Goal: Information Seeking & Learning: Learn about a topic

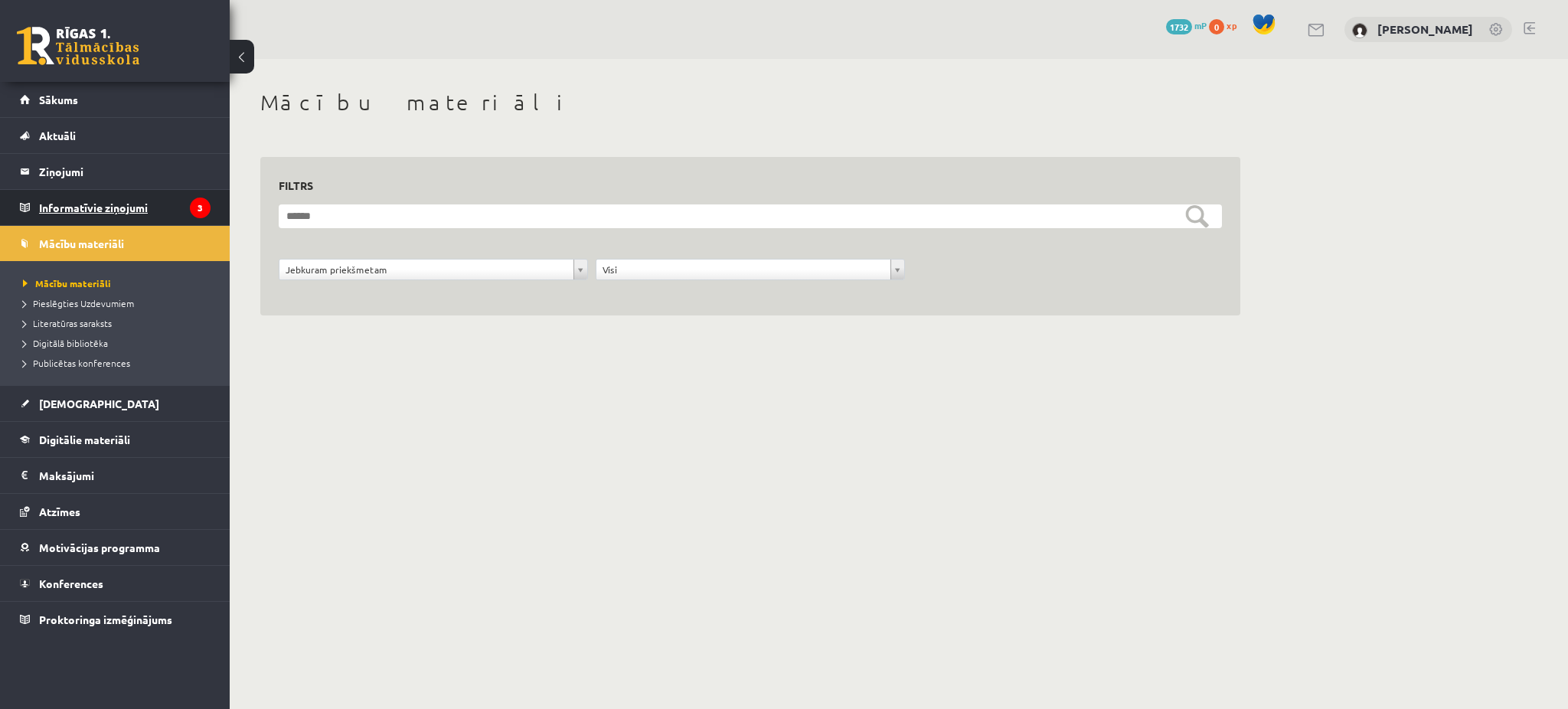
click at [137, 203] on legend "Informatīvie ziņojumi 3" at bounding box center [125, 207] width 172 height 36
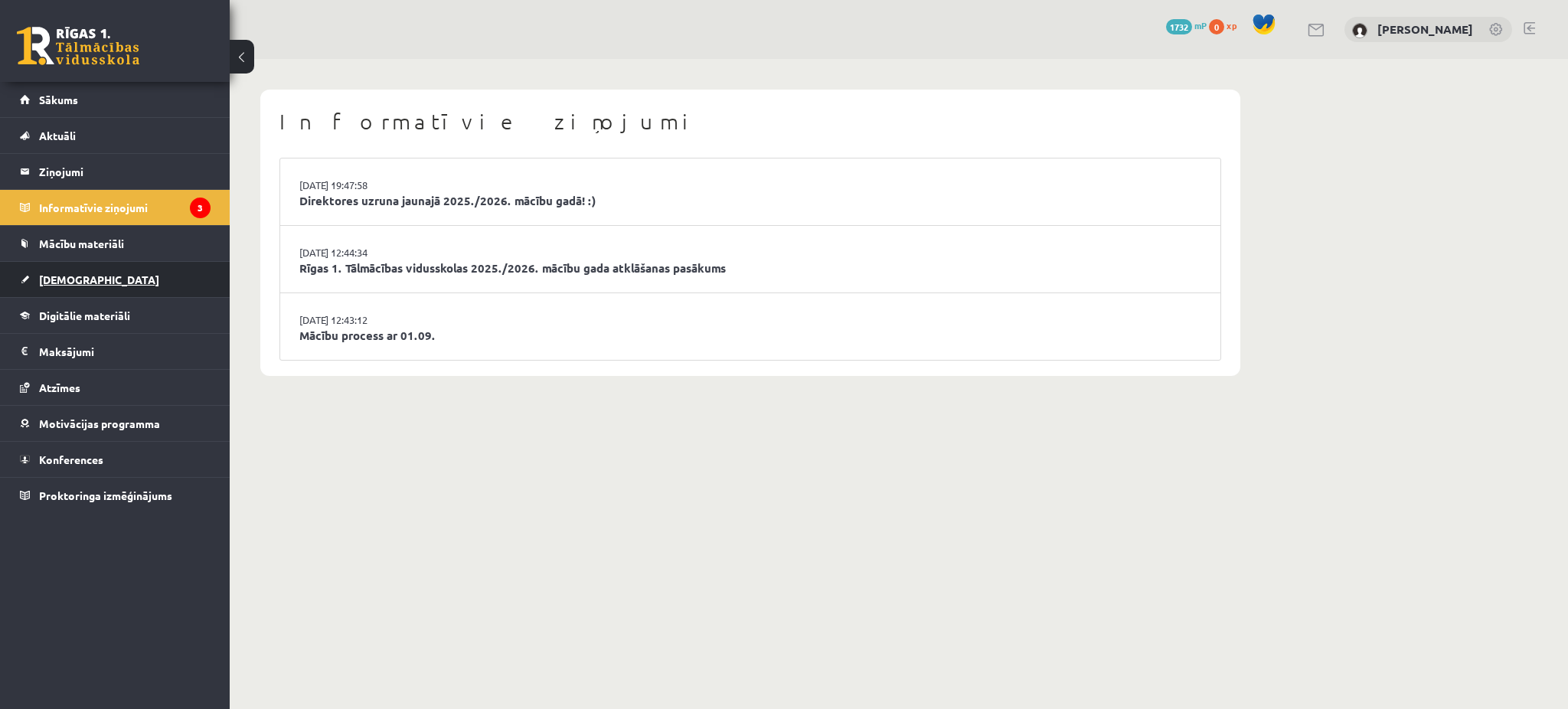
click at [51, 264] on link "[DEMOGRAPHIC_DATA]" at bounding box center [115, 279] width 191 height 36
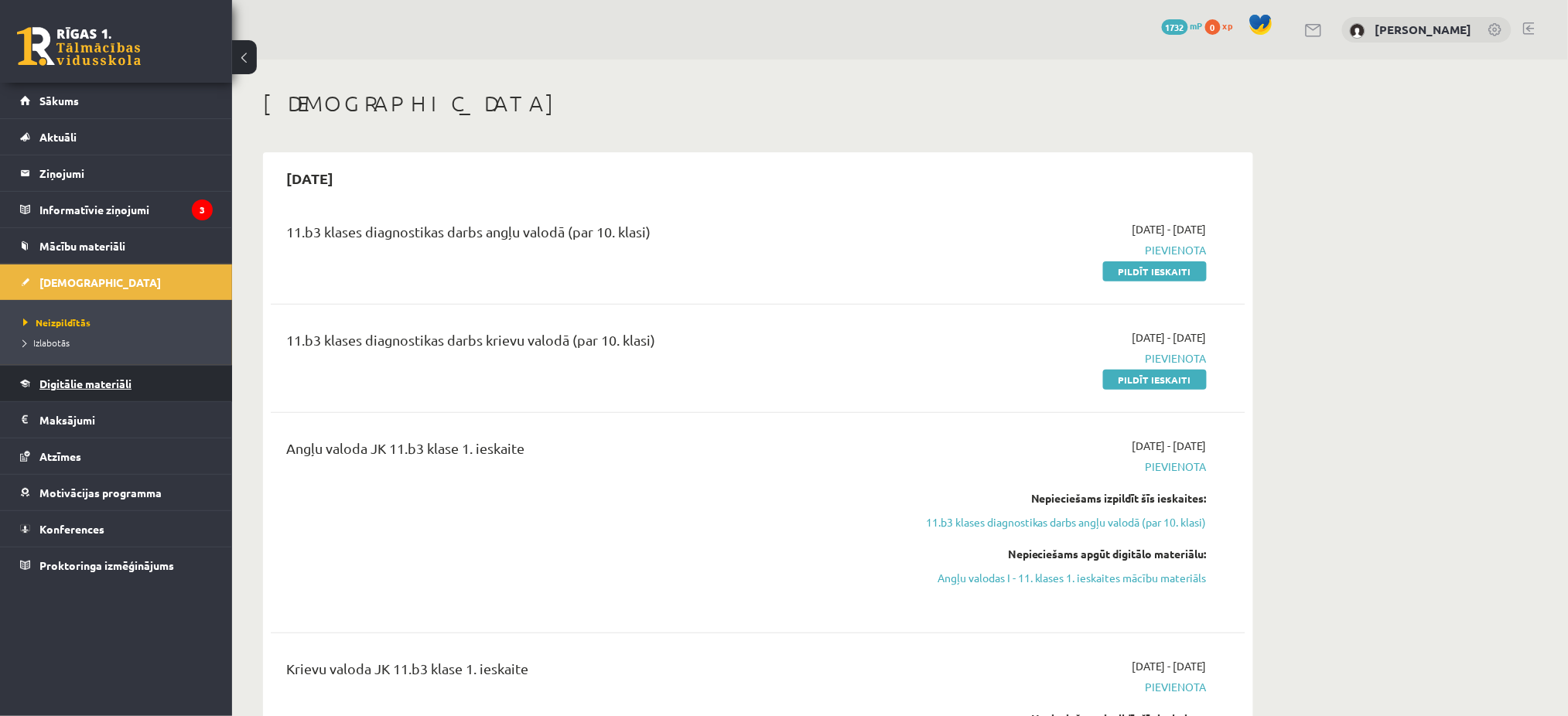
click at [92, 380] on span "Digitālie materiāli" at bounding box center [86, 383] width 92 height 14
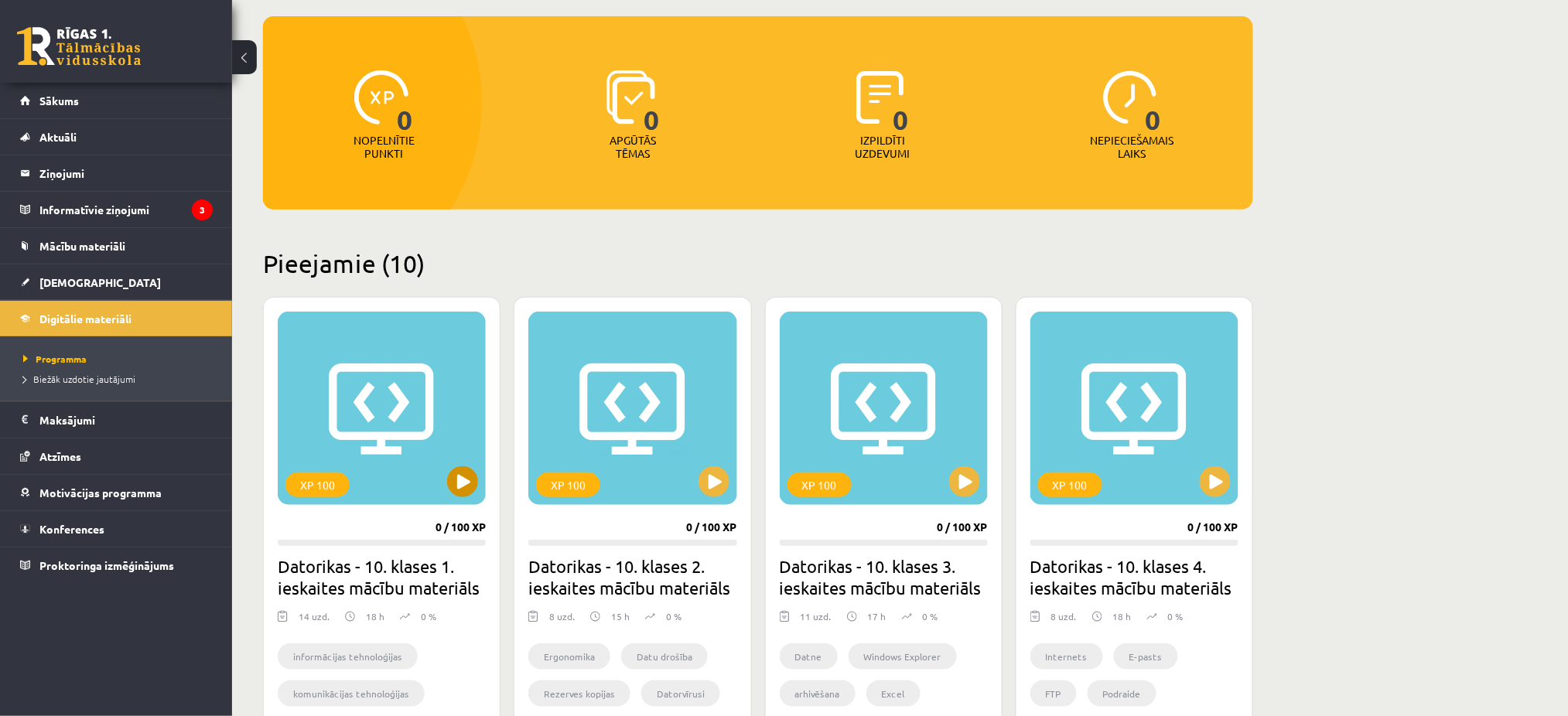
scroll to position [137, 0]
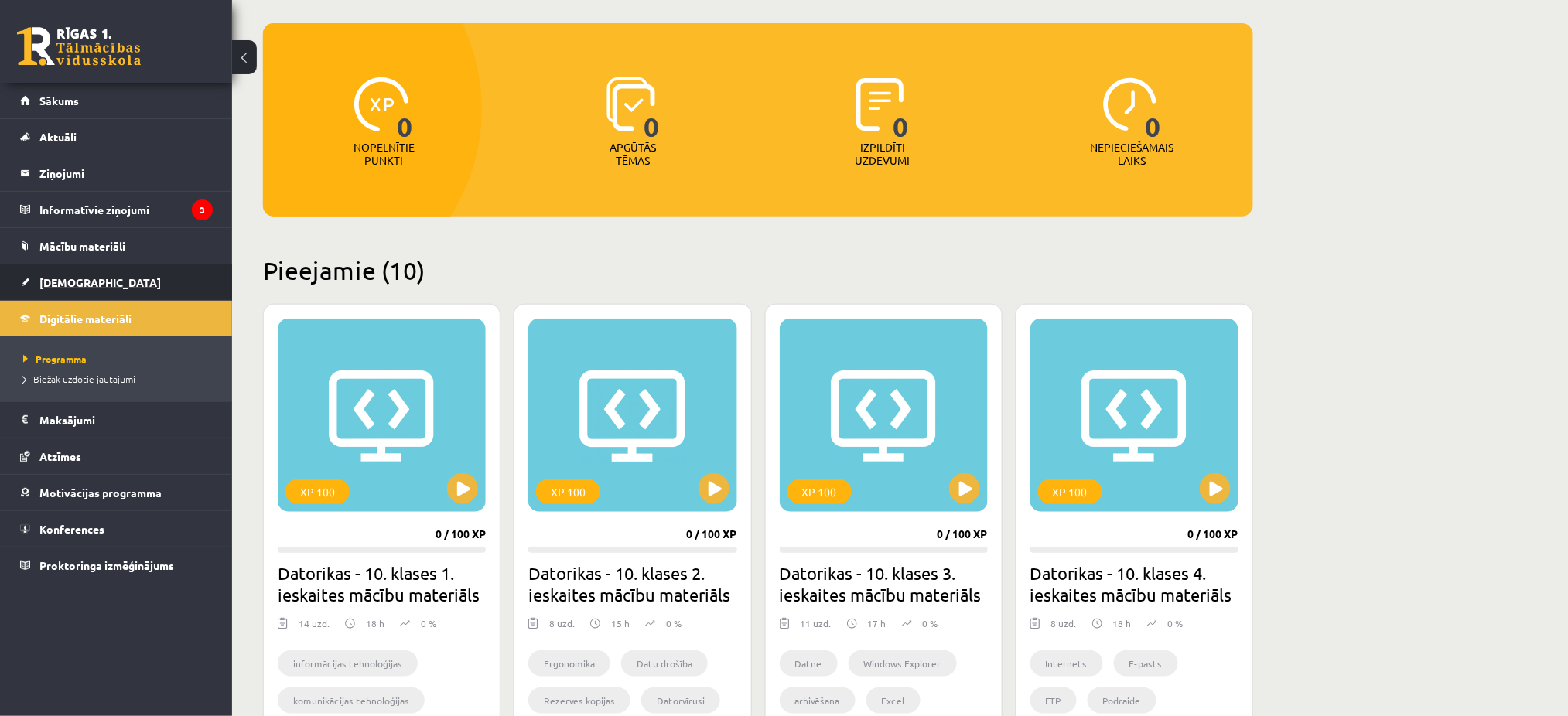
click at [68, 286] on span "[DEMOGRAPHIC_DATA]" at bounding box center [100, 282] width 122 height 14
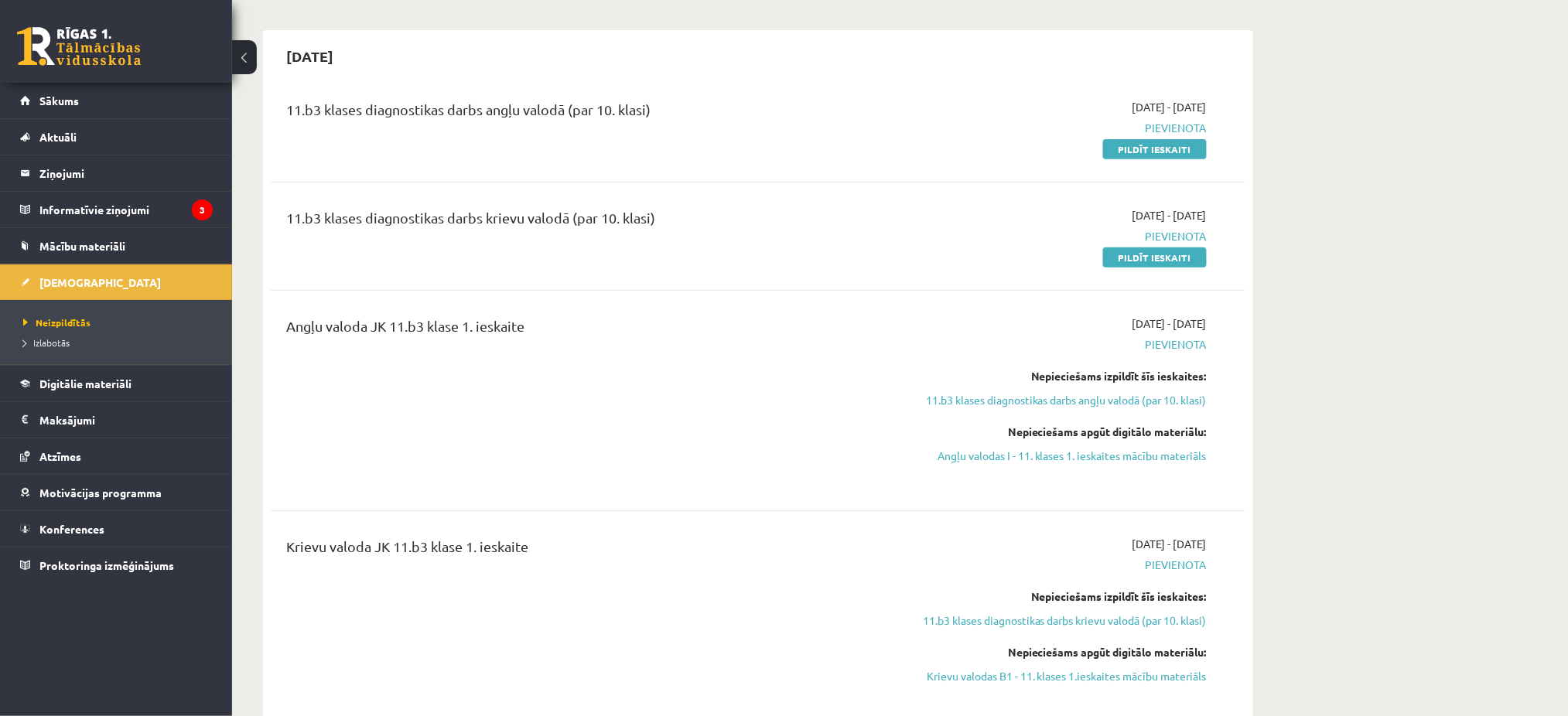
scroll to position [171, 0]
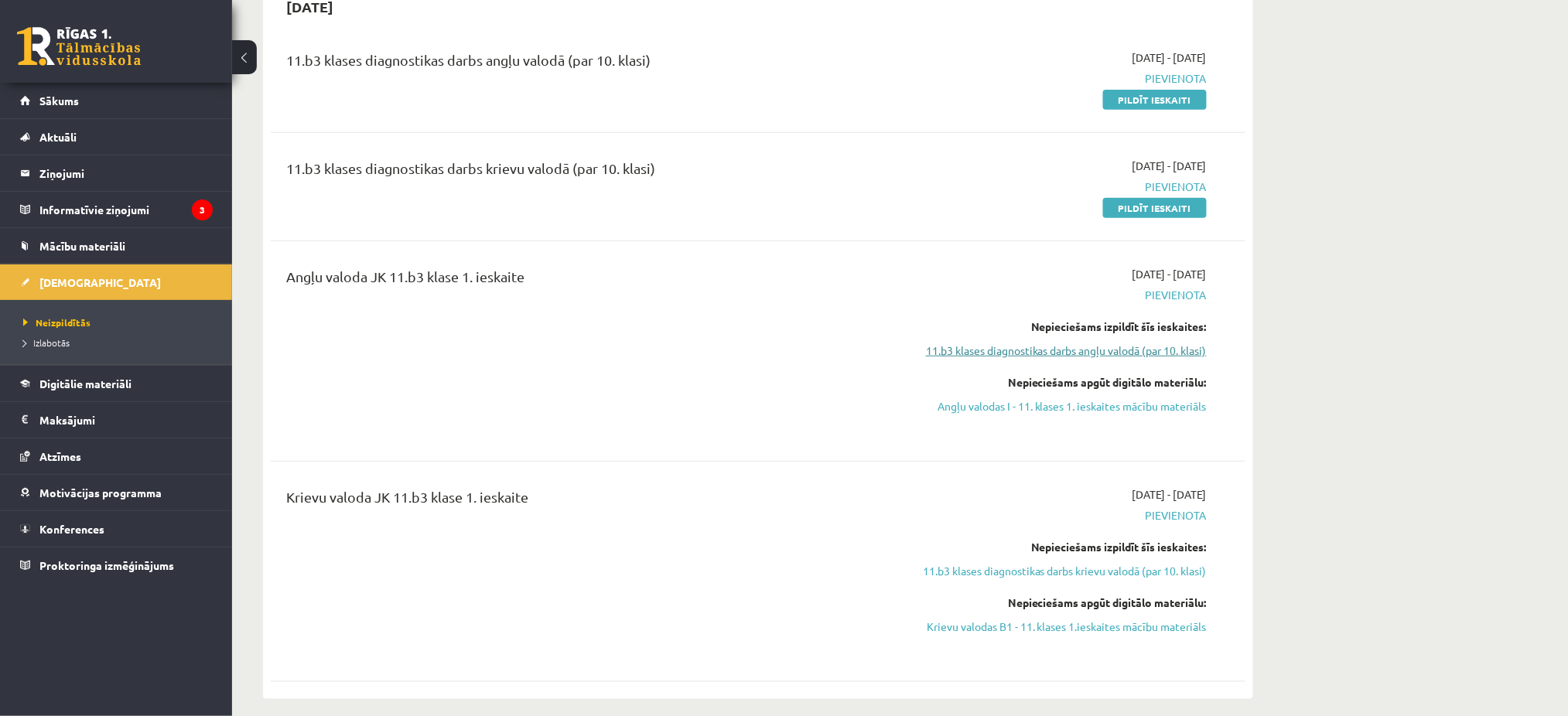
click at [1099, 356] on link "11.b3 klases diagnostikas darbs angļu valodā (par 10. klasi)" at bounding box center [1061, 351] width 291 height 17
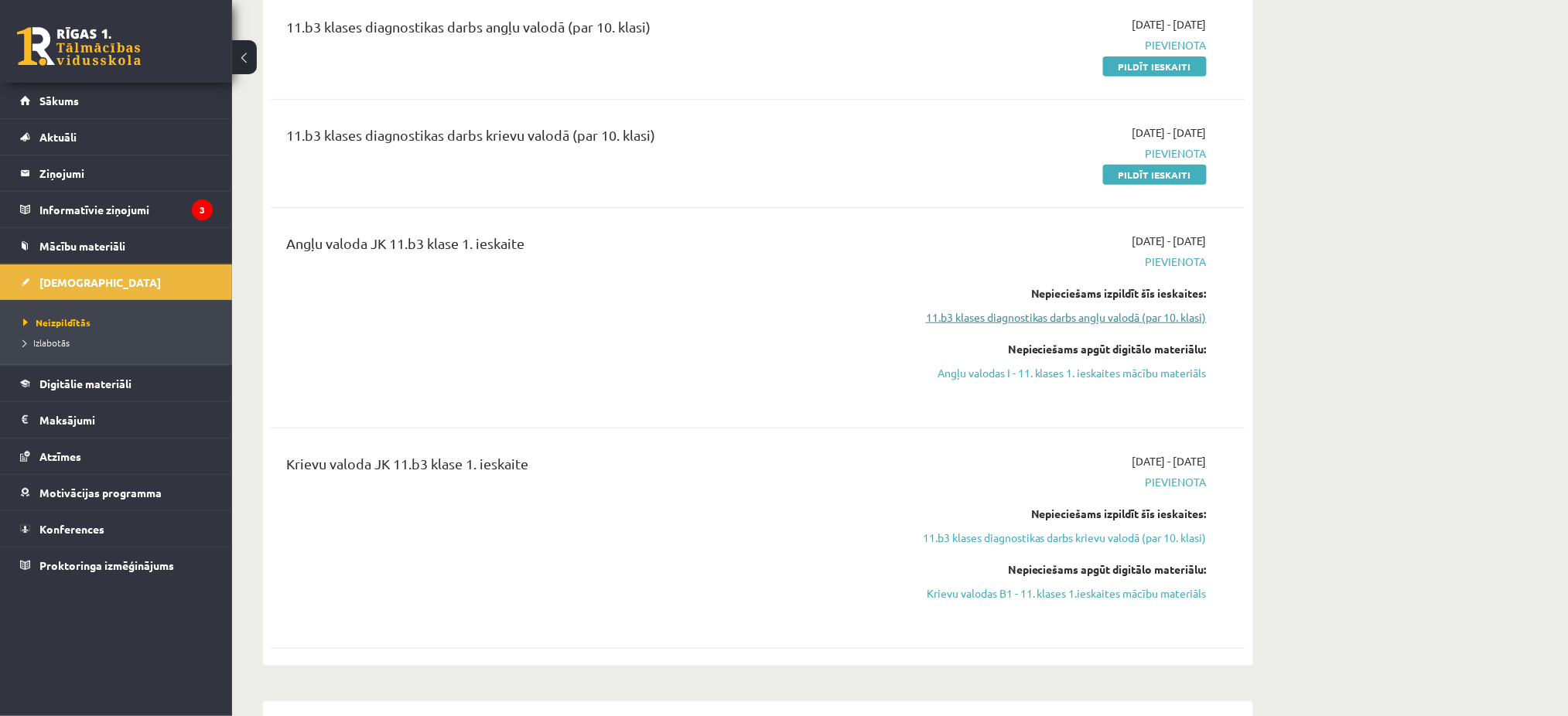
click at [1068, 310] on link "11.b3 klases diagnostikas darbs angļu valodā (par 10. klasi)" at bounding box center [1061, 318] width 291 height 17
click at [1041, 372] on link "Angļu valodas I - 11. klases 1. ieskaites mācību materiāls" at bounding box center [1061, 373] width 291 height 17
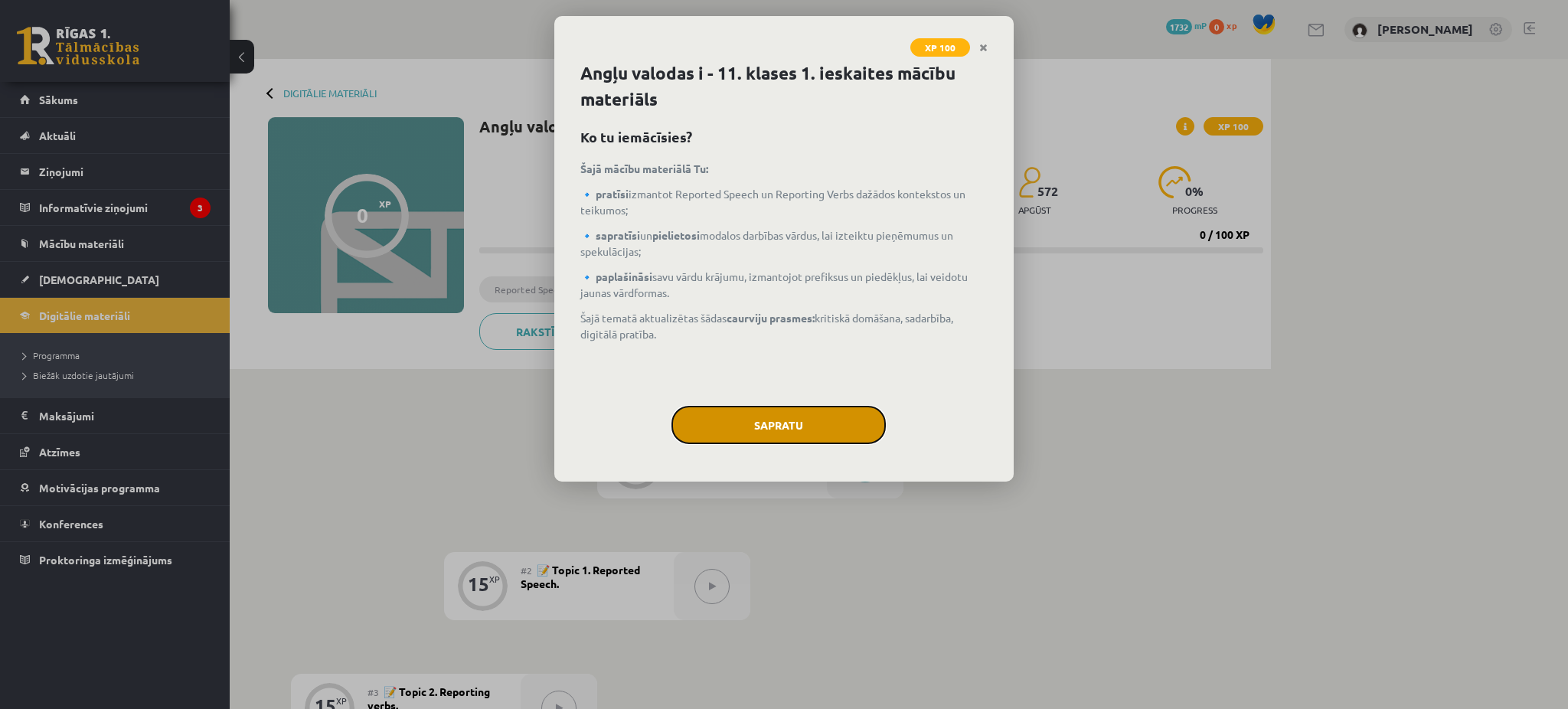
click at [781, 423] on button "Sapratu" at bounding box center [779, 425] width 214 height 38
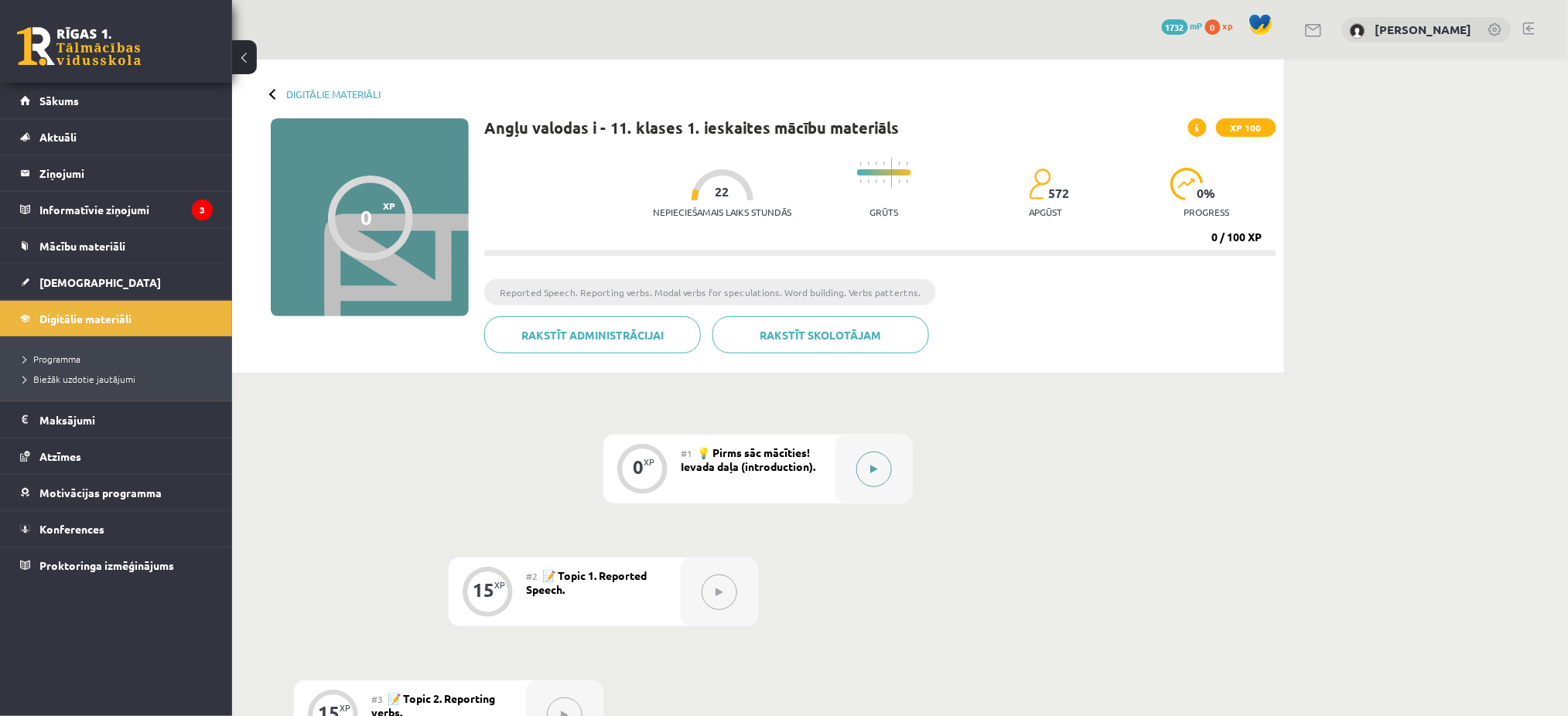
click at [867, 450] on div at bounding box center [874, 469] width 77 height 69
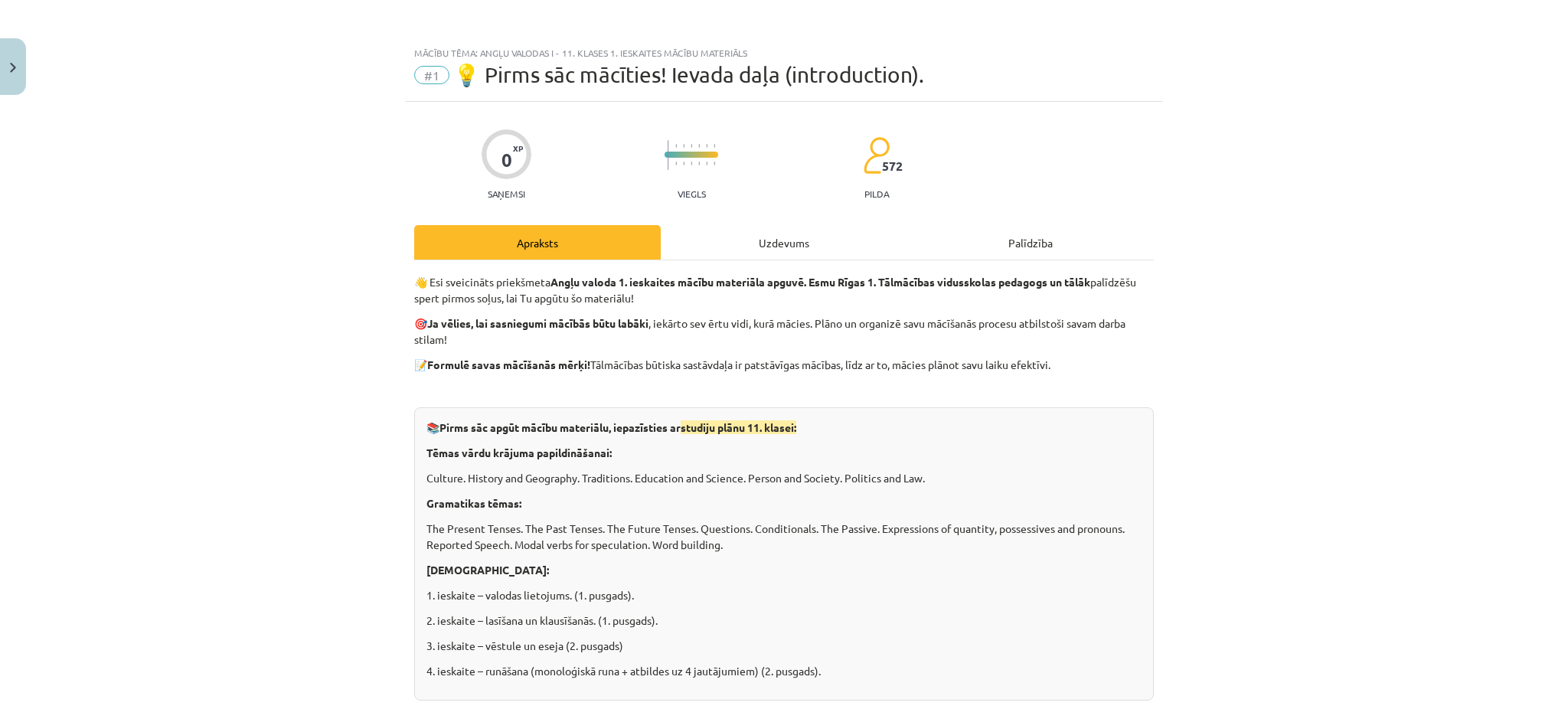
click at [768, 253] on div "Uzdevums" at bounding box center [784, 243] width 246 height 35
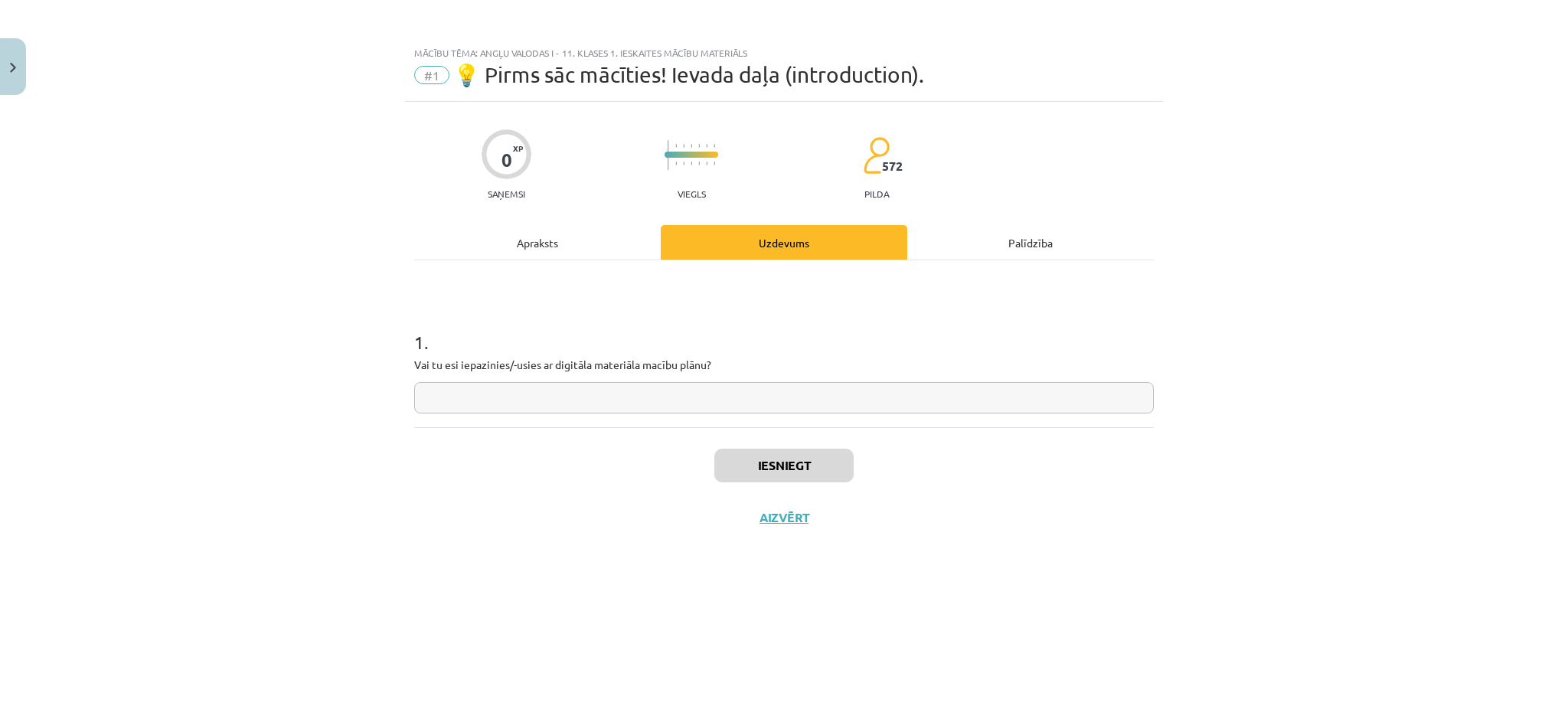
click at [634, 402] on input "text" at bounding box center [784, 398] width 740 height 31
type input "**"
click at [766, 465] on button "Iesniegt" at bounding box center [784, 465] width 140 height 34
click at [764, 512] on button "Nākamā nodarbība" at bounding box center [784, 527] width 150 height 36
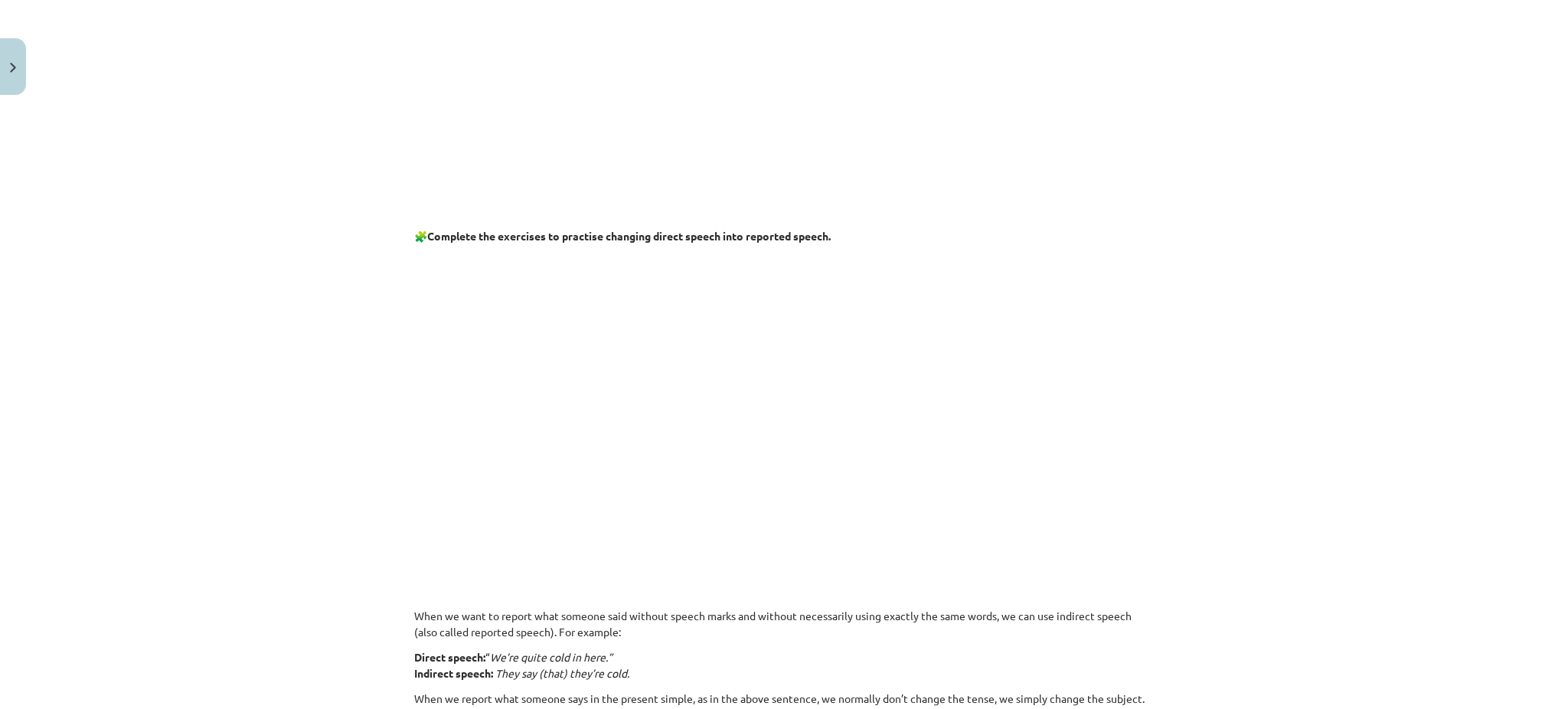
scroll to position [145, 0]
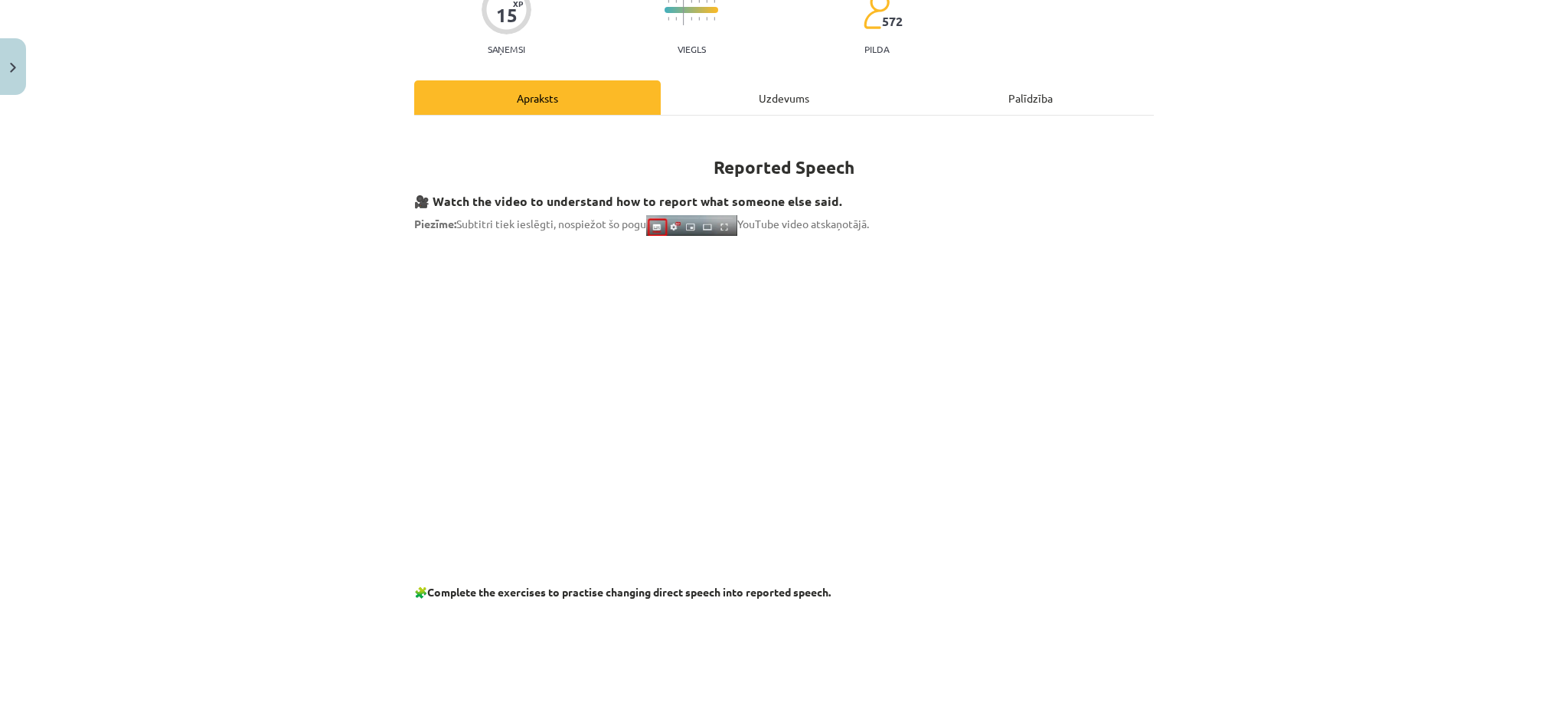
click at [755, 99] on div "Uzdevums" at bounding box center [784, 98] width 246 height 35
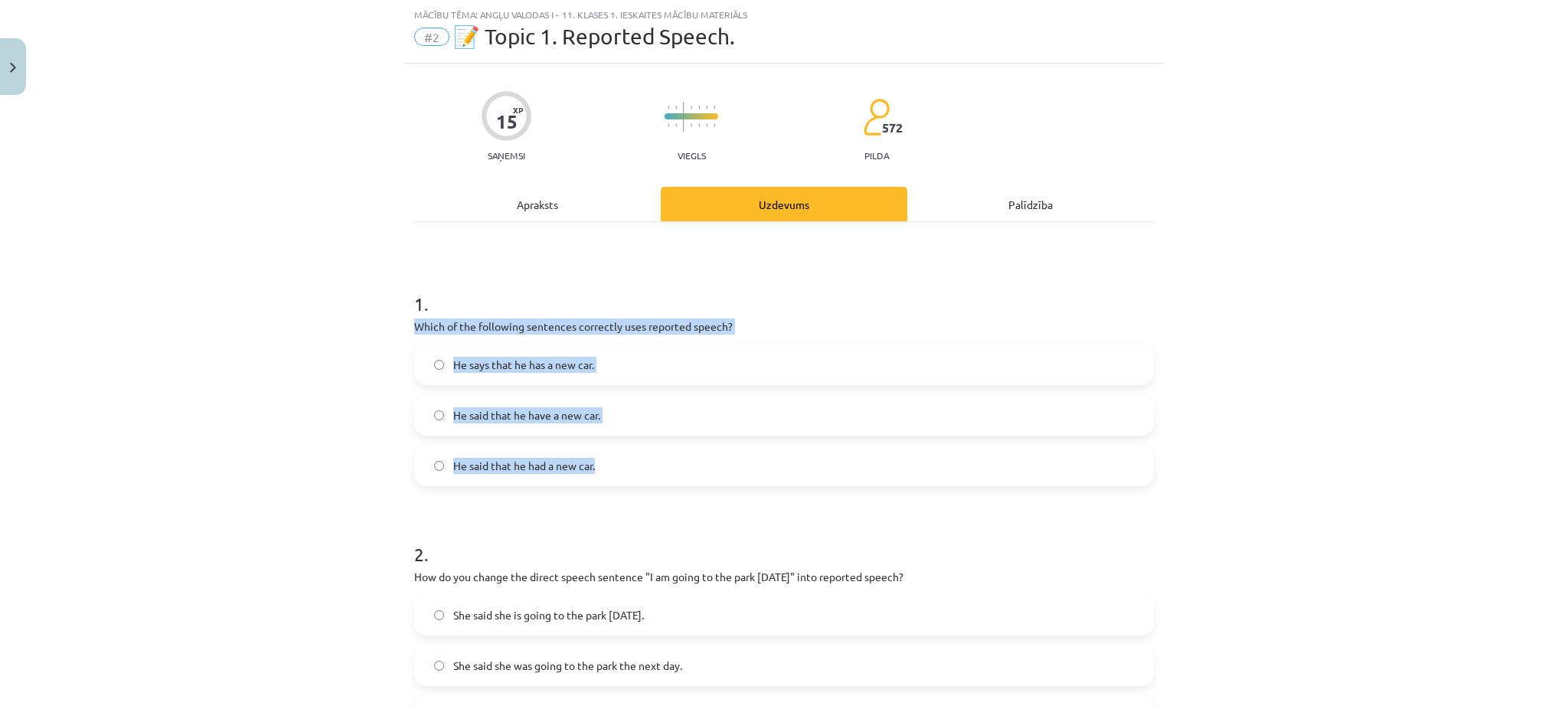
drag, startPoint x: 394, startPoint y: 330, endPoint x: 655, endPoint y: 465, distance: 293.8
click at [655, 465] on div "Mācību tēma: Angļu valodas i - 11. klases 1. ieskaites mācību materiāls #2 📝 To…" at bounding box center [784, 354] width 1568 height 709
copy div "Which of the following sentences correctly uses reported speech? He says that h…"
click at [301, 378] on div "Mācību tēma: Angļu valodas i - 11. klases 1. ieskaites mācību materiāls #2 📝 To…" at bounding box center [784, 354] width 1568 height 709
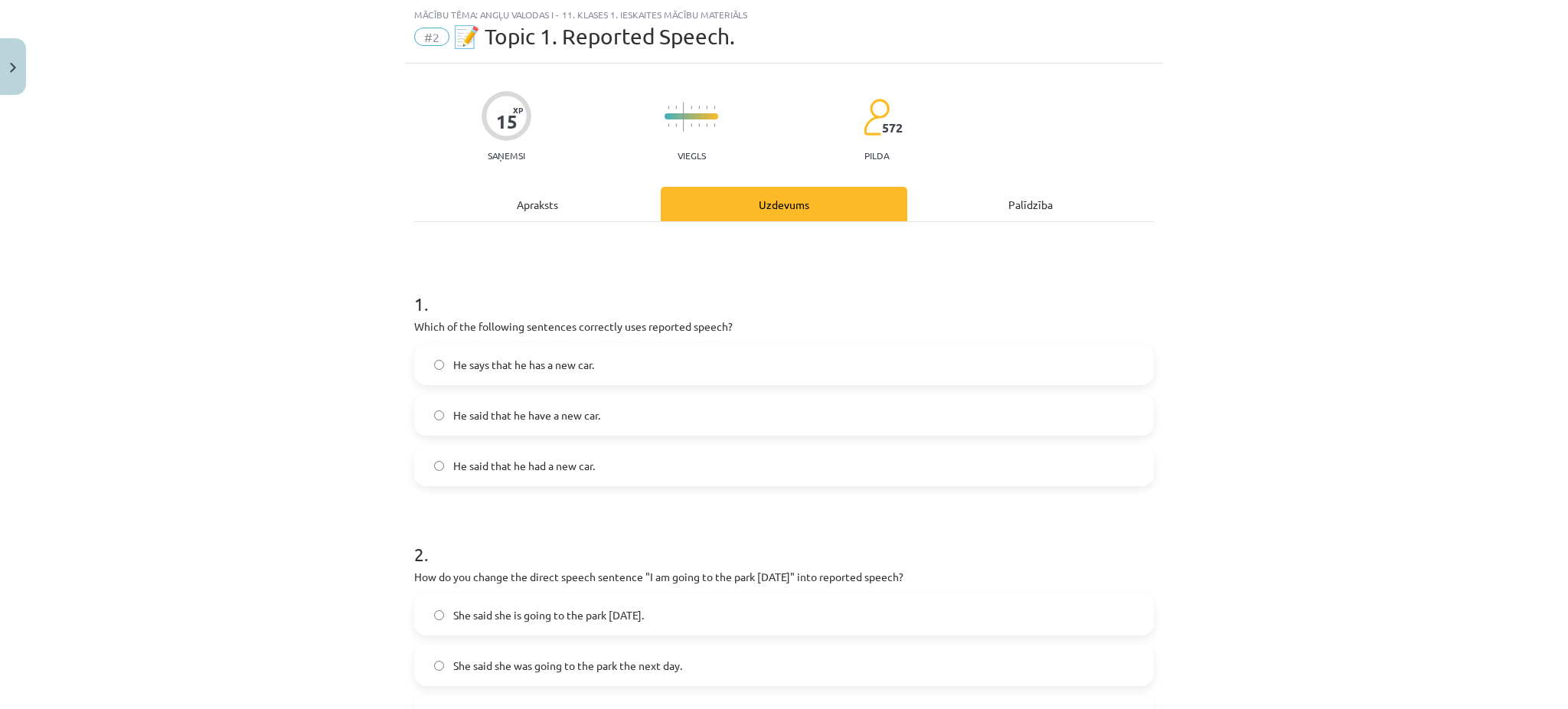
click at [564, 463] on span "He said that he had a new car." at bounding box center [524, 466] width 141 height 16
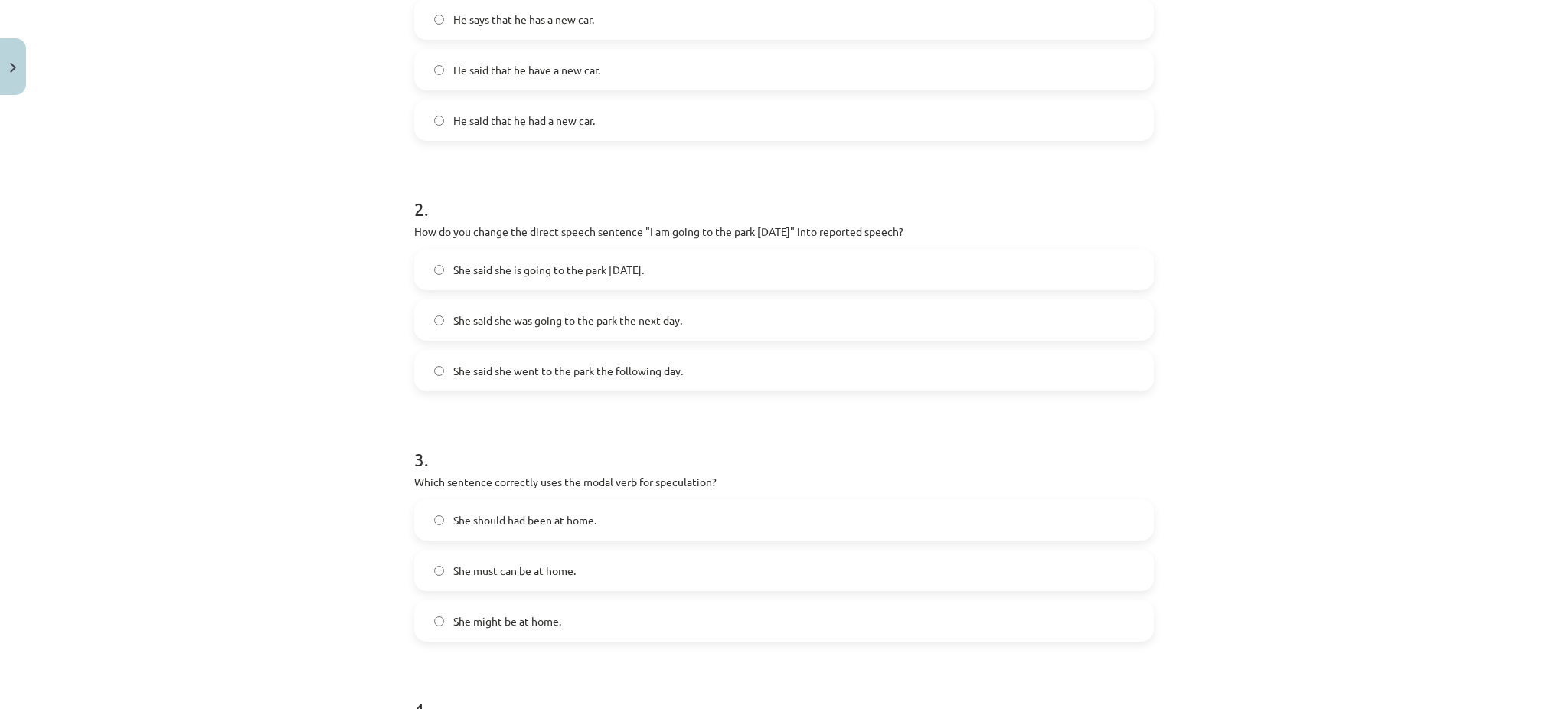
scroll to position [385, 0]
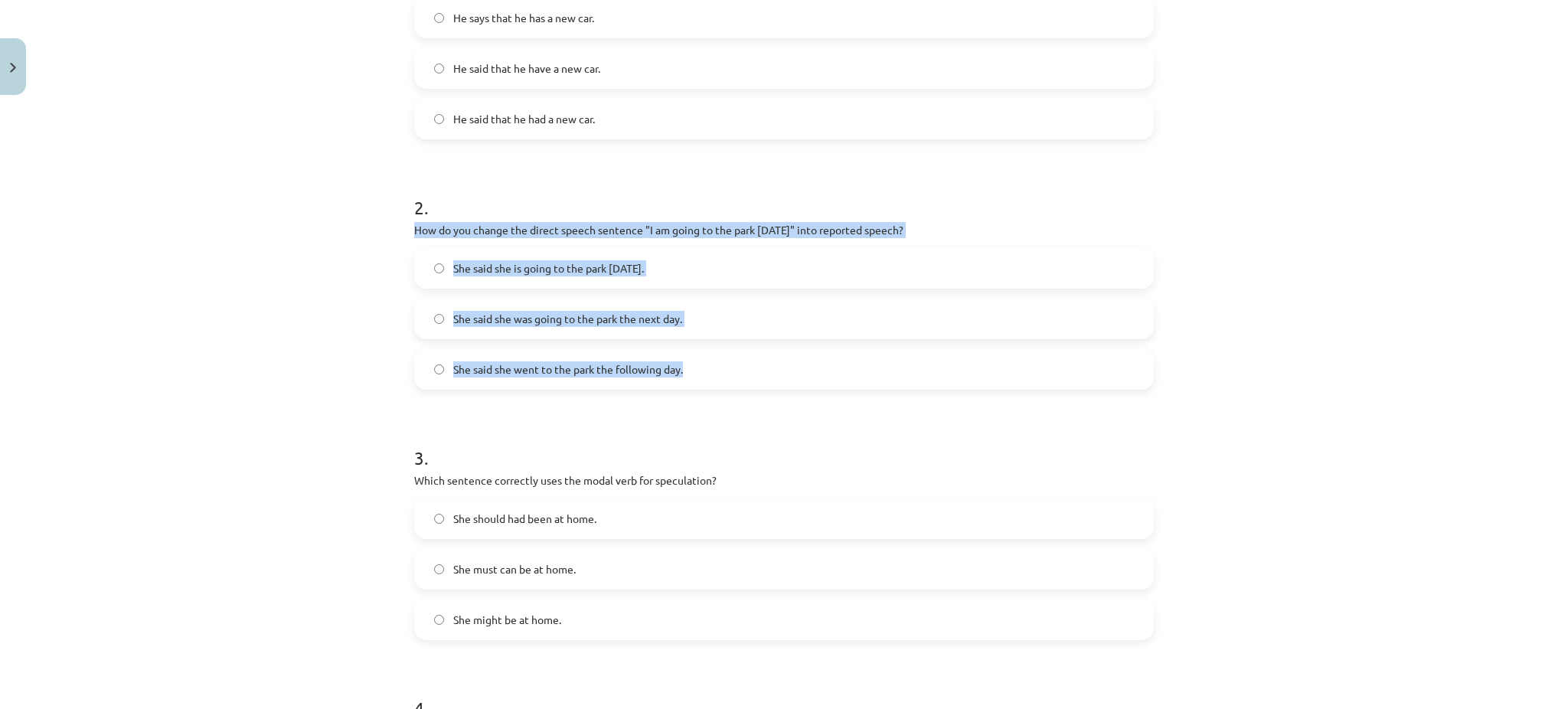
drag, startPoint x: 399, startPoint y: 229, endPoint x: 716, endPoint y: 386, distance: 353.7
click at [716, 386] on div "15 XP Saņemsi Viegls 572 pilda Apraksts Uzdevums Palīdzība 1 . Which of the fol…" at bounding box center [784, 498] width 758 height 1563
copy div "How do you change the direct speech sentence "I am going to the park tomorrow" …"
click at [219, 317] on div "Mācību tēma: Angļu valodas i - 11. klases 1. ieskaites mācību materiāls #2 📝 To…" at bounding box center [784, 354] width 1568 height 709
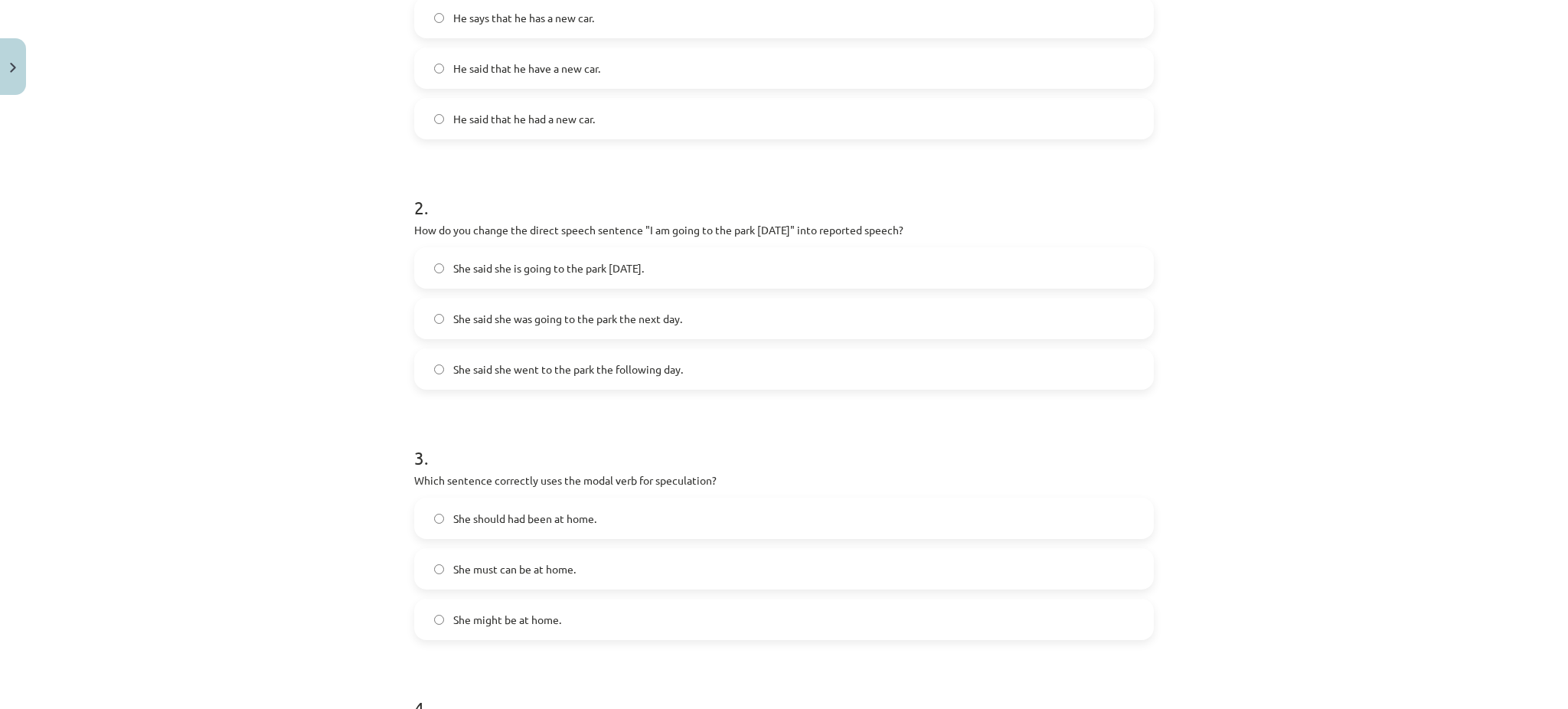
click at [465, 312] on span "She said she was going to the park the next day." at bounding box center [568, 319] width 229 height 16
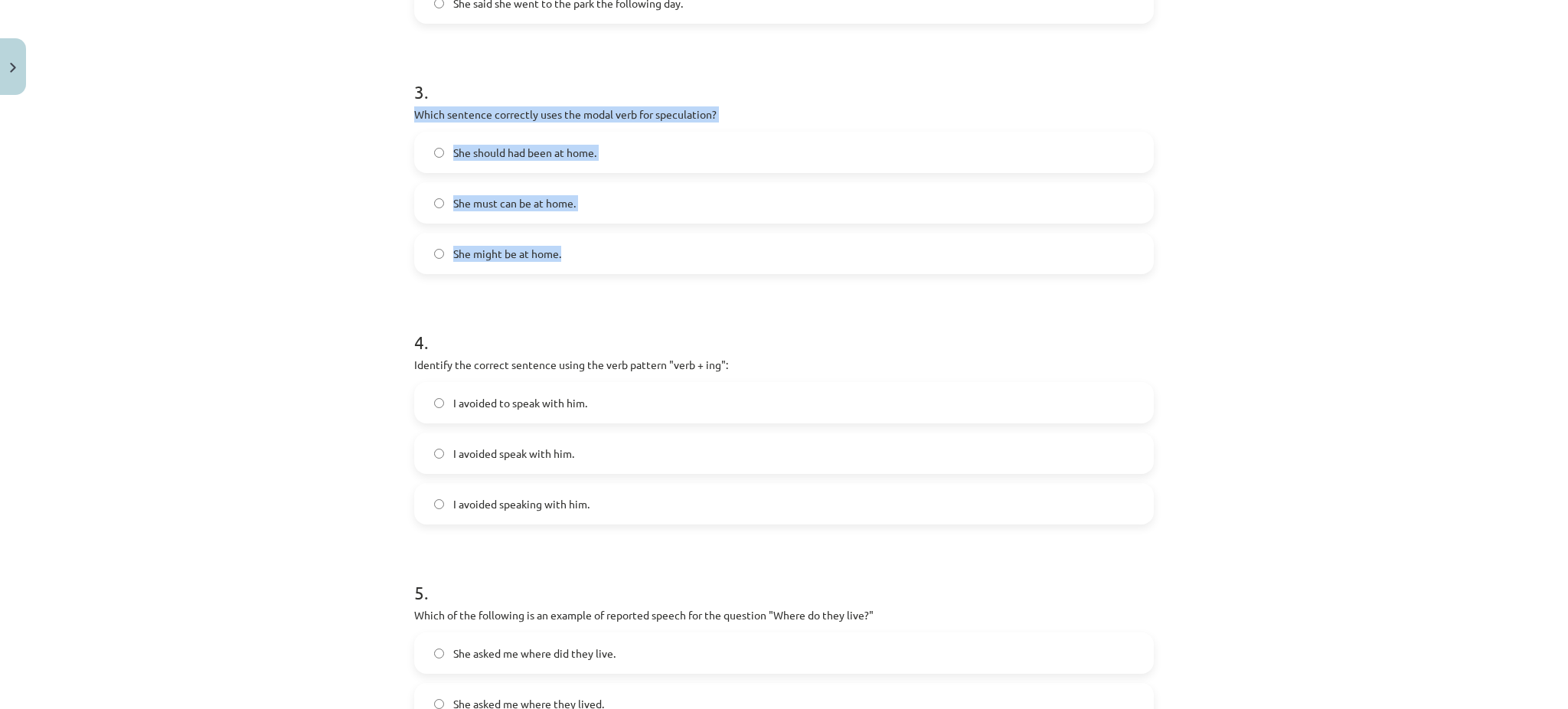
drag, startPoint x: 395, startPoint y: 113, endPoint x: 640, endPoint y: 265, distance: 288.3
click at [640, 265] on div "Mācību tēma: Angļu valodas i - 11. klases 1. ieskaites mācību materiāls #2 📝 To…" at bounding box center [784, 354] width 1568 height 709
copy div "Which sentence correctly uses the modal verb for speculation? She should had be…"
click at [1373, 244] on div "Mācību tēma: Angļu valodas i - 11. klases 1. ieskaites mācību materiāls #2 📝 To…" at bounding box center [784, 354] width 1568 height 709
drag, startPoint x: 391, startPoint y: 116, endPoint x: 597, endPoint y: 253, distance: 247.4
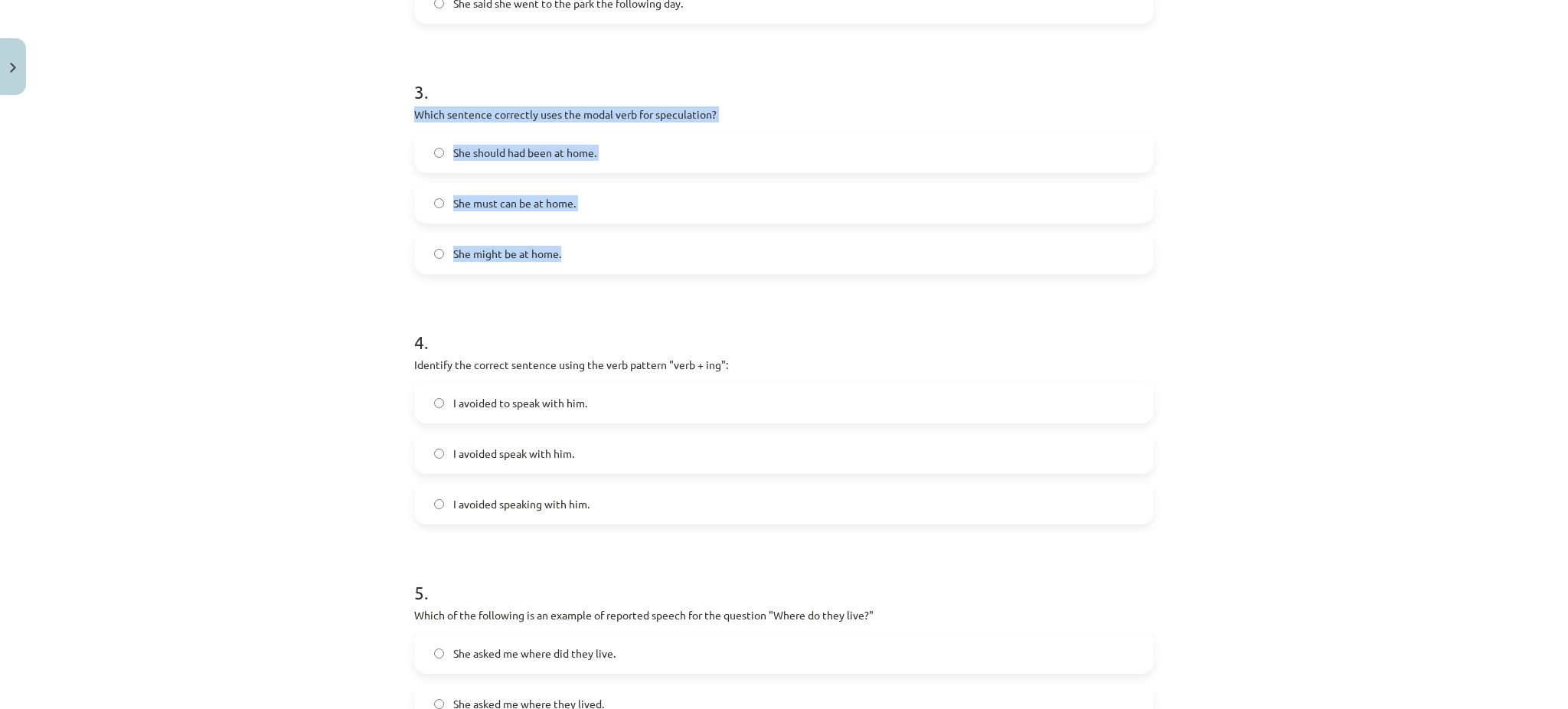
click at [597, 253] on div "Mācību tēma: Angļu valodas i - 11. klases 1. ieskaites mācību materiāls #2 📝 To…" at bounding box center [784, 354] width 1568 height 709
copy div "Which sentence correctly uses the modal verb for speculation? She should had be…"
click at [466, 251] on span "She might be at home." at bounding box center [507, 254] width 108 height 16
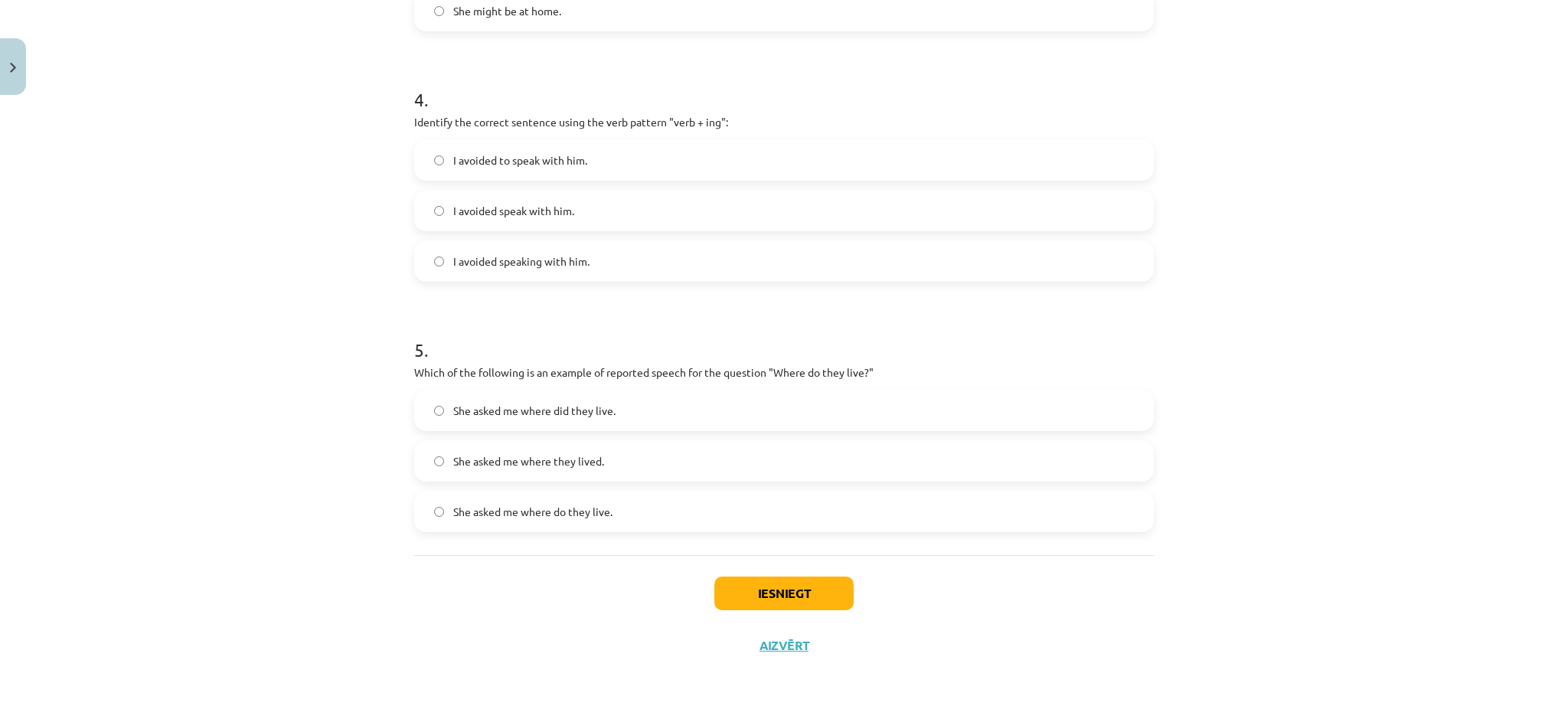
scroll to position [994, 0]
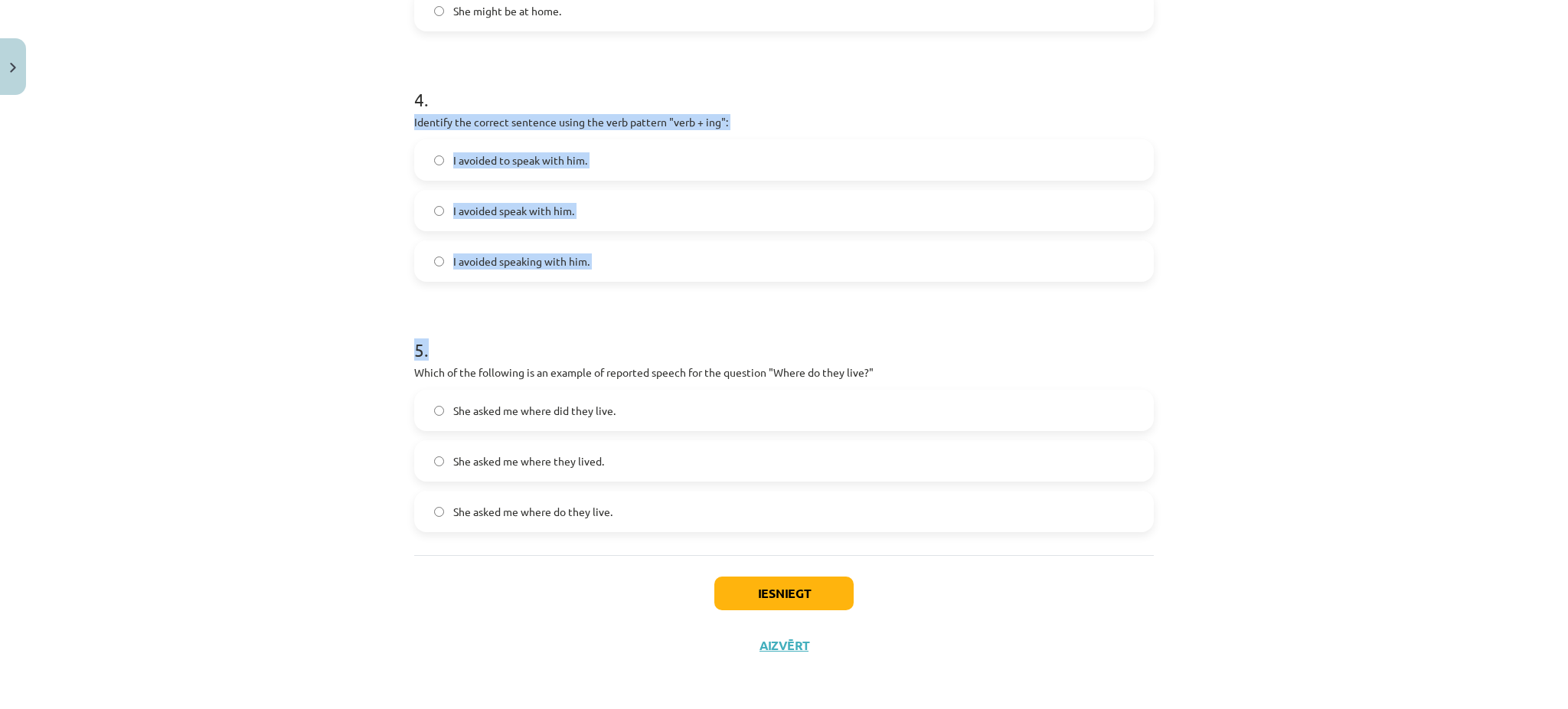
drag, startPoint x: 402, startPoint y: 120, endPoint x: 684, endPoint y: 281, distance: 324.7
copy div "Identify the correct sentence using the verb pattern "verb + ing": I avoided to…"
click at [511, 255] on span "I avoided speaking with him." at bounding box center [521, 262] width 136 height 16
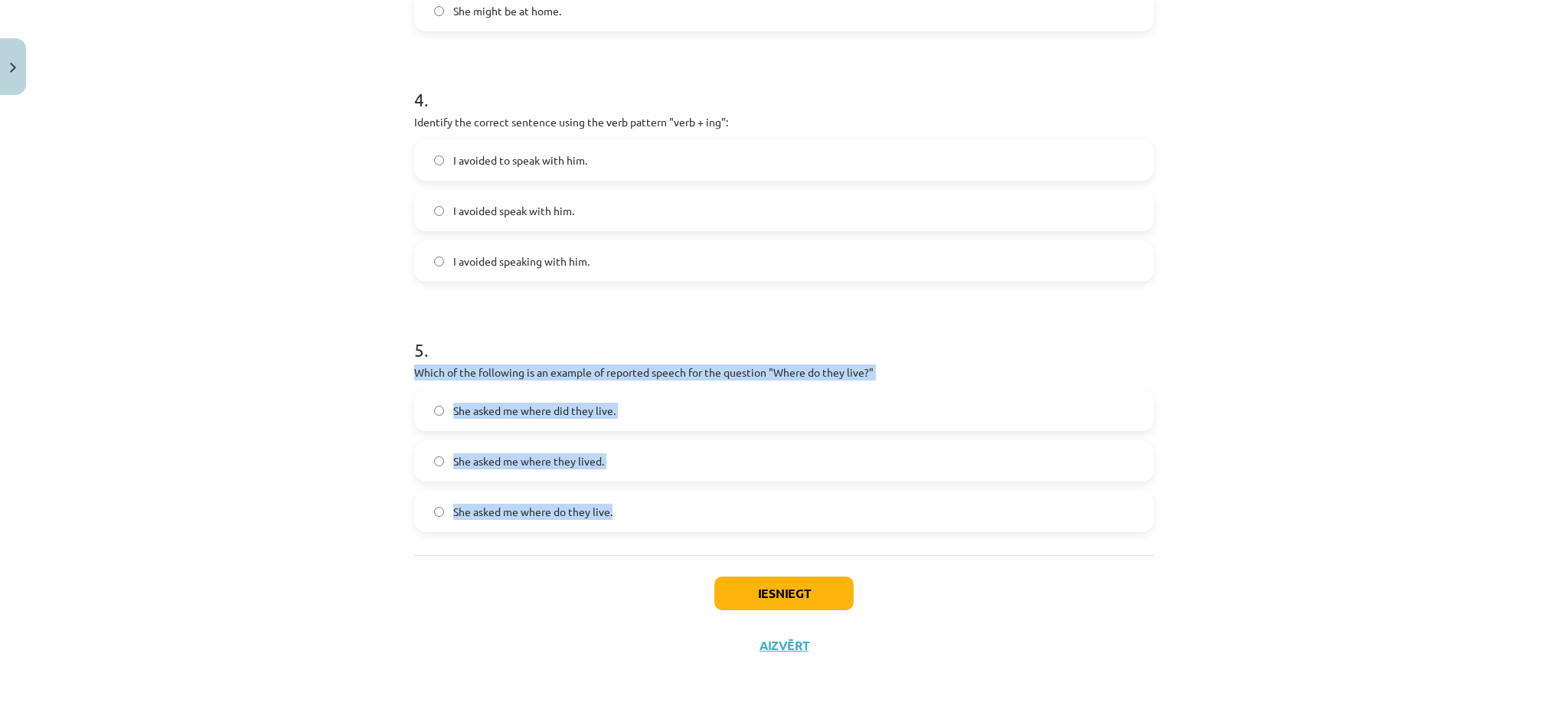
drag, startPoint x: 396, startPoint y: 369, endPoint x: 668, endPoint y: 515, distance: 308.7
click at [668, 515] on div "Mācību tēma: Angļu valodas i - 11. klases 1. ieskaites mācību materiāls #2 📝 To…" at bounding box center [784, 354] width 1568 height 709
copy div "Which of the following is an example of reported speech for the question "Where…"
click at [559, 459] on span "She asked me where they lived." at bounding box center [528, 462] width 151 height 16
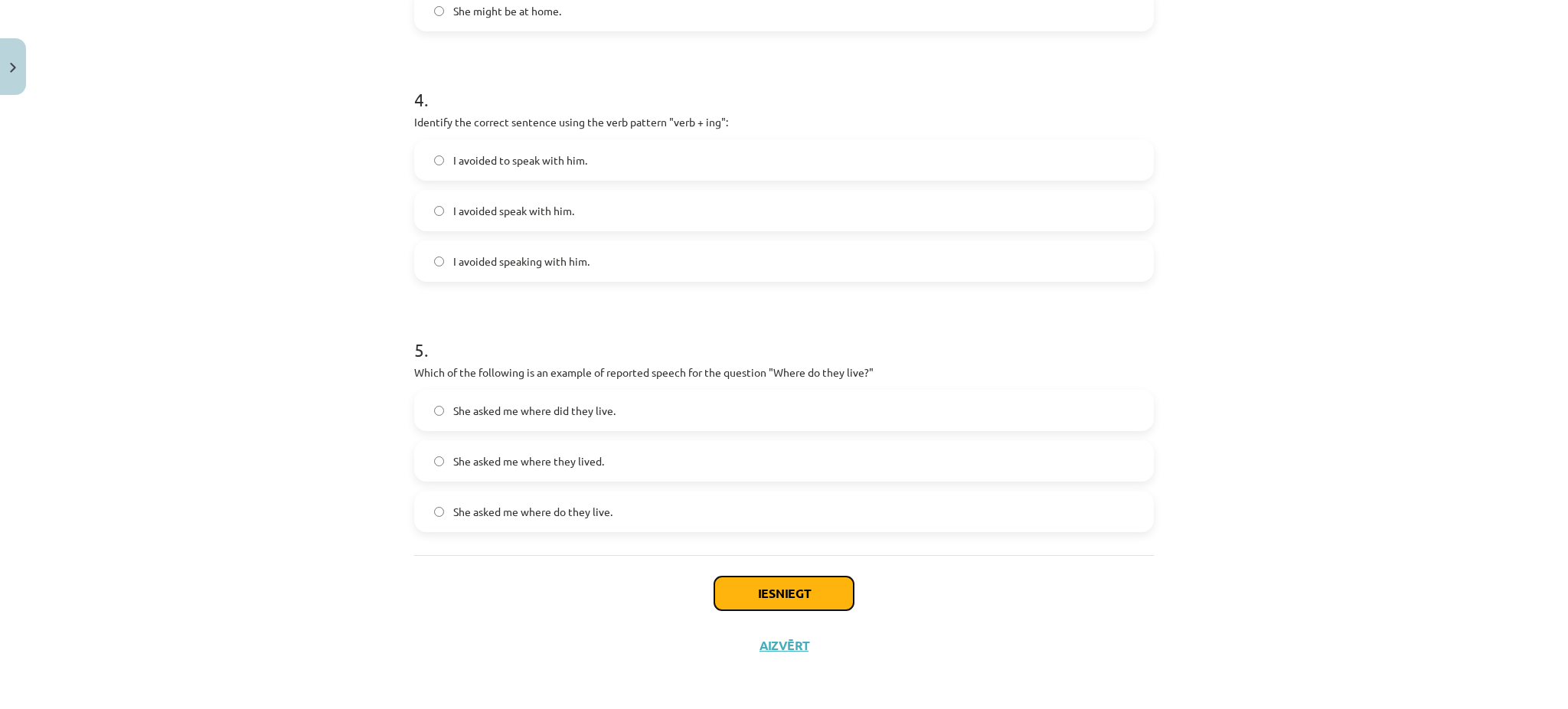
click at [798, 598] on button "Iesniegt" at bounding box center [784, 593] width 140 height 34
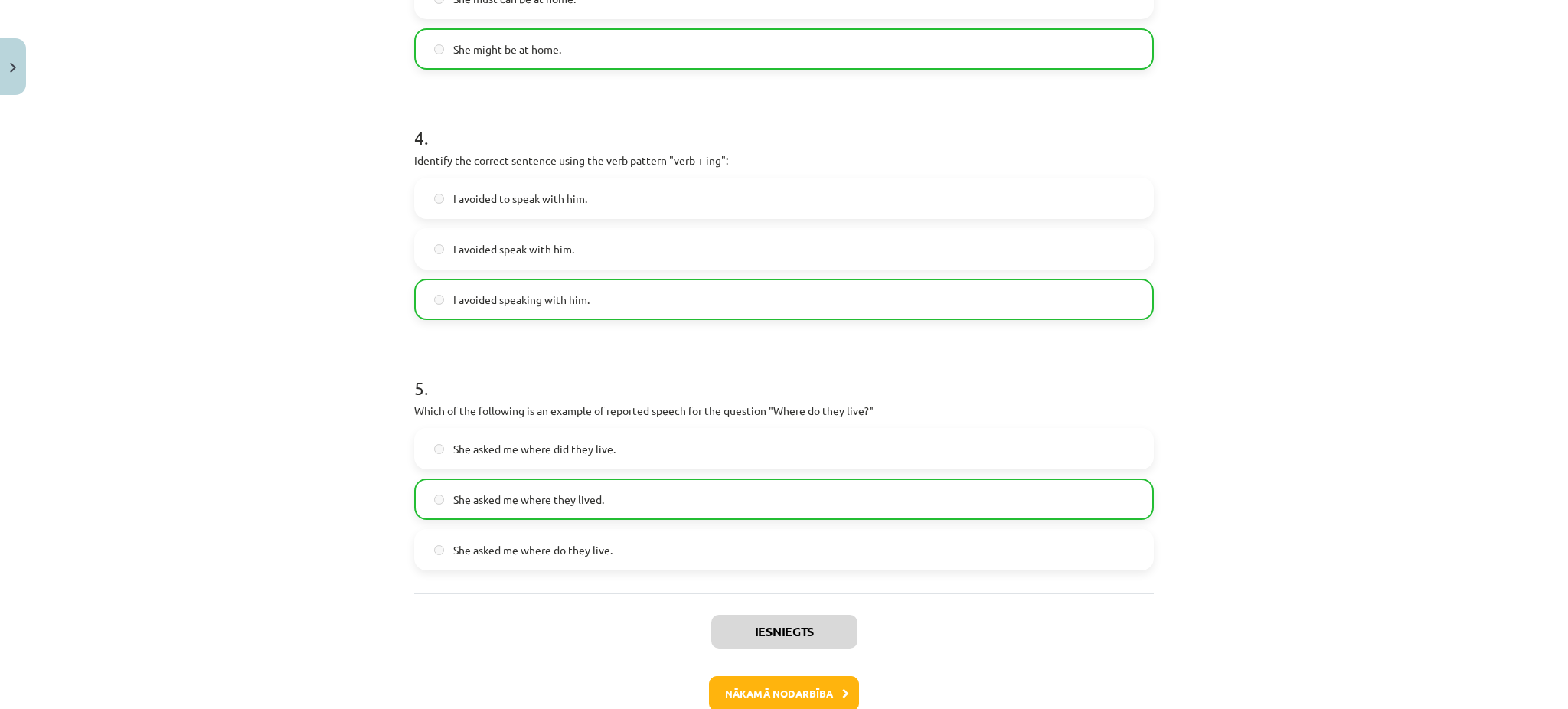
scroll to position [1043, 0]
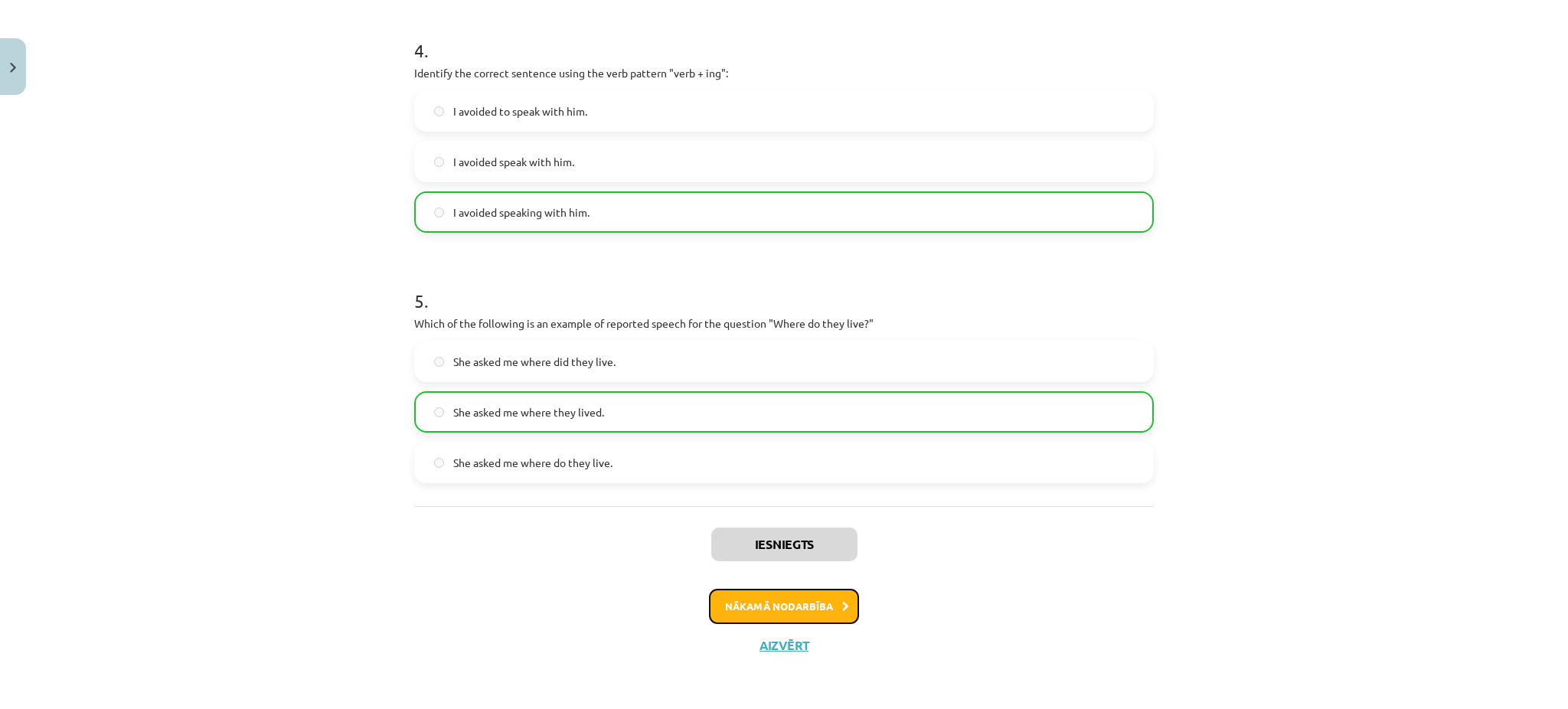
click at [805, 597] on button "Nākamā nodarbība" at bounding box center [784, 606] width 150 height 36
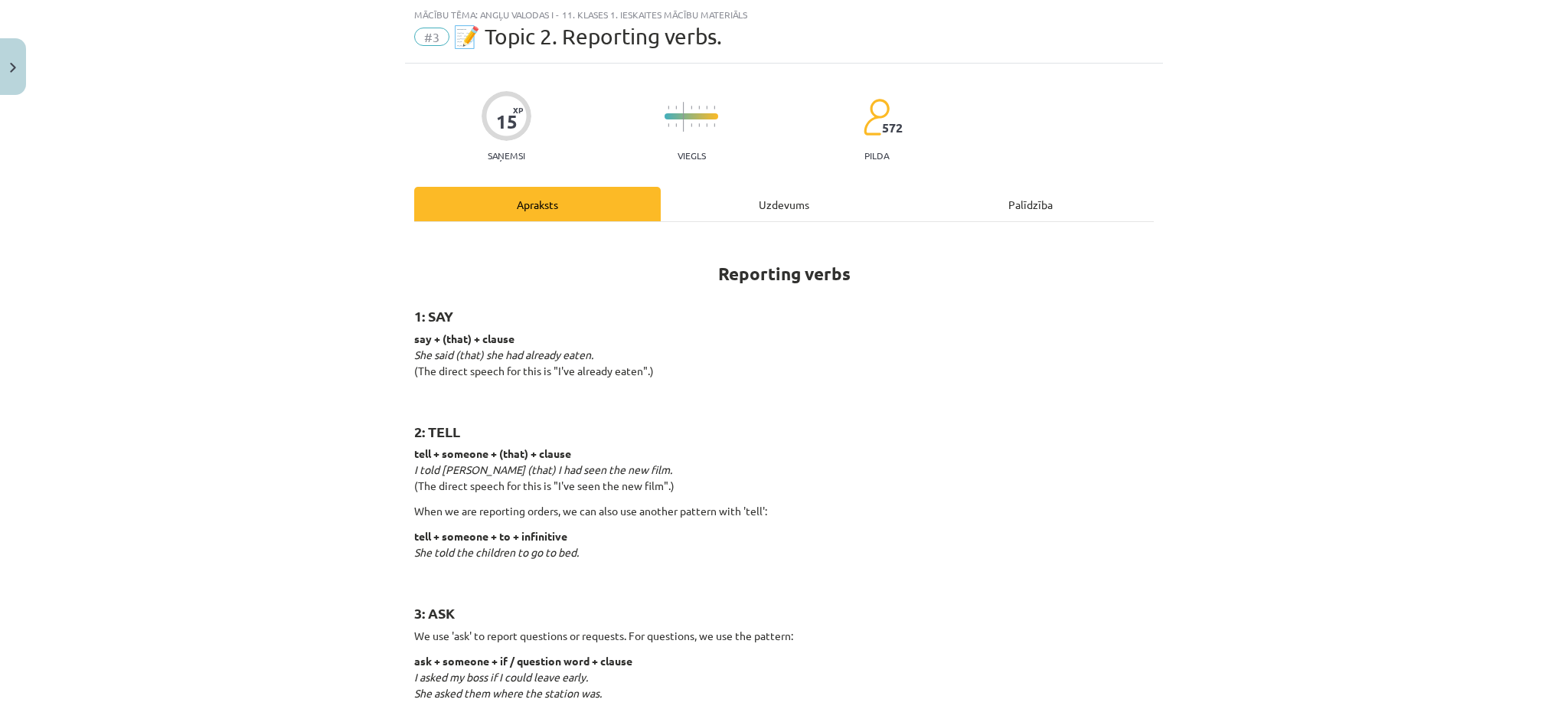
click at [773, 196] on div "Uzdevums" at bounding box center [784, 204] width 246 height 35
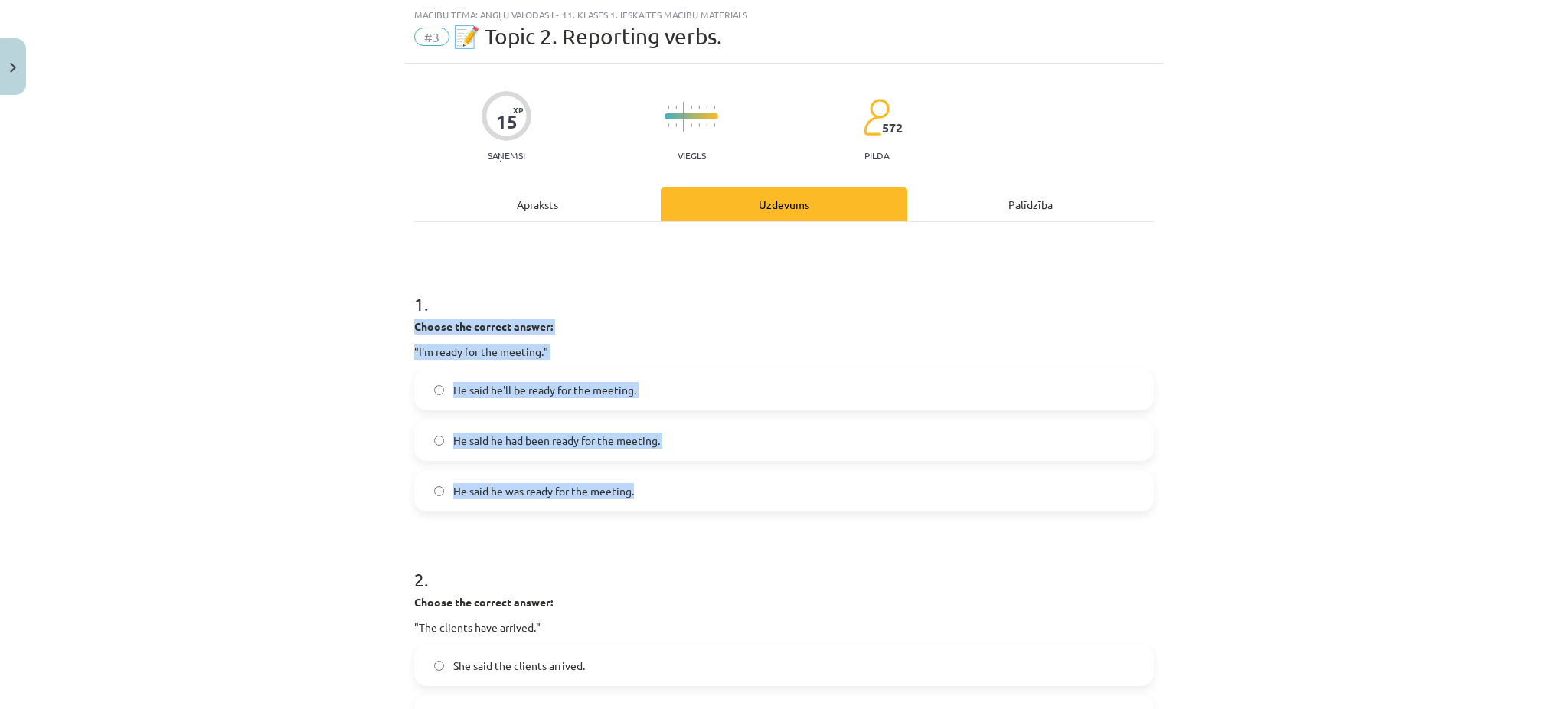
drag, startPoint x: 397, startPoint y: 322, endPoint x: 686, endPoint y: 485, distance: 331.8
copy div "Choose the correct answer: "I'm ready for the meeting." He said he'll be ready …"
click at [293, 460] on div "Mācību tēma: Angļu valodas i - 11. klases 1. ieskaites mācību materiāls #3 📝 To…" at bounding box center [784, 354] width 1568 height 709
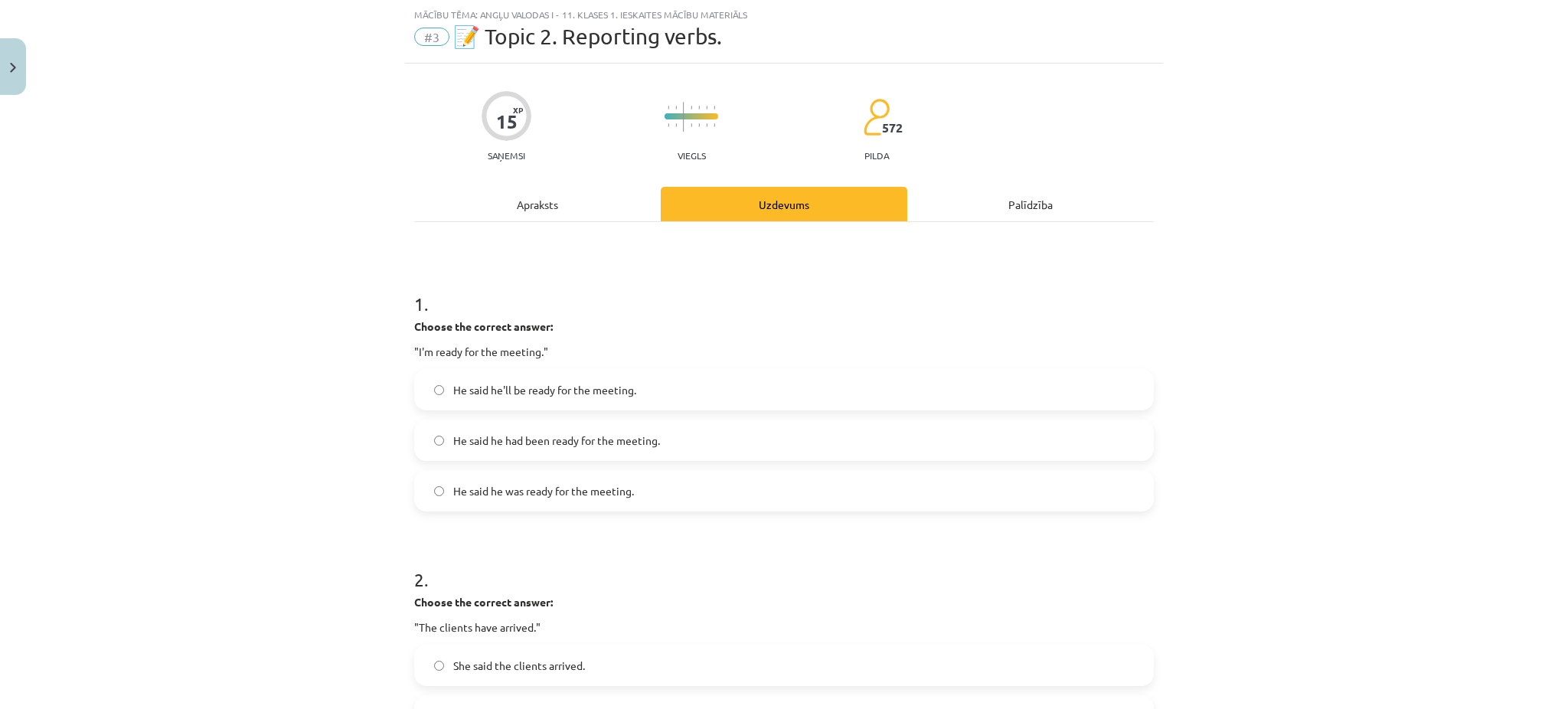
click at [579, 496] on span "He said he was ready for the meeting." at bounding box center [544, 491] width 181 height 16
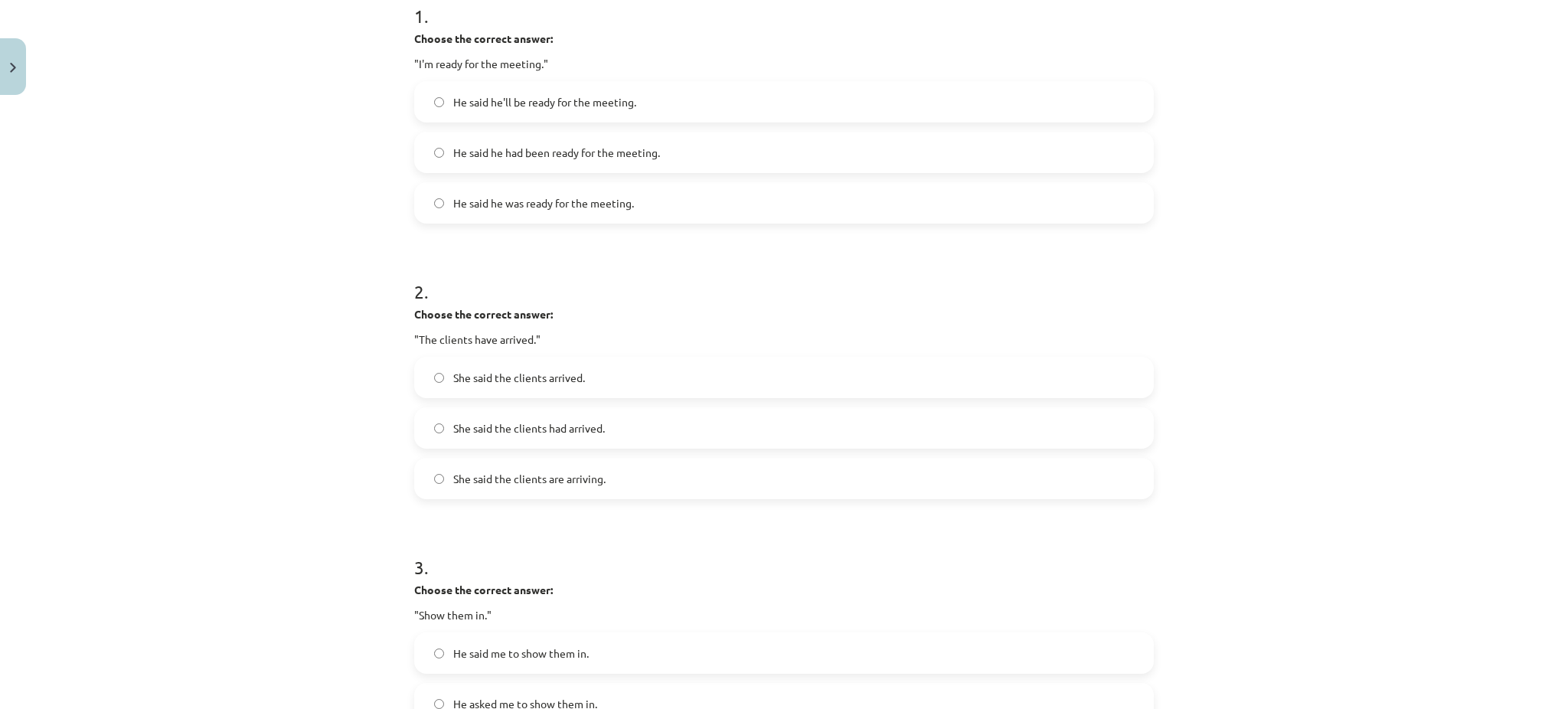
scroll to position [345, 0]
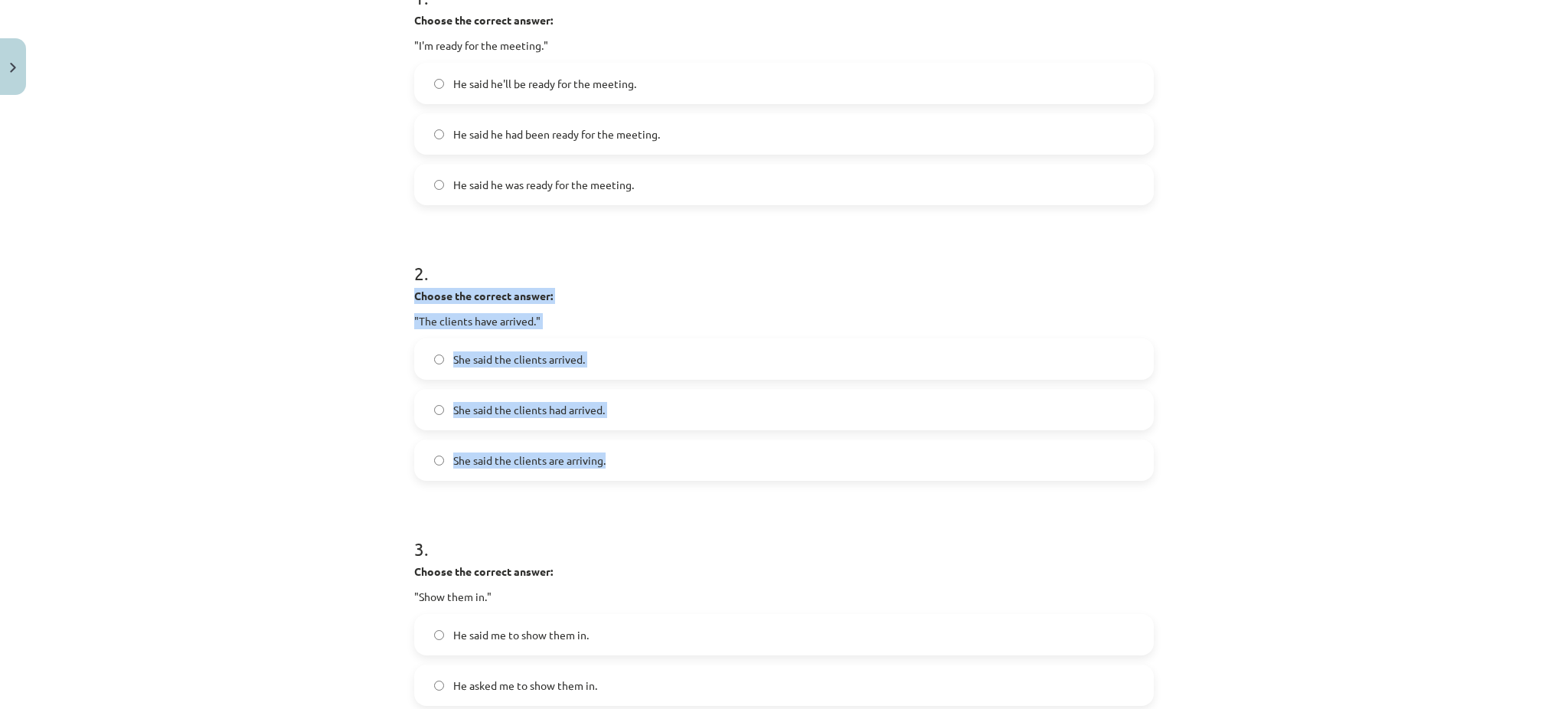
drag, startPoint x: 398, startPoint y: 294, endPoint x: 641, endPoint y: 451, distance: 289.3
click at [641, 451] on div "15 XP Saņemsi Viegls 572 pilda Apraksts Uzdevums Palīdzība 1 . Choose the corre…" at bounding box center [784, 602] width 758 height 1690
copy div "Choose the correct answer: "The clients have arrived." She said the clients arr…"
click at [531, 406] on span "She said the clients had arrived." at bounding box center [529, 411] width 152 height 16
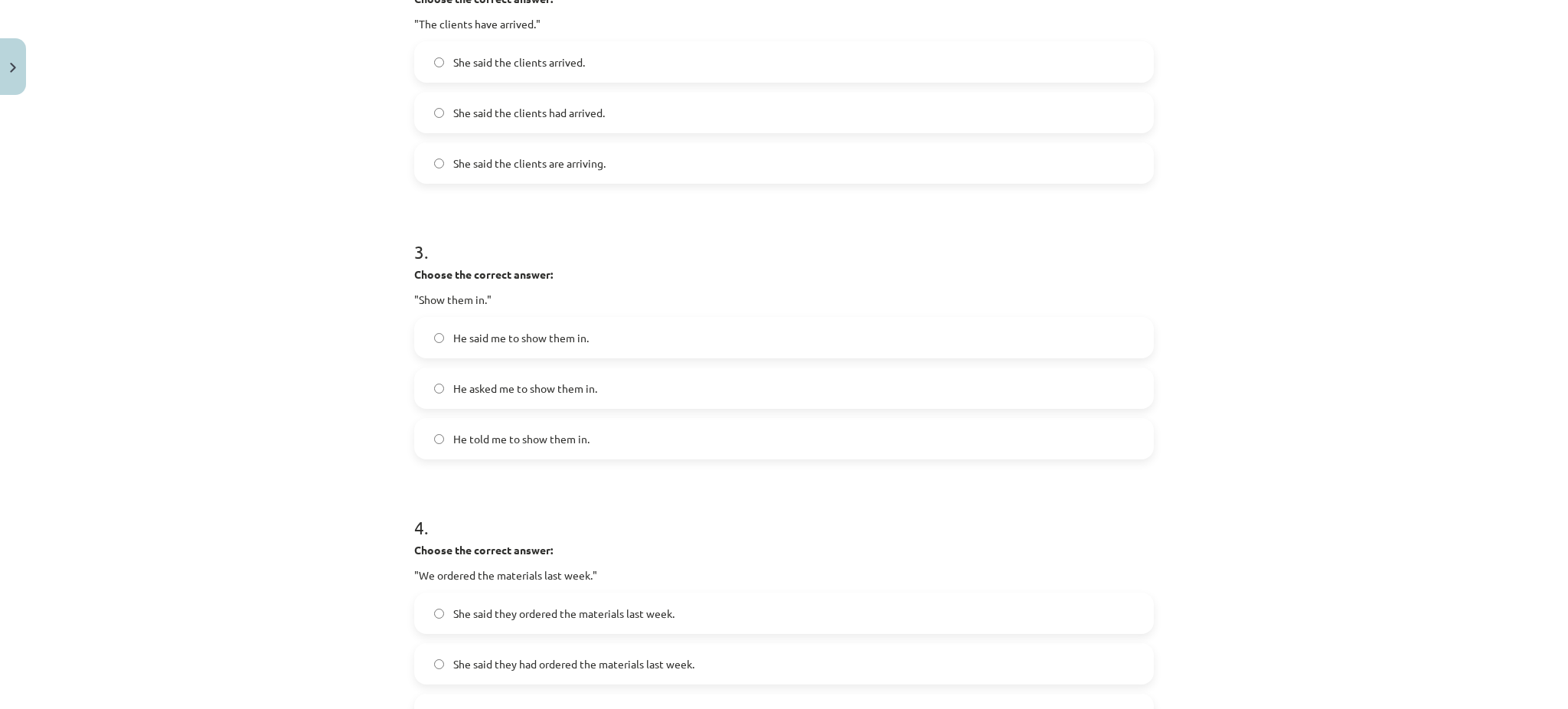
scroll to position [688, 0]
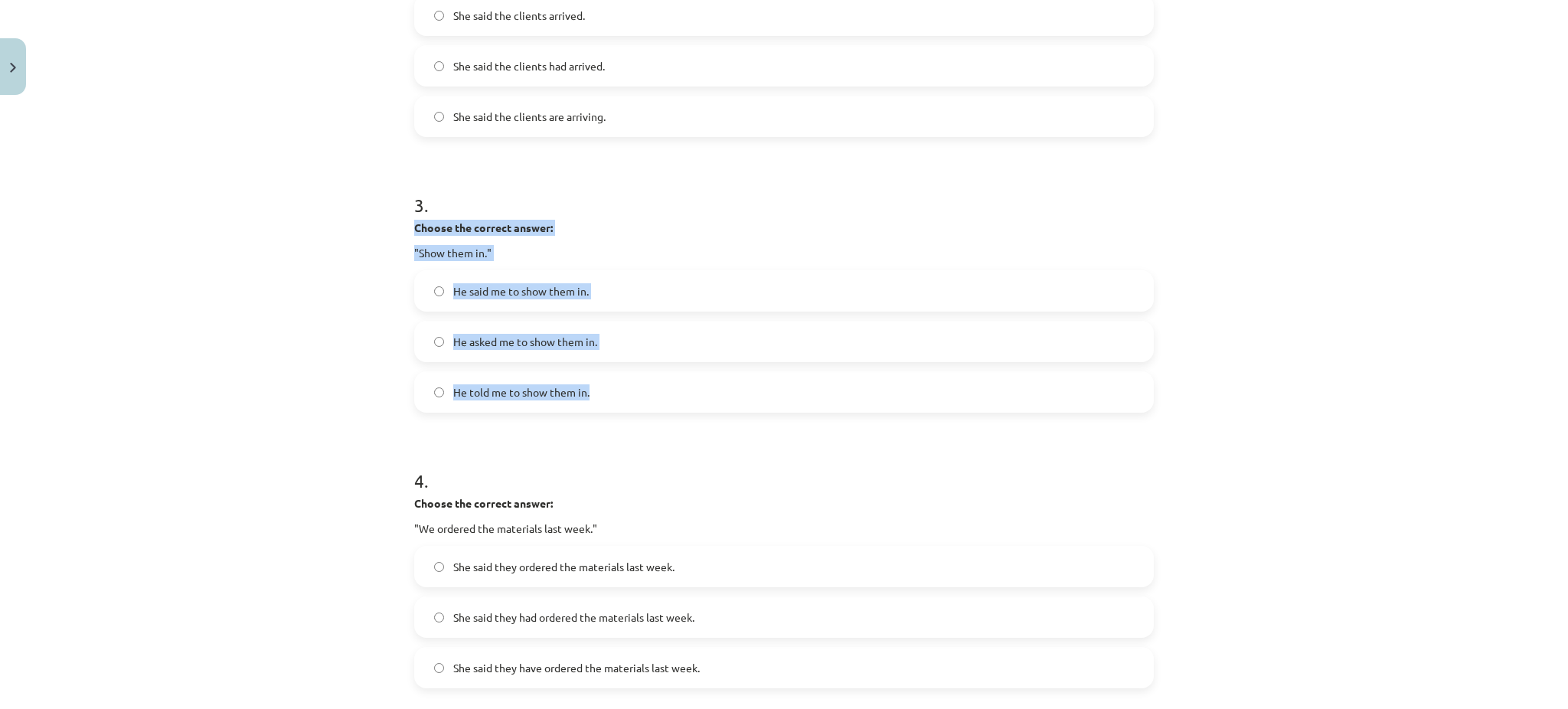
drag, startPoint x: 404, startPoint y: 219, endPoint x: 625, endPoint y: 388, distance: 278.2
click at [625, 388] on div "15 XP Saņemsi Viegls 572 pilda Apraksts Uzdevums Palīdzība 1 . Choose the corre…" at bounding box center [784, 258] width 758 height 1690
copy div "Choose the correct answer: "Show them in." He said me to show them in. He asked…"
click at [247, 231] on div "Mācību tēma: Angļu valodas i - 11. klases 1. ieskaites mācību materiāls #3 📝 To…" at bounding box center [784, 354] width 1568 height 709
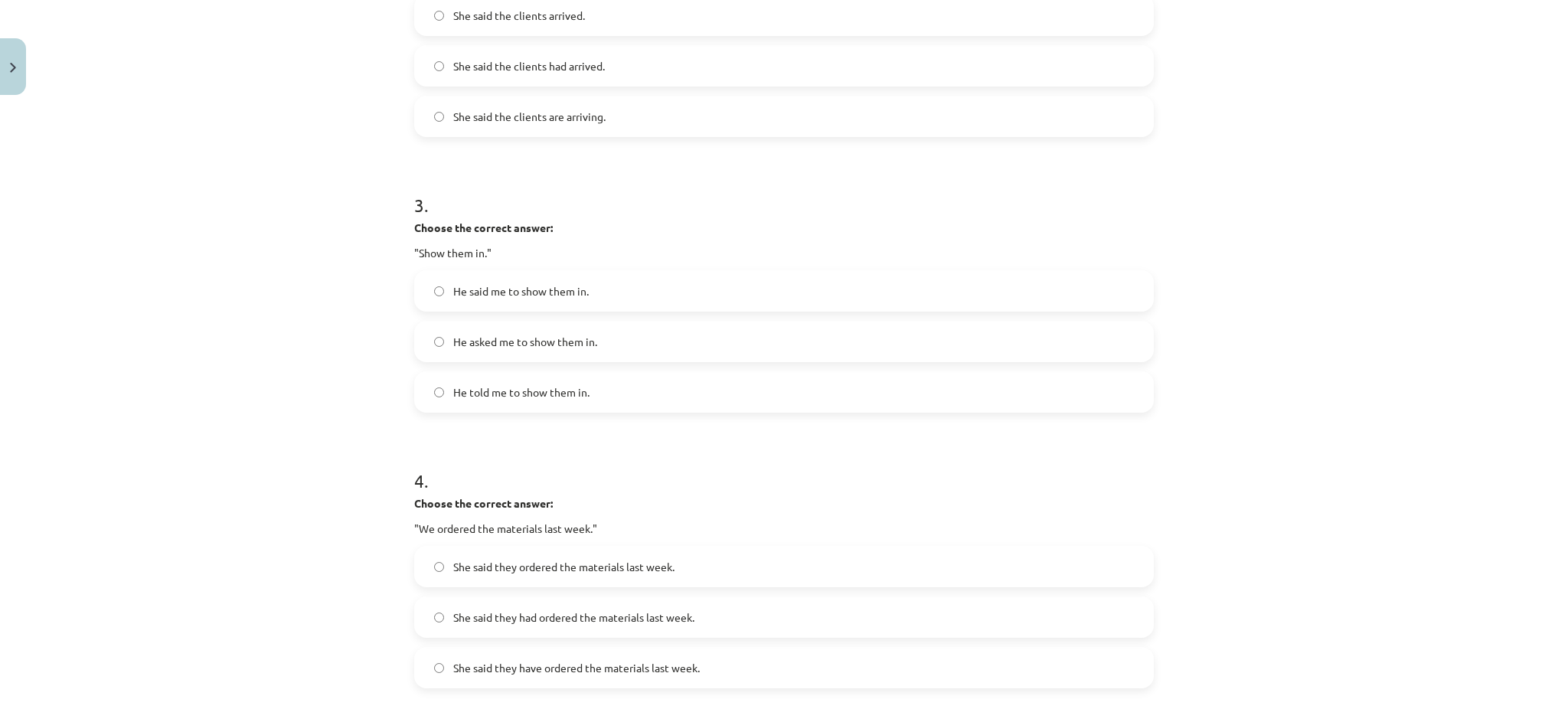
click at [473, 398] on span "He told me to show them in." at bounding box center [521, 392] width 136 height 16
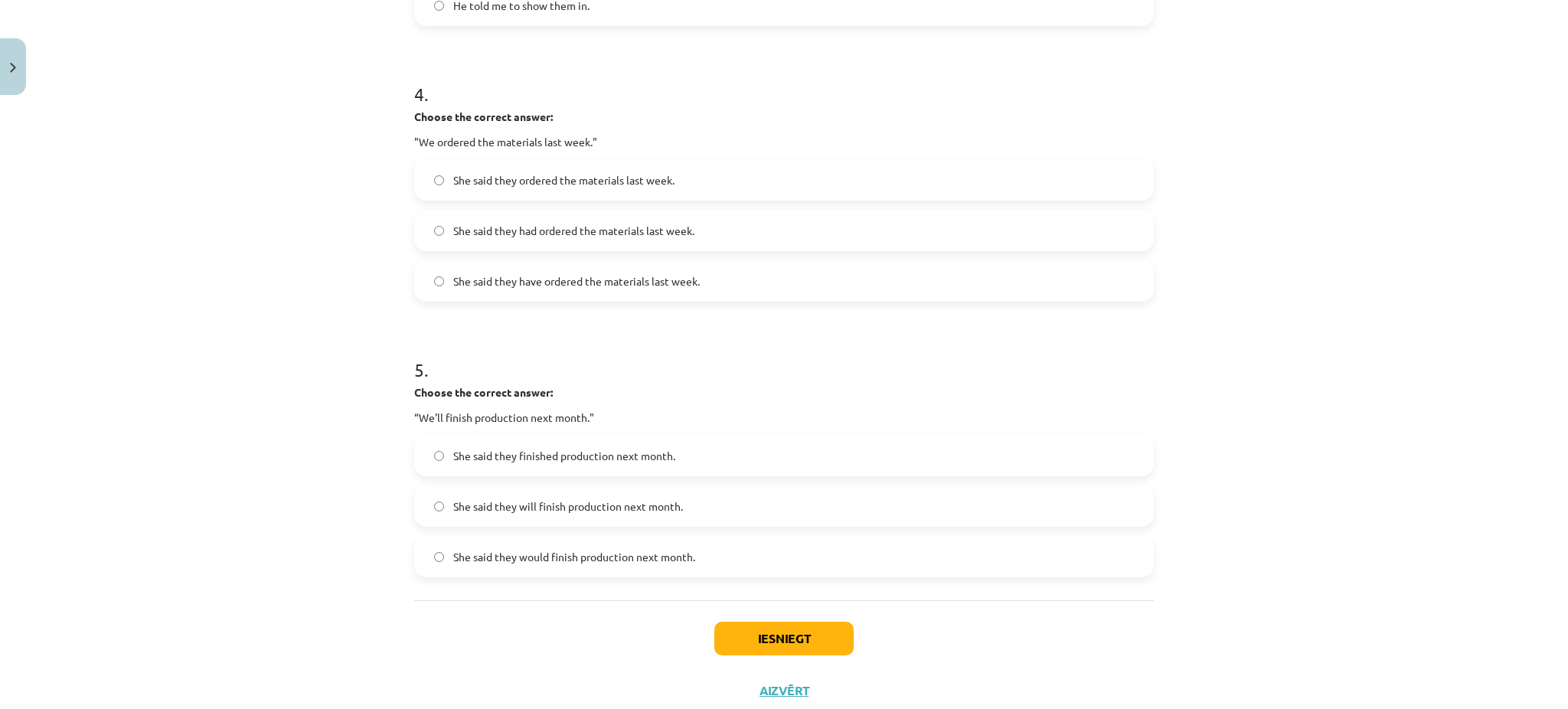
scroll to position [1075, 0]
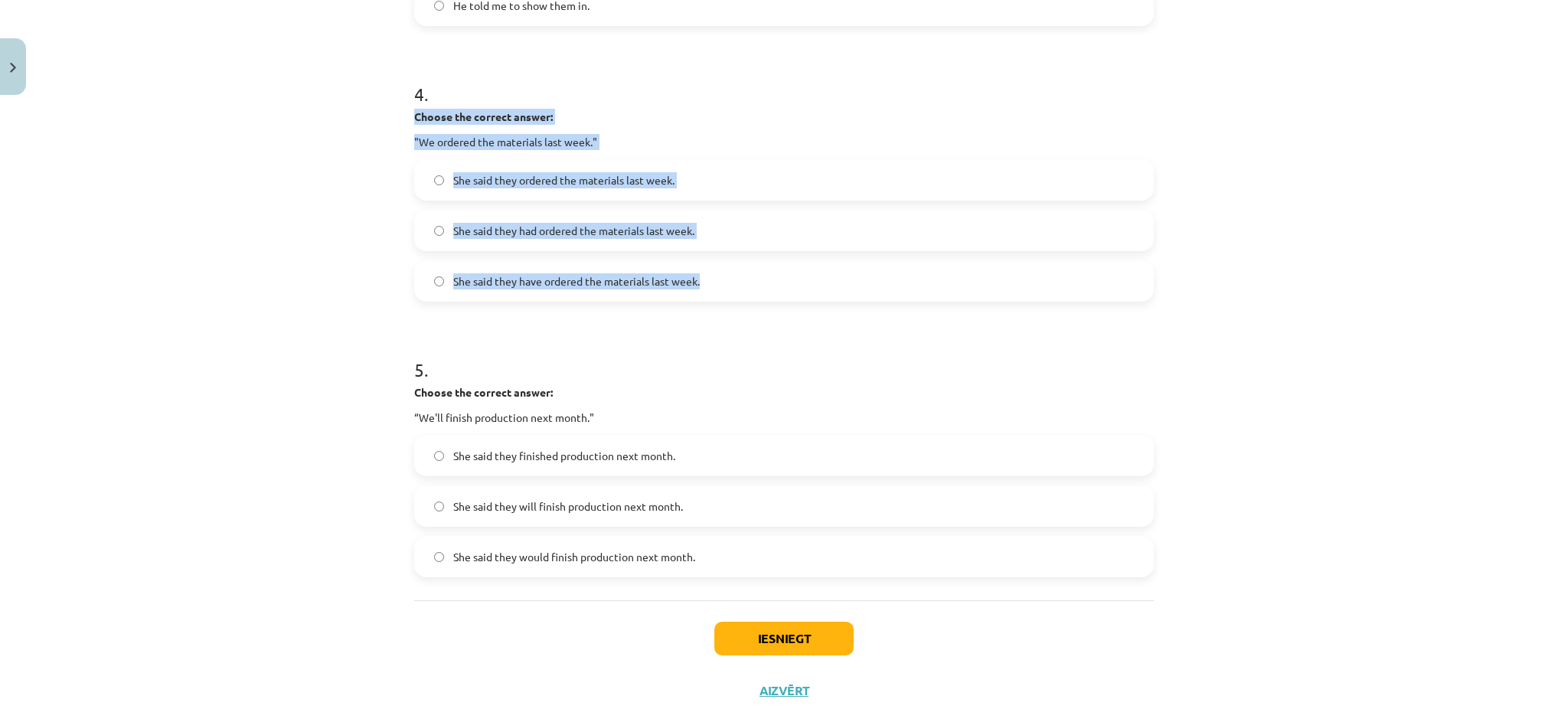
drag, startPoint x: 400, startPoint y: 107, endPoint x: 700, endPoint y: 287, distance: 349.9
copy div "Choose the correct answer: "We ordered the materials last week." She said they …"
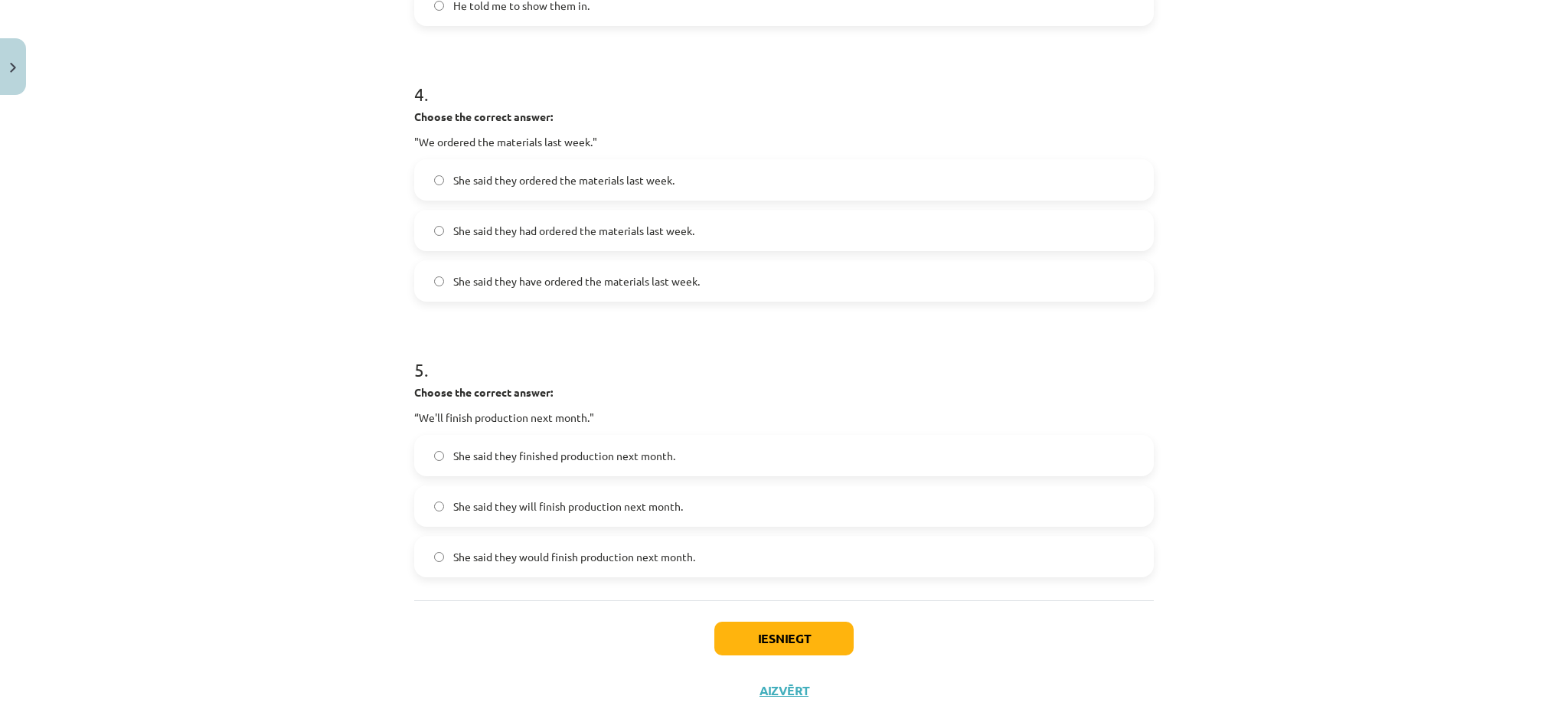
click at [373, 314] on div "Mācību tēma: Angļu valodas i - 11. klases 1. ieskaites mācību materiāls #3 📝 To…" at bounding box center [784, 354] width 1568 height 709
click at [540, 165] on label "She said they ordered the materials last week." at bounding box center [784, 180] width 737 height 38
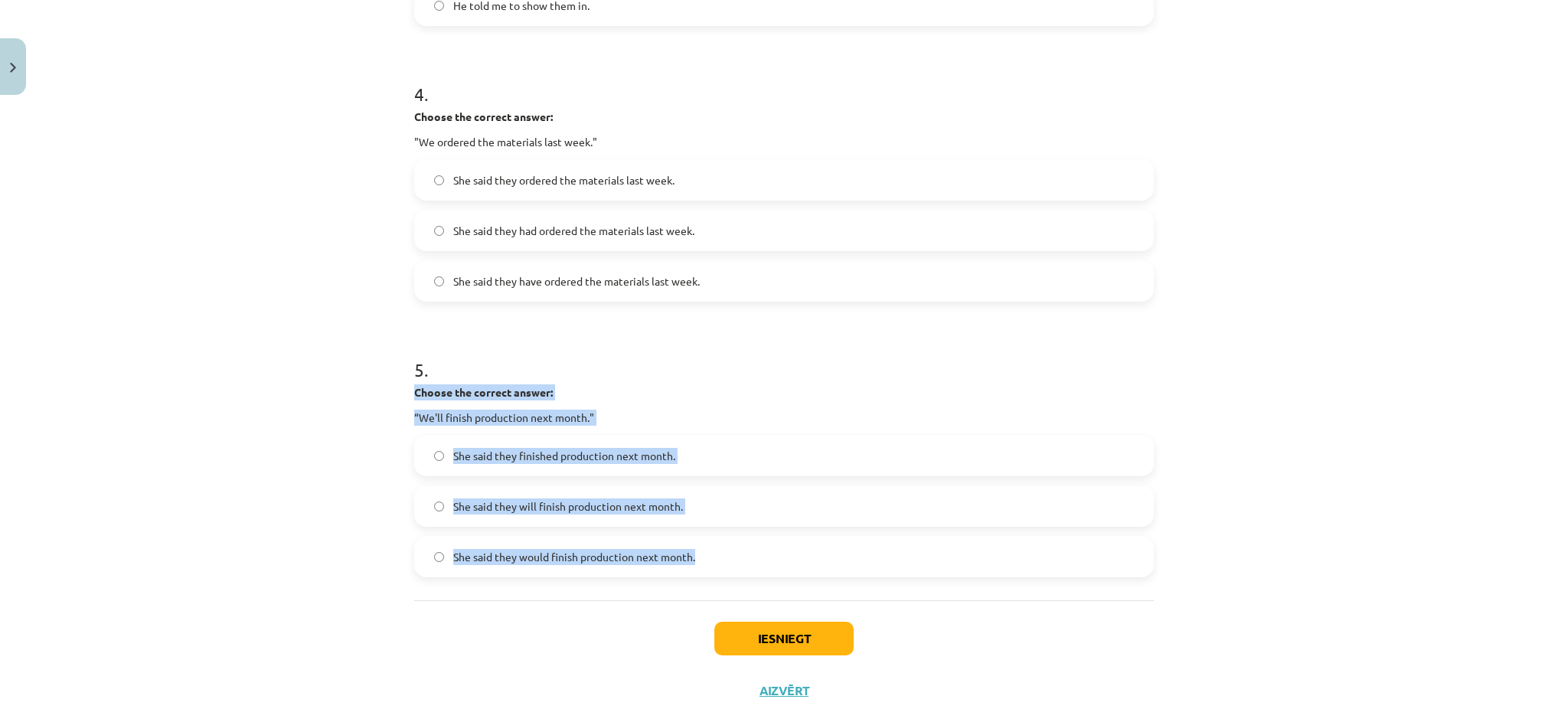
drag, startPoint x: 398, startPoint y: 391, endPoint x: 708, endPoint y: 547, distance: 347.0
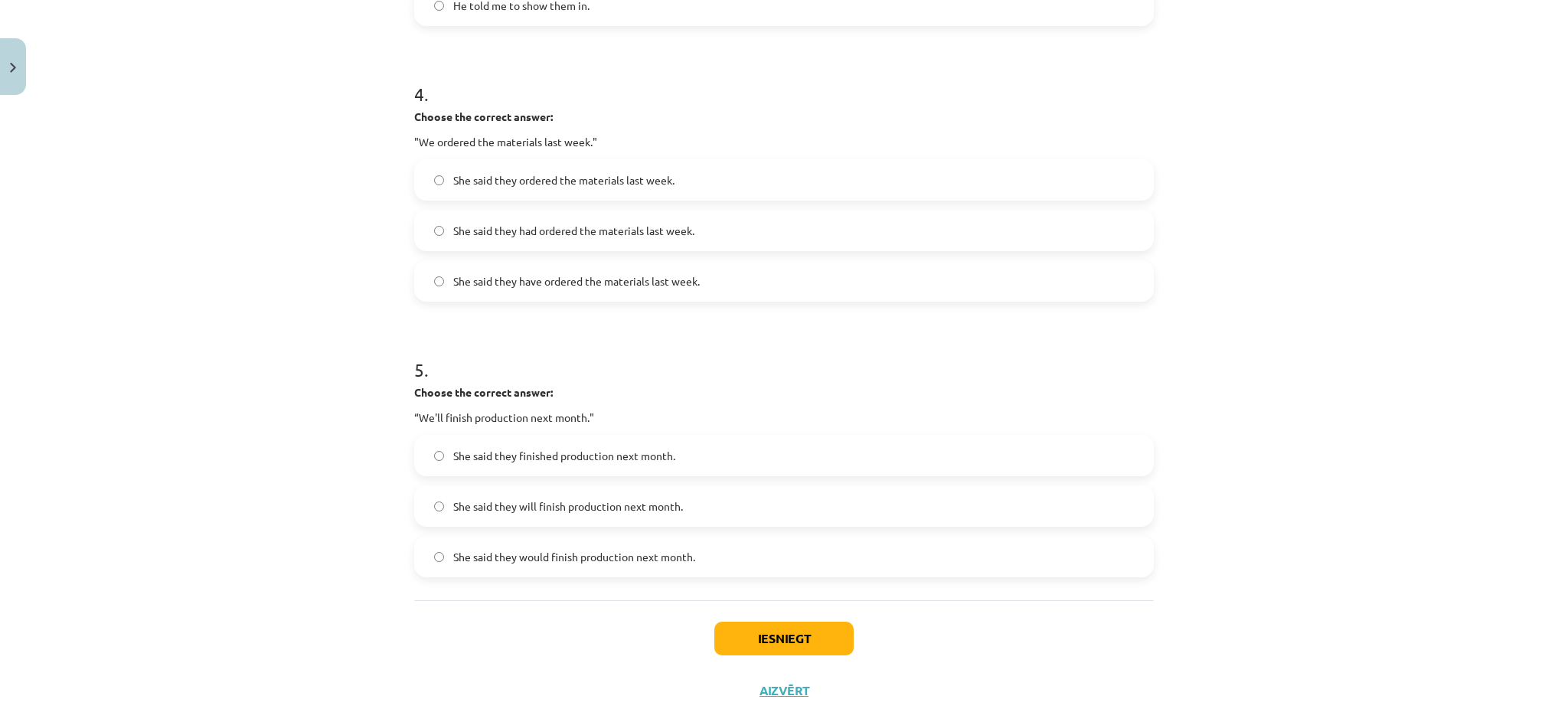
click at [214, 237] on div "Mācību tēma: Angļu valodas i - 11. klases 1. ieskaites mācību materiāls #3 📝 To…" at bounding box center [784, 354] width 1568 height 709
click at [564, 568] on label "She said they would finish production next month." at bounding box center [784, 557] width 737 height 38
click at [770, 637] on button "Iesniegt" at bounding box center [784, 638] width 140 height 34
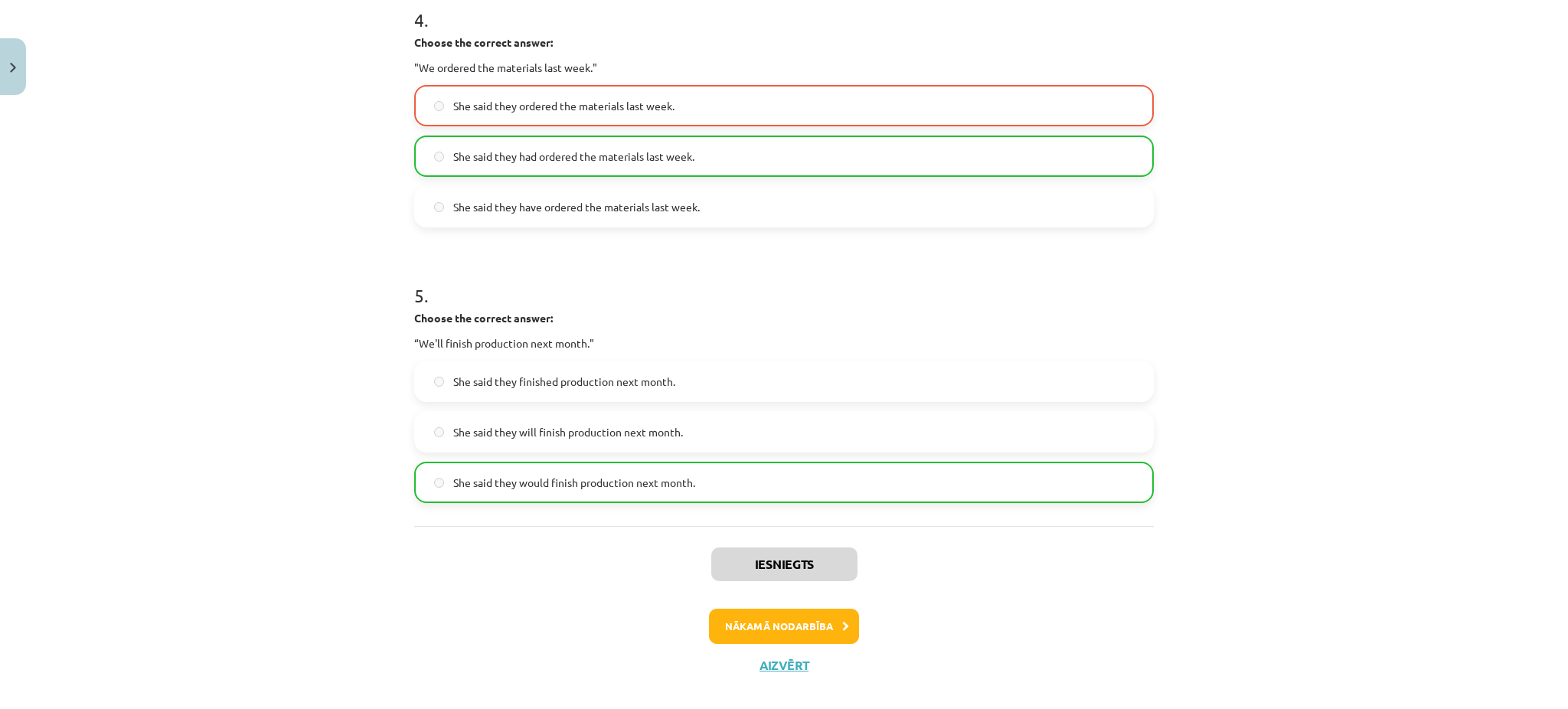
scroll to position [1168, 0]
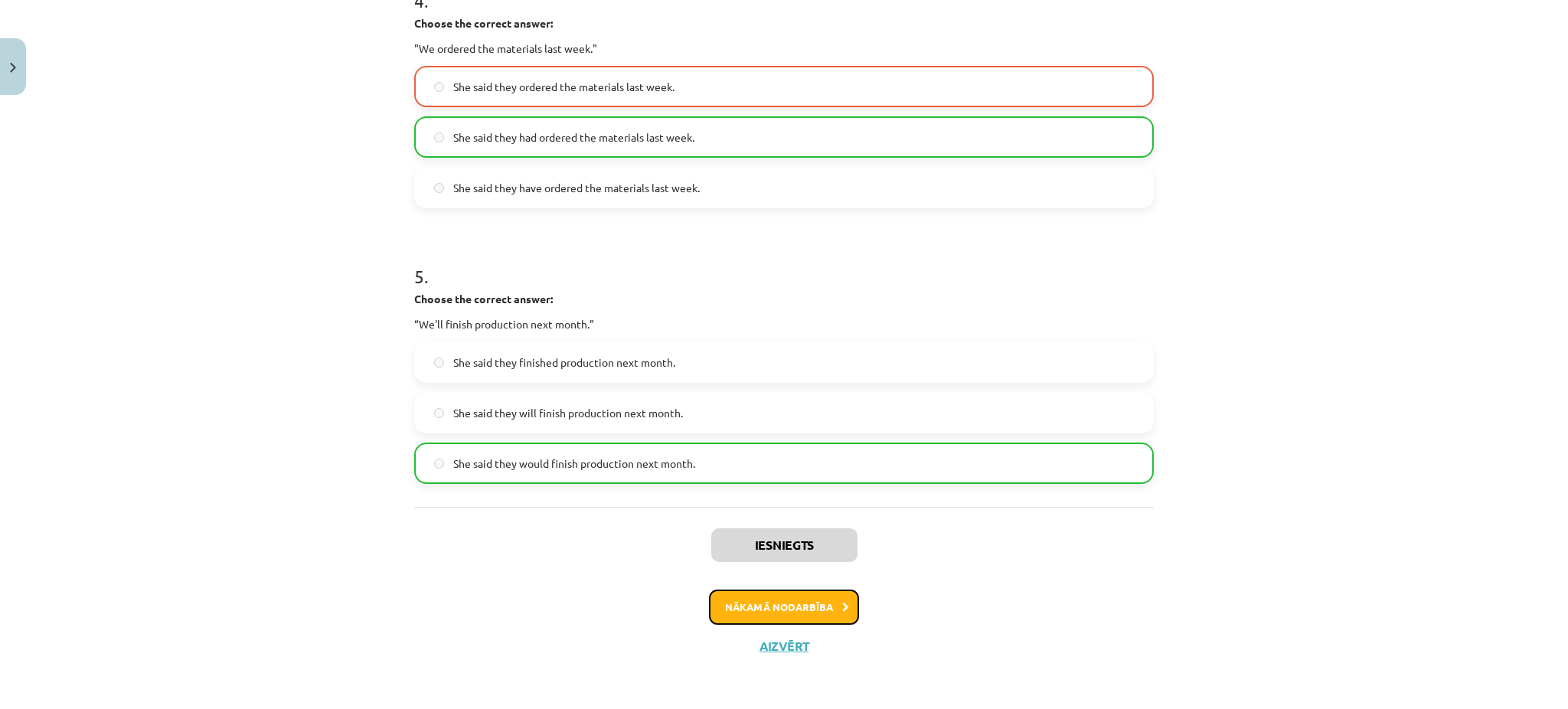
click at [795, 600] on button "Nākamā nodarbība" at bounding box center [784, 607] width 150 height 36
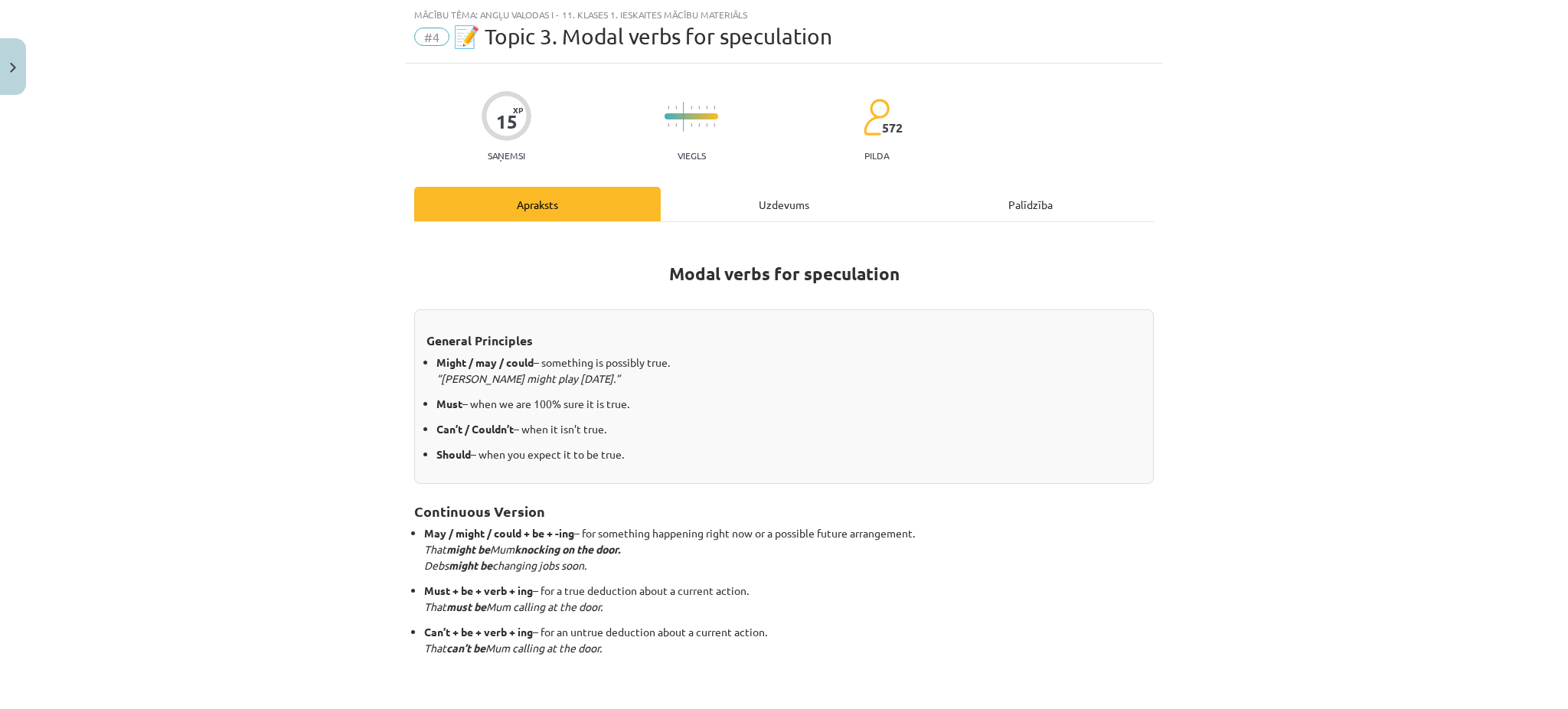
click at [791, 221] on div "Uzdevums" at bounding box center [784, 204] width 246 height 35
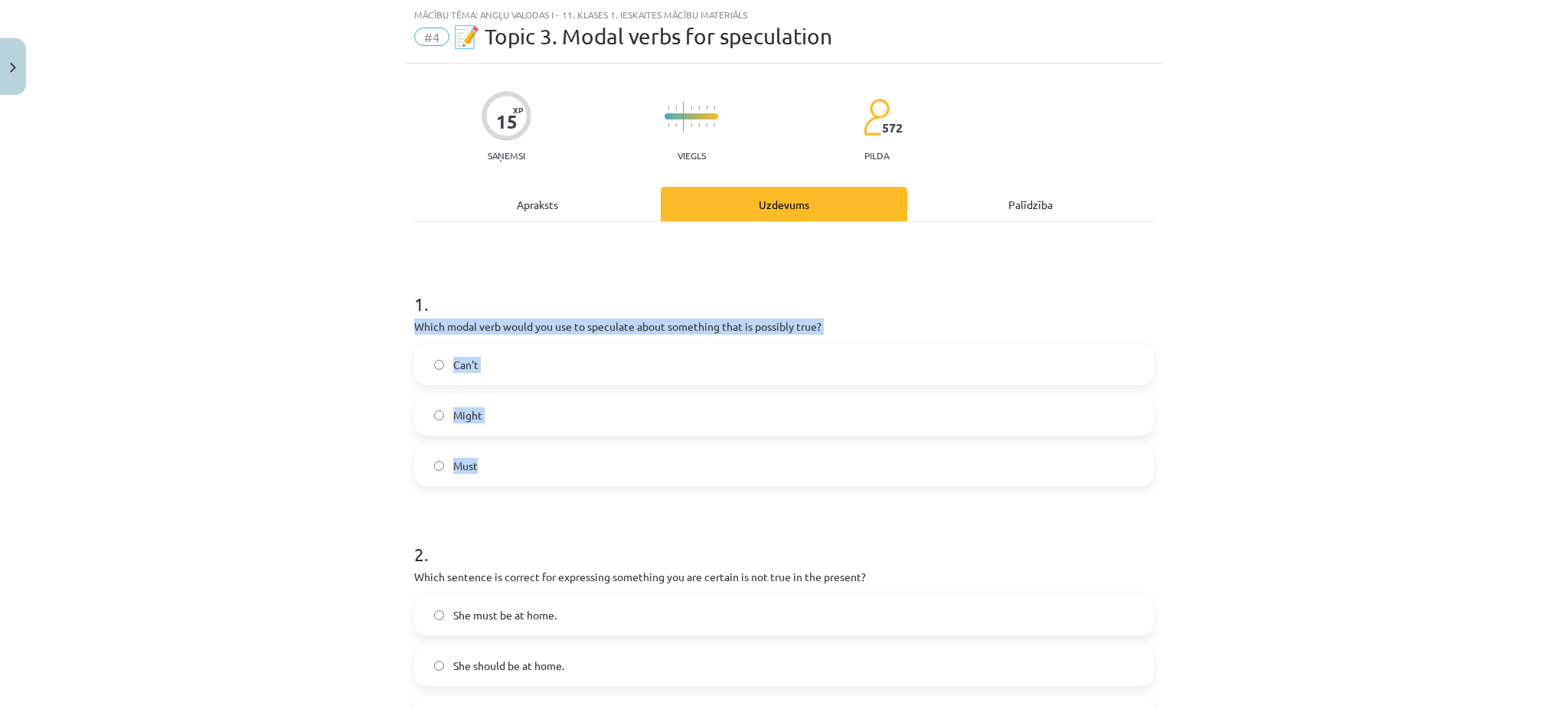
drag, startPoint x: 408, startPoint y: 327, endPoint x: 599, endPoint y: 464, distance: 235.1
click at [599, 464] on div "1 . Which modal verb would you use to speculate about something that is possibl…" at bounding box center [784, 376] width 740 height 220
click at [482, 402] on label "Might" at bounding box center [784, 415] width 737 height 38
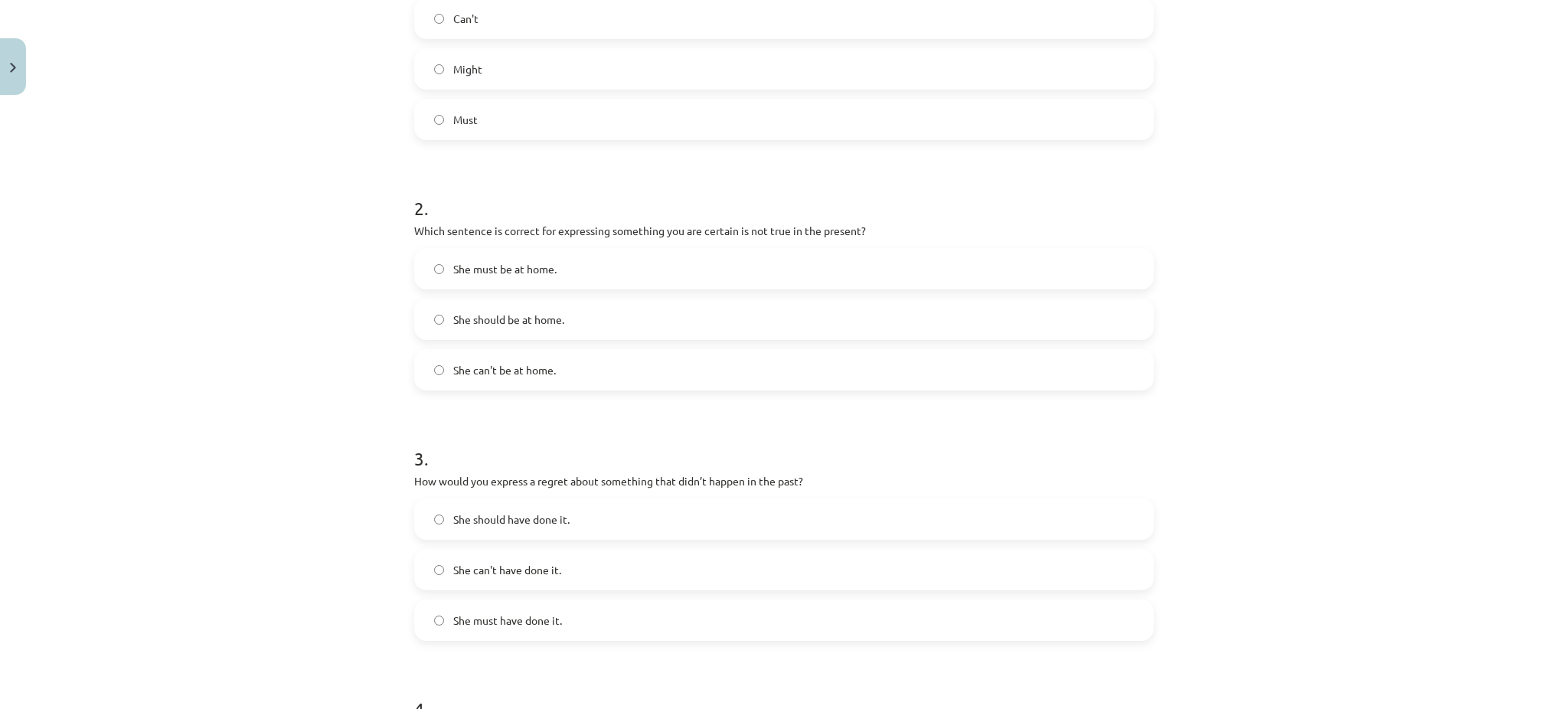
scroll to position [385, 0]
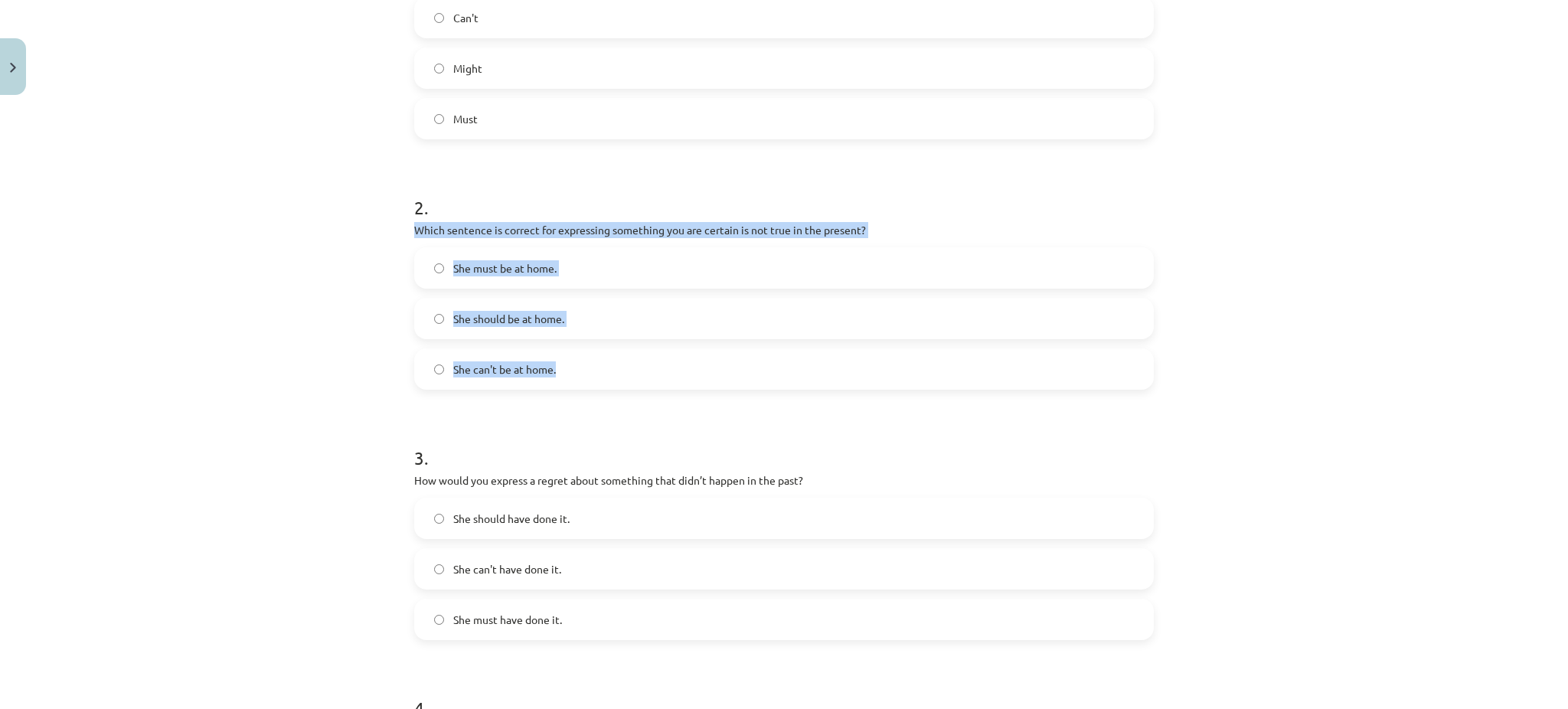
drag, startPoint x: 402, startPoint y: 226, endPoint x: 630, endPoint y: 379, distance: 274.6
click at [630, 379] on div "15 XP Saņemsi Viegls 572 pilda Apraksts Uzdevums Palīdzība 1 . Which modal verb…" at bounding box center [784, 498] width 758 height 1563
click at [464, 377] on label "She can't be at home." at bounding box center [784, 369] width 737 height 38
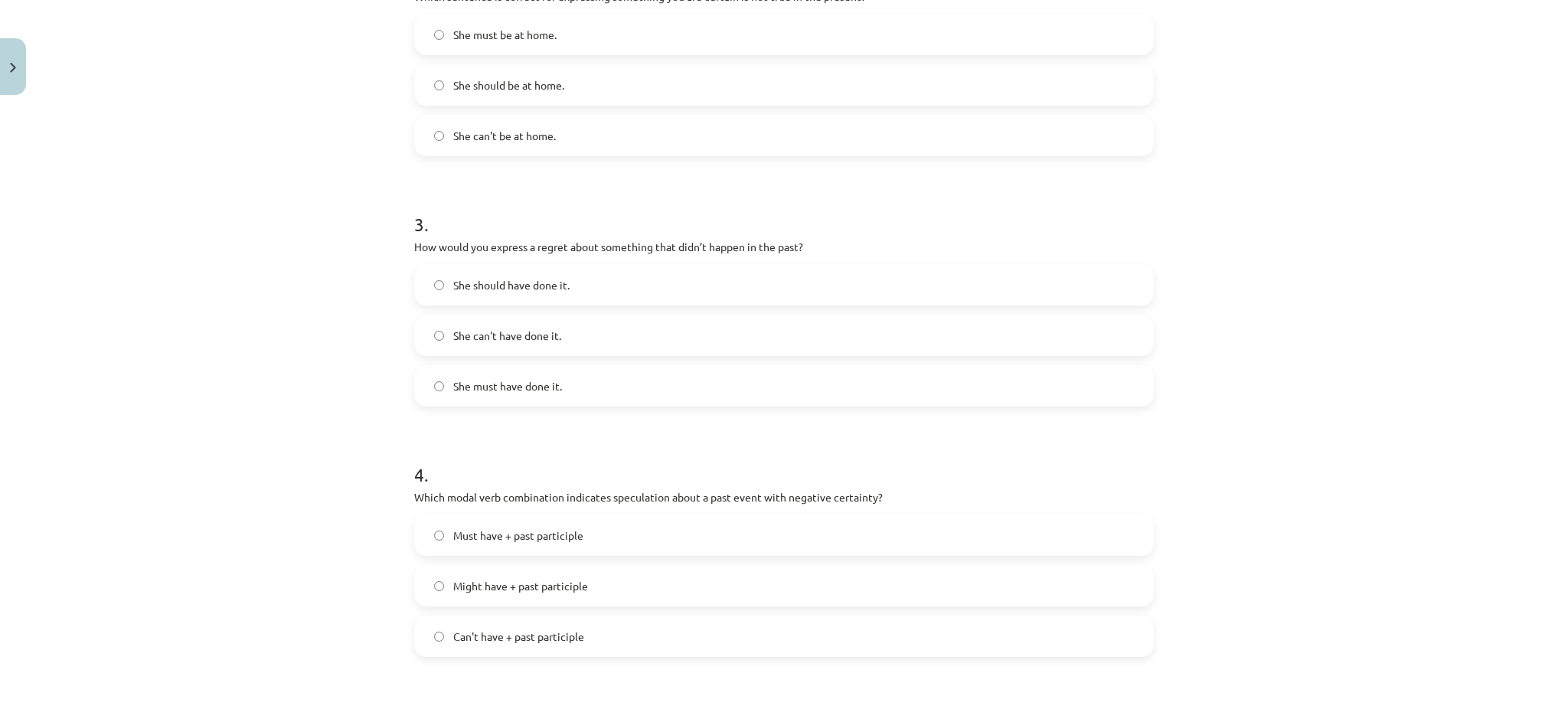
scroll to position [621, 0]
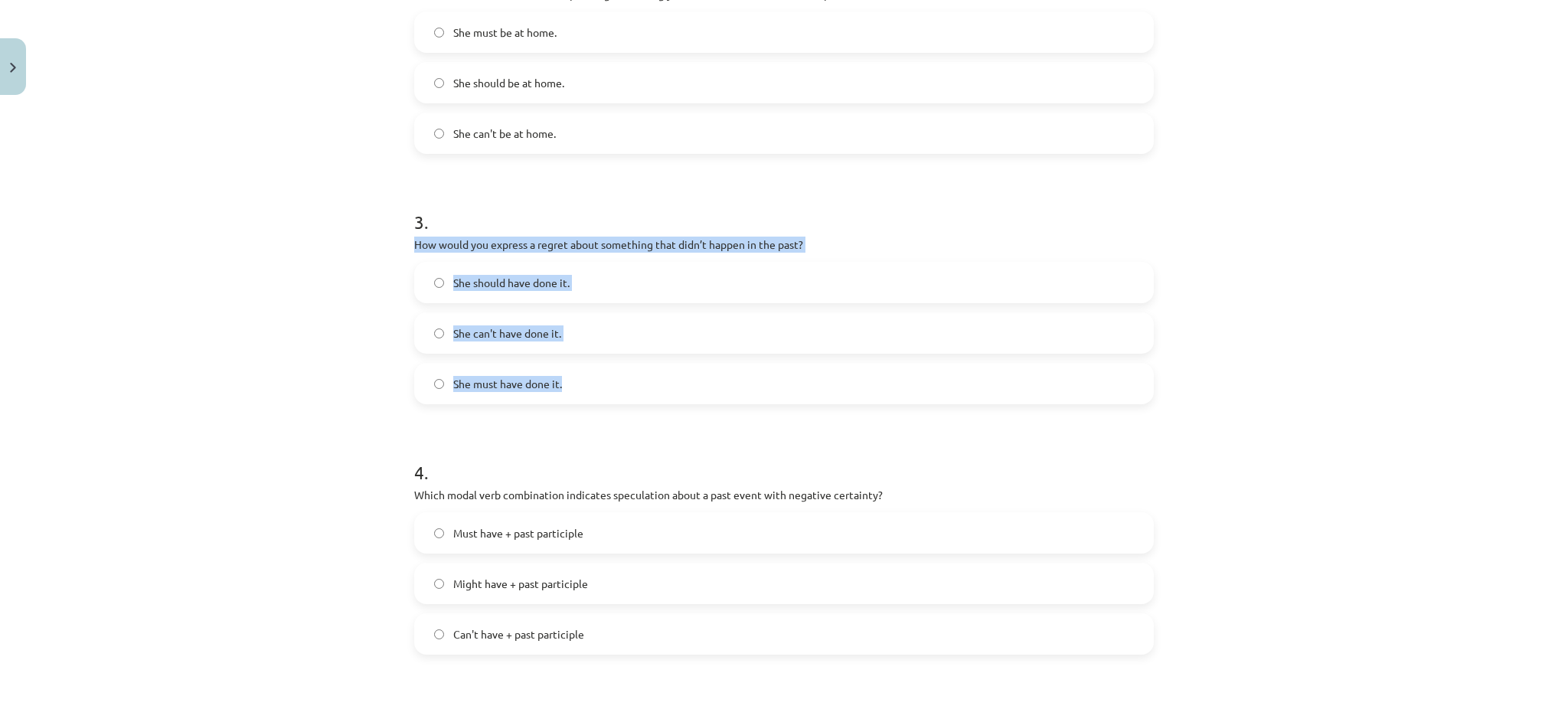
drag, startPoint x: 407, startPoint y: 245, endPoint x: 632, endPoint y: 373, distance: 258.9
click at [632, 373] on div "3 . How would you express a regret about something that didn’t happen in the pa…" at bounding box center [784, 294] width 740 height 220
click at [493, 292] on label "She should have done it." at bounding box center [784, 283] width 737 height 38
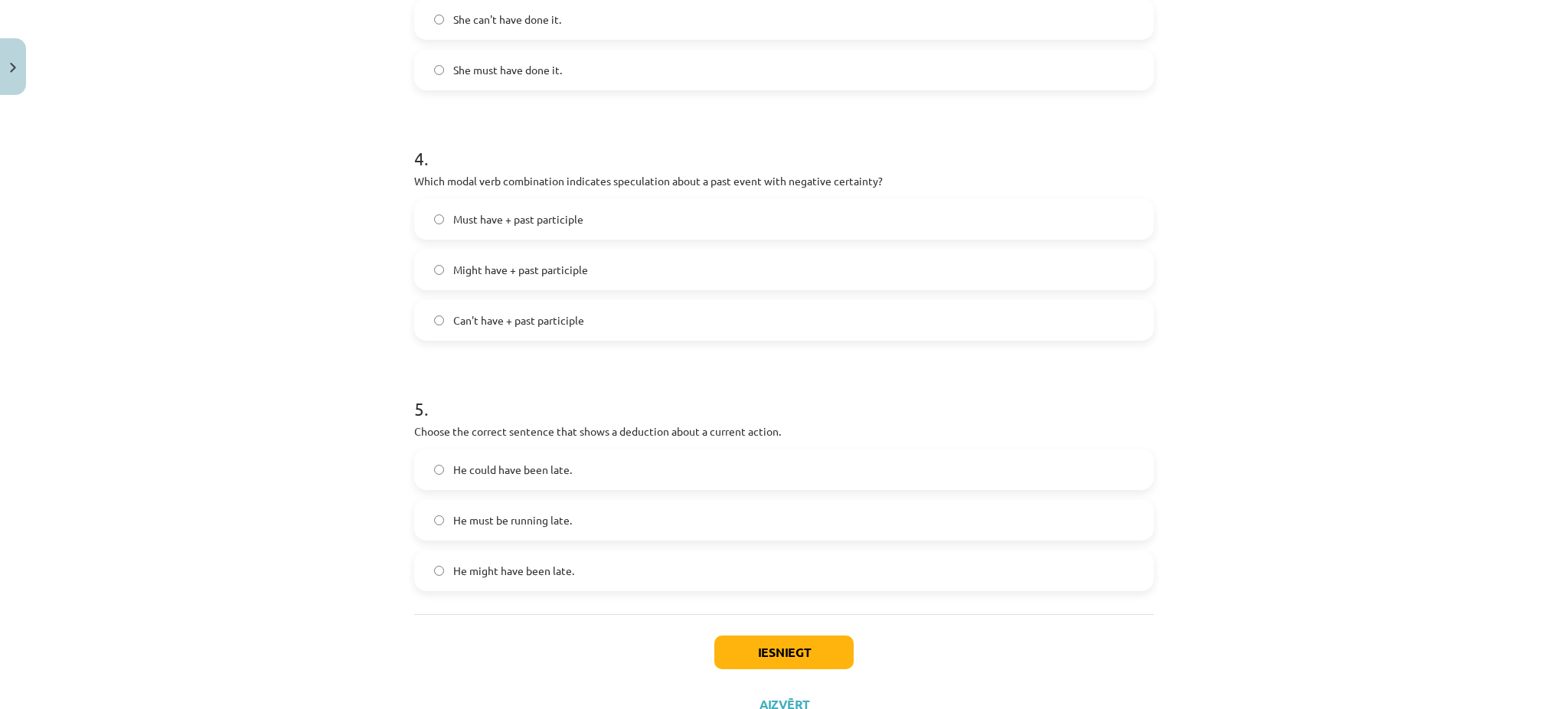
scroll to position [935, 0]
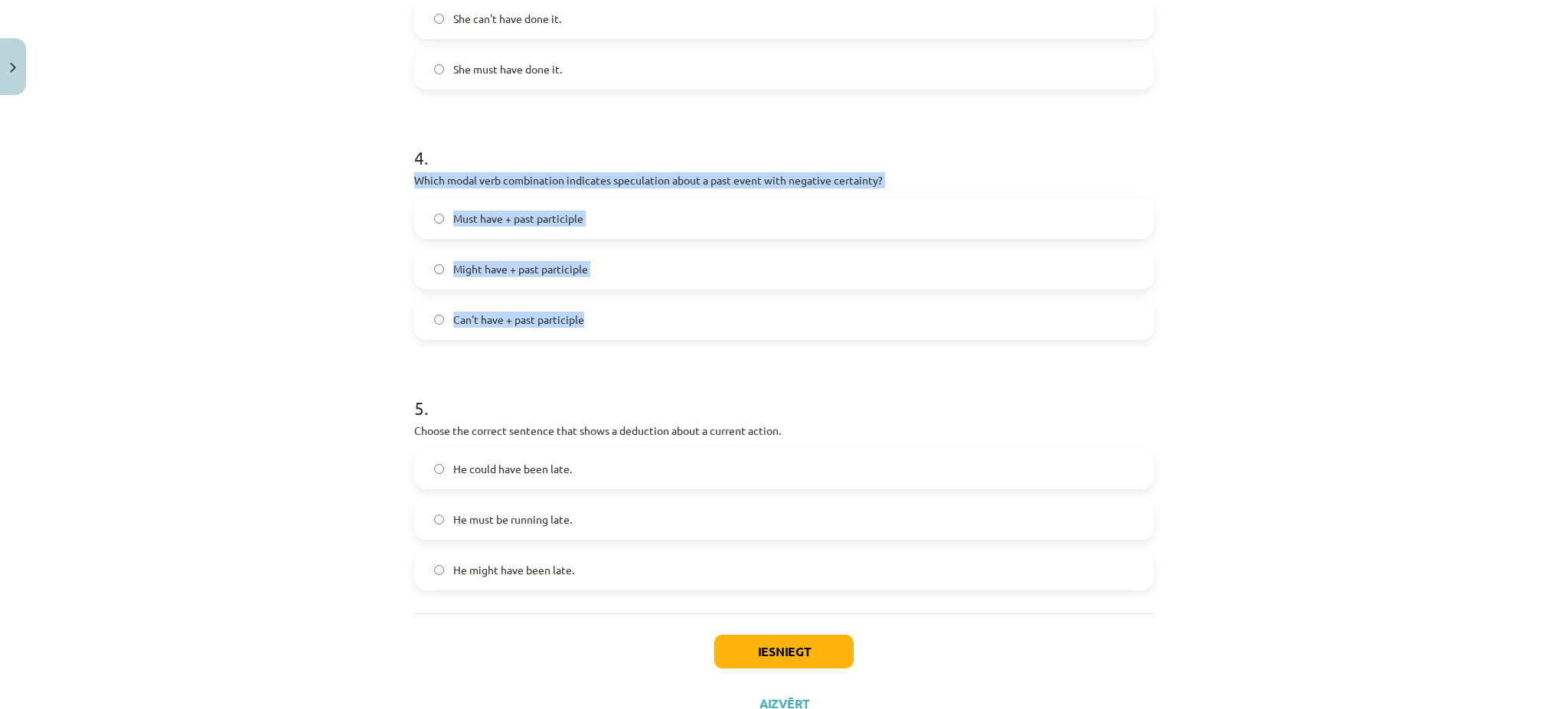
drag, startPoint x: 409, startPoint y: 182, endPoint x: 646, endPoint y: 312, distance: 270.3
click at [646, 312] on div "4 . Which modal verb combination indicates speculation about a past event with …" at bounding box center [784, 230] width 740 height 220
click at [472, 319] on span "Can't have + past participle" at bounding box center [518, 320] width 131 height 16
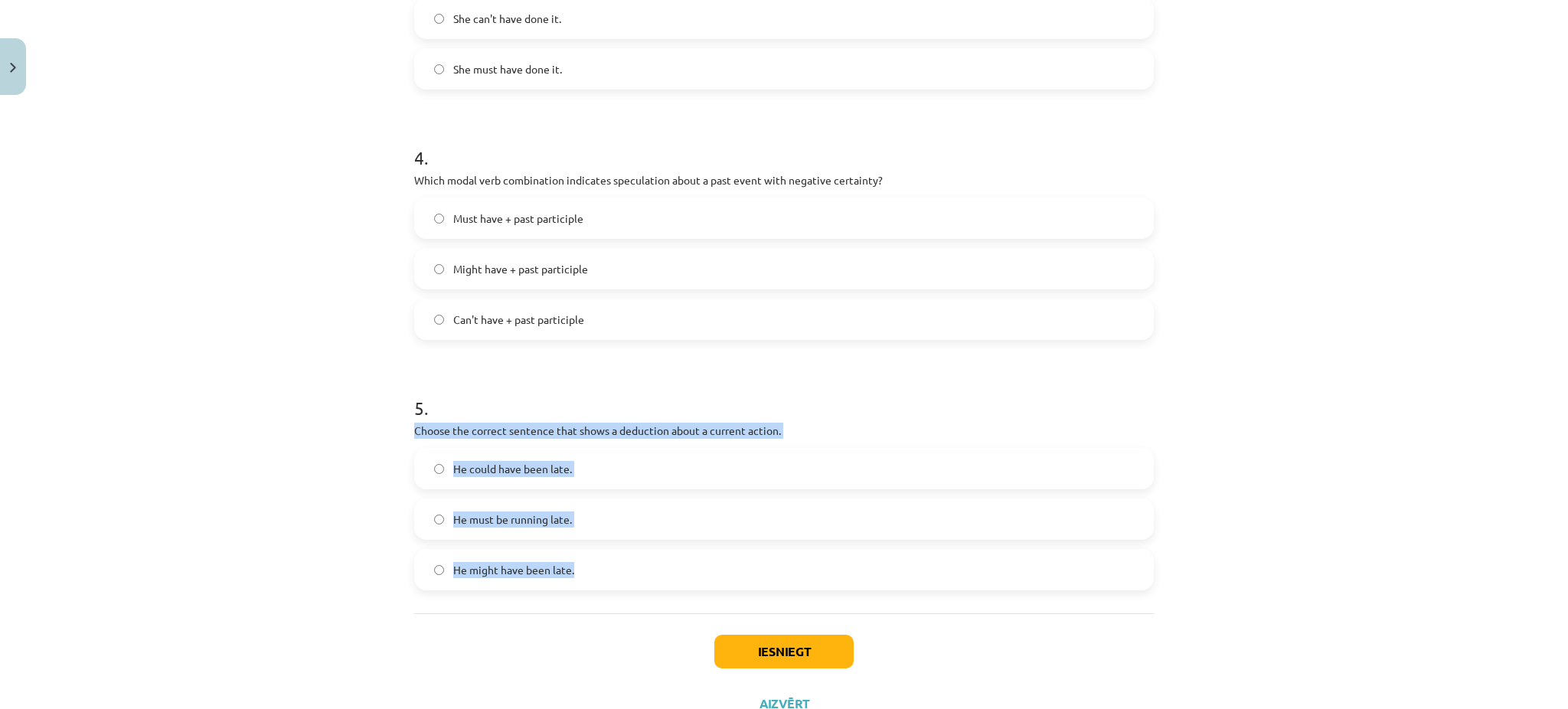
drag, startPoint x: 394, startPoint y: 422, endPoint x: 628, endPoint y: 583, distance: 284.0
click at [628, 583] on div "Mācību tēma: Angļu valodas i - 11. klases 1. ieskaites mācību materiāls #4 📝 To…" at bounding box center [784, 354] width 1568 height 709
click at [513, 516] on span "He must be running late." at bounding box center [513, 520] width 119 height 16
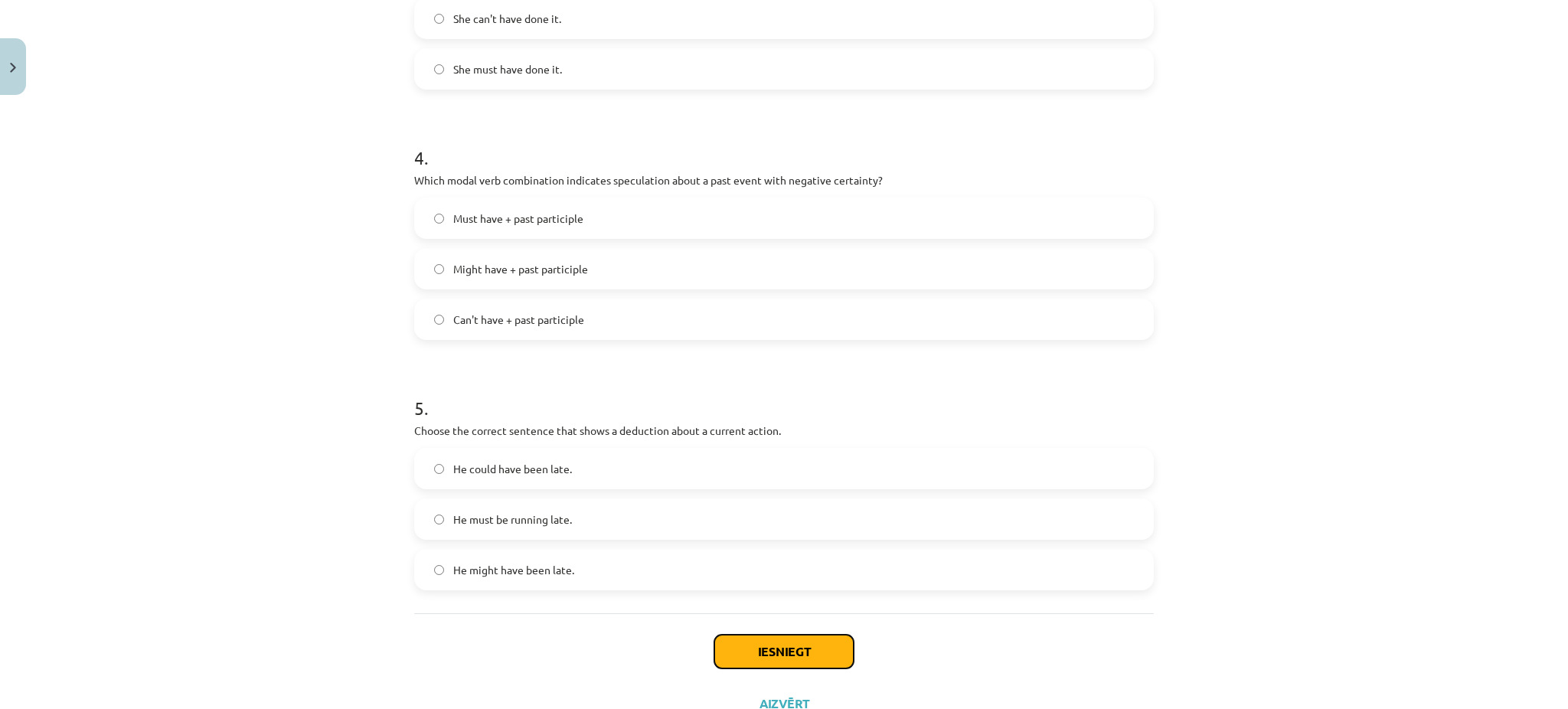
click at [764, 652] on button "Iesniegt" at bounding box center [784, 652] width 140 height 34
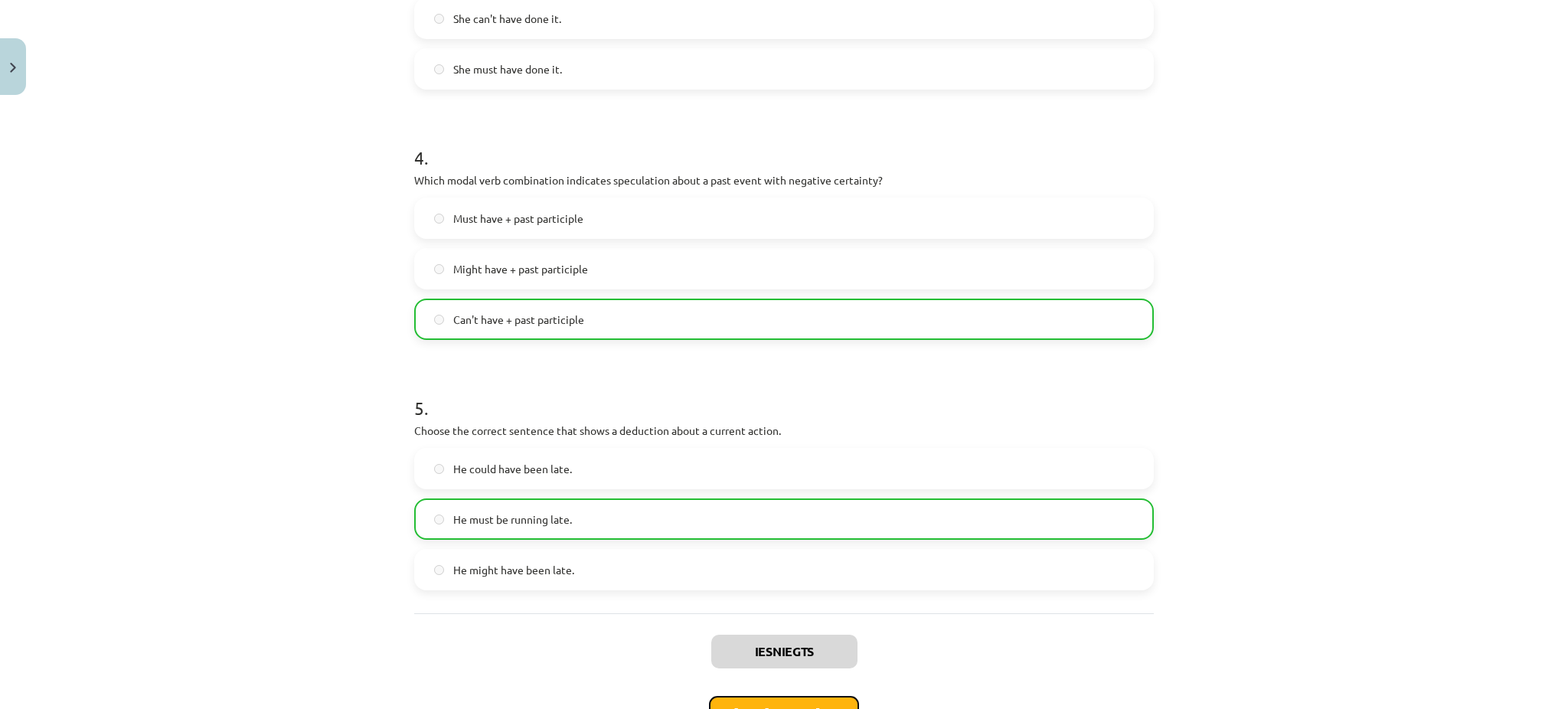
click at [797, 702] on button "Nākamā nodarbība" at bounding box center [784, 714] width 150 height 36
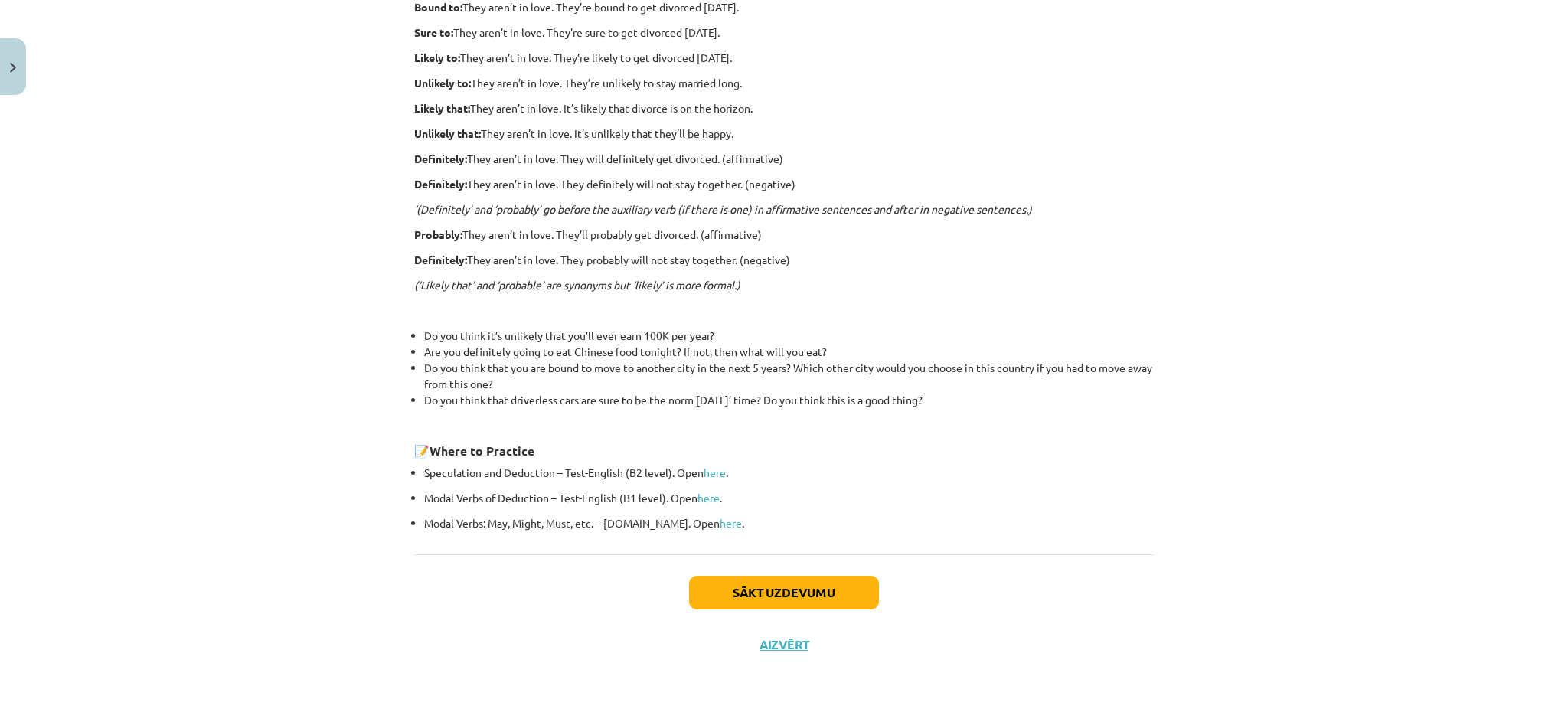
scroll to position [38, 0]
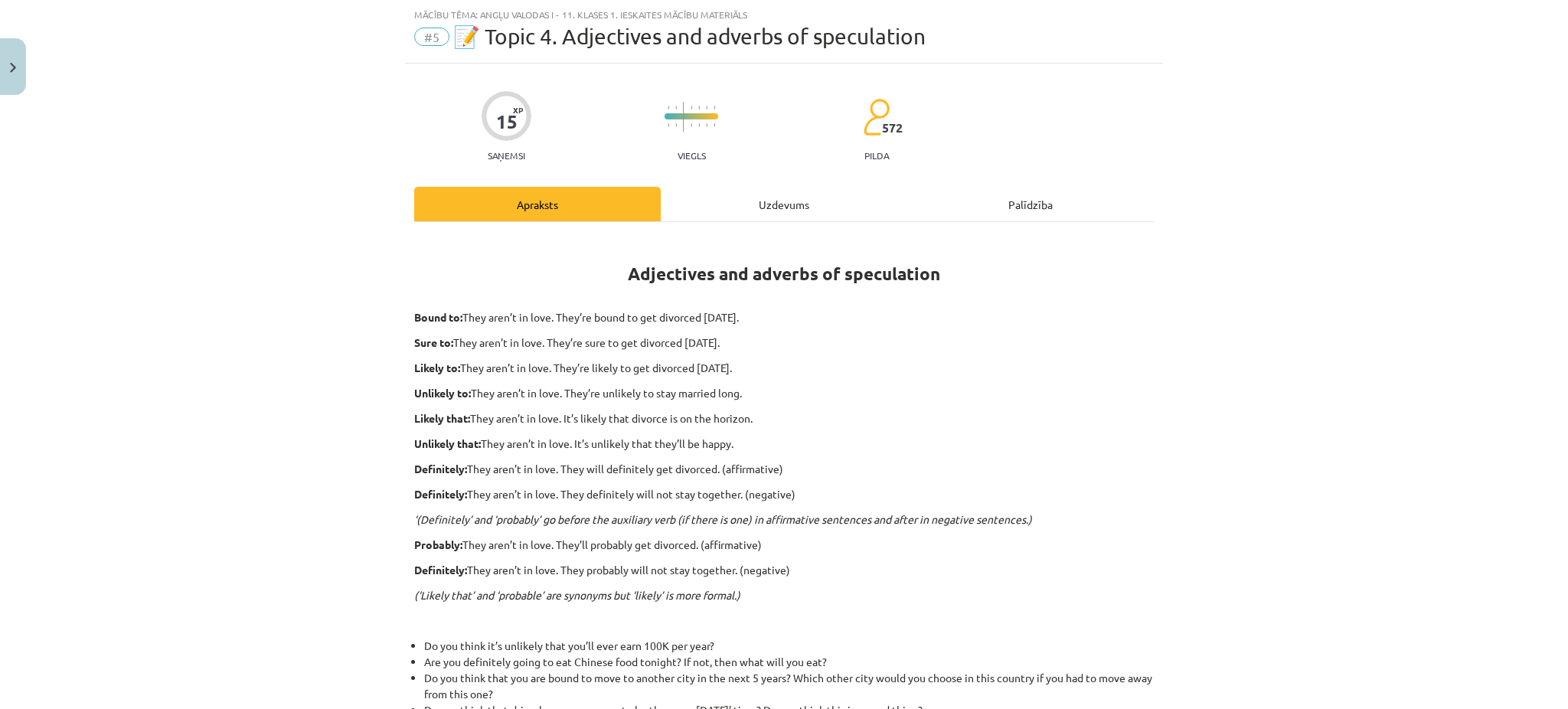
click at [780, 201] on div "Uzdevums" at bounding box center [784, 204] width 246 height 35
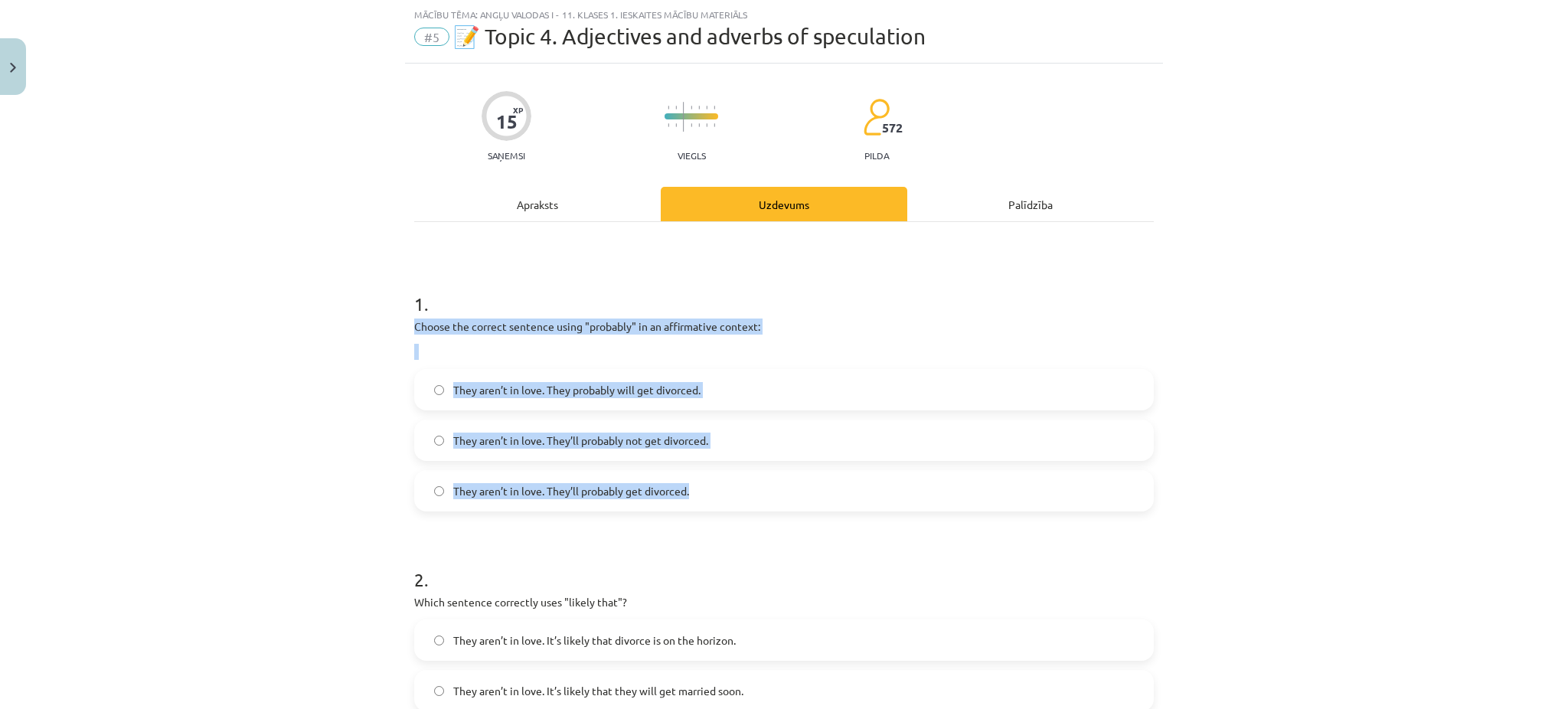
drag, startPoint x: 394, startPoint y: 330, endPoint x: 713, endPoint y: 488, distance: 356.0
click at [713, 488] on div "Mācību tēma: Angļu valodas i - 11. klases 1. ieskaites mācību materiāls #5 📝 To…" at bounding box center [784, 354] width 1568 height 709
click at [346, 456] on div "Mācību tēma: Angļu valodas i - 11. klases 1. ieskaites mācību materiāls #5 📝 To…" at bounding box center [784, 354] width 1568 height 709
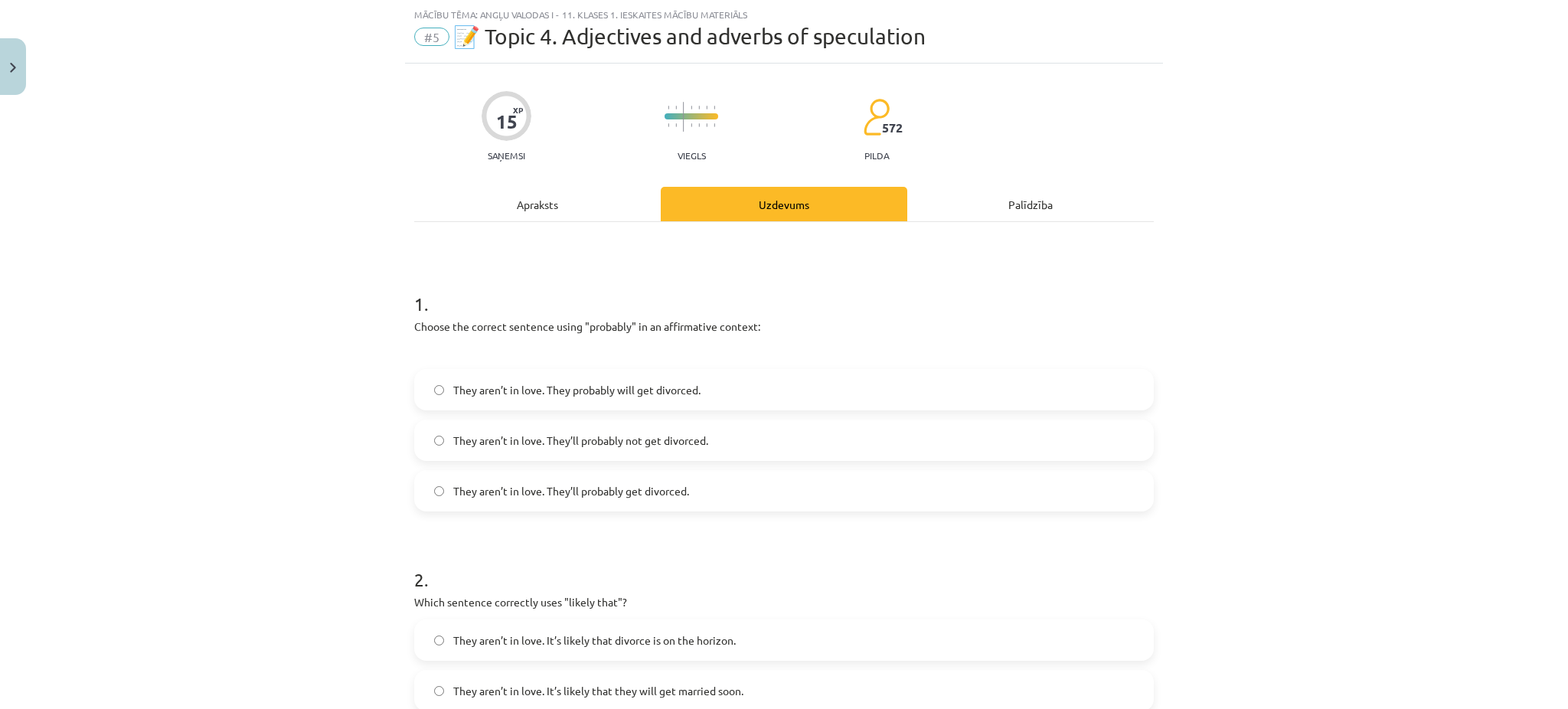
click at [559, 491] on span "They aren’t in love. They’ll probably get divorced." at bounding box center [571, 491] width 235 height 16
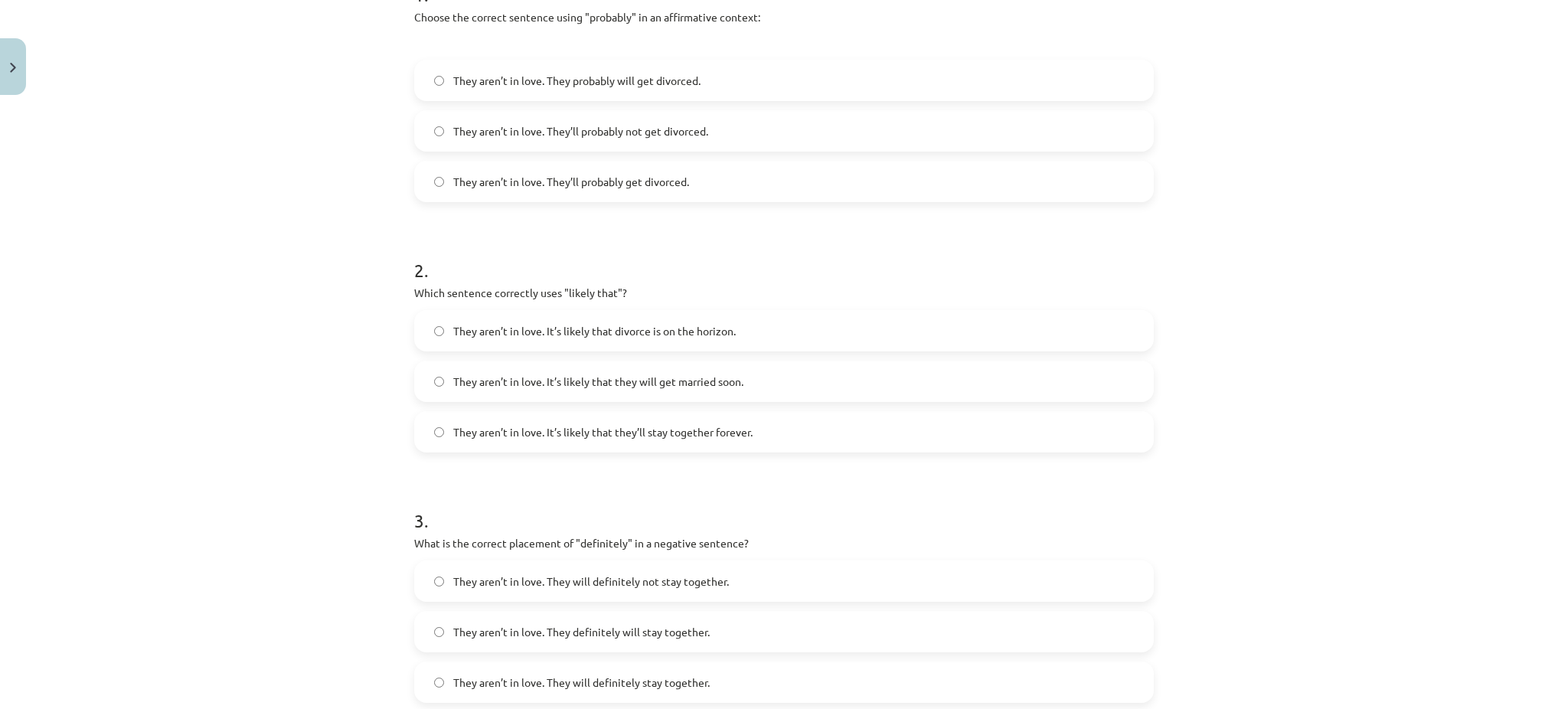
scroll to position [349, 0]
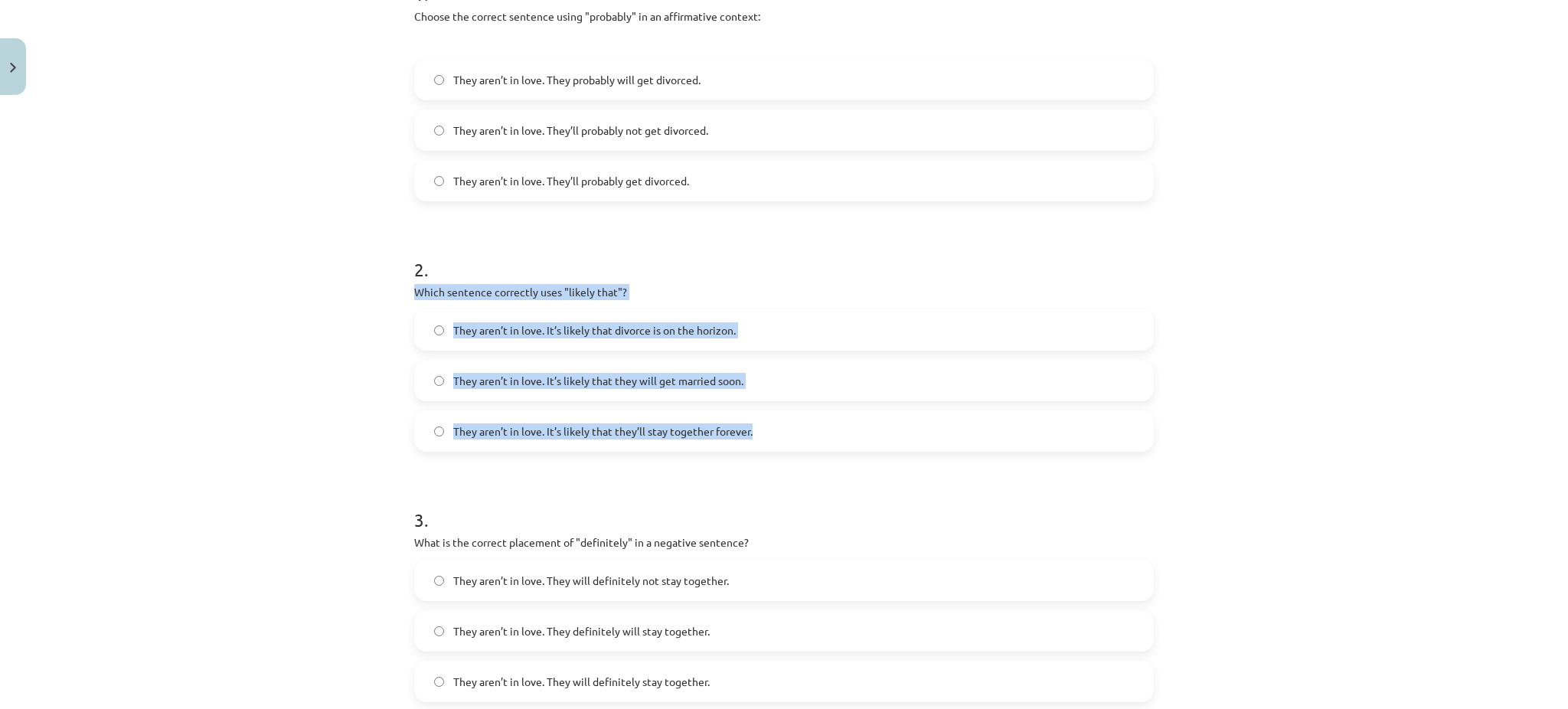
drag, startPoint x: 397, startPoint y: 283, endPoint x: 814, endPoint y: 421, distance: 439.2
click at [814, 421] on div "15 XP Saņemsi Viegls 572 pilda Apraksts Uzdevums Palīdzība 1 . Choose the corre…" at bounding box center [784, 547] width 758 height 1589
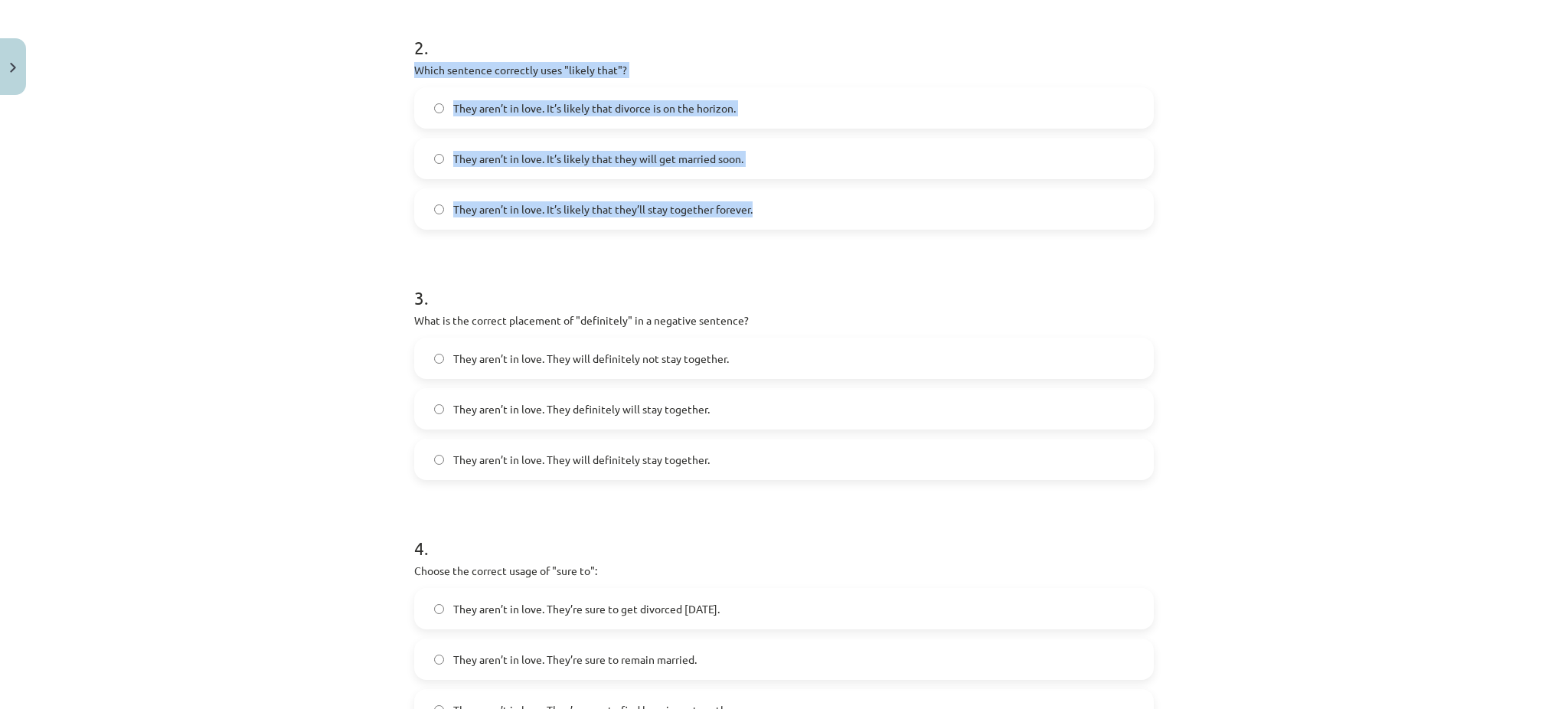
scroll to position [572, 0]
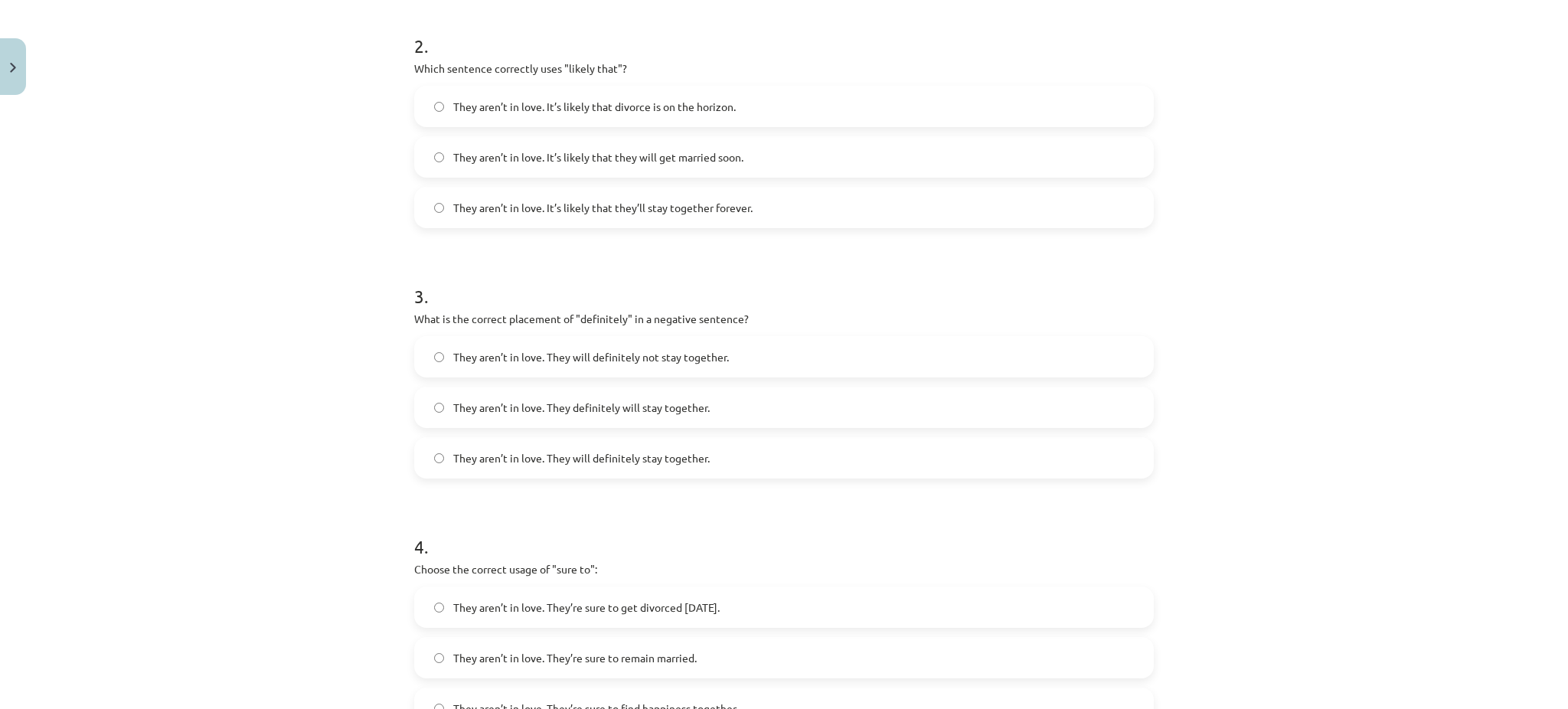
drag, startPoint x: 401, startPoint y: 306, endPoint x: 536, endPoint y: 368, distance: 148.6
click at [536, 368] on div "15 XP Saņemsi Viegls 572 pilda Apraksts Uzdevums Palīdzība 1 . Choose the corre…" at bounding box center [784, 324] width 758 height 1589
click at [189, 304] on div "Mācību tēma: Angļu valodas i - 11. klases 1. ieskaites mācību materiāls #5 📝 To…" at bounding box center [784, 354] width 1568 height 709
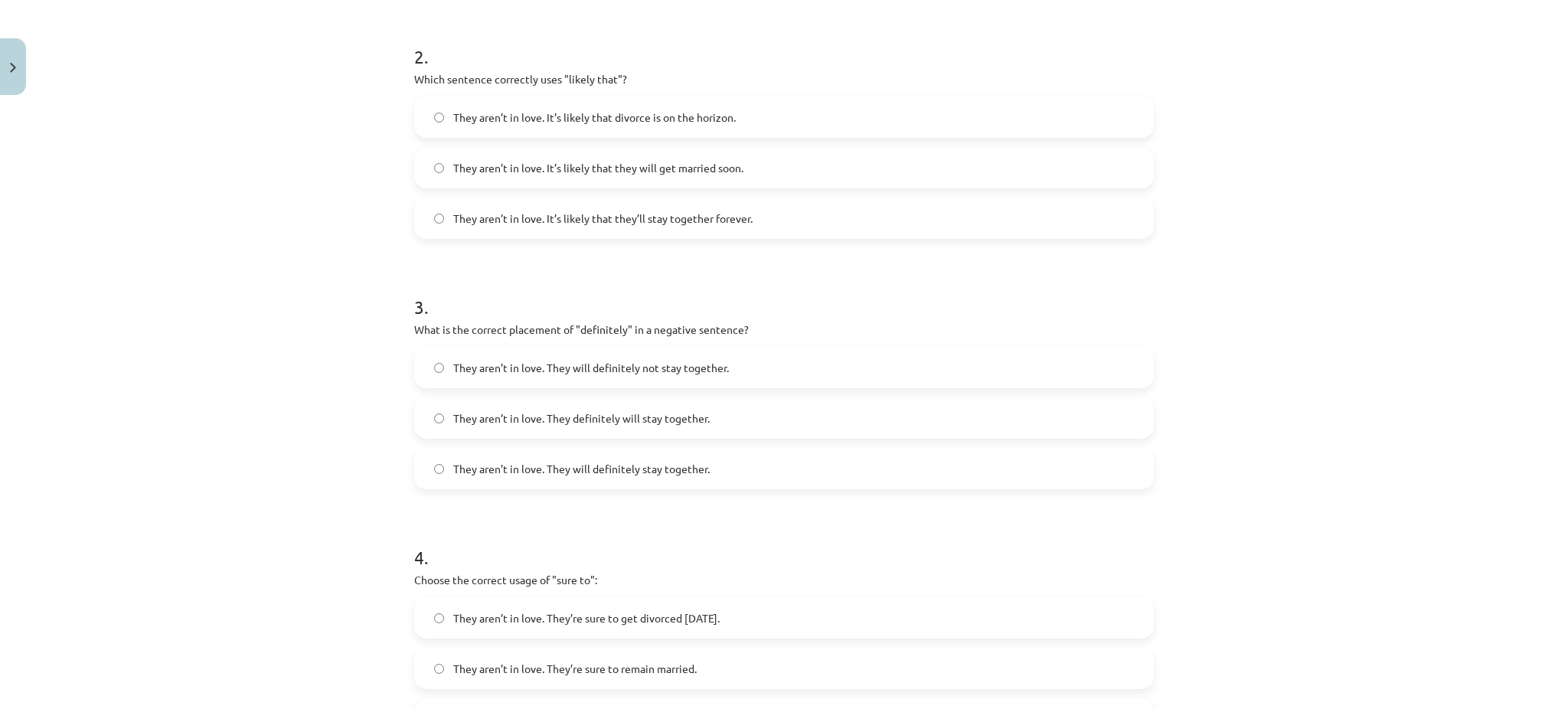
scroll to position [560, 0]
click at [507, 121] on span "They aren’t in love. It’s likely that divorce is on the horizon." at bounding box center [595, 119] width 283 height 16
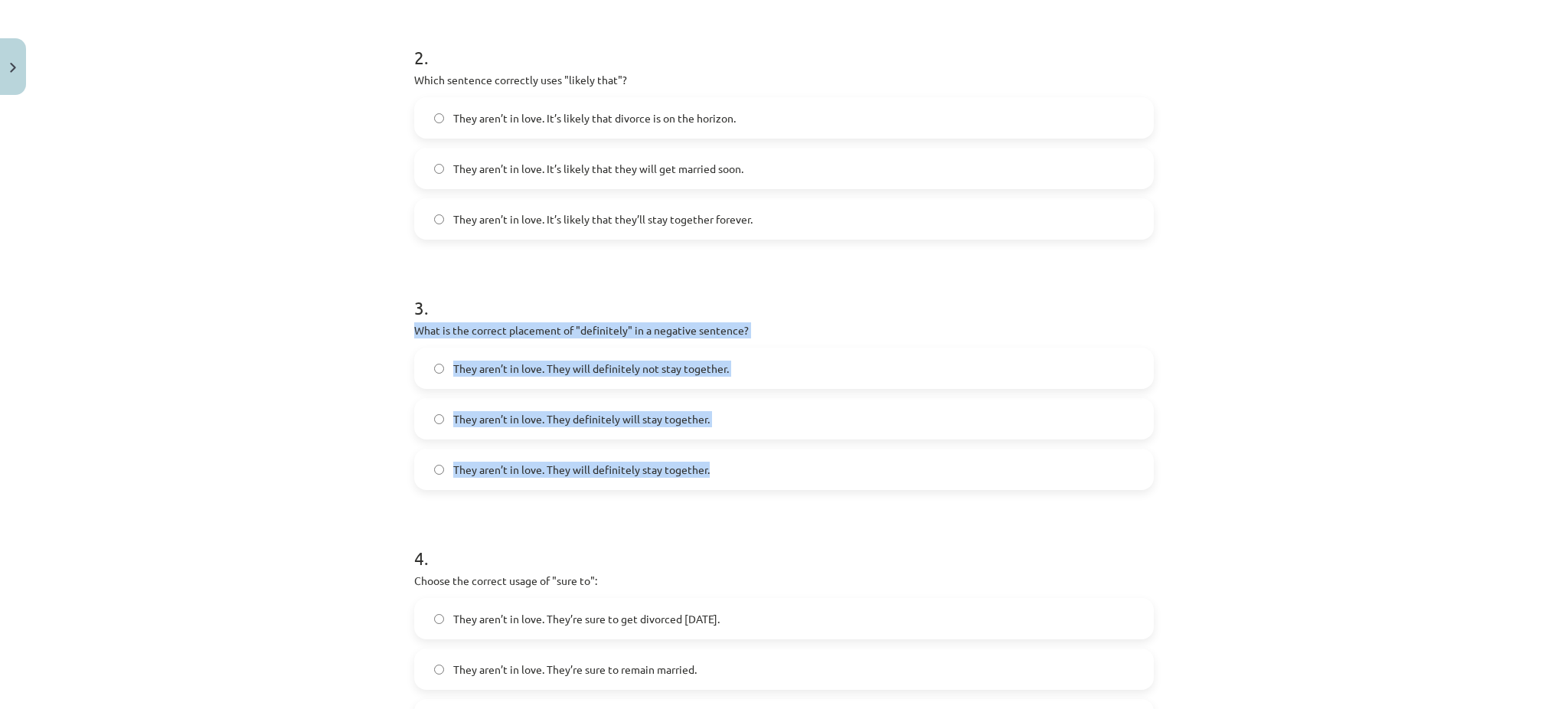
drag, startPoint x: 396, startPoint y: 328, endPoint x: 740, endPoint y: 450, distance: 365.0
click at [740, 450] on div "Mācību tēma: Angļu valodas i - 11. klases 1. ieskaites mācību materiāls #5 📝 To…" at bounding box center [784, 354] width 1568 height 709
click at [333, 465] on div "Mācību tēma: Angļu valodas i - 11. klases 1. ieskaites mācību materiāls #5 📝 To…" at bounding box center [784, 354] width 1568 height 709
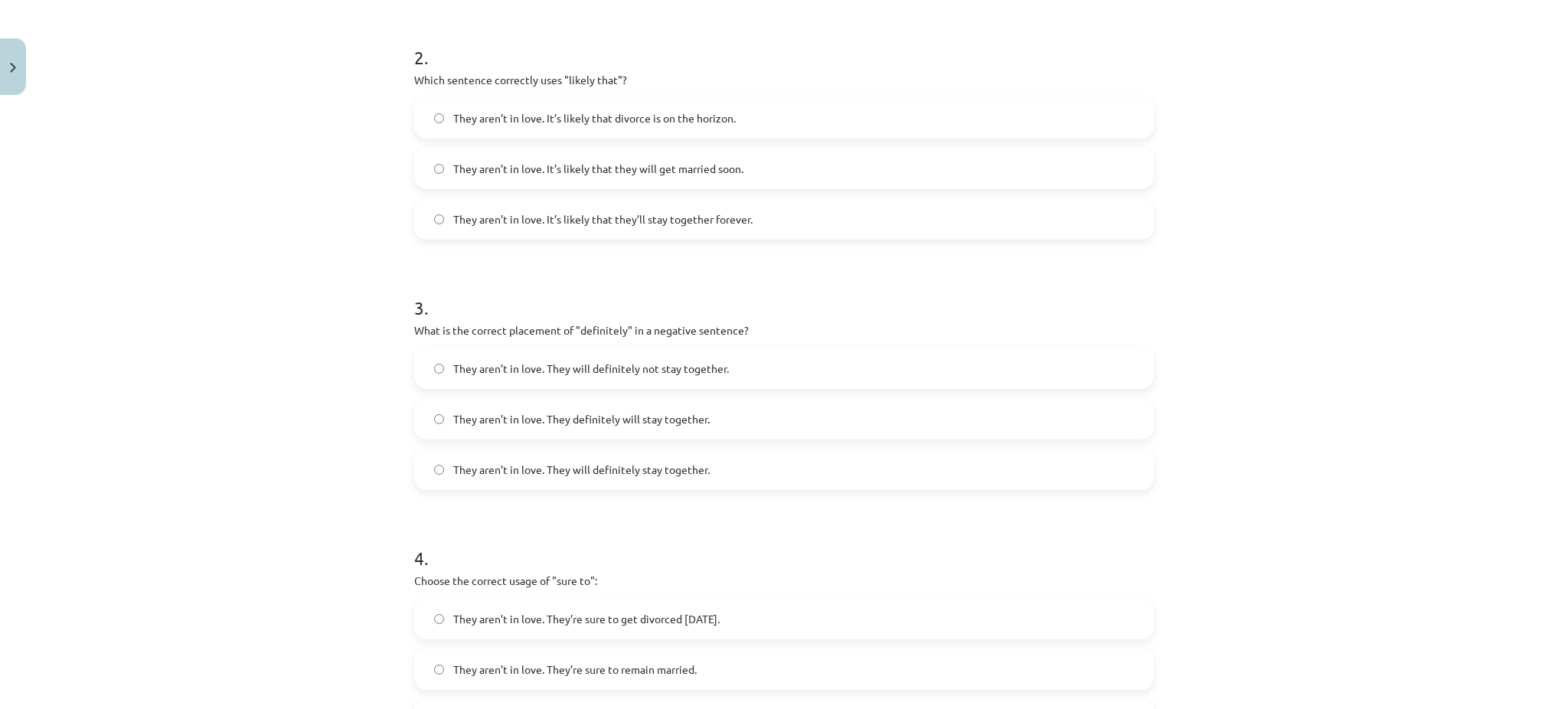
click at [569, 381] on label "They aren’t in love. They will definitely not stay together." at bounding box center [784, 369] width 737 height 38
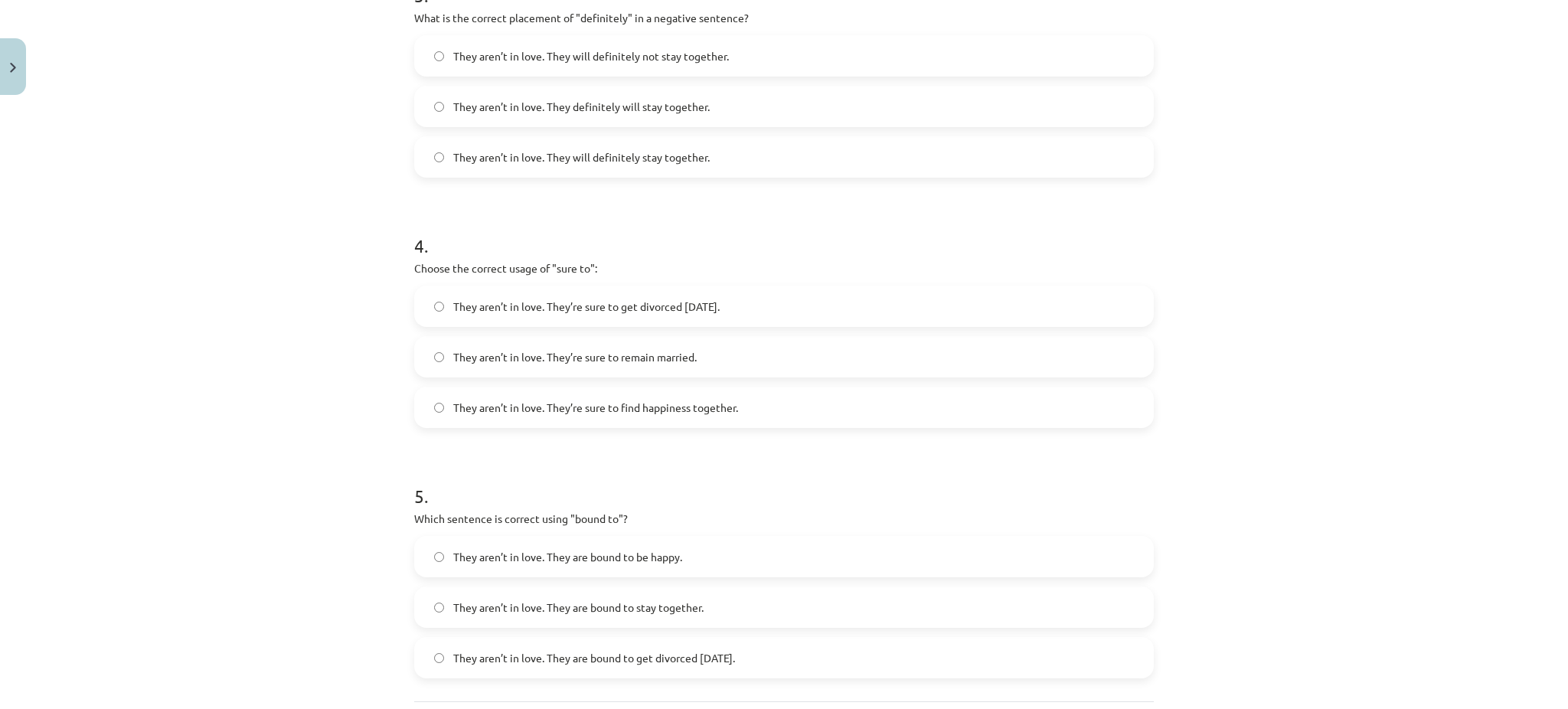
scroll to position [873, 0]
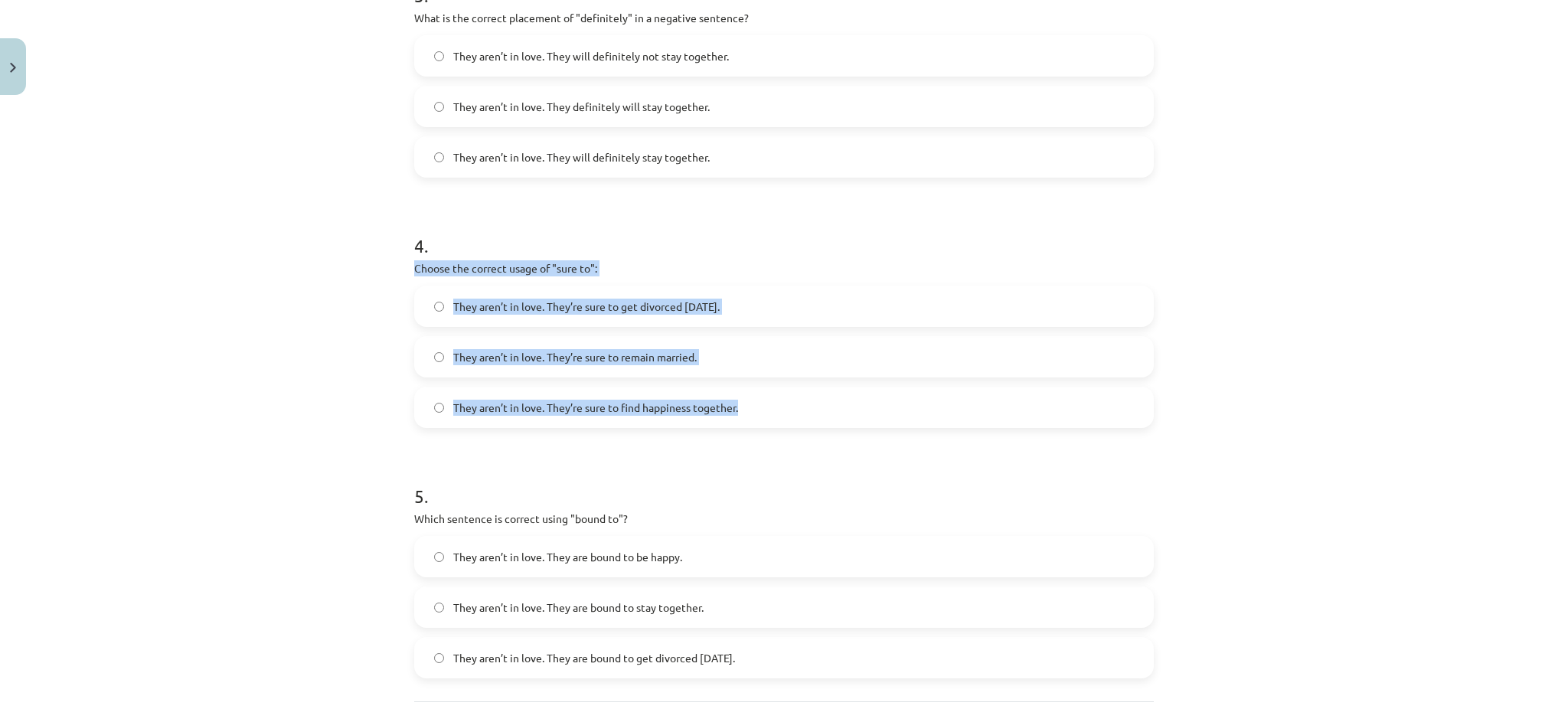
drag, startPoint x: 407, startPoint y: 267, endPoint x: 772, endPoint y: 403, distance: 389.5
click at [772, 403] on div "4 . Choose the correct usage of "sure to": They aren’t in love. They’re sure to…" at bounding box center [784, 318] width 740 height 220
click at [329, 313] on div "Mācību tēma: Angļu valodas i - 11. klases 1. ieskaites mācību materiāls #5 📝 To…" at bounding box center [784, 354] width 1568 height 709
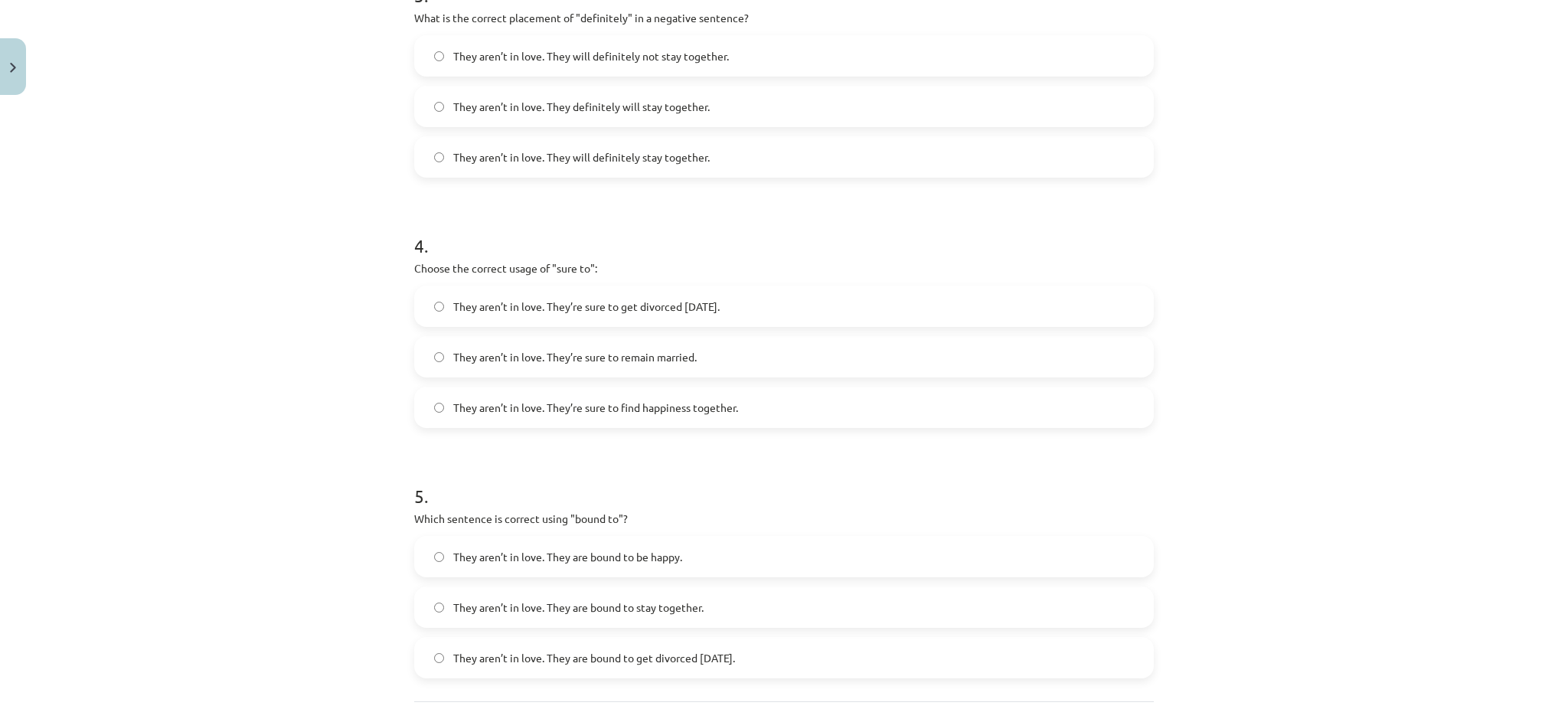
click at [513, 311] on span "They aren’t in love. They’re sure to get divorced within six months." at bounding box center [587, 307] width 267 height 16
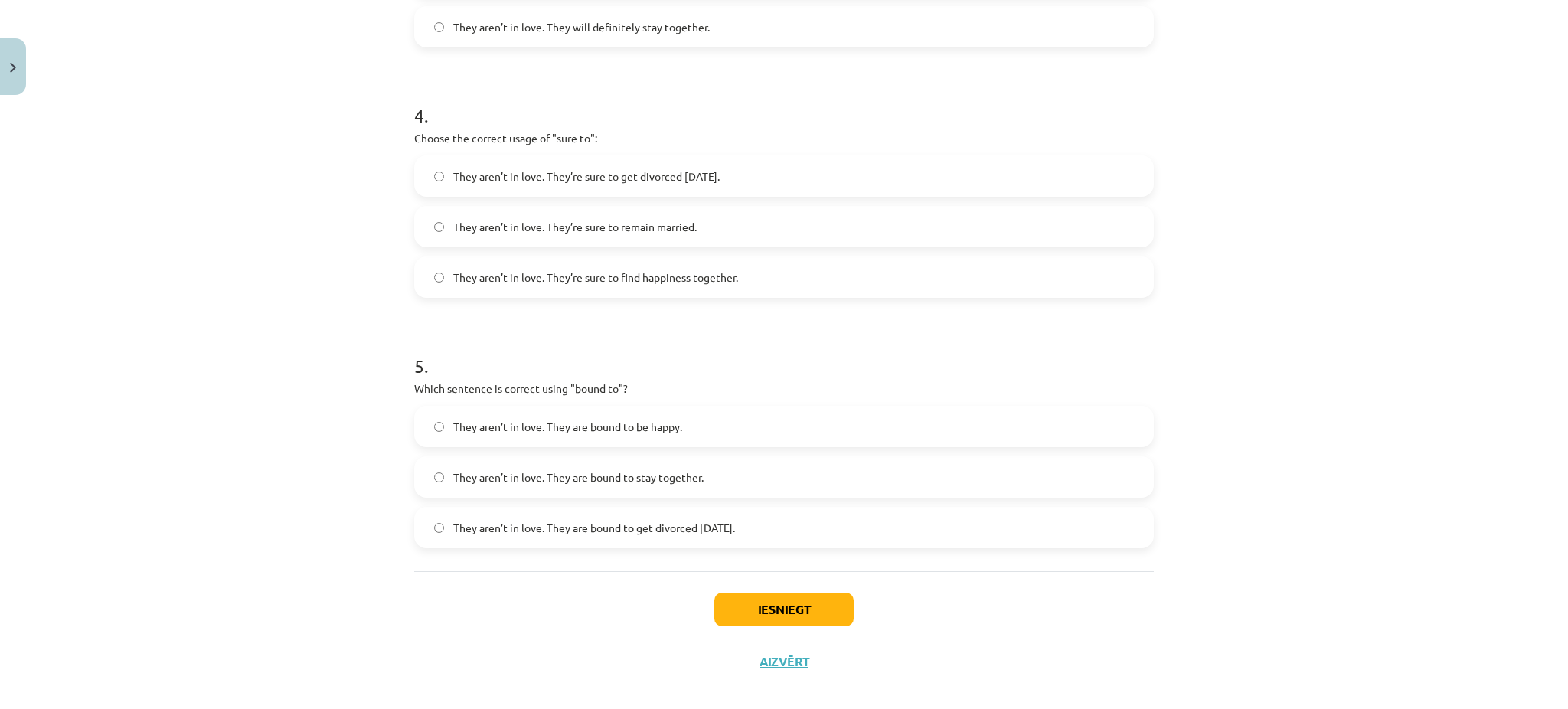
drag, startPoint x: 398, startPoint y: 379, endPoint x: 797, endPoint y: 524, distance: 424.5
click at [596, 520] on span "They aren’t in love. They are bound to get divorced within six months." at bounding box center [594, 528] width 282 height 16
click at [831, 610] on button "Iesniegt" at bounding box center [784, 609] width 140 height 34
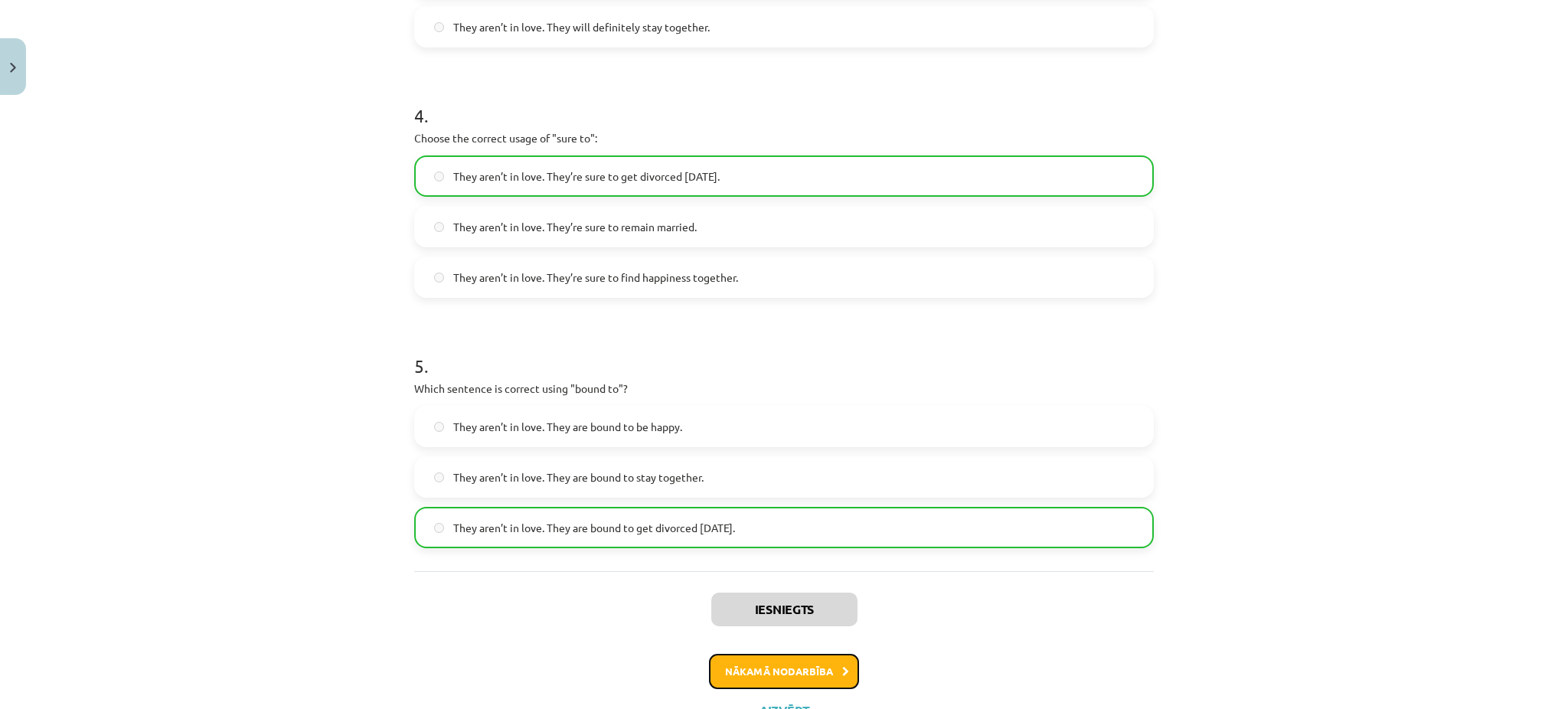
click at [803, 673] on button "Nākamā nodarbība" at bounding box center [784, 672] width 150 height 36
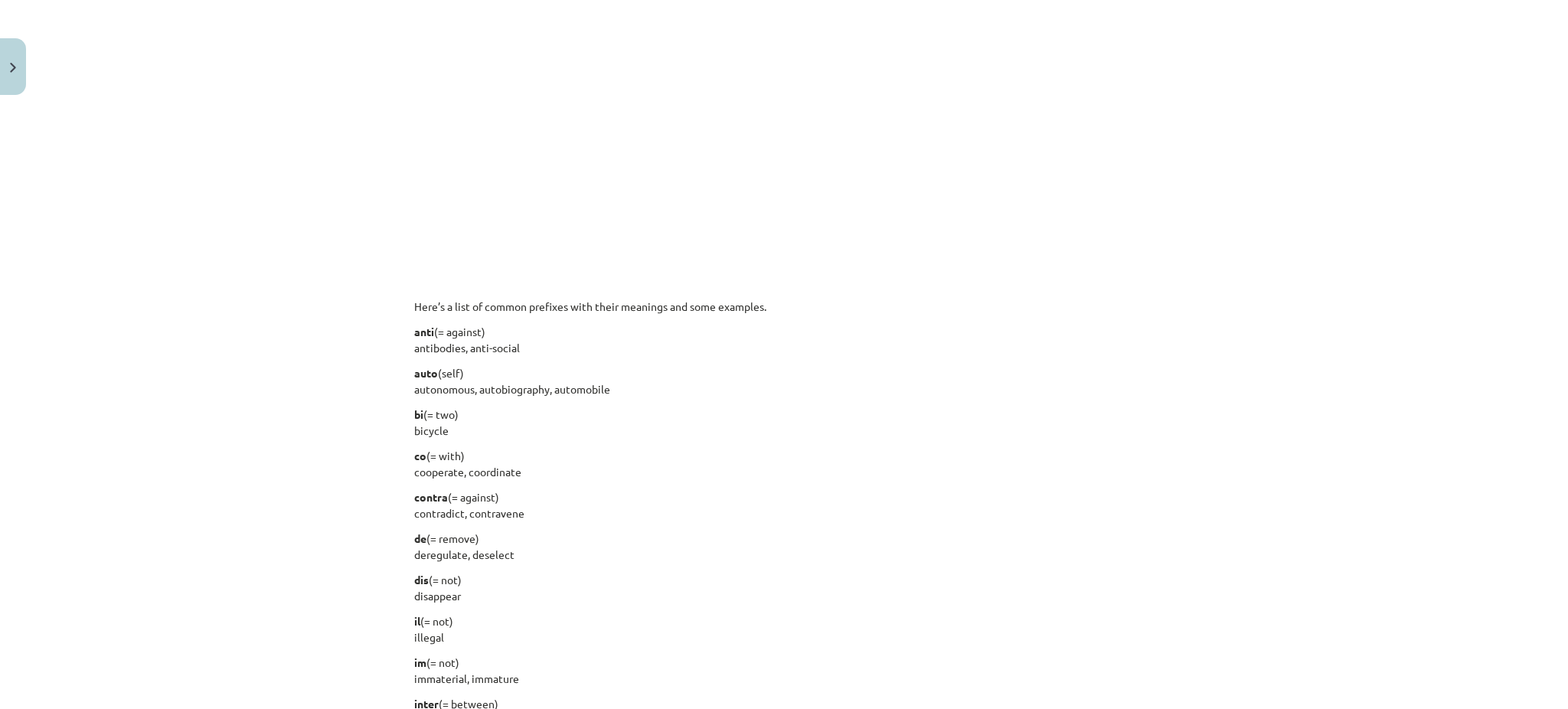
scroll to position [38, 0]
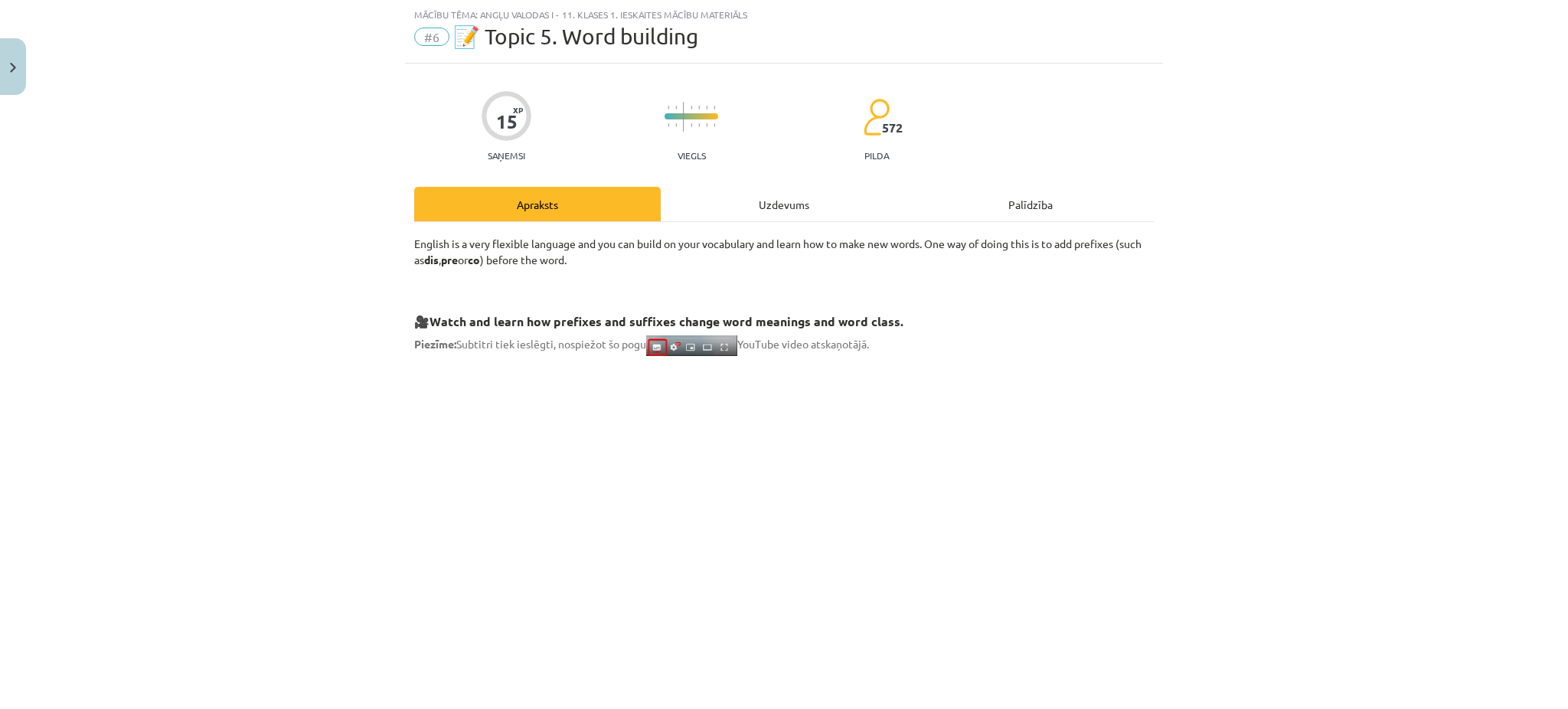
click at [737, 204] on div "Uzdevums" at bounding box center [784, 204] width 246 height 35
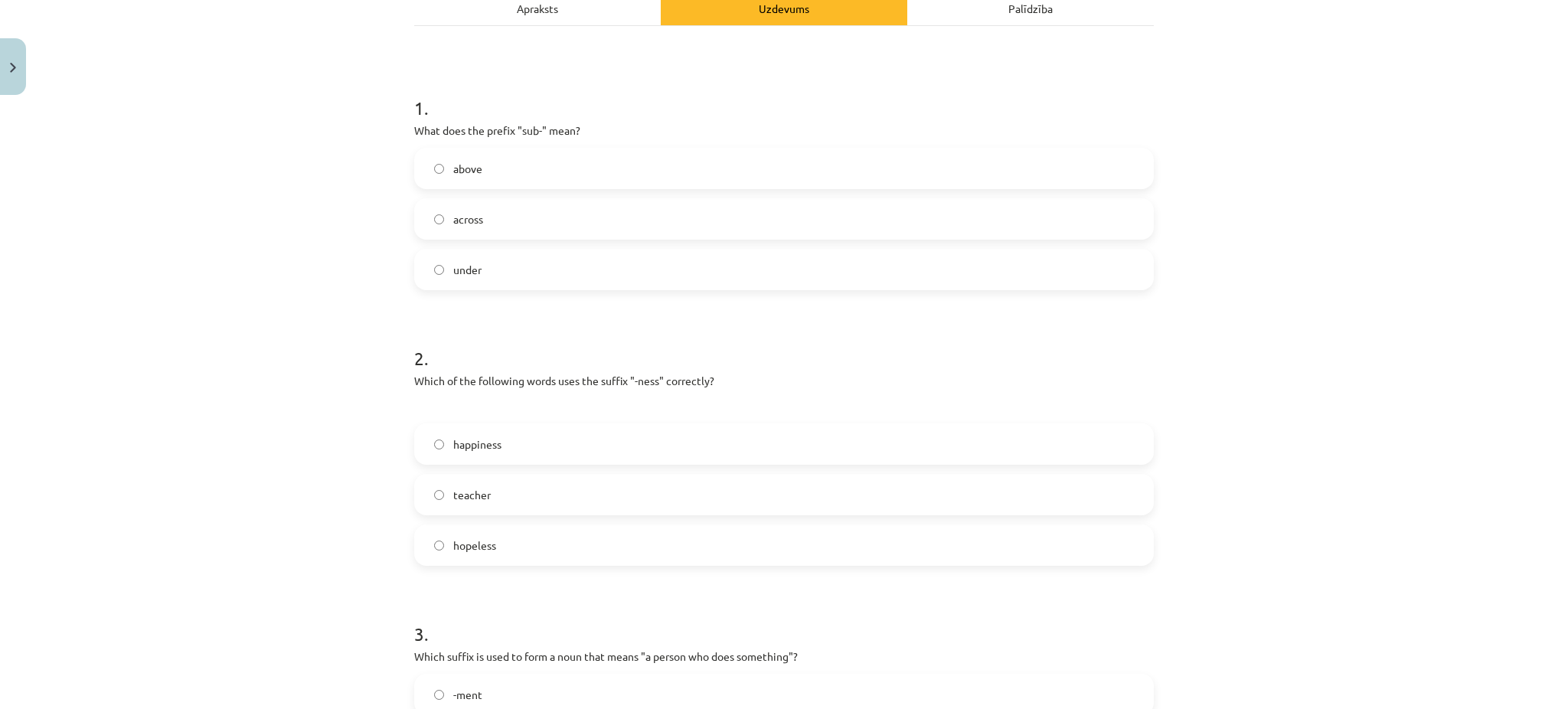
scroll to position [230, 0]
drag, startPoint x: 405, startPoint y: 133, endPoint x: 583, endPoint y: 308, distance: 249.6
click at [583, 308] on div "15 XP Saņemsi Viegls 572 pilda Apraksts Uzdevums Palīdzība 1 . What does the pr…" at bounding box center [784, 666] width 758 height 1589
click at [484, 276] on label "under" at bounding box center [784, 274] width 737 height 38
drag, startPoint x: 406, startPoint y: 384, endPoint x: 597, endPoint y: 545, distance: 249.8
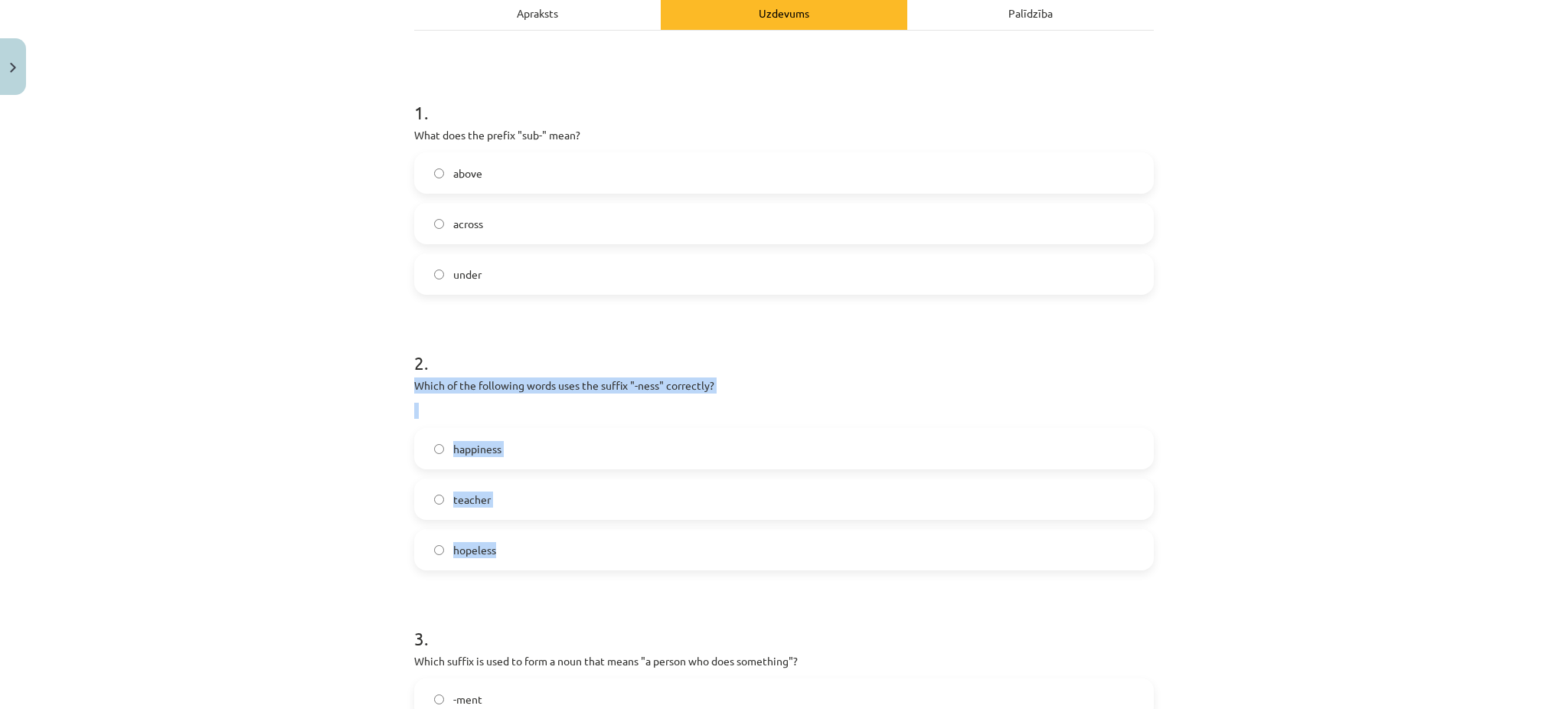
click at [597, 545] on div "2 . Which of the following words uses the suffix "-ness" correctly? happiness t…" at bounding box center [784, 448] width 740 height 245
click at [490, 453] on span "happiness" at bounding box center [477, 449] width 48 height 16
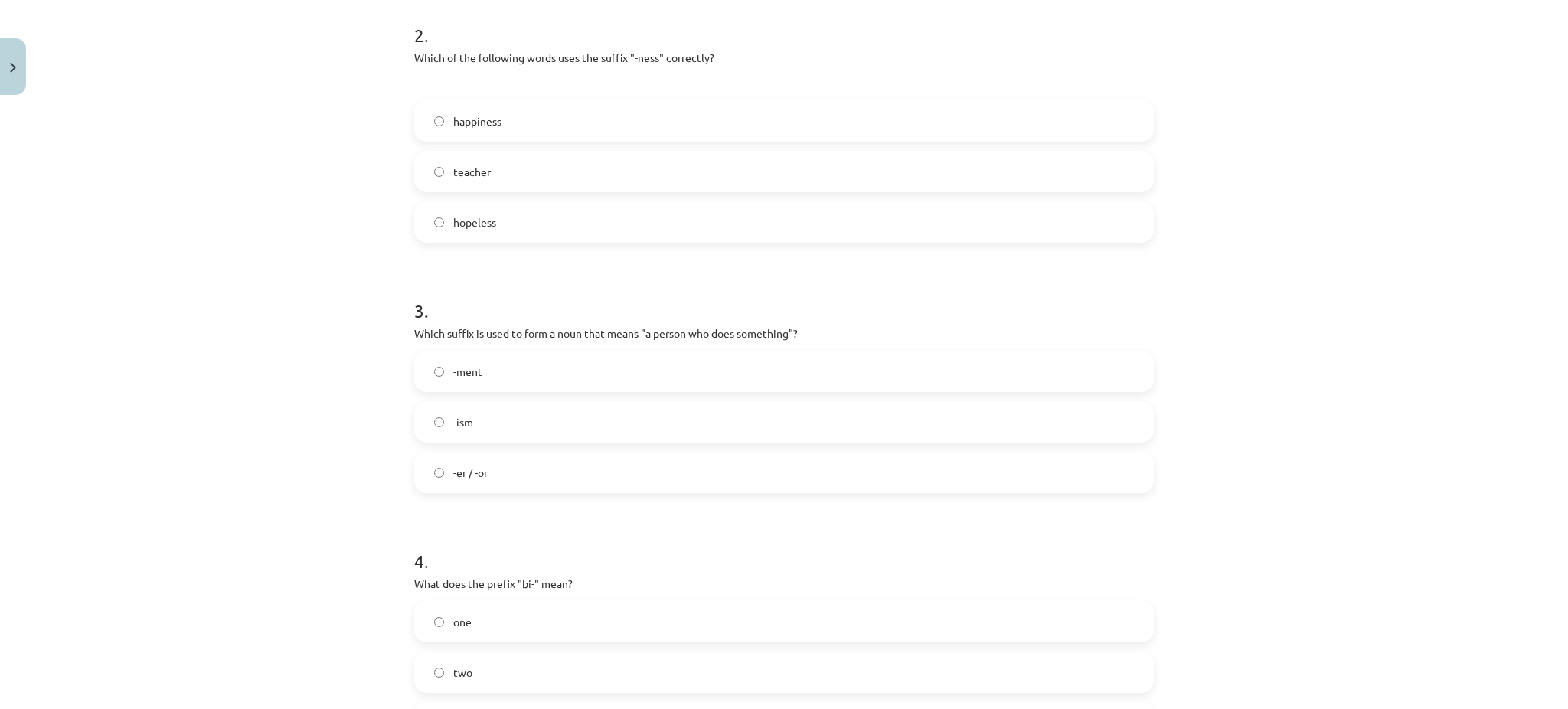
scroll to position [557, 0]
click at [496, 454] on label "-er / -or" at bounding box center [784, 474] width 737 height 38
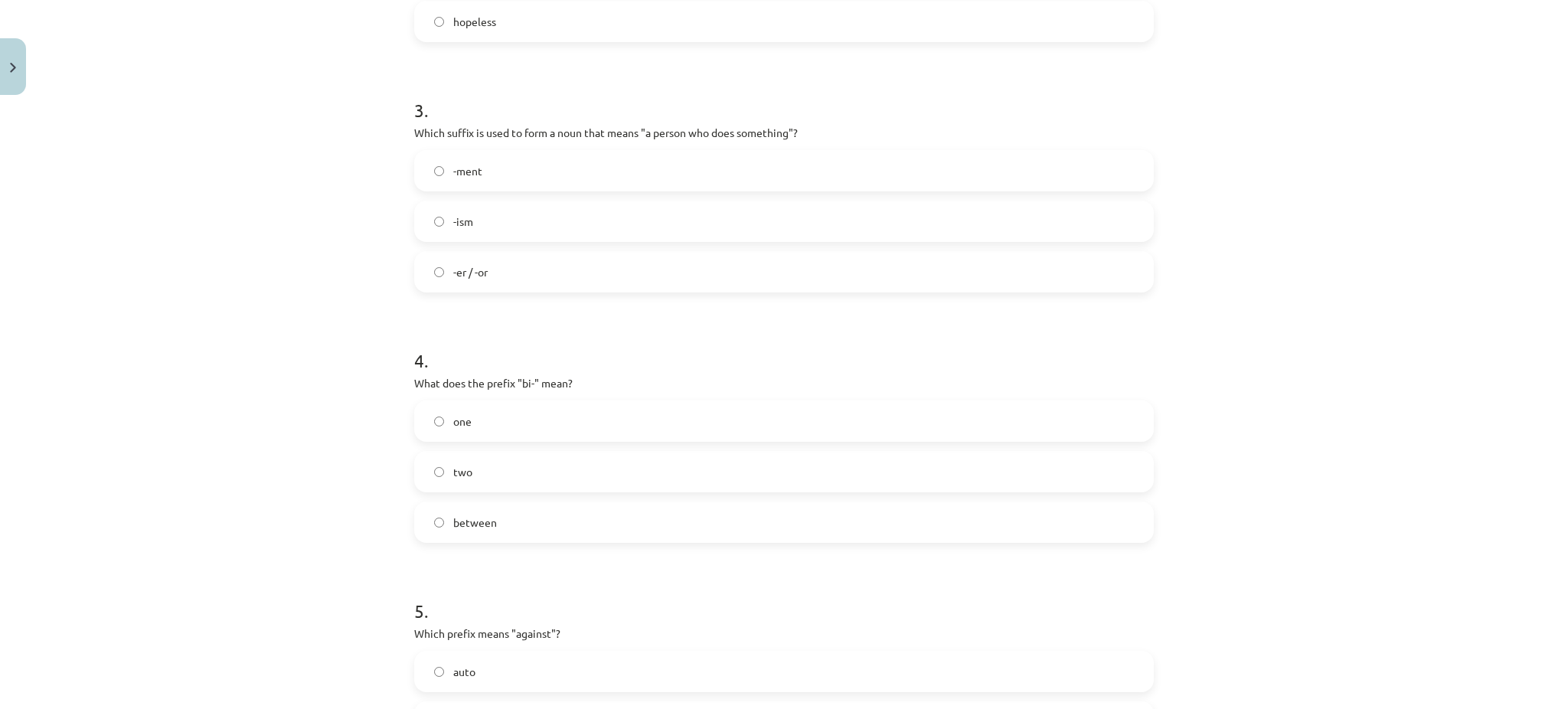
scroll to position [764, 0]
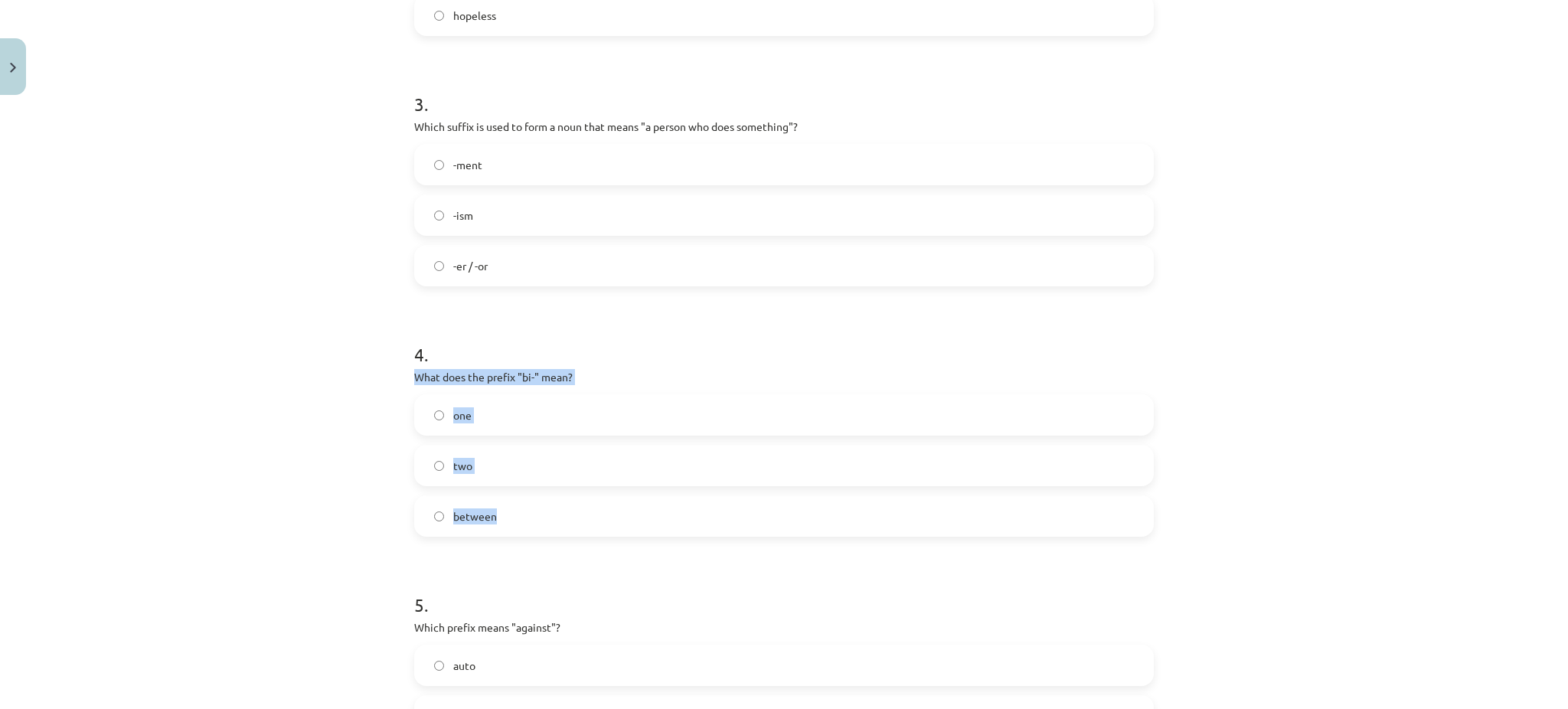
drag, startPoint x: 397, startPoint y: 378, endPoint x: 601, endPoint y: 506, distance: 240.8
click at [601, 506] on div "15 XP Saņemsi Viegls 572 pilda Apraksts Uzdevums Palīdzība 1 . What does the pr…" at bounding box center [784, 131] width 758 height 1589
click at [519, 454] on label "two" at bounding box center [784, 465] width 737 height 38
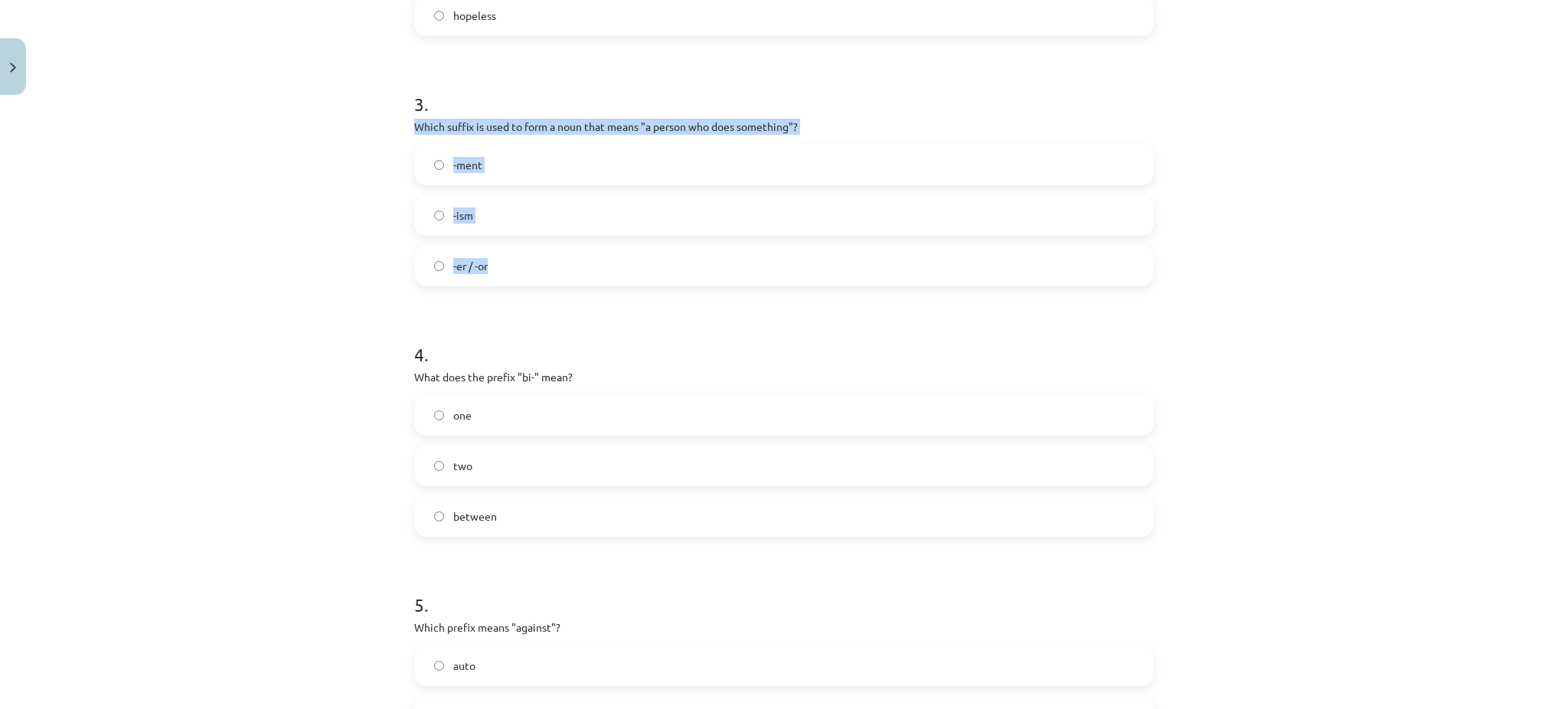
drag, startPoint x: 394, startPoint y: 130, endPoint x: 606, endPoint y: 283, distance: 261.4
click at [606, 283] on div "Mācību tēma: Angļu valodas i - 11. klases 1. ieskaites mācību materiāls #6 📝 To…" at bounding box center [784, 354] width 1568 height 709
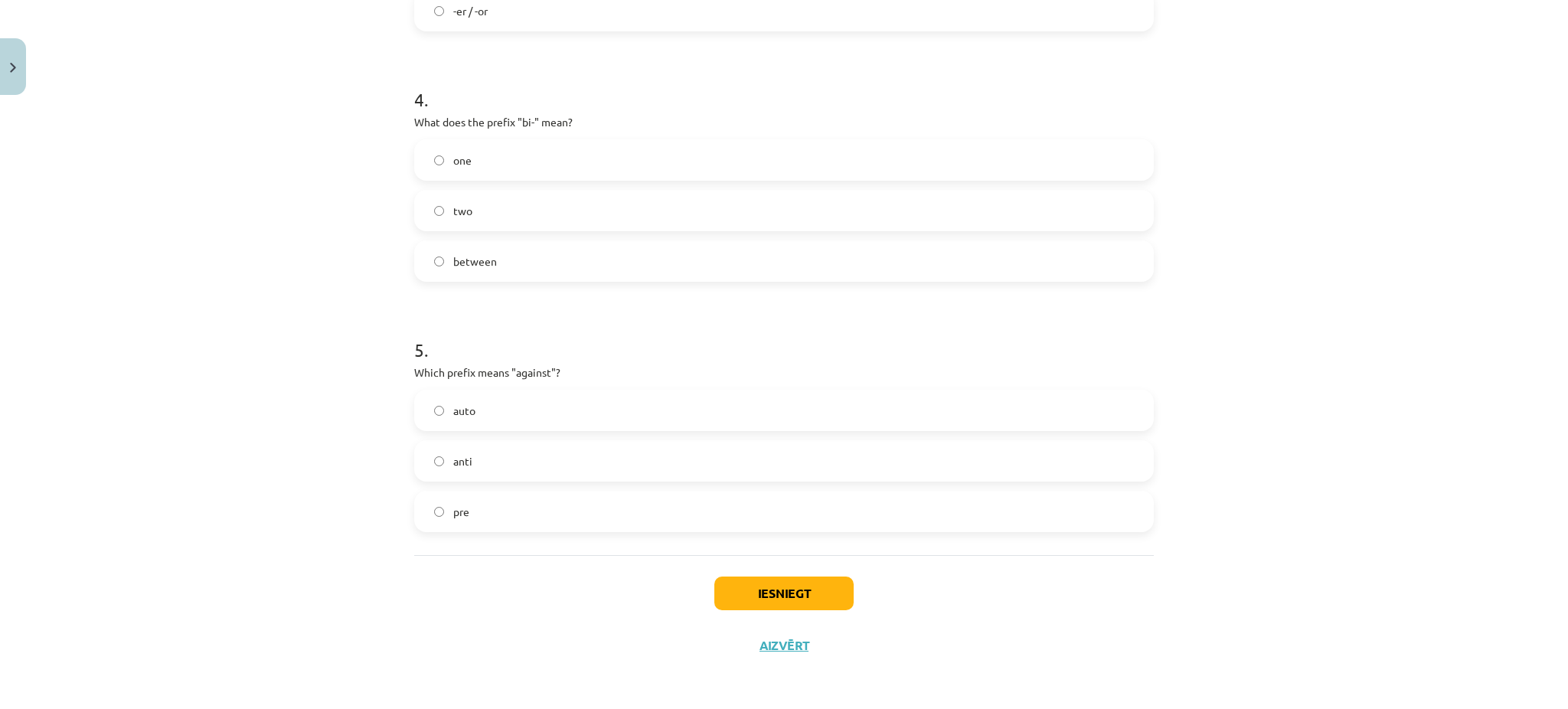
click at [457, 451] on label "anti" at bounding box center [784, 461] width 737 height 38
click at [767, 596] on button "Iesniegt" at bounding box center [784, 593] width 140 height 34
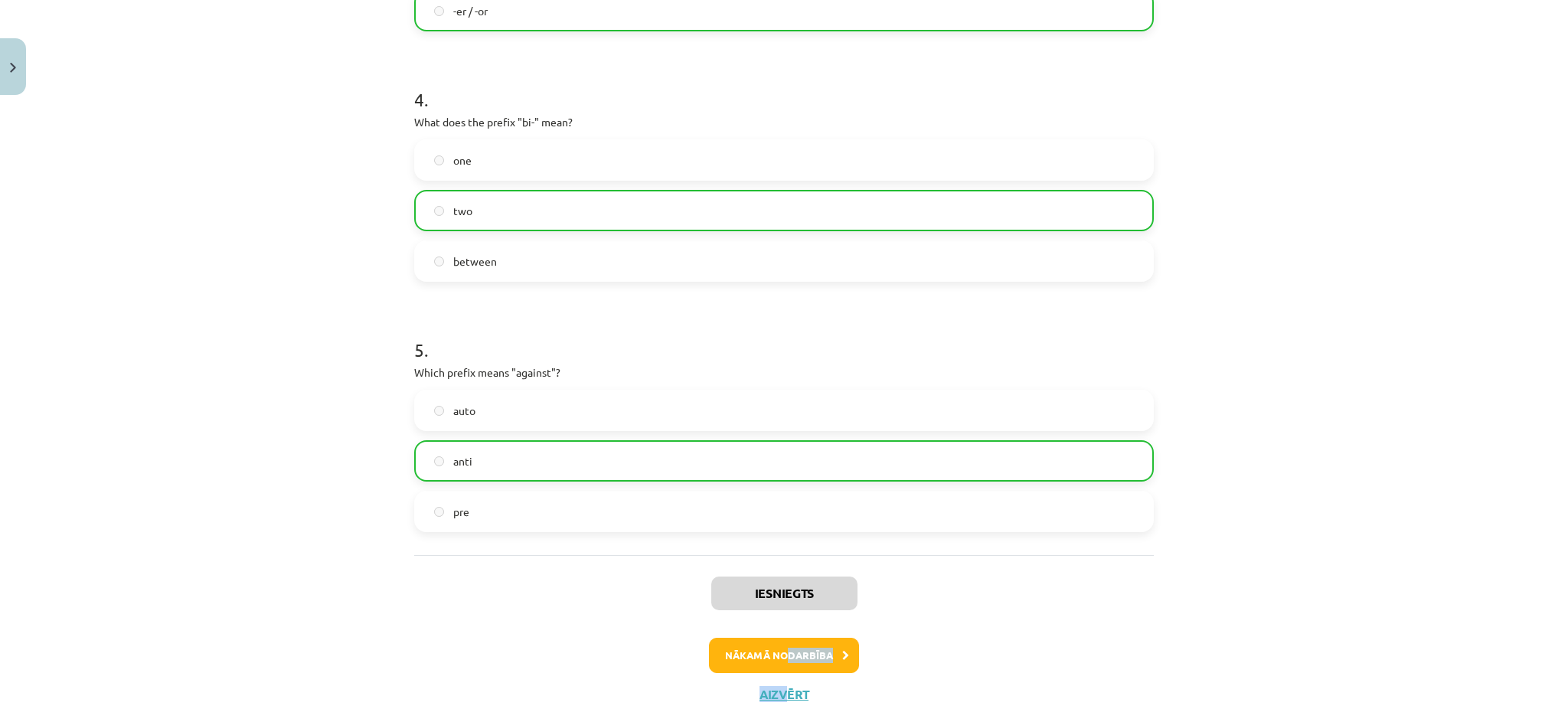
drag, startPoint x: 778, startPoint y: 678, endPoint x: 778, endPoint y: 660, distance: 18.0
click at [778, 660] on div "Iesniegts Nākamā nodarbība Aizvērt" at bounding box center [784, 632] width 740 height 156
click at [778, 660] on button "Nākamā nodarbība" at bounding box center [784, 655] width 150 height 36
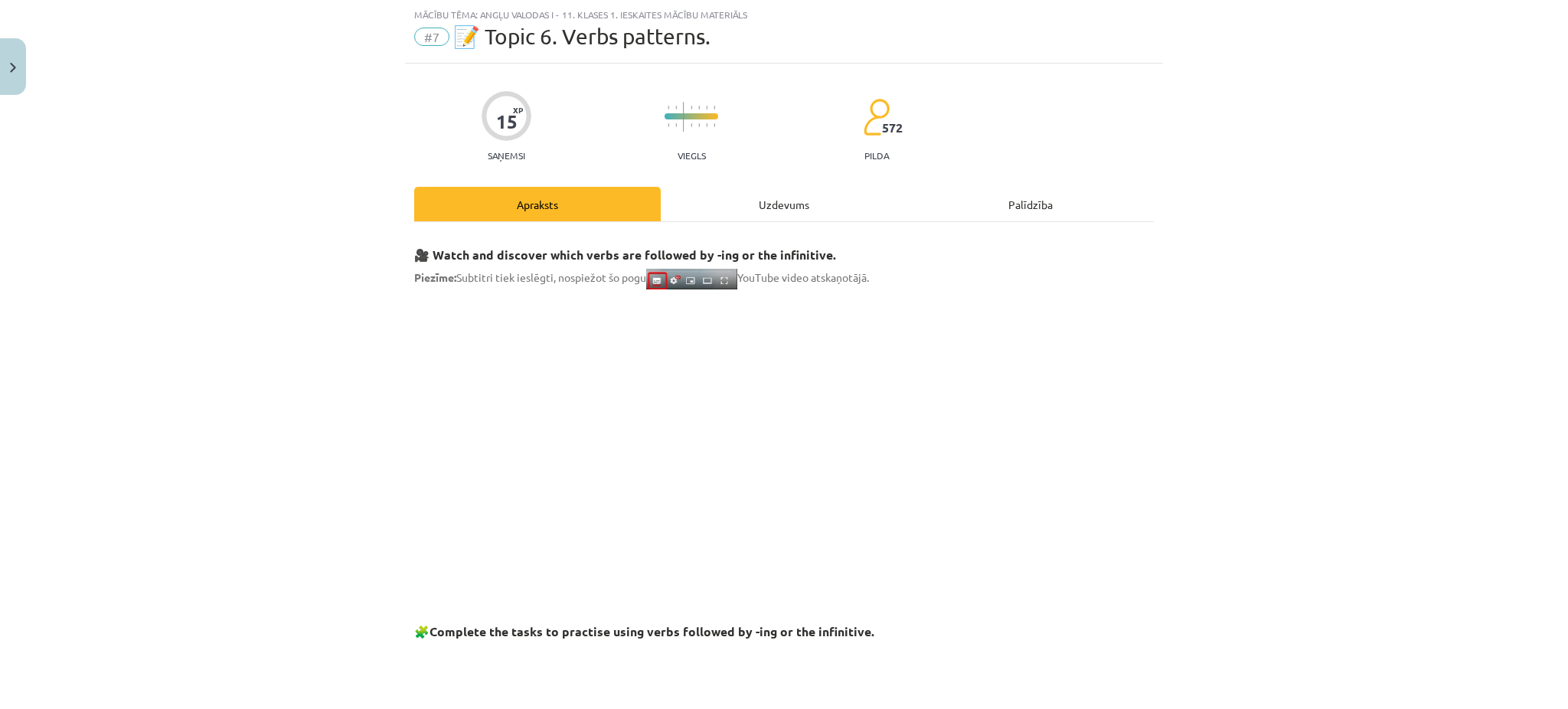
click at [768, 201] on div "Uzdevums" at bounding box center [784, 204] width 246 height 35
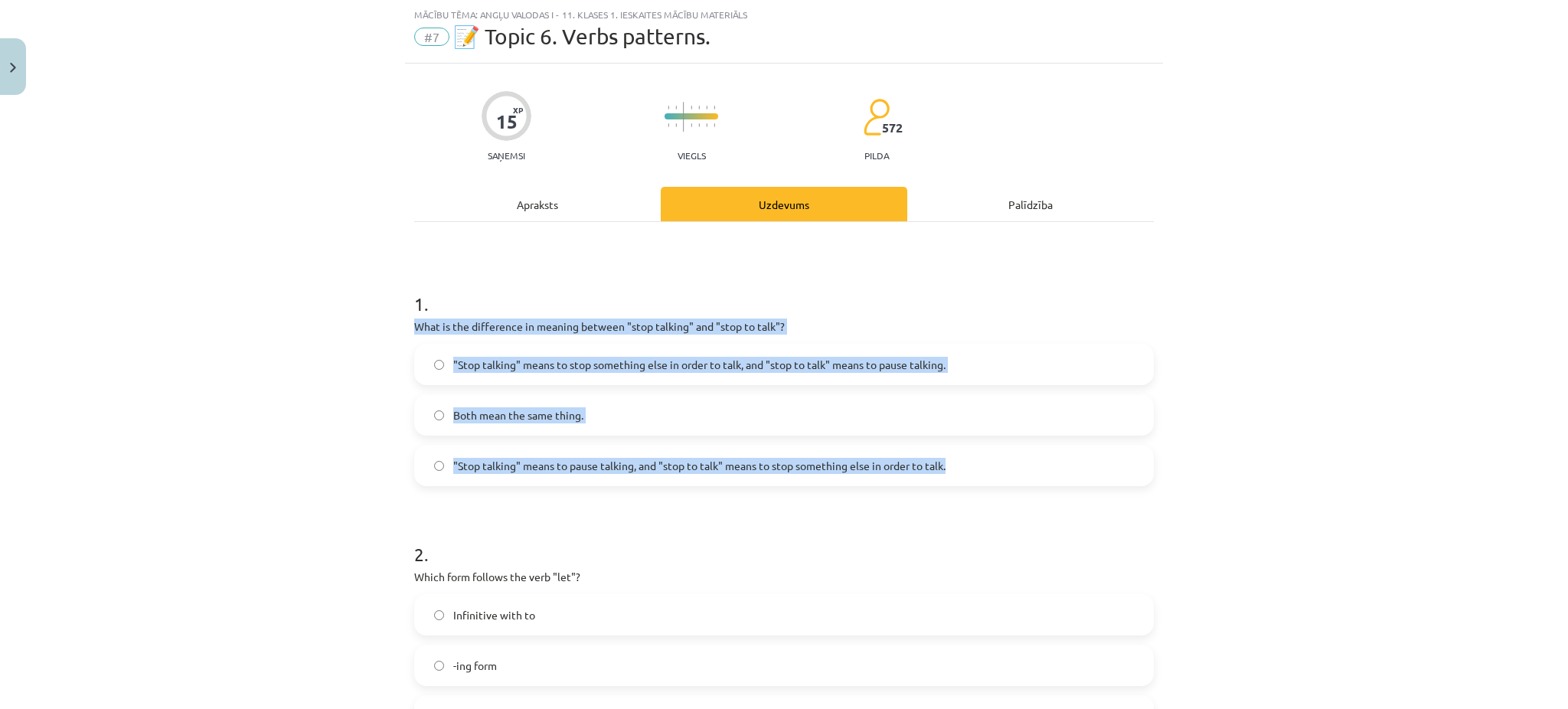
drag, startPoint x: 396, startPoint y: 327, endPoint x: 964, endPoint y: 473, distance: 586.5
click at [964, 473] on div "Mācību tēma: Angļu valodas i - 11. klases 1. ieskaites mācību materiāls #7 📝 To…" at bounding box center [784, 354] width 1568 height 709
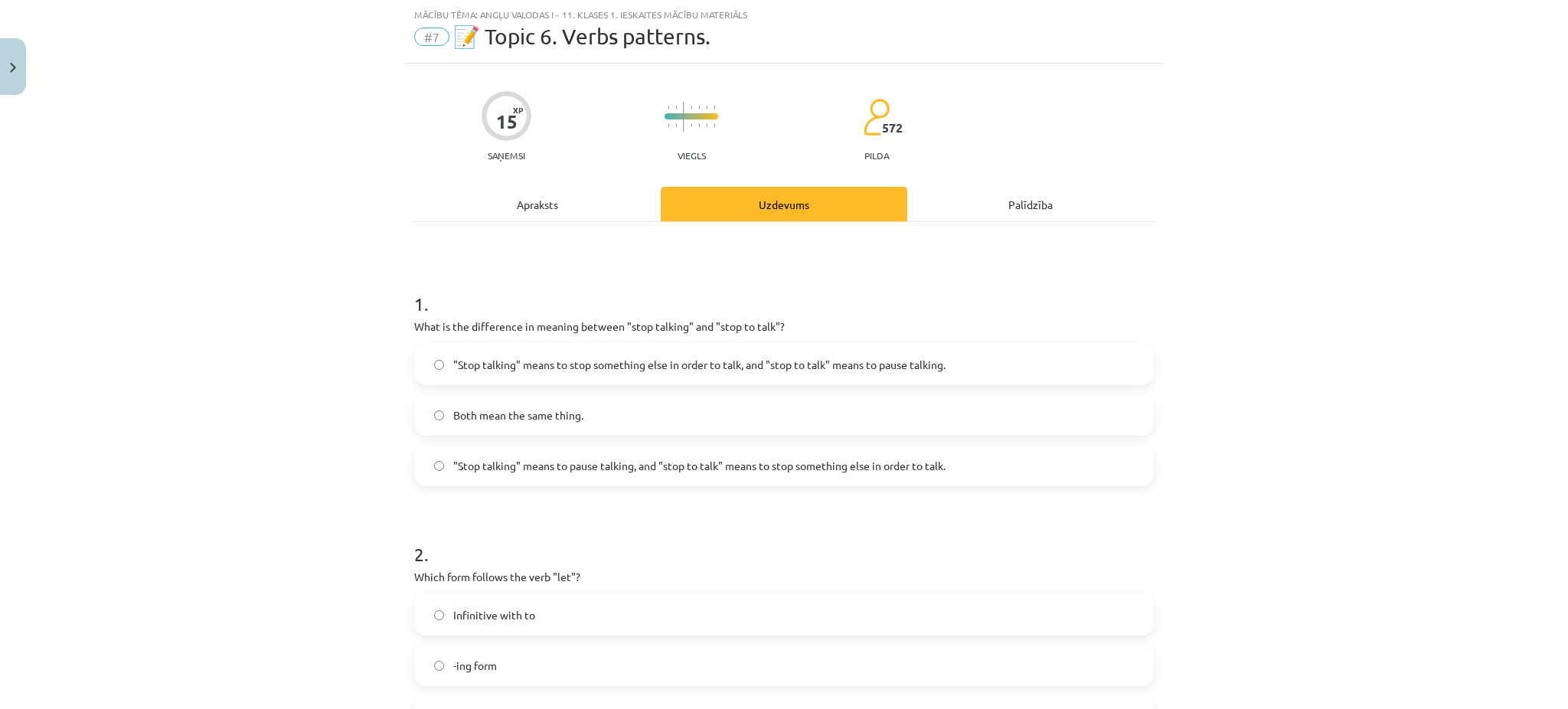
click at [174, 287] on div "Mācību tēma: Angļu valodas i - 11. klases 1. ieskaites mācību materiāls #7 📝 To…" at bounding box center [784, 354] width 1568 height 709
click at [652, 471] on span ""Stop talking" means to pause talking, and "stop to talk" means to stop somethi…" at bounding box center [700, 466] width 493 height 16
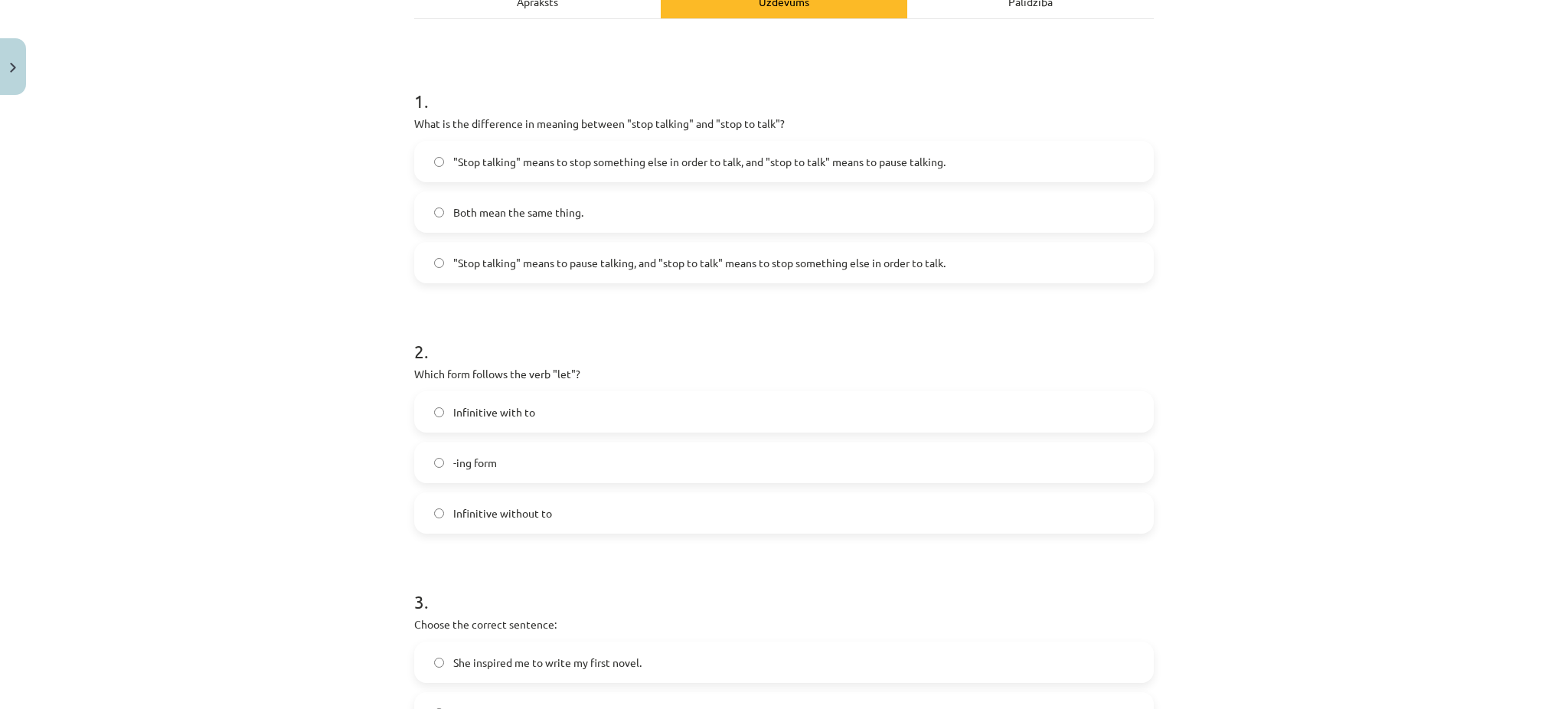
scroll to position [300, 0]
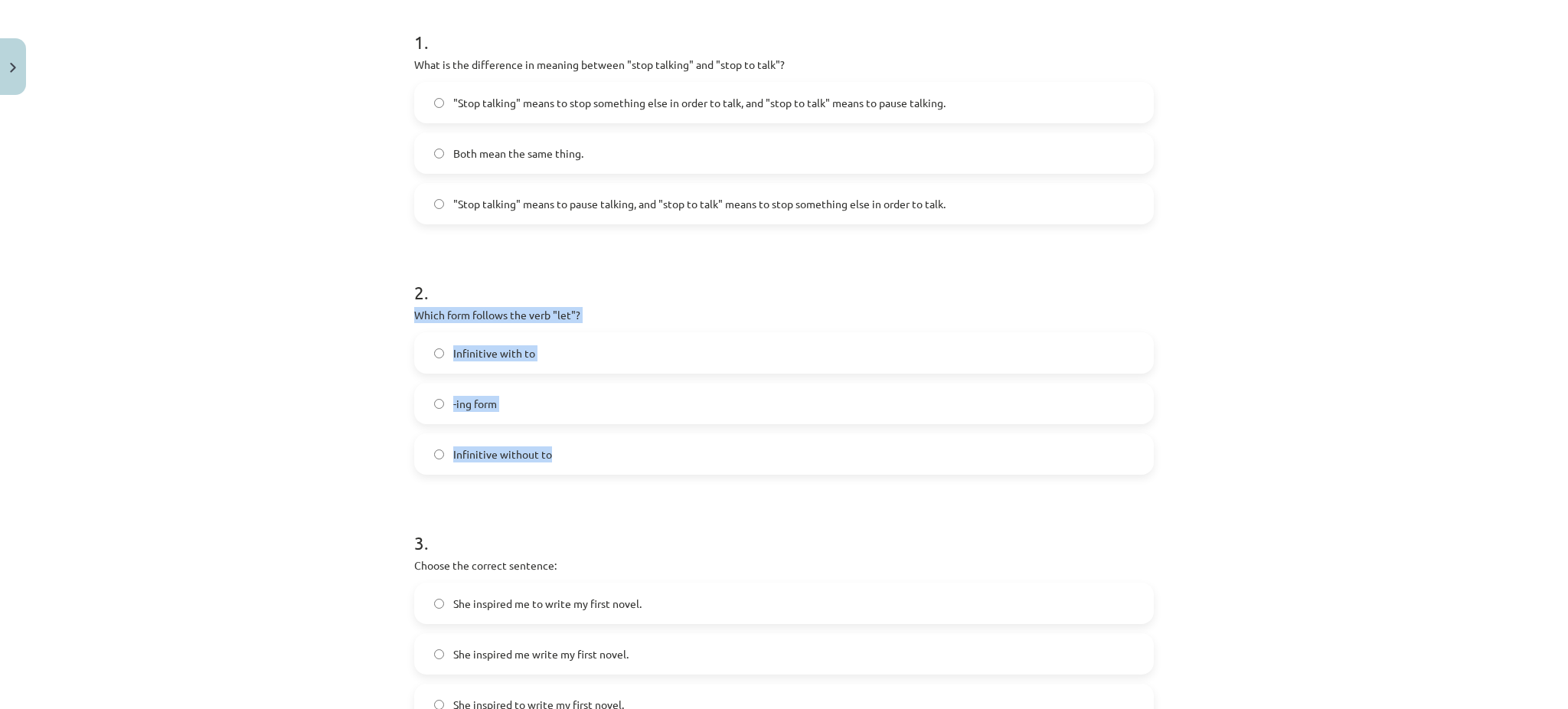
drag, startPoint x: 401, startPoint y: 317, endPoint x: 671, endPoint y: 462, distance: 306.5
click at [671, 462] on div "15 XP Saņemsi Viegls 572 pilda Apraksts Uzdevums Palīdzība 1 . What is the diff…" at bounding box center [784, 583] width 758 height 1563
click at [457, 460] on span "Infinitive without to" at bounding box center [503, 454] width 99 height 16
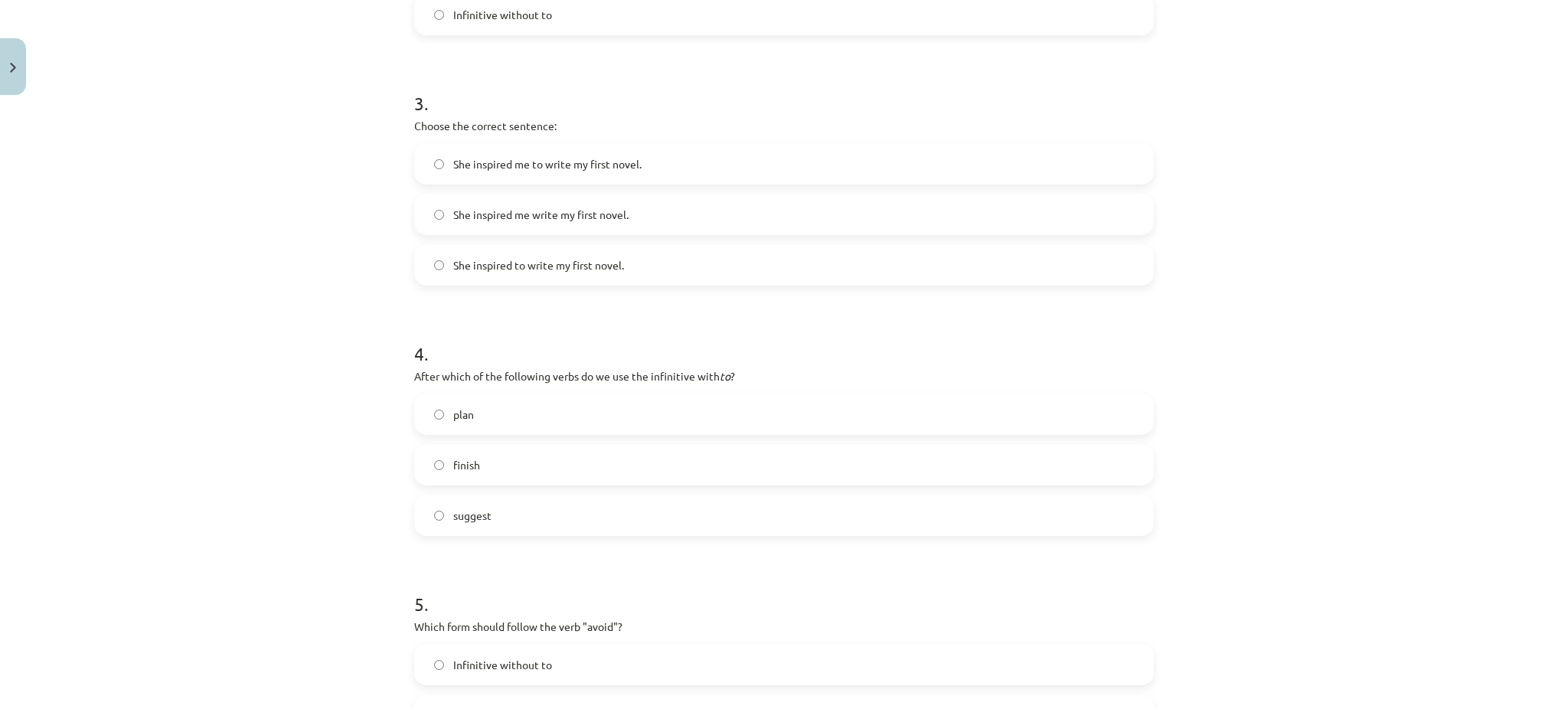
scroll to position [740, 0]
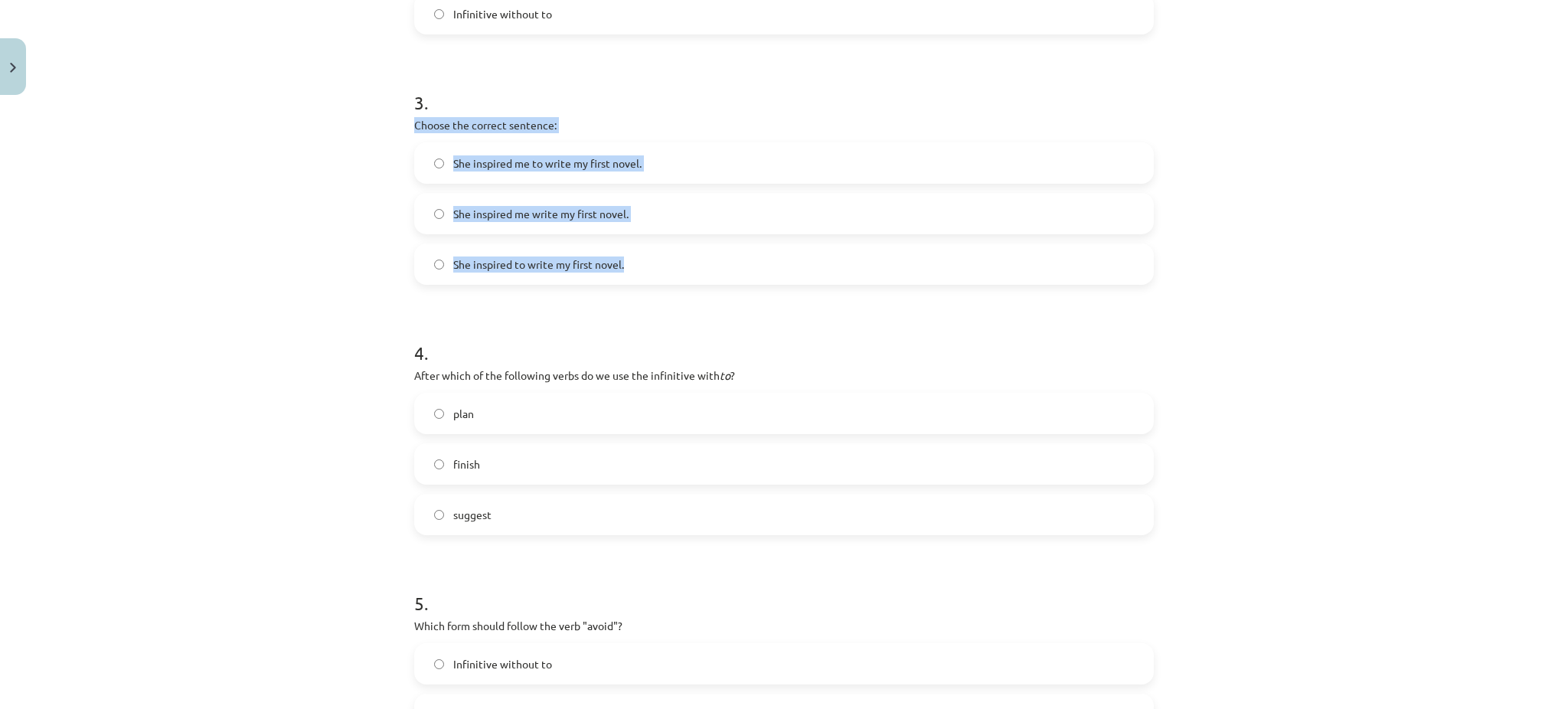
drag, startPoint x: 389, startPoint y: 120, endPoint x: 691, endPoint y: 275, distance: 339.5
click at [691, 275] on div "Mācību tēma: Angļu valodas i - 11. klases 1. ieskaites mācību materiāls #7 📝 To…" at bounding box center [784, 354] width 1568 height 709
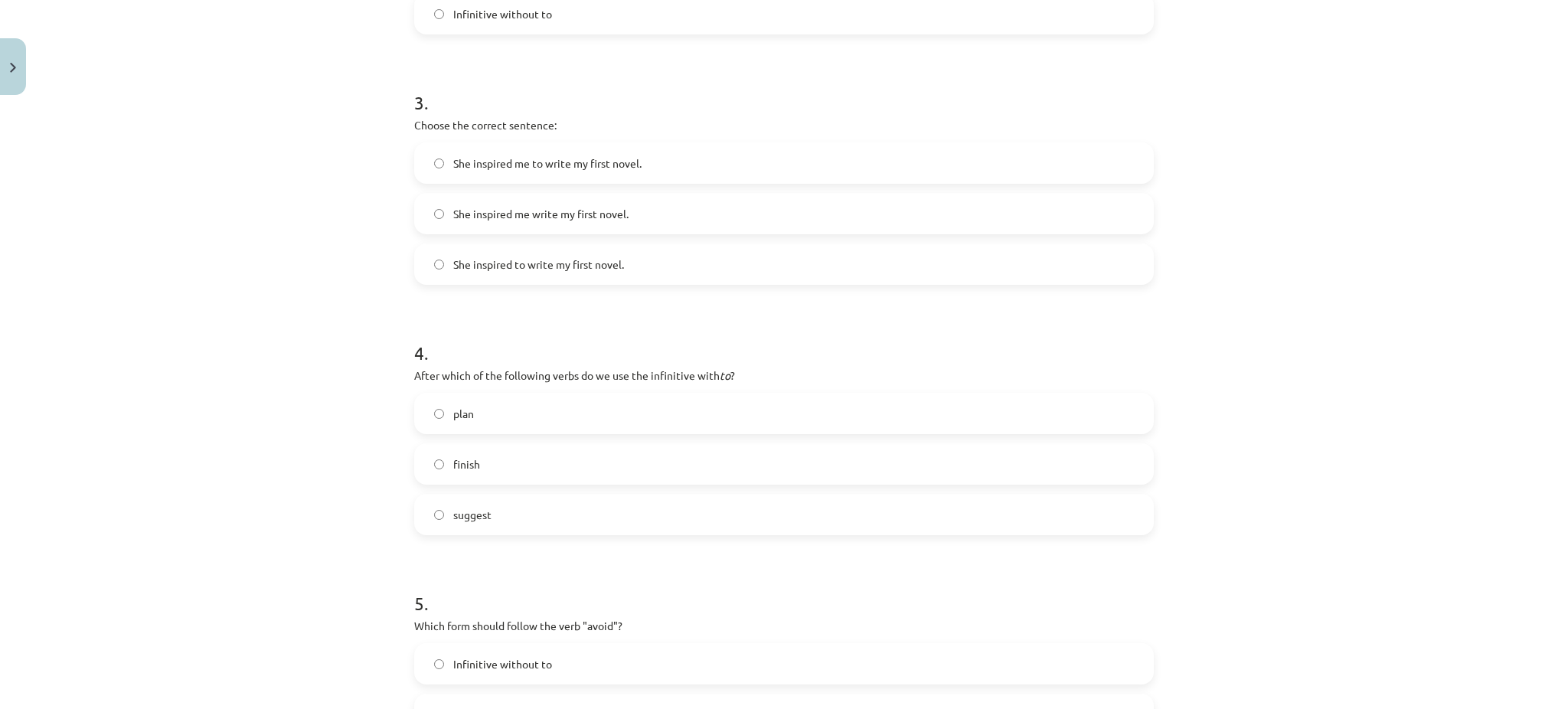
click at [435, 330] on h1 "4 ." at bounding box center [784, 339] width 740 height 47
click at [608, 163] on span "She inspired me to write my first novel." at bounding box center [548, 163] width 188 height 16
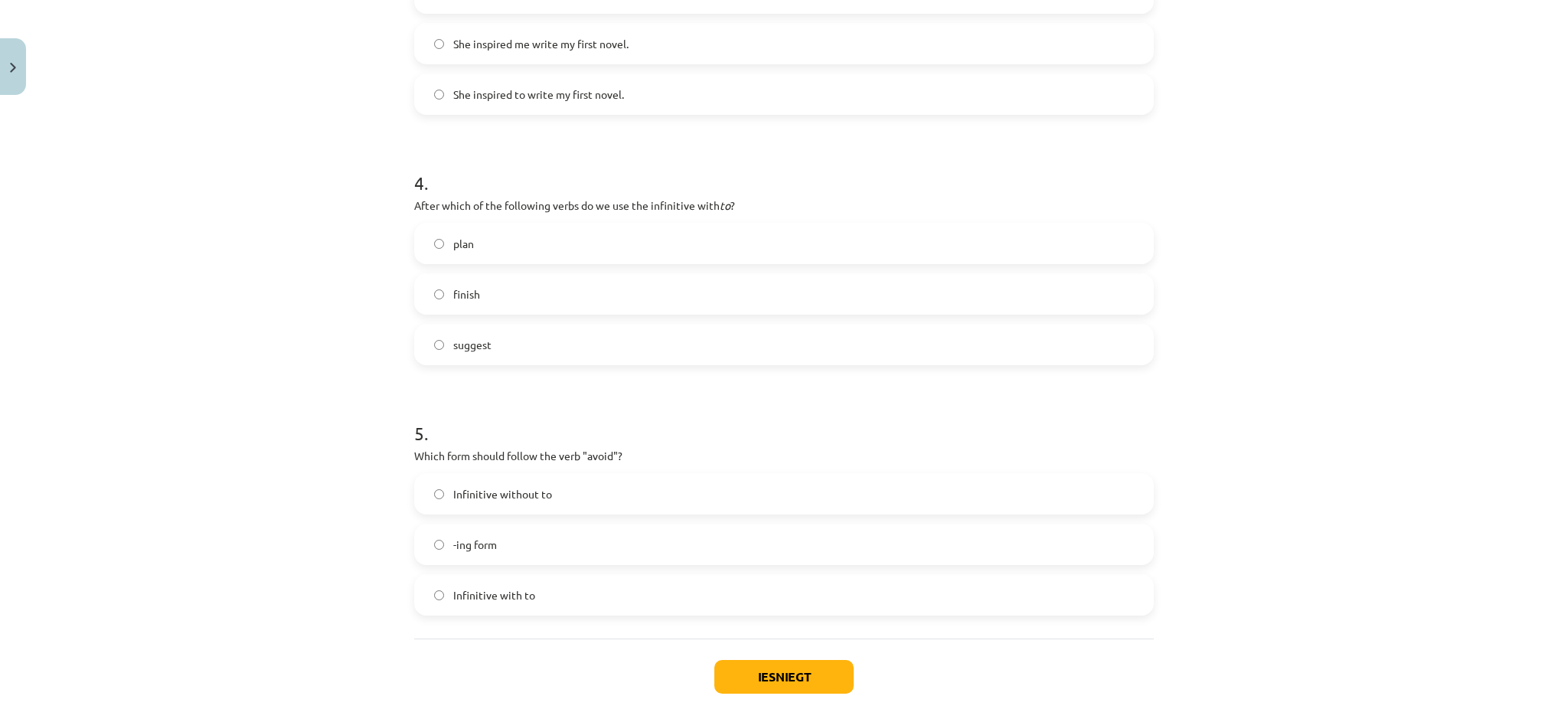
scroll to position [912, 0]
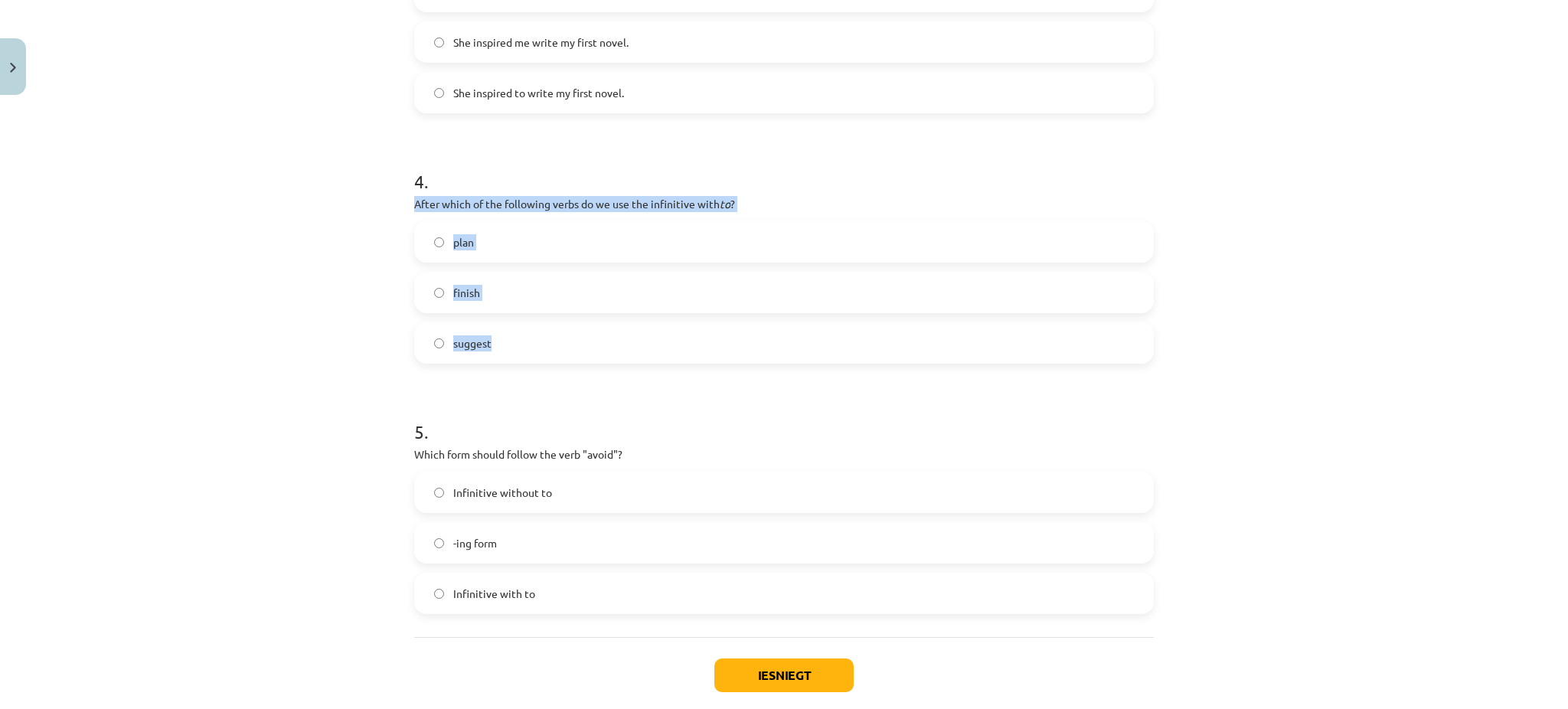
drag, startPoint x: 397, startPoint y: 202, endPoint x: 599, endPoint y: 341, distance: 245.2
click at [500, 228] on label "plan" at bounding box center [784, 242] width 737 height 38
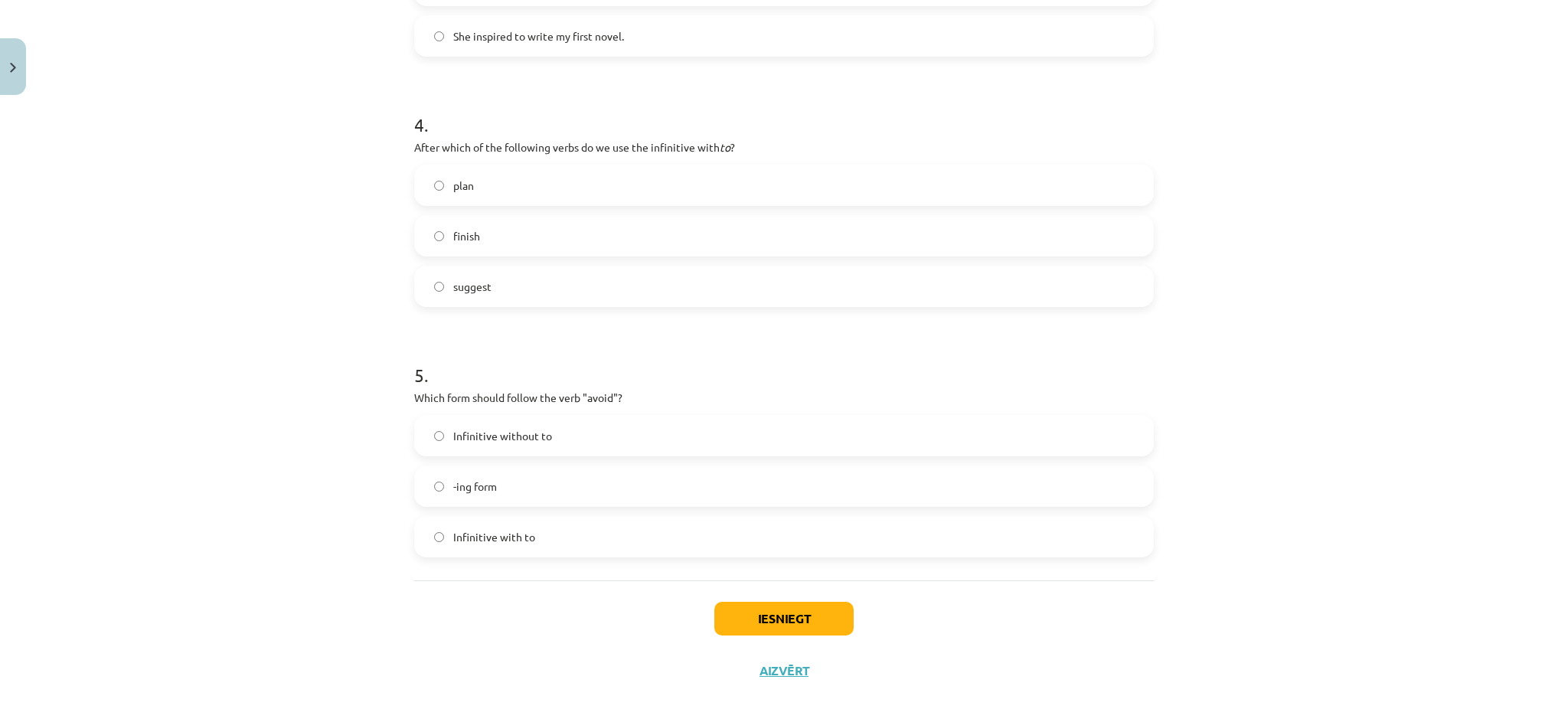
scroll to position [969, 0]
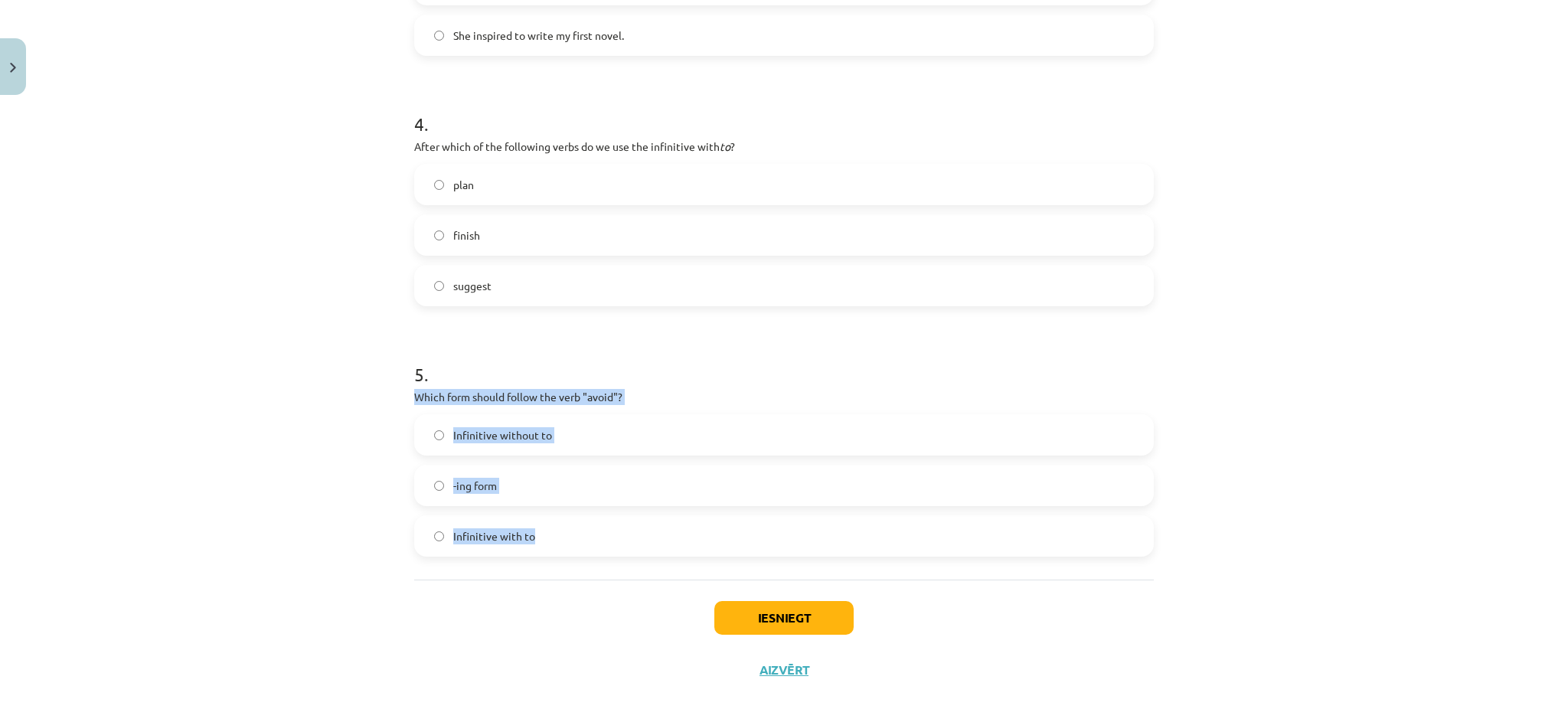
drag, startPoint x: 389, startPoint y: 393, endPoint x: 632, endPoint y: 540, distance: 284.0
click at [632, 540] on div "Mācību tēma: Angļu valodas i - 11. klases 1. ieskaites mācību materiāls #7 📝 To…" at bounding box center [784, 354] width 1568 height 709
click at [455, 488] on span "-ing form" at bounding box center [476, 486] width 44 height 16
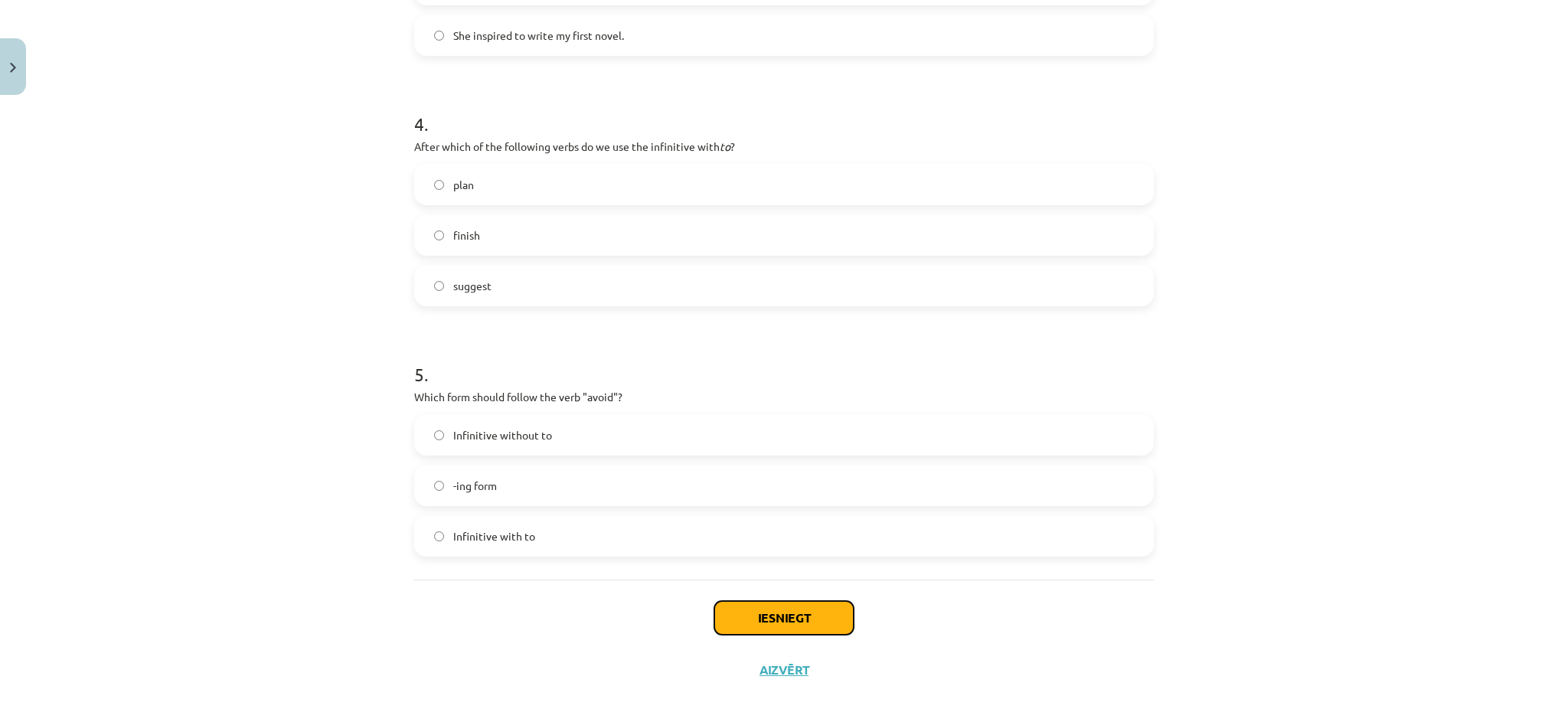
click at [810, 611] on button "Iesniegt" at bounding box center [784, 618] width 140 height 34
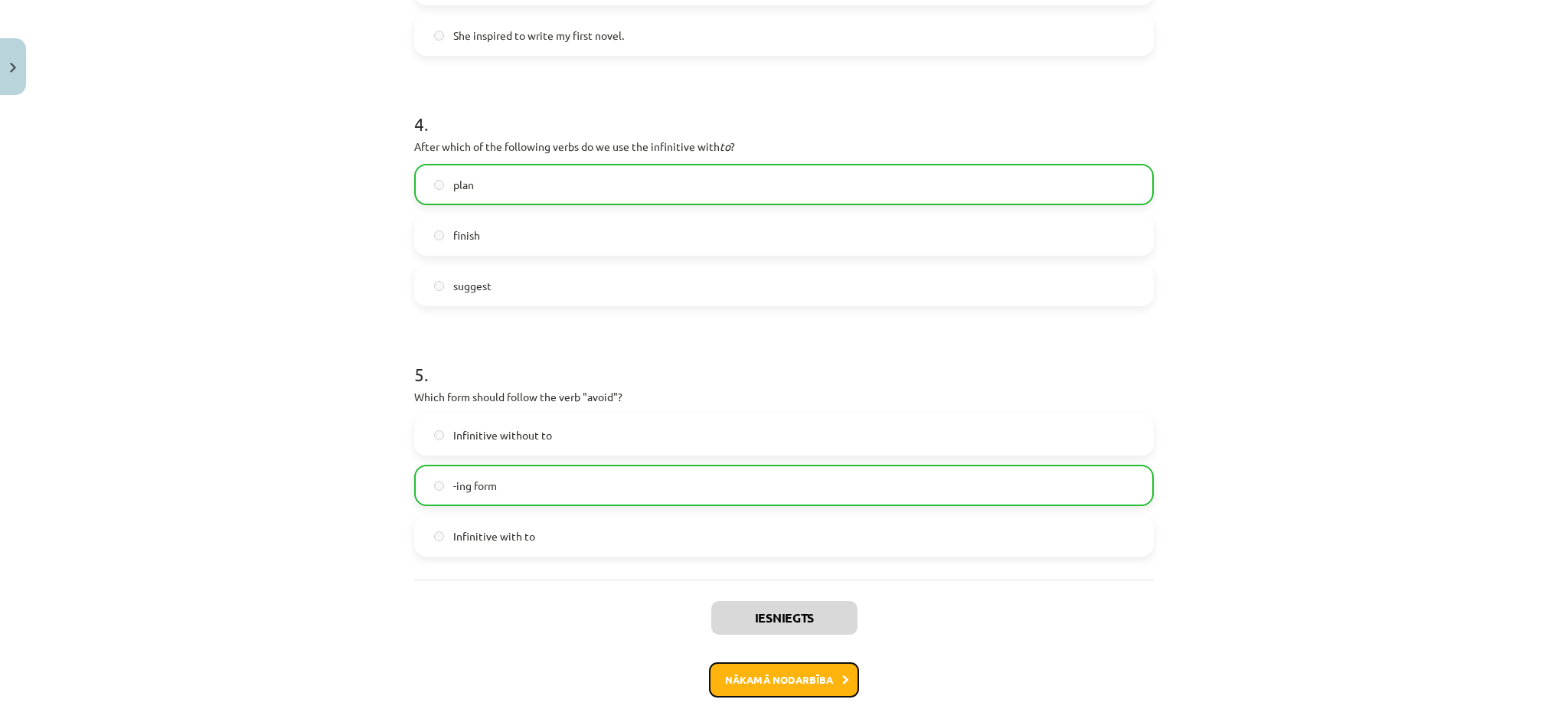
click at [801, 671] on button "Nākamā nodarbība" at bounding box center [784, 680] width 150 height 36
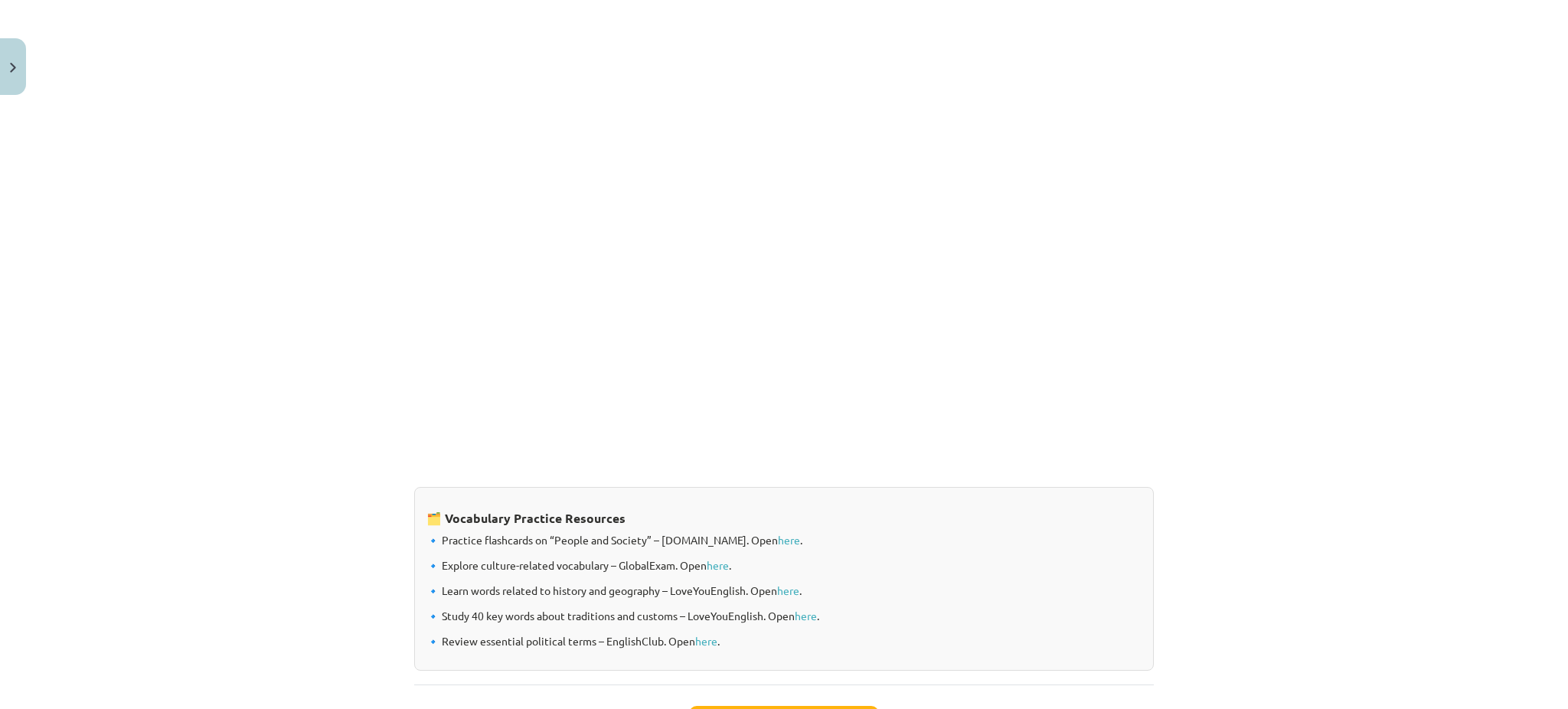
scroll to position [38, 0]
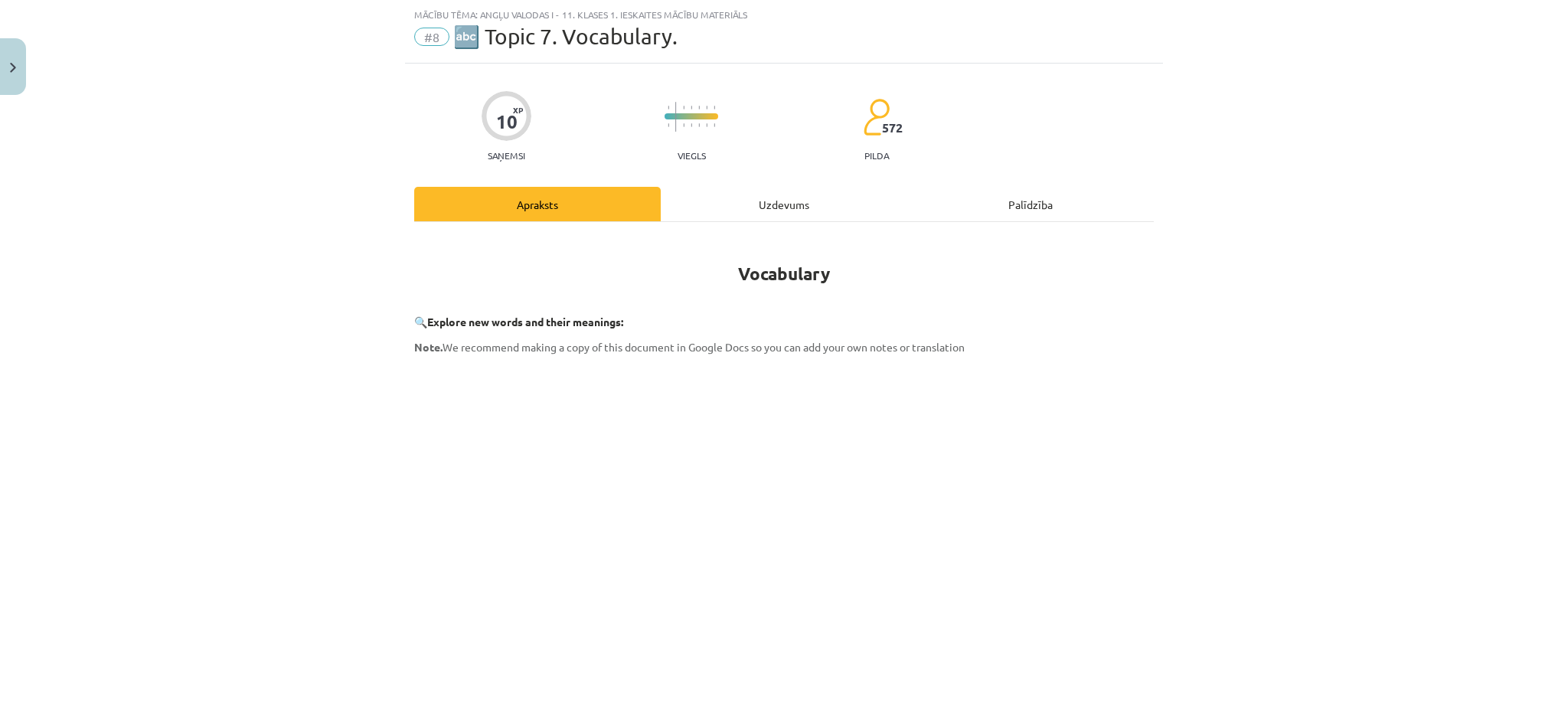
click at [753, 188] on div "Uzdevums" at bounding box center [784, 204] width 246 height 35
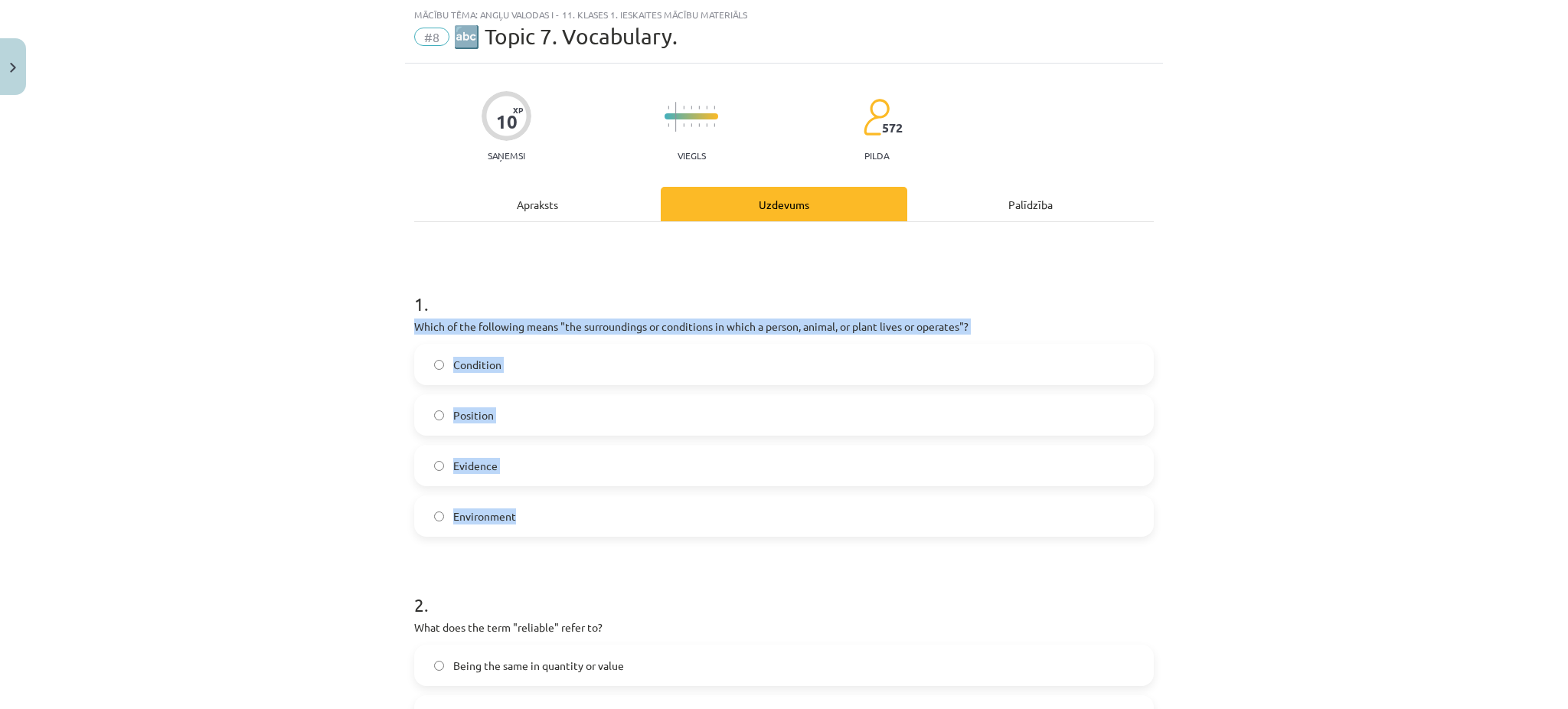
drag, startPoint x: 401, startPoint y: 323, endPoint x: 588, endPoint y: 495, distance: 254.1
click at [483, 502] on label "Environment" at bounding box center [784, 516] width 737 height 38
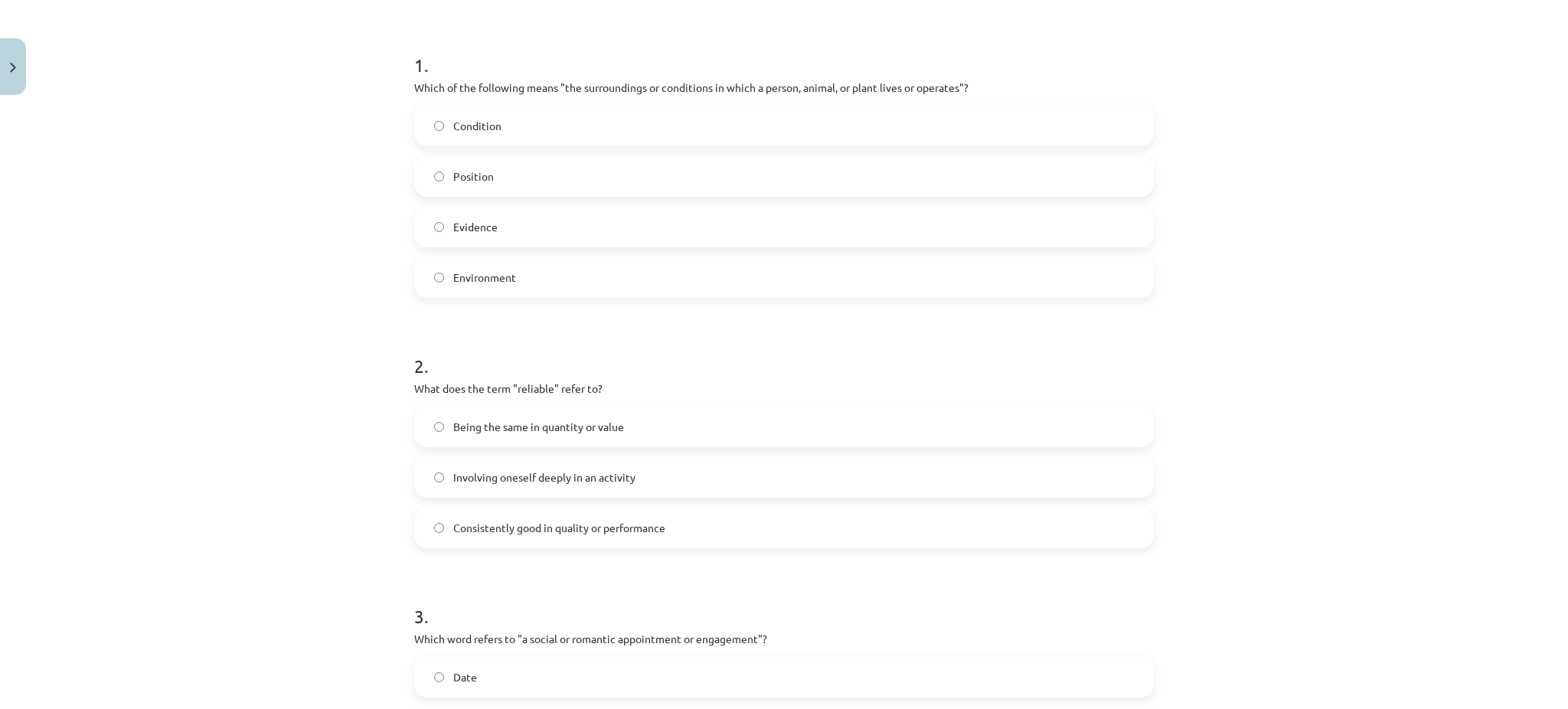
scroll to position [278, 0]
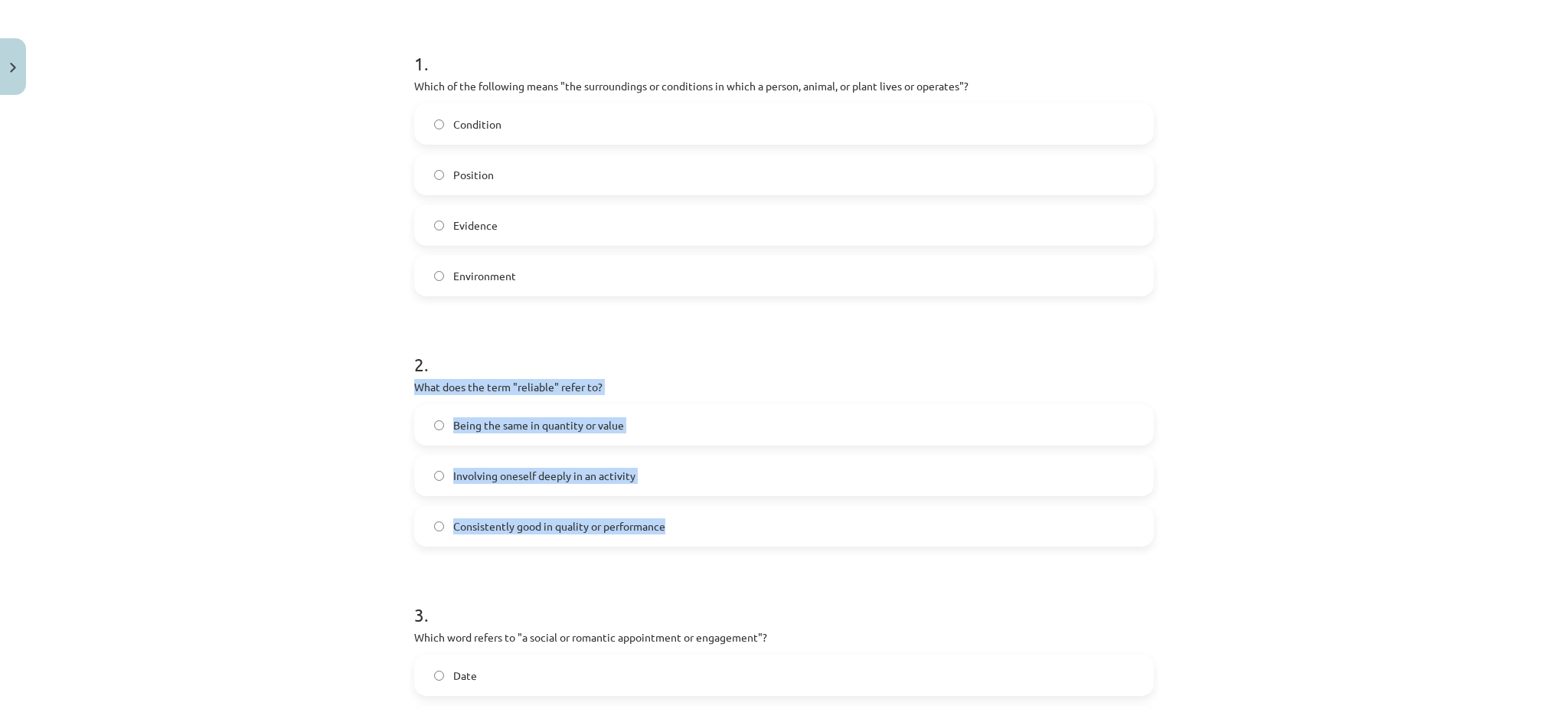
drag, startPoint x: 396, startPoint y: 388, endPoint x: 719, endPoint y: 526, distance: 351.2
click at [719, 526] on div "10 XP Saņemsi Viegls 572 pilda Apraksts Uzdevums Palīdzība 1 . Which of the fol…" at bounding box center [784, 630] width 758 height 1614
click at [481, 533] on span "Consistently good in quality or performance" at bounding box center [559, 527] width 212 height 16
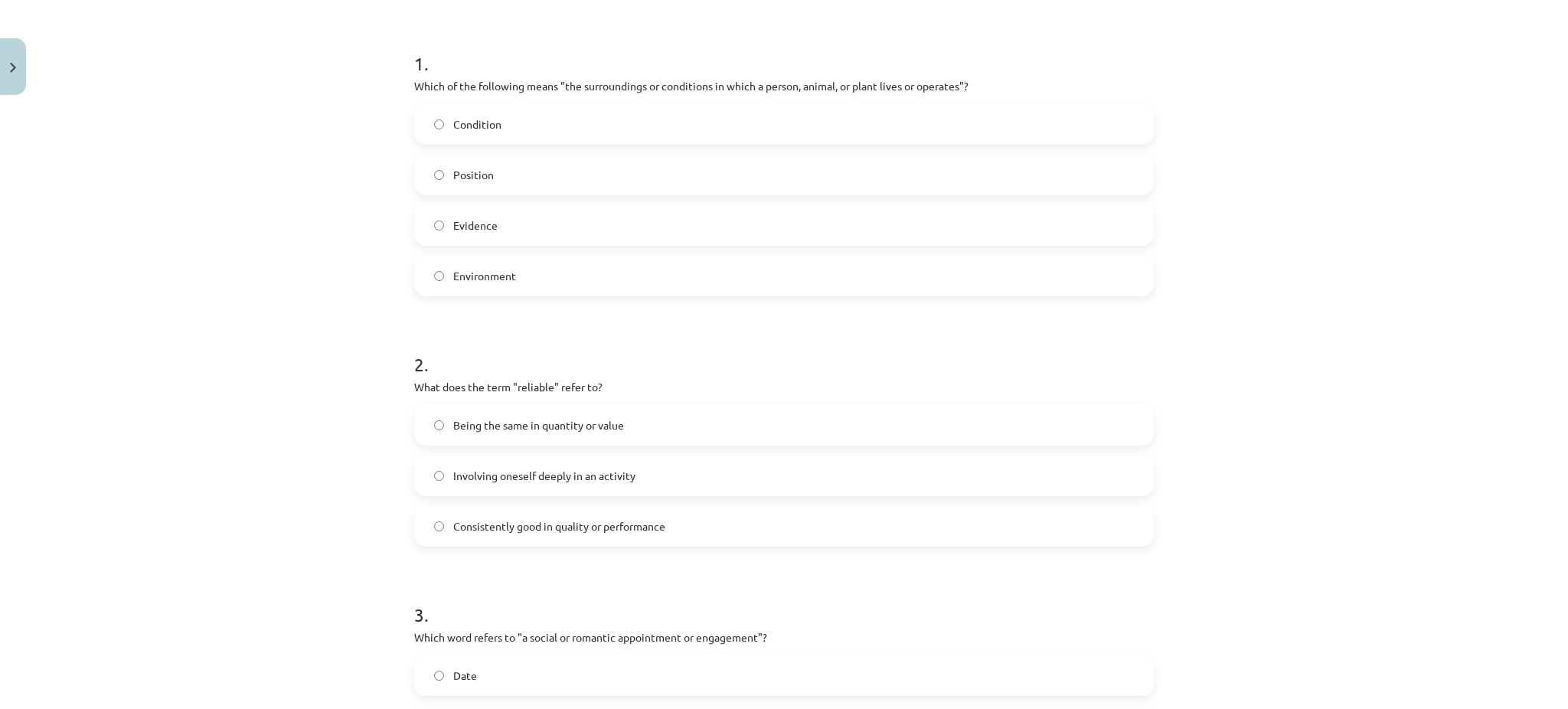
scroll to position [589, 0]
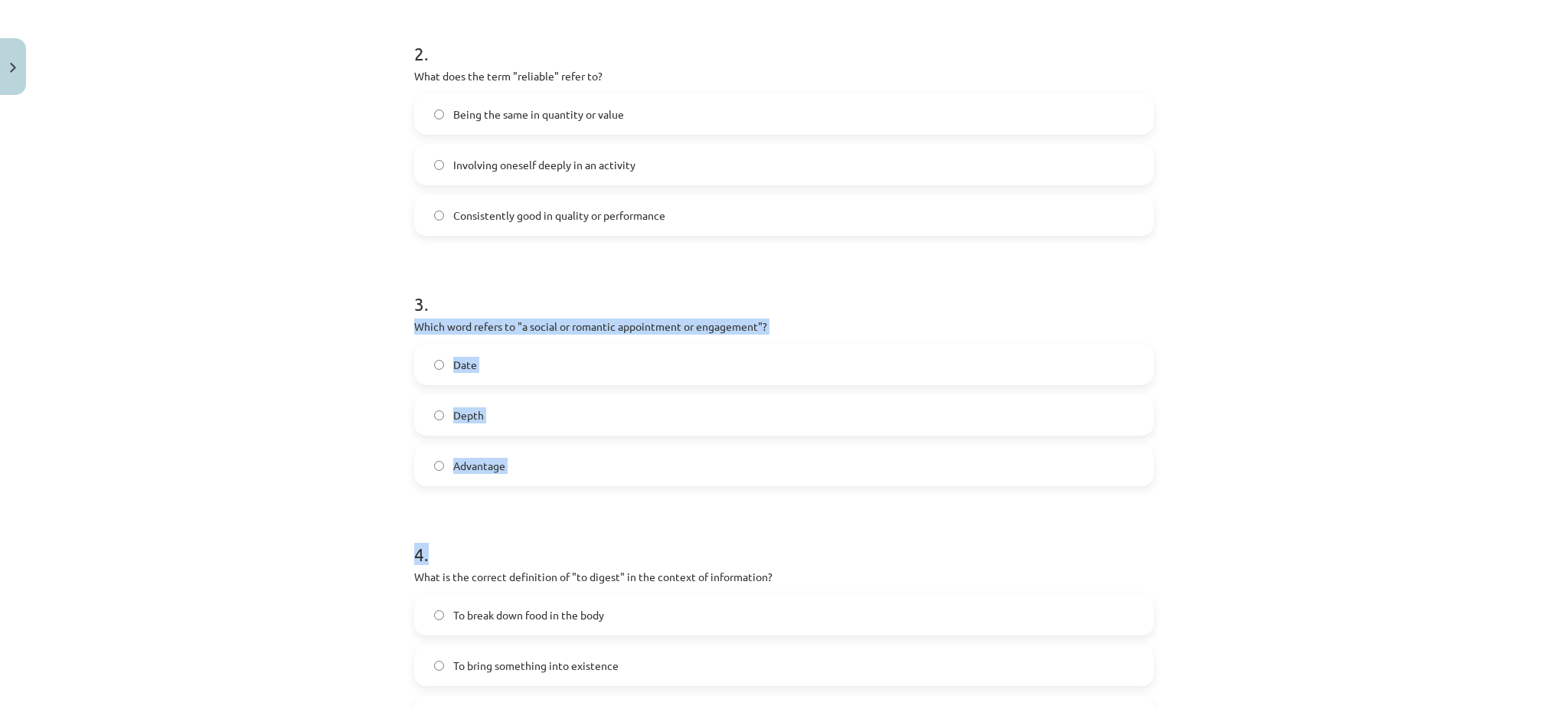
drag, startPoint x: 397, startPoint y: 326, endPoint x: 586, endPoint y: 520, distance: 270.8
click at [586, 520] on div "10 XP Saņemsi Viegls 572 pilda Apraksts Uzdevums Palīdzība 1 . Which of the fol…" at bounding box center [784, 318] width 758 height 1614
click at [414, 332] on p "Which word refers to "a social or romantic appointment or engagement"?" at bounding box center [784, 327] width 740 height 16
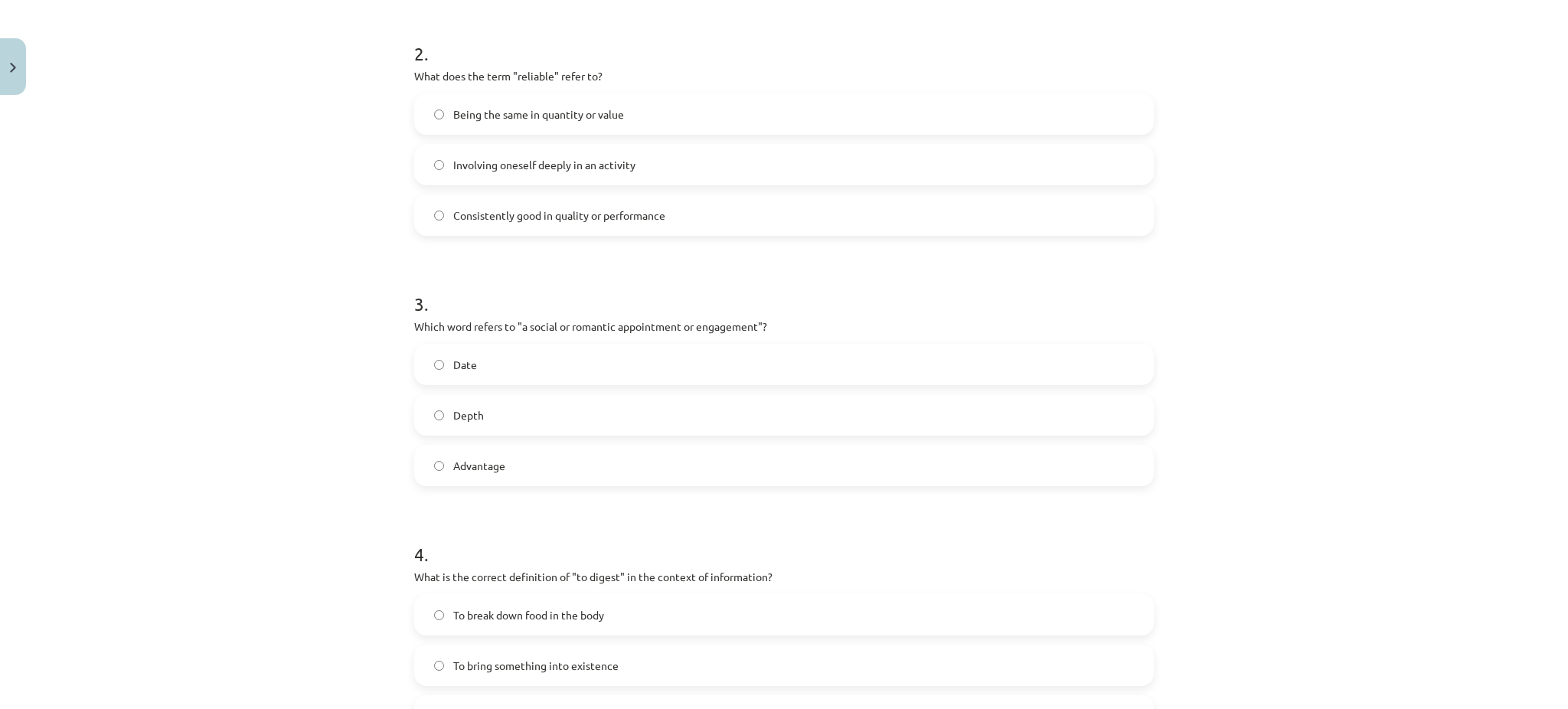
click at [481, 332] on p "Which word refers to "a social or romantic appointment or engagement"?" at bounding box center [784, 327] width 740 height 16
drag, startPoint x: 399, startPoint y: 321, endPoint x: 545, endPoint y: 452, distance: 196.2
click at [545, 452] on div "10 XP Saņemsi Viegls 572 pilda Apraksts Uzdevums Palīdzība 1 . Which of the fol…" at bounding box center [784, 318] width 758 height 1614
click at [454, 364] on span "Date" at bounding box center [465, 365] width 24 height 16
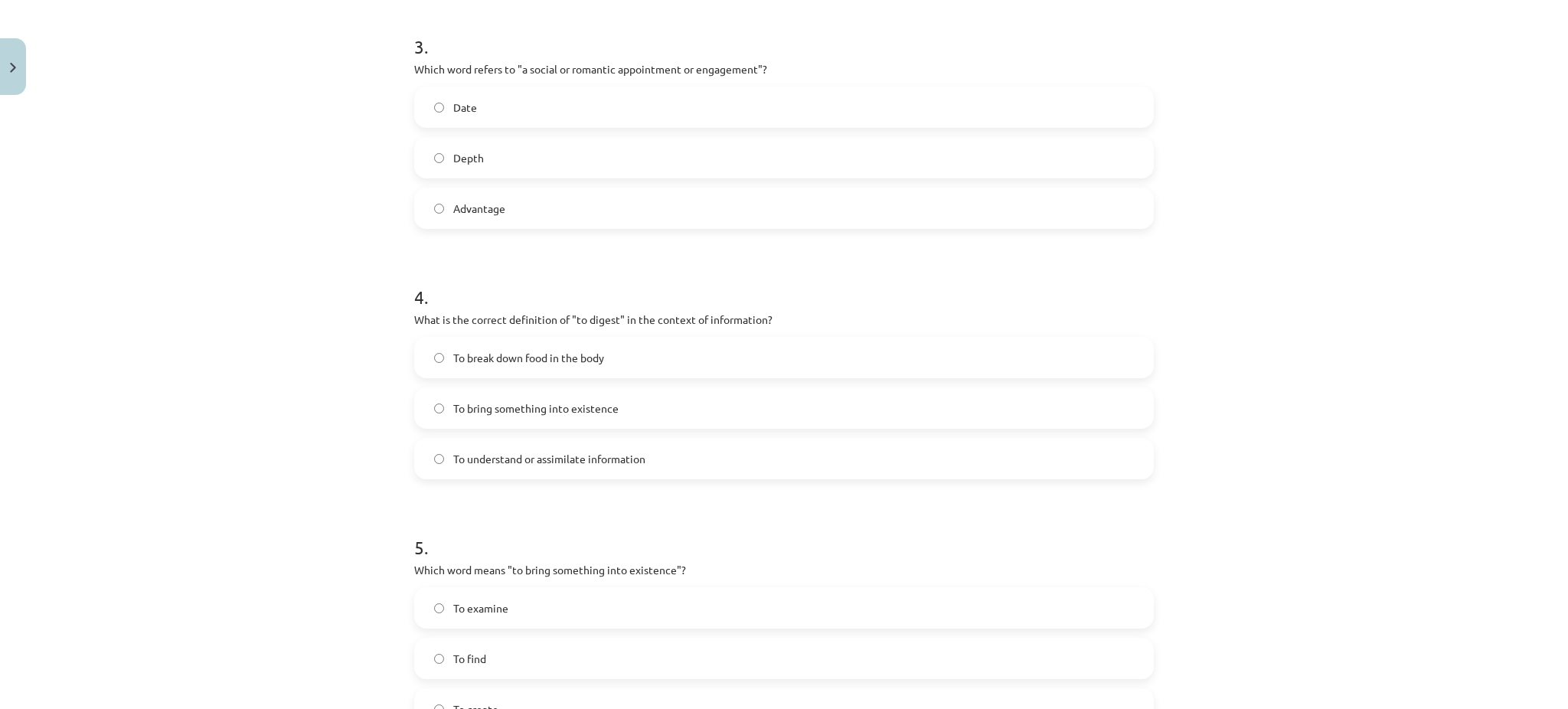
scroll to position [863, 0]
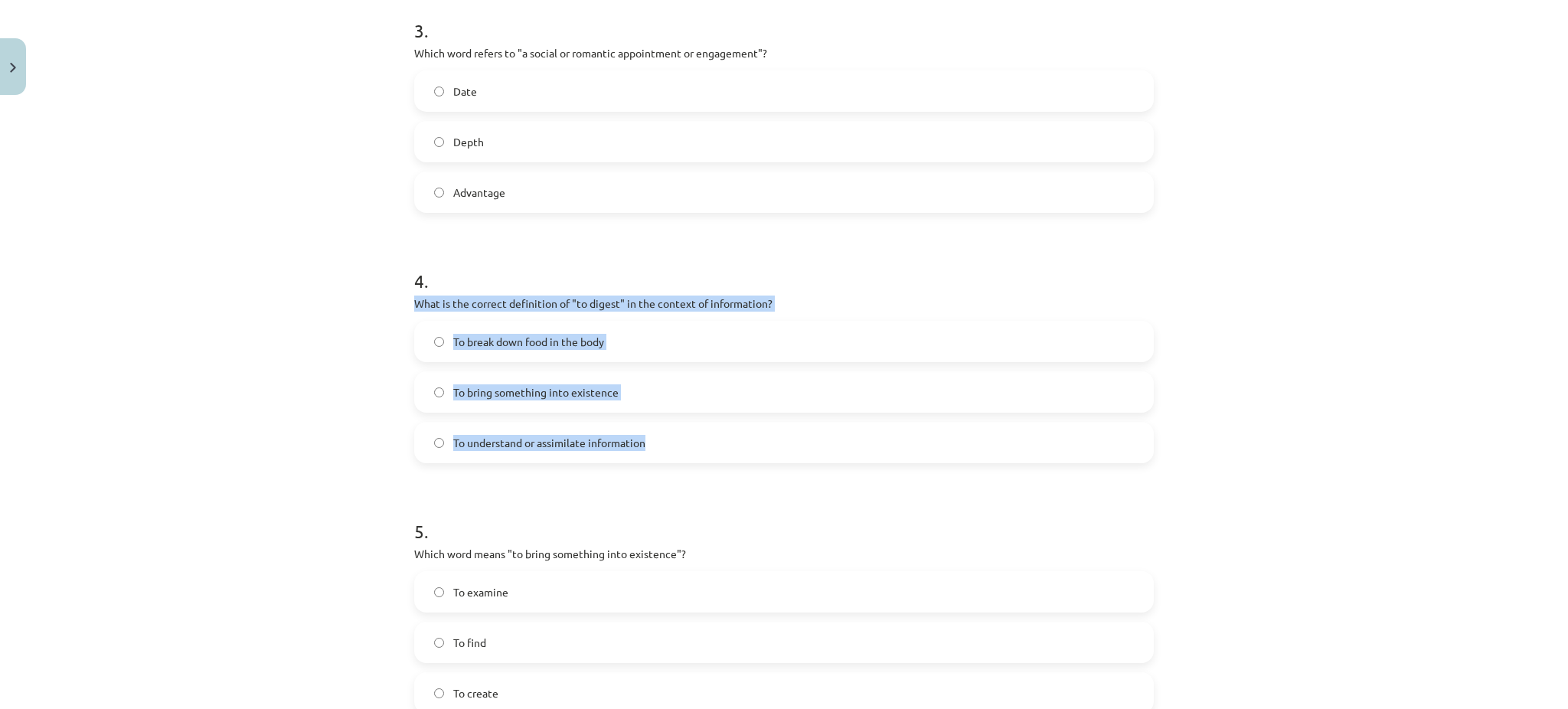
drag, startPoint x: 402, startPoint y: 302, endPoint x: 672, endPoint y: 436, distance: 301.4
click at [672, 436] on div "10 XP Saņemsi Viegls 572 pilda Apraksts Uzdevums Palīdzība 1 . Which of the fol…" at bounding box center [784, 46] width 758 height 1614
click at [517, 449] on span "To understand or assimilate information" at bounding box center [549, 443] width 193 height 16
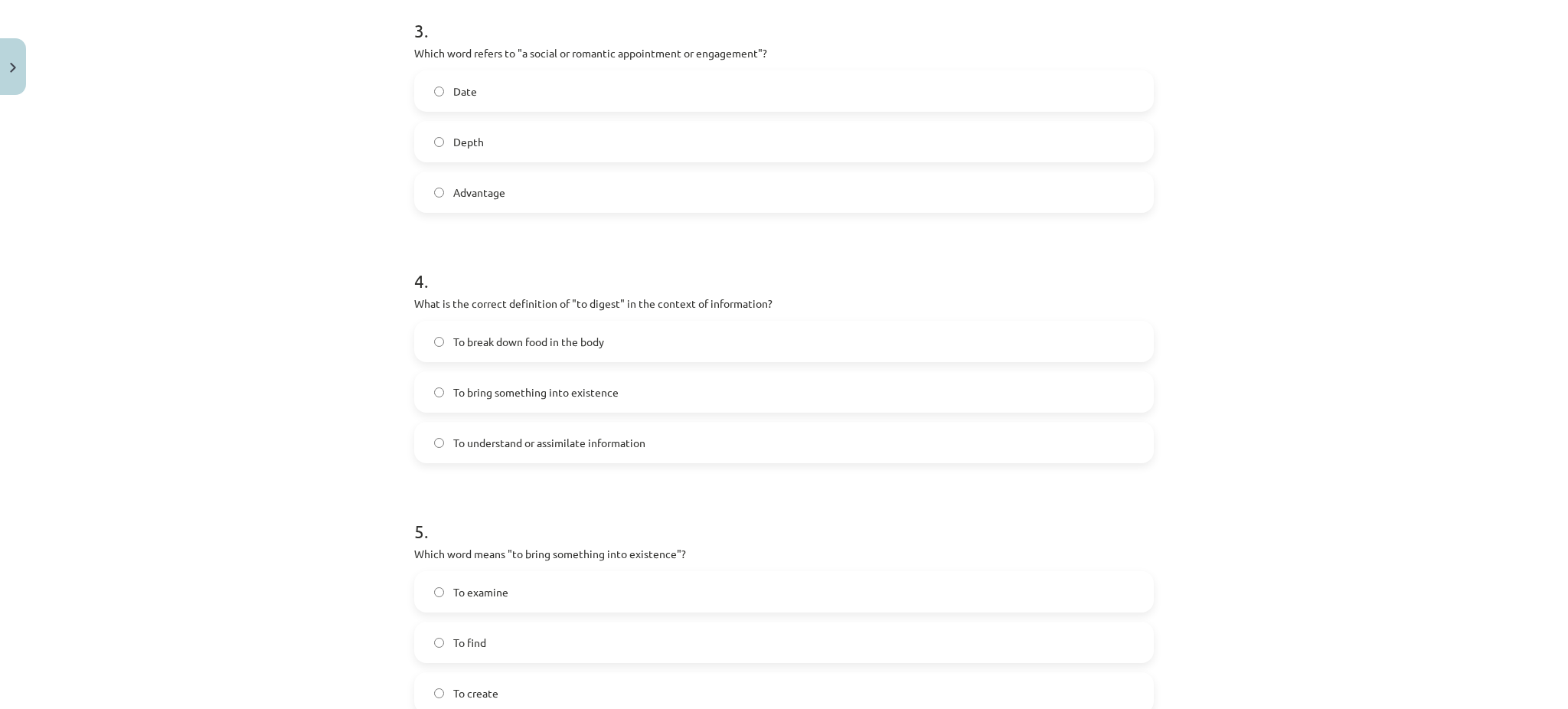
scroll to position [1045, 0]
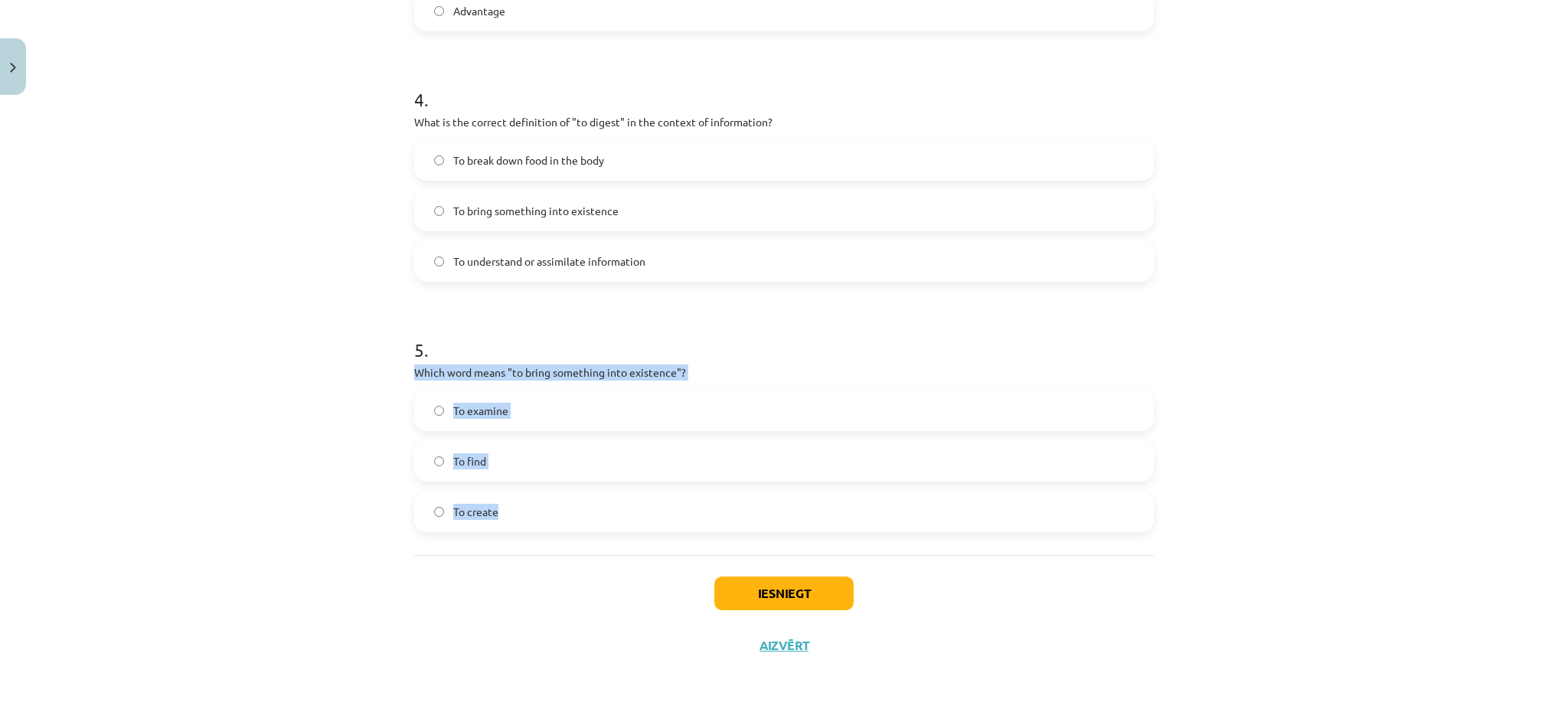
drag, startPoint x: 401, startPoint y: 367, endPoint x: 555, endPoint y: 509, distance: 209.5
click at [500, 516] on label "To create" at bounding box center [784, 512] width 737 height 38
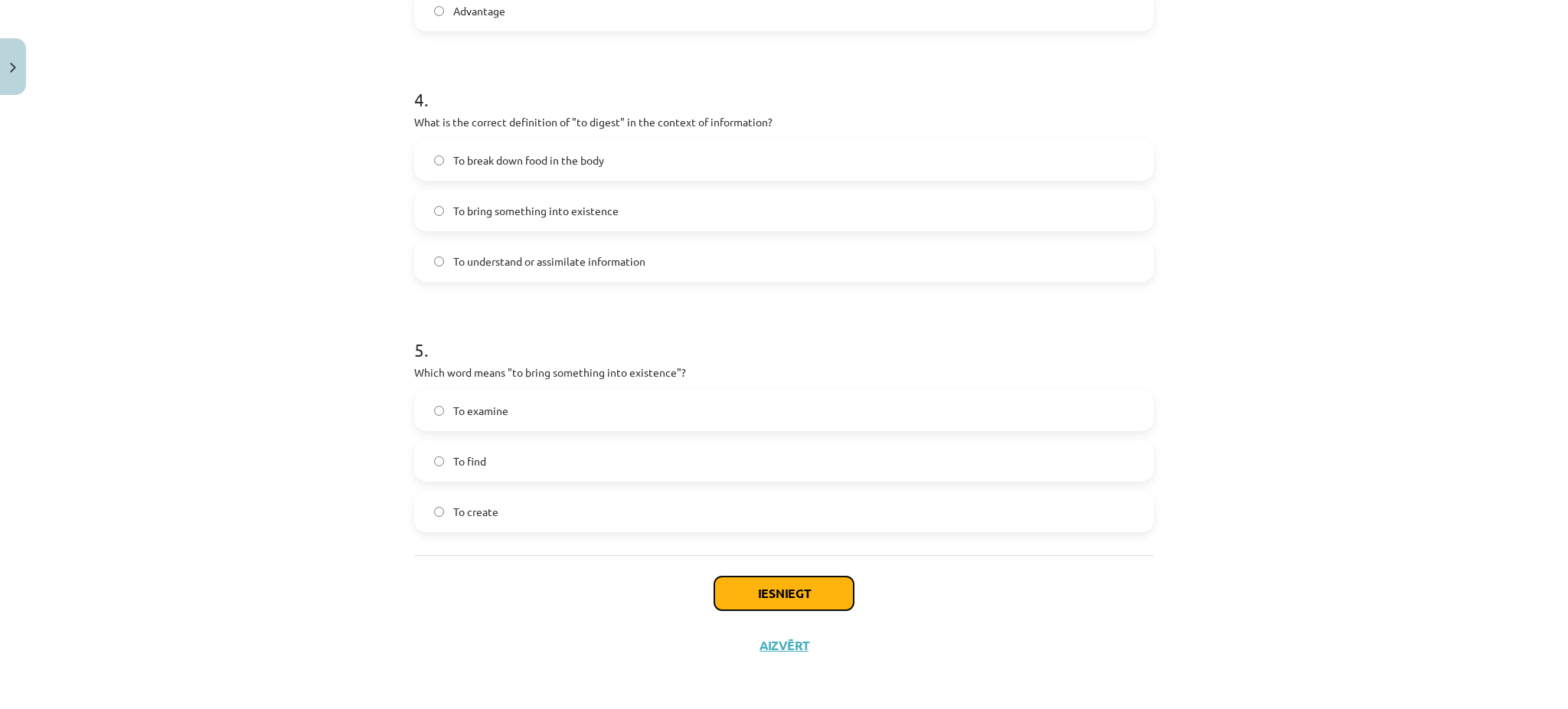
click at [755, 589] on button "Iesniegt" at bounding box center [784, 593] width 140 height 34
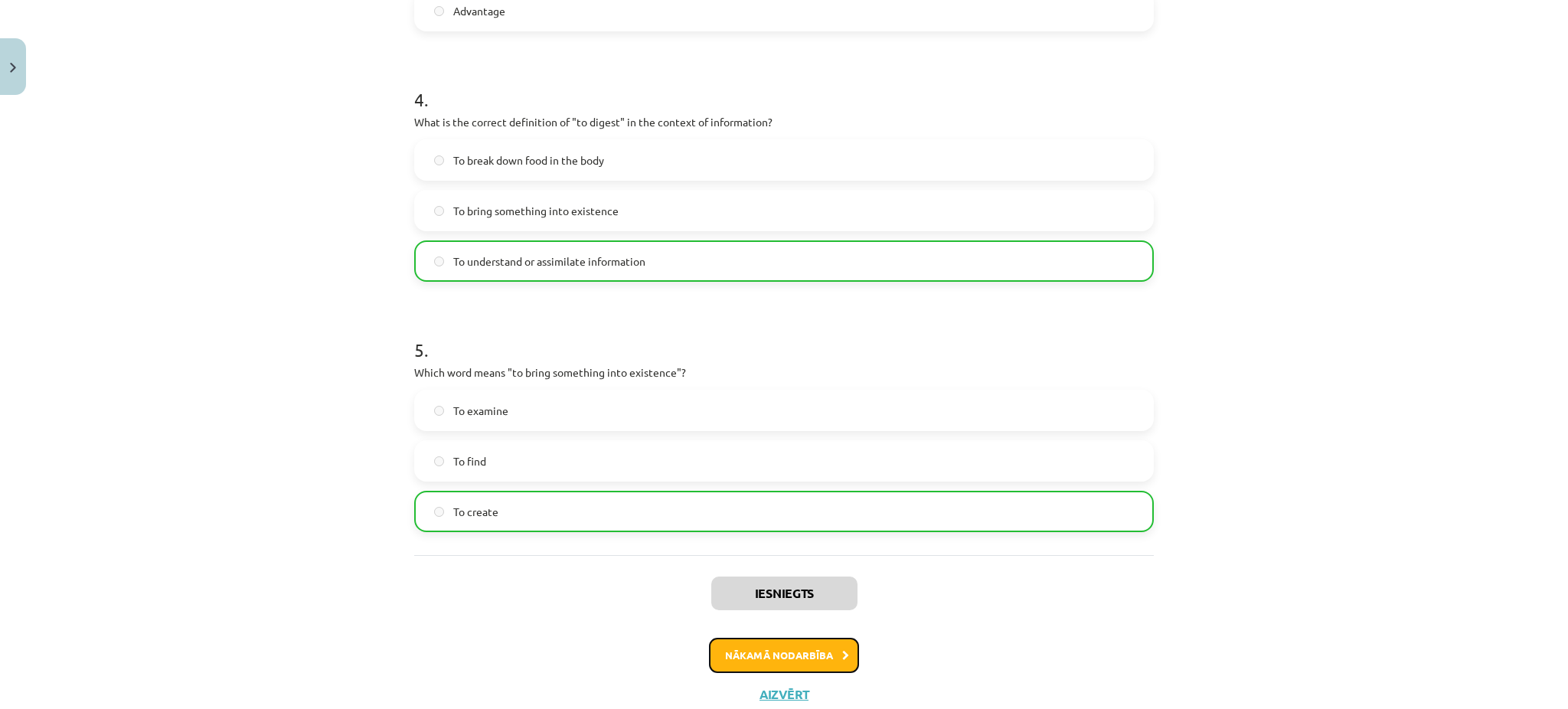
click at [810, 650] on button "Nākamā nodarbība" at bounding box center [784, 655] width 150 height 36
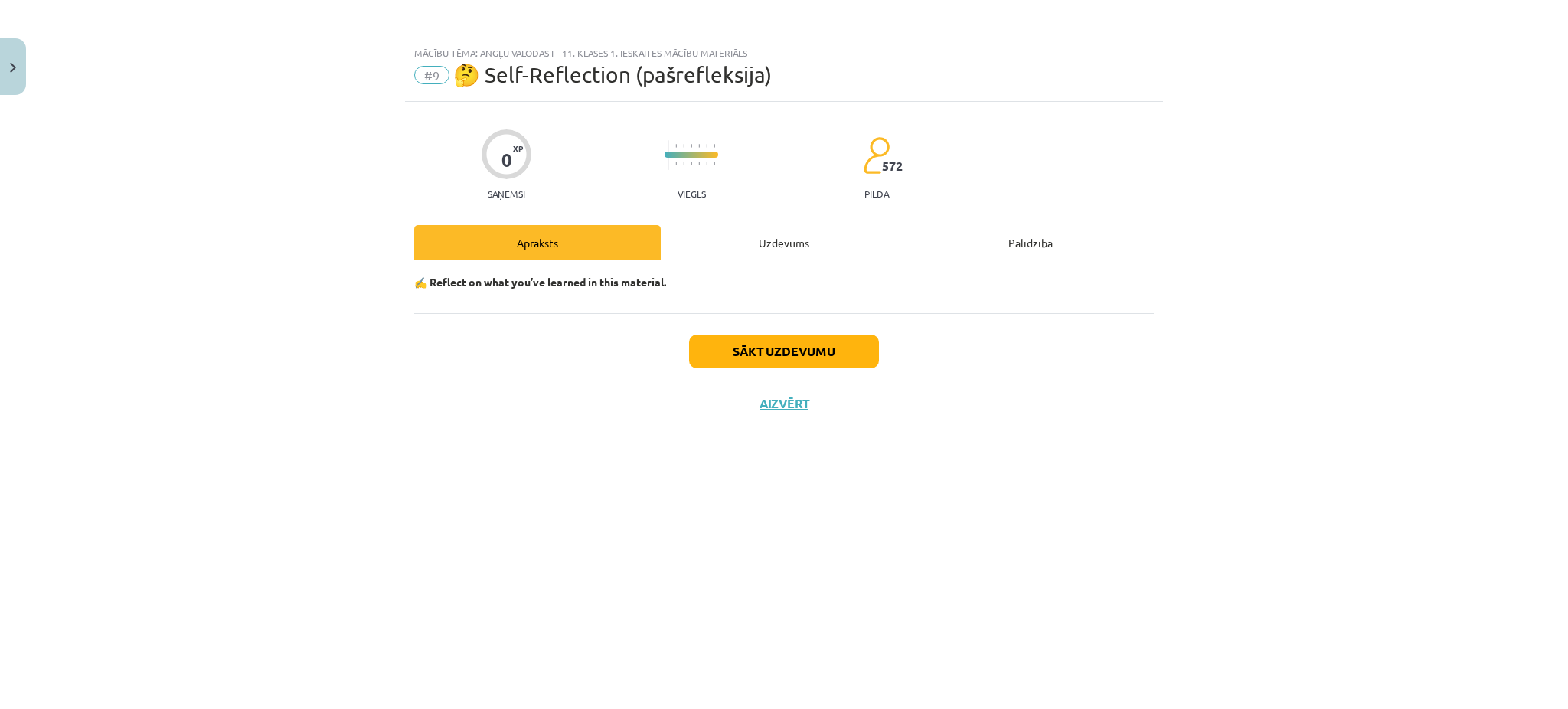
scroll to position [0, 0]
click at [786, 234] on div "Uzdevums" at bounding box center [784, 243] width 246 height 35
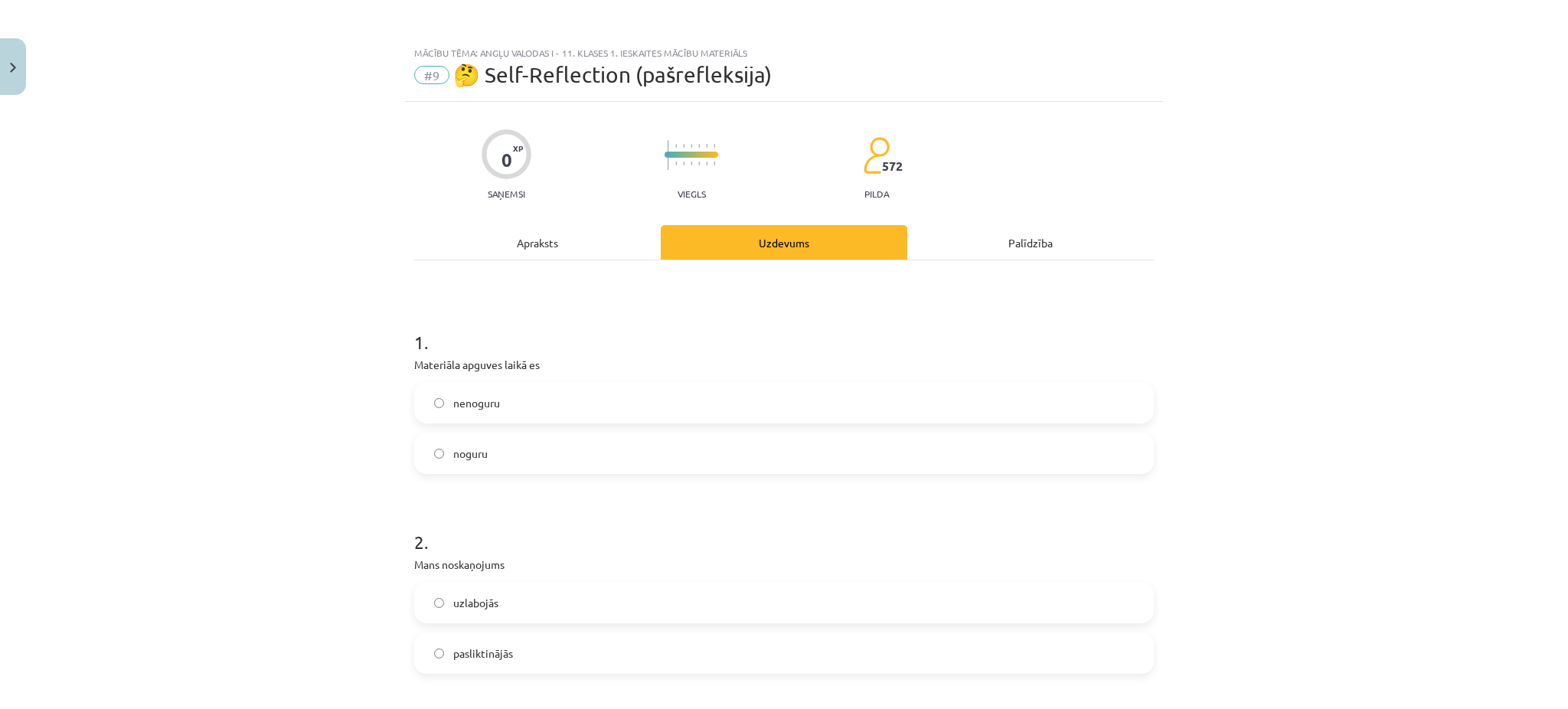
scroll to position [28, 0]
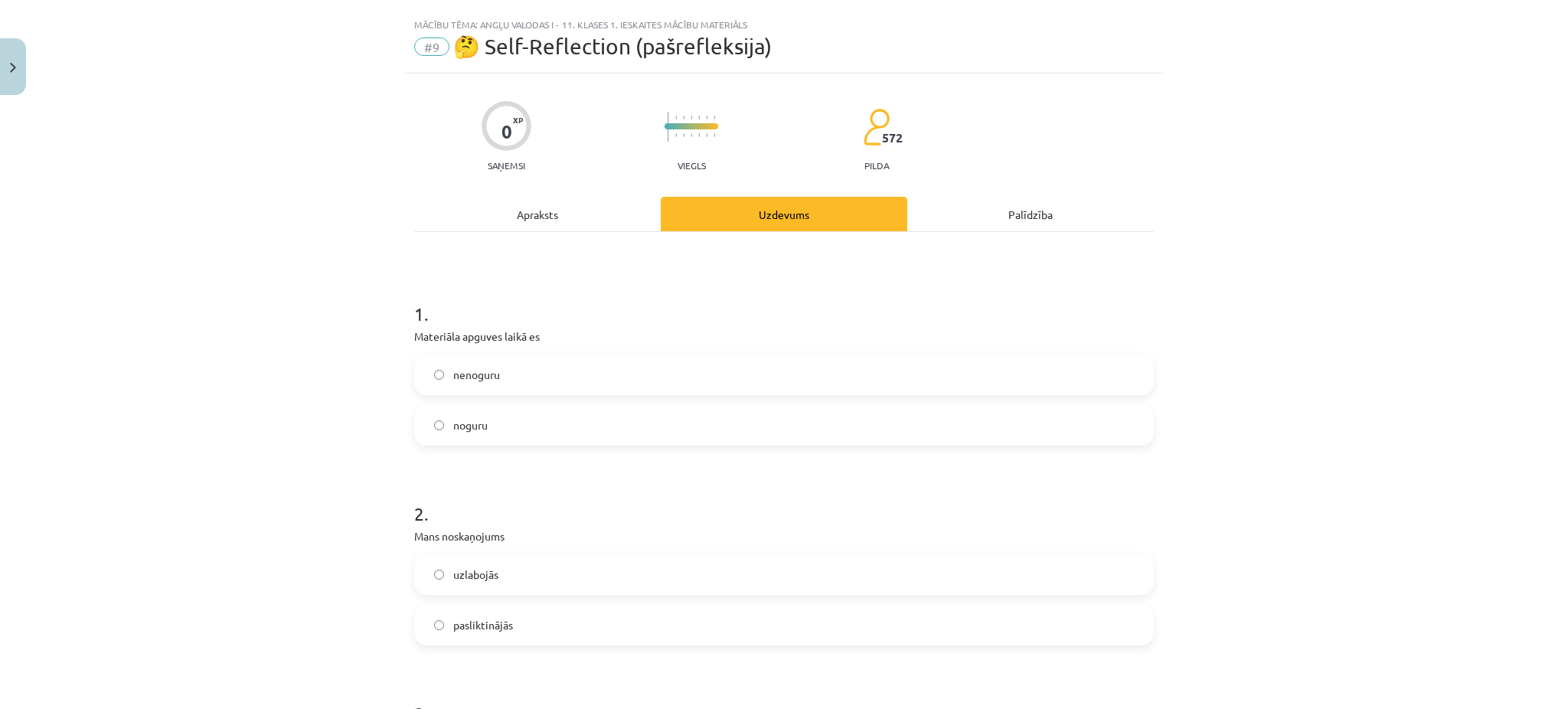
click at [442, 372] on label "nenoguru" at bounding box center [784, 374] width 737 height 38
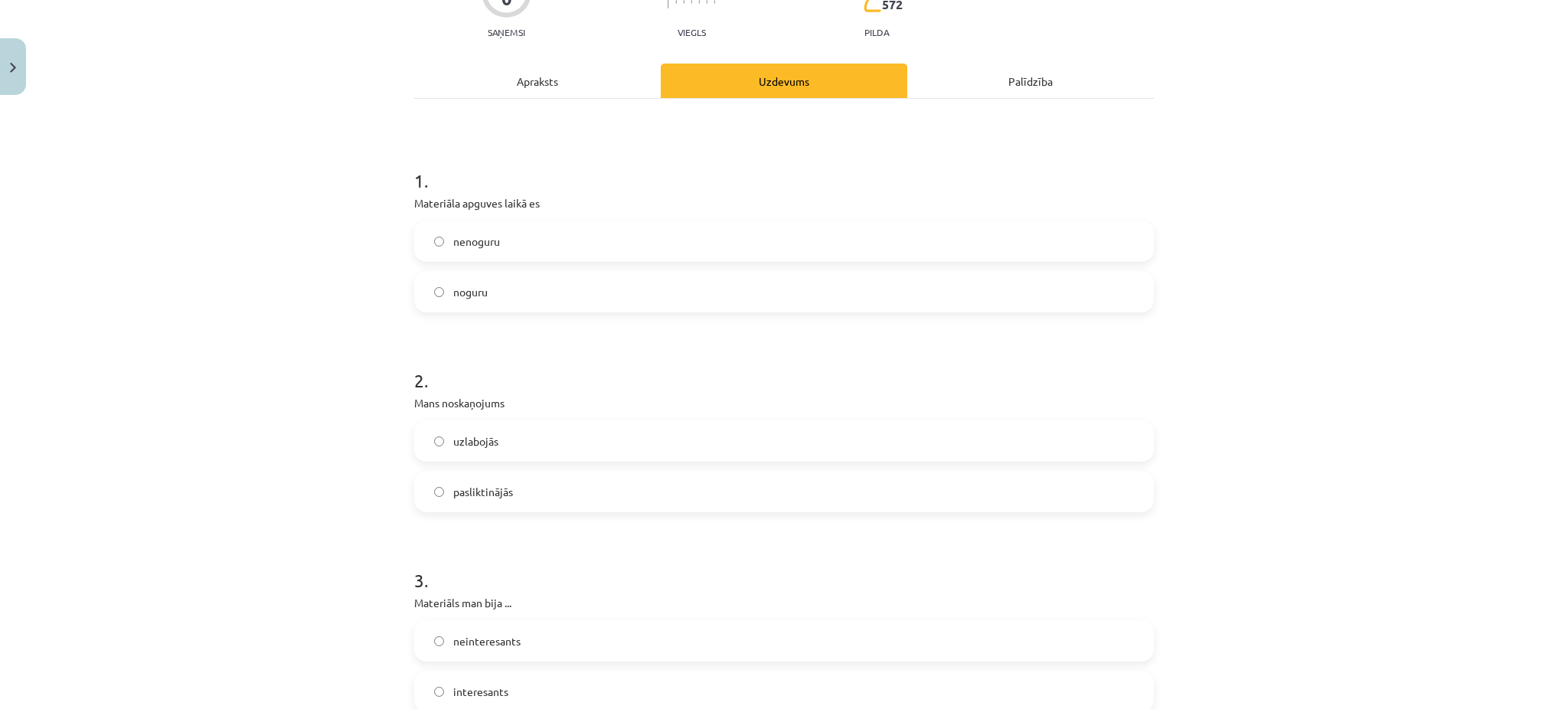
click at [422, 433] on label "uzlabojās" at bounding box center [784, 441] width 737 height 38
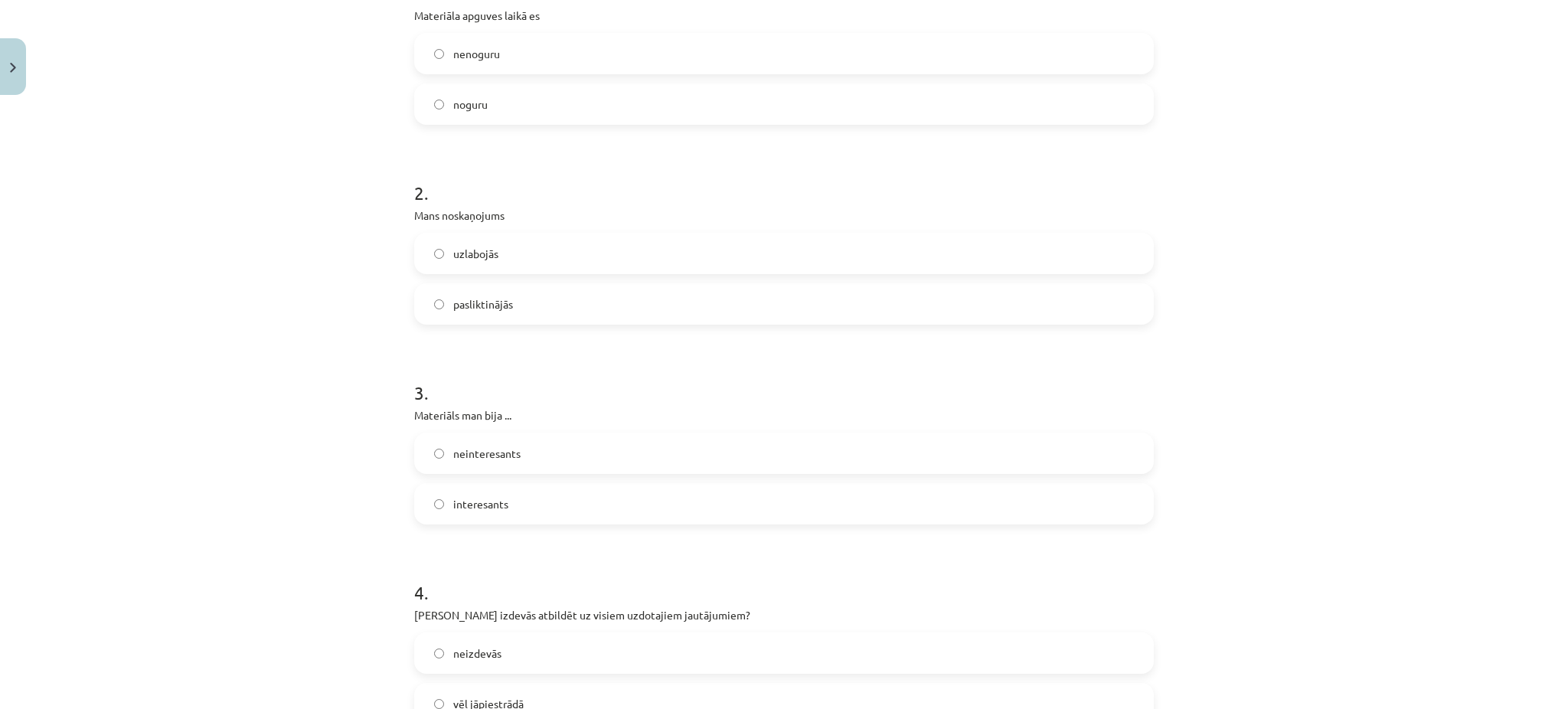
scroll to position [407, 0]
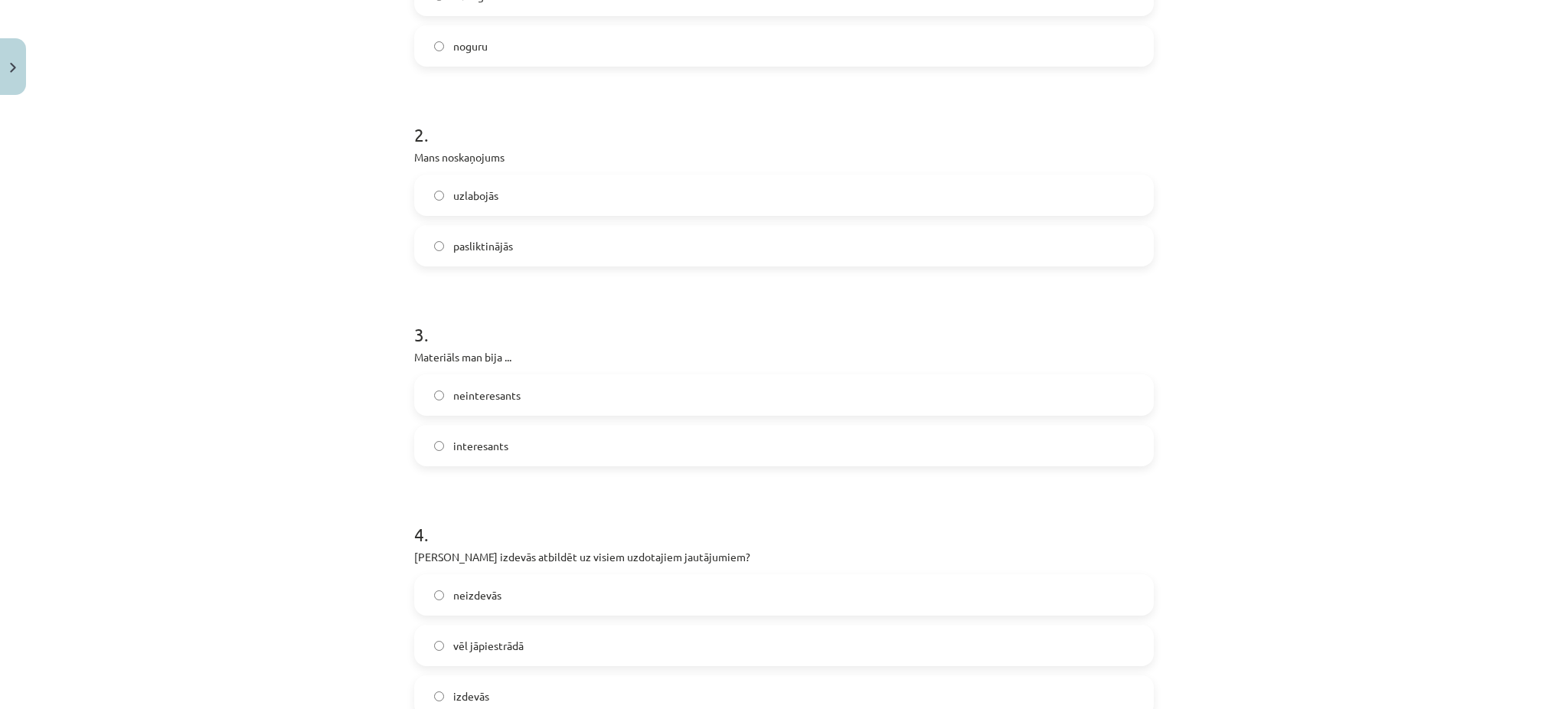
click at [454, 450] on span "interesants" at bounding box center [481, 446] width 55 height 16
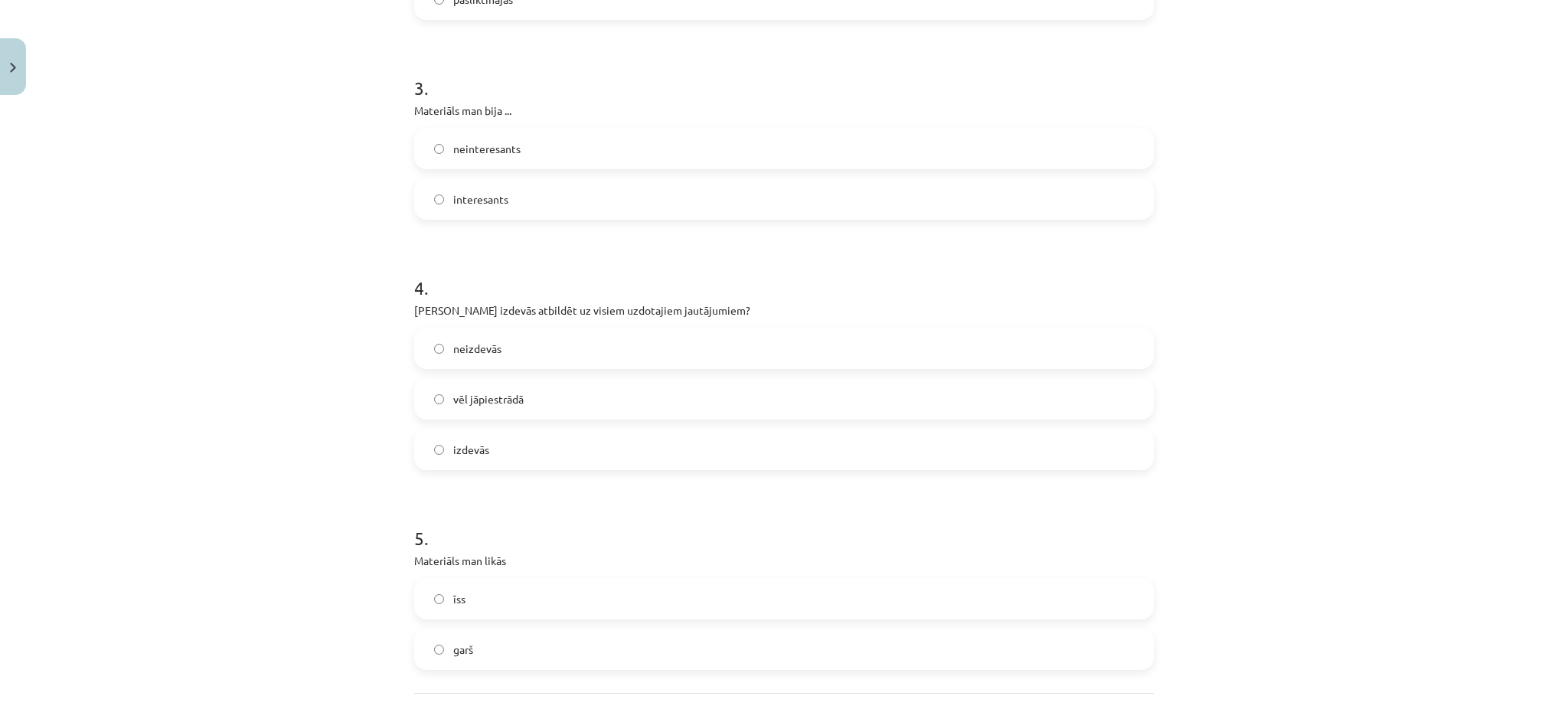
scroll to position [693, 0]
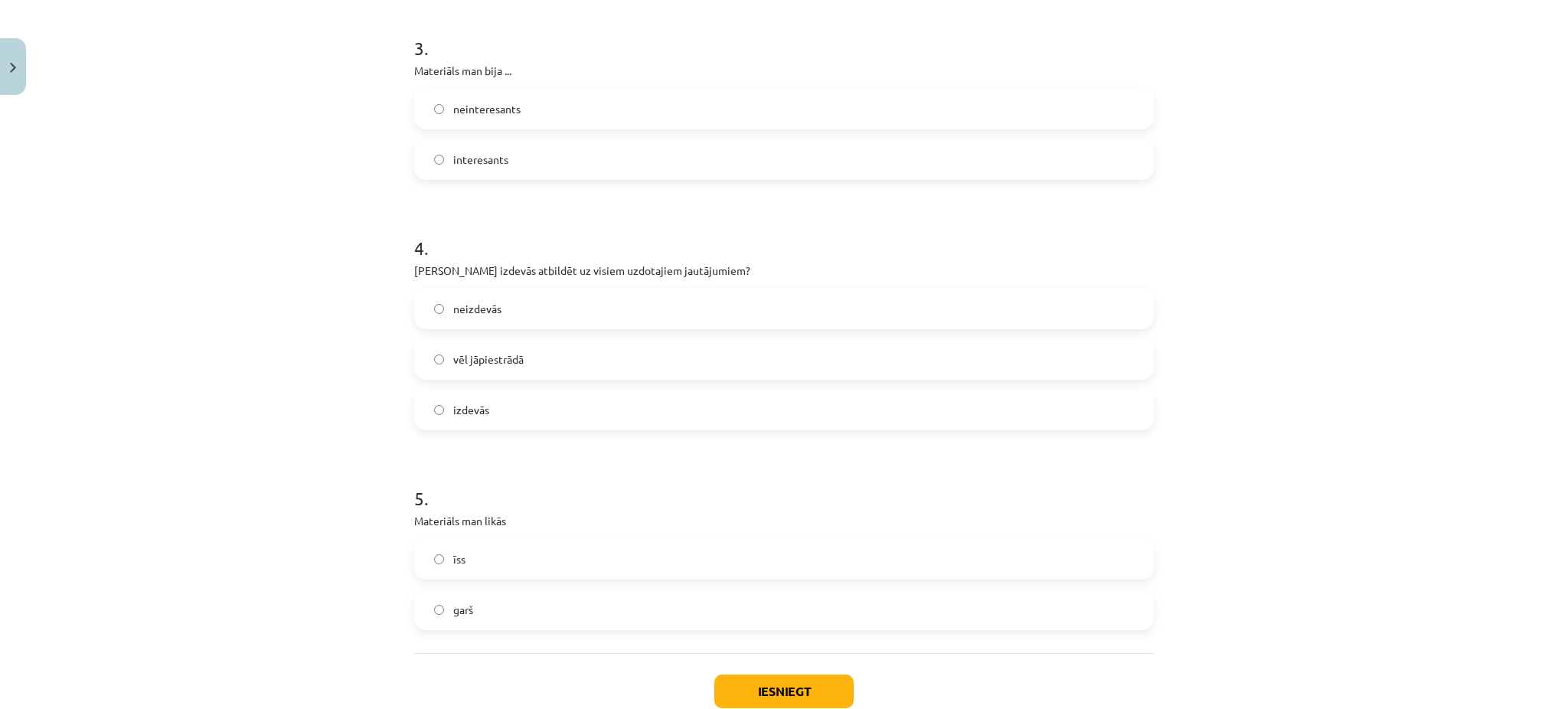
click at [434, 349] on label "vēl jāpiestrādā" at bounding box center [784, 360] width 737 height 38
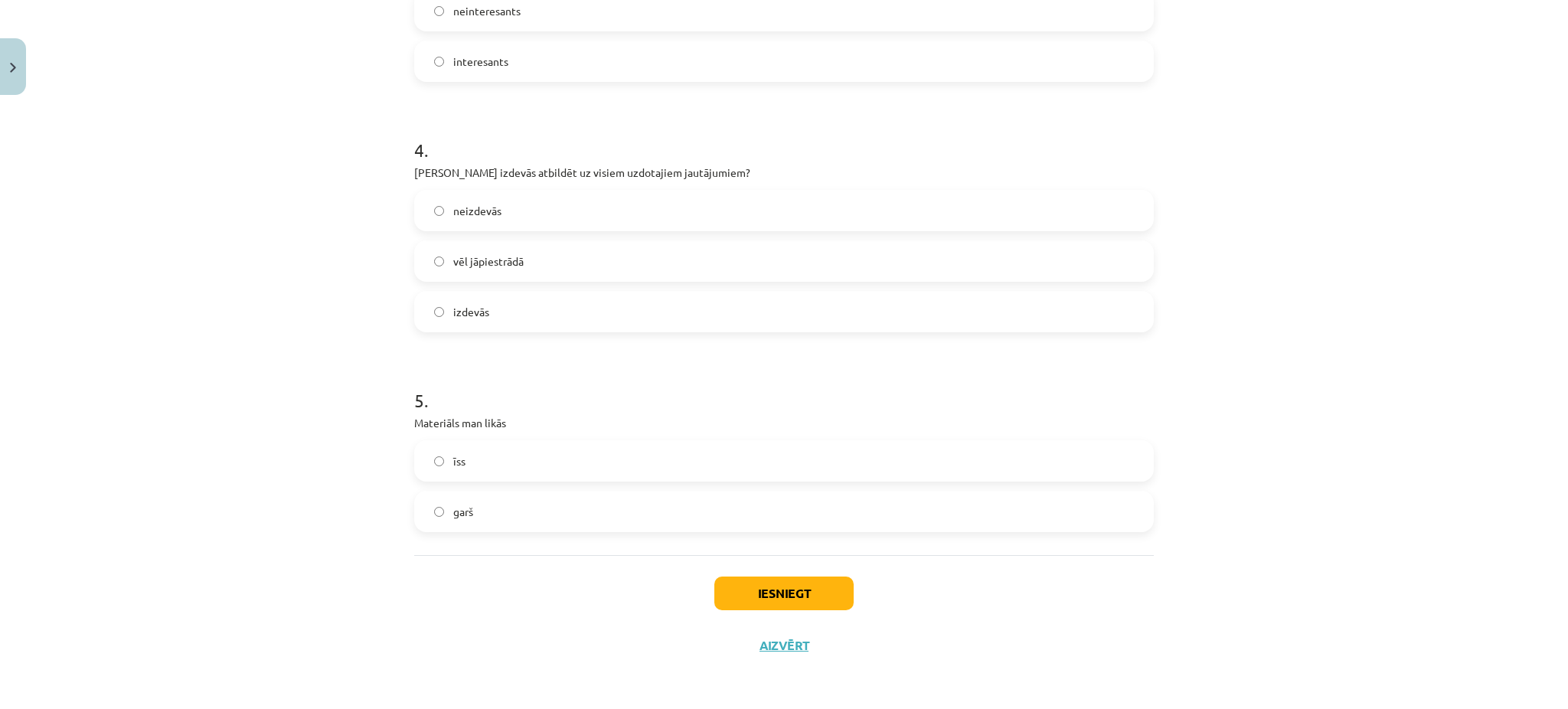
scroll to position [785, 0]
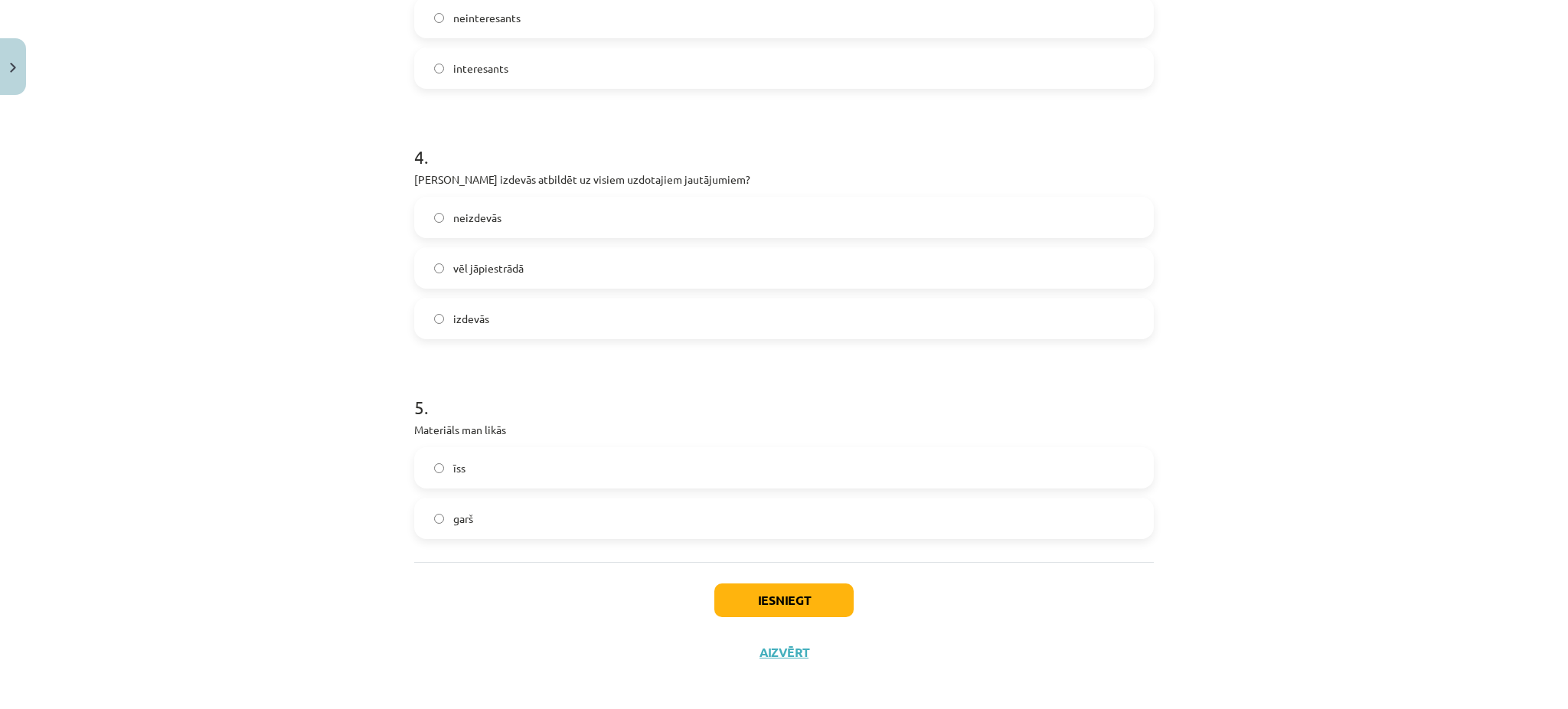
click at [455, 475] on label "īss" at bounding box center [784, 468] width 737 height 38
click at [727, 586] on button "Iesniegt" at bounding box center [784, 600] width 140 height 34
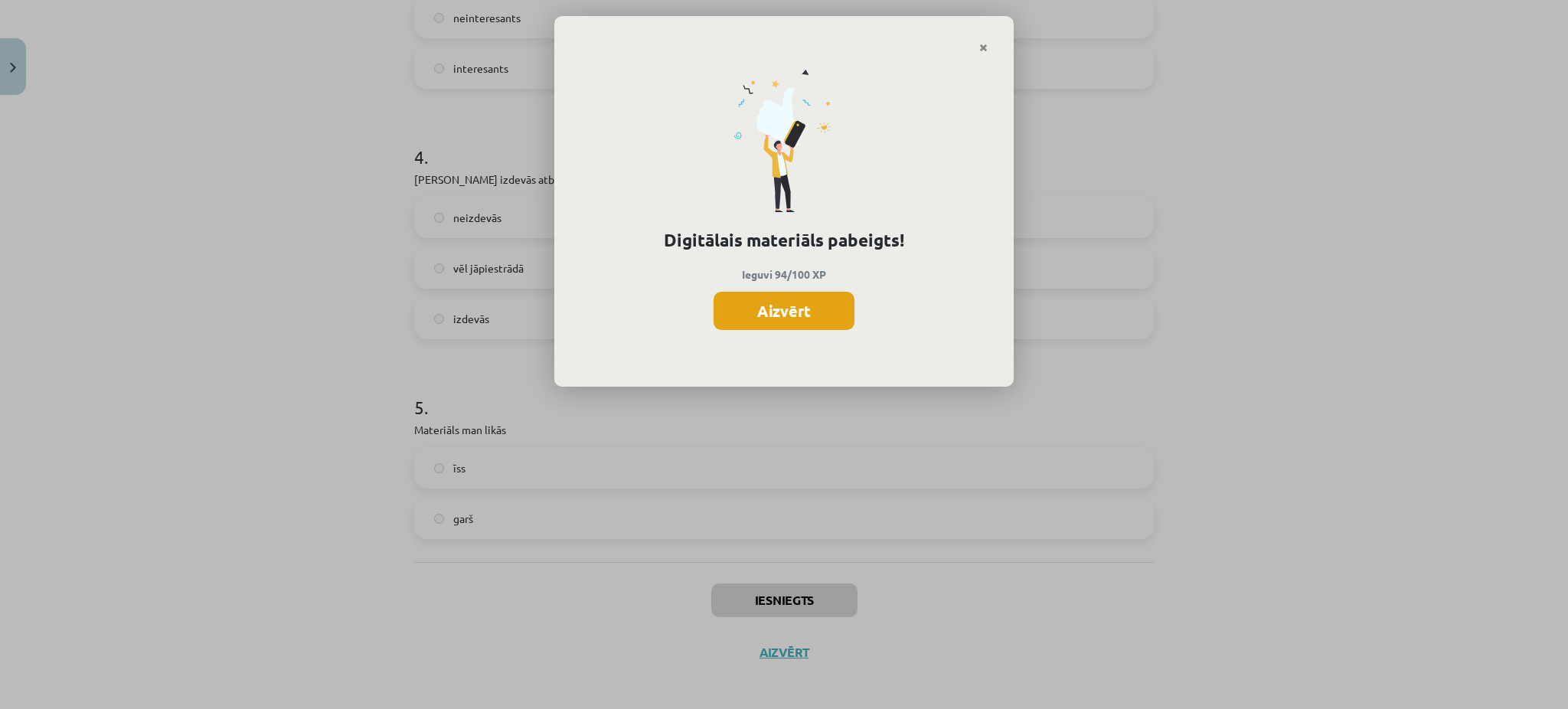
click at [784, 320] on button "Aizvērt" at bounding box center [784, 311] width 141 height 38
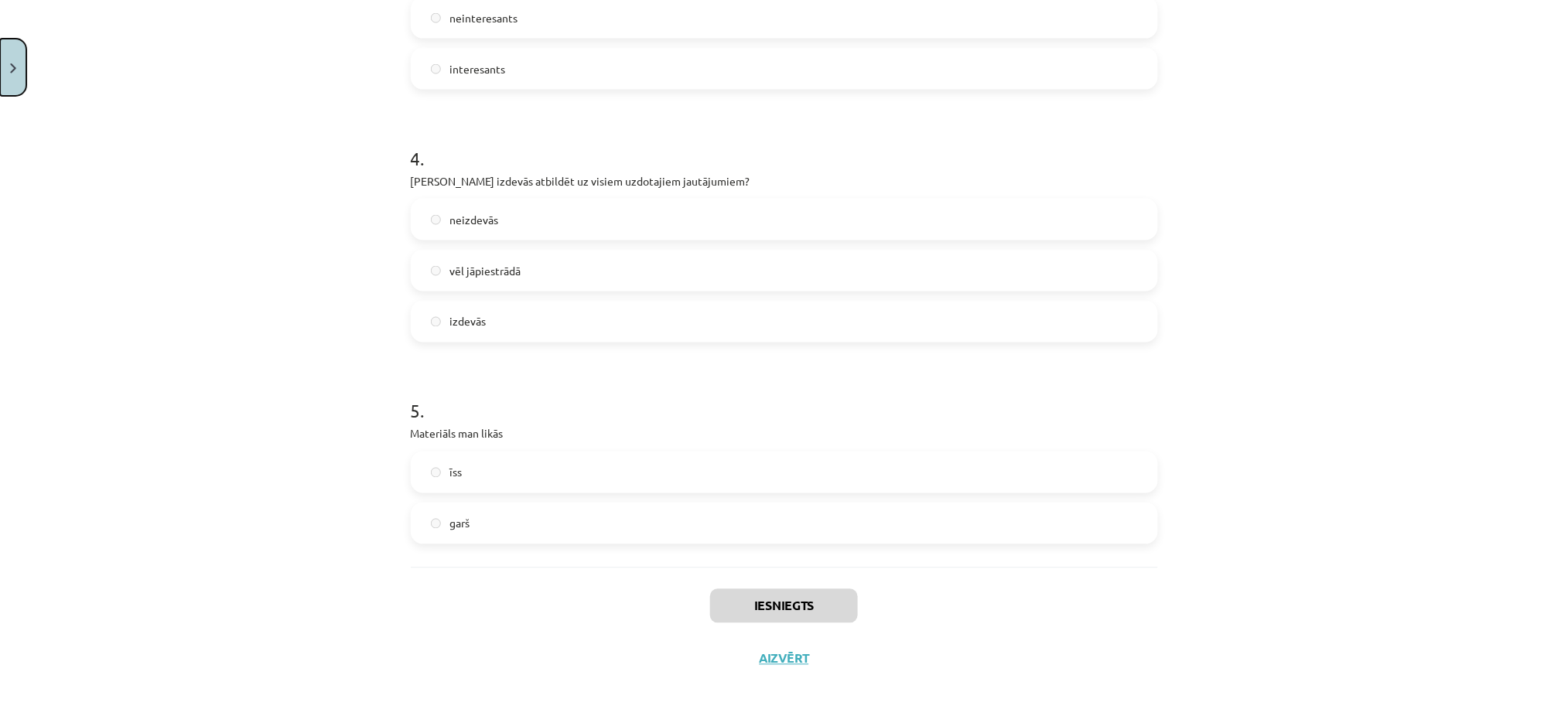
click at [7, 50] on button "Close" at bounding box center [13, 67] width 27 height 57
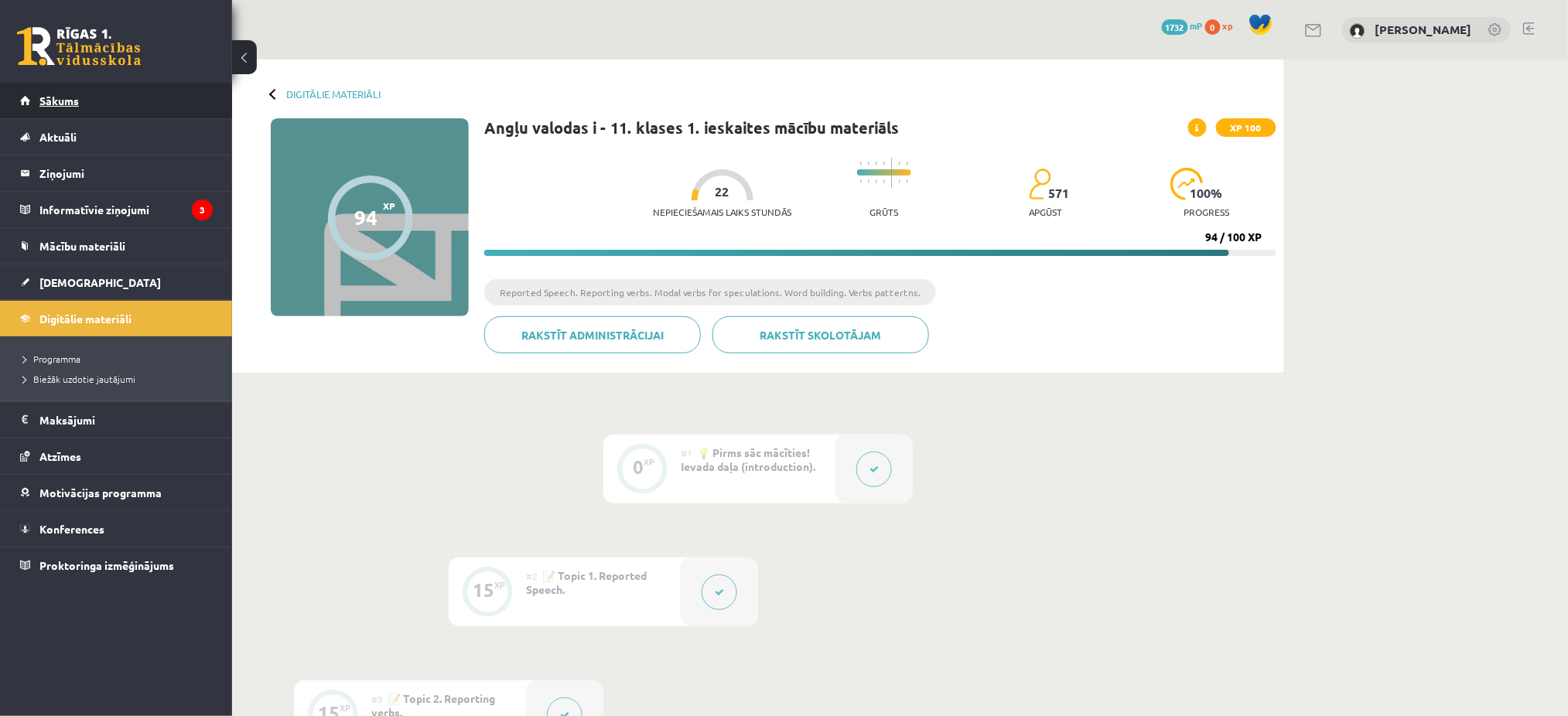
click at [65, 90] on link "Sākums" at bounding box center [116, 100] width 193 height 36
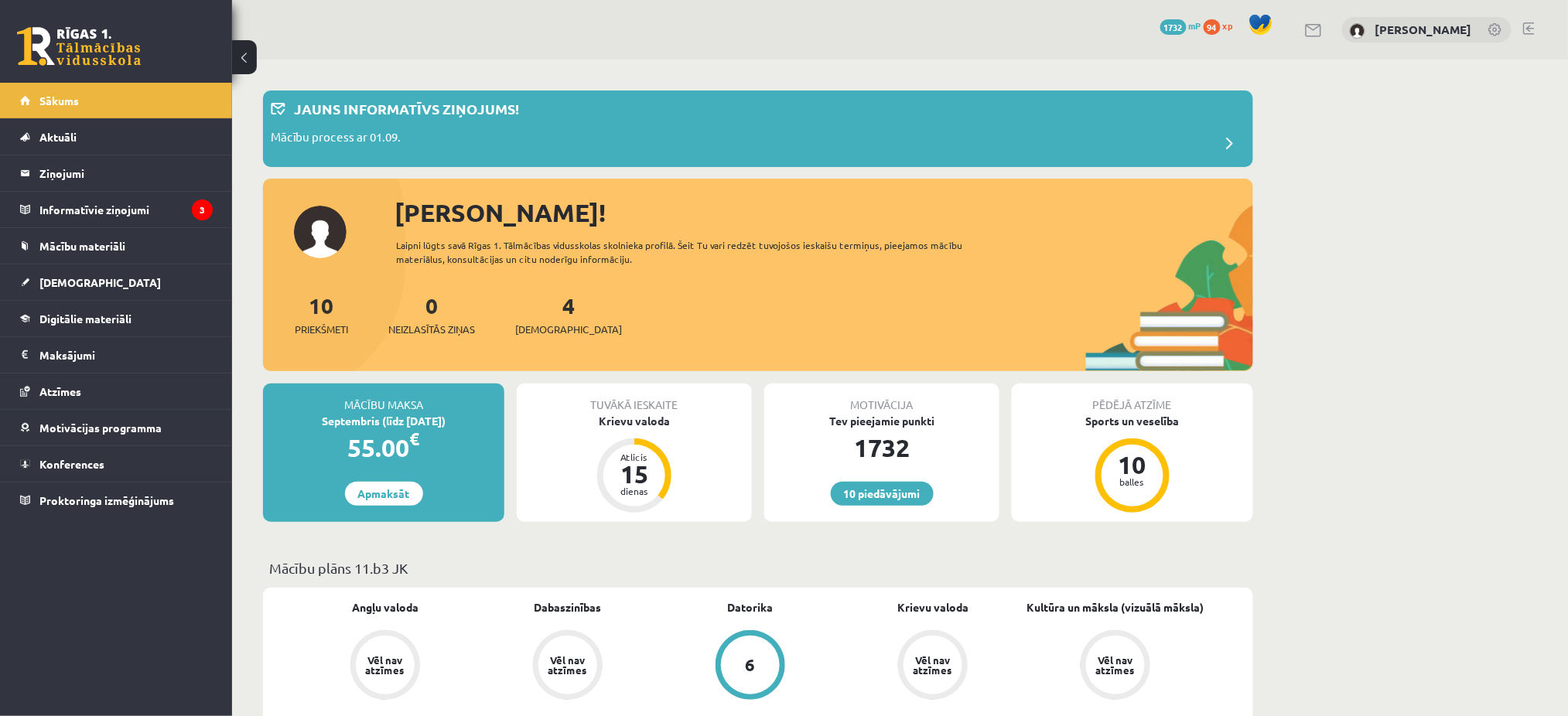
click at [542, 320] on div "4 Ieskaites" at bounding box center [569, 313] width 107 height 48
click at [545, 306] on link "4 Ieskaites" at bounding box center [569, 314] width 107 height 46
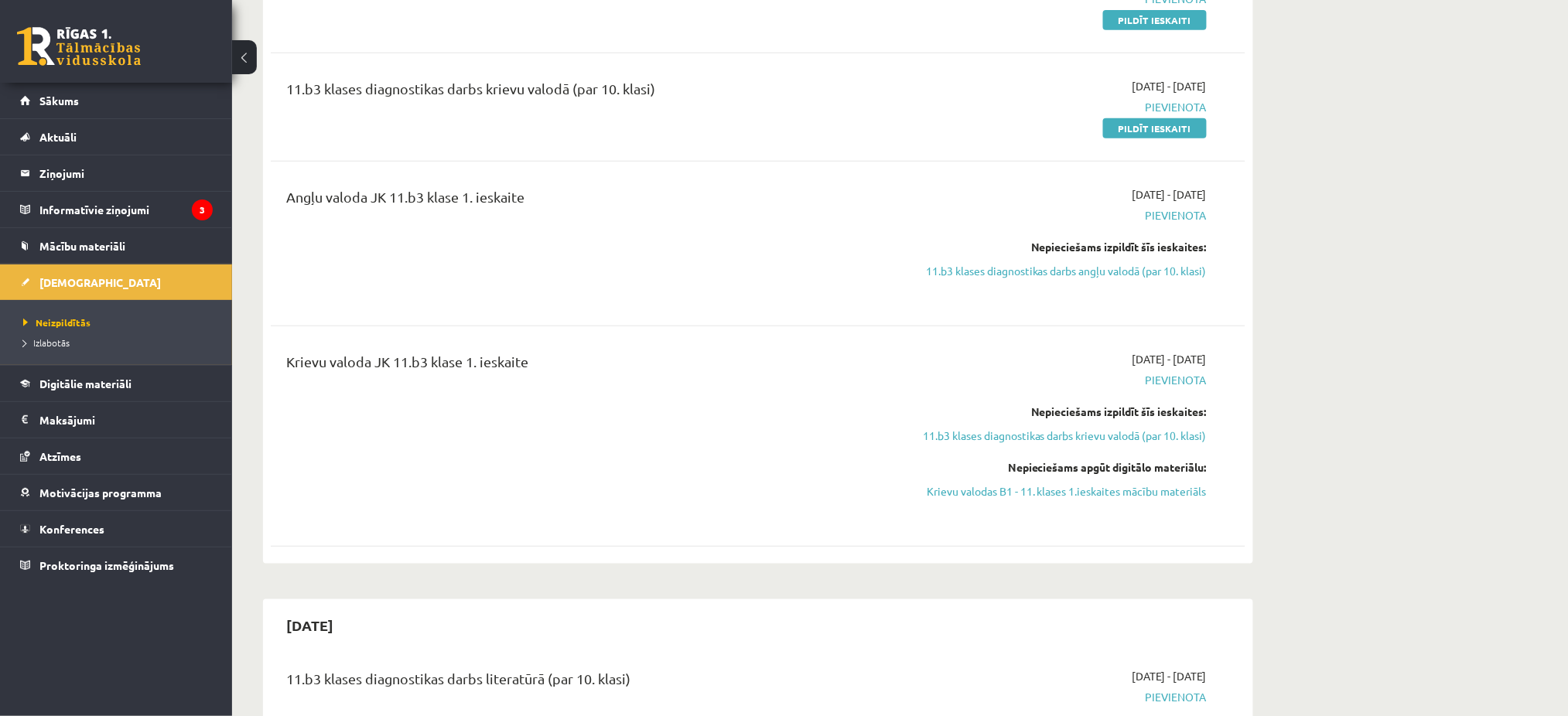
scroll to position [252, 0]
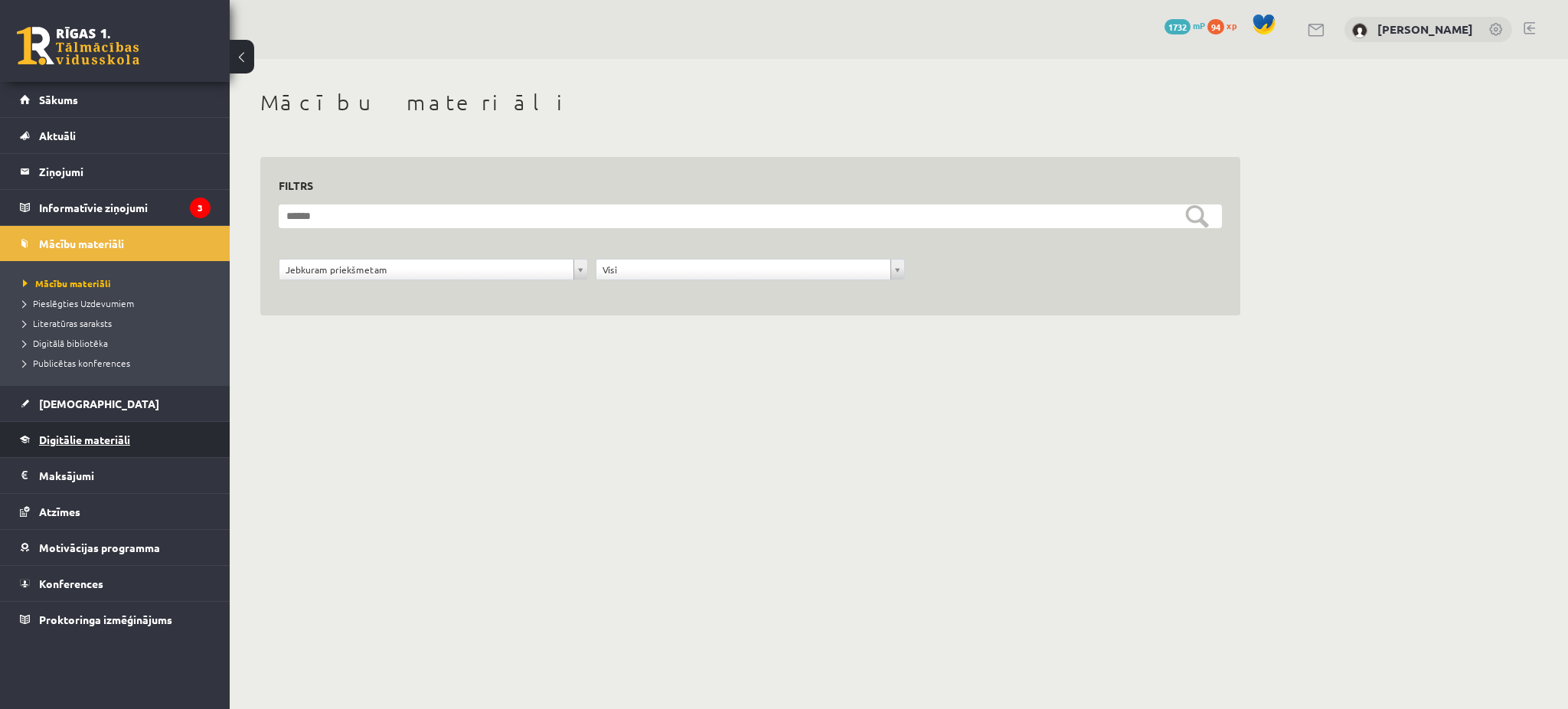
click at [95, 445] on span "Digitālie materiāli" at bounding box center [85, 439] width 91 height 14
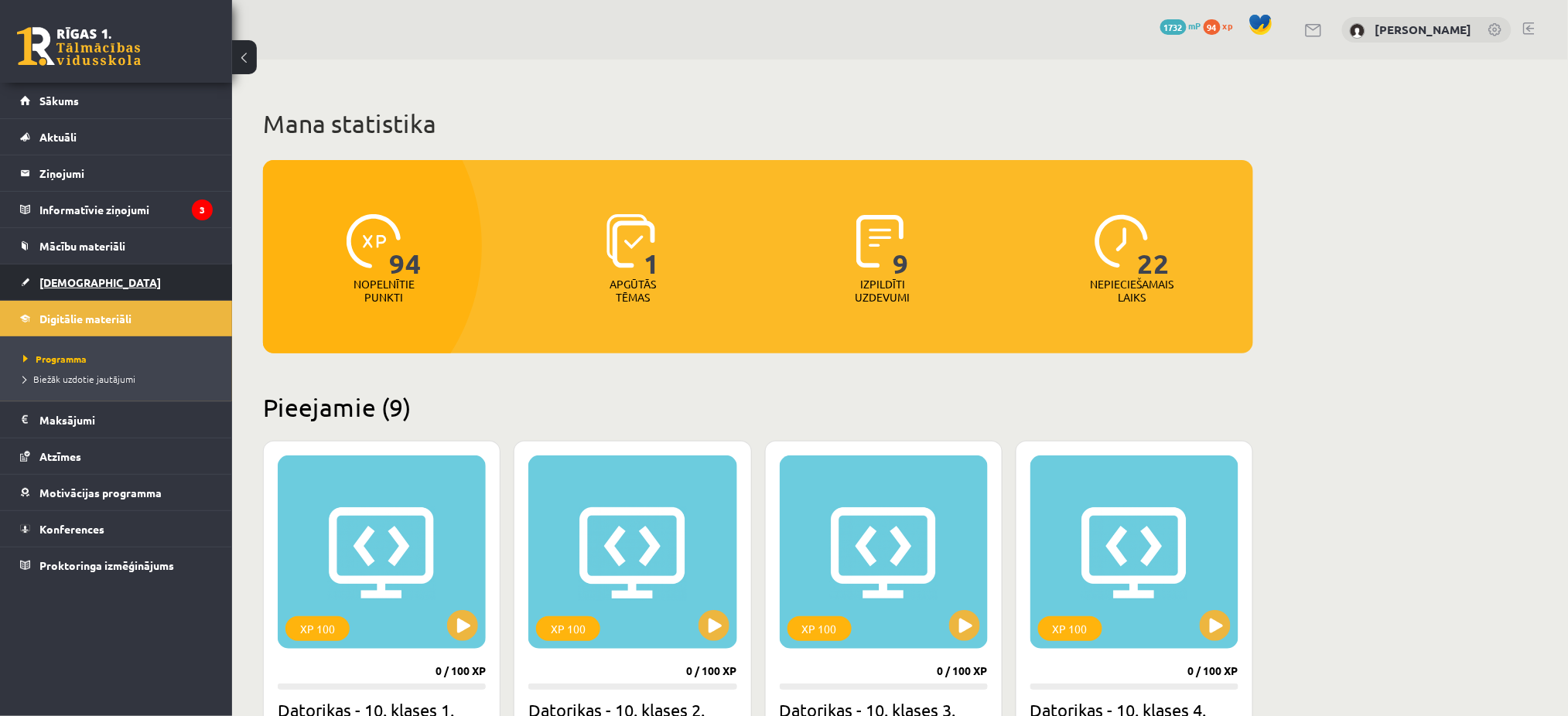
click at [140, 279] on link "[DEMOGRAPHIC_DATA]" at bounding box center [116, 282] width 193 height 36
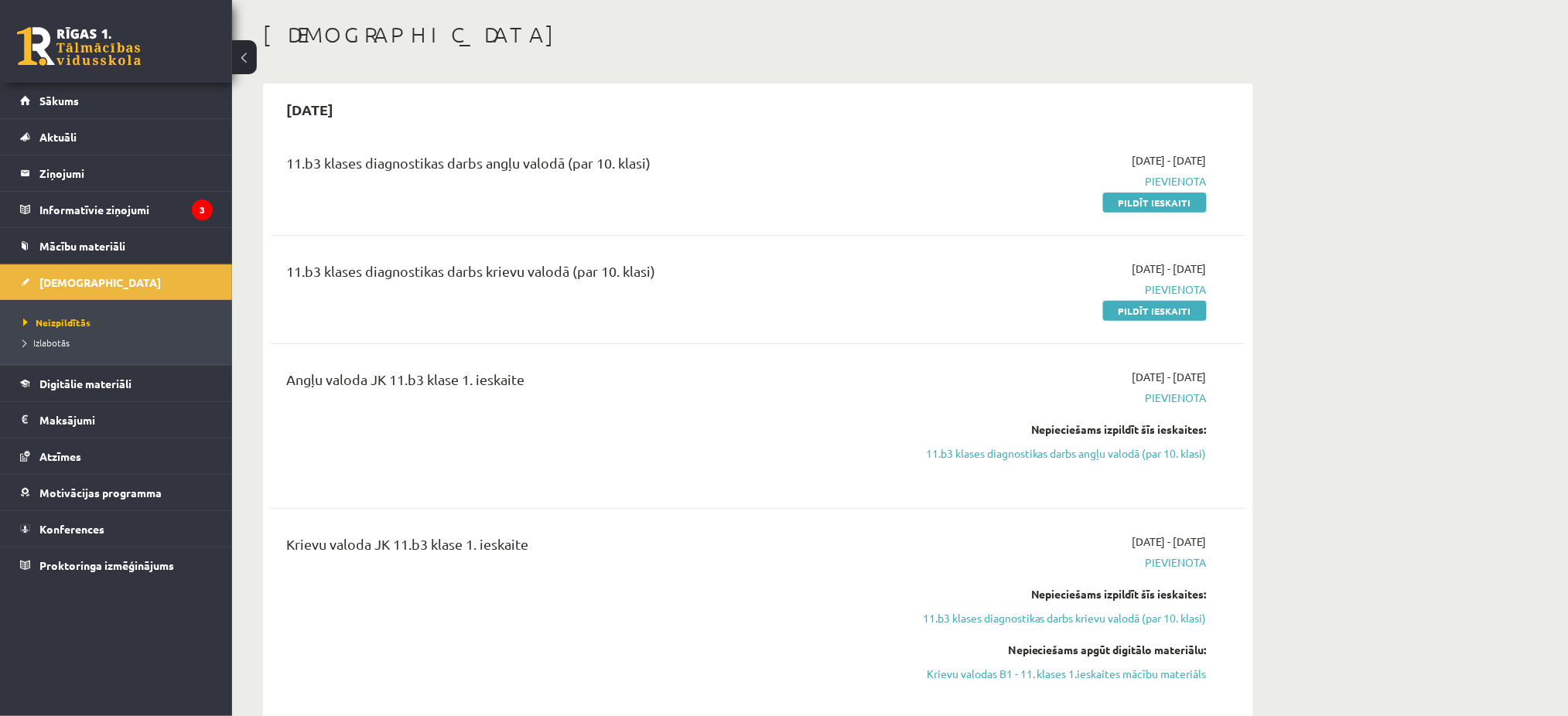
scroll to position [72, 0]
drag, startPoint x: 1421, startPoint y: 424, endPoint x: 1310, endPoint y: 576, distance: 188.2
click at [1185, 453] on link "11.b3 klases diagnostikas darbs angļu valodā (par 10. klasi)" at bounding box center [1061, 451] width 291 height 17
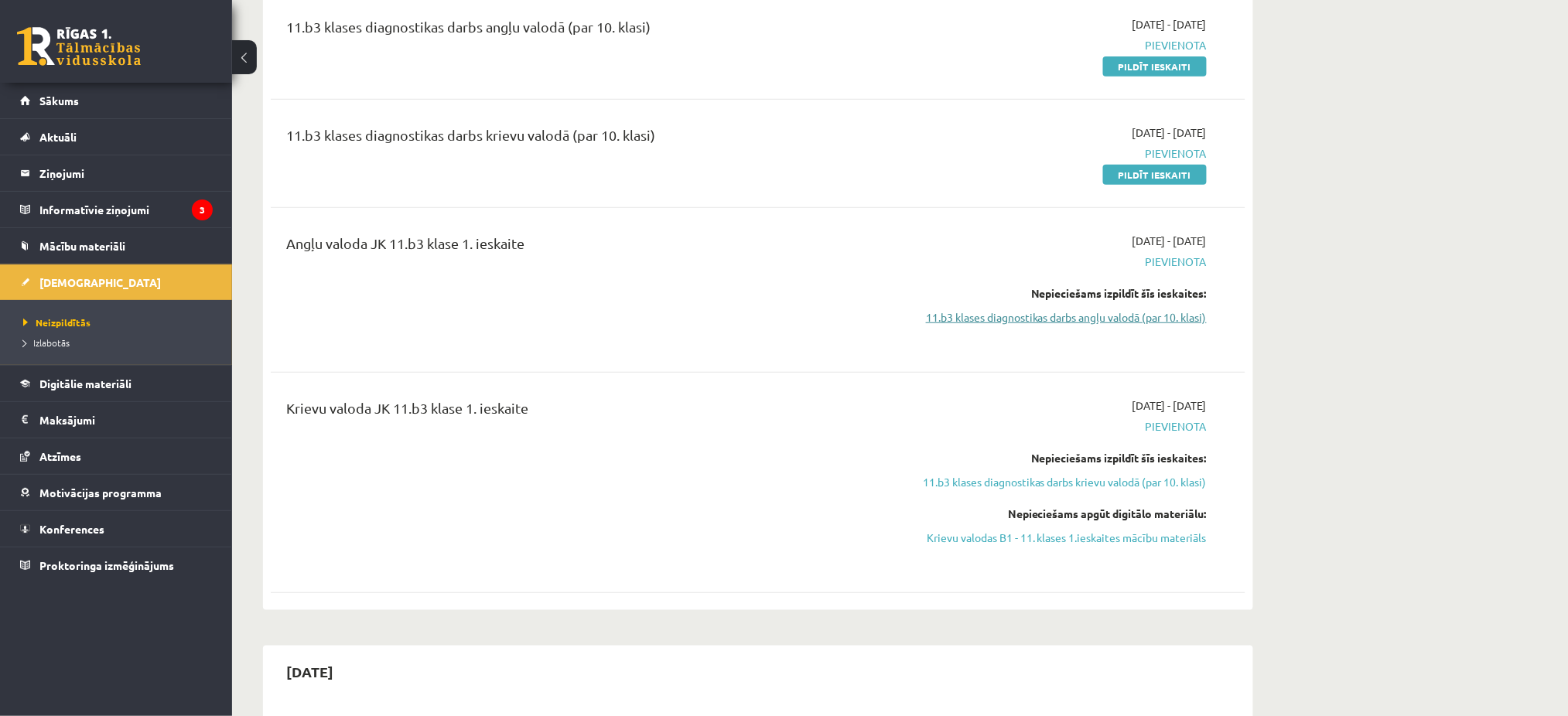
click at [1103, 312] on link "11.b3 klases diagnostikas darbs angļu valodā (par 10. klasi)" at bounding box center [1061, 318] width 291 height 17
click at [1007, 319] on link "11.b3 klases diagnostikas darbs angļu valodā (par 10. klasi)" at bounding box center [1061, 318] width 291 height 17
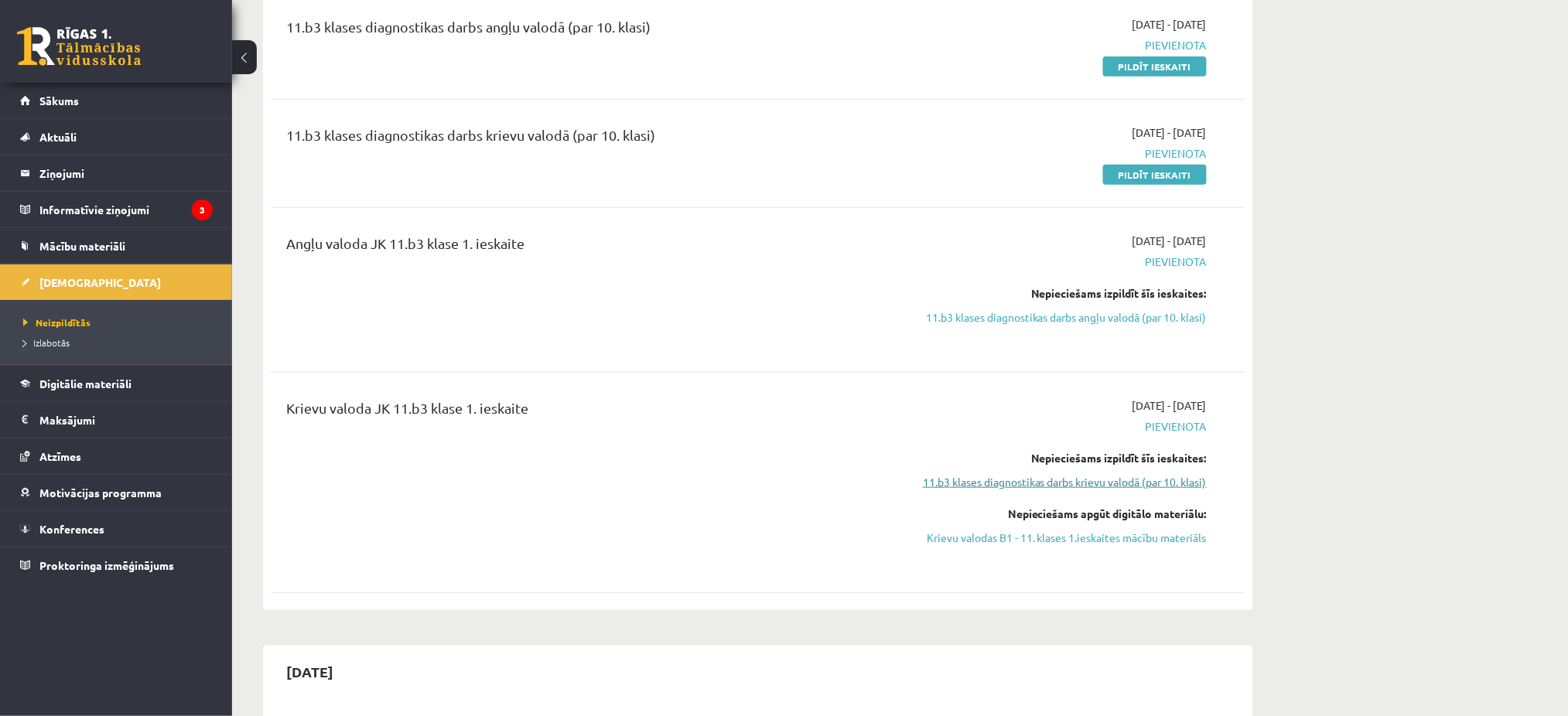
click at [1052, 483] on link "11.b3 klases diagnostikas darbs krievu valodā (par 10. klasi)" at bounding box center [1061, 482] width 291 height 17
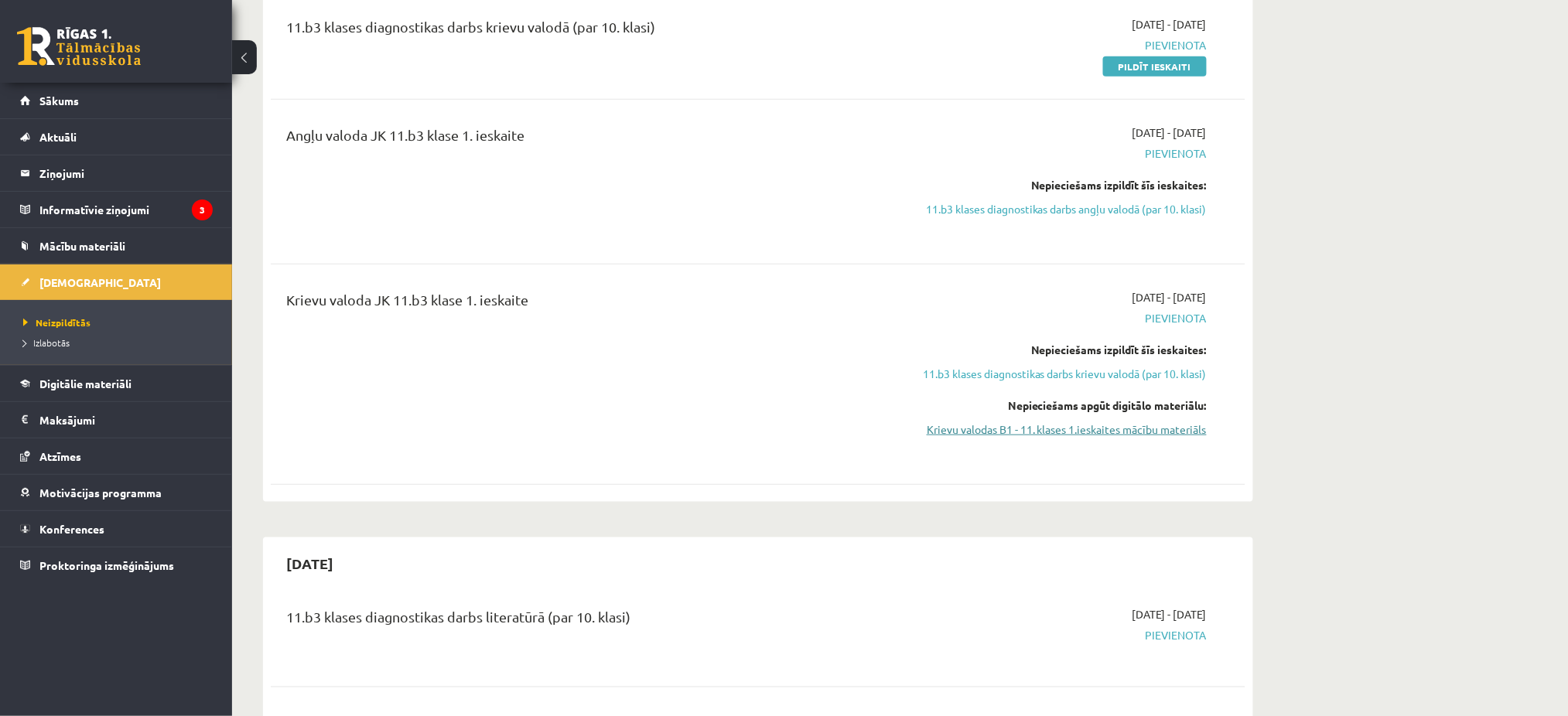
click at [1011, 435] on link "Krievu valodas B1 - 11. klases 1.ieskaites mācību materiāls" at bounding box center [1061, 429] width 291 height 17
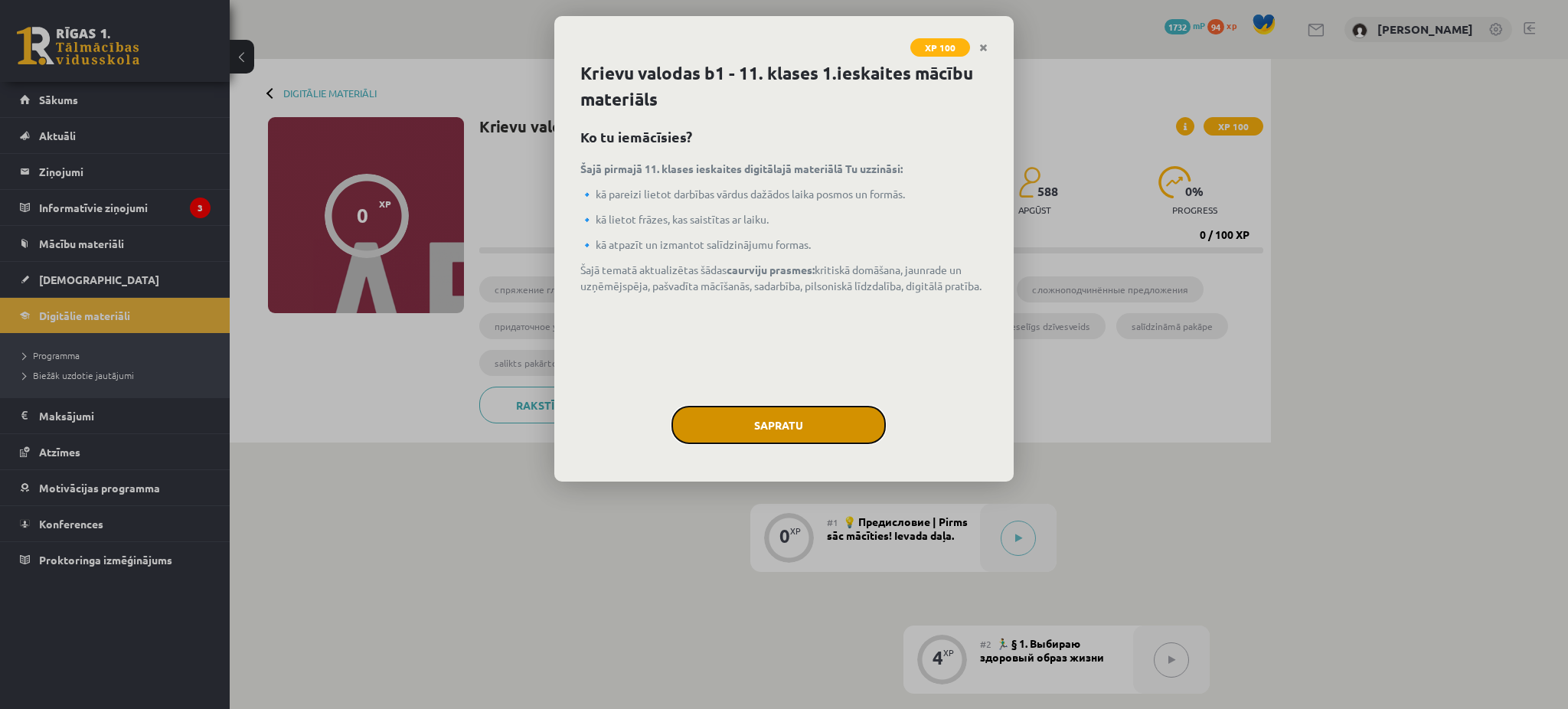
click at [773, 412] on button "Sapratu" at bounding box center [779, 425] width 214 height 38
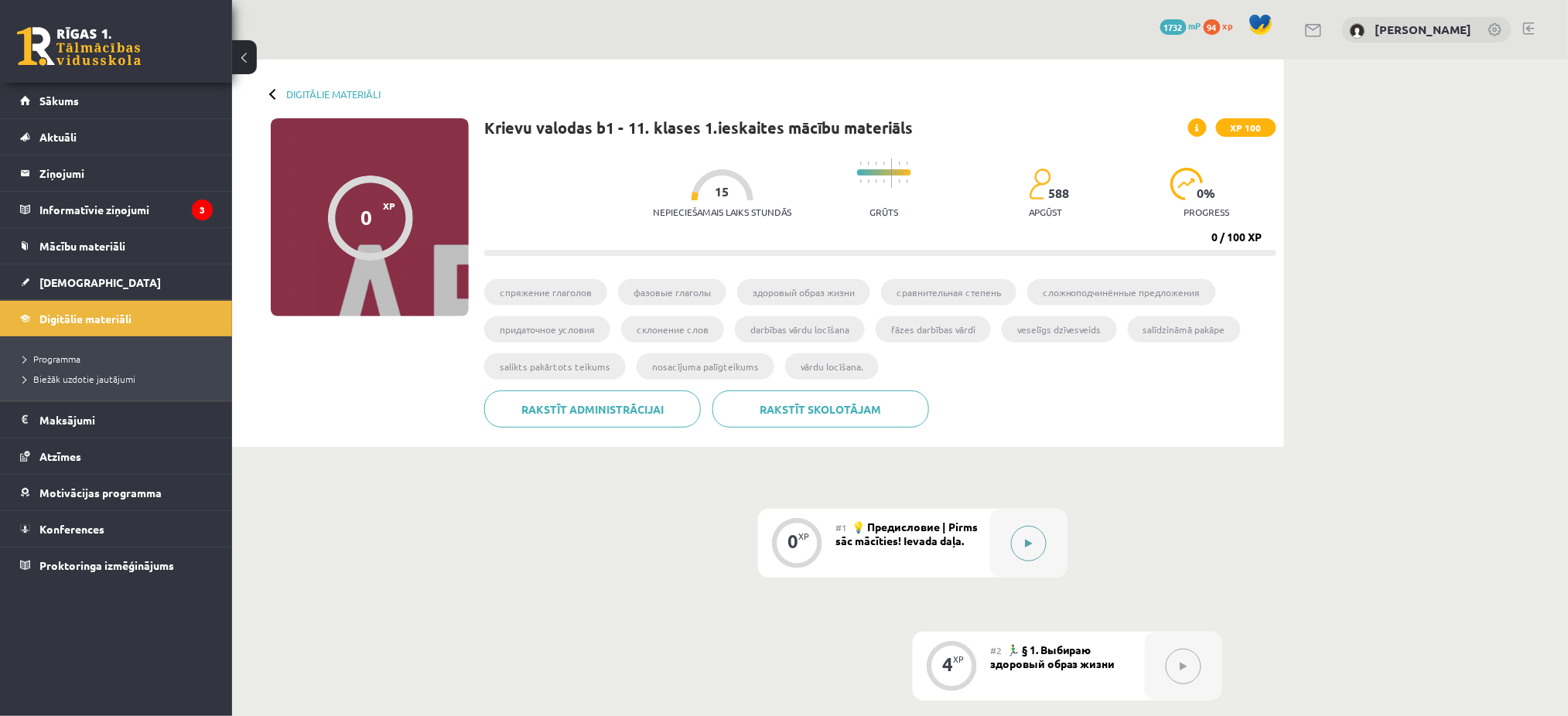
click at [1011, 546] on button at bounding box center [1029, 544] width 36 height 36
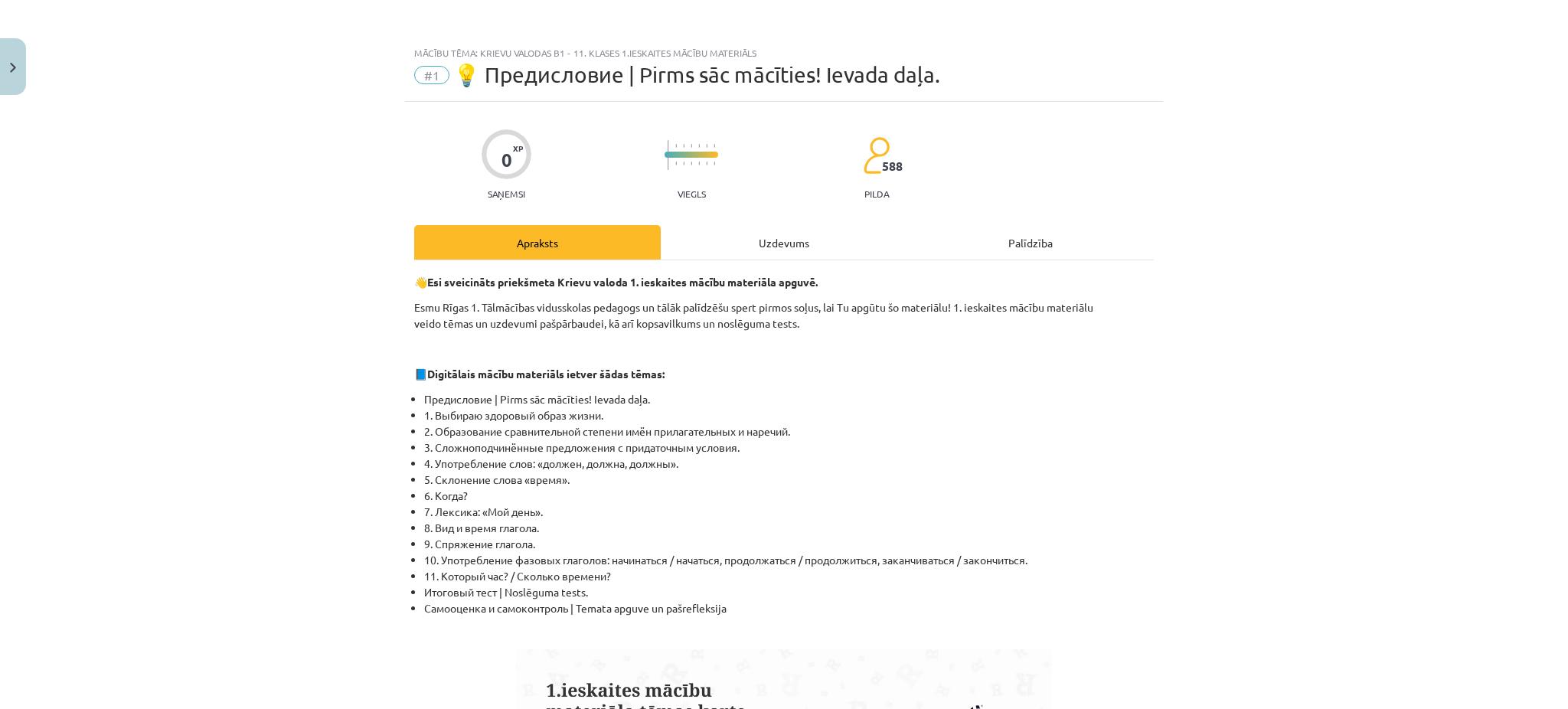
click at [776, 235] on div "Uzdevums" at bounding box center [784, 243] width 246 height 35
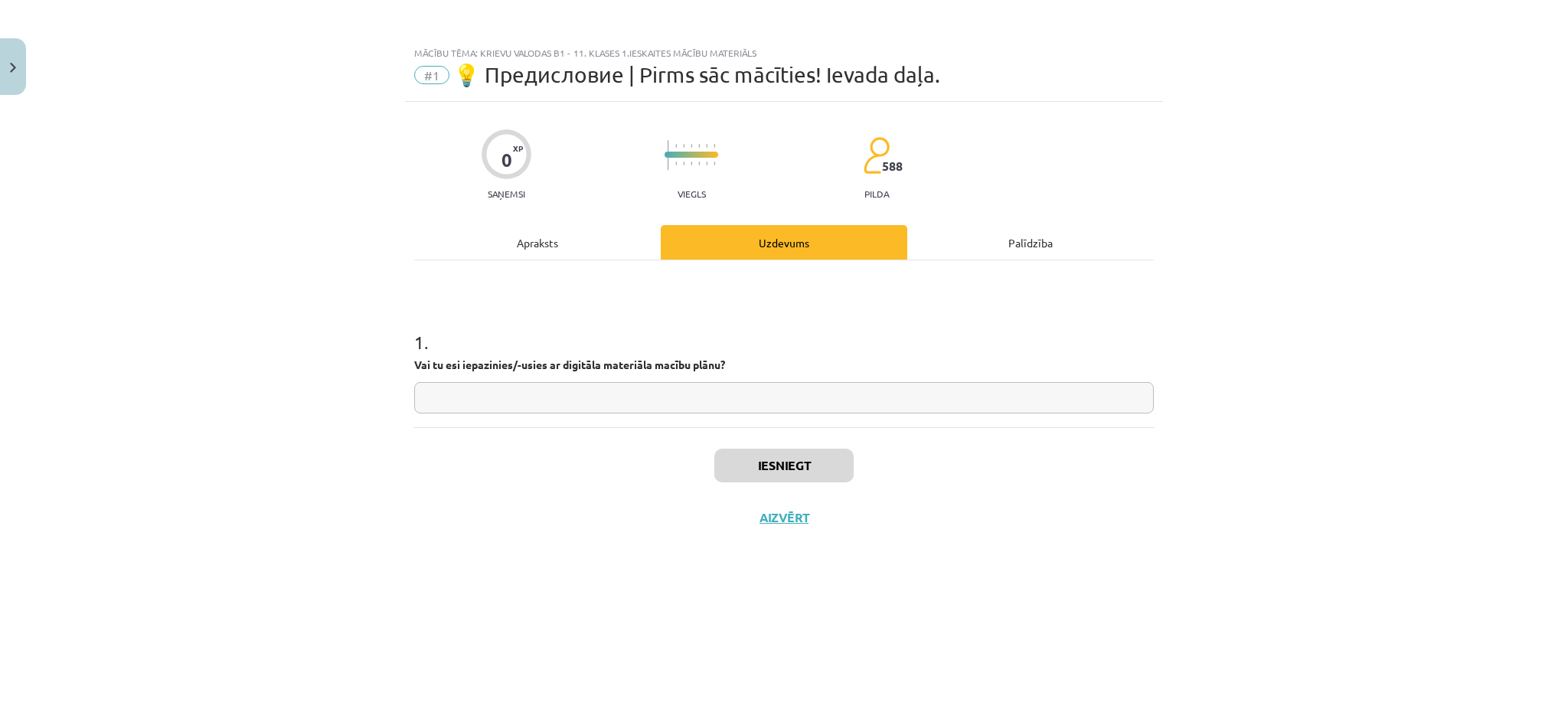
click at [570, 405] on input "text" at bounding box center [784, 398] width 740 height 31
type input "**"
click at [809, 474] on button "Iesniegt" at bounding box center [784, 465] width 140 height 34
click at [835, 526] on button "Nākamā nodarbība" at bounding box center [784, 527] width 150 height 36
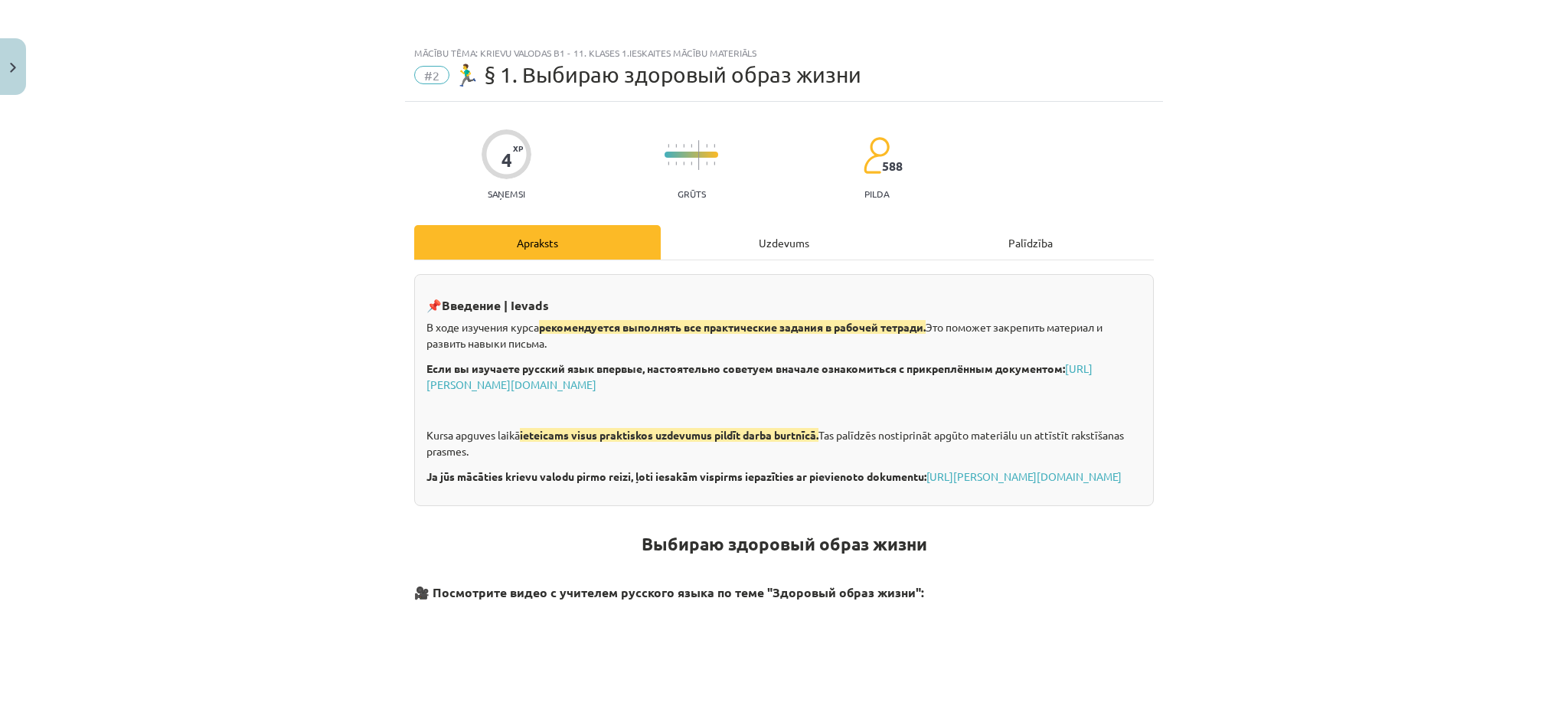
click at [773, 253] on div "Uzdevums" at bounding box center [784, 243] width 246 height 35
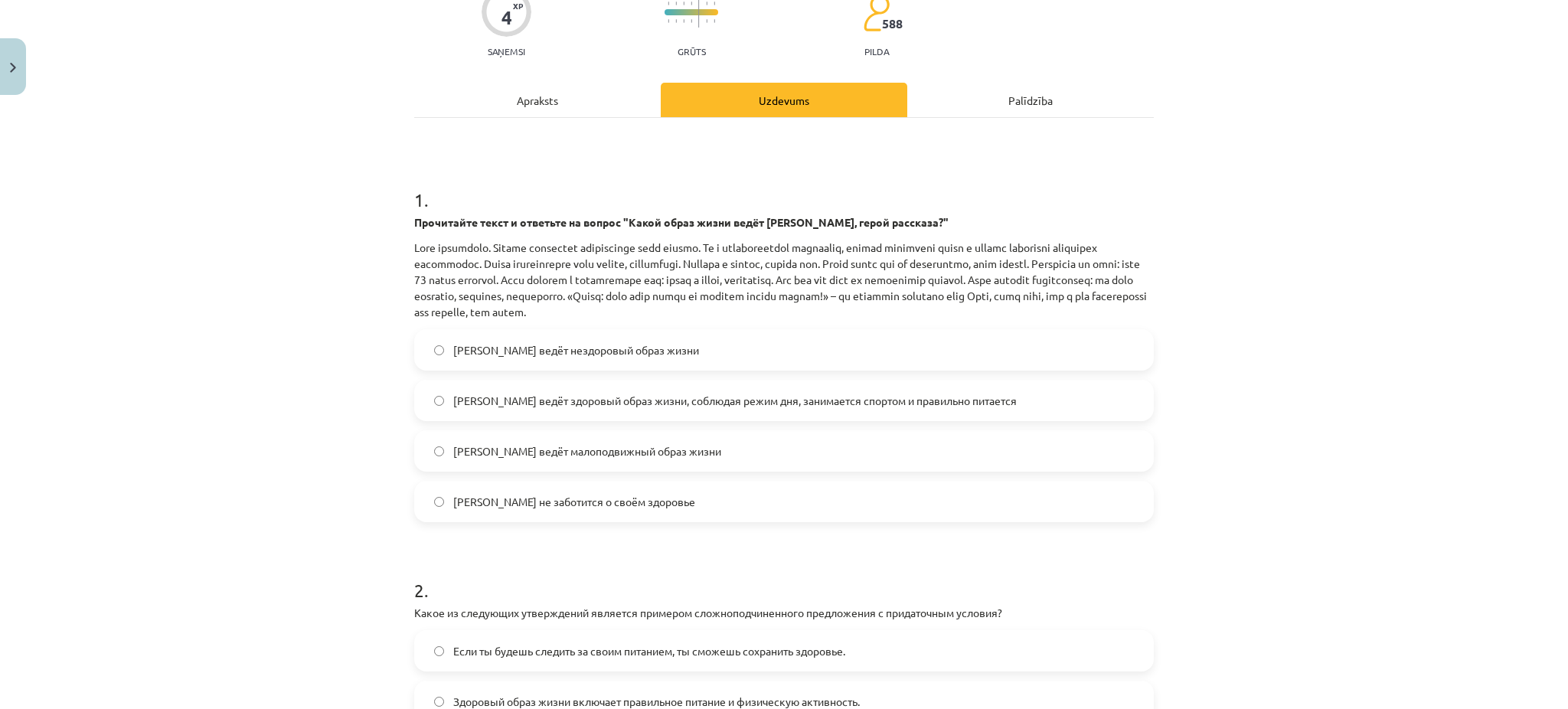
scroll to position [149, 0]
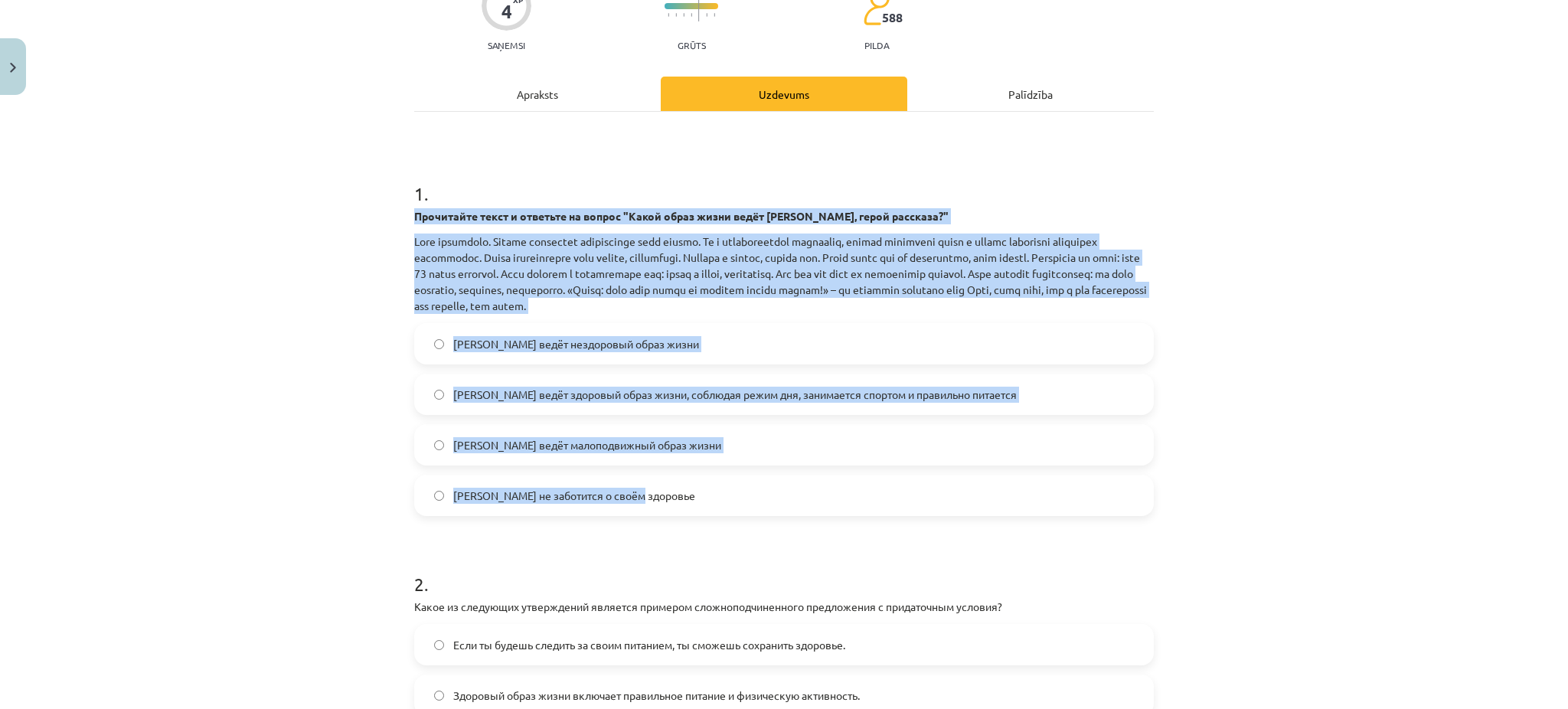
drag, startPoint x: 389, startPoint y: 219, endPoint x: 760, endPoint y: 475, distance: 450.8
click at [760, 475] on div "Mācību tēma: Krievu valodas b1 - 11. klases 1.ieskaites mācību materiāls #2 🏃‍♂…" at bounding box center [784, 354] width 1568 height 709
copy div "Прочитайте текст и ответьте на вопрос "Какой образ жизни ведёт Олег, герой расс…"
click at [253, 220] on div "Mācību tēma: Krievu valodas b1 - 11. klases 1.ieskaites mācību materiāls #2 🏃‍♂…" at bounding box center [784, 354] width 1568 height 709
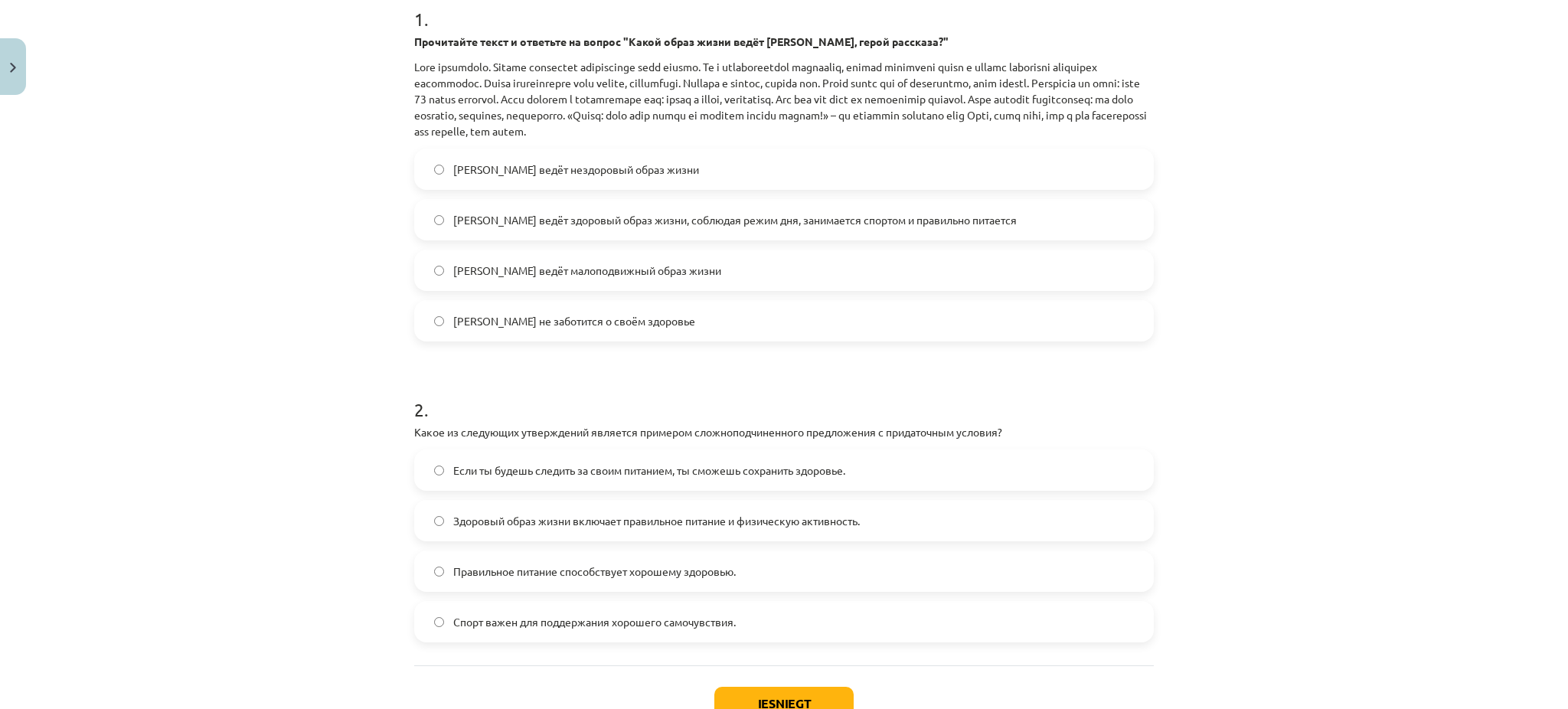
scroll to position [325, 0]
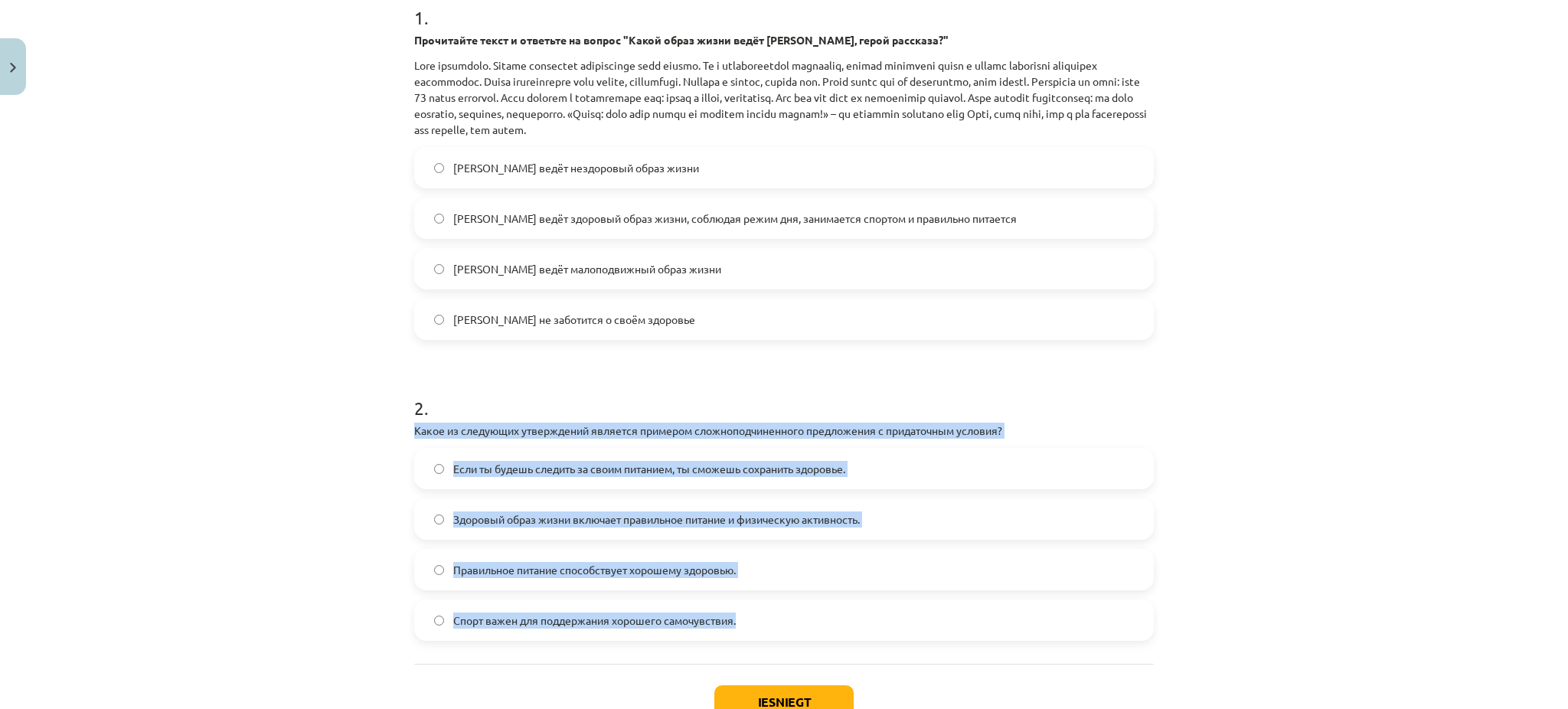
drag, startPoint x: 384, startPoint y: 427, endPoint x: 743, endPoint y: 614, distance: 404.8
click at [743, 614] on div "Mācību tēma: Krievu valodas b1 - 11. klases 1.ieskaites mācību materiāls #2 🏃‍♂…" at bounding box center [784, 354] width 1568 height 709
copy div "Какое из следующих утверждений является примером сложноподчиненного предложения…"
click at [561, 458] on label "Если ты будешь следить за своим питанием, ты сможешь сохранить здоровье." at bounding box center [784, 469] width 737 height 38
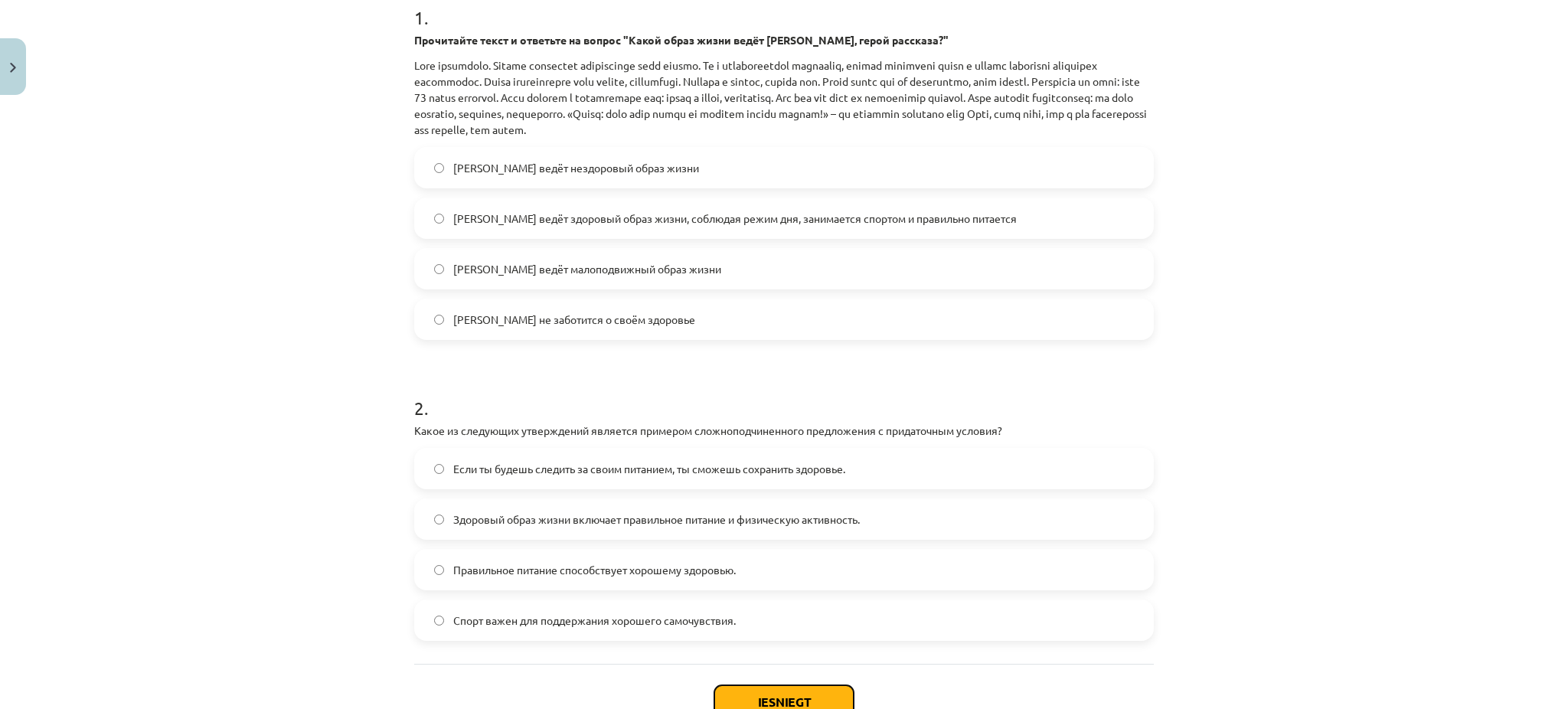
click at [730, 691] on button "Iesniegt" at bounding box center [784, 702] width 140 height 34
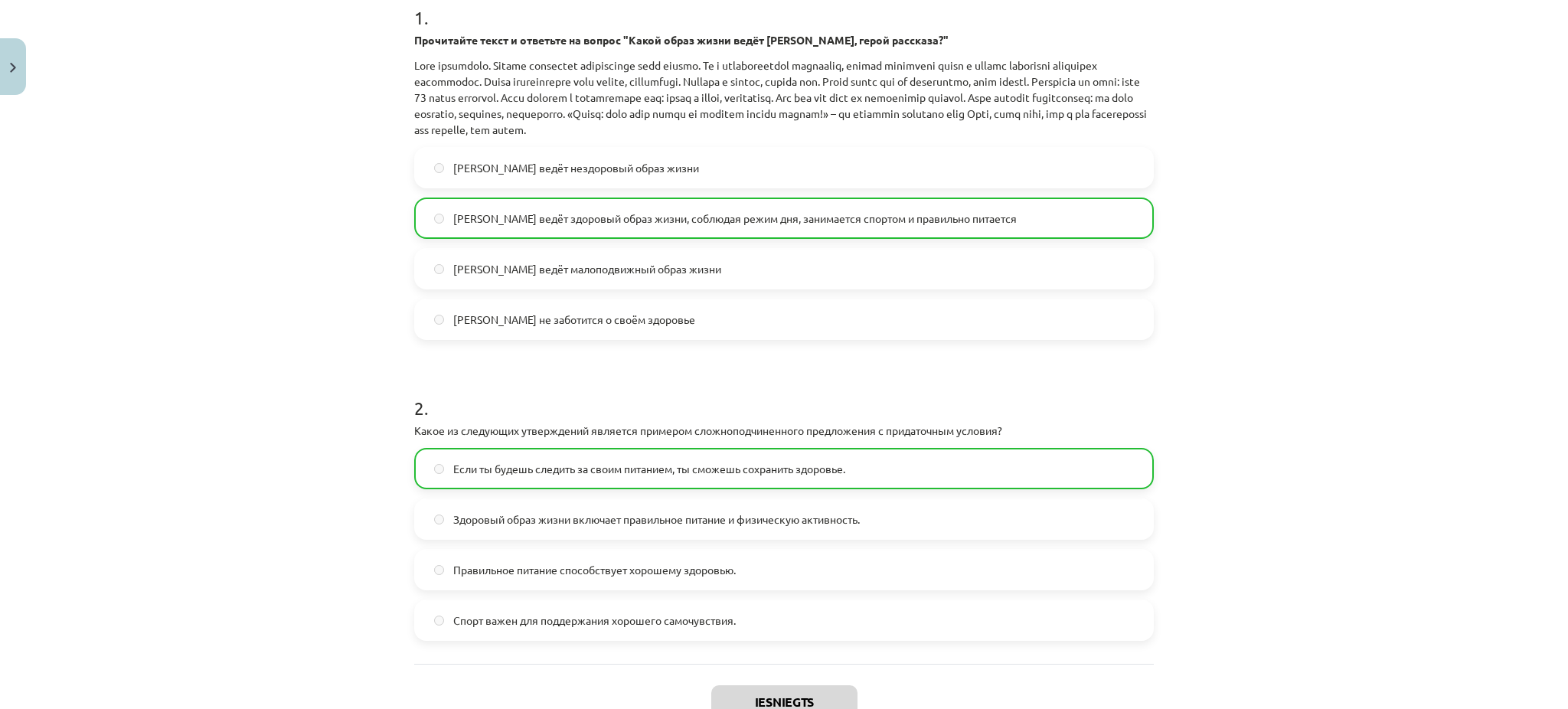
scroll to position [483, 0]
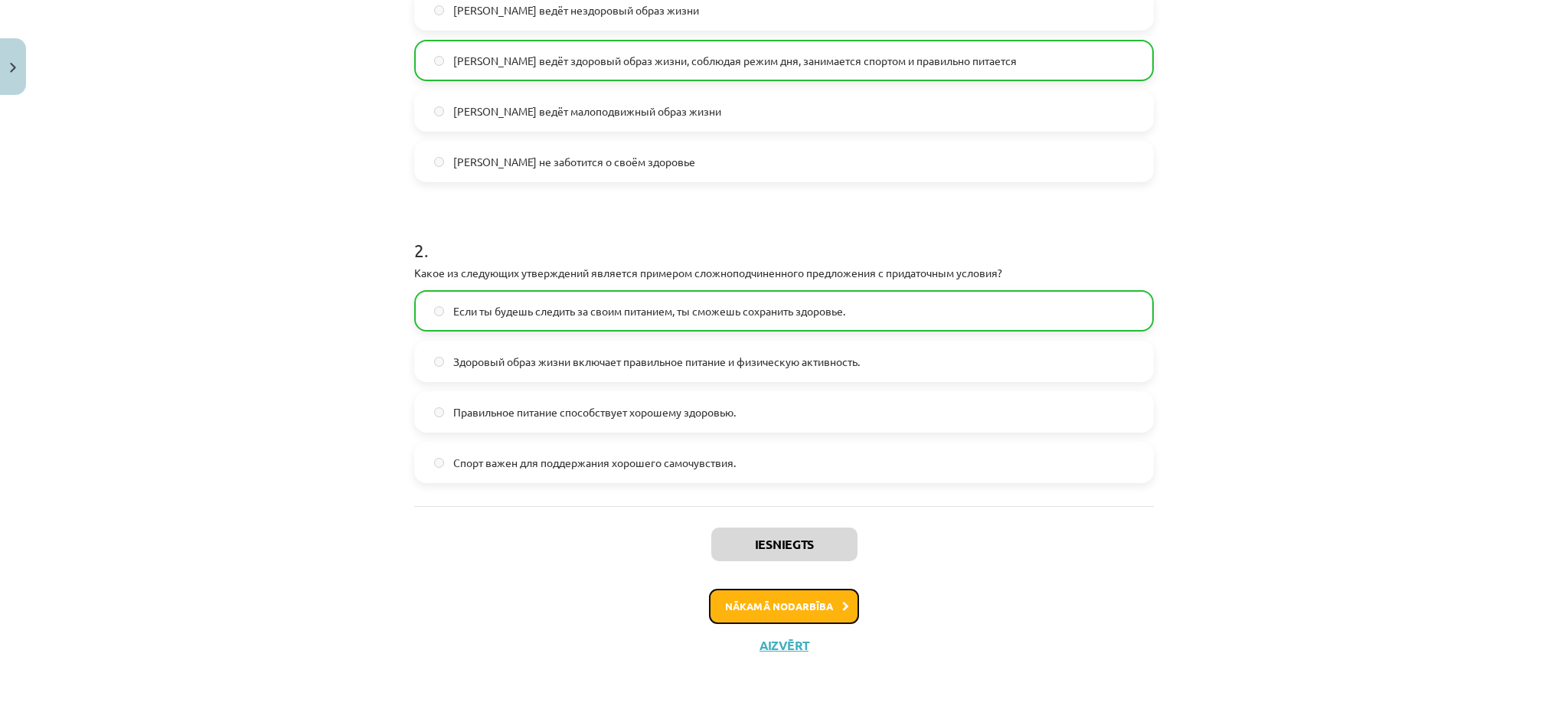
click at [834, 600] on button "Nākamā nodarbība" at bounding box center [784, 606] width 150 height 36
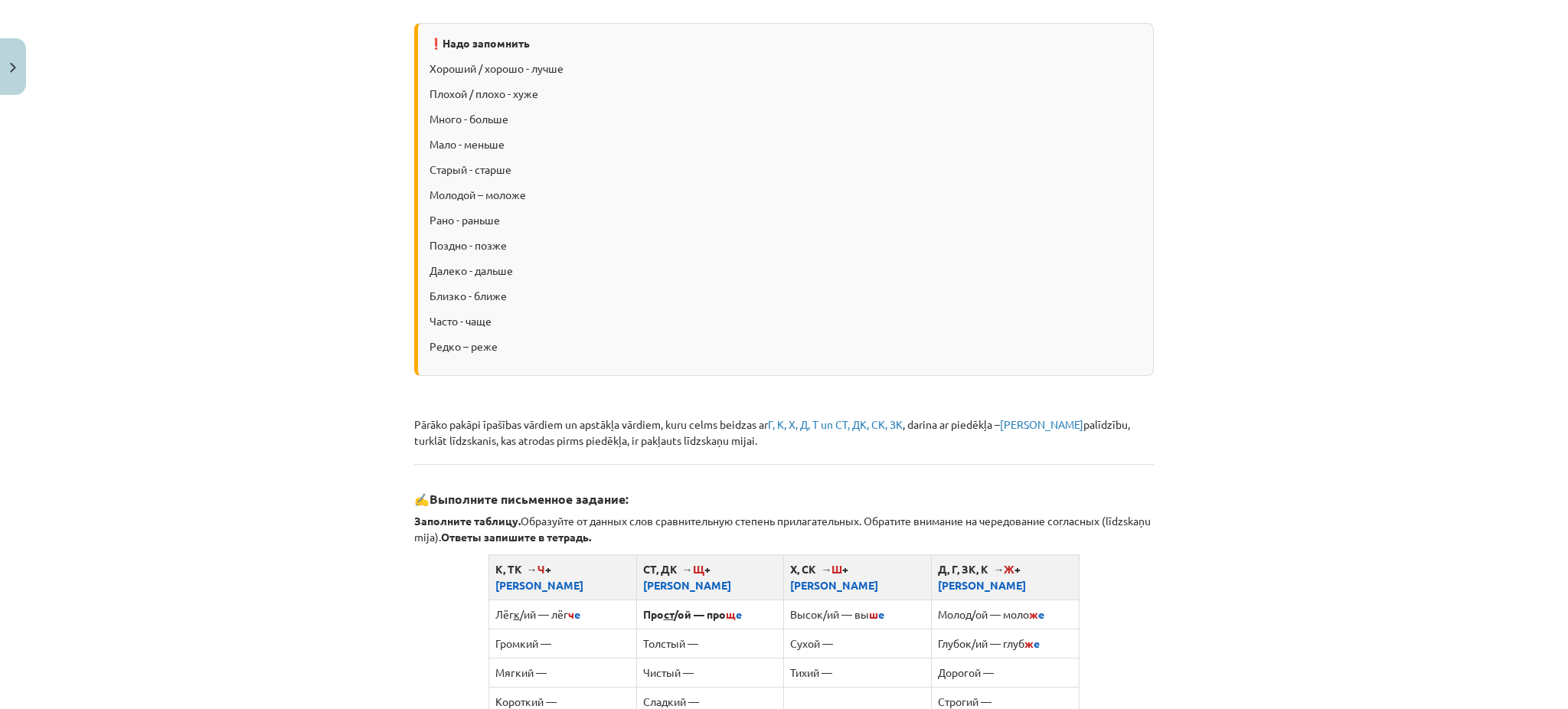
scroll to position [38, 0]
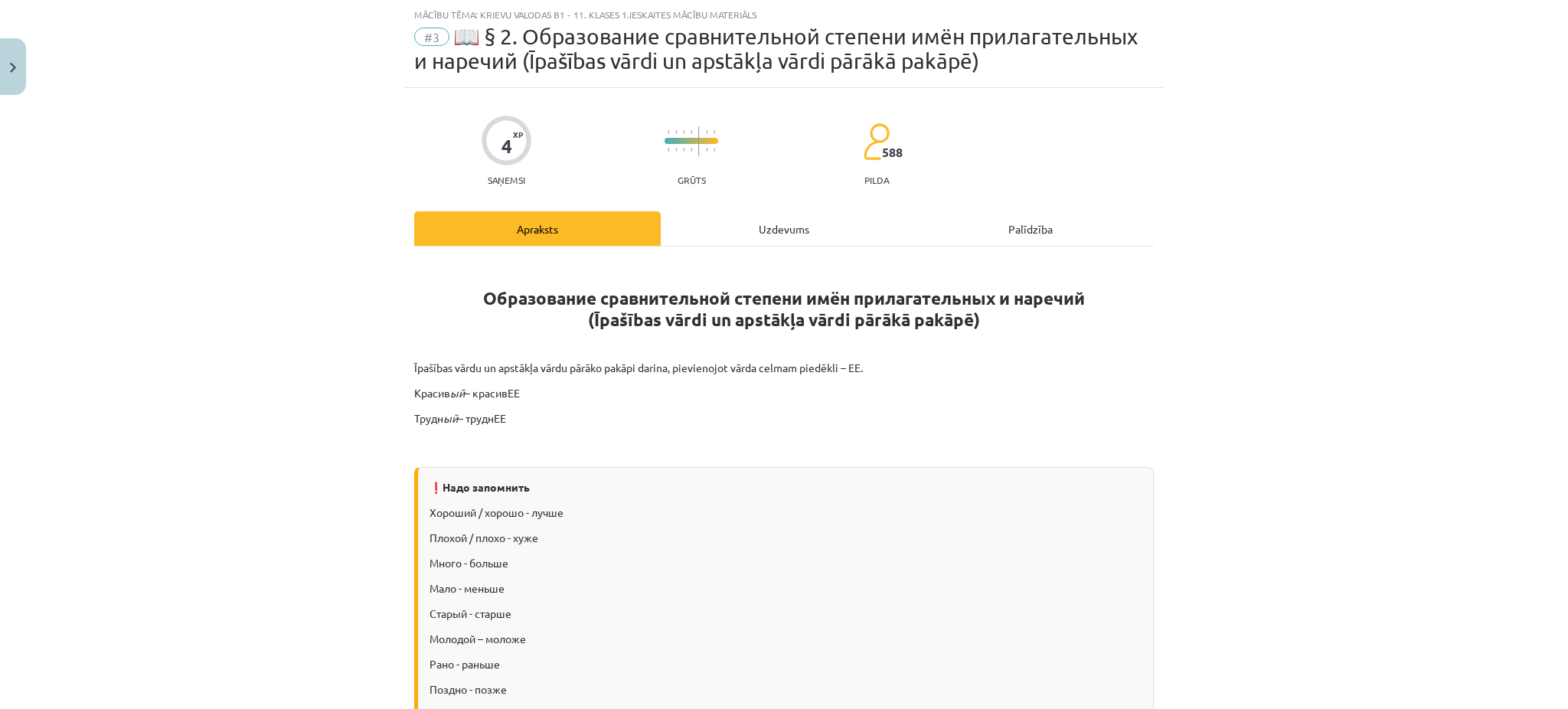
click at [757, 241] on div "Uzdevums" at bounding box center [784, 229] width 246 height 35
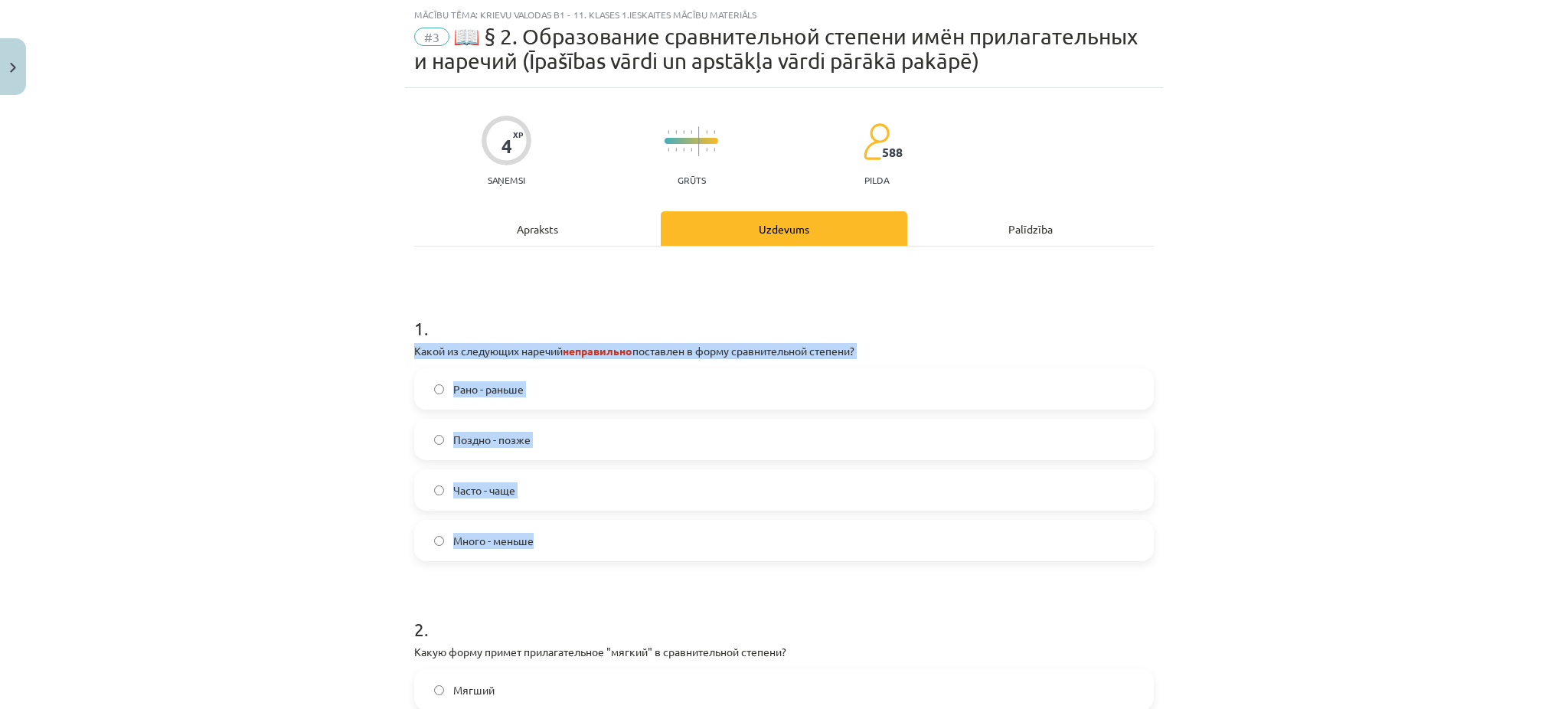
drag, startPoint x: 397, startPoint y: 346, endPoint x: 691, endPoint y: 530, distance: 346.8
click at [691, 530] on div "4 XP Saņemsi Grūts 588 pilda Apraksts Uzdevums Palīdzība 1 . Какой из следующих…" at bounding box center [784, 494] width 758 height 812
copy div "Какой из следующих наречий неправильно поставлен в форму сравнительной степени?…"
click at [486, 546] on span "Много - меньше" at bounding box center [494, 541] width 80 height 16
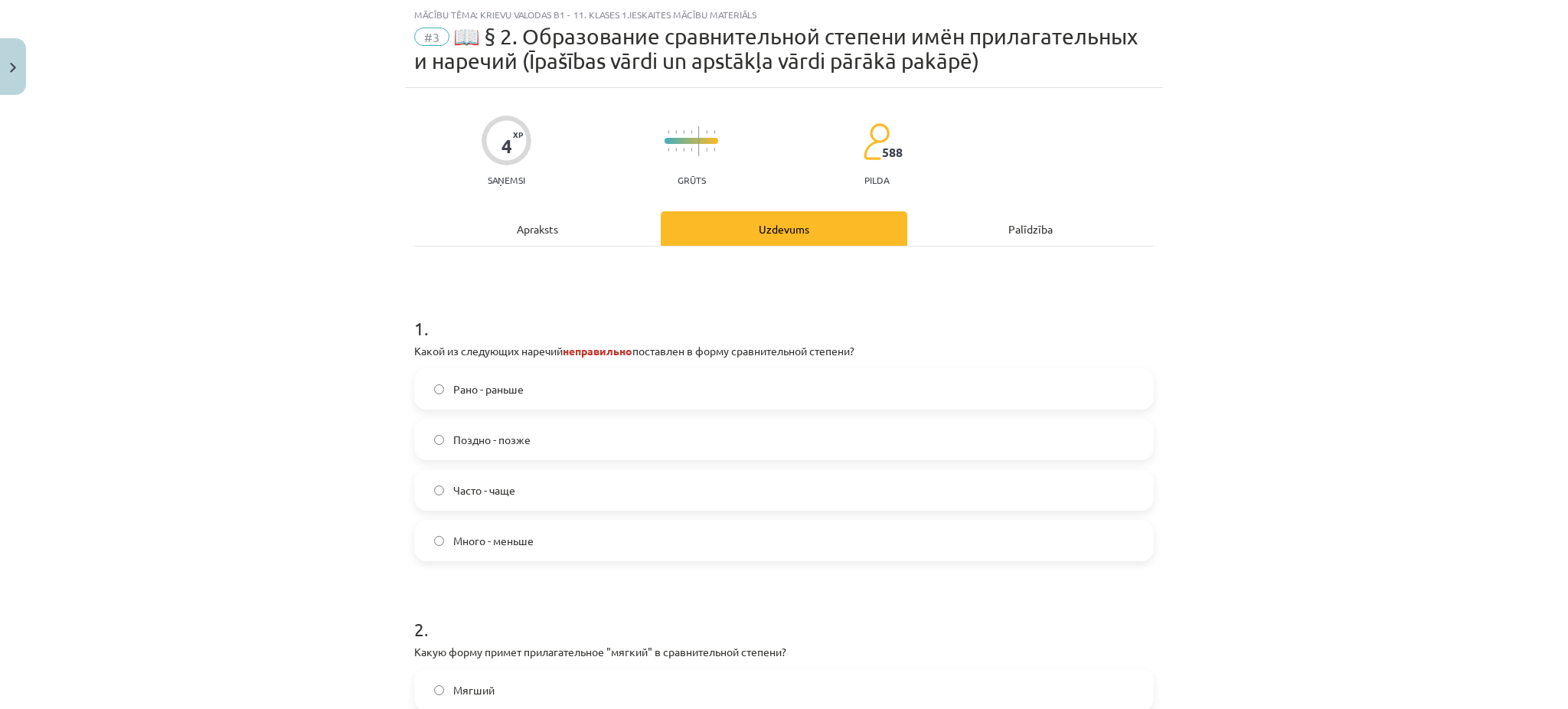
scroll to position [266, 0]
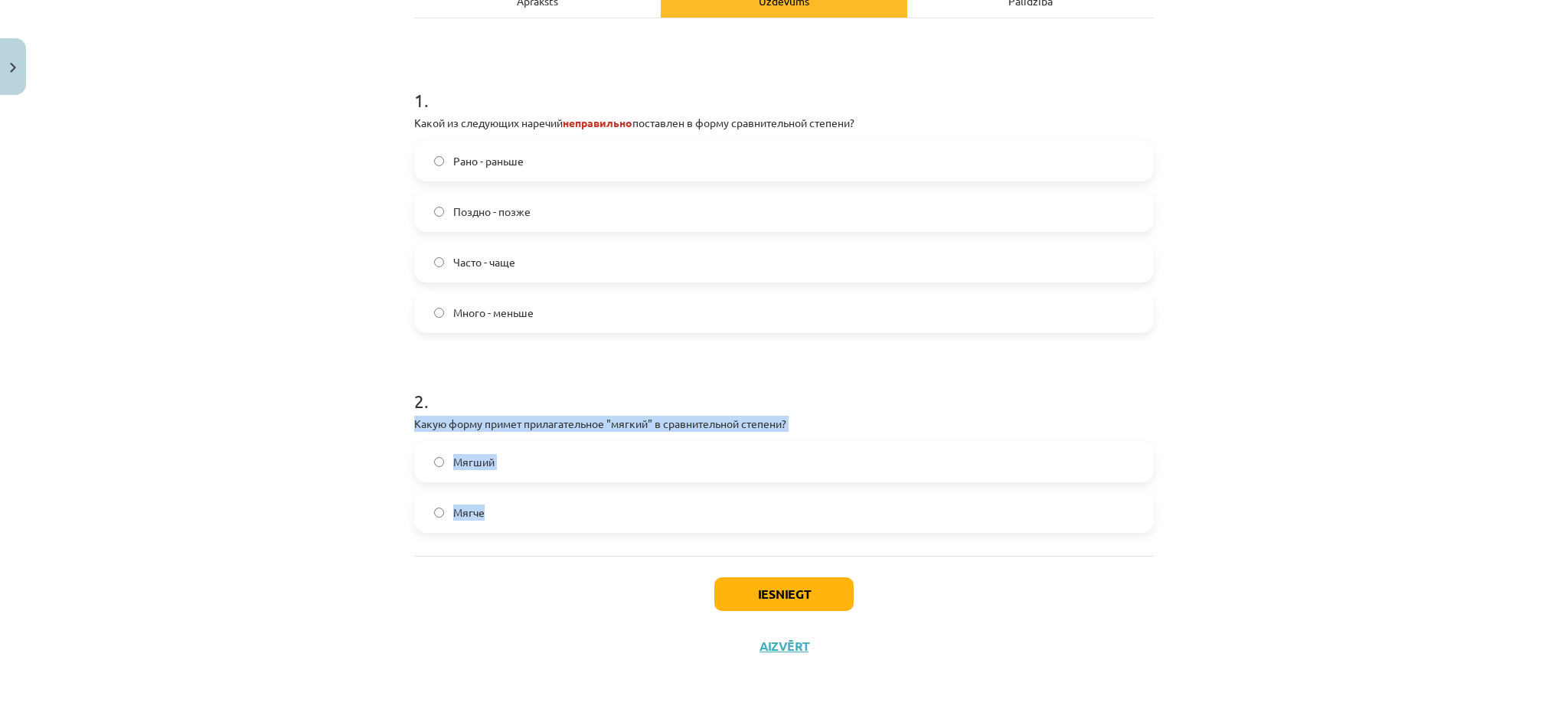
drag, startPoint x: 402, startPoint y: 416, endPoint x: 583, endPoint y: 521, distance: 209.3
click at [583, 521] on div "4 XP Saņemsi Grūts 588 pilda Apraksts Uzdevums Palīdzība 1 . Какой из следующих…" at bounding box center [784, 266] width 758 height 812
copy div "Какую форму примет прилагательное "мягкий" в сравнительной степени? Мягший Мягче"
click at [452, 502] on label "Мягче" at bounding box center [784, 512] width 737 height 38
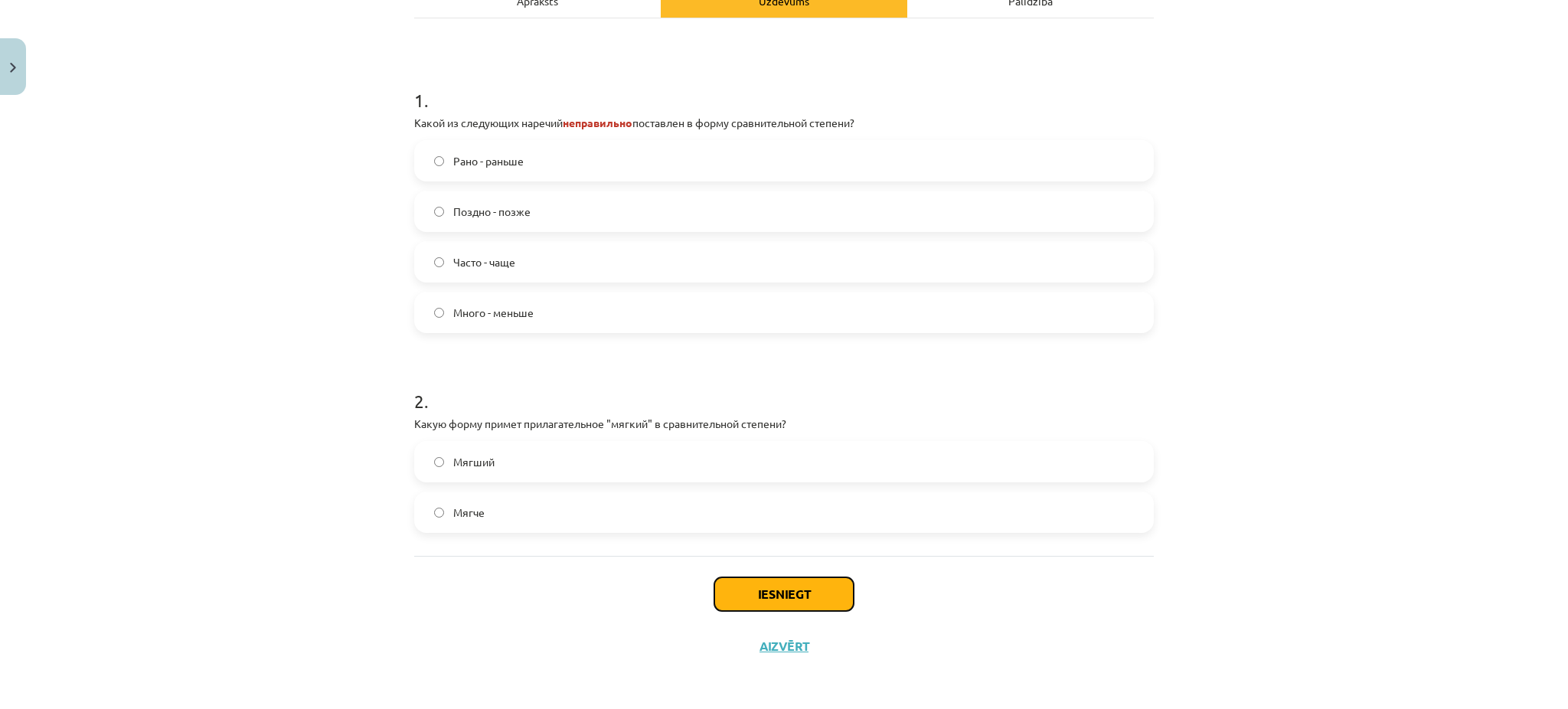
click at [753, 588] on button "Iesniegt" at bounding box center [784, 594] width 140 height 34
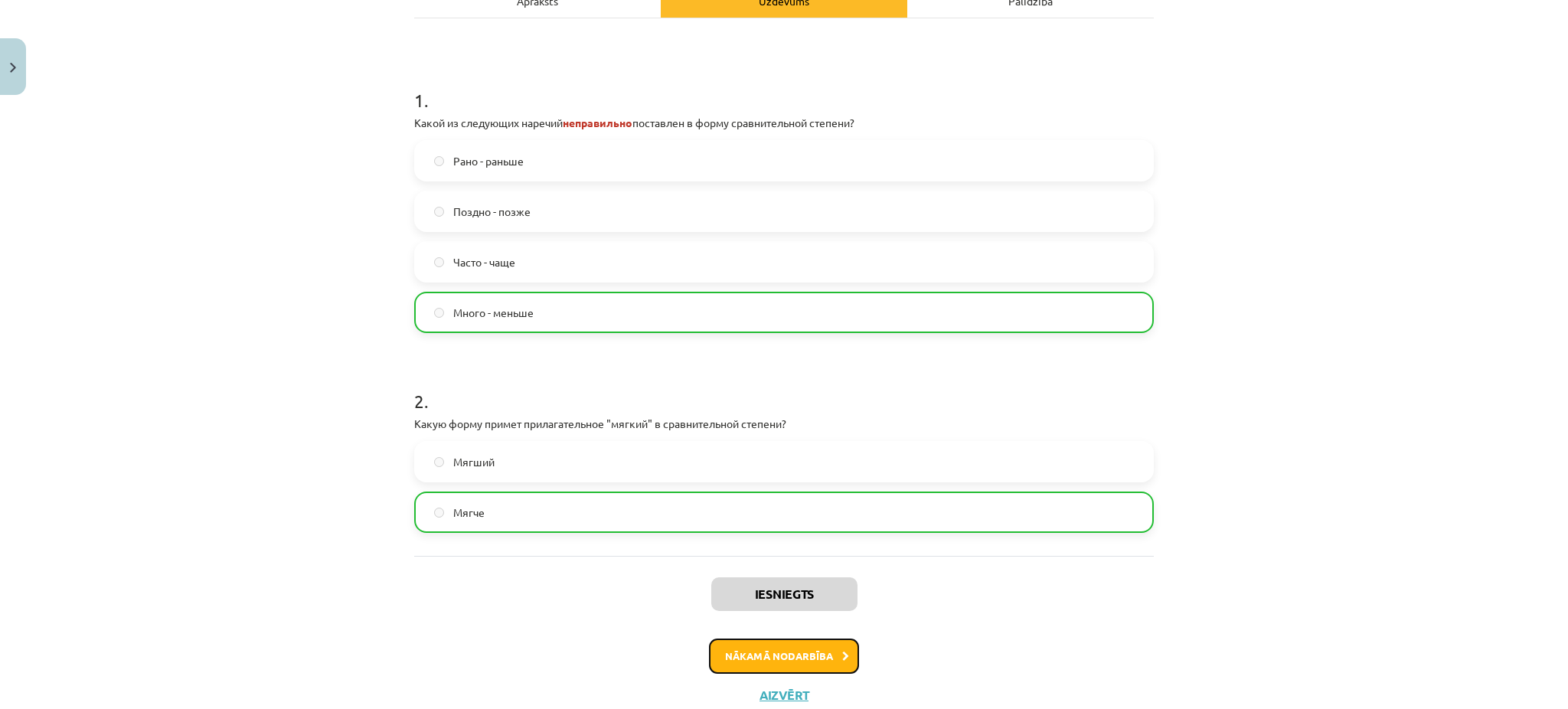
click at [798, 657] on button "Nākamā nodarbība" at bounding box center [784, 656] width 150 height 36
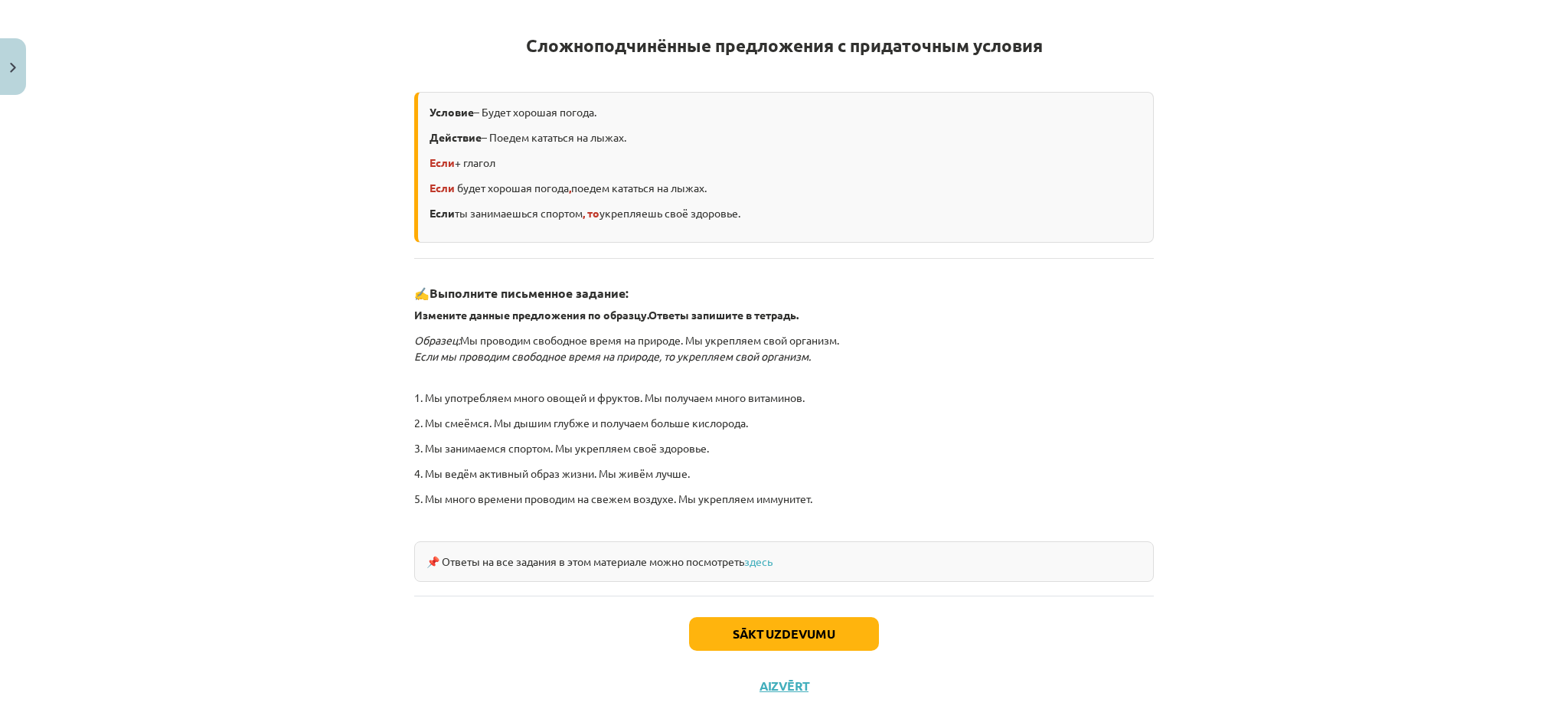
scroll to position [38, 0]
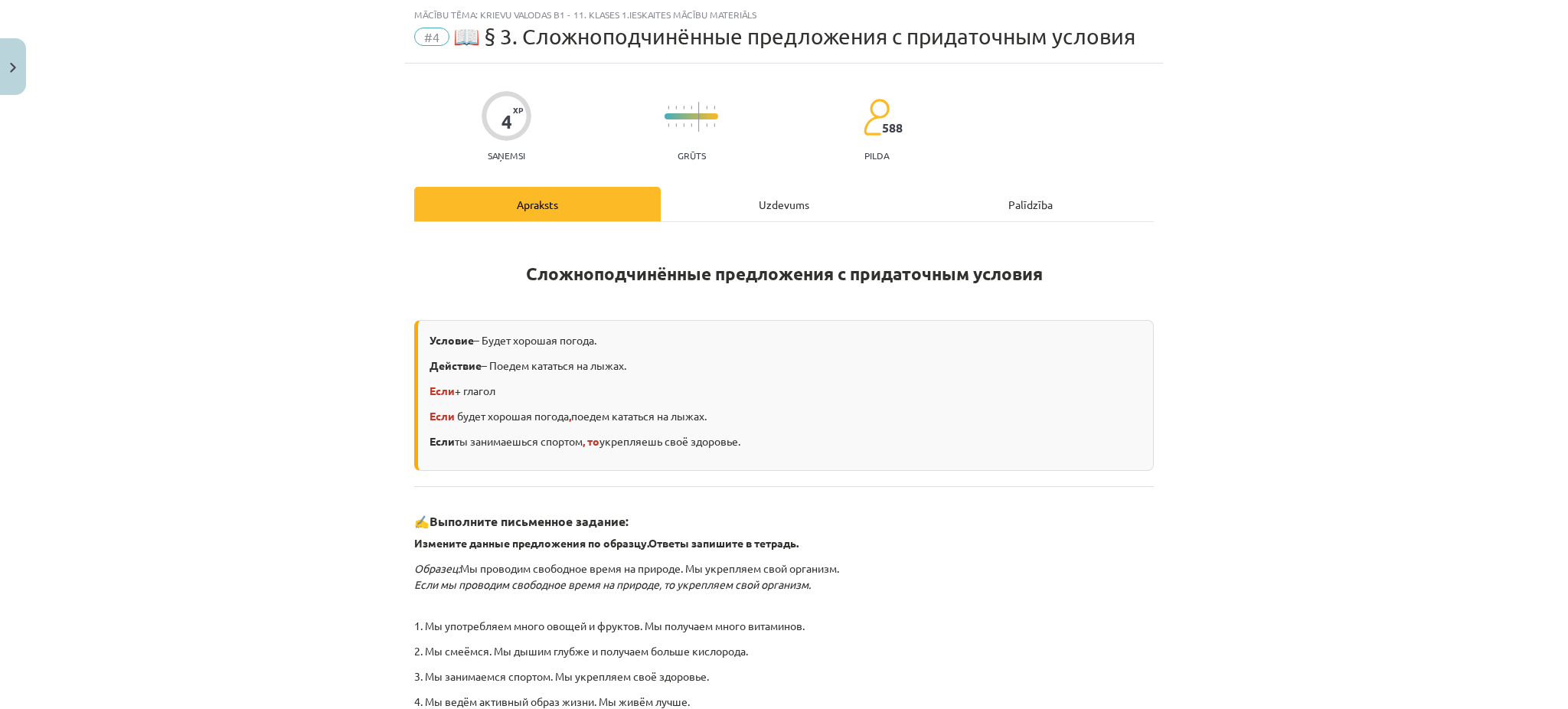
click at [768, 199] on div "Uzdevums" at bounding box center [784, 204] width 246 height 35
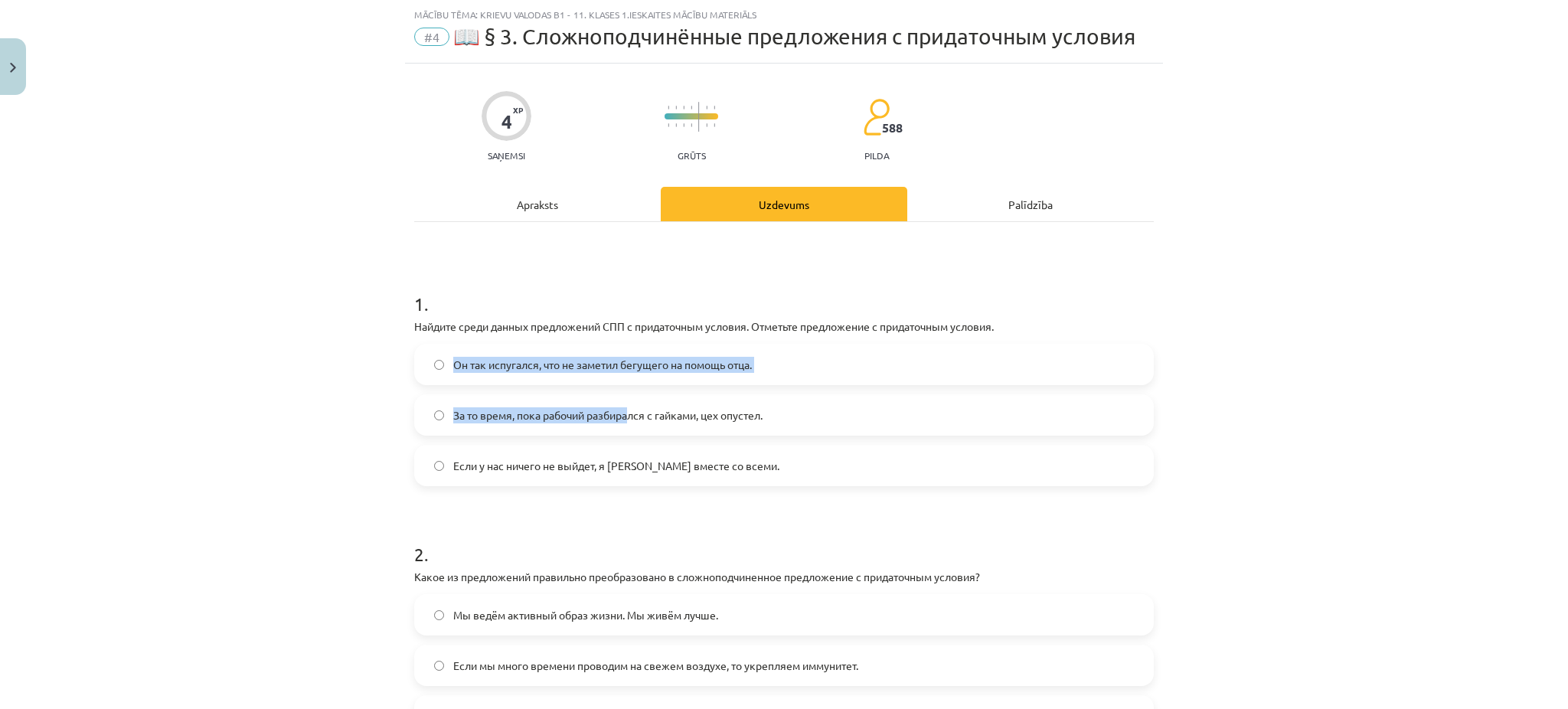
drag, startPoint x: 402, startPoint y: 338, endPoint x: 605, endPoint y: 395, distance: 210.9
click at [605, 395] on div "4 XP Saņemsi Grūts 588 pilda Apraksts Uzdevums Palīdzība 1 . Найдите среди данн…" at bounding box center [784, 470] width 758 height 812
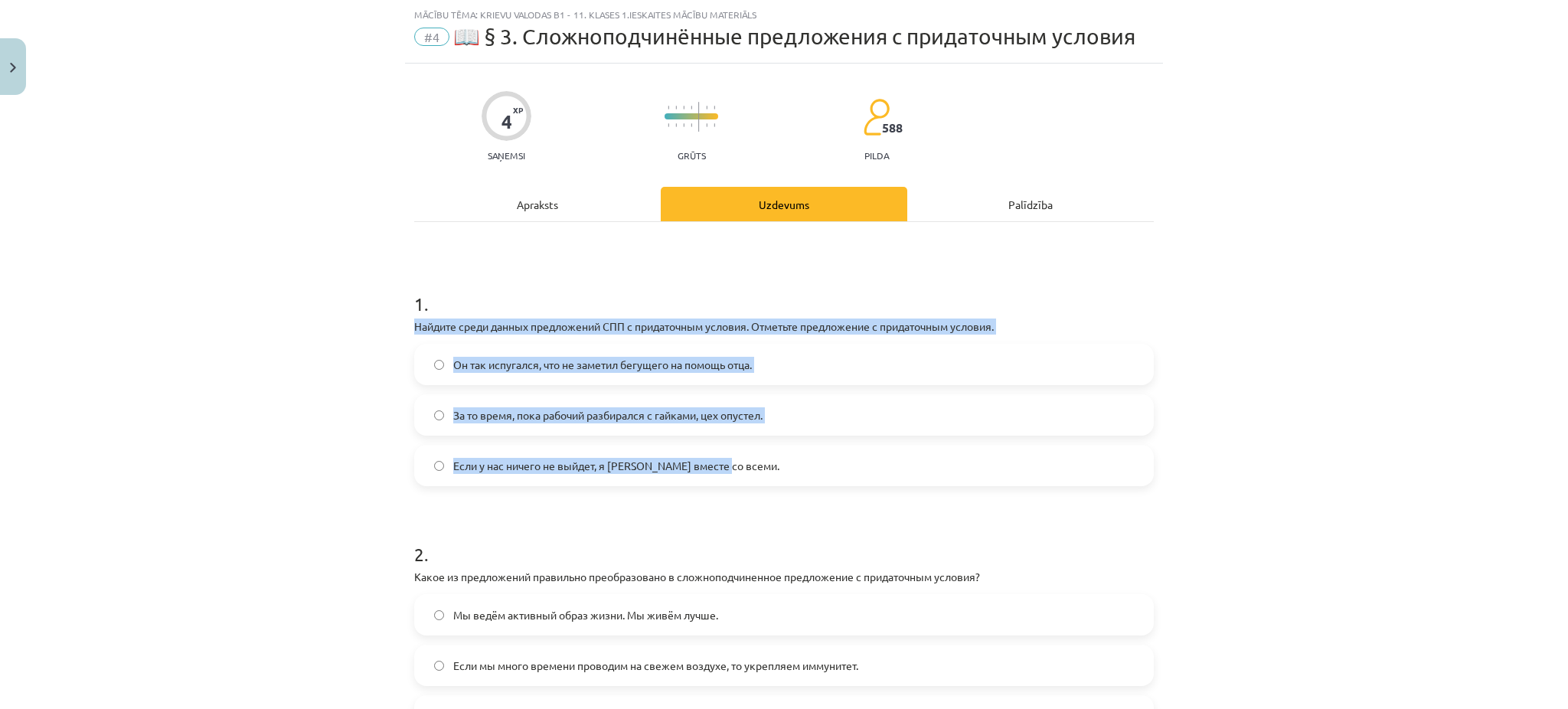
drag, startPoint x: 398, startPoint y: 319, endPoint x: 747, endPoint y: 463, distance: 377.5
click at [747, 463] on div "4 XP Saņemsi Grūts 588 pilda Apraksts Uzdevums Palīdzība 1 . Найдите среди данн…" at bounding box center [784, 470] width 758 height 812
copy div "Найдите среди данных предложений СПП с придаточным условия. Отметьте предложени…"
click at [487, 459] on span "Если у нас ничего не выйдет, я уеду вместе со всеми." at bounding box center [616, 466] width 326 height 16
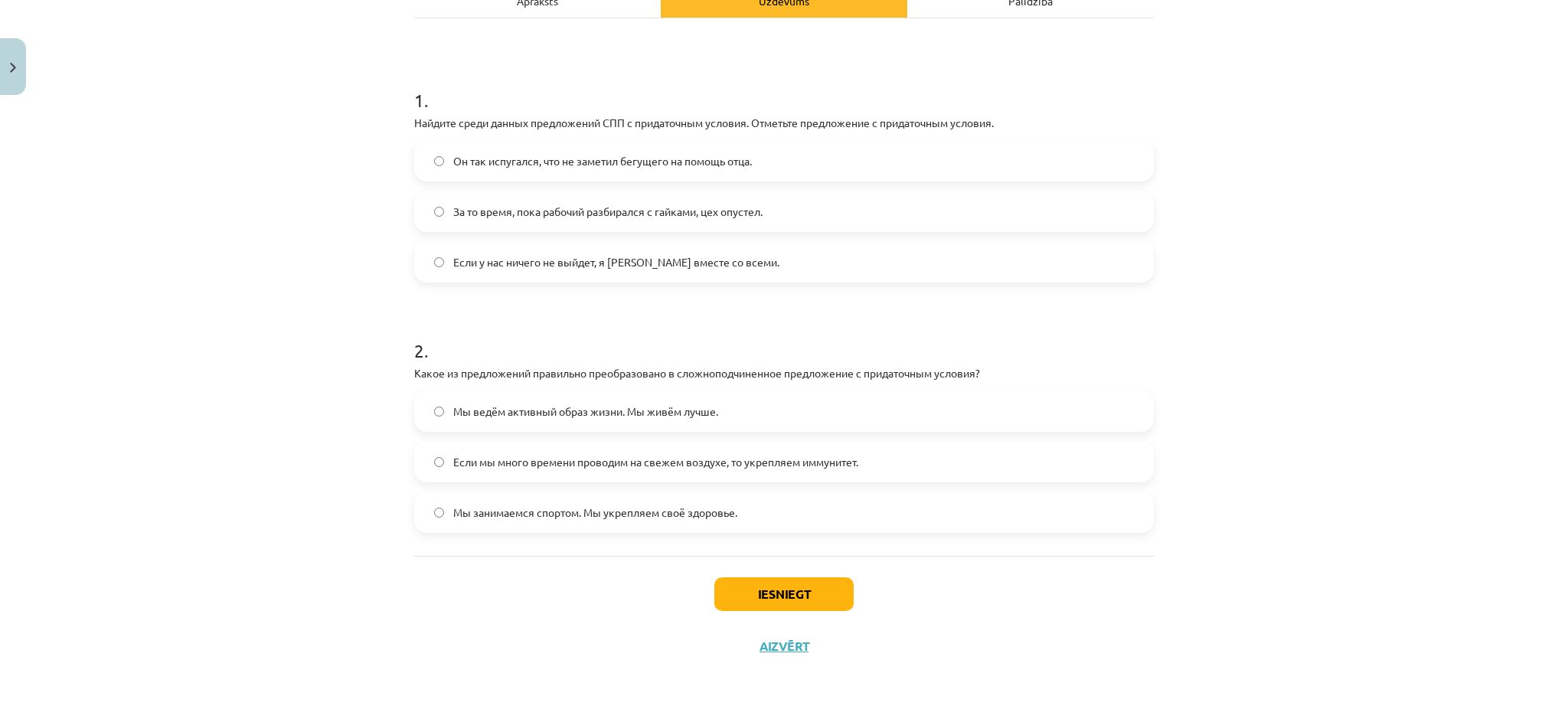
scroll to position [241, 0]
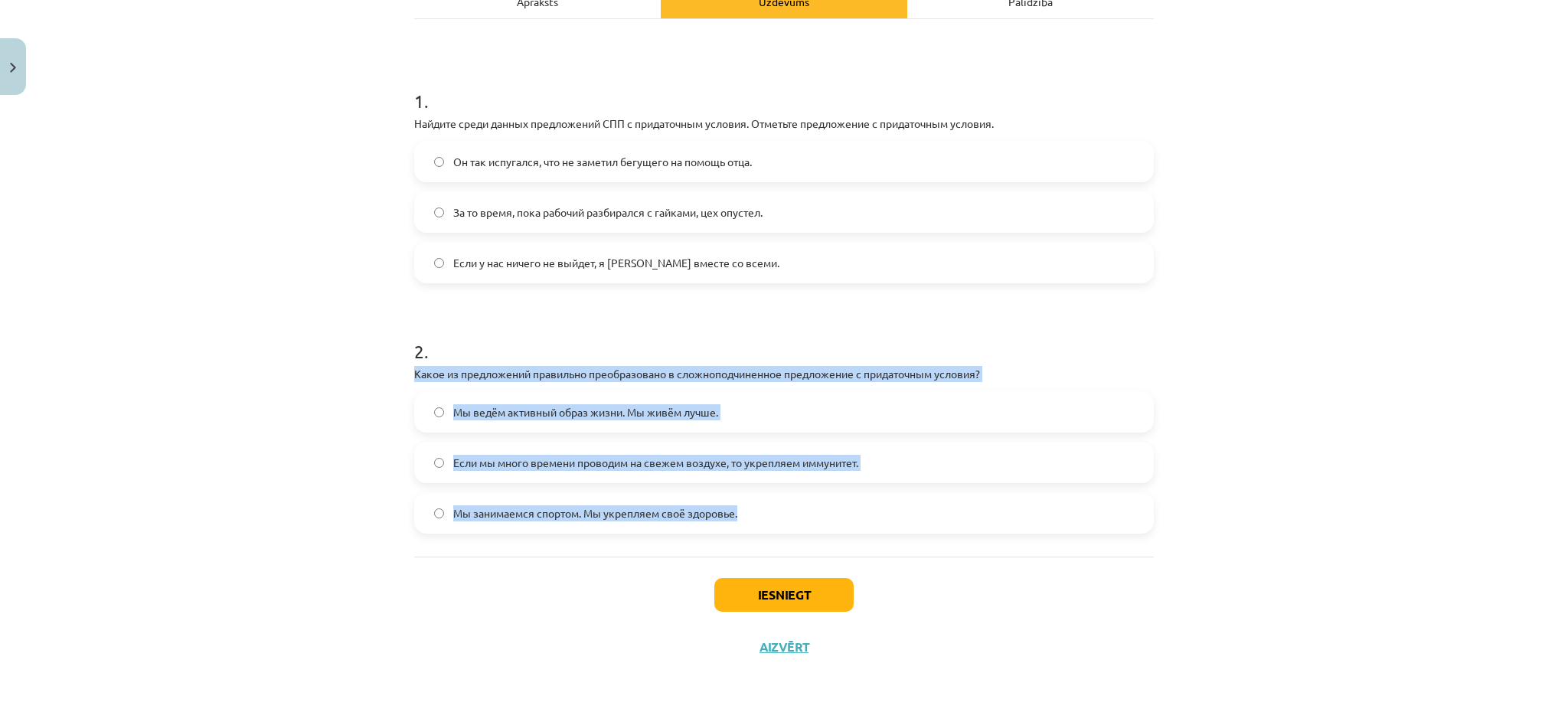
drag, startPoint x: 405, startPoint y: 373, endPoint x: 762, endPoint y: 510, distance: 382.4
click at [762, 510] on div "4 XP Saņemsi Grūts 588 pilda Apraksts Uzdevums Palīdzība 1 . Найдите среди данн…" at bounding box center [784, 266] width 758 height 812
copy div "Какое из предложений правильно преобразовано в сложноподчиненное предложение с …"
click at [461, 462] on span "Если мы много времени проводим на свежем воздухе, то укрепляем иммунитет." at bounding box center [656, 463] width 405 height 16
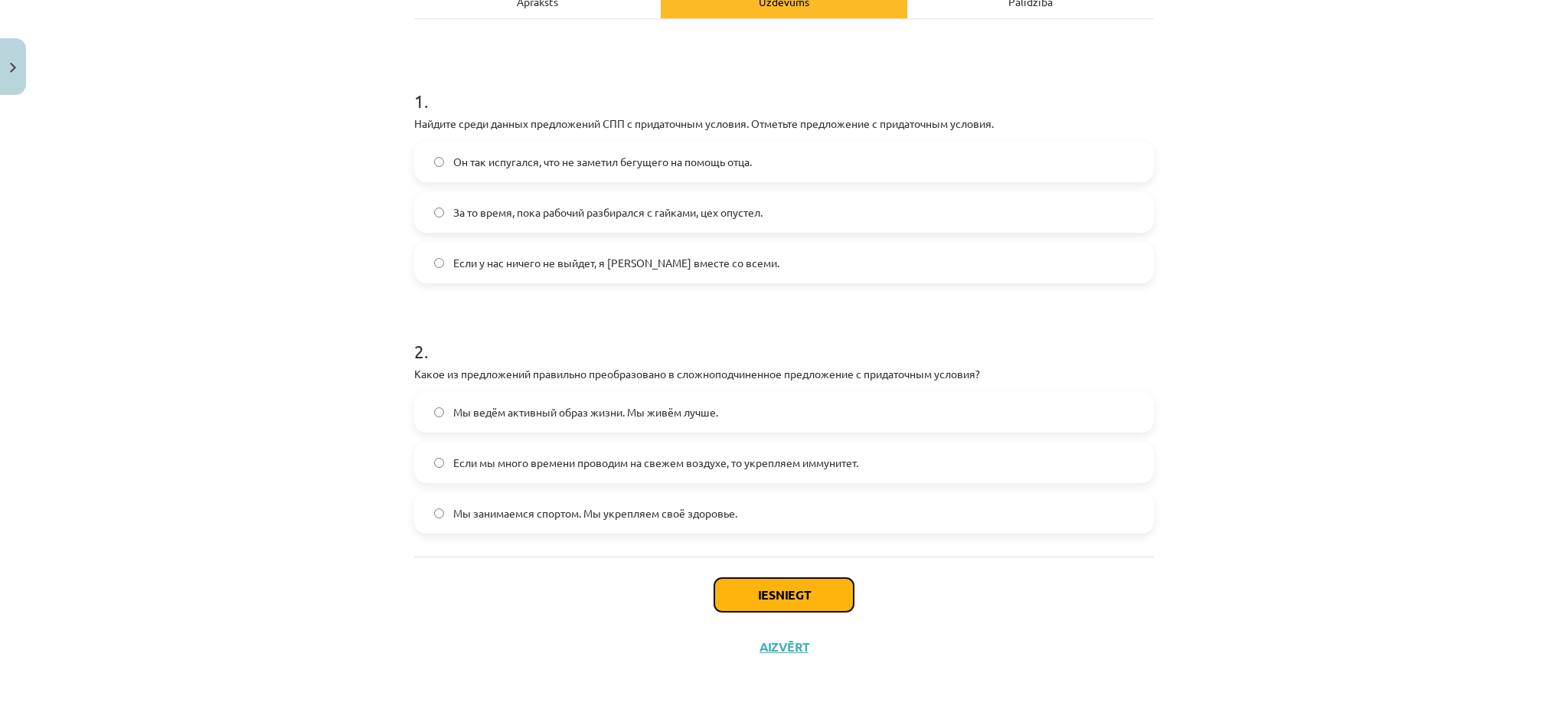
click at [760, 608] on button "Iesniegt" at bounding box center [784, 595] width 140 height 34
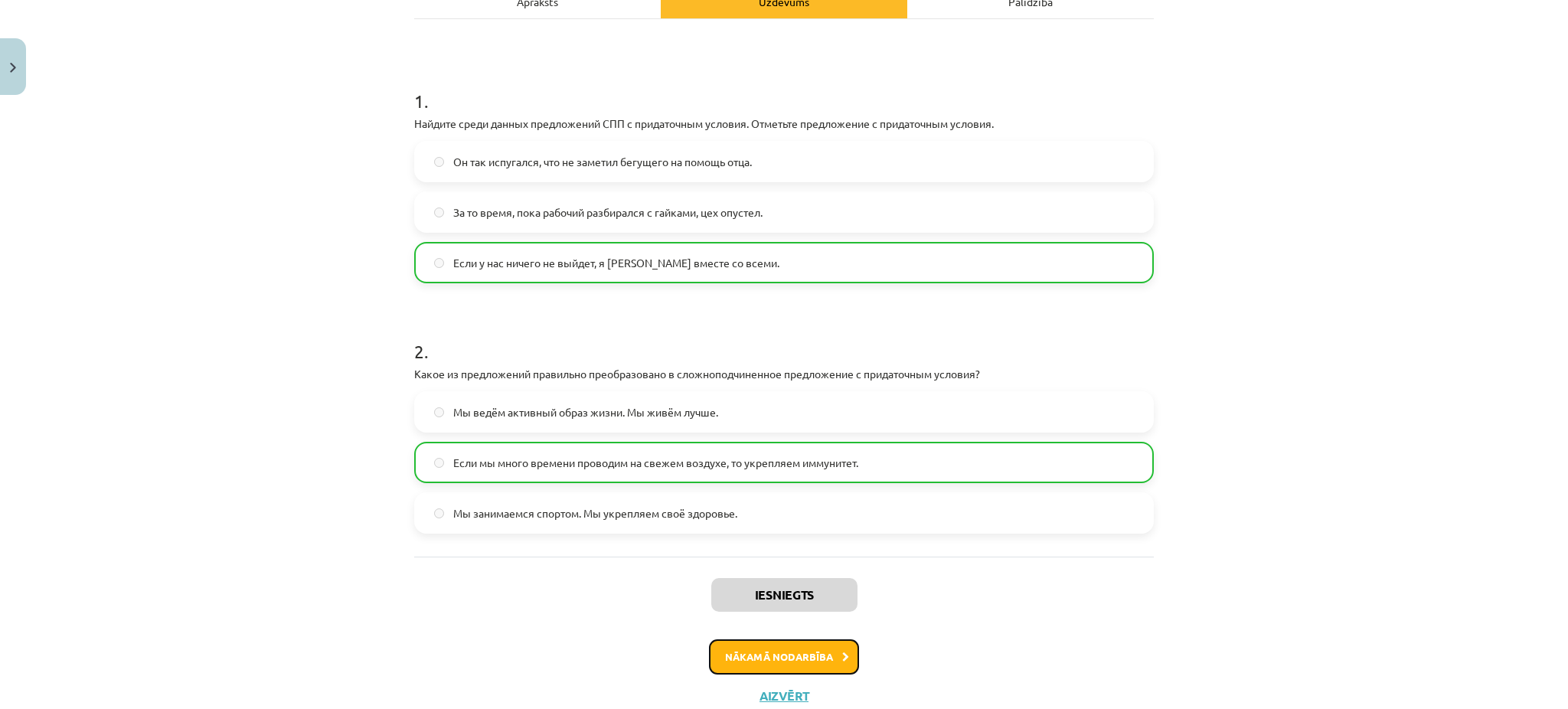
click at [779, 660] on button "Nākamā nodarbība" at bounding box center [784, 657] width 150 height 36
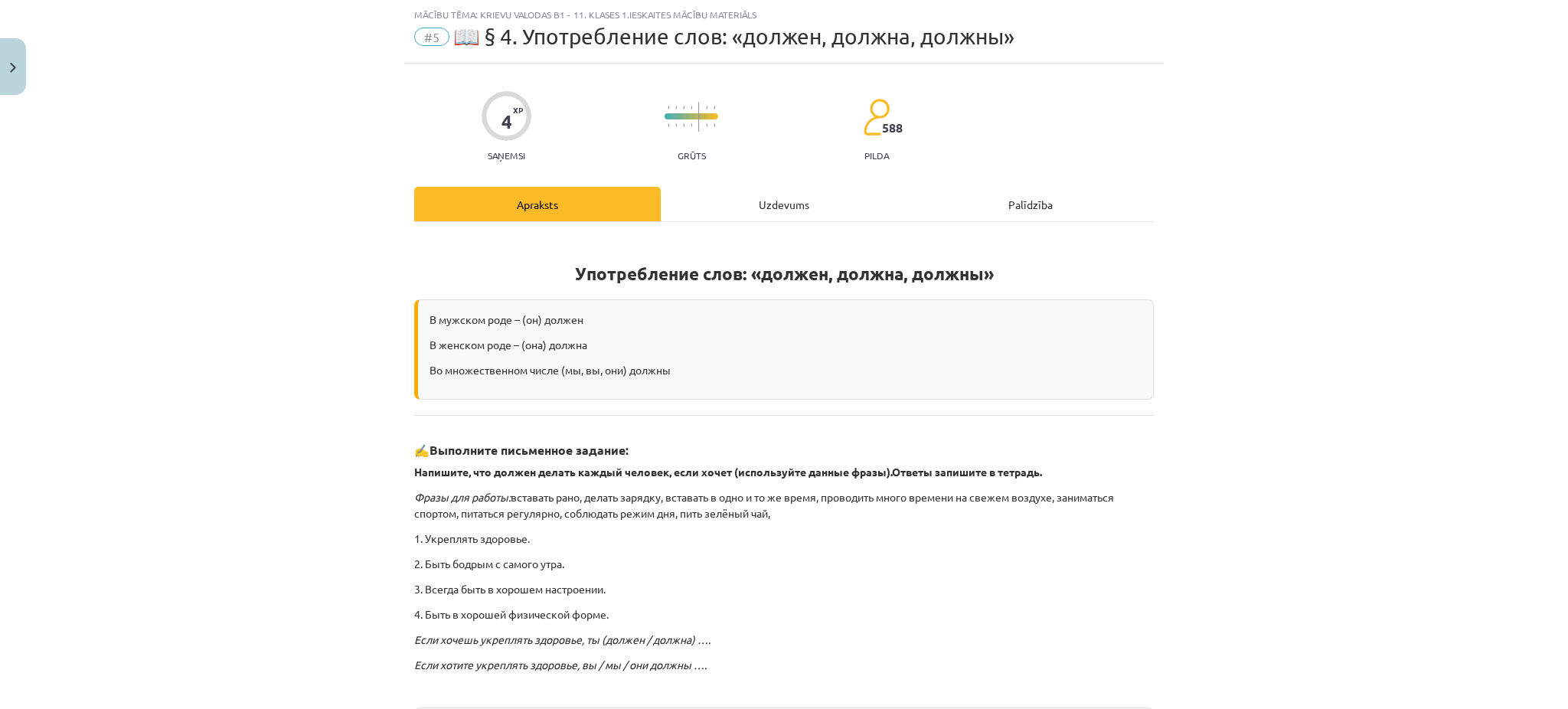
click at [706, 199] on div "Uzdevums" at bounding box center [784, 204] width 246 height 35
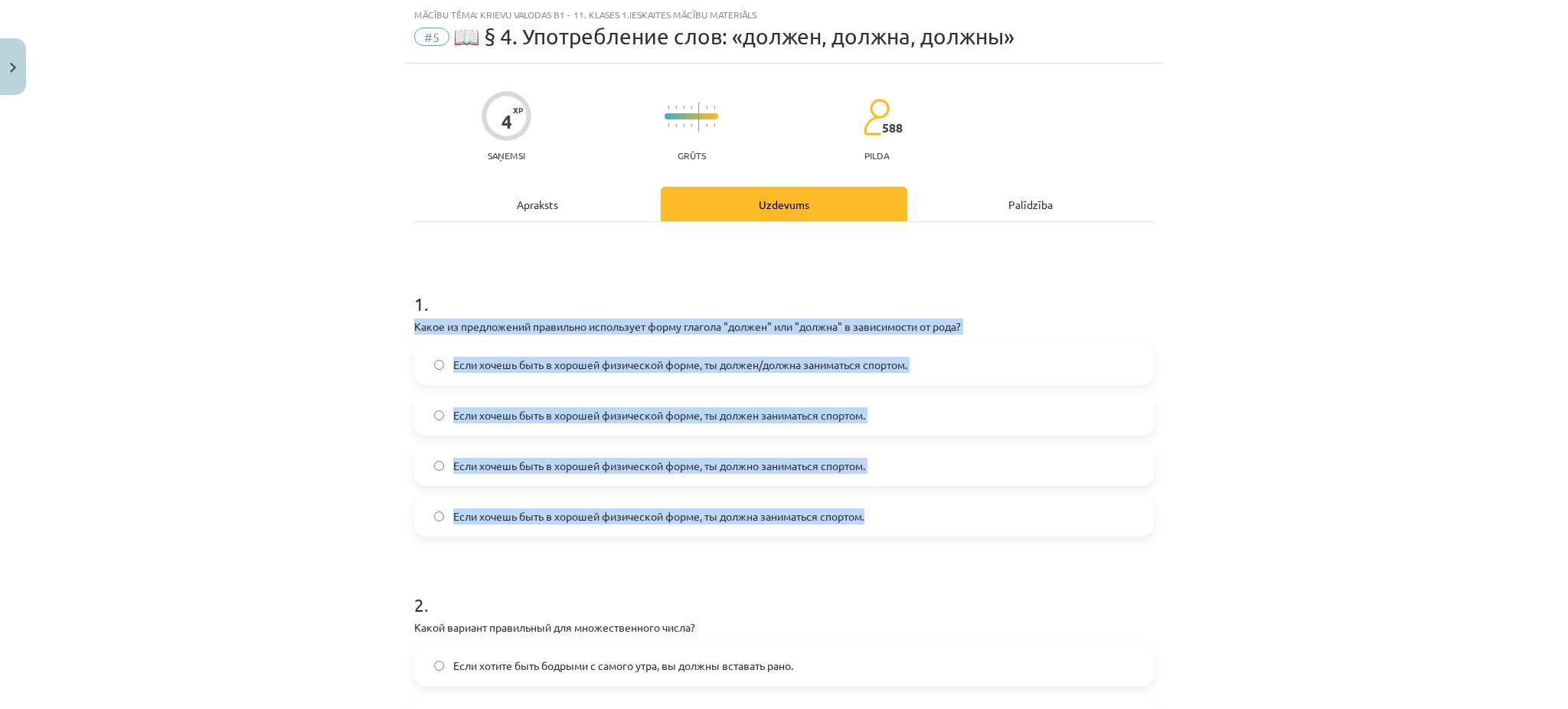
drag, startPoint x: 393, startPoint y: 331, endPoint x: 897, endPoint y: 506, distance: 533.5
click at [897, 506] on div "Mācību tēma: Krievu valodas b1 - 11. klases 1.ieskaites mācību materiāls #5 📖 §…" at bounding box center [784, 354] width 1568 height 709
copy div "Какое из предложений правильно использует форму глагола "должен" или "должна" в…"
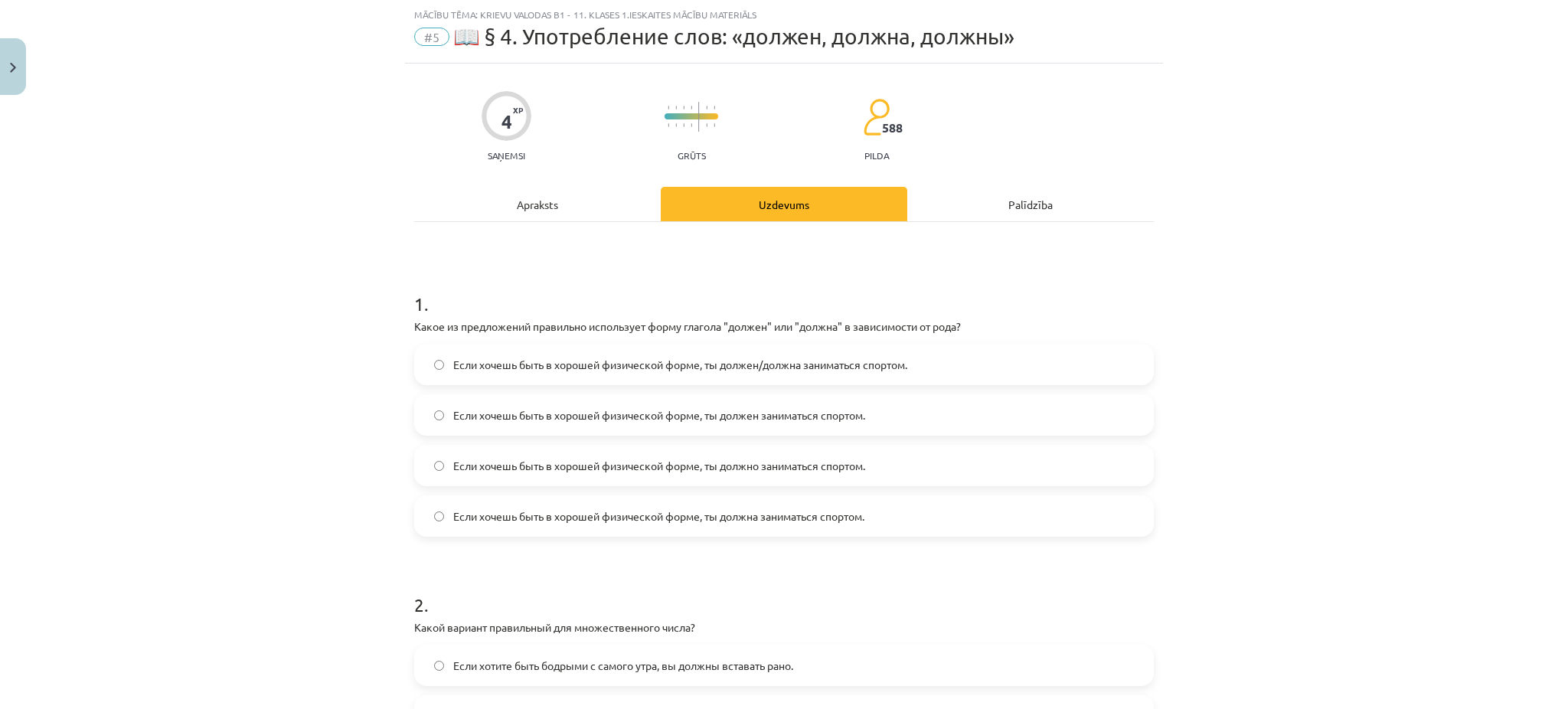
click at [290, 175] on div "Mācību tēma: Krievu valodas b1 - 11. klases 1.ieskaites mācību materiāls #5 📖 §…" at bounding box center [784, 354] width 1568 height 709
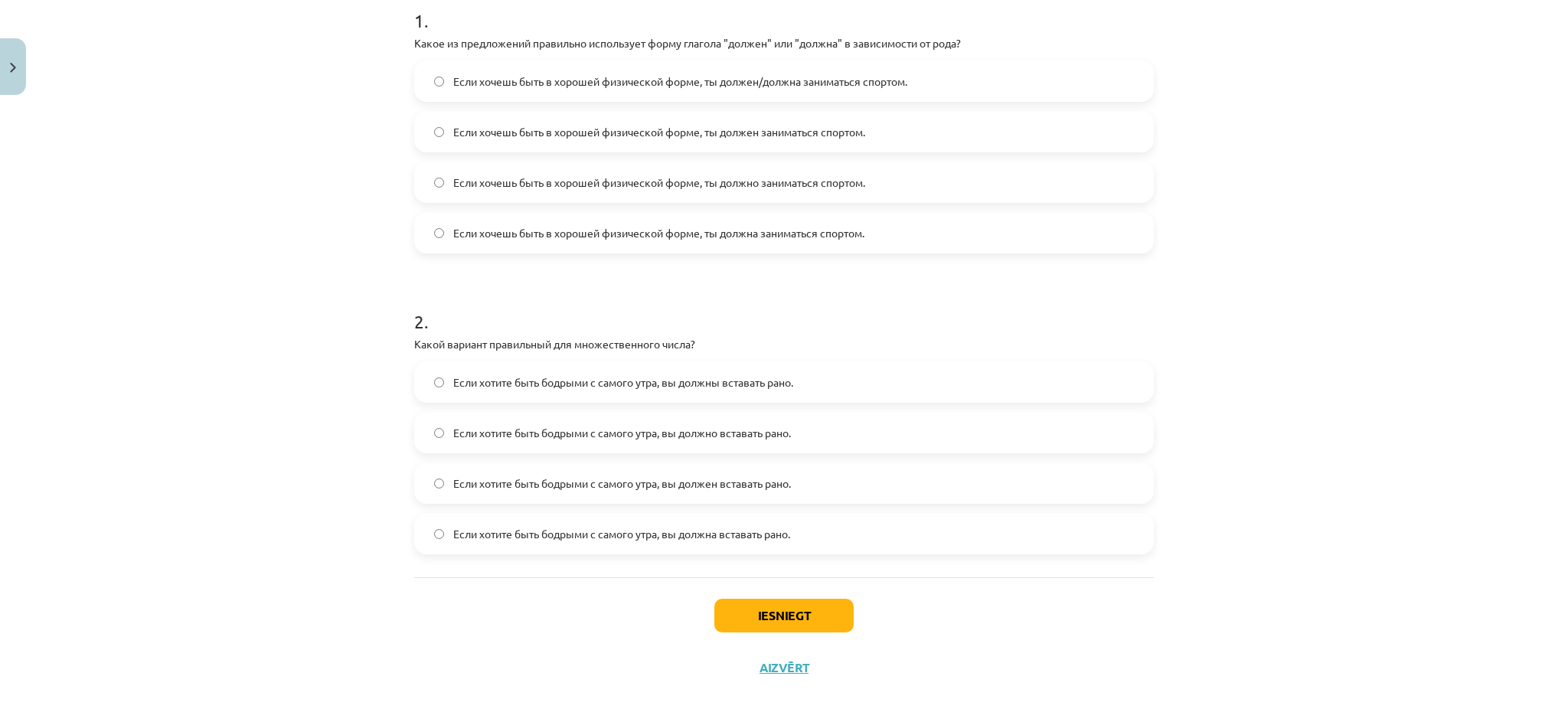
scroll to position [323, 0]
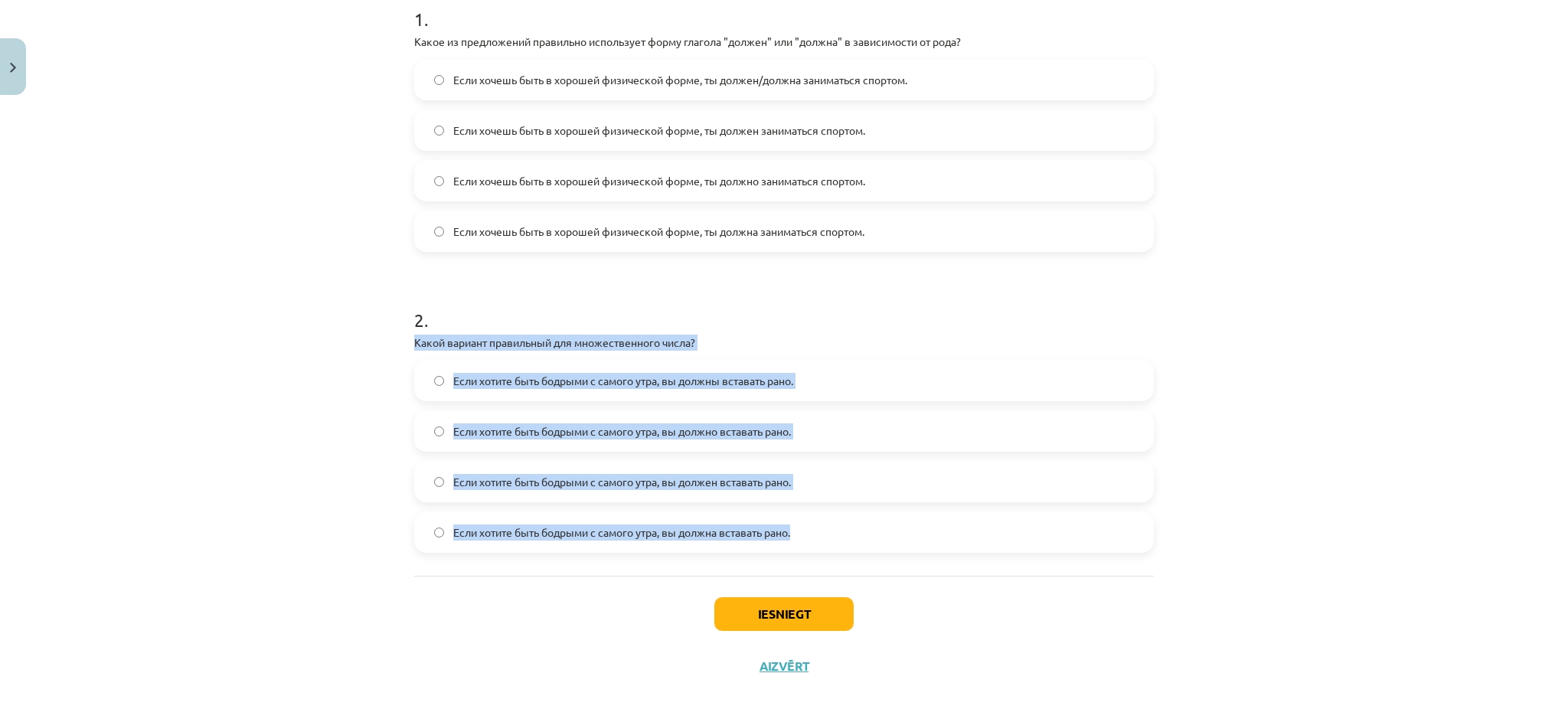
drag, startPoint x: 401, startPoint y: 343, endPoint x: 804, endPoint y: 523, distance: 441.4
click at [804, 523] on div "4 XP Saņemsi Grūts 588 pilda Apraksts Uzdevums Palīdzība 1 . Какое из предложен…" at bounding box center [784, 235] width 758 height 913
copy div "Какой вариант правильный для множественного числа? Если хотите быть бодрыми с с…"
click at [458, 367] on label "Если хотите быть бодрыми с самого утра, вы должны вставать рано." at bounding box center [784, 381] width 737 height 38
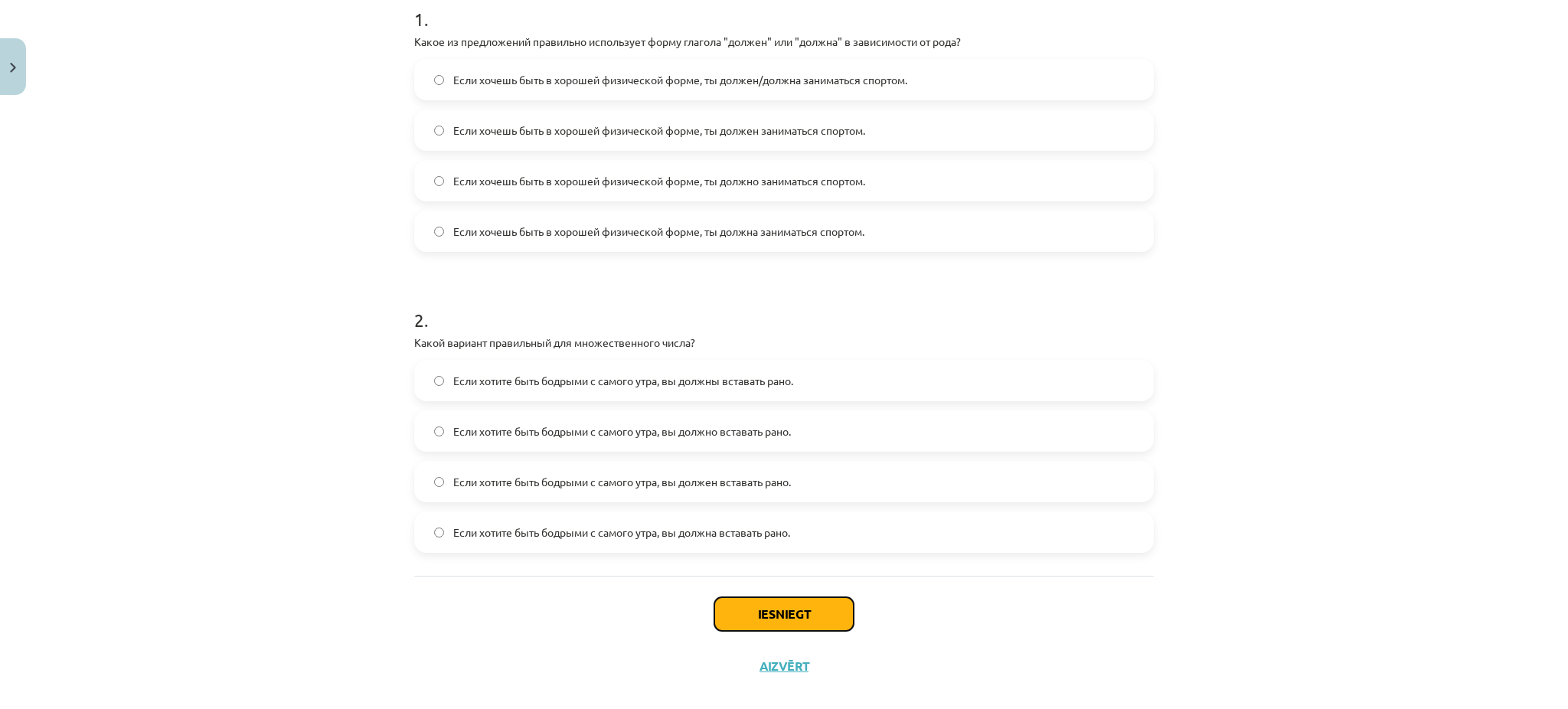
click at [775, 610] on button "Iesniegt" at bounding box center [784, 613] width 140 height 34
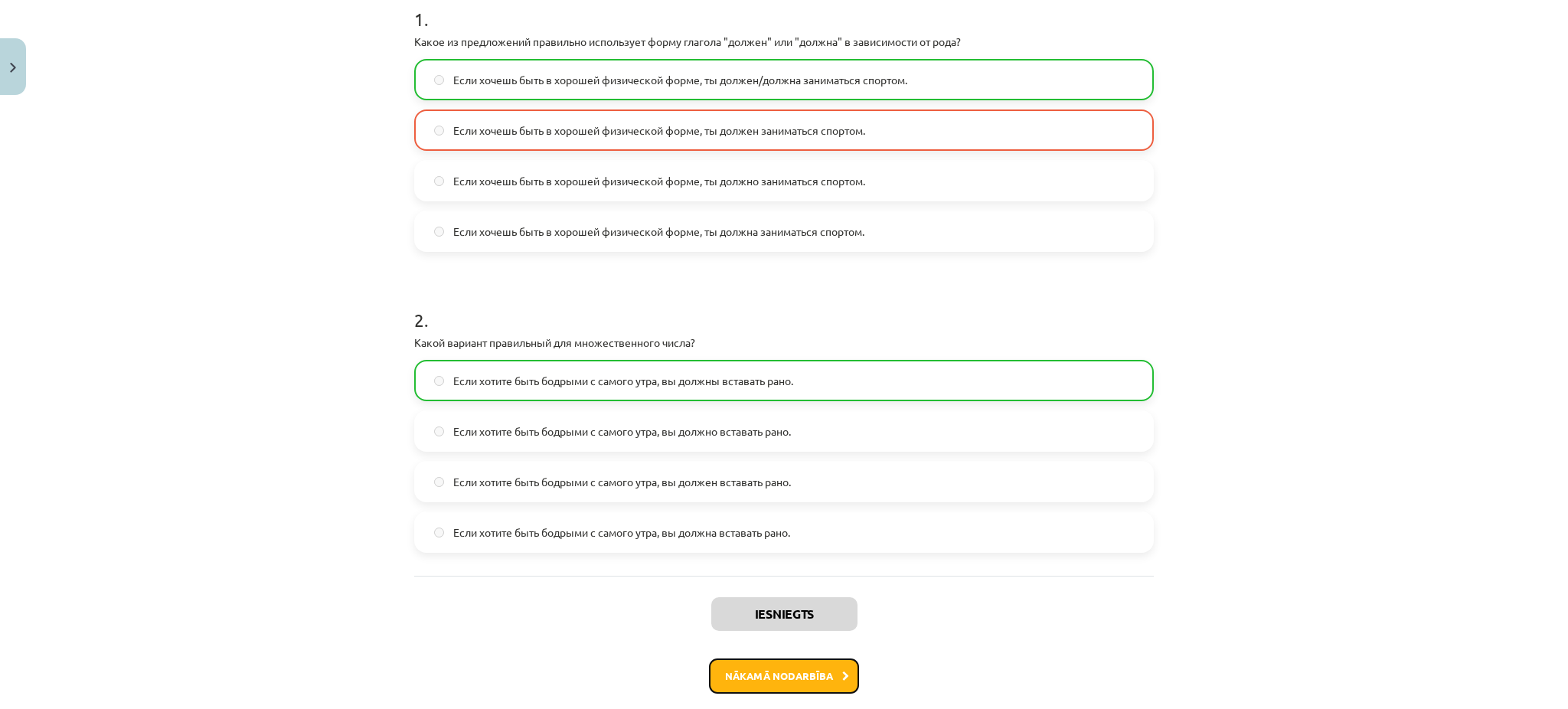
click at [768, 669] on button "Nākamā nodarbība" at bounding box center [784, 676] width 150 height 36
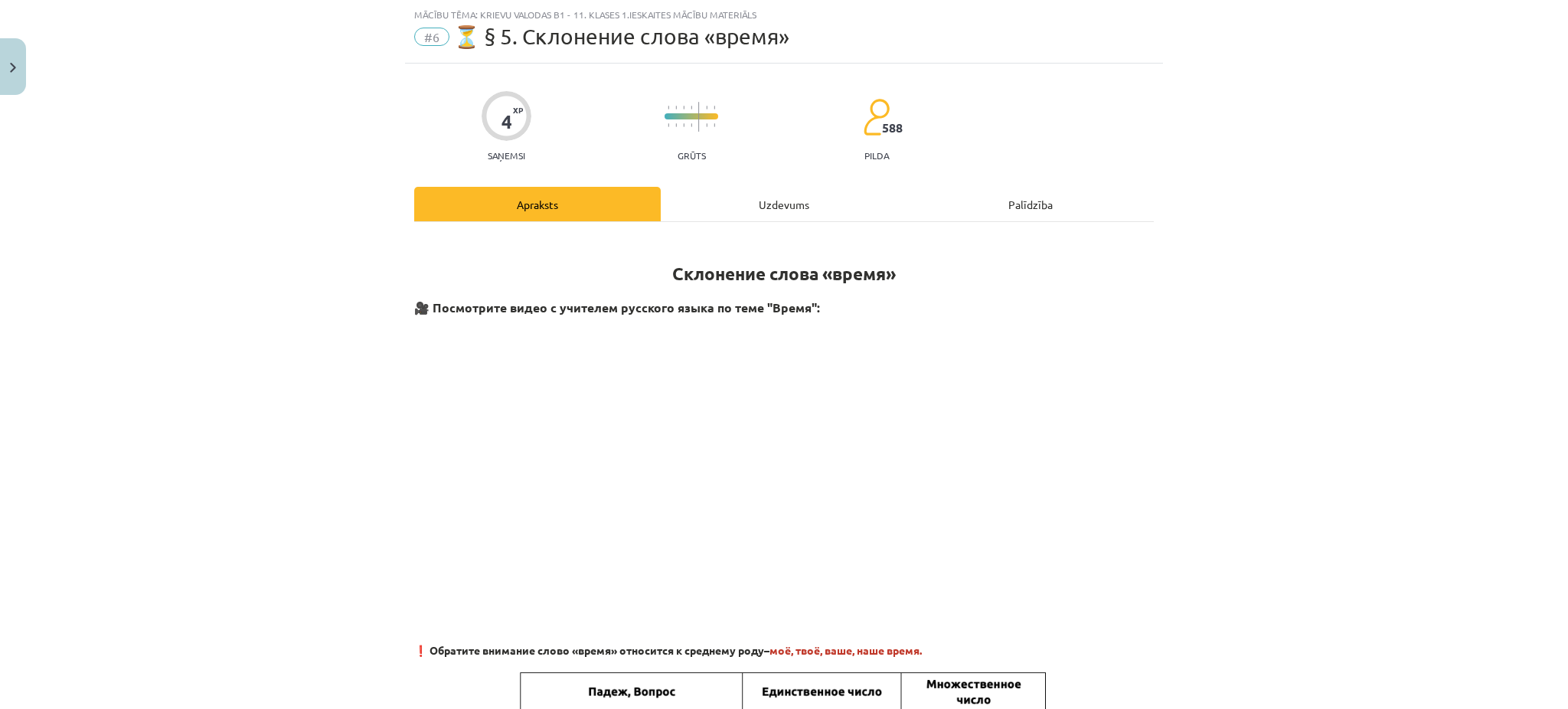
click at [757, 208] on div "Uzdevums" at bounding box center [784, 204] width 246 height 35
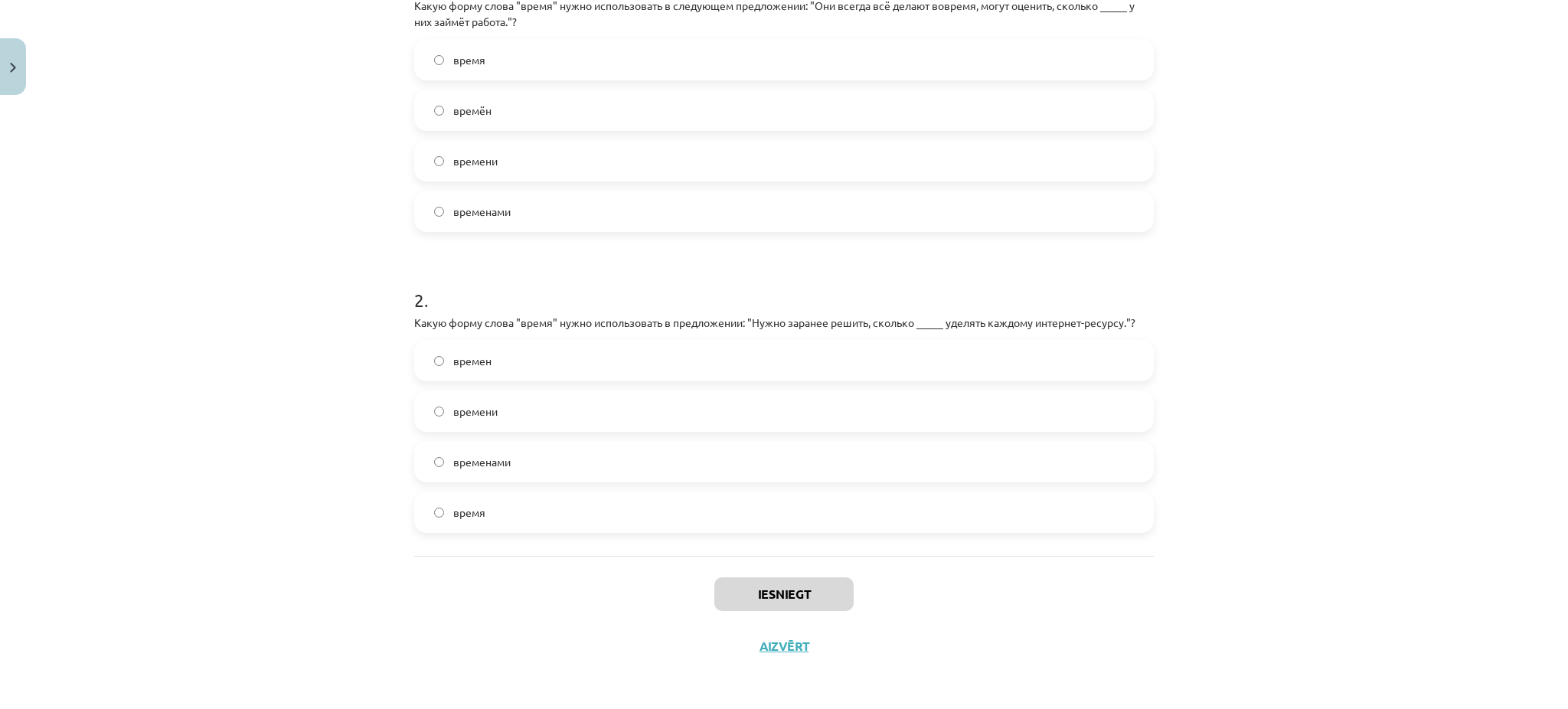
scroll to position [279, 0]
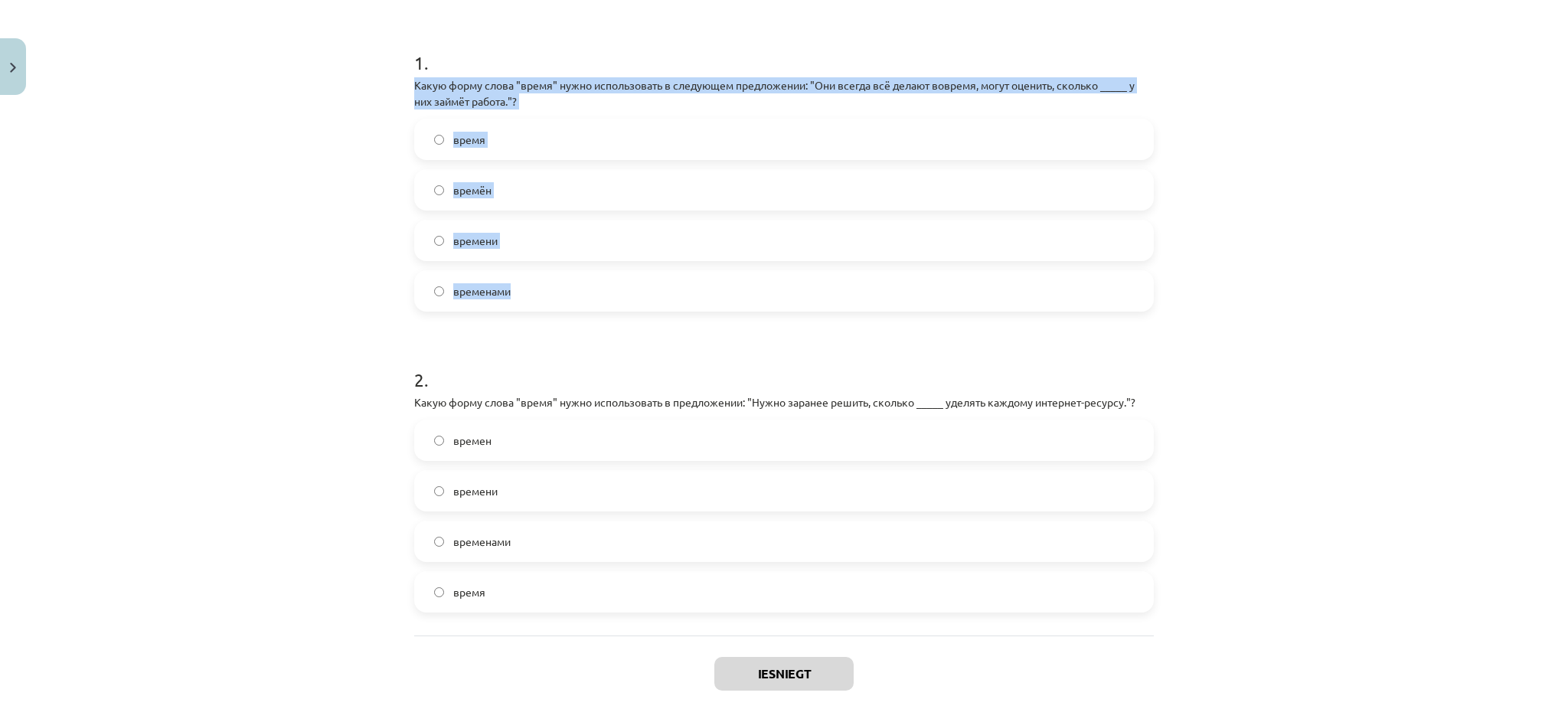
drag, startPoint x: 401, startPoint y: 77, endPoint x: 590, endPoint y: 300, distance: 292.3
click at [590, 300] on div "4 XP Saņemsi Grūts 588 pilda Apraksts Uzdevums Palīdzība 1 . Какую форму слова …" at bounding box center [784, 287] width 758 height 930
copy div "Какую форму слова "время" нужно использовать в следующем предложении: "Они всег…"
click at [454, 240] on span "времени" at bounding box center [476, 241] width 45 height 16
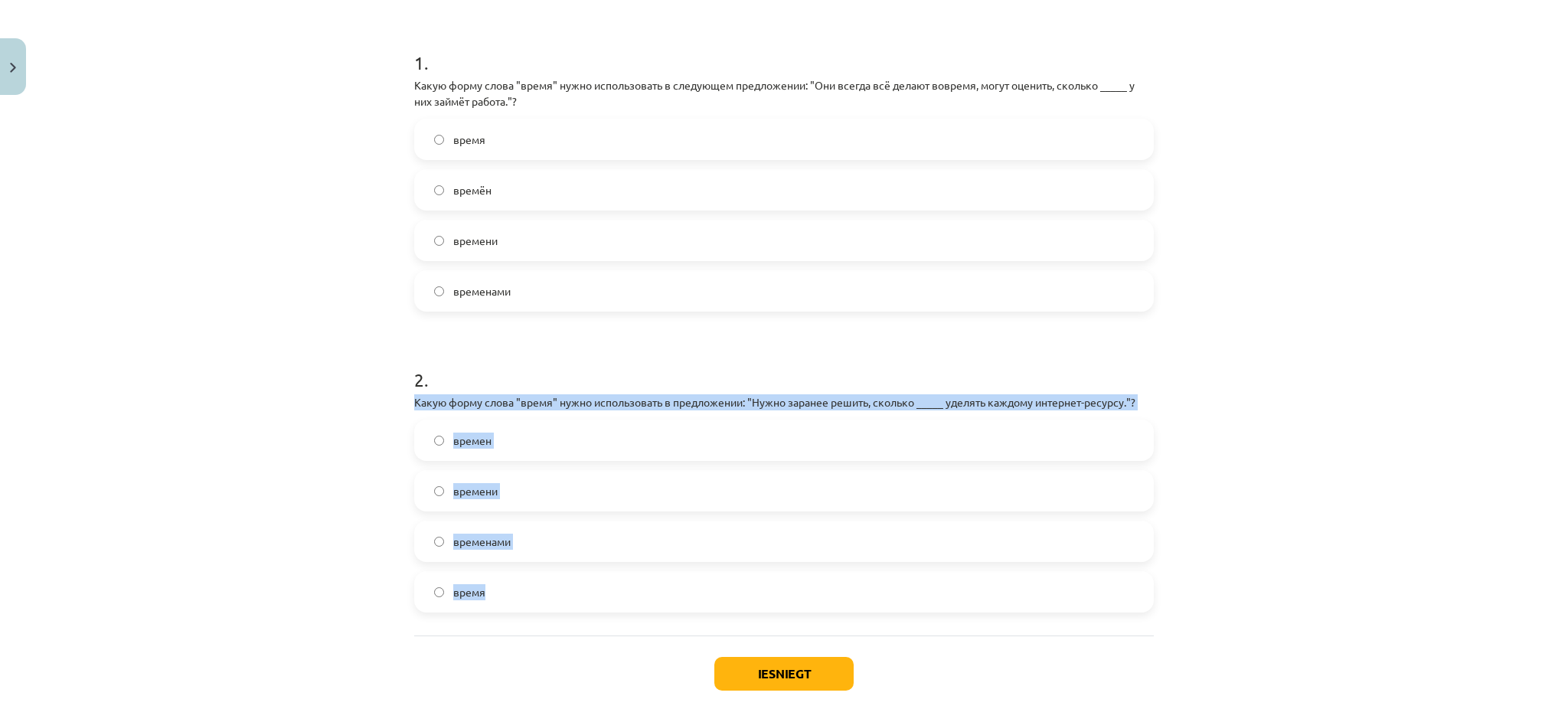
drag, startPoint x: 397, startPoint y: 396, endPoint x: 612, endPoint y: 597, distance: 294.3
click at [612, 597] on div "4 XP Saņemsi Grūts 588 pilda Apraksts Uzdevums Palīdzība 1 . Какую форму слова …" at bounding box center [784, 287] width 758 height 930
copy div "Какую форму слова "время" нужно использовать в предложении: "Нужно заранее реши…"
click at [405, 493] on div "4 XP Saņemsi Grūts 588 pilda Apraksts Uzdevums Palīdzība 1 . Какую форму слова …" at bounding box center [784, 287] width 758 height 930
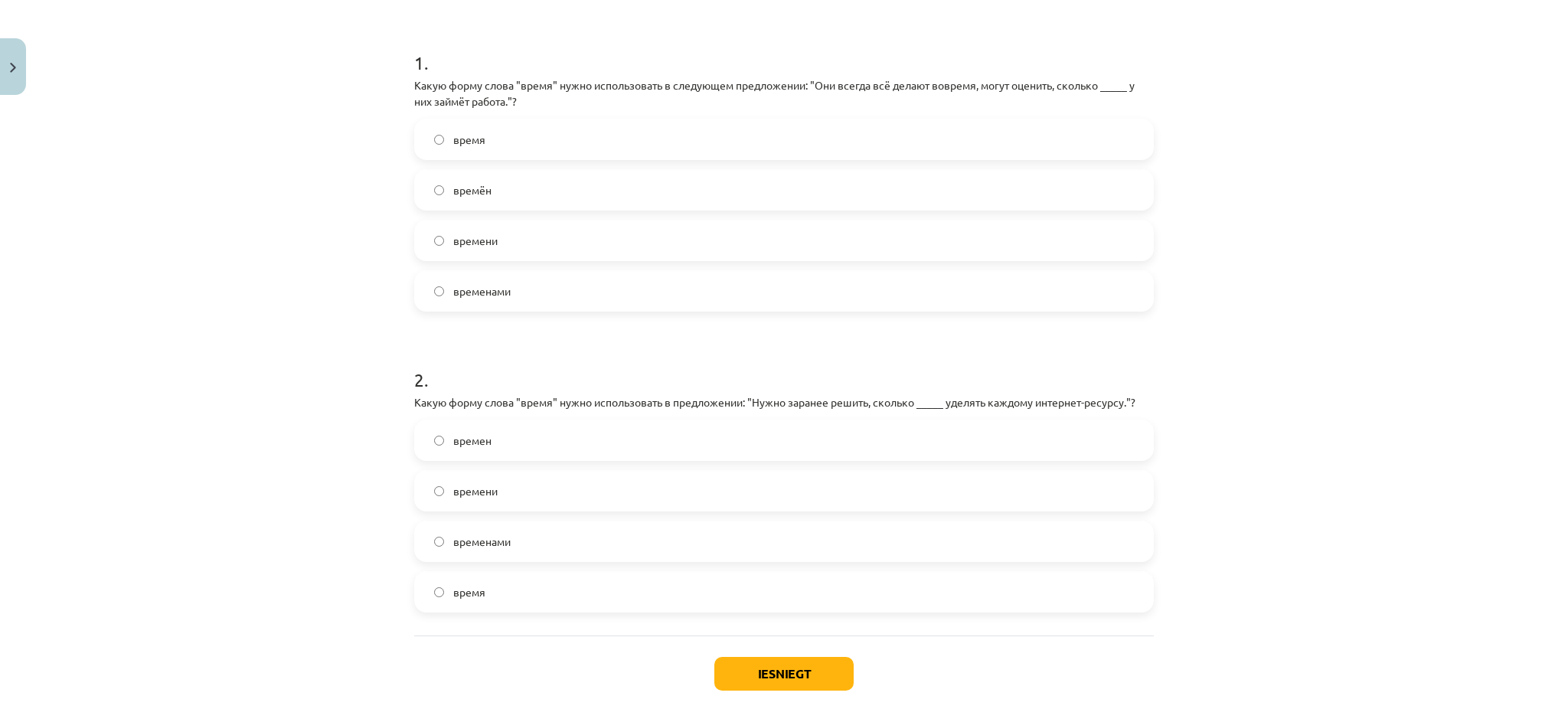
click at [454, 488] on span "времени" at bounding box center [476, 491] width 45 height 16
click at [782, 673] on button "Iesniegt" at bounding box center [784, 673] width 140 height 34
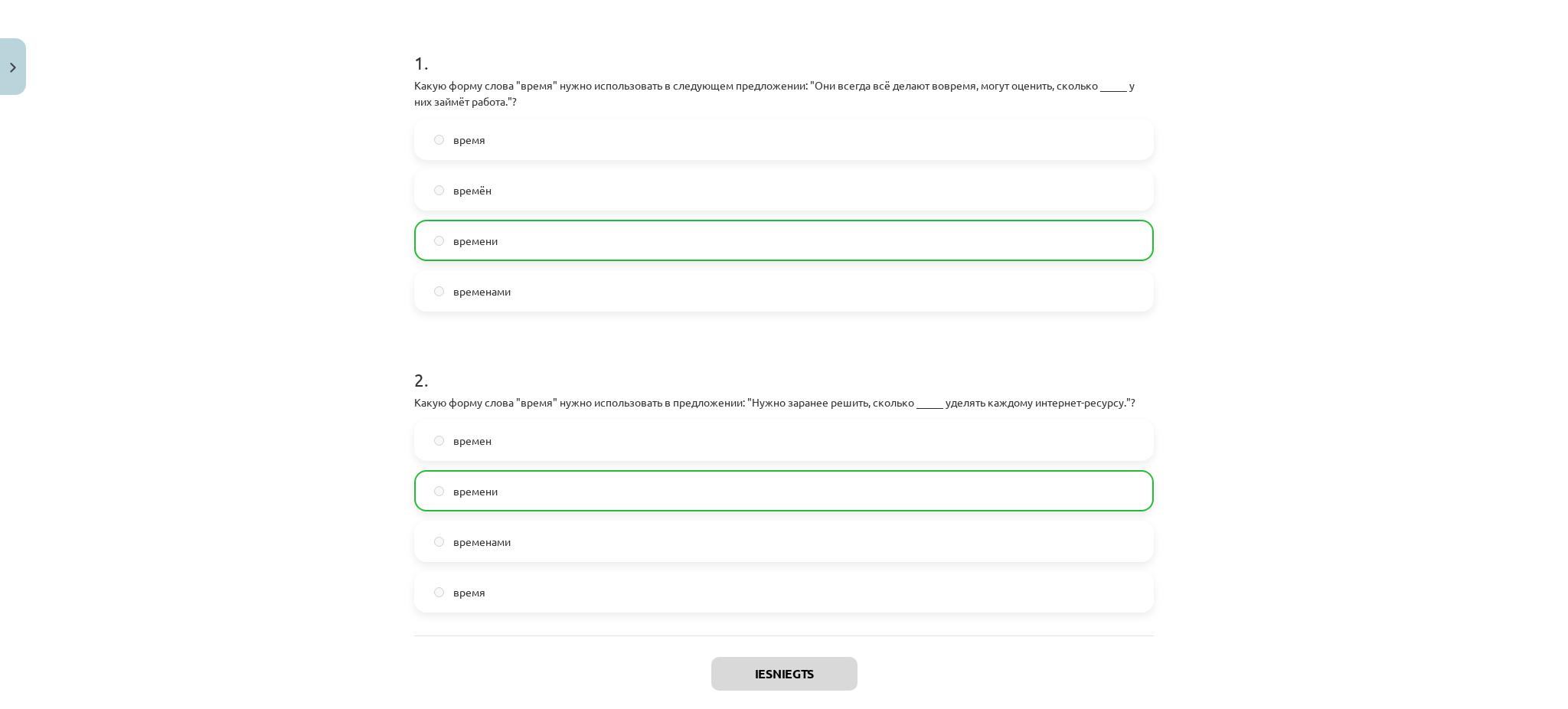
scroll to position [409, 0]
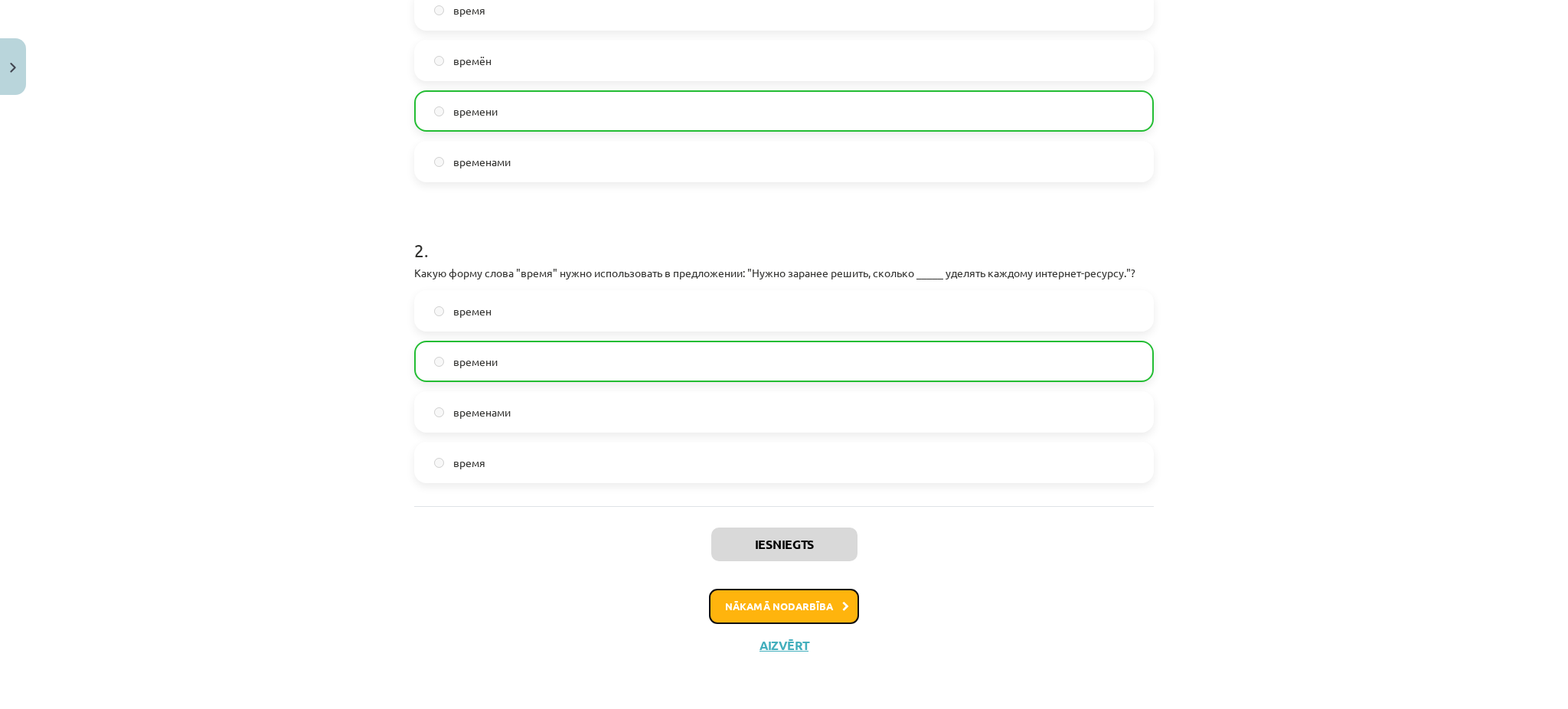
click at [801, 597] on button "Nākamā nodarbība" at bounding box center [784, 606] width 150 height 36
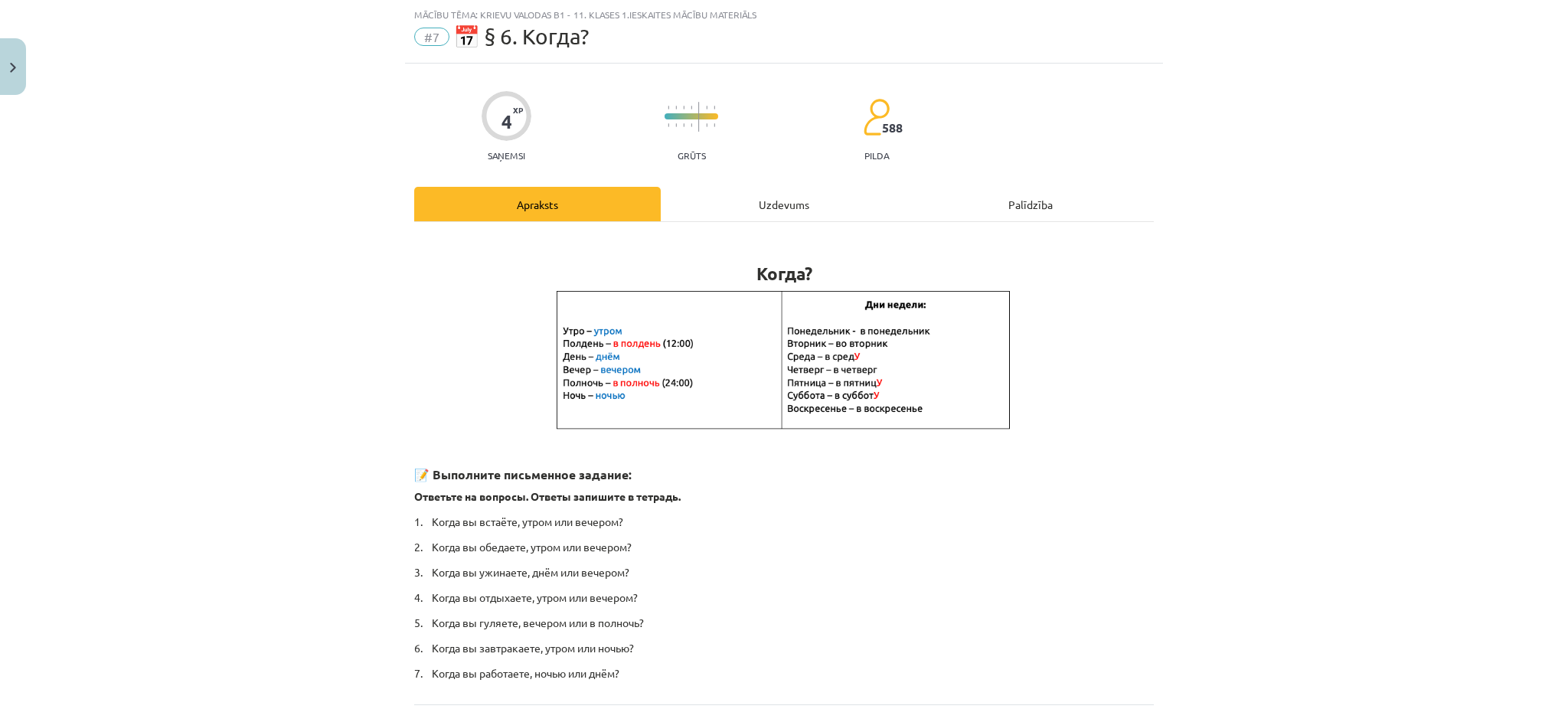
click at [800, 207] on div "Uzdevums" at bounding box center [784, 204] width 246 height 35
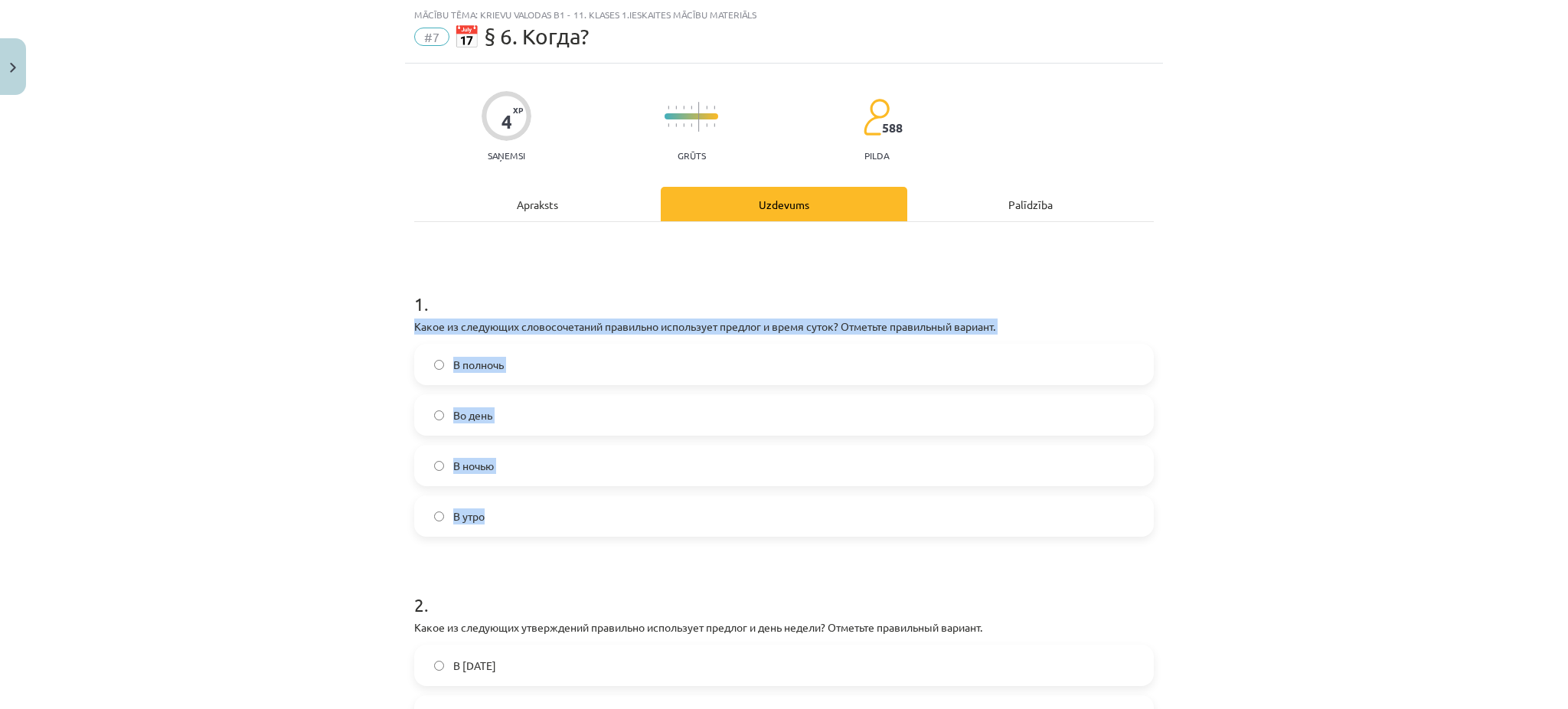
drag, startPoint x: 388, startPoint y: 332, endPoint x: 592, endPoint y: 496, distance: 261.7
click at [592, 496] on div "Mācību tēma: Krievu valodas b1 - 11. klases 1.ieskaites mācību materiāls #7 📅 §…" at bounding box center [784, 354] width 1568 height 709
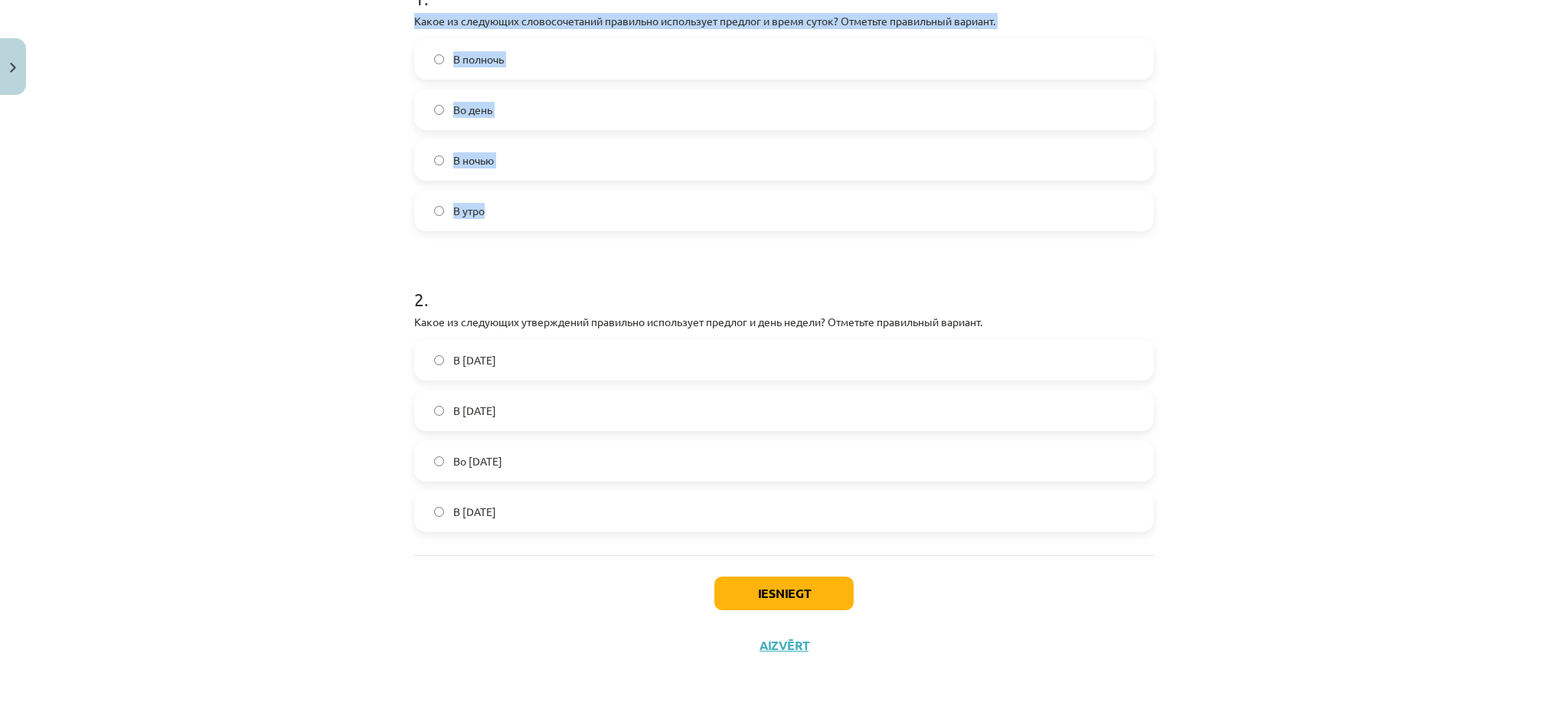
drag, startPoint x: 397, startPoint y: 325, endPoint x: 611, endPoint y: 519, distance: 288.8
click at [611, 519] on div "4 XP Saņemsi Grūts 588 pilda Apraksts Uzdevums Palīdzība 1 . Какое из следующих…" at bounding box center [784, 214] width 758 height 913
click at [501, 454] on span "Во вторник" at bounding box center [478, 462] width 49 height 16
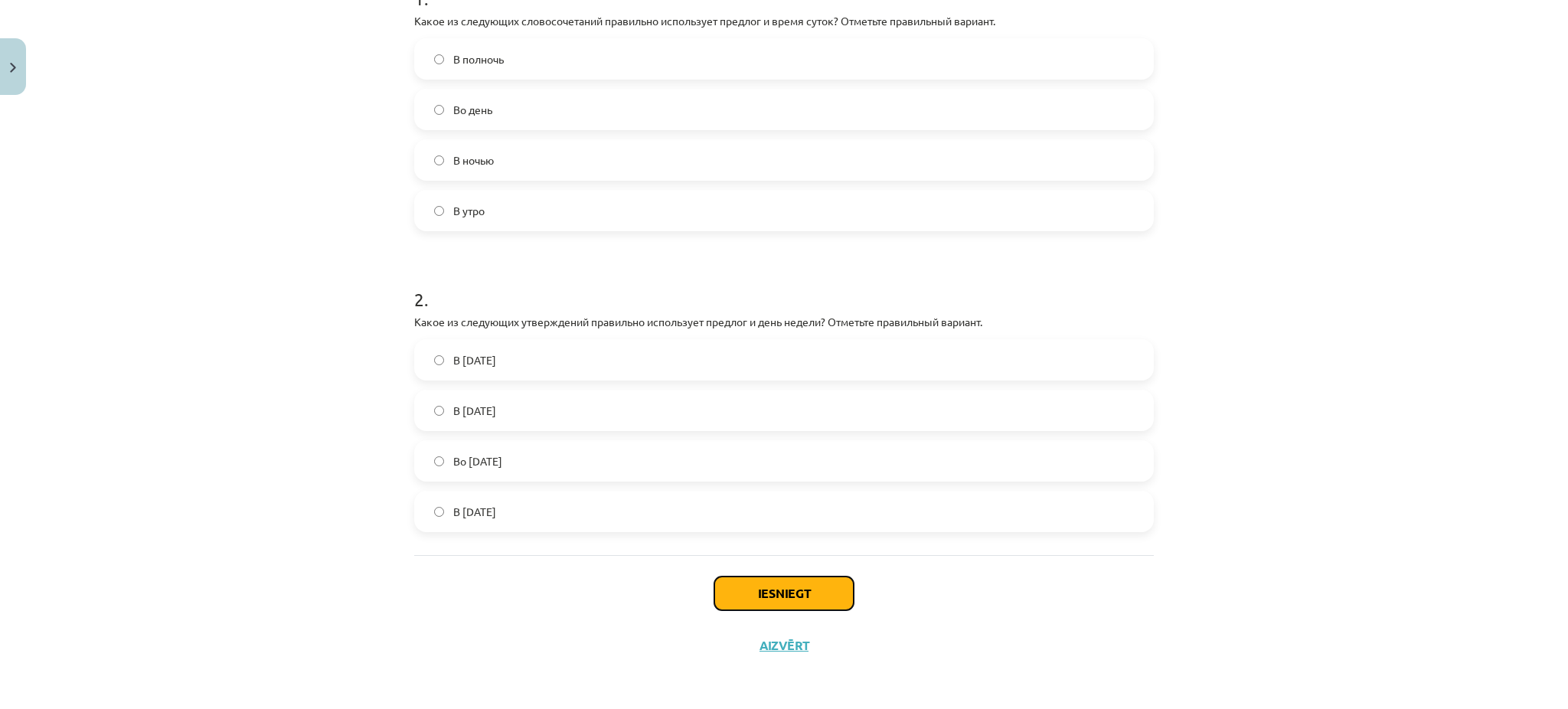
click at [740, 596] on button "Iesniegt" at bounding box center [784, 593] width 140 height 34
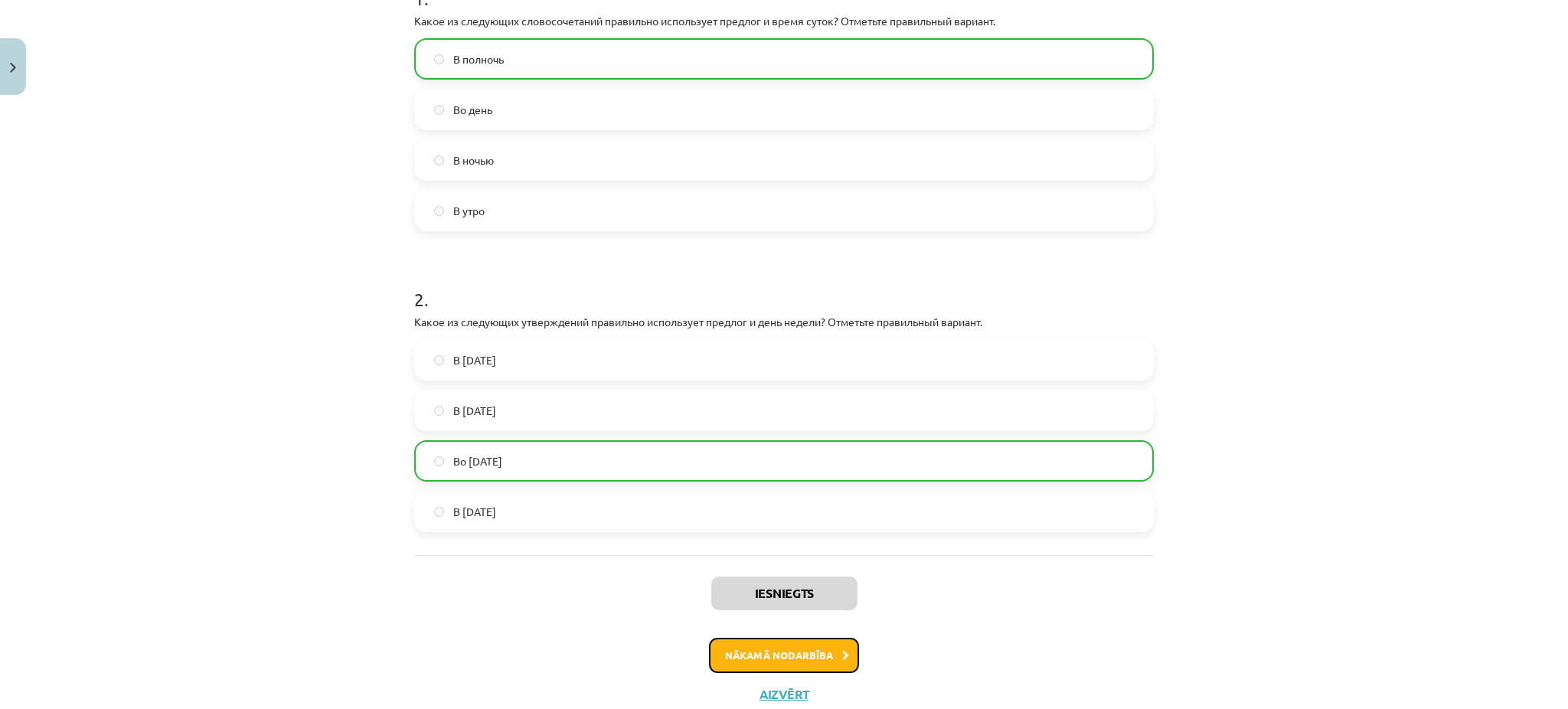
click at [773, 669] on button "Nākamā nodarbība" at bounding box center [784, 655] width 150 height 36
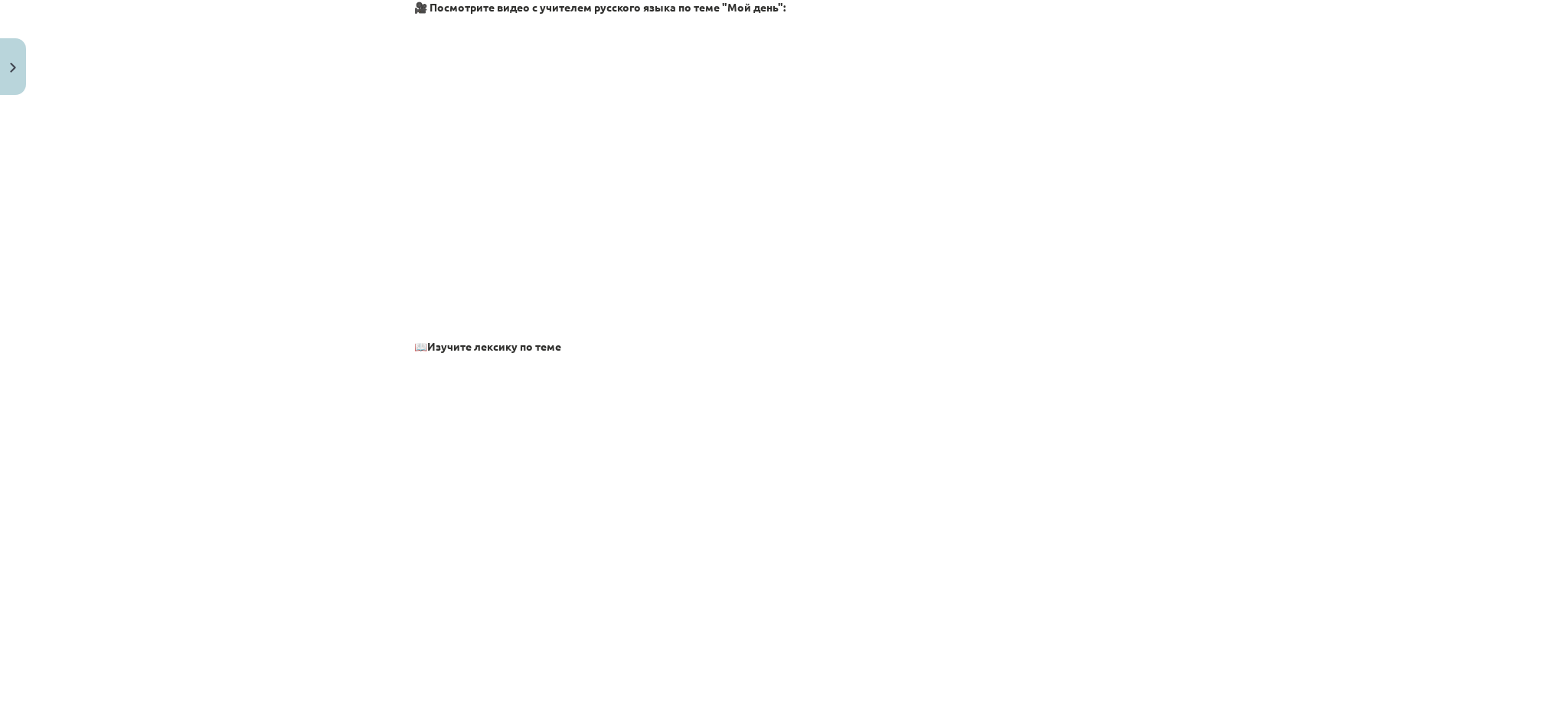
scroll to position [38, 0]
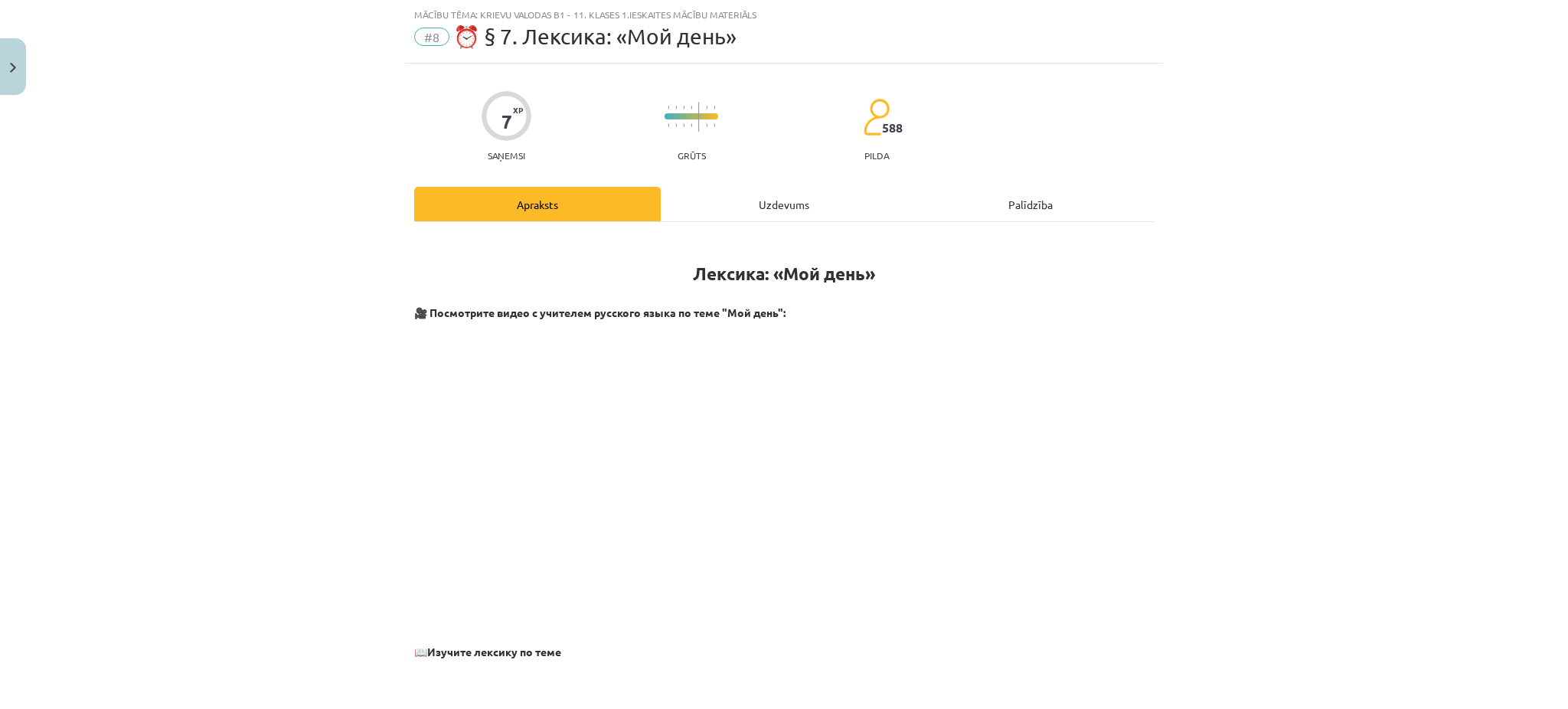
click at [785, 200] on div "Uzdevums" at bounding box center [784, 204] width 246 height 35
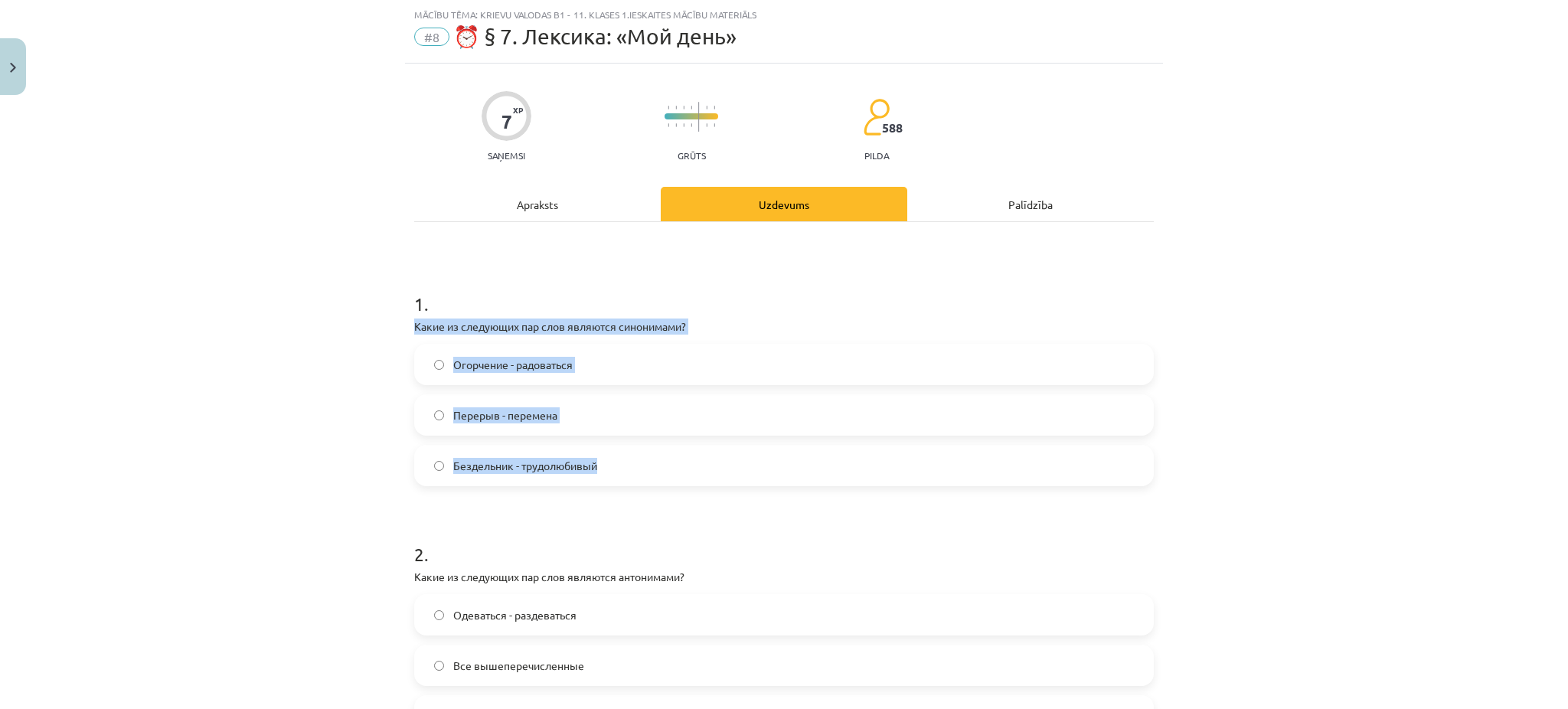
drag, startPoint x: 406, startPoint y: 322, endPoint x: 632, endPoint y: 459, distance: 264.3
click at [632, 459] on div "1 . Какие из следующих пар слов являются синонимами? Огорчение - радоваться Пер…" at bounding box center [784, 376] width 740 height 220
click at [486, 410] on span "Перерыв - перемена" at bounding box center [506, 415] width 104 height 16
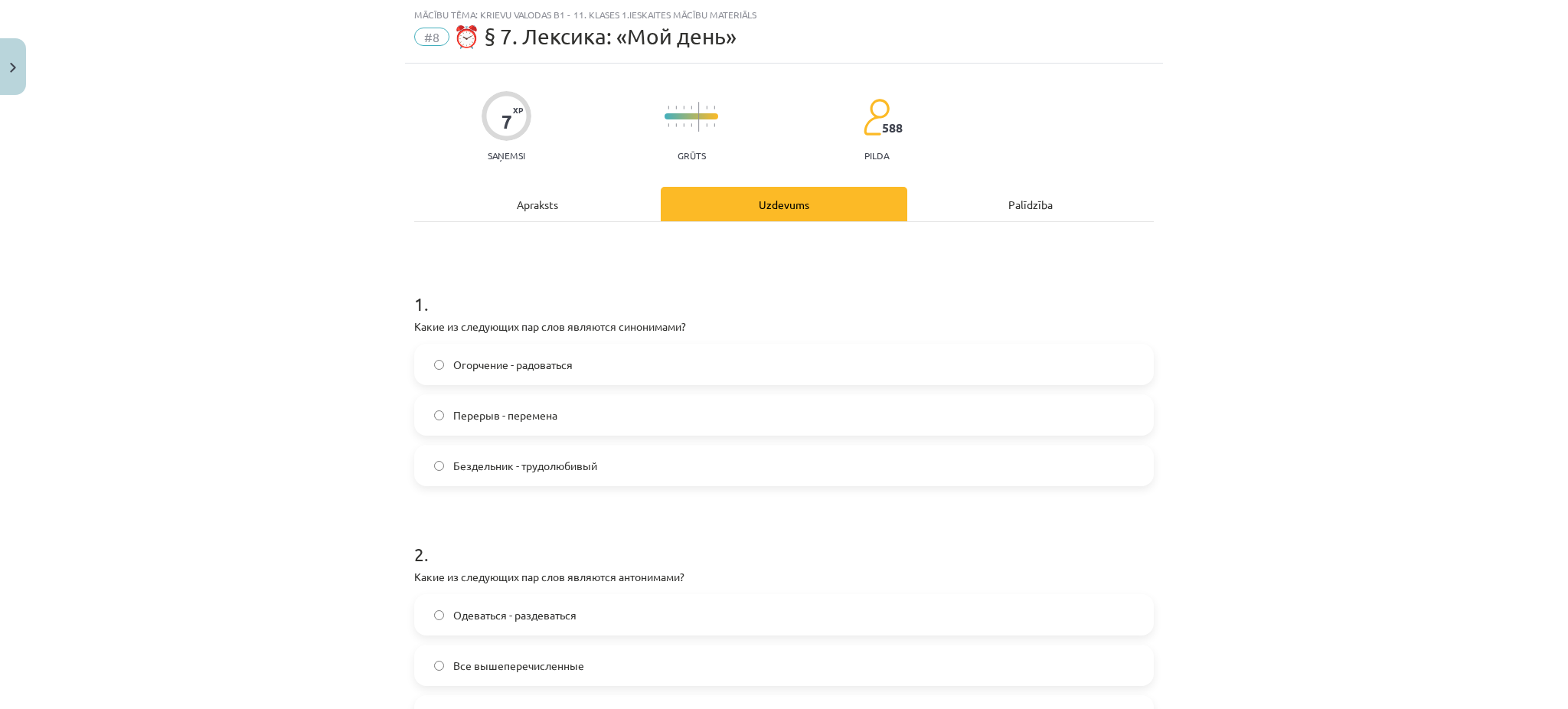
scroll to position [330, 0]
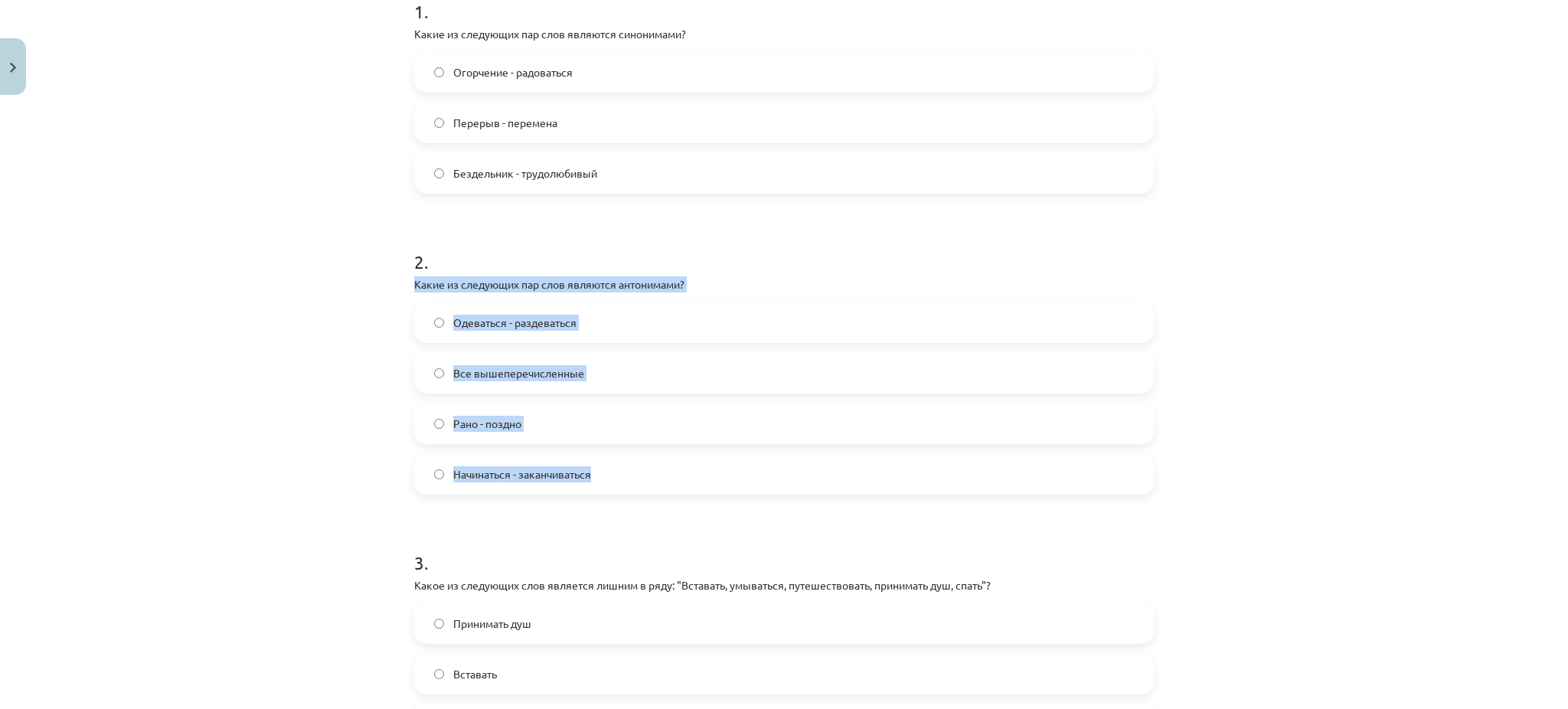
drag, startPoint x: 407, startPoint y: 281, endPoint x: 645, endPoint y: 463, distance: 299.6
click at [645, 463] on div "2 . Какие из следующих пар слов являются антонимами? Одеваться - раздеваться Вс…" at bounding box center [784, 360] width 740 height 270
click at [519, 380] on span "Все вышеперечисленные" at bounding box center [518, 373] width 131 height 16
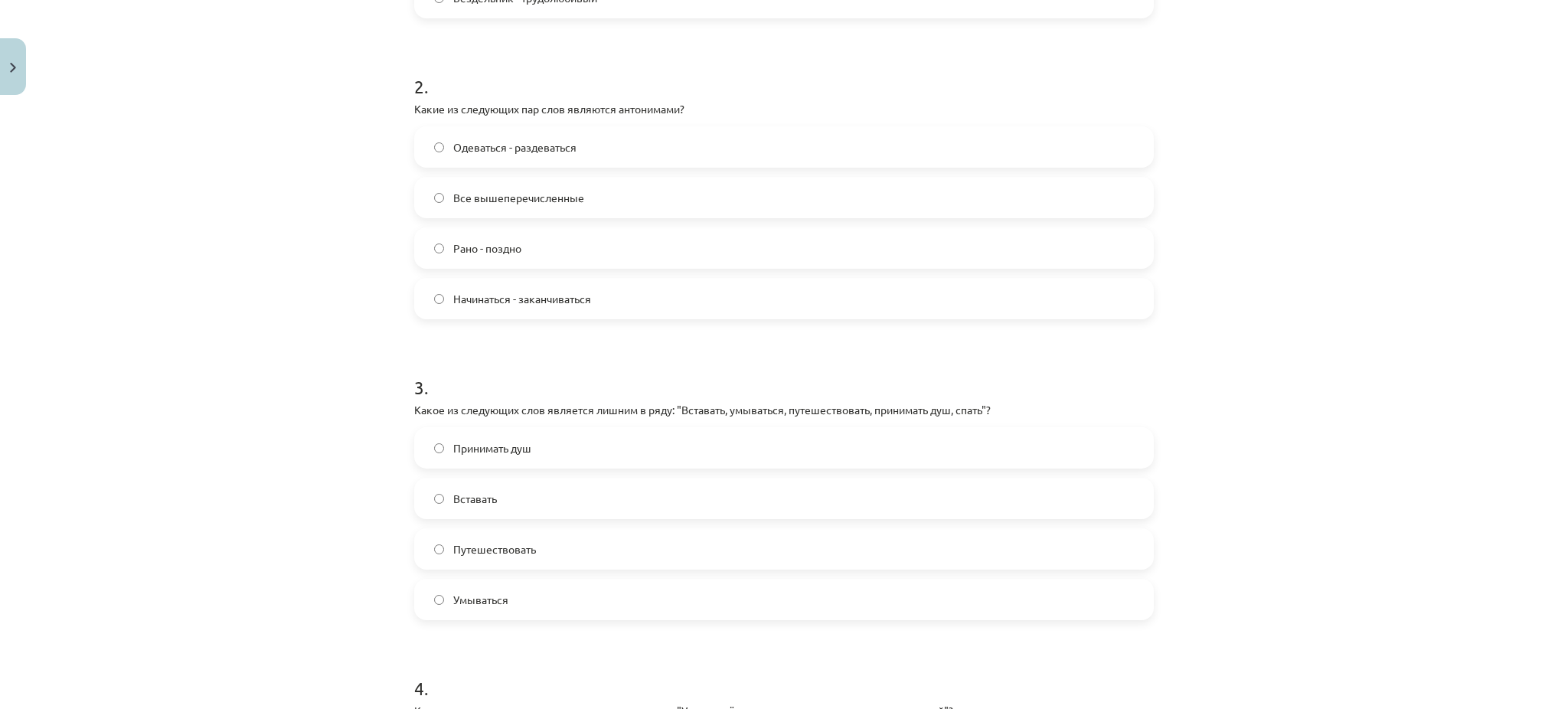
scroll to position [519, 0]
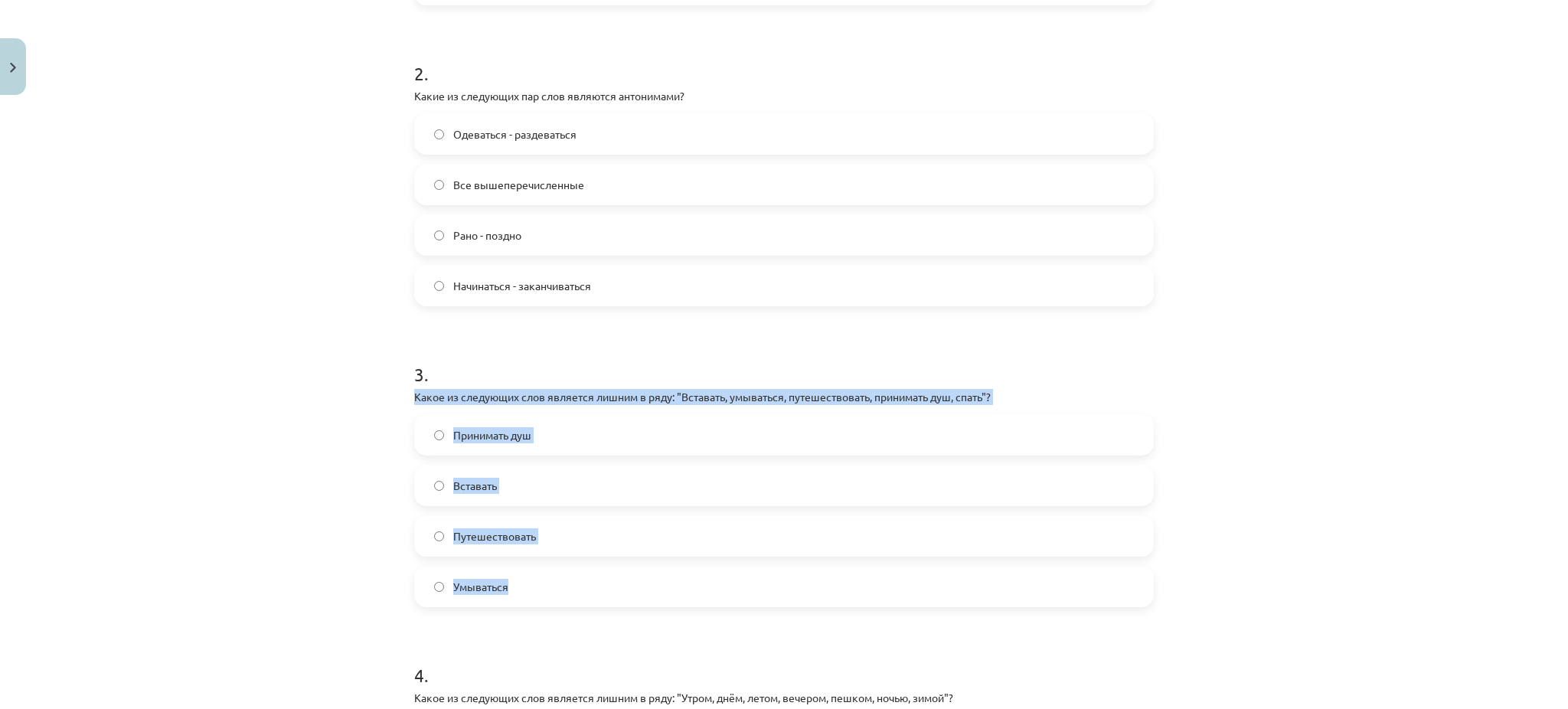
drag, startPoint x: 398, startPoint y: 392, endPoint x: 639, endPoint y: 592, distance: 313.2
click at [639, 592] on div "7 XP Saņemsi Grūts 588 pilda Apraksts Uzdevums Palīdzība 1 . Какие из следующих…" at bounding box center [784, 315] width 758 height 1465
click at [480, 547] on label "Путешествовать" at bounding box center [784, 536] width 737 height 38
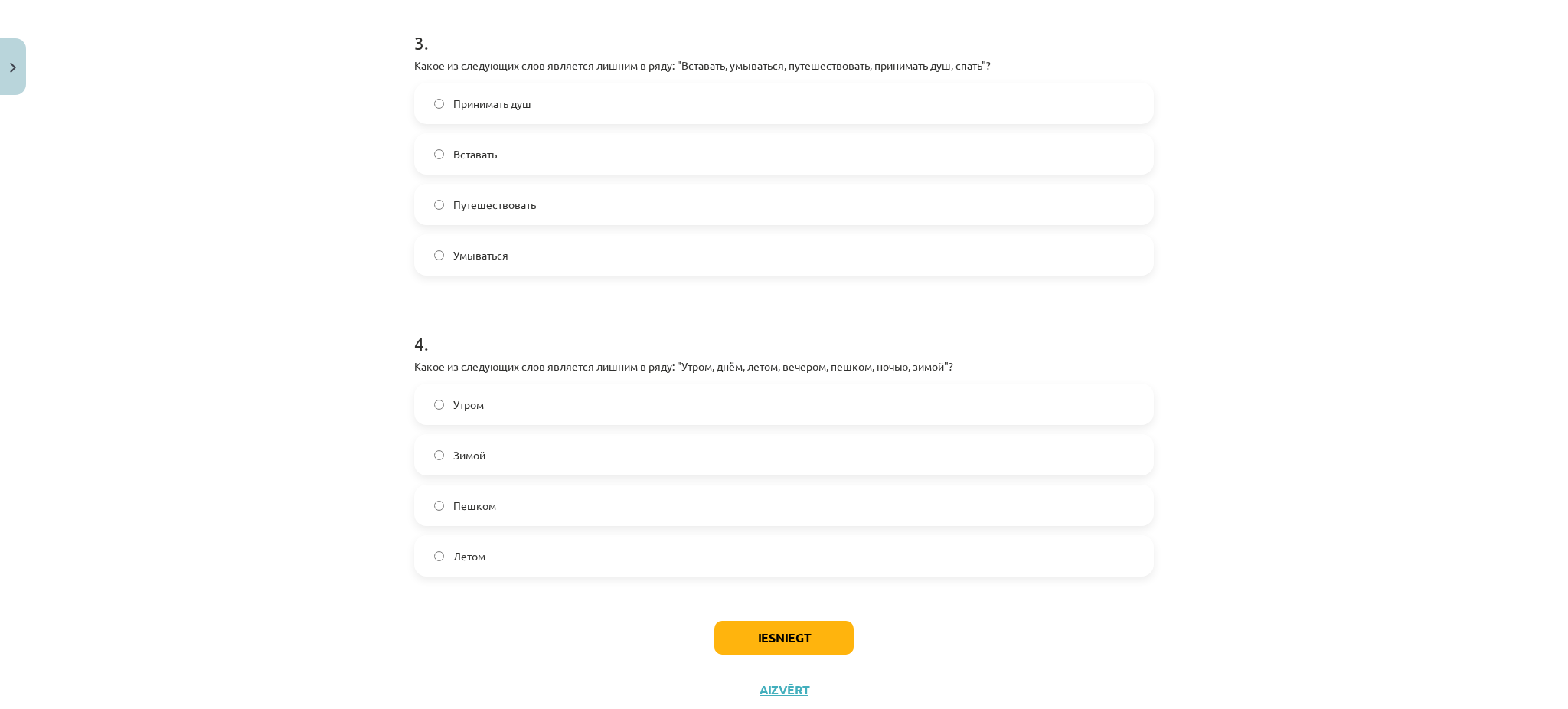
scroll to position [854, 0]
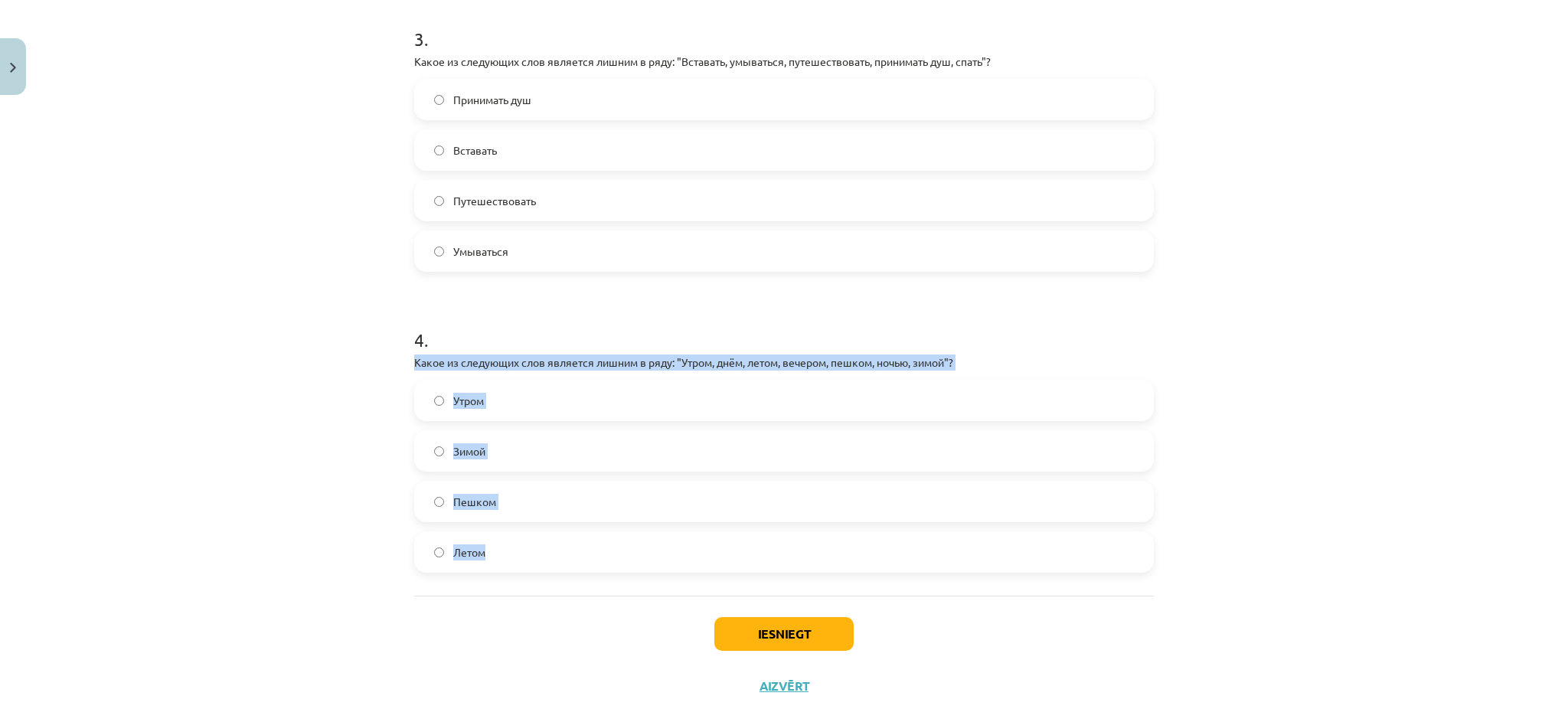
drag, startPoint x: 393, startPoint y: 353, endPoint x: 596, endPoint y: 558, distance: 288.5
click at [596, 558] on div "Mācību tēma: Krievu valodas b1 - 11. klases 1.ieskaites mācību materiāls #8 ⏰ §…" at bounding box center [784, 354] width 1568 height 709
click at [516, 536] on label "Летом" at bounding box center [784, 552] width 737 height 38
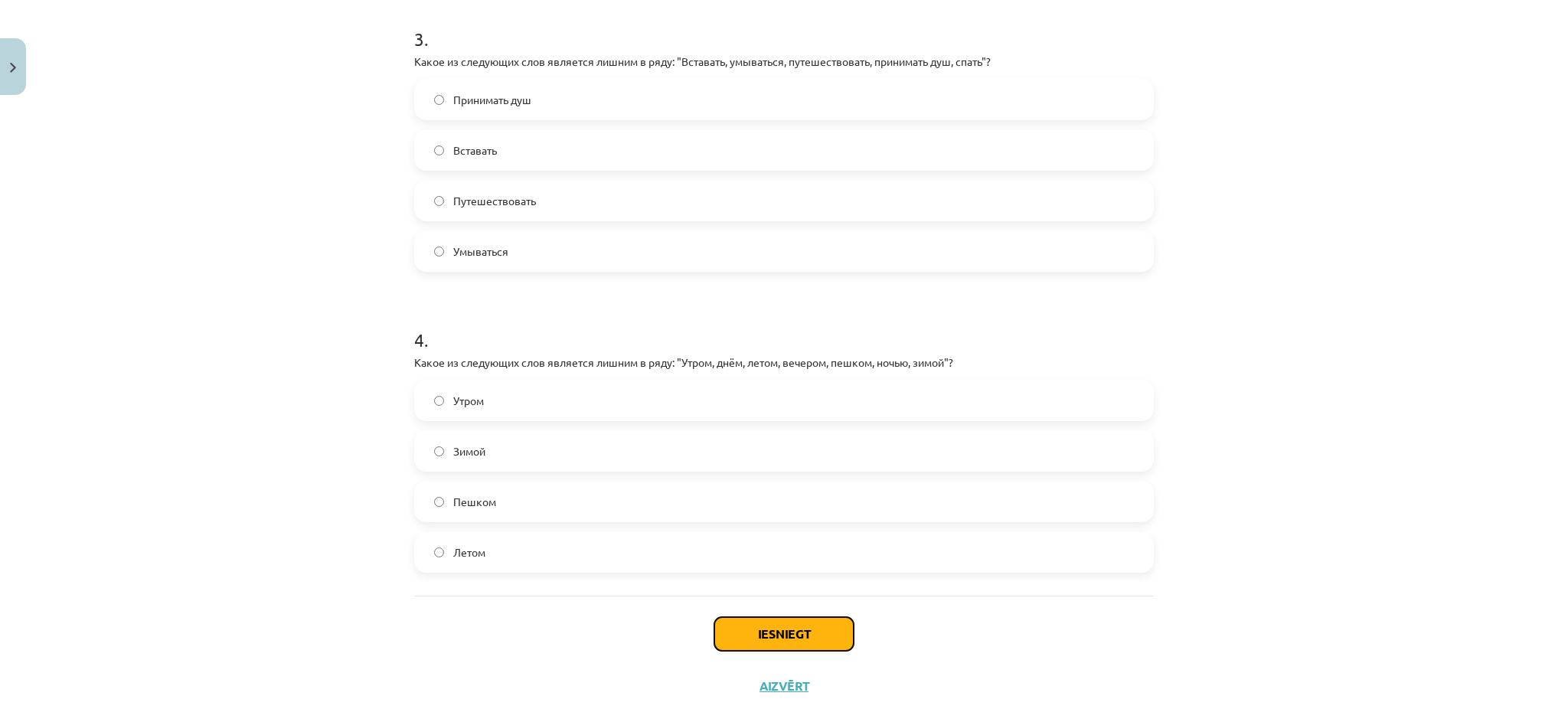
click at [782, 626] on button "Iesniegt" at bounding box center [784, 633] width 140 height 34
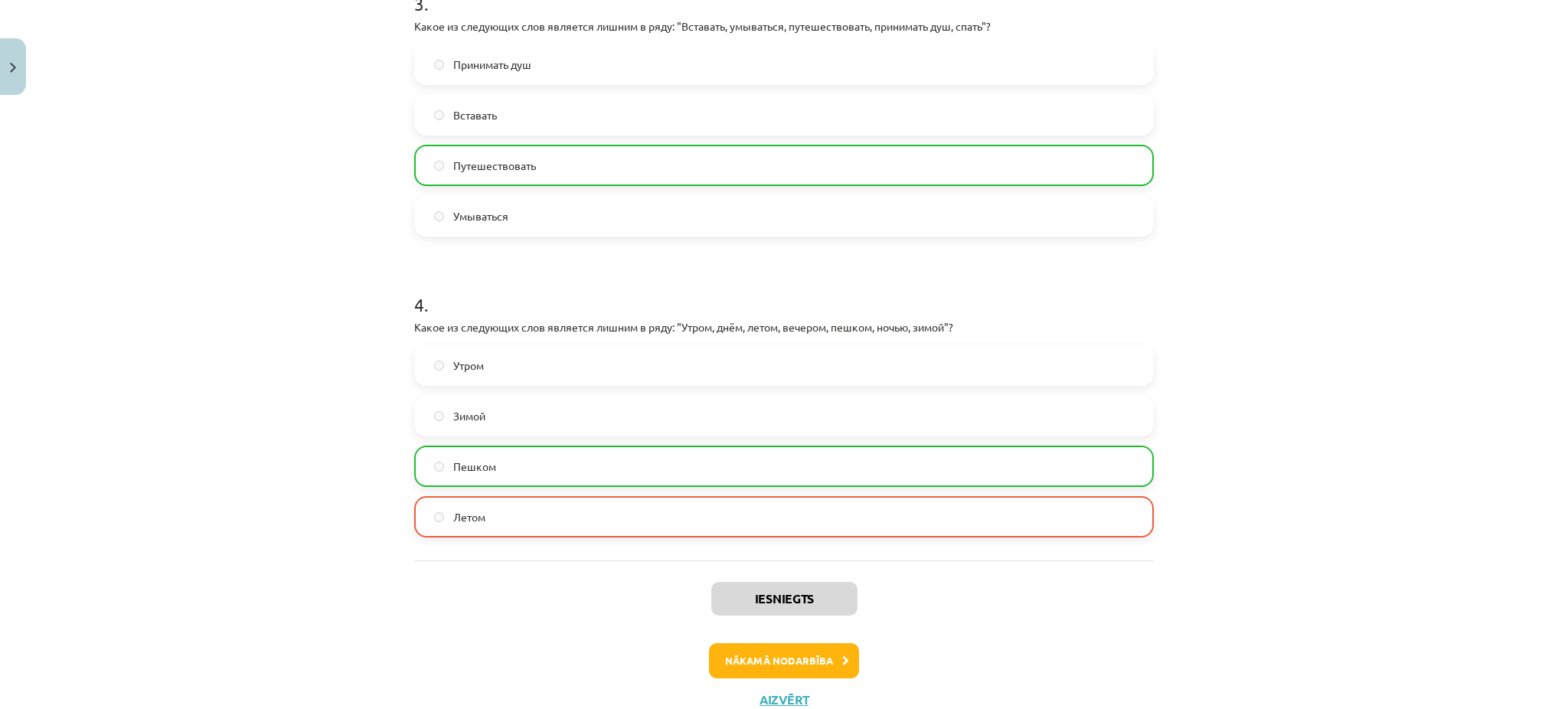
scroll to position [944, 0]
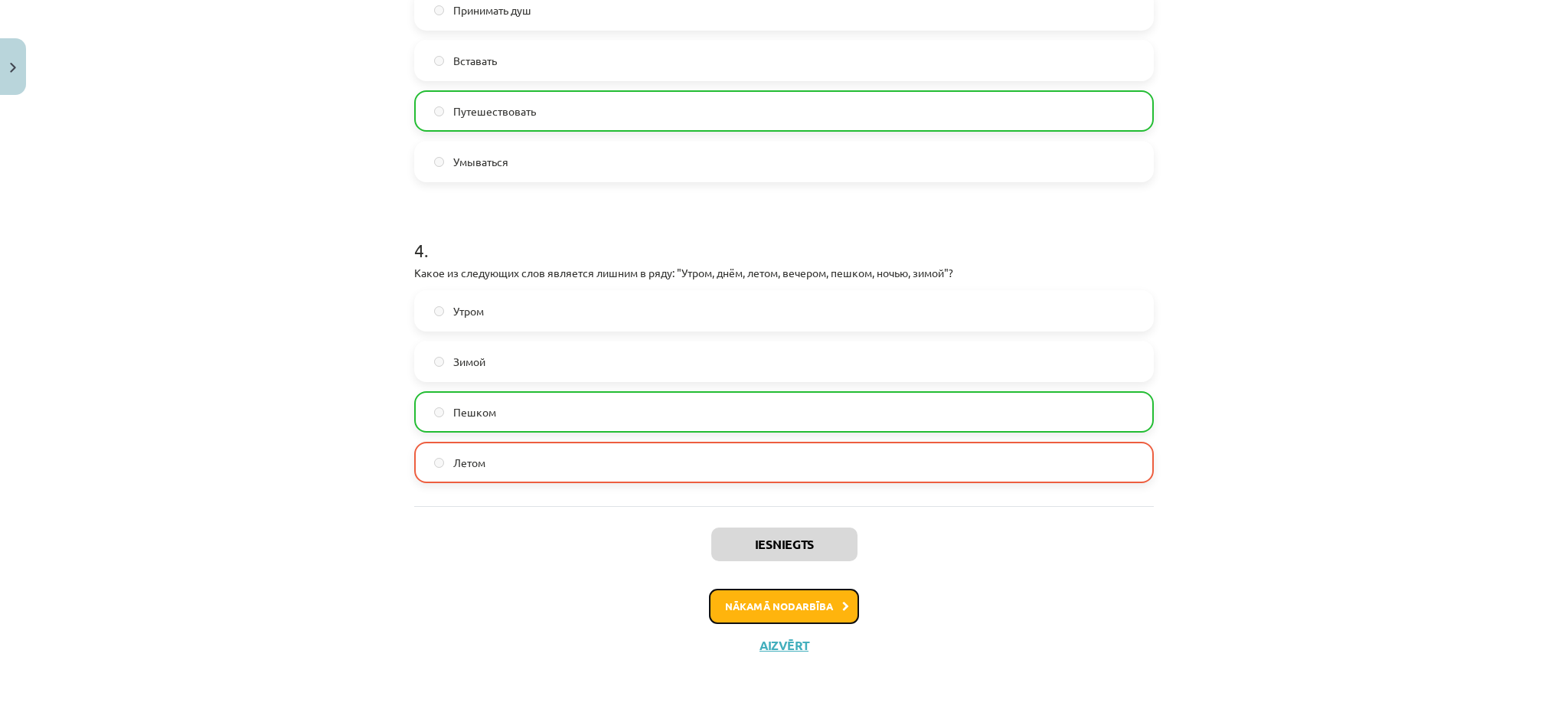
click at [798, 601] on button "Nākamā nodarbība" at bounding box center [784, 606] width 150 height 36
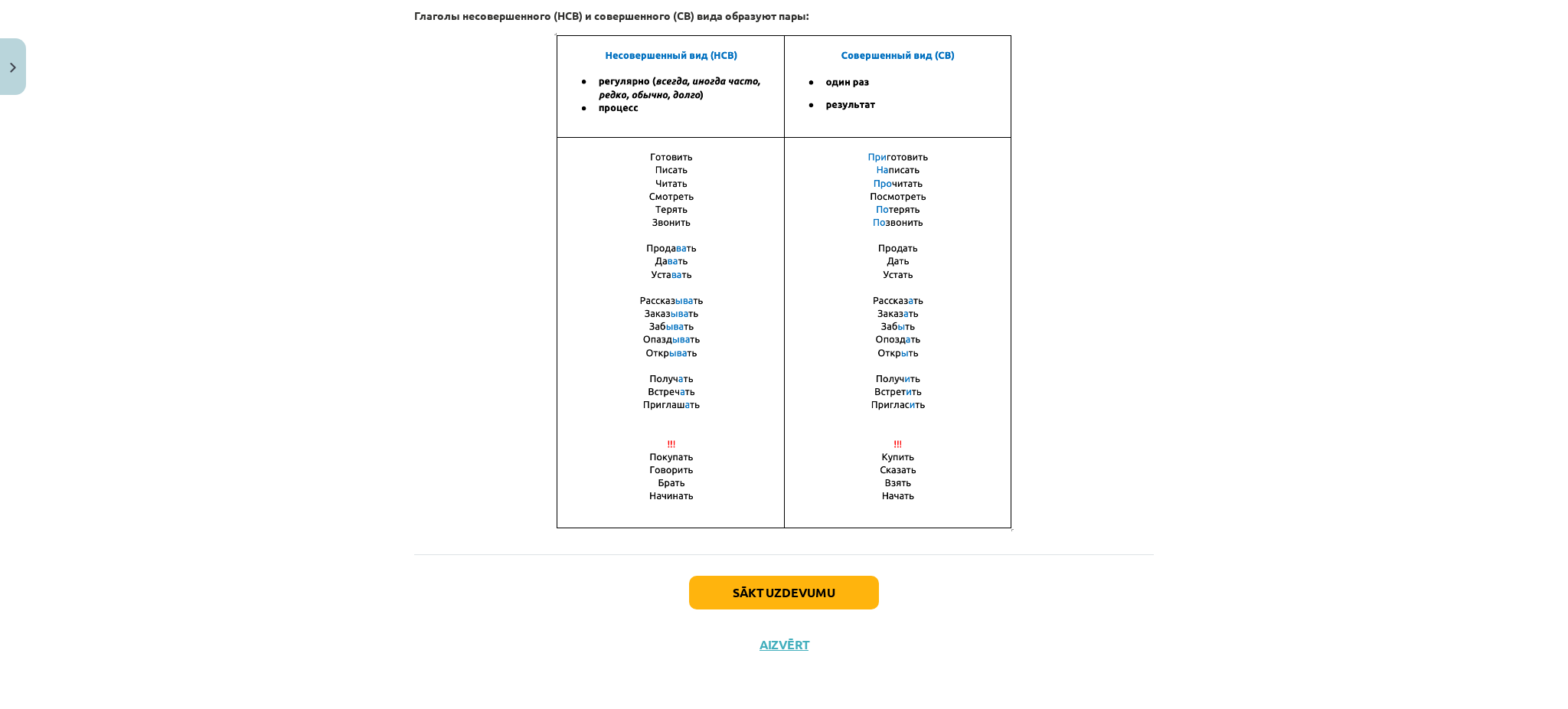
scroll to position [38, 0]
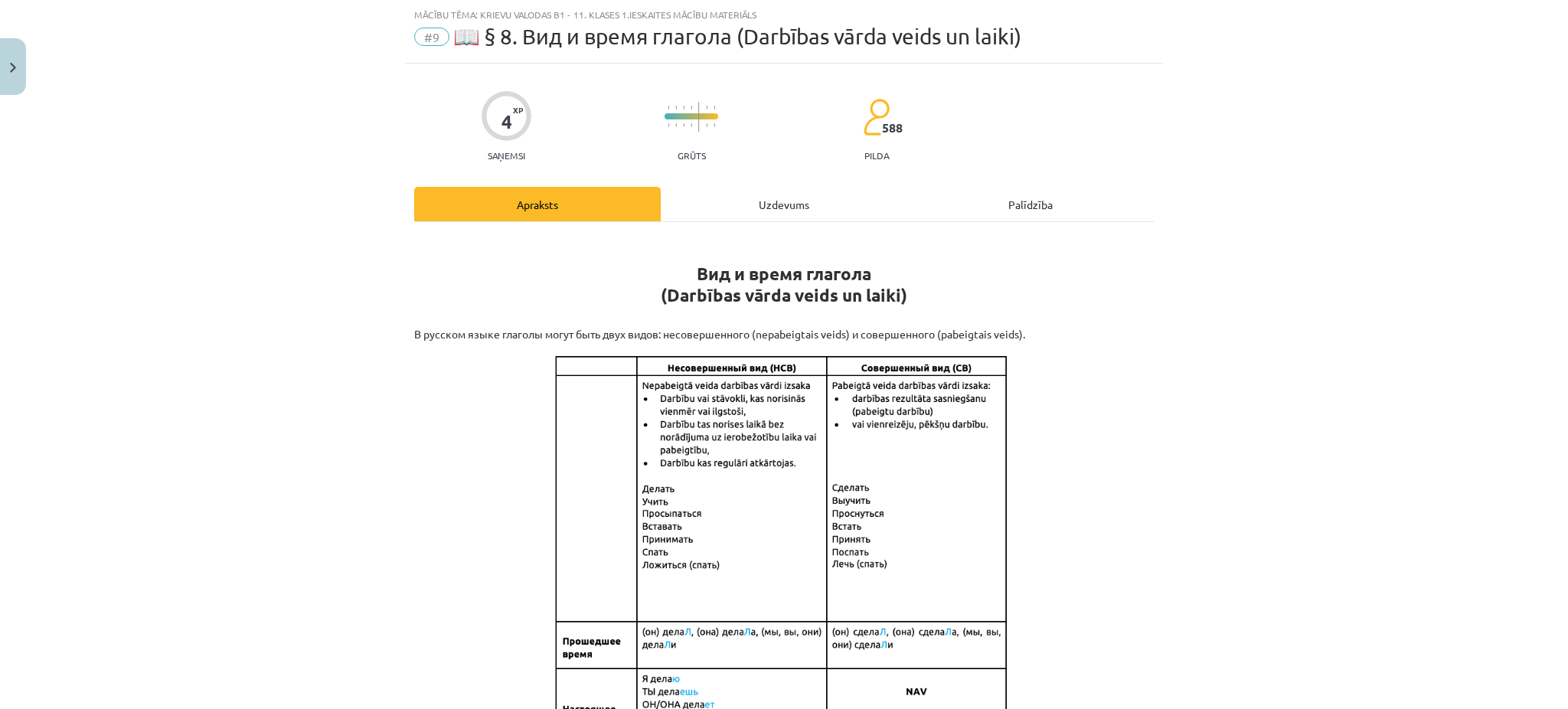
click at [800, 209] on div "Uzdevums" at bounding box center [784, 204] width 246 height 35
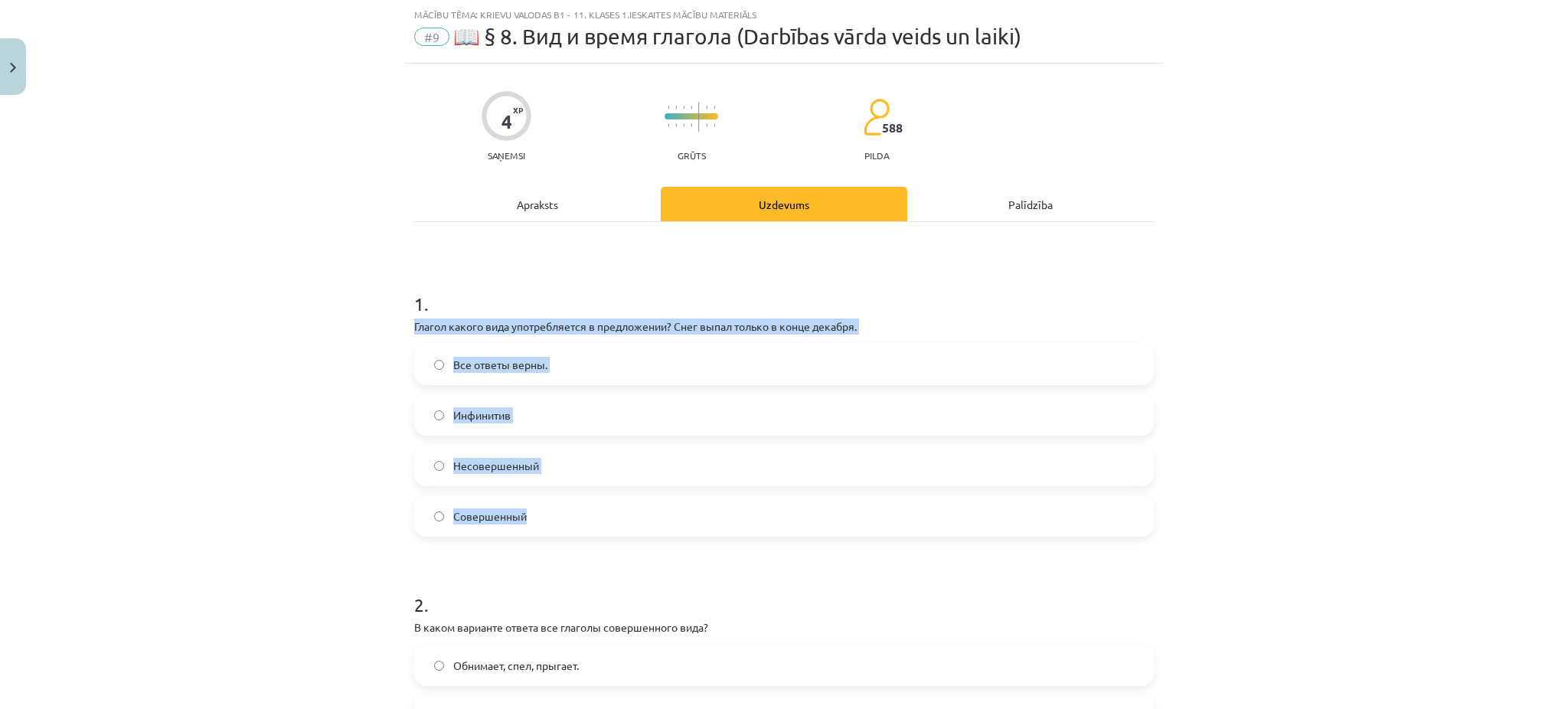
drag, startPoint x: 398, startPoint y: 325, endPoint x: 584, endPoint y: 518, distance: 268.0
click at [469, 444] on div "Все ответы верны. Инфинитив Несовершенный Совершенный" at bounding box center [784, 440] width 740 height 193
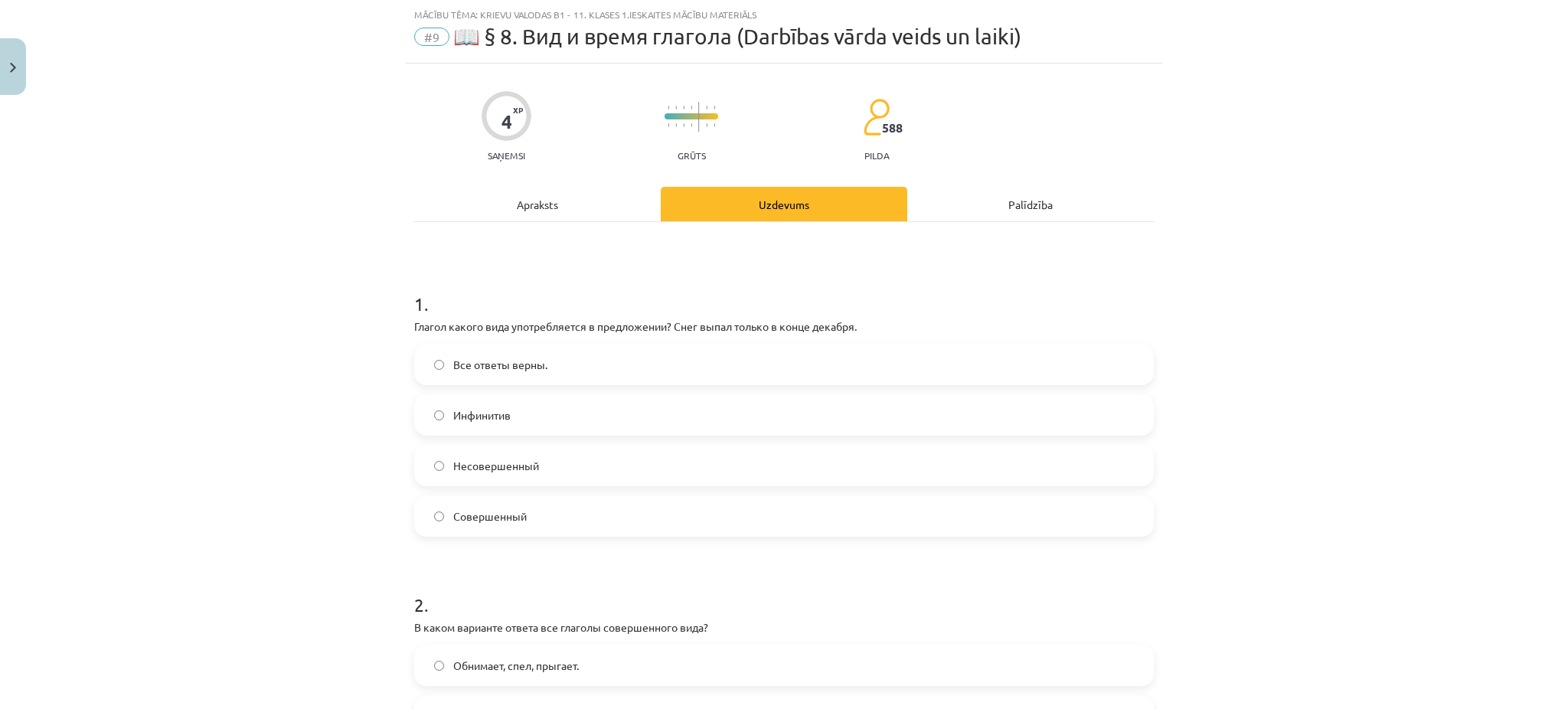
click at [463, 458] on span "Несовершенный" at bounding box center [497, 466] width 86 height 16
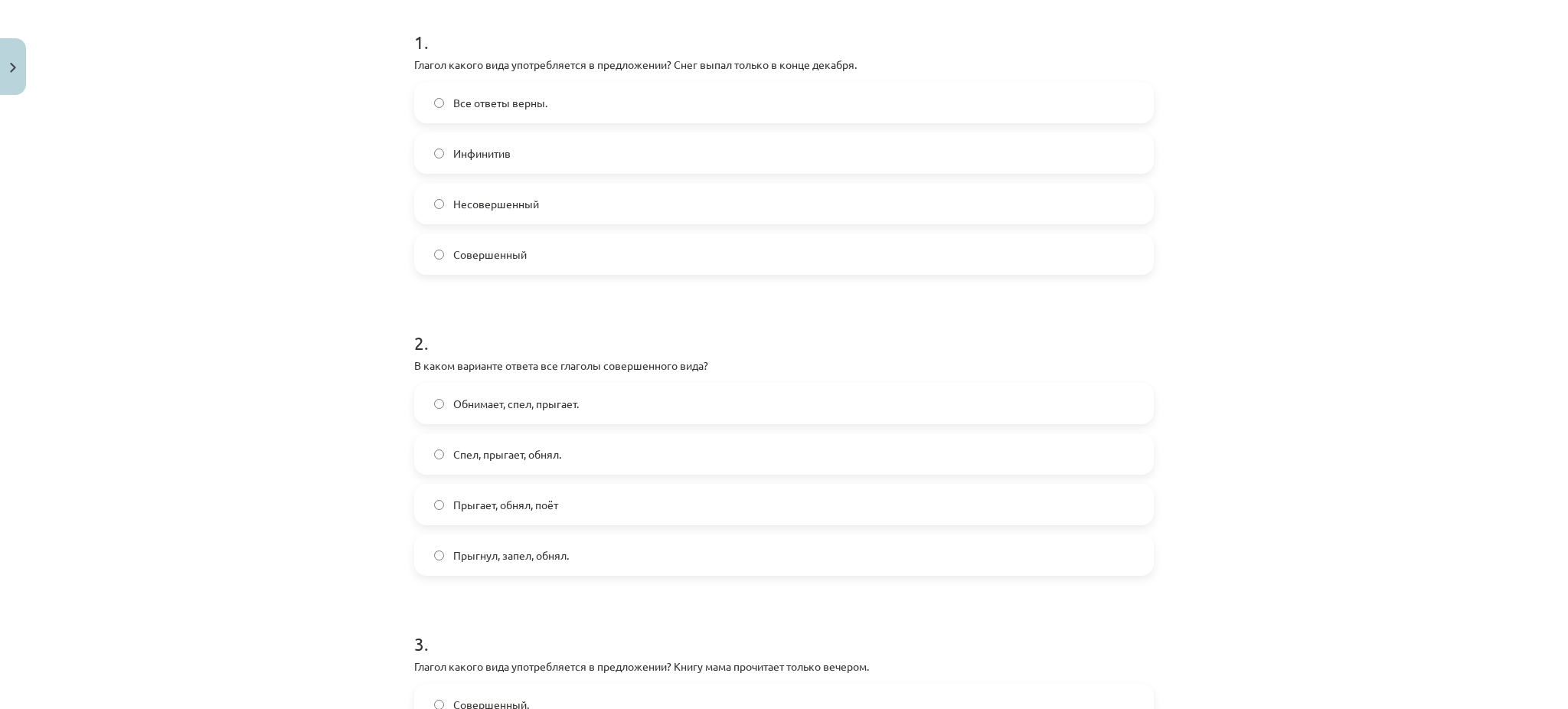
scroll to position [302, 0]
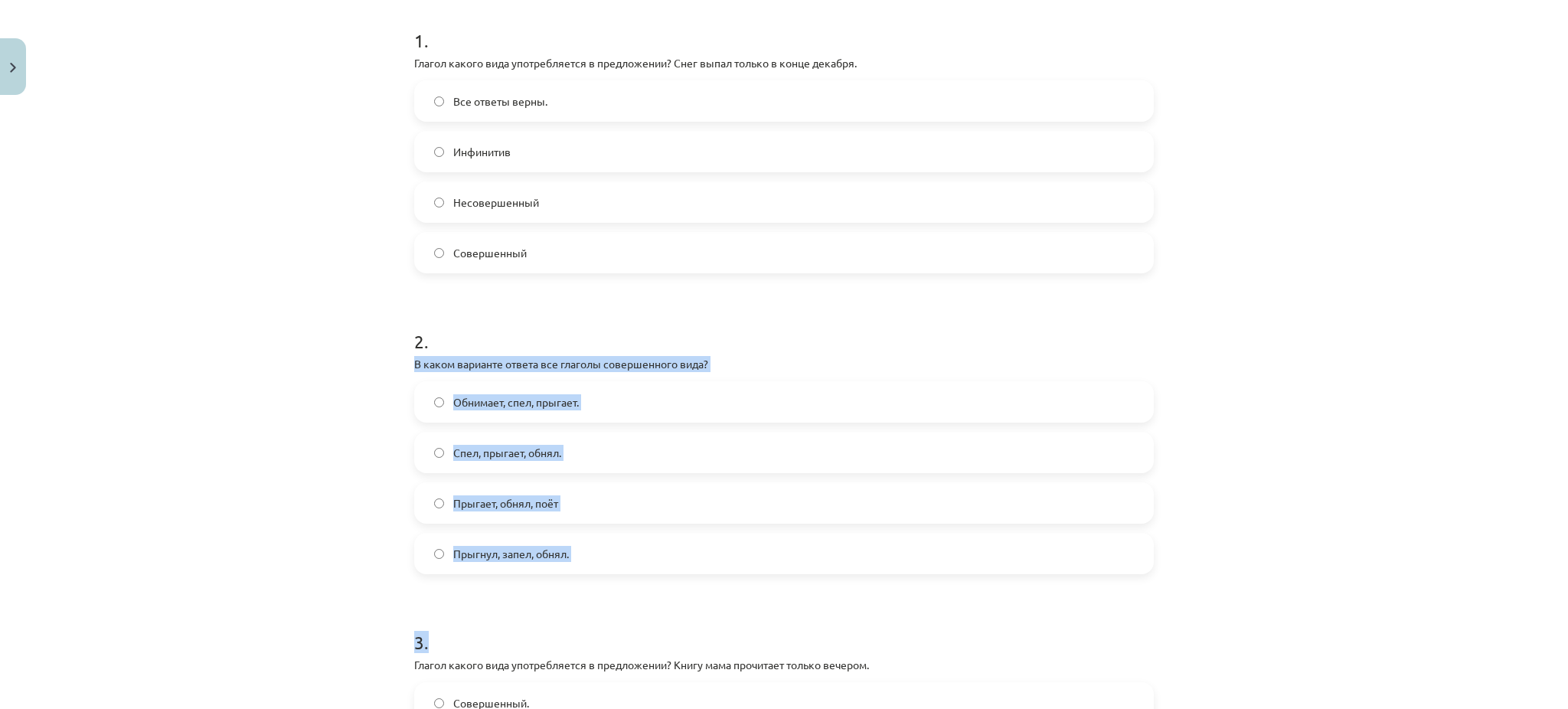
drag, startPoint x: 392, startPoint y: 365, endPoint x: 659, endPoint y: 576, distance: 340.3
click at [659, 576] on div "Mācību tēma: Krievu valodas b1 - 11. klases 1.ieskaites mācību materiāls #9 📖 §…" at bounding box center [784, 354] width 1568 height 709
click at [491, 564] on label "Прыгнул, запел, обнял." at bounding box center [784, 554] width 737 height 38
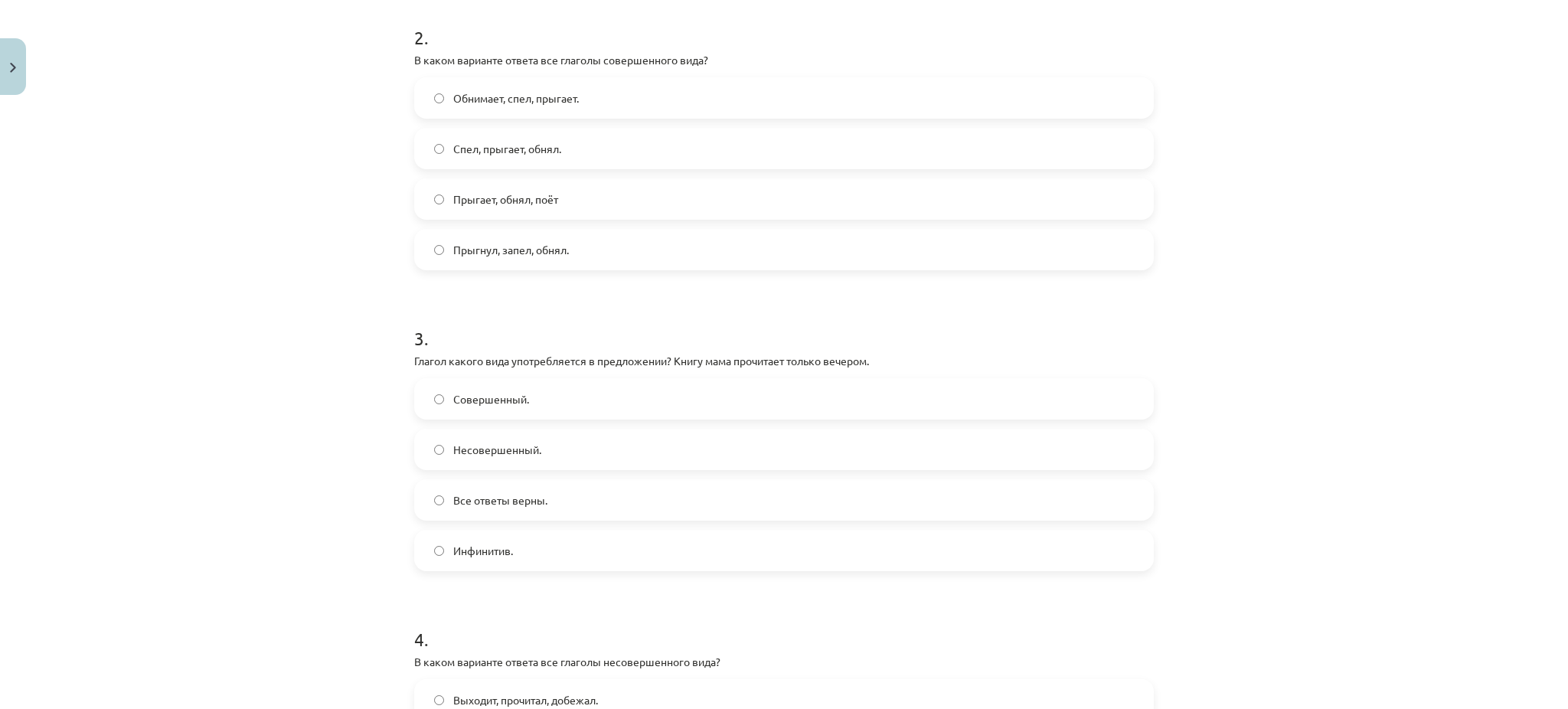
scroll to position [650, 0]
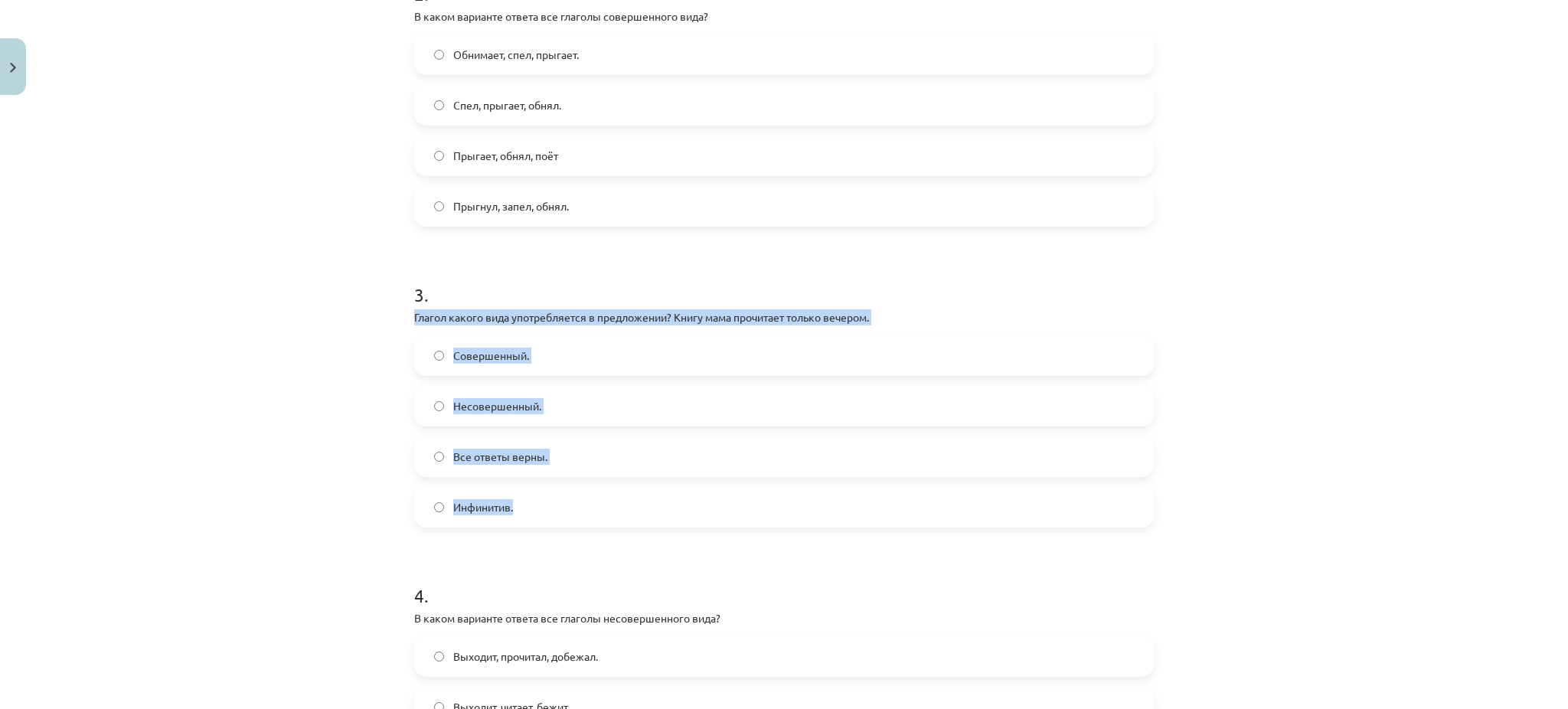
drag, startPoint x: 397, startPoint y: 318, endPoint x: 594, endPoint y: 526, distance: 286.5
click at [594, 526] on div "4 XP Saņemsi Grūts 588 pilda Apraksts Uzdevums Palīdzība 1 . Глагол какого вида…" at bounding box center [784, 210] width 758 height 1516
click at [459, 342] on label "Совершенный." at bounding box center [784, 355] width 737 height 38
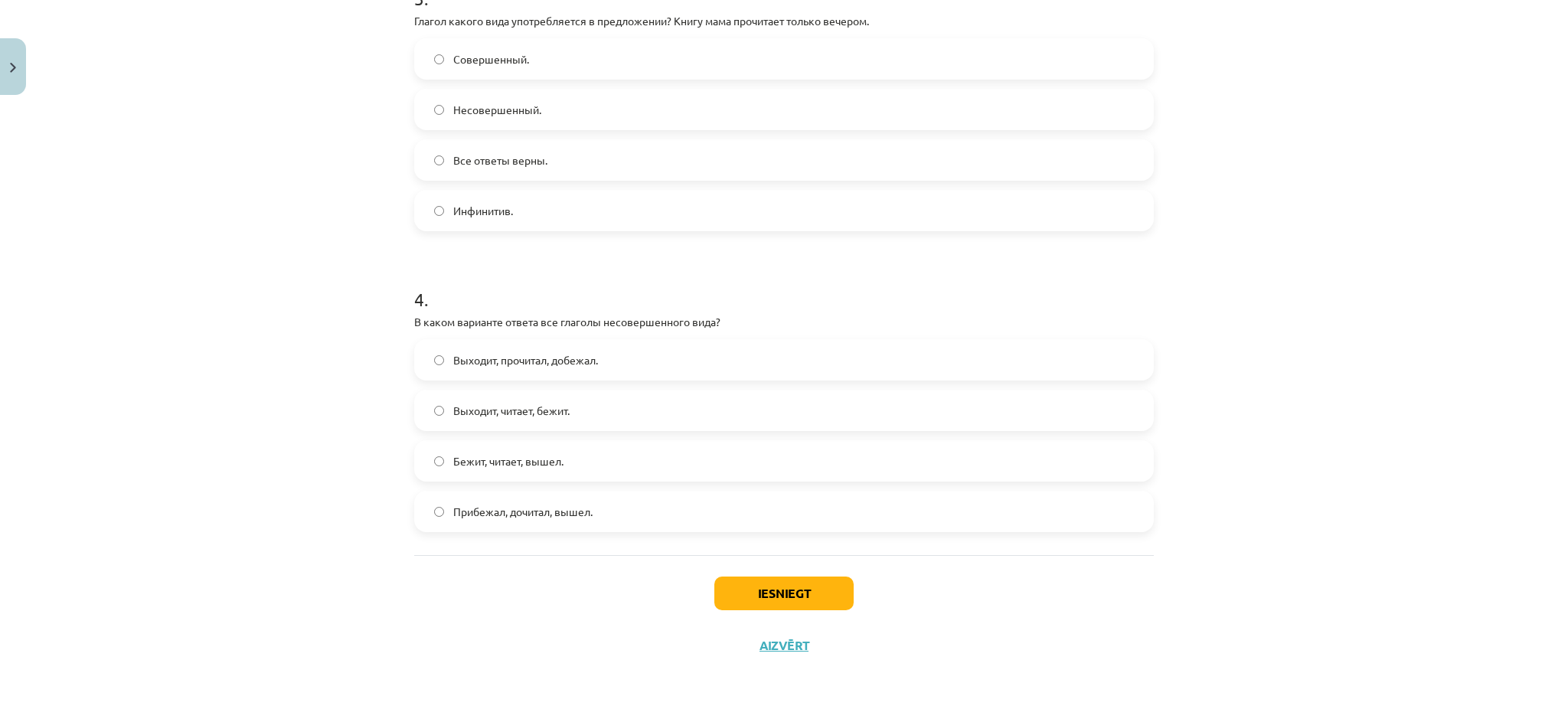
scroll to position [940, 0]
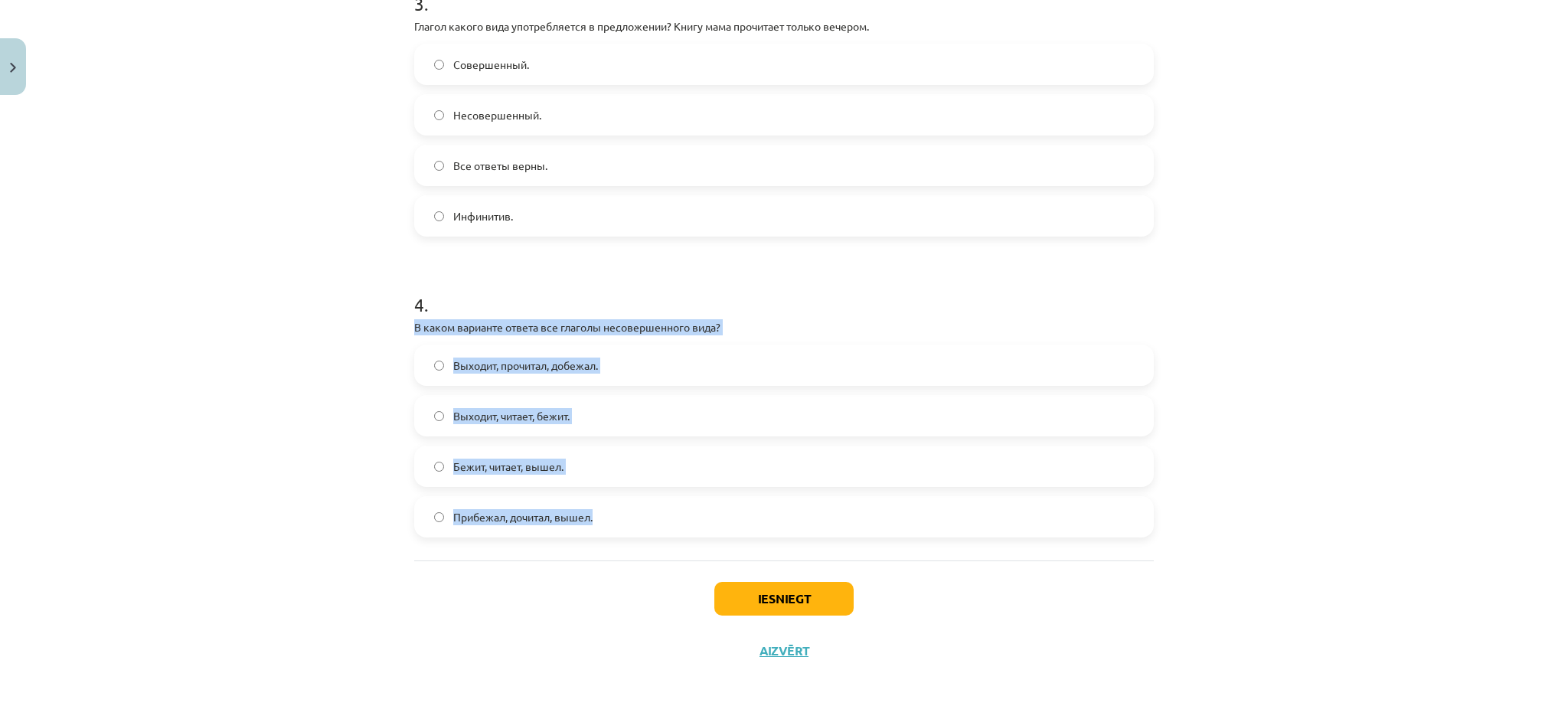
drag, startPoint x: 396, startPoint y: 332, endPoint x: 611, endPoint y: 528, distance: 290.9
click at [611, 528] on div "Mācību tēma: Krievu valodas b1 - 11. klases 1.ieskaites mācību materiāls #9 📖 §…" at bounding box center [784, 354] width 1568 height 709
click at [454, 402] on label "Выходит, читает, бежит." at bounding box center [784, 416] width 737 height 38
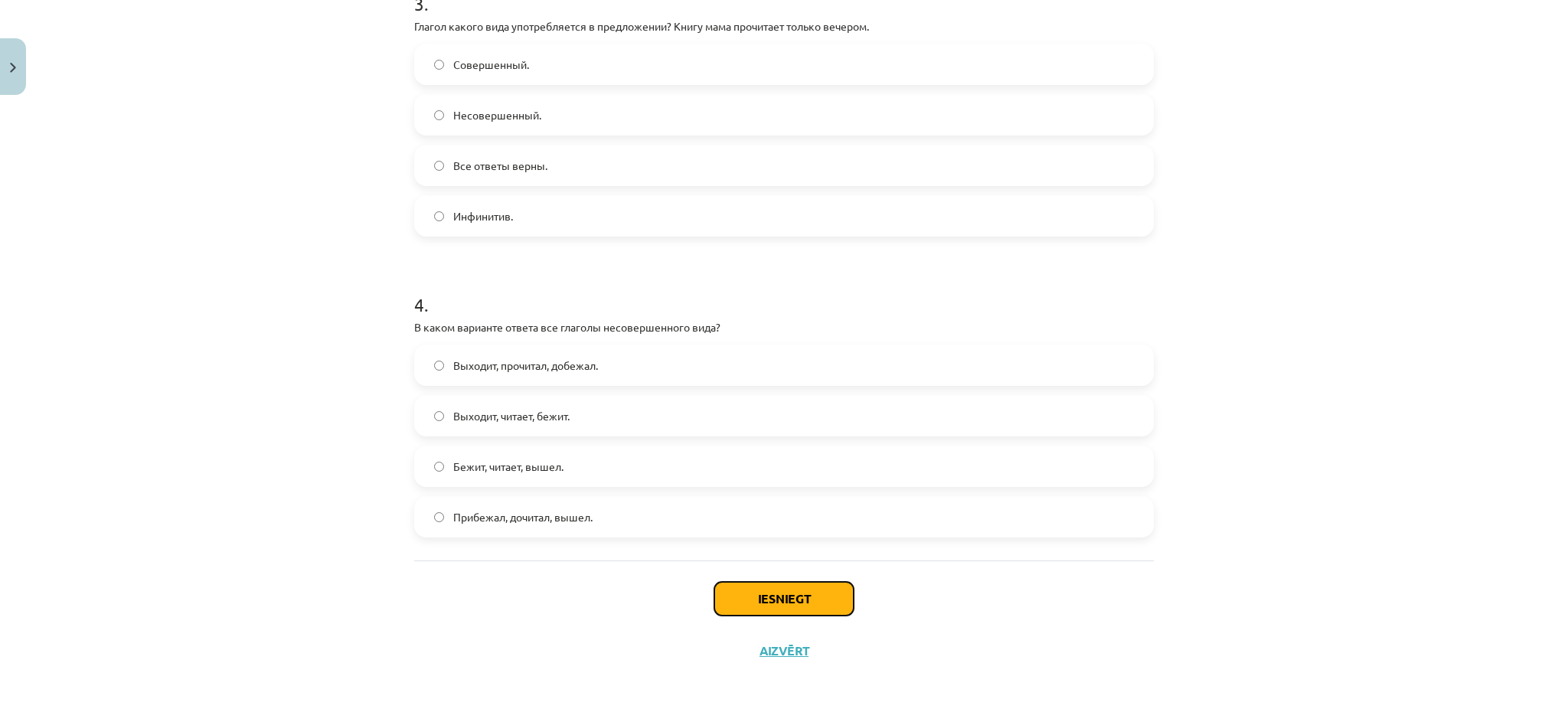
click at [770, 605] on button "Iesniegt" at bounding box center [784, 599] width 140 height 34
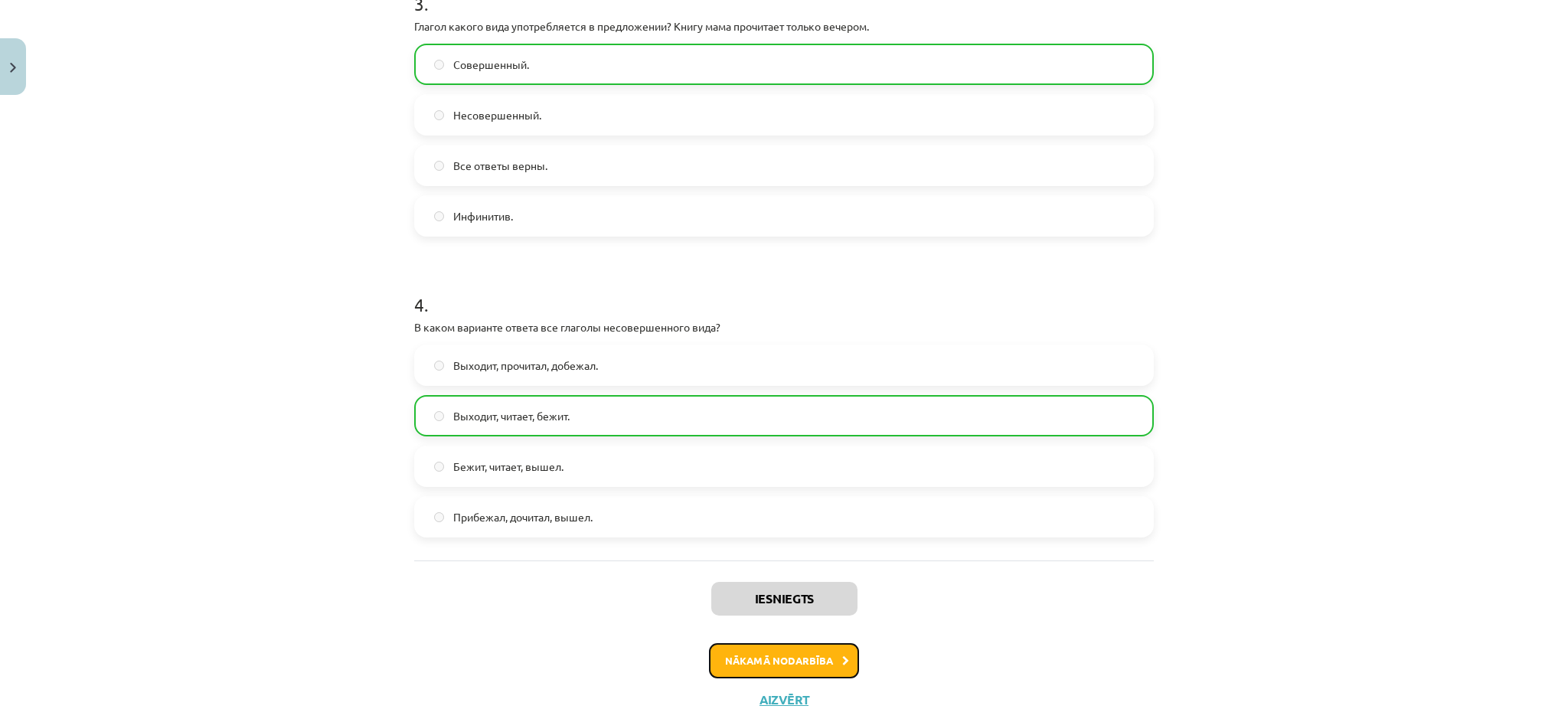
click at [766, 643] on button "Nākamā nodarbība" at bounding box center [784, 661] width 150 height 36
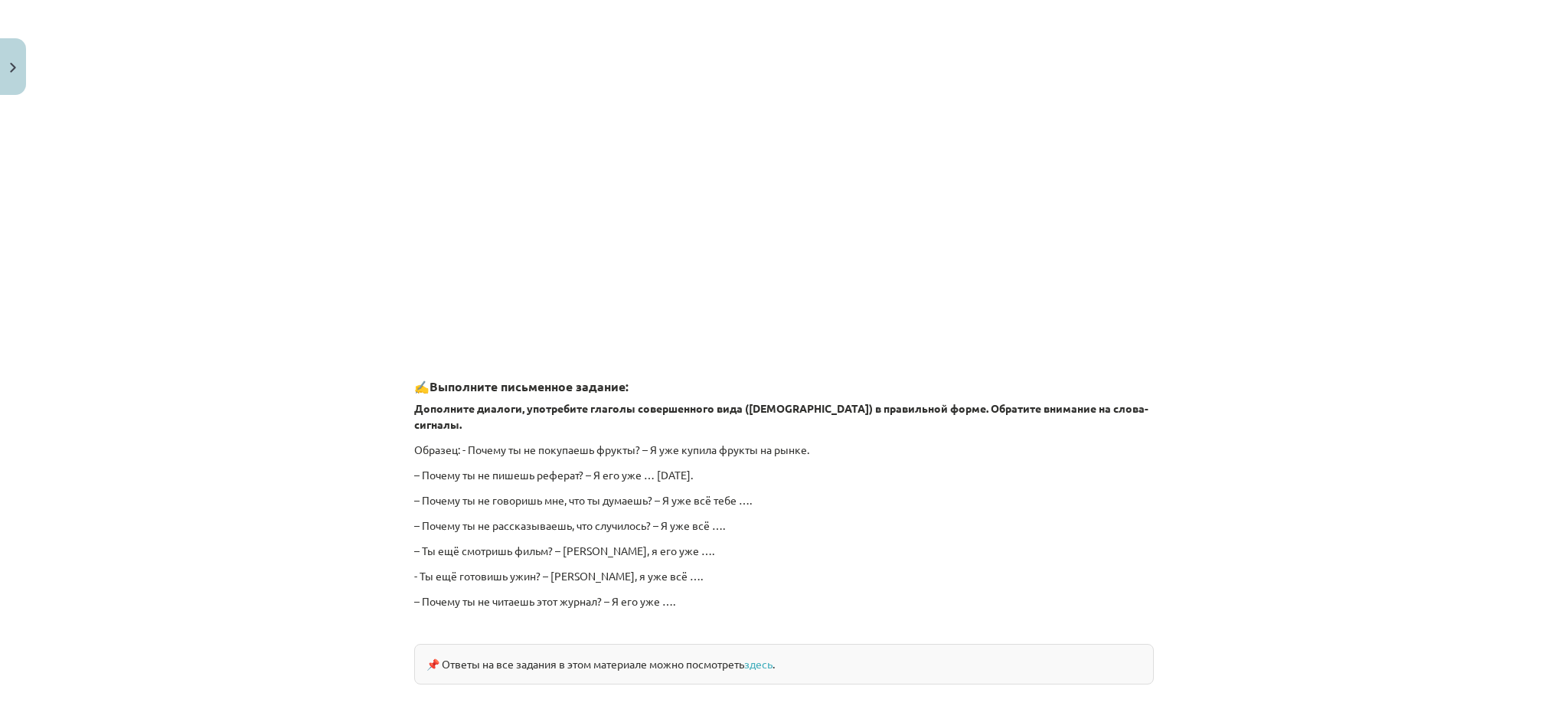
scroll to position [38, 0]
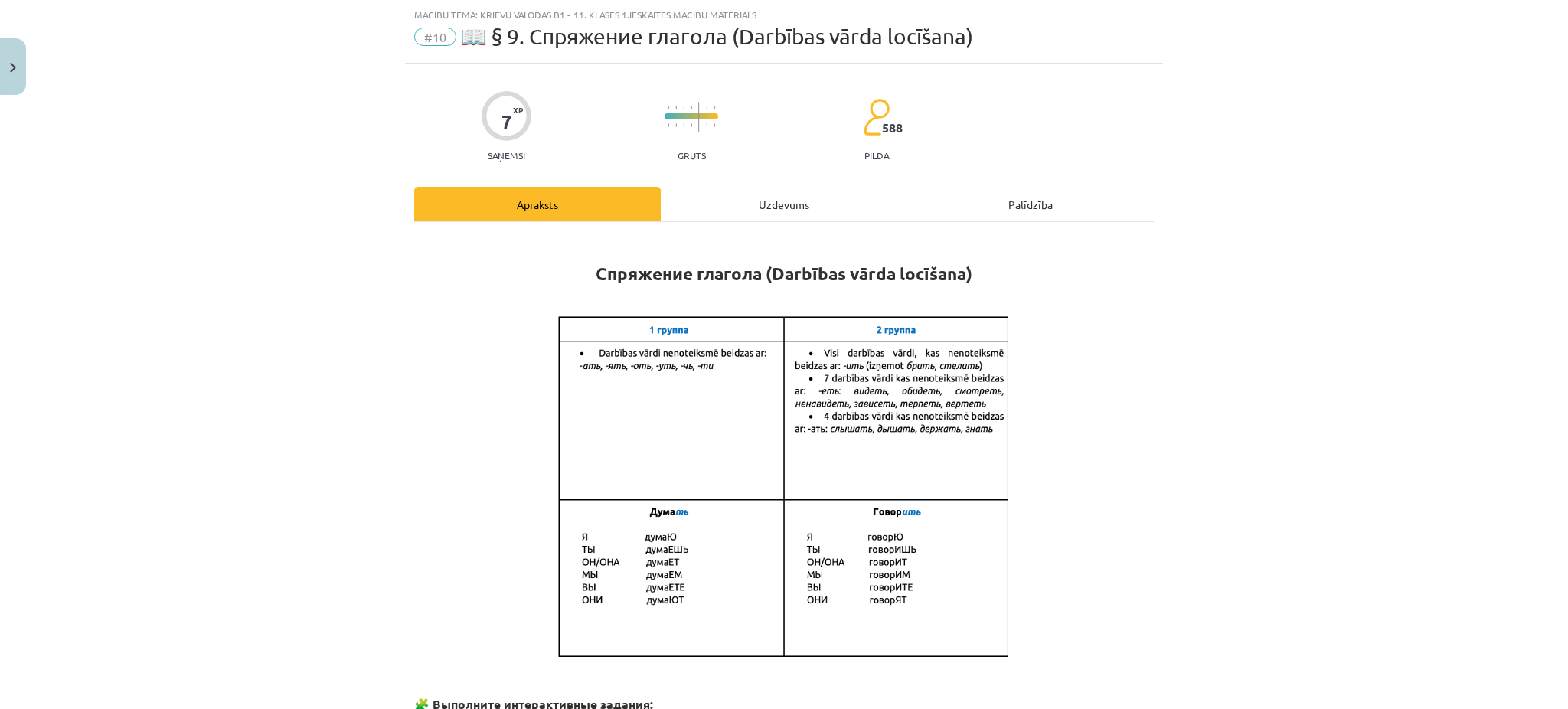
click at [783, 210] on div "Uzdevums" at bounding box center [784, 204] width 246 height 35
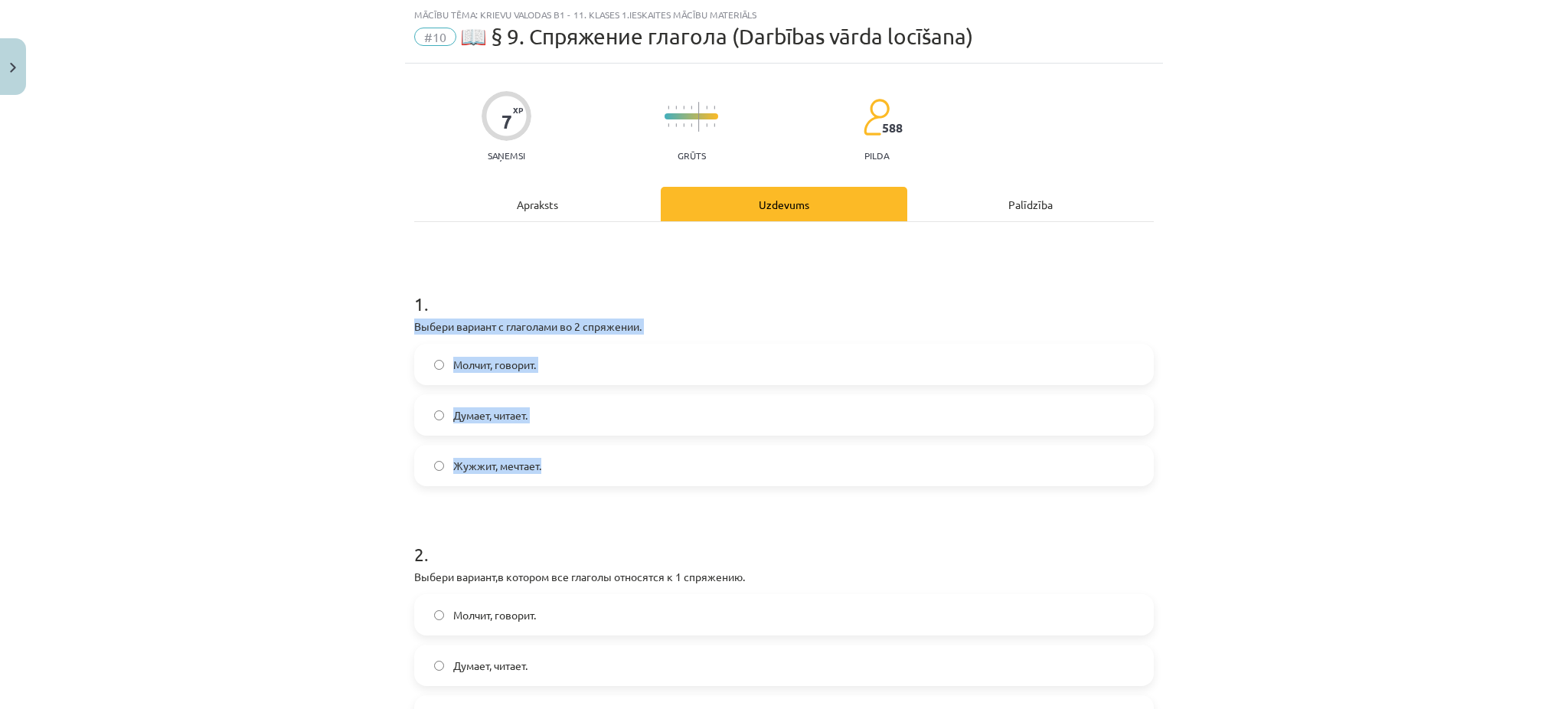
drag, startPoint x: 392, startPoint y: 330, endPoint x: 580, endPoint y: 460, distance: 228.6
click at [580, 460] on div "Mācību tēma: Krievu valodas b1 - 11. klases 1.ieskaites mācību materiāls #10 📖 …" at bounding box center [784, 354] width 1568 height 709
click at [455, 349] on label "Молчит, говорит." at bounding box center [784, 364] width 737 height 38
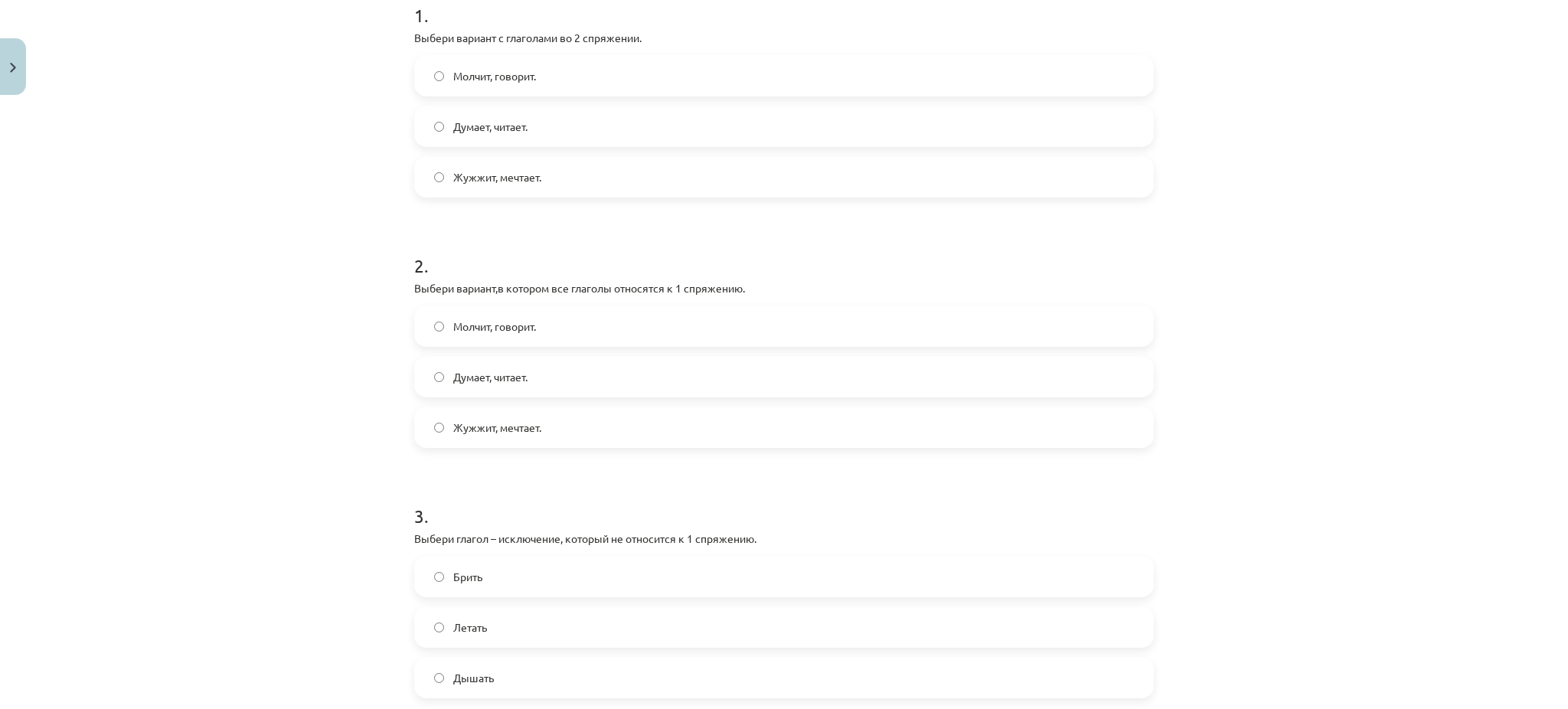
scroll to position [328, 0]
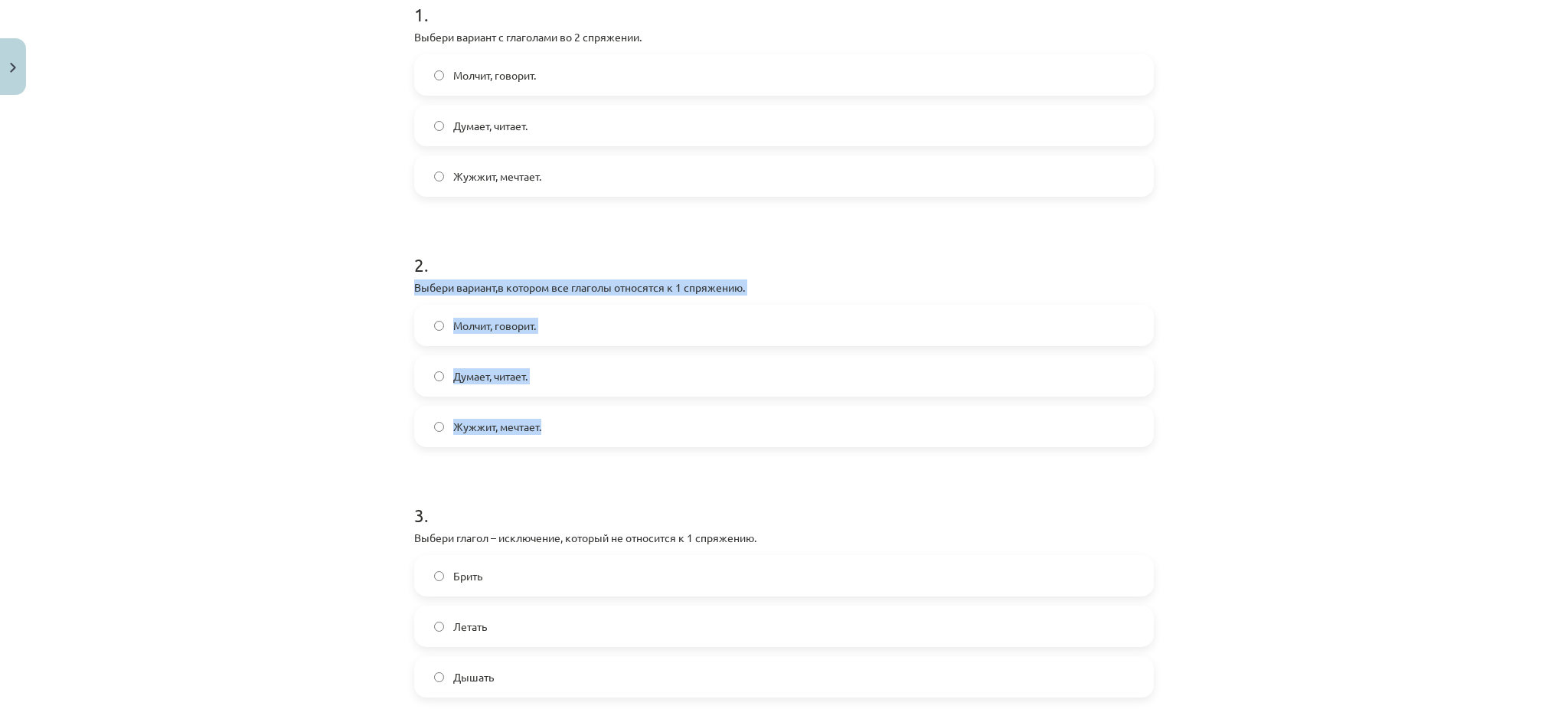
drag, startPoint x: 400, startPoint y: 294, endPoint x: 597, endPoint y: 431, distance: 240.0
click at [597, 431] on div "7 XP Saņemsi Grūts 588 pilda Apraksts Uzdevums Palīdzība 1 . Выбери вариант с г…" at bounding box center [784, 430] width 758 height 1313
click at [513, 424] on span "Жужжит, мечтает." at bounding box center [497, 427] width 88 height 16
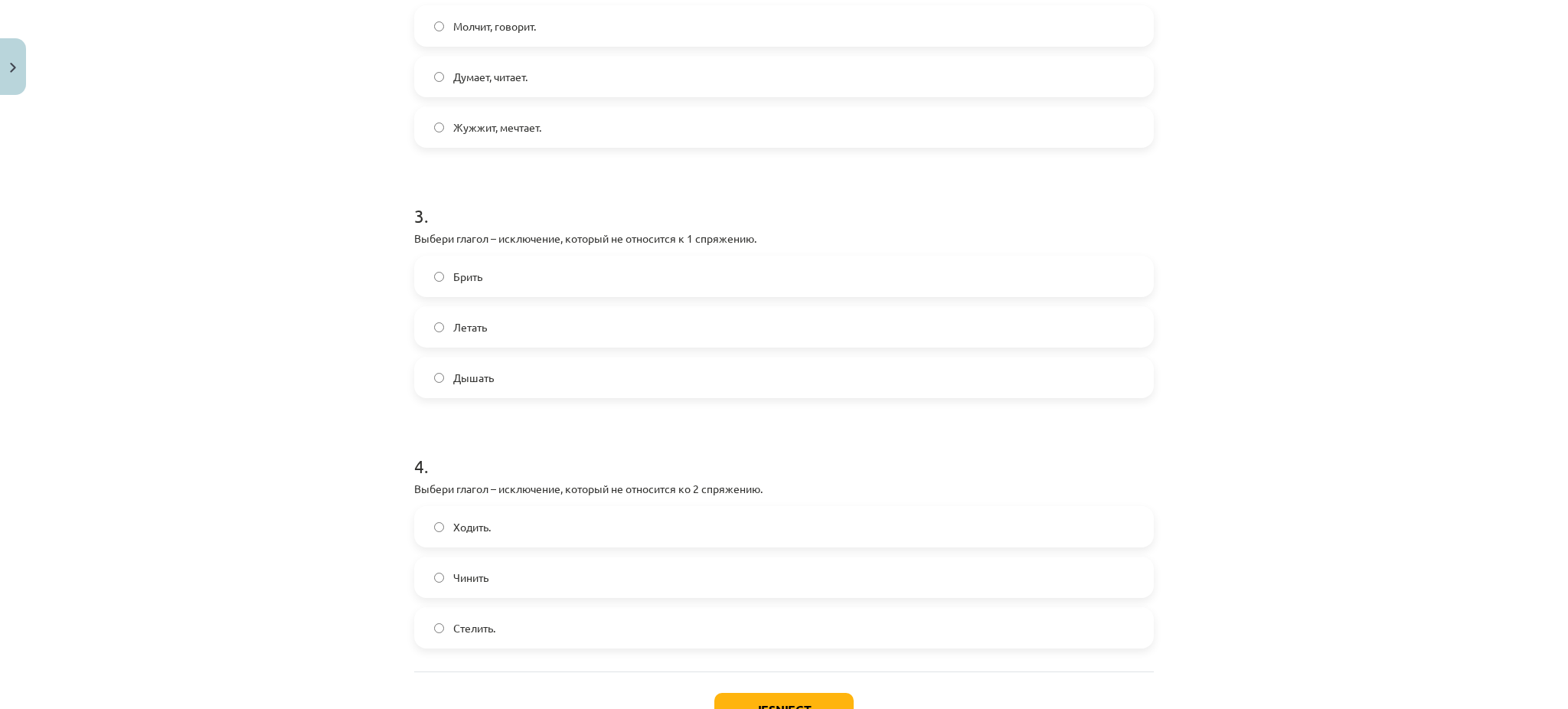
scroll to position [654, 0]
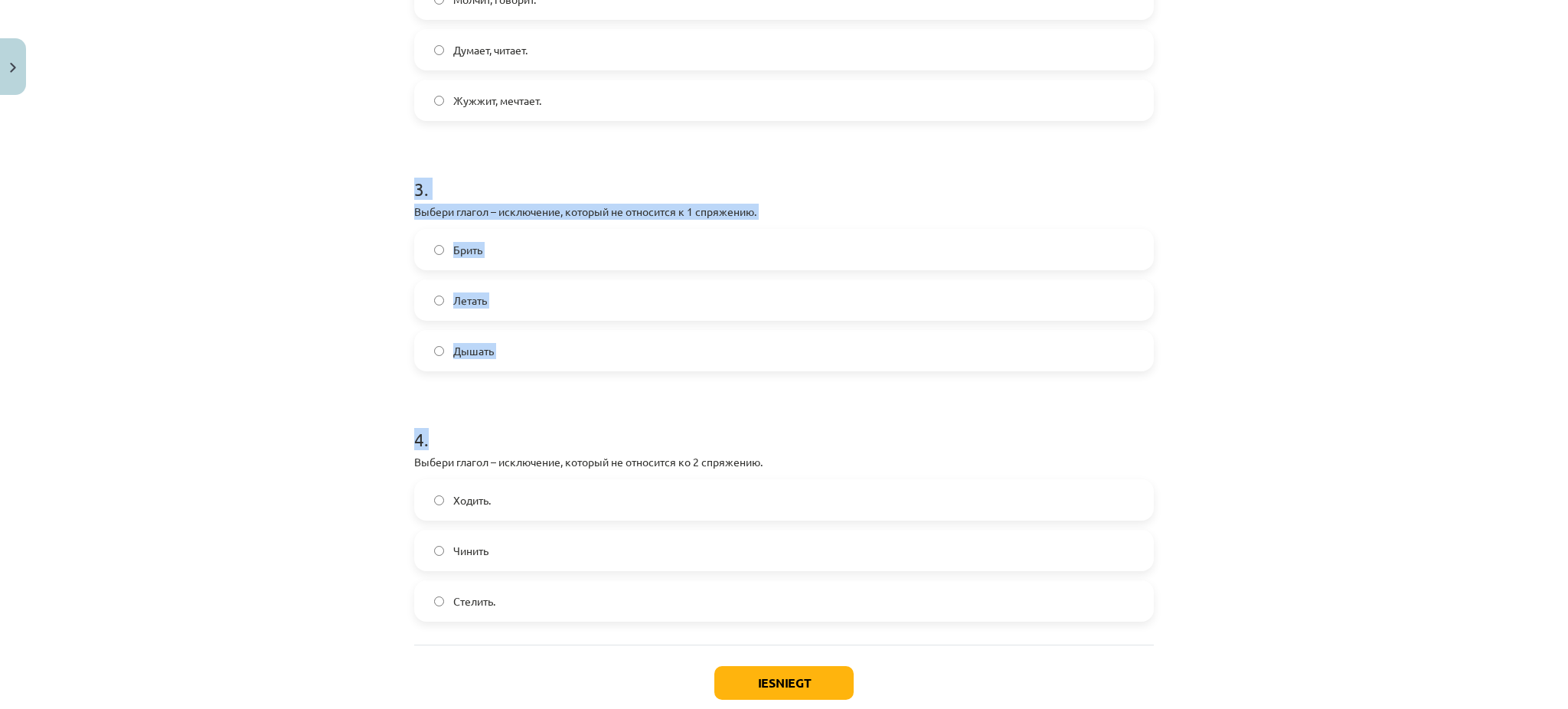
drag, startPoint x: 394, startPoint y: 197, endPoint x: 577, endPoint y: 376, distance: 256.0
click at [577, 376] on div "Mācību tēma: Krievu valodas b1 - 11. klases 1.ieskaites mācību materiāls #10 📖 …" at bounding box center [784, 354] width 1568 height 709
click at [518, 363] on label "Дышать" at bounding box center [784, 350] width 737 height 38
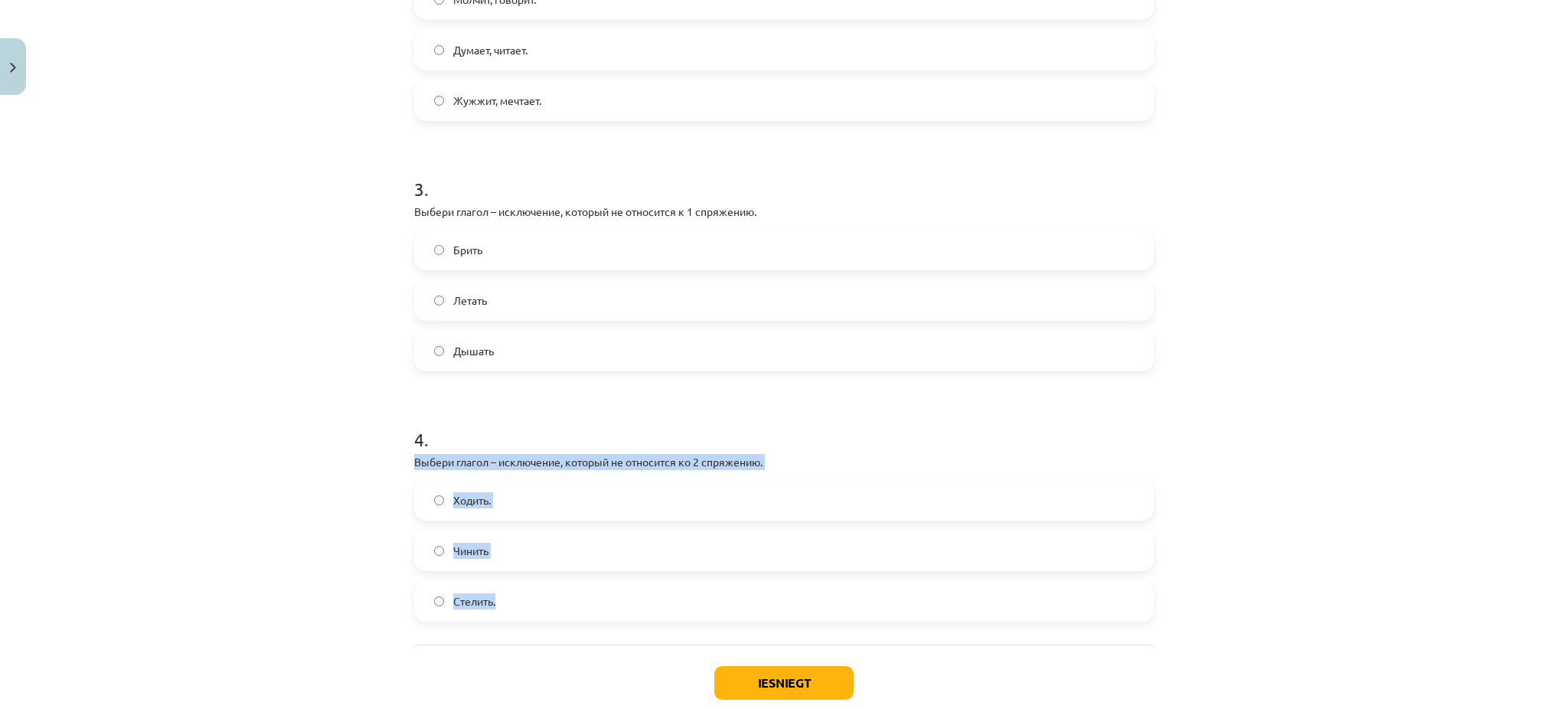
drag, startPoint x: 397, startPoint y: 464, endPoint x: 569, endPoint y: 594, distance: 215.6
click at [569, 594] on div "7 XP Saņemsi Grūts 588 pilda Apraksts Uzdevums Palīdzība 1 . Выбери вариант с г…" at bounding box center [784, 104] width 758 height 1313
click at [648, 587] on label "Стелить." at bounding box center [784, 601] width 737 height 38
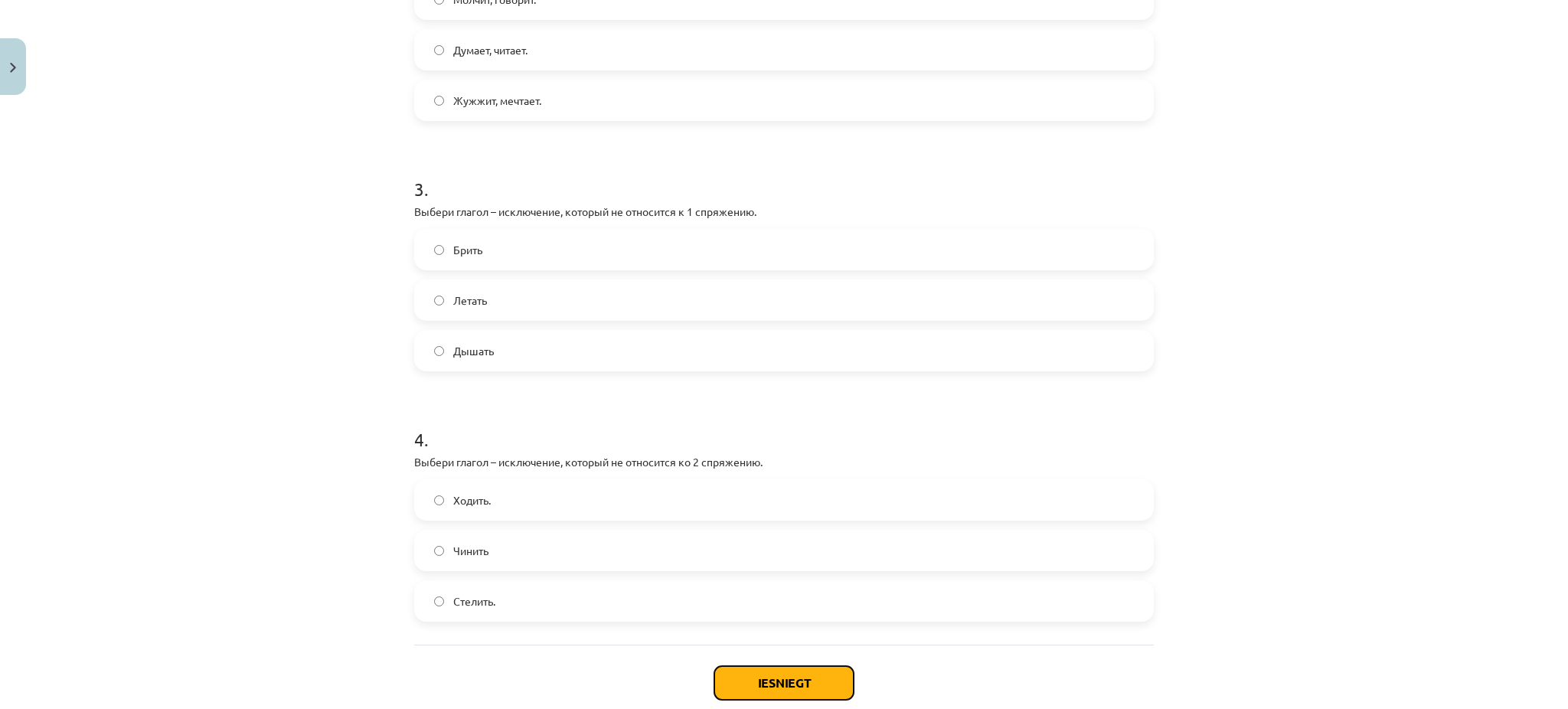
click at [736, 672] on button "Iesniegt" at bounding box center [784, 683] width 140 height 34
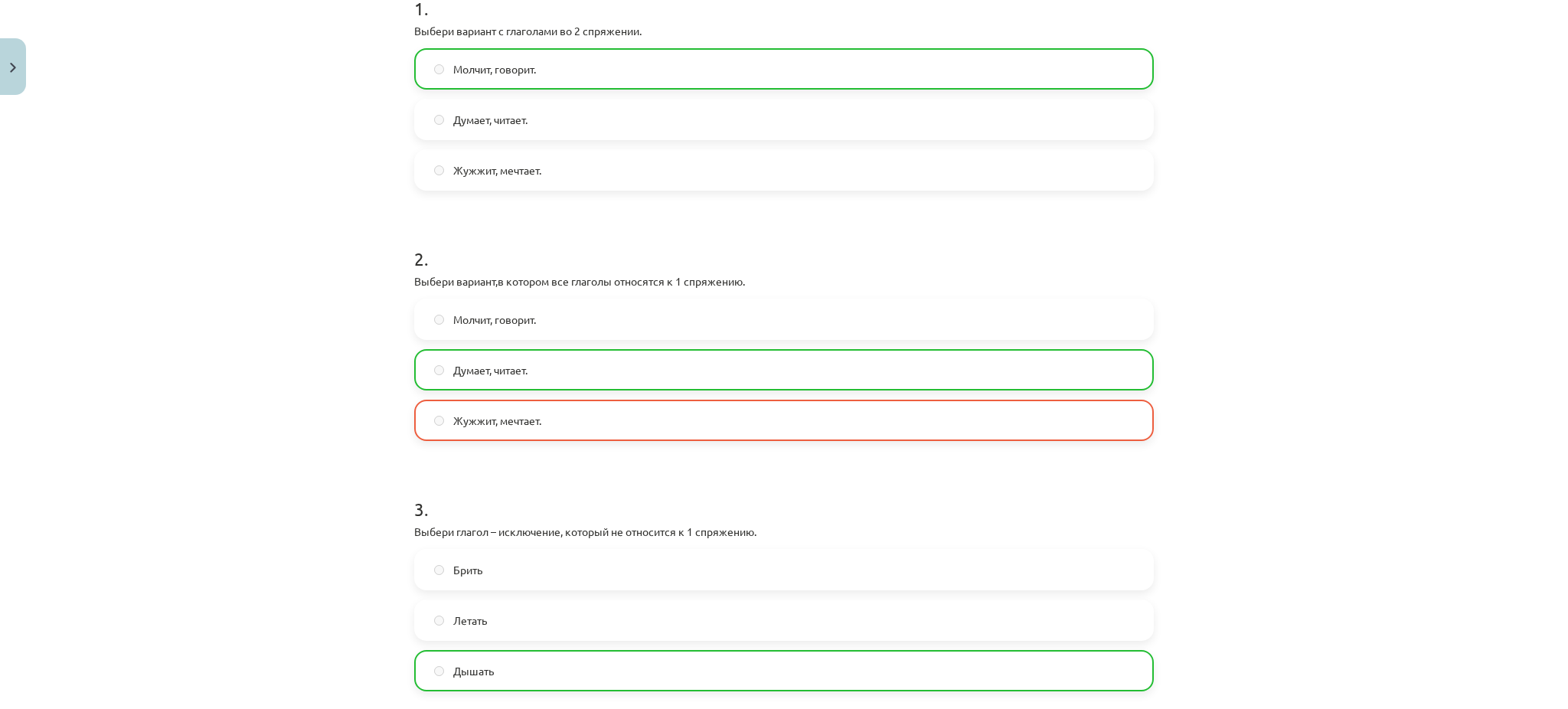
scroll to position [792, 0]
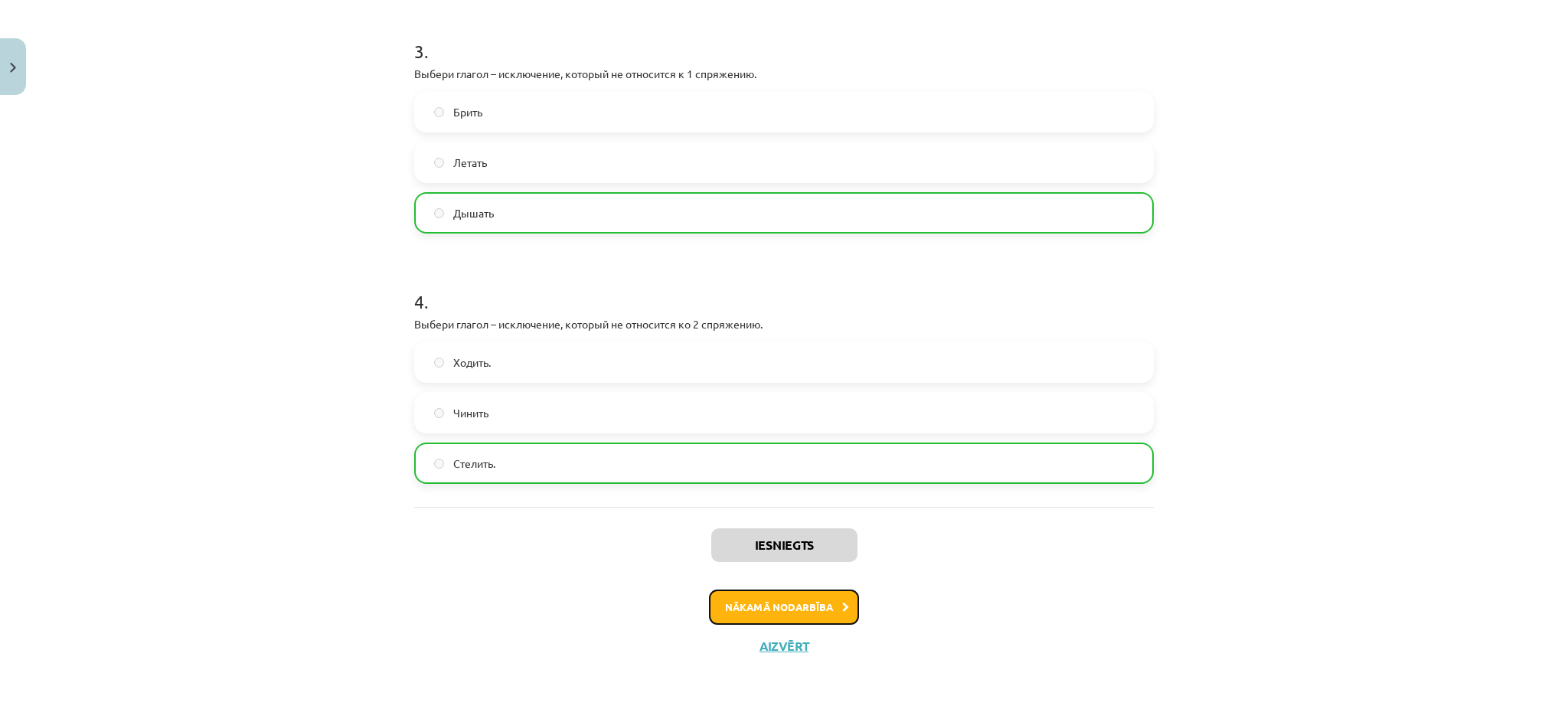
click at [819, 607] on button "Nākamā nodarbība" at bounding box center [784, 607] width 150 height 36
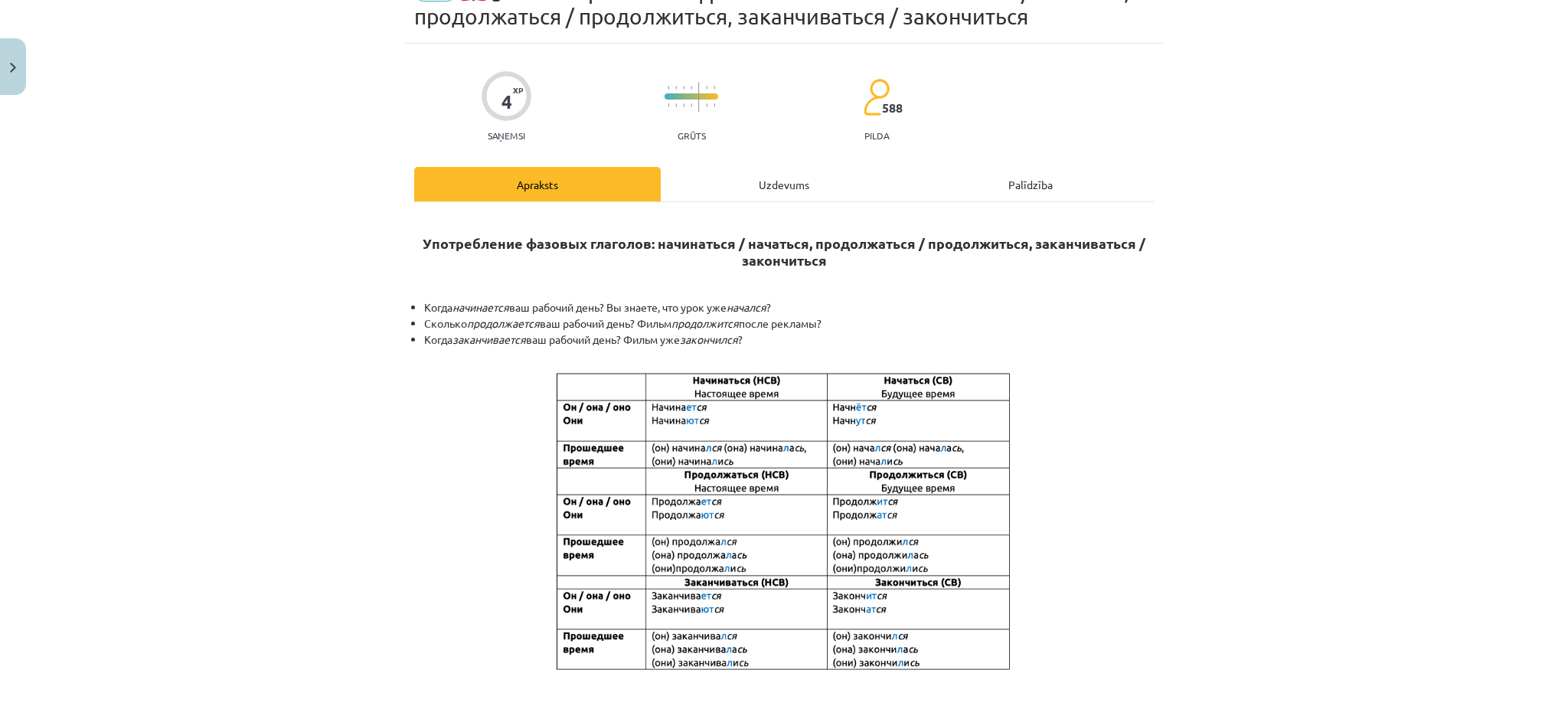
click at [797, 180] on div "Uzdevums" at bounding box center [784, 184] width 246 height 35
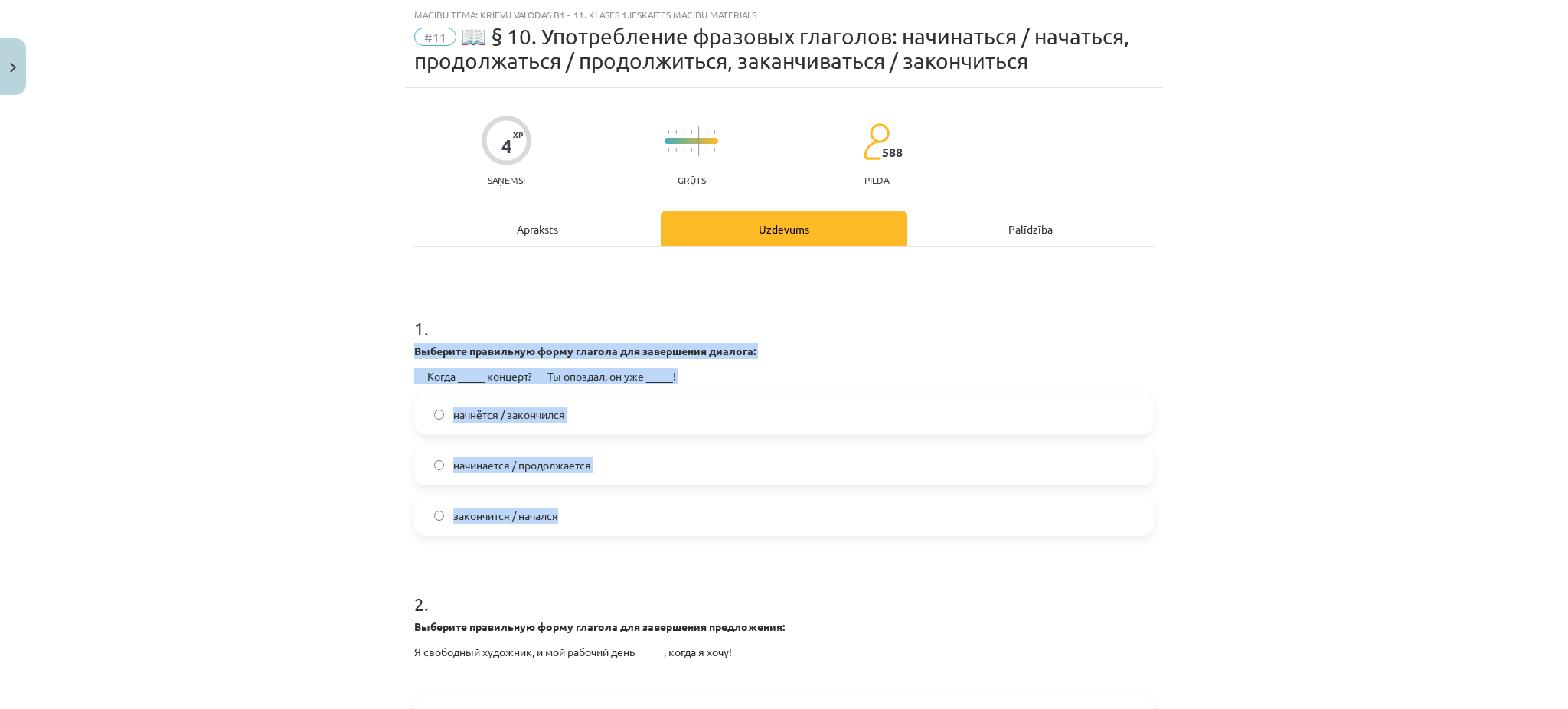
drag, startPoint x: 401, startPoint y: 345, endPoint x: 616, endPoint y: 509, distance: 270.4
click at [616, 509] on div "4 XP Saņemsi Grūts 588 pilda Apraksts Uzdevums Palīdzība 1 . Выберите правильну…" at bounding box center [784, 531] width 758 height 888
click at [454, 520] on span "закончится / начался" at bounding box center [506, 516] width 105 height 16
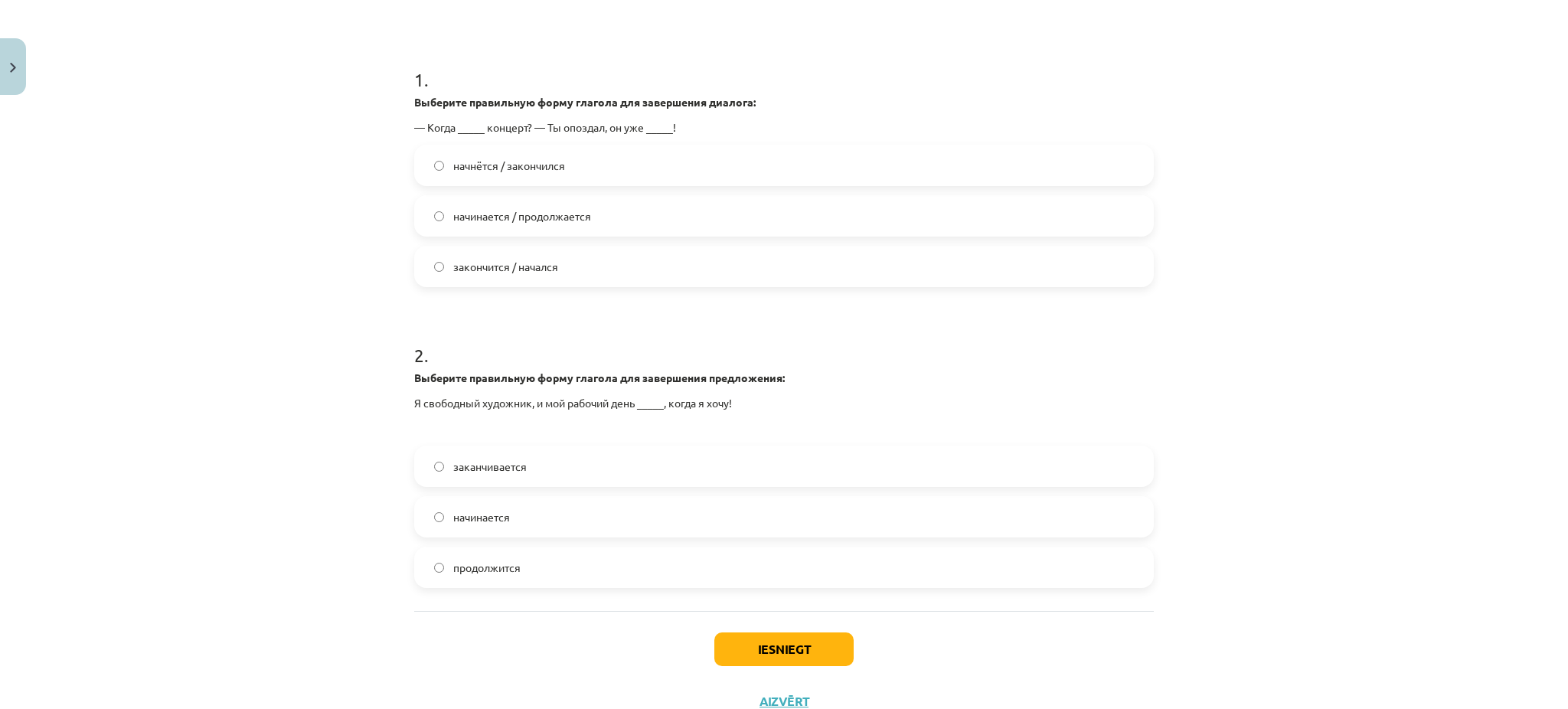
scroll to position [289, 0]
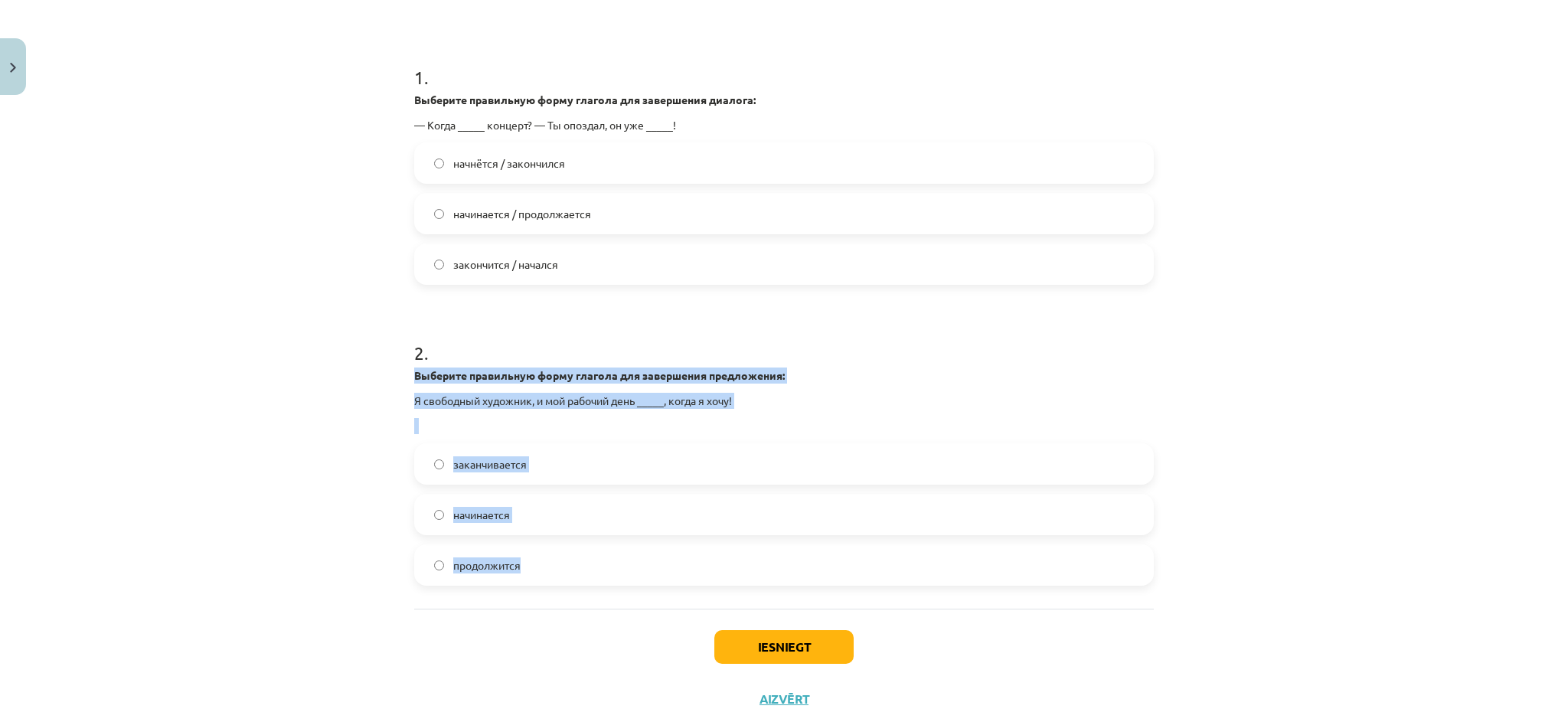
drag, startPoint x: 391, startPoint y: 373, endPoint x: 639, endPoint y: 562, distance: 311.8
click at [639, 562] on div "Mācību tēma: Krievu valodas b1 - 11. klases 1.ieskaites mācību materiāls #11 📖 …" at bounding box center [784, 354] width 1568 height 709
click at [507, 527] on label "начинается" at bounding box center [784, 515] width 737 height 38
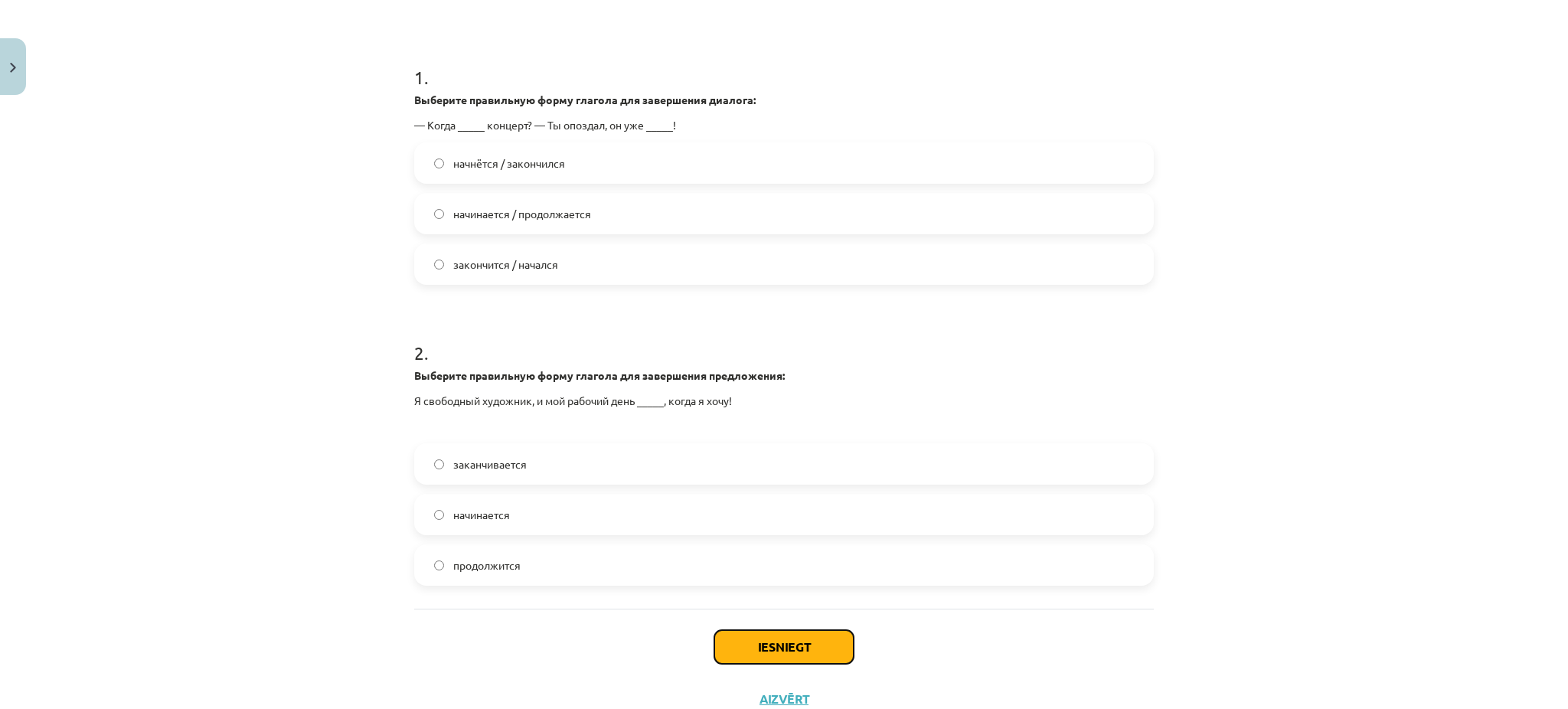
click at [762, 645] on button "Iesniegt" at bounding box center [784, 647] width 140 height 34
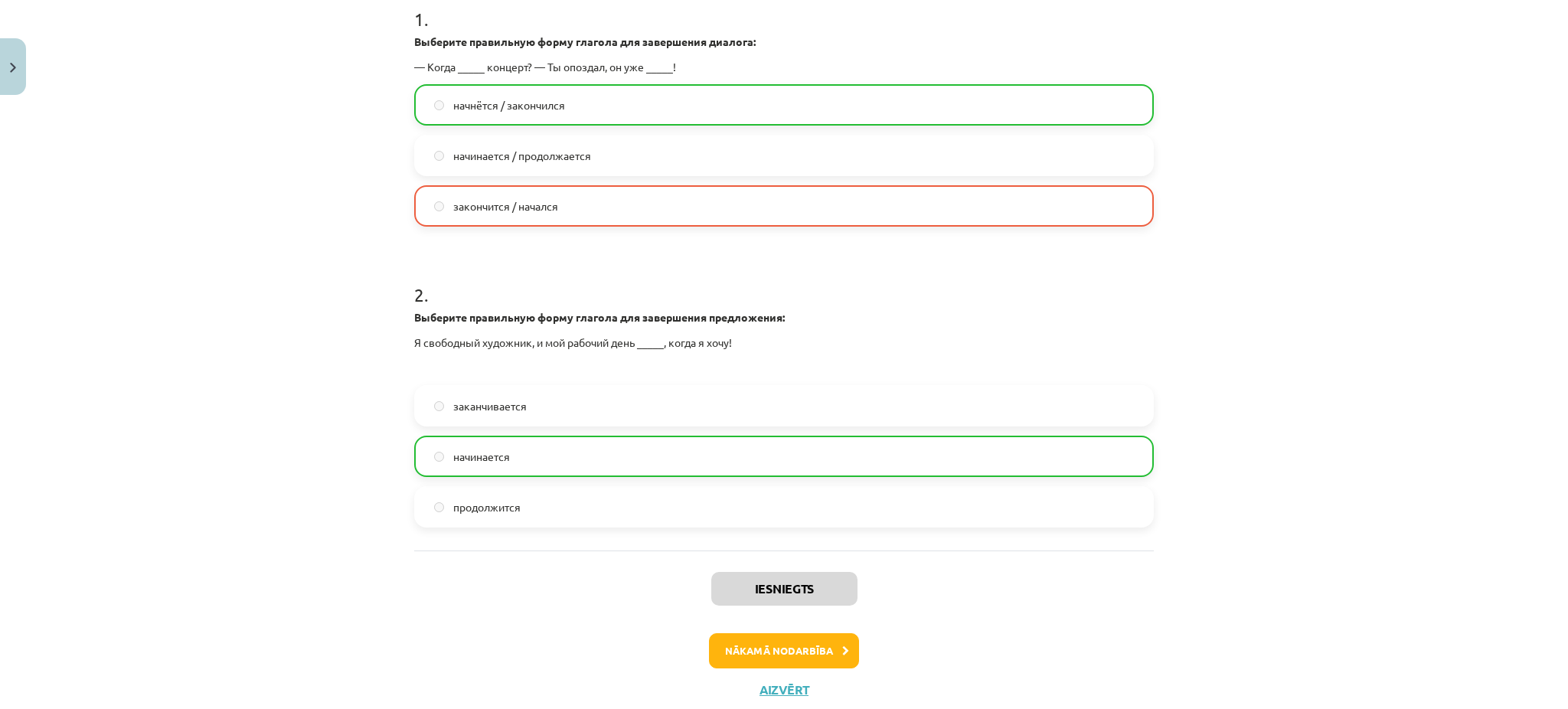
scroll to position [369, 0]
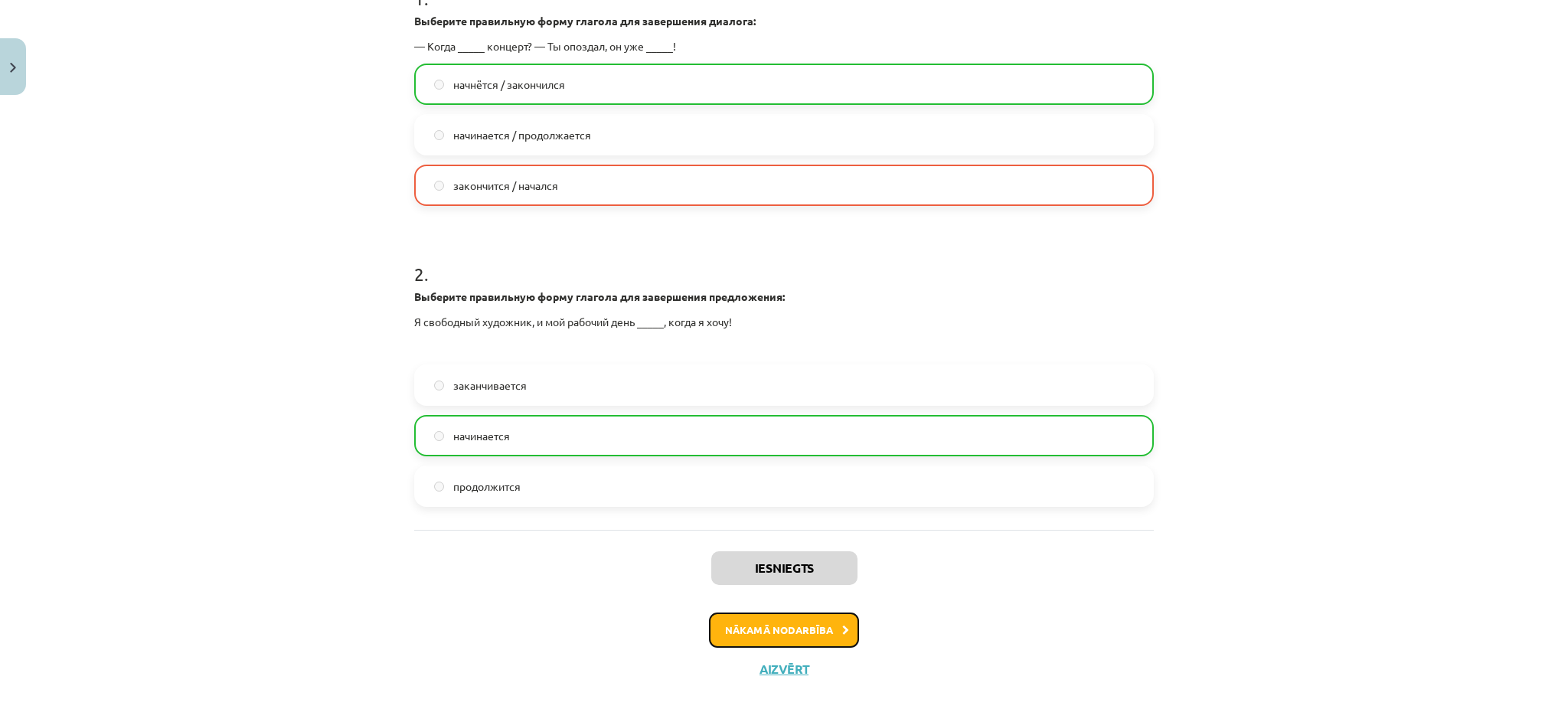
click at [764, 626] on button "Nākamā nodarbība" at bounding box center [784, 630] width 150 height 36
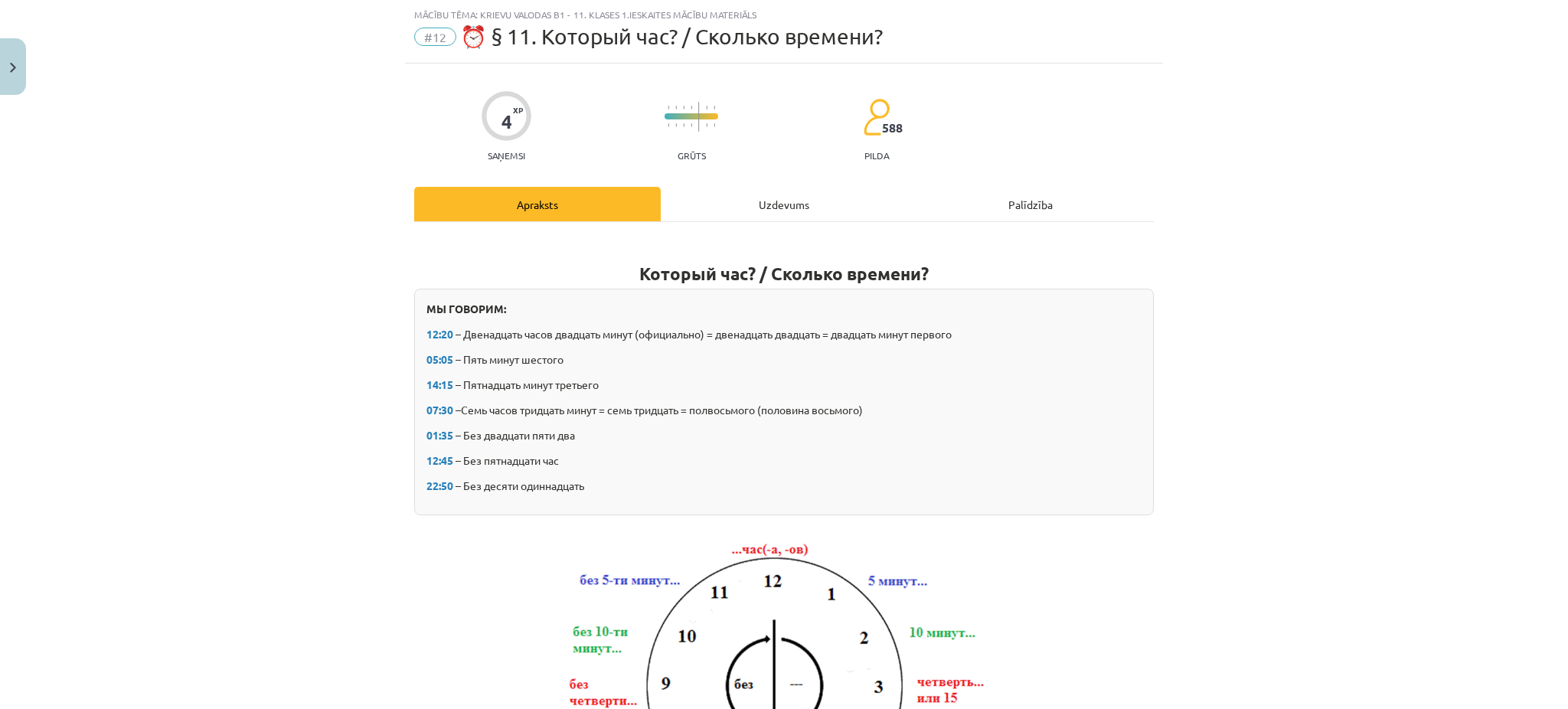
click at [768, 194] on div "Uzdevums" at bounding box center [784, 204] width 246 height 35
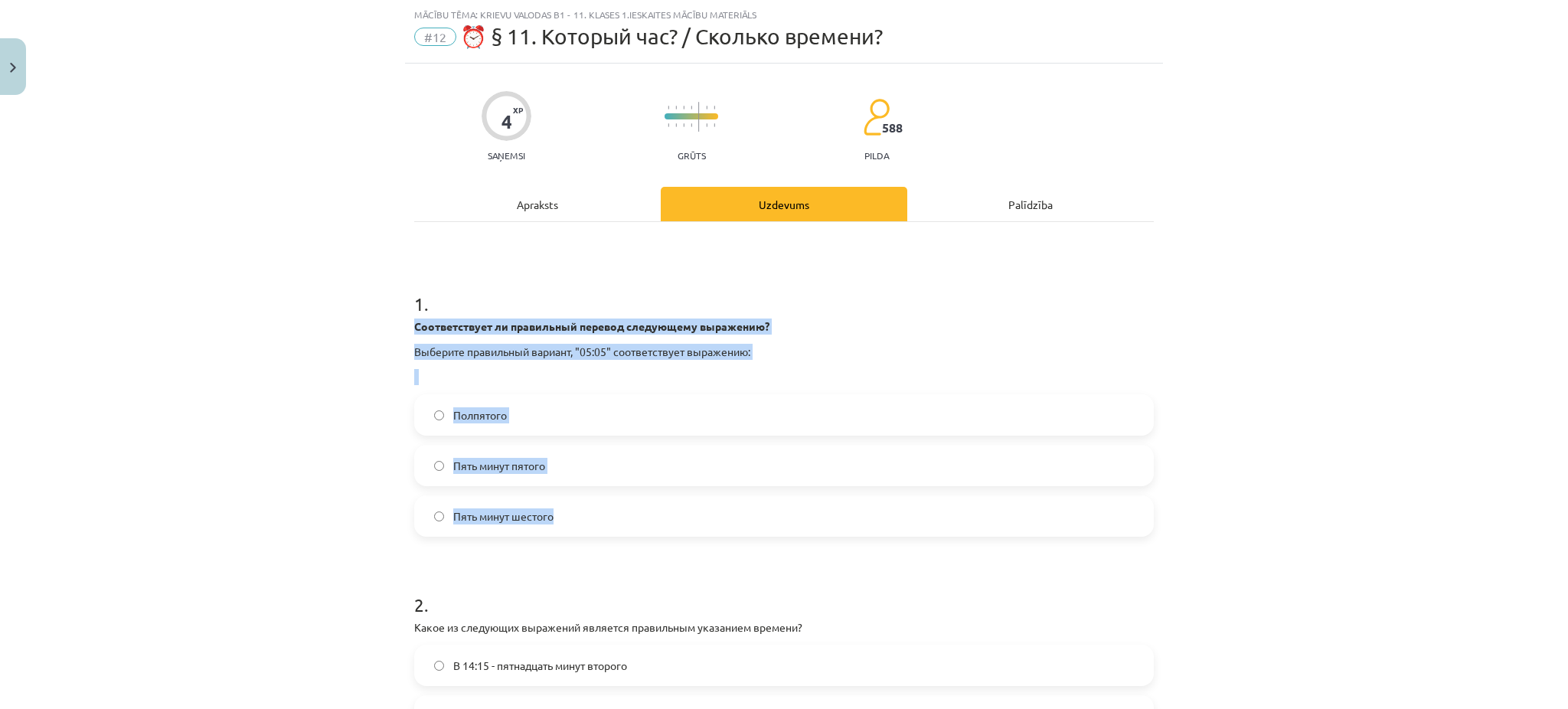
drag, startPoint x: 401, startPoint y: 323, endPoint x: 668, endPoint y: 501, distance: 320.9
click at [668, 501] on div "4 XP Saņemsi Grūts 588 pilda Apraksts Uzdevums Palīdzība 1 . Соответствует ли п…" at bounding box center [784, 520] width 758 height 913
click at [517, 508] on span "Пять минут шестого" at bounding box center [504, 516] width 100 height 16
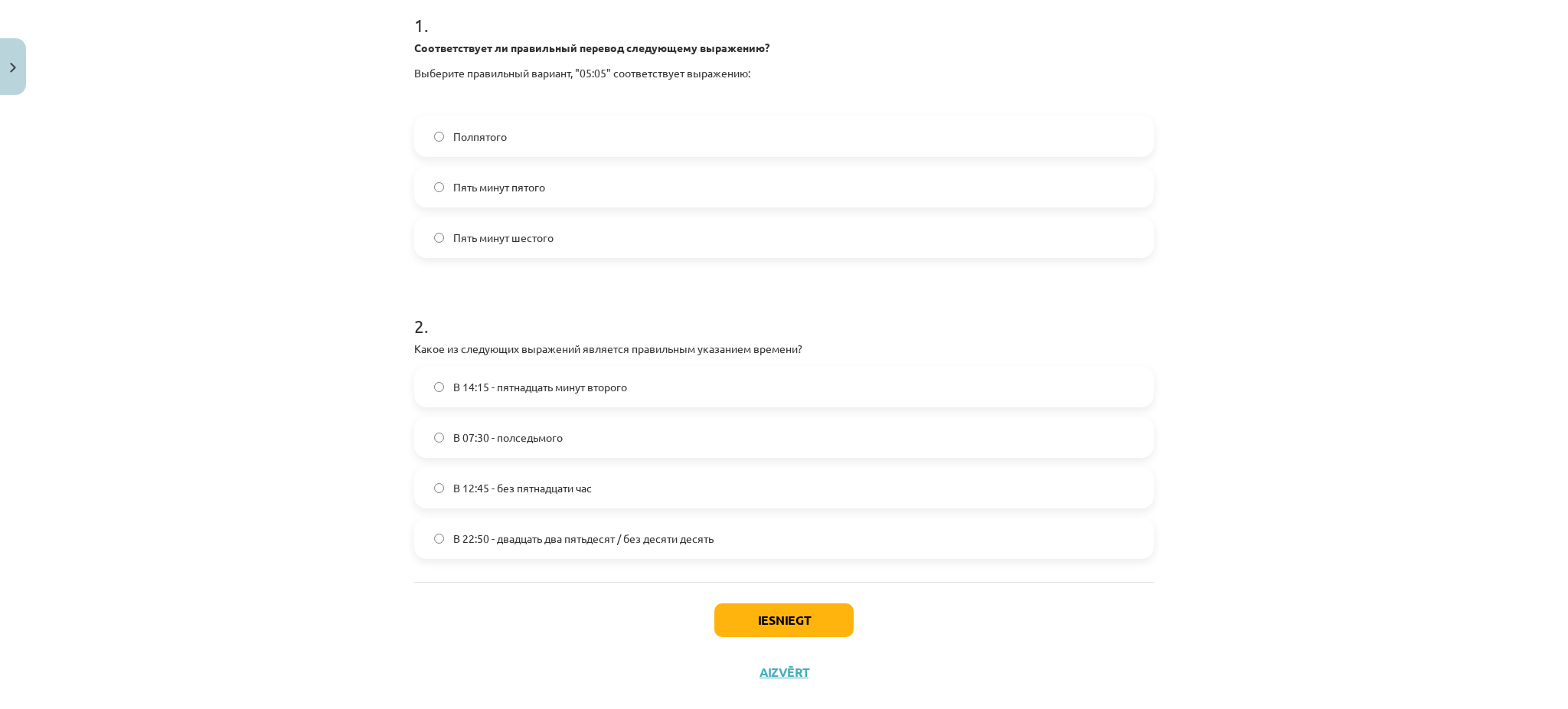
scroll to position [320, 0]
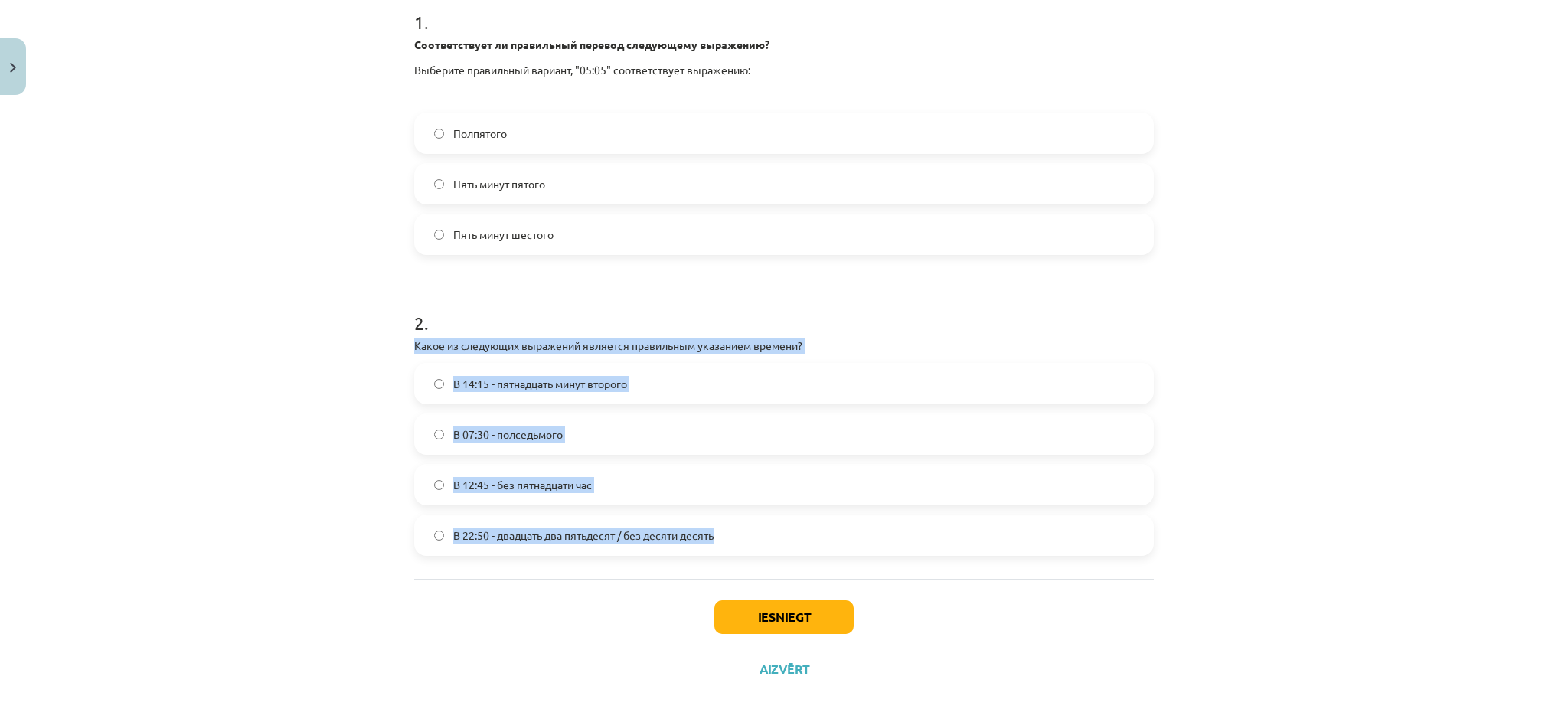
drag, startPoint x: 400, startPoint y: 341, endPoint x: 716, endPoint y: 535, distance: 370.8
click at [716, 535] on div "4 XP Saņemsi Grūts 588 pilda Apraksts Uzdevums Palīdzība 1 . Соответствует ли п…" at bounding box center [784, 238] width 758 height 913
click at [500, 516] on label "В 22:50 - двадцать два пятьдесят / без десяти десять" at bounding box center [784, 536] width 737 height 38
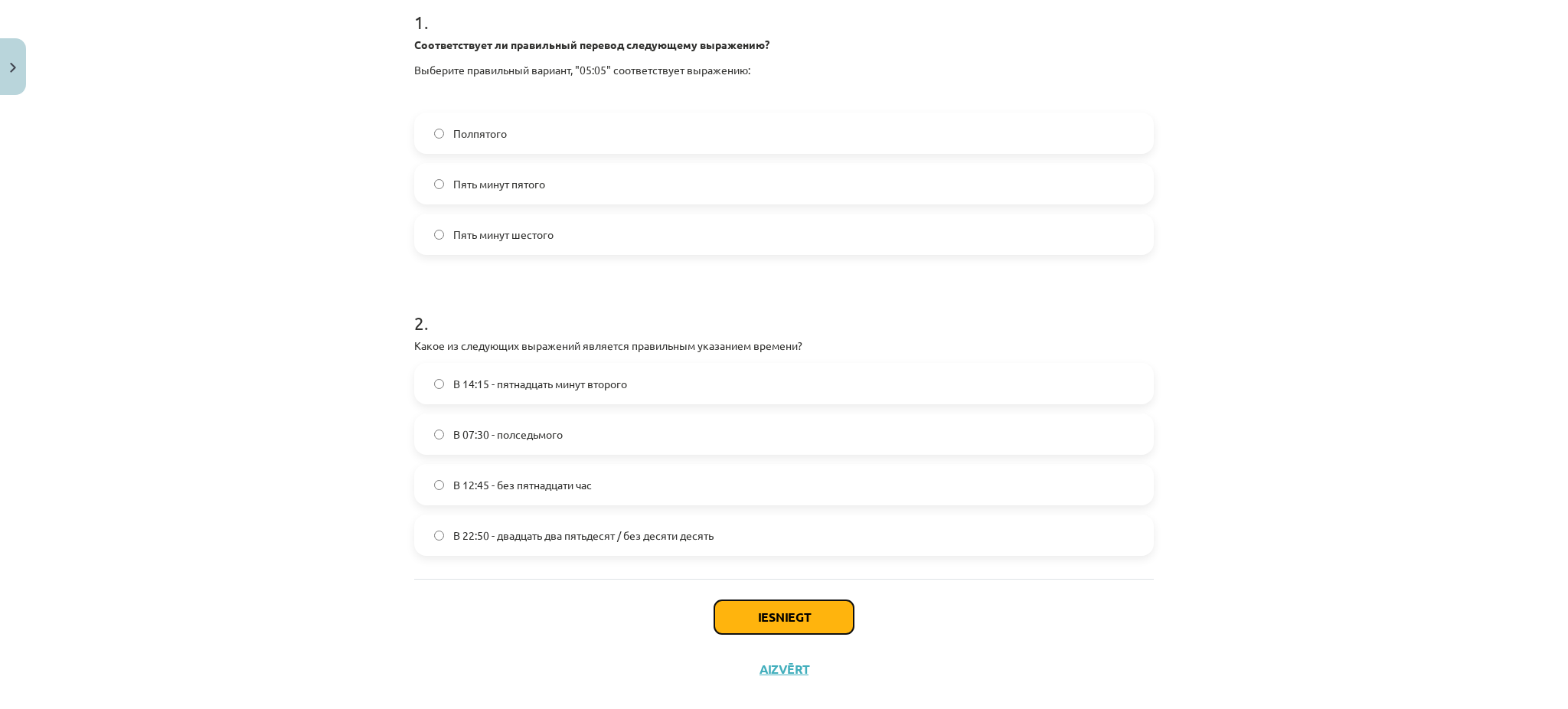
click at [737, 606] on button "Iesniegt" at bounding box center [784, 617] width 140 height 34
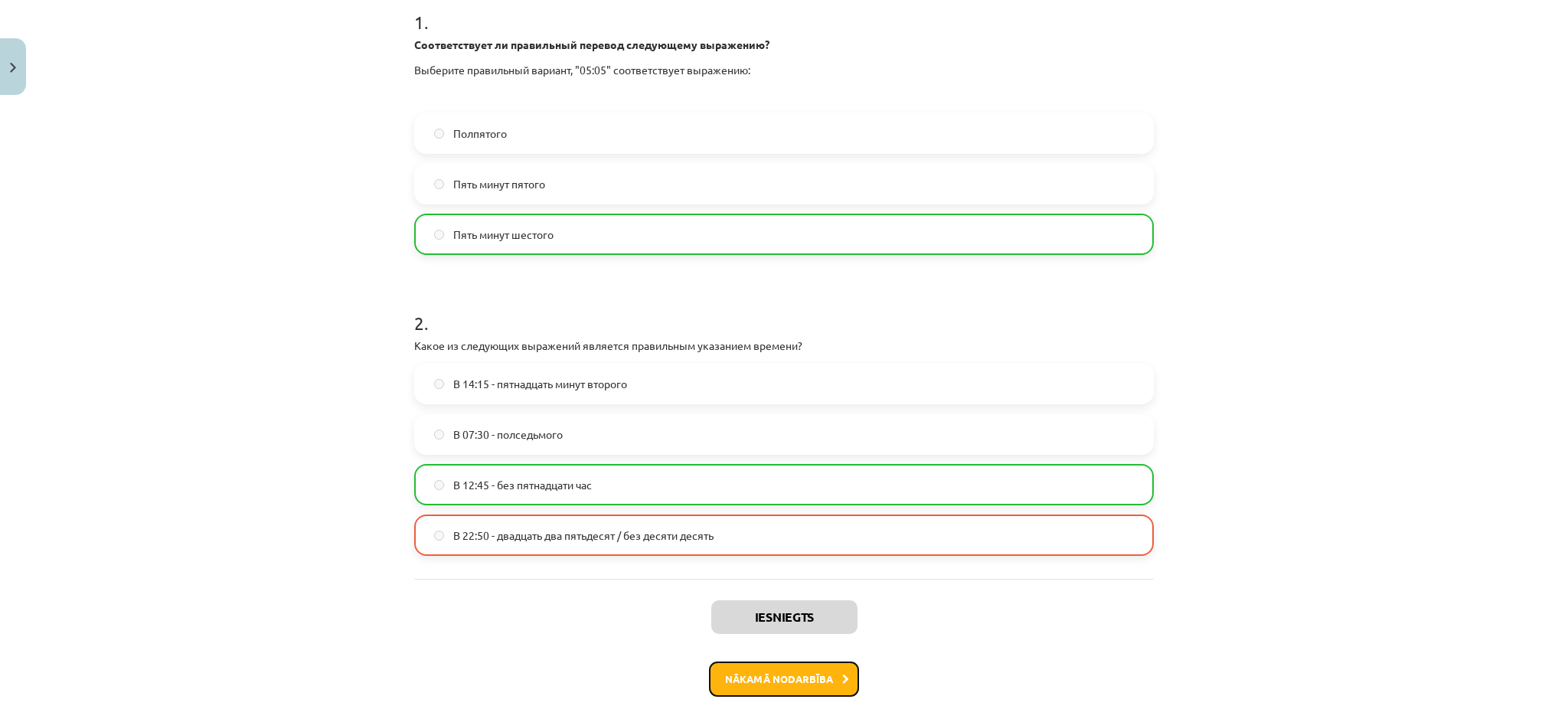
click at [787, 680] on button "Nākamā nodarbība" at bounding box center [784, 679] width 150 height 36
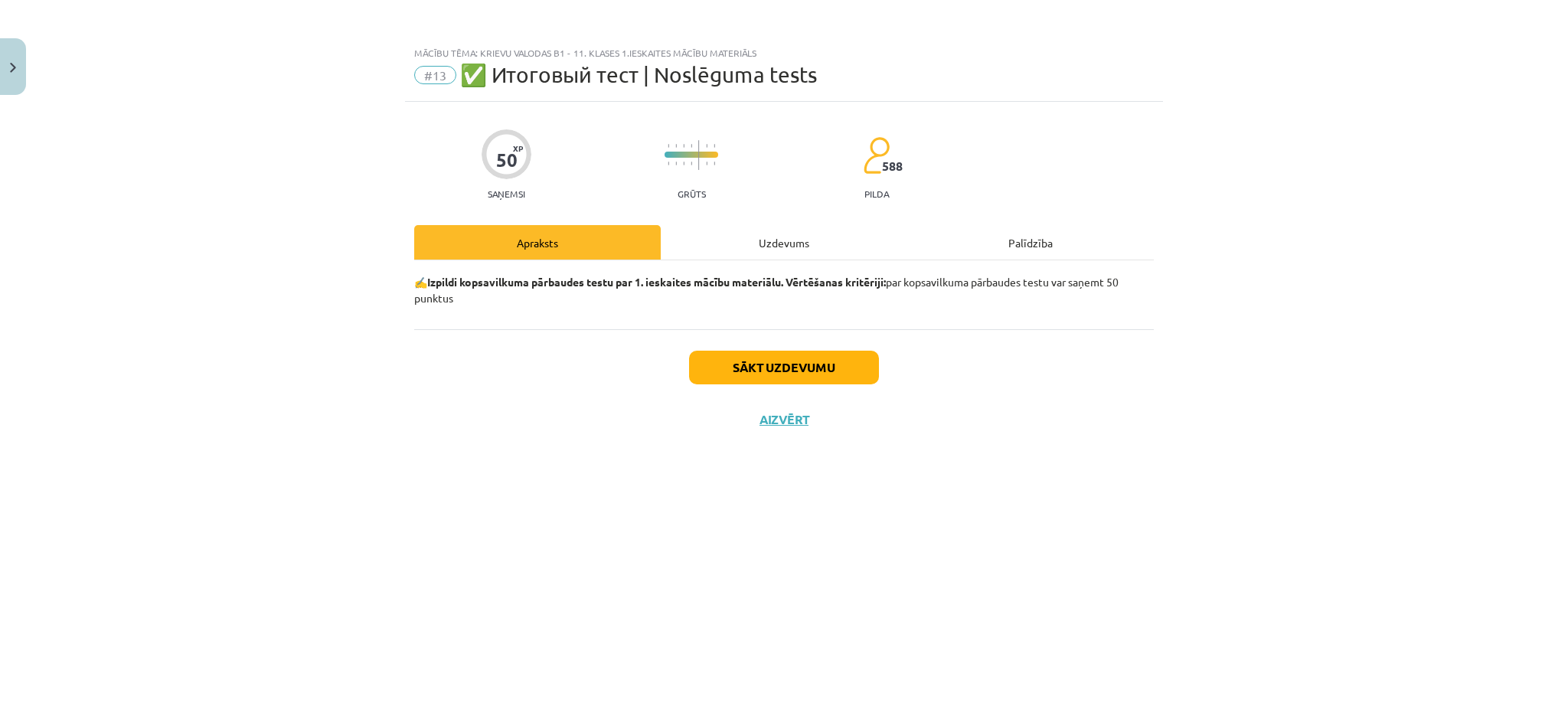
scroll to position [0, 0]
click at [792, 249] on div "Uzdevums" at bounding box center [784, 243] width 246 height 35
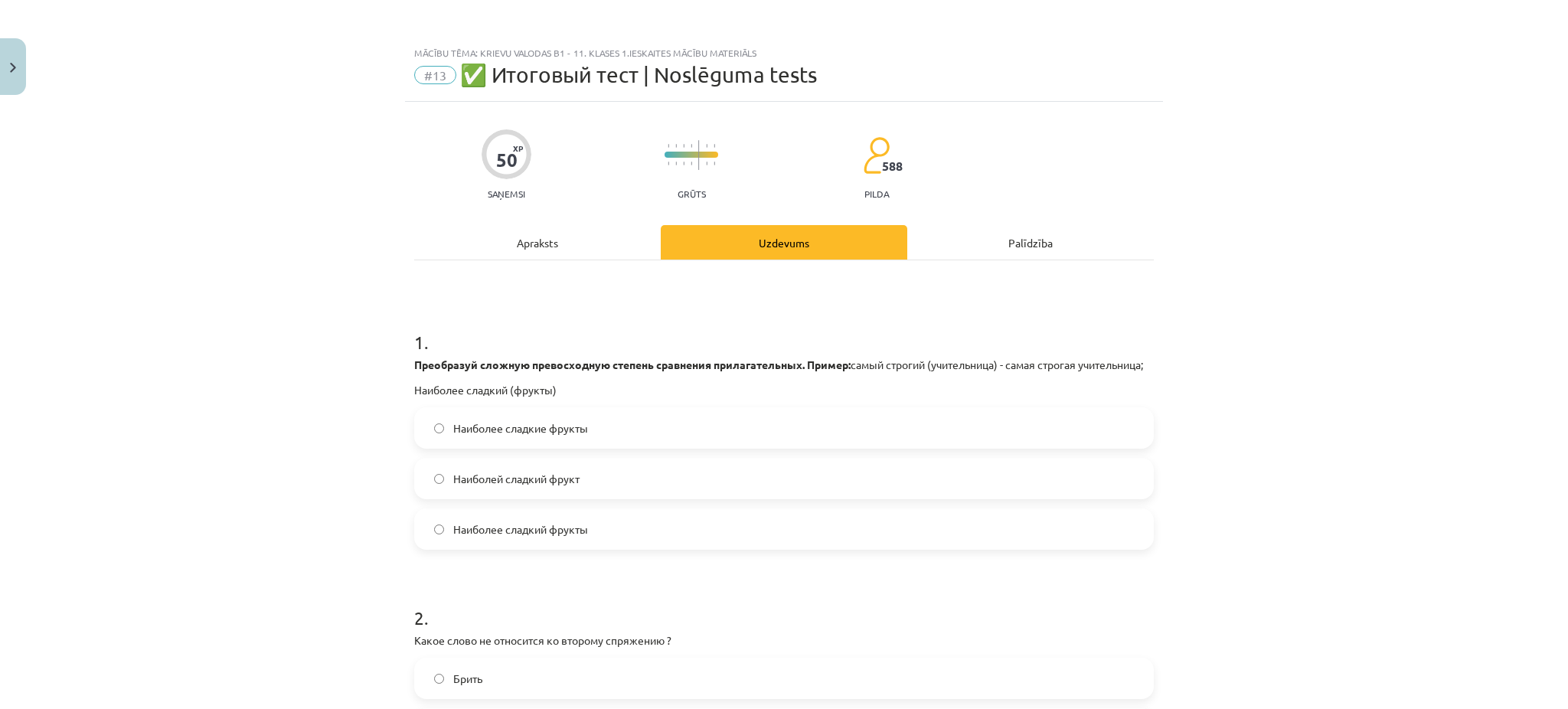
scroll to position [151, 0]
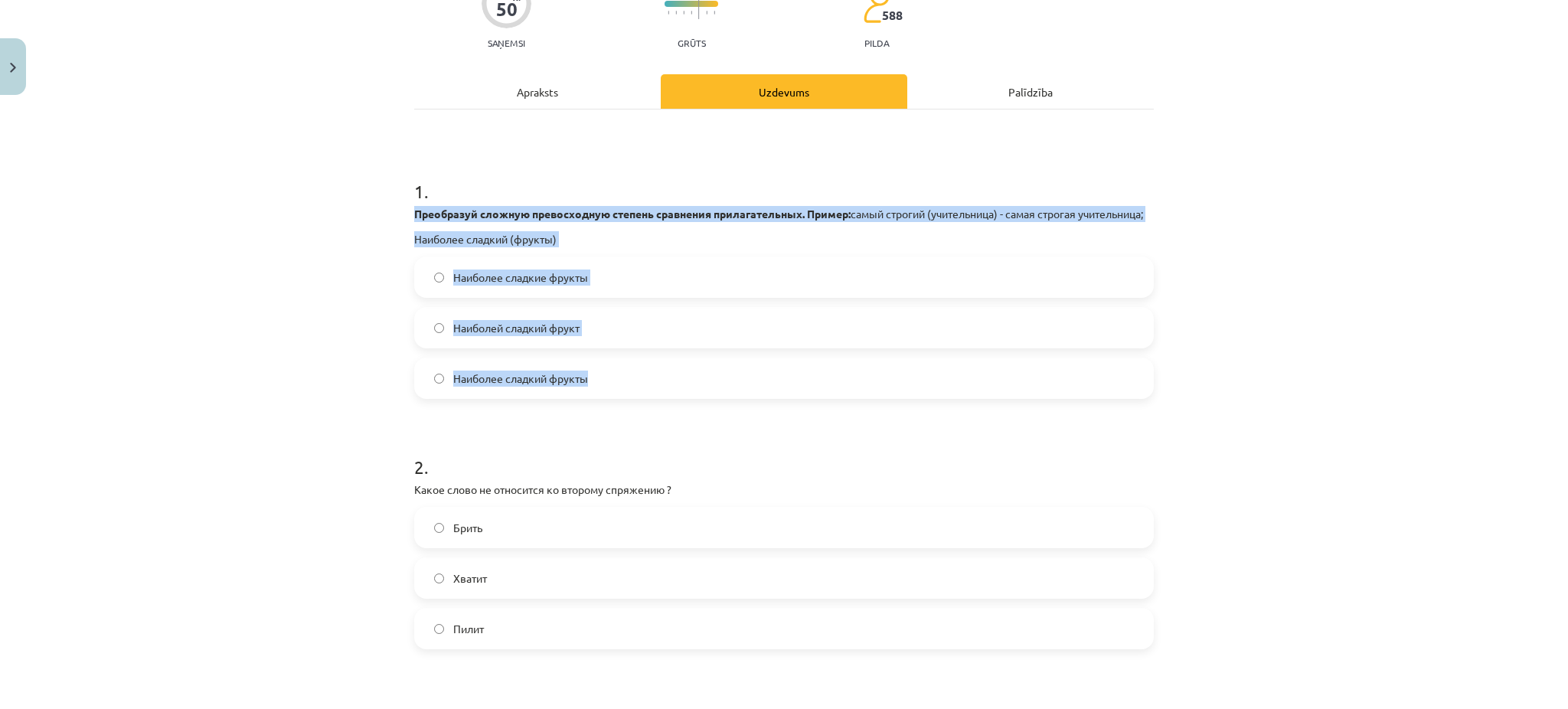
drag, startPoint x: 398, startPoint y: 216, endPoint x: 658, endPoint y: 392, distance: 314.0
click at [493, 282] on label "Наиболее сладкие фрукты" at bounding box center [784, 277] width 737 height 38
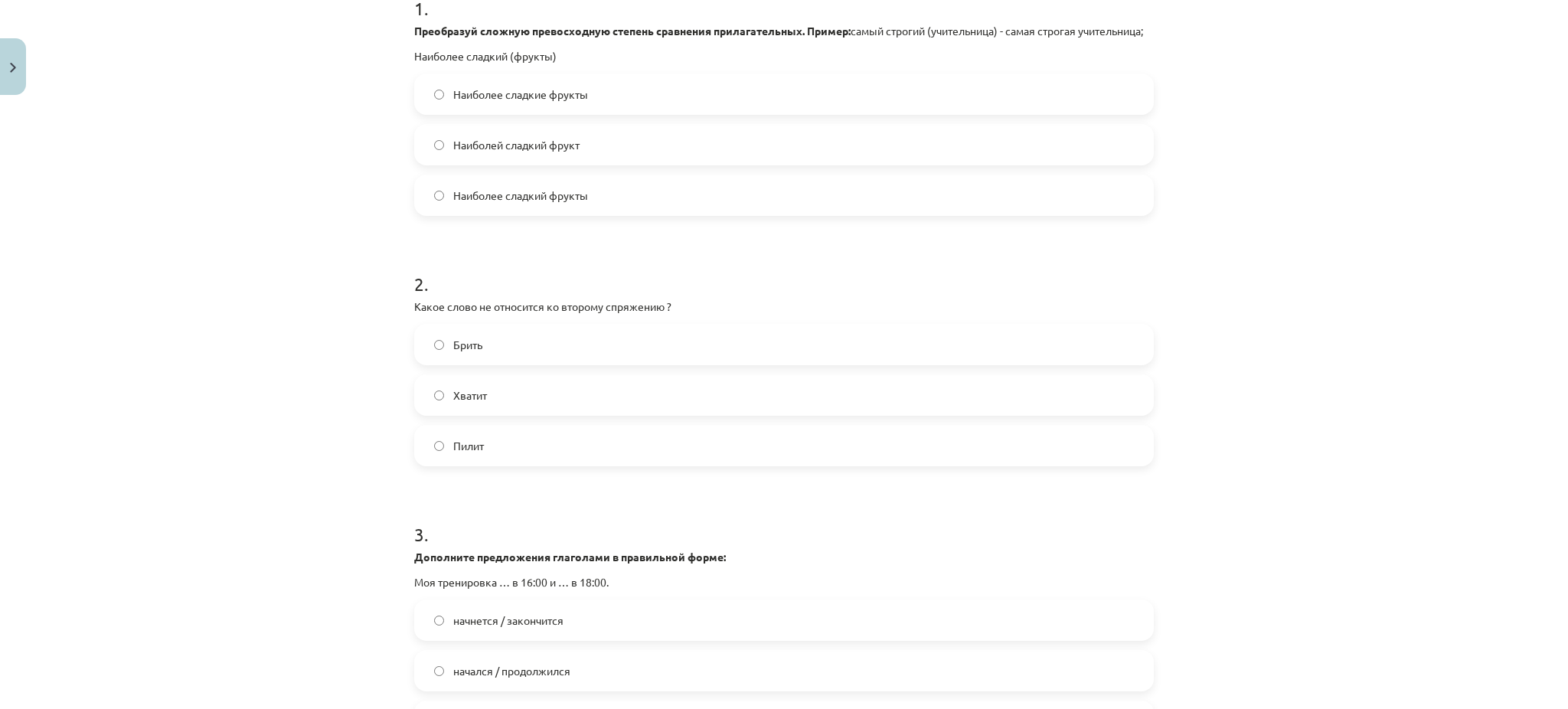
scroll to position [341, 0]
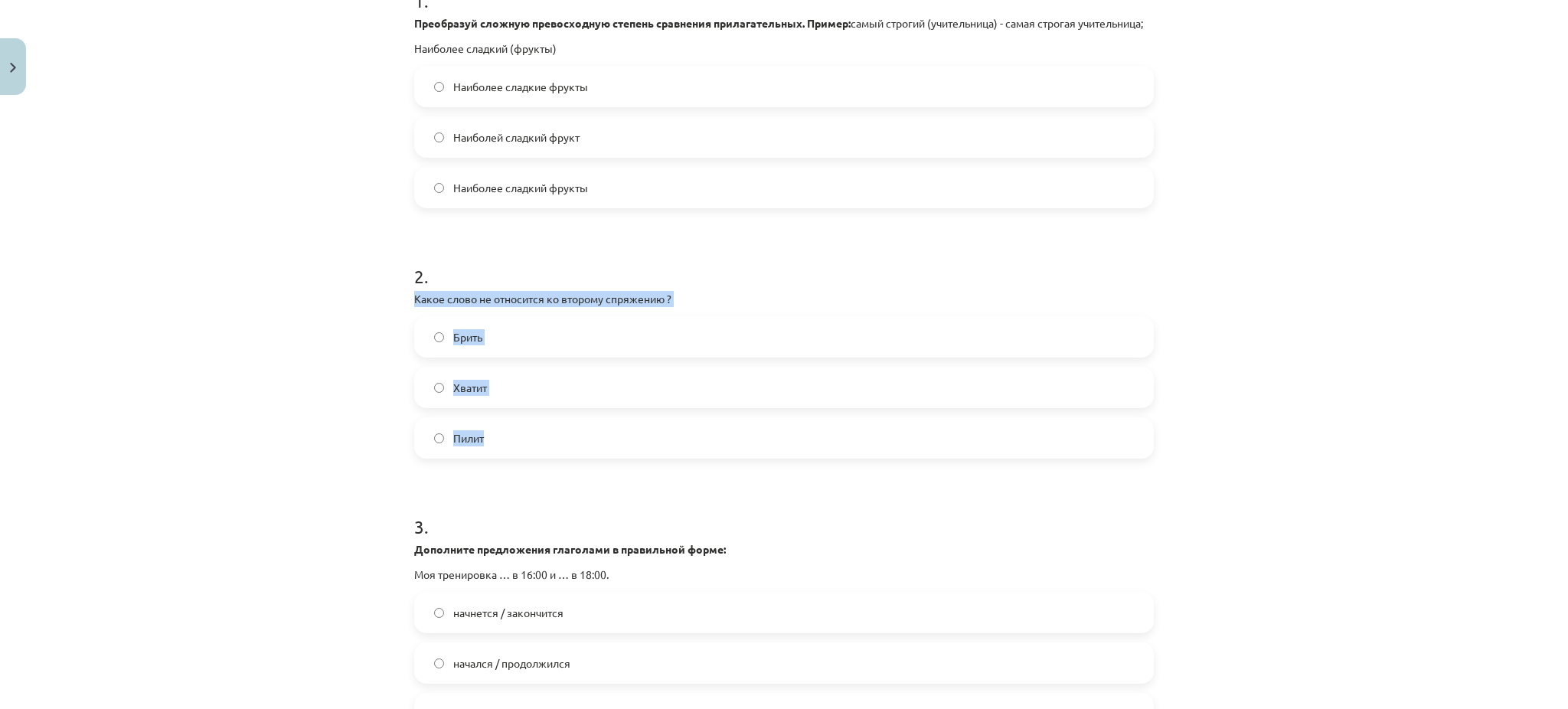
drag, startPoint x: 402, startPoint y: 314, endPoint x: 536, endPoint y: 449, distance: 190.2
click at [531, 401] on label "Хватит" at bounding box center [784, 388] width 737 height 38
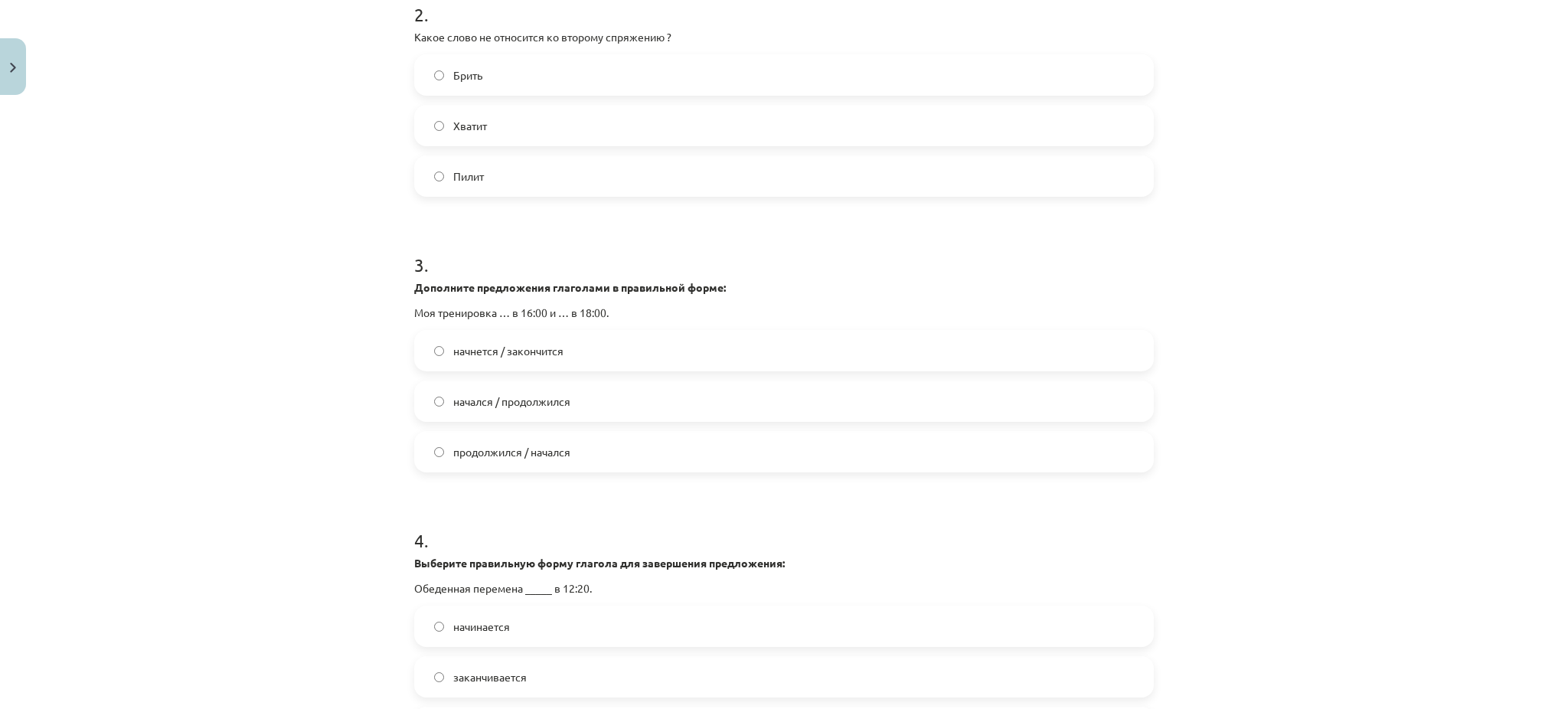
scroll to position [605, 0]
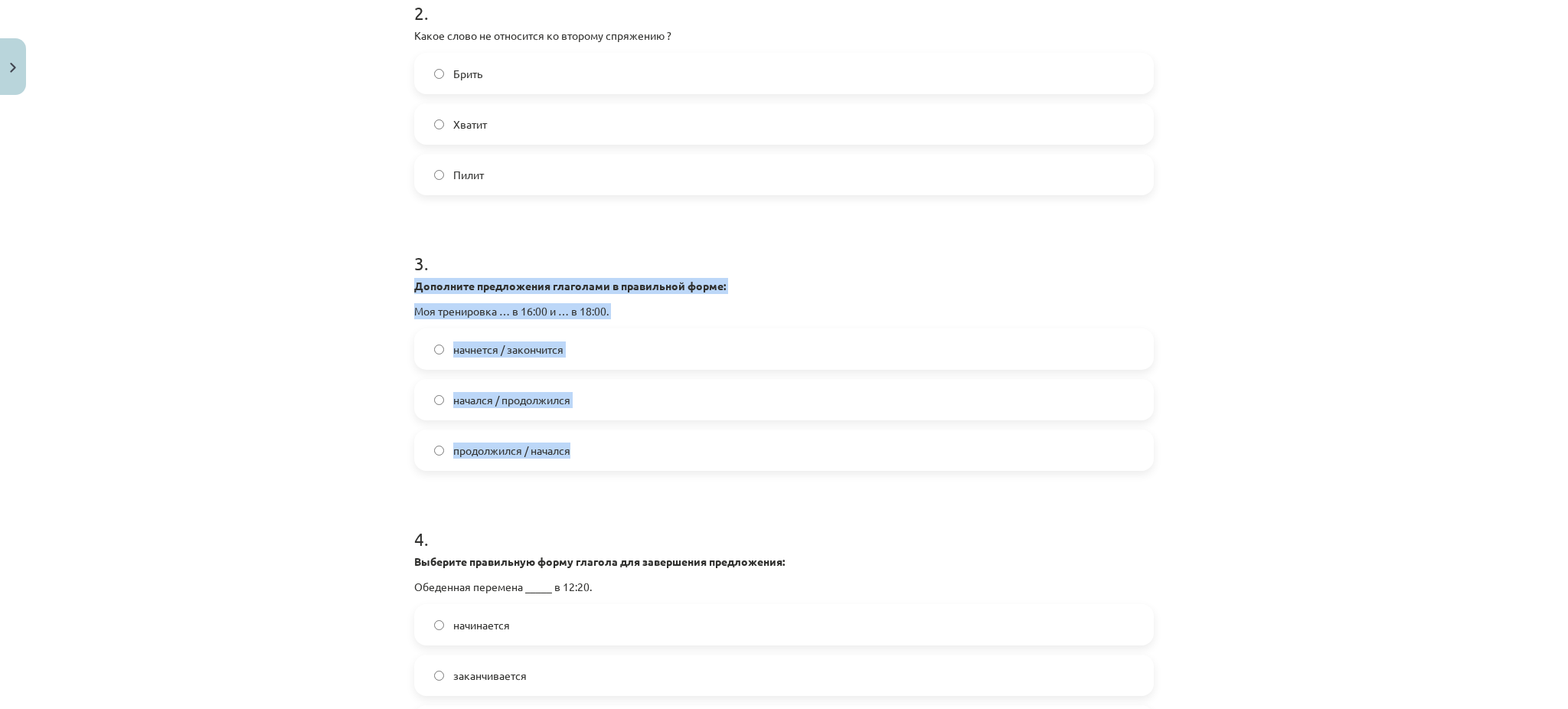
drag, startPoint x: 404, startPoint y: 303, endPoint x: 604, endPoint y: 464, distance: 256.8
click at [635, 353] on label "начнется / закончится" at bounding box center [784, 349] width 737 height 38
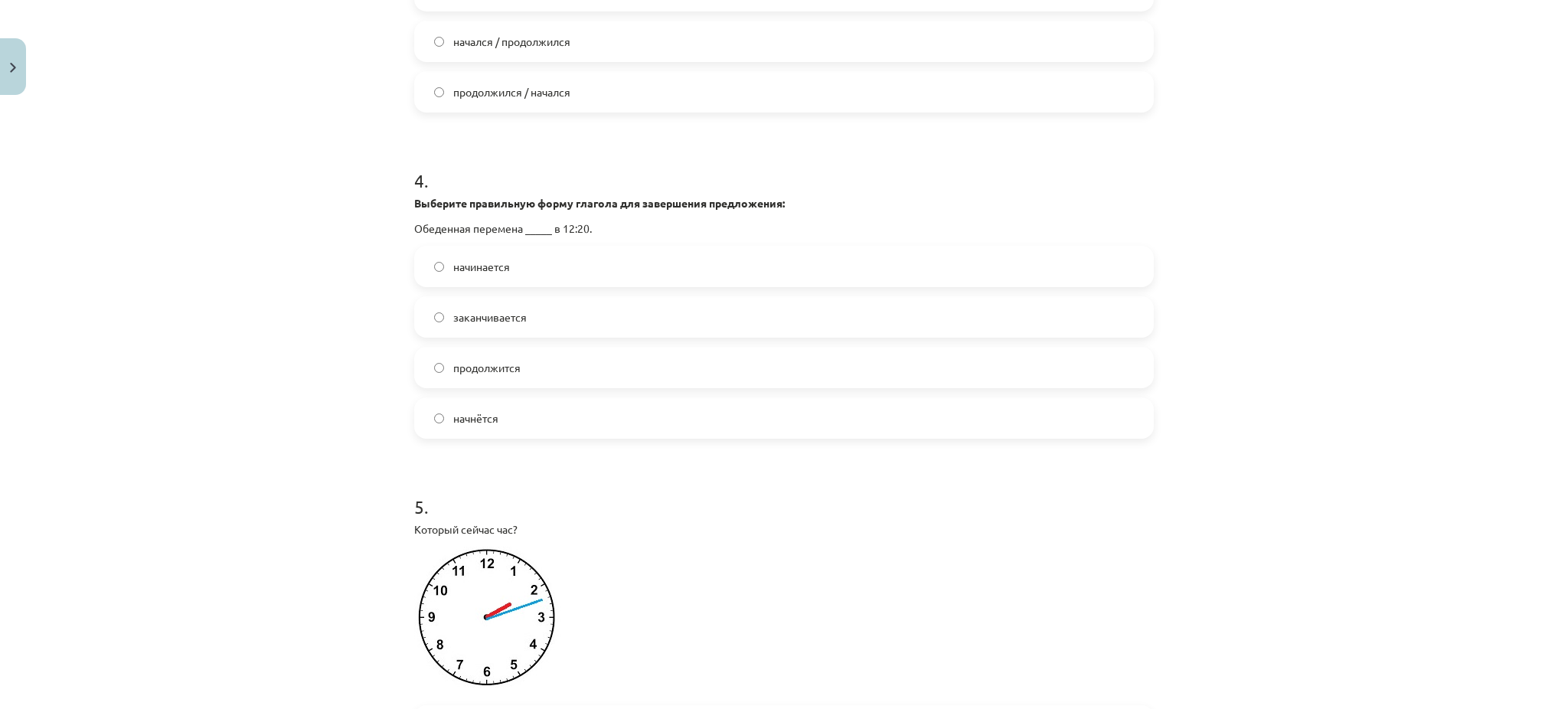
scroll to position [1011, 0]
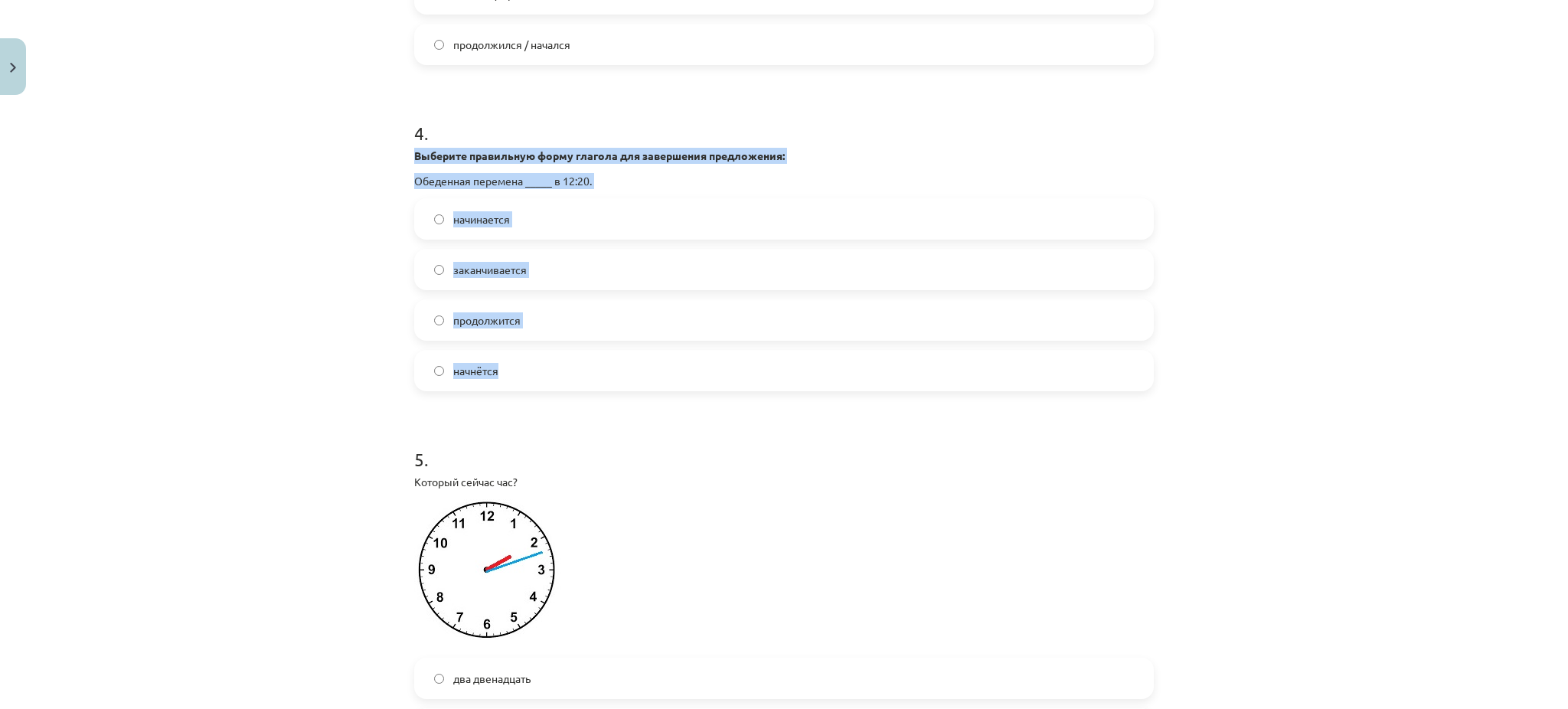
drag, startPoint x: 402, startPoint y: 173, endPoint x: 599, endPoint y: 383, distance: 287.9
click at [476, 227] on span "начинается" at bounding box center [482, 220] width 57 height 16
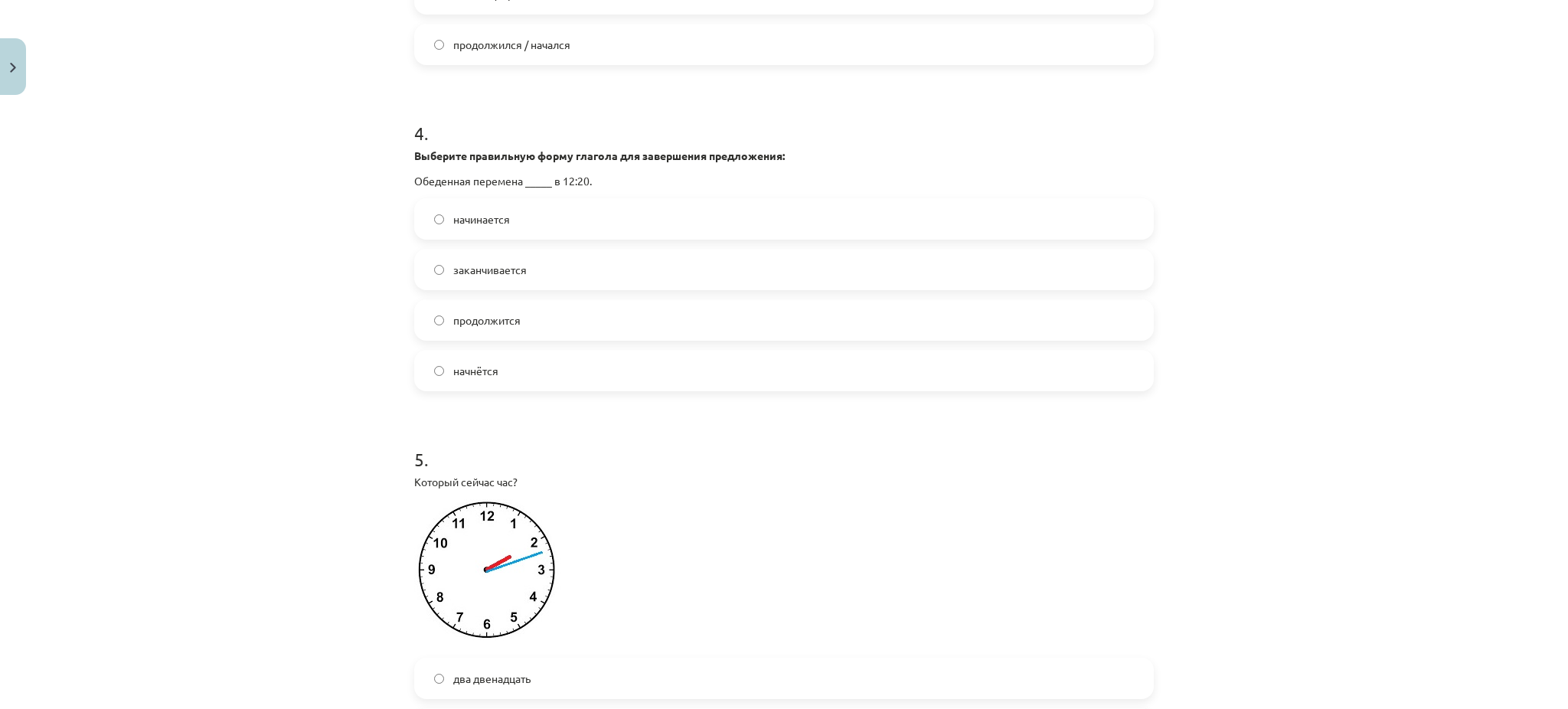
scroll to position [1416, 0]
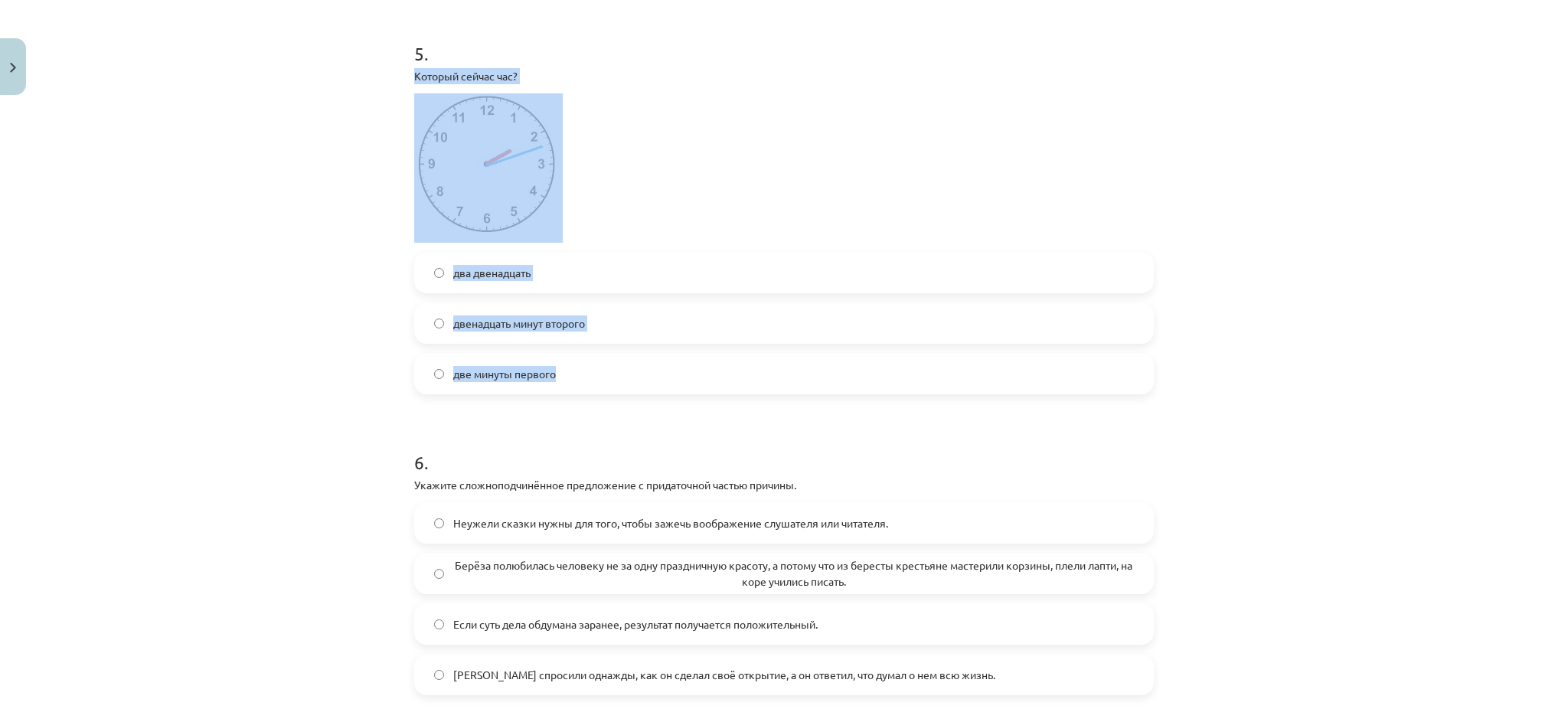
drag, startPoint x: 404, startPoint y: 92, endPoint x: 612, endPoint y: 374, distance: 350.4
click at [612, 374] on div "50 XP Saņemsi Grūts 588 pilda Apraksts Uzdevums Palīdzība 1 . Преобразуй сложну…" at bounding box center [784, 415] width 758 height 3461
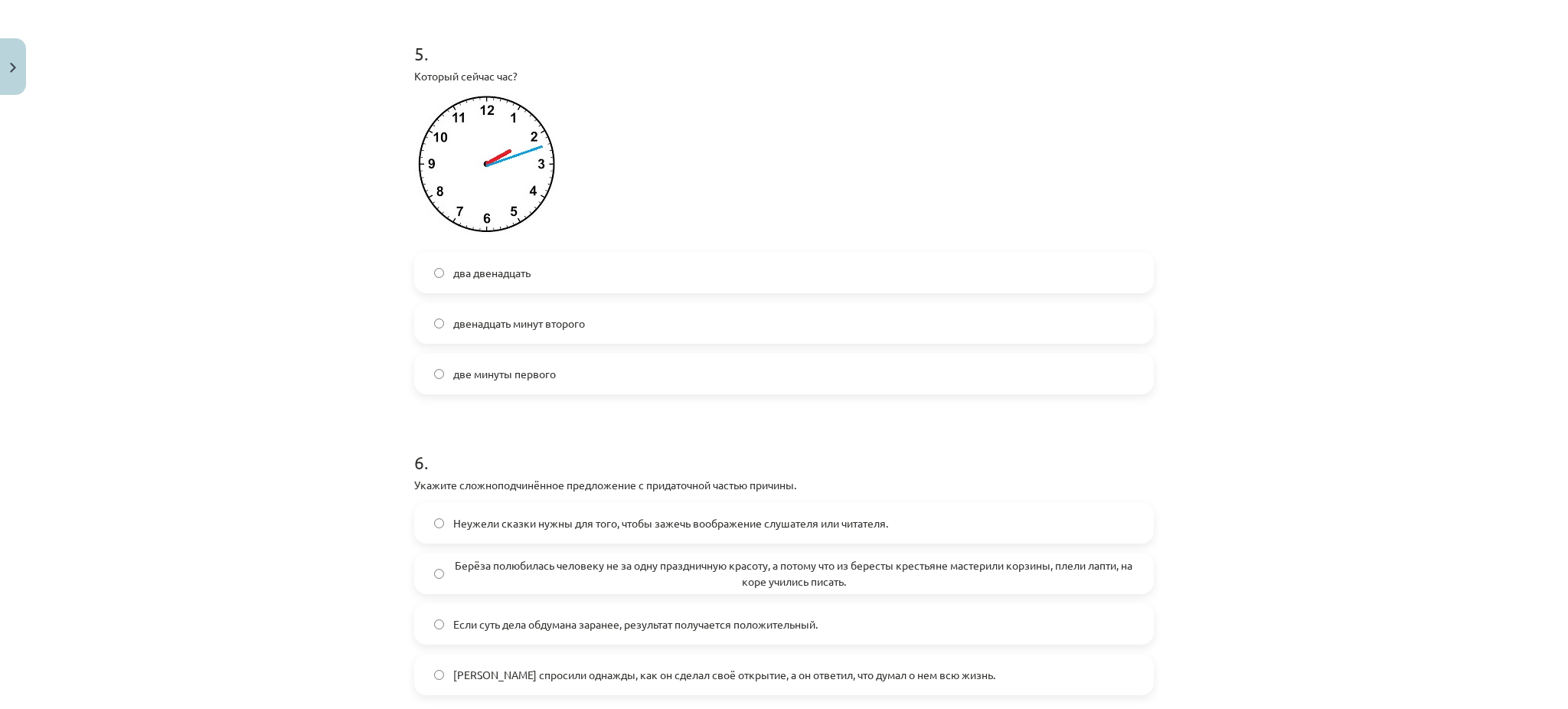
click at [1302, 422] on div "Mācību tēma: Krievu valodas b1 - 11. klases 1.ieskaites mācību materiāls #13 ✅ …" at bounding box center [784, 354] width 1568 height 709
click at [682, 342] on label "двенадцать минут второго" at bounding box center [784, 323] width 737 height 38
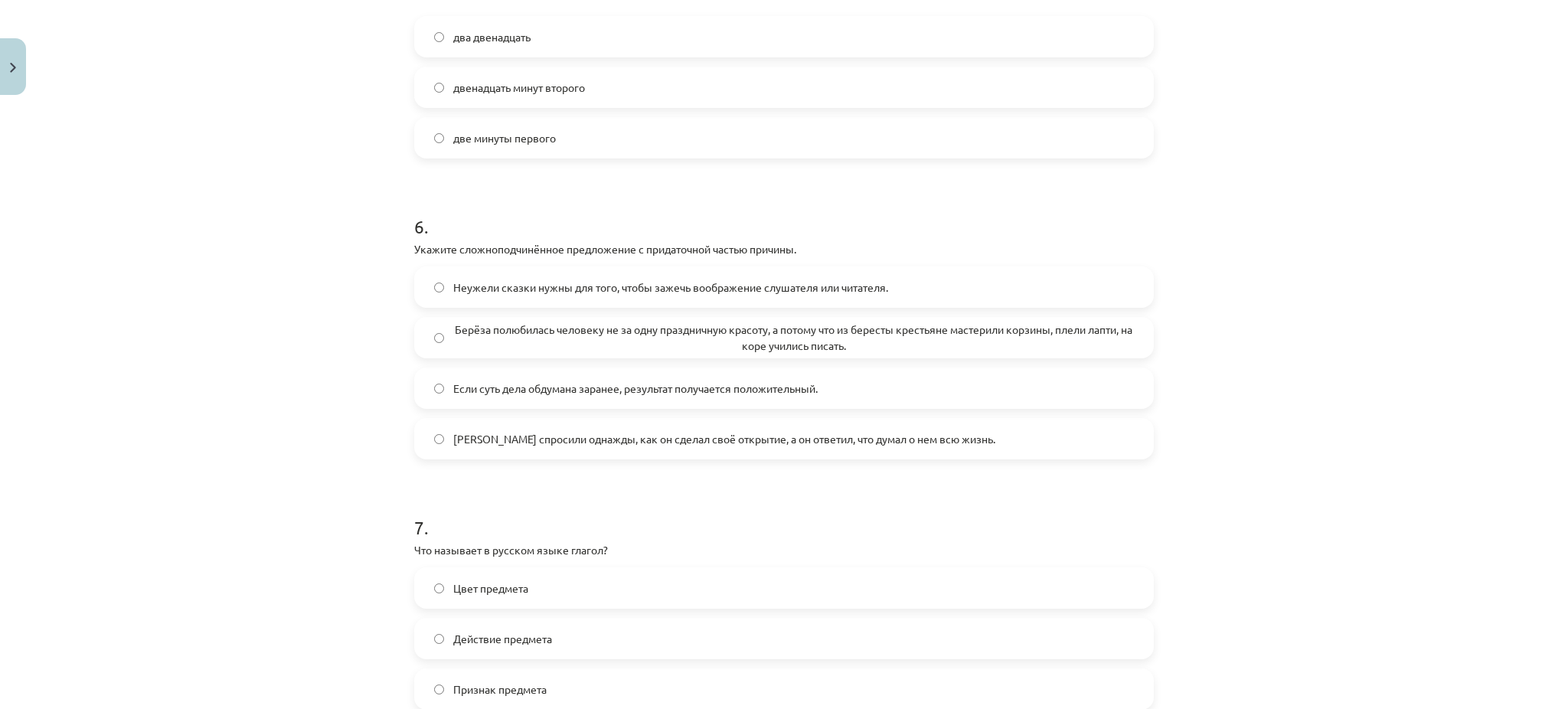
scroll to position [1669, 0]
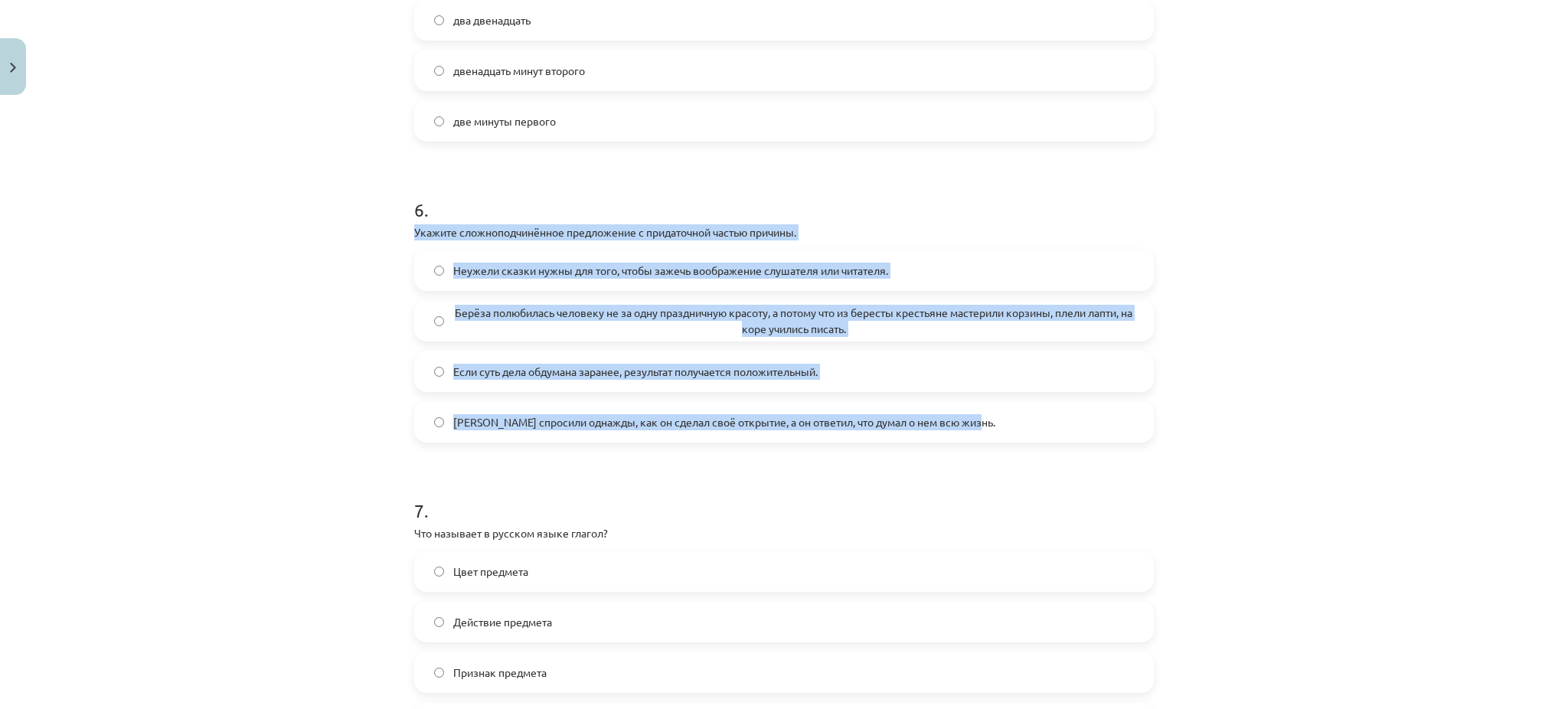
drag, startPoint x: 398, startPoint y: 241, endPoint x: 983, endPoint y: 438, distance: 617.3
click at [983, 438] on div "50 XP Saņemsi Grūts 588 pilda Apraksts Uzdevums Palīdzība 1 . Преобразуй сложну…" at bounding box center [784, 162] width 758 height 3461
click at [654, 326] on span "Берёза полюбилась человеку не за одну праздничную красоту, а потому что из бере…" at bounding box center [794, 320] width 681 height 32
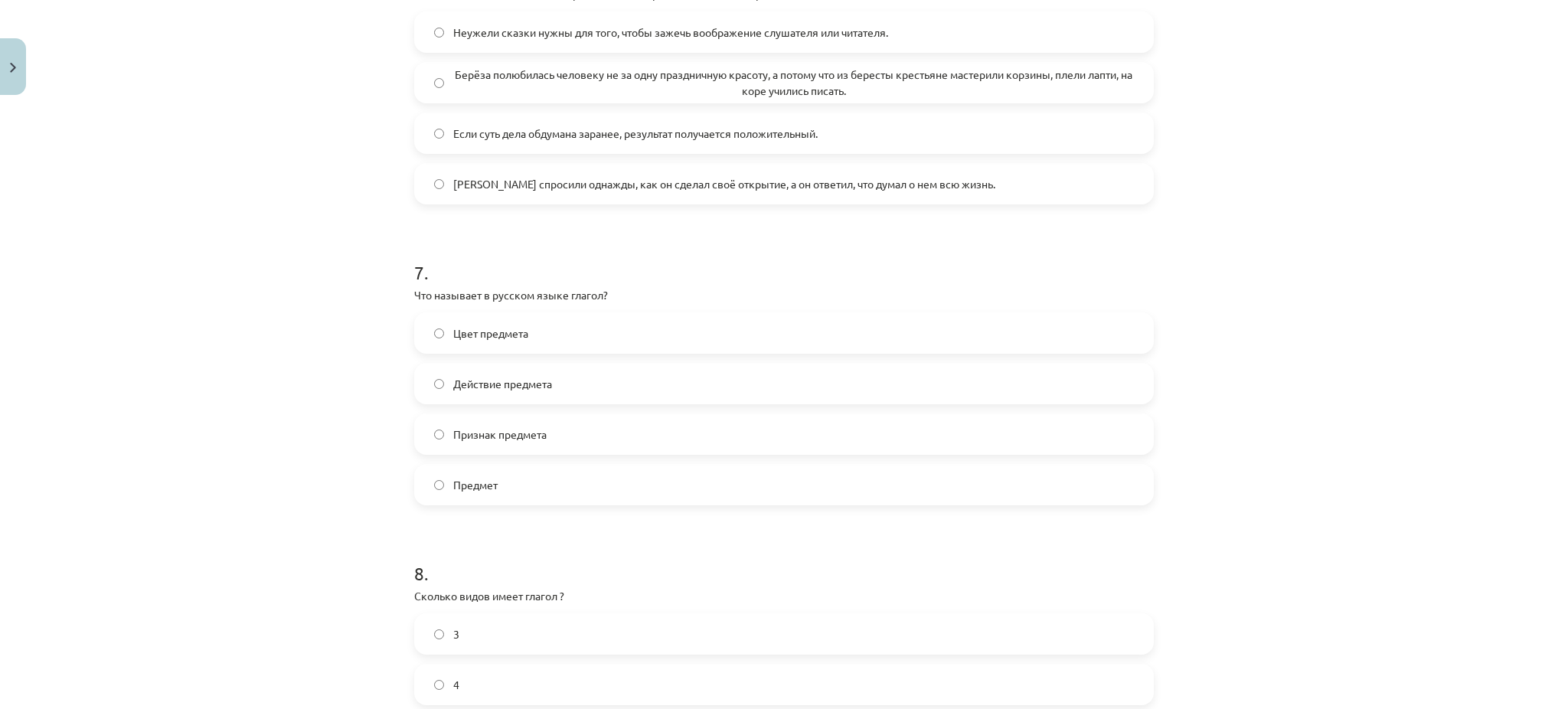
scroll to position [1909, 0]
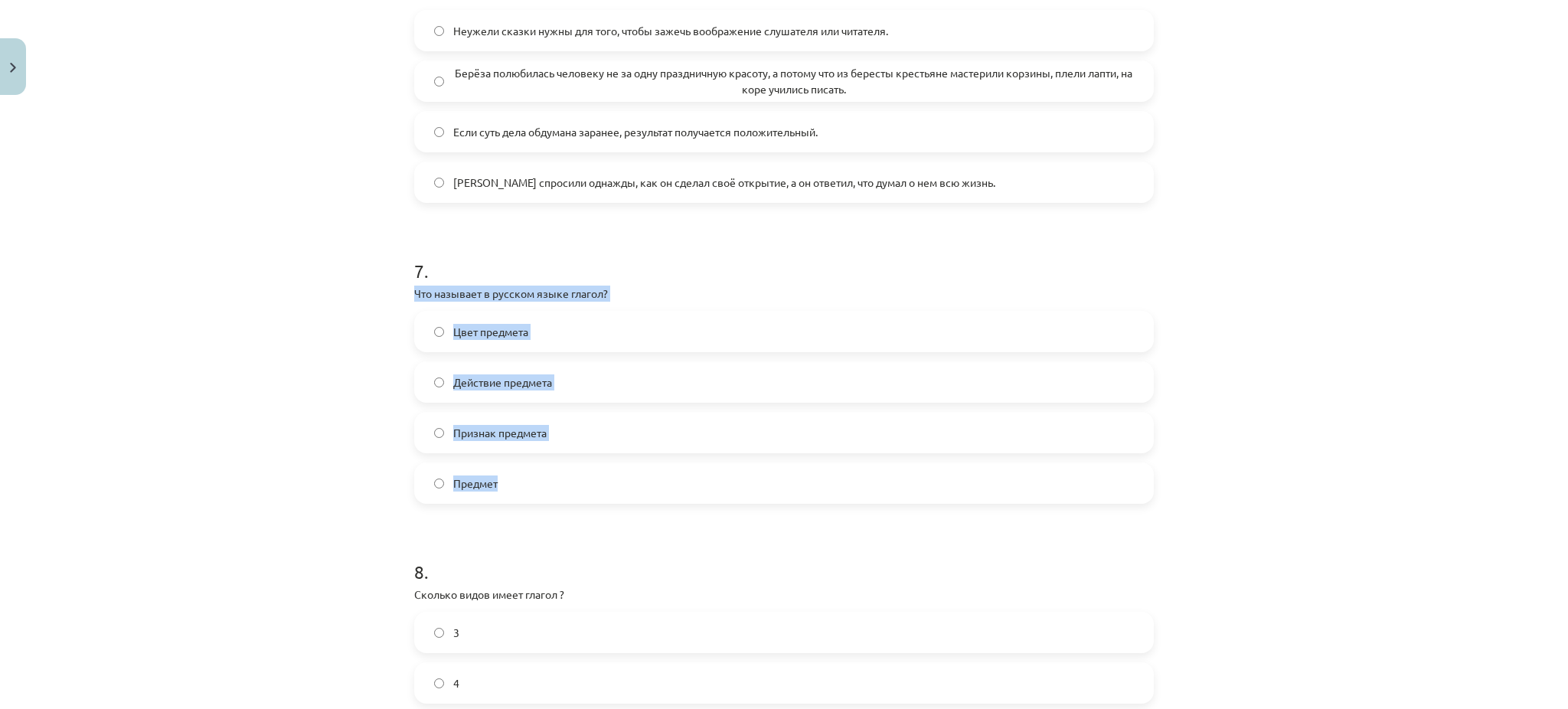
drag, startPoint x: 405, startPoint y: 308, endPoint x: 596, endPoint y: 506, distance: 275.1
click at [454, 391] on span "Действие предмета" at bounding box center [503, 382] width 99 height 16
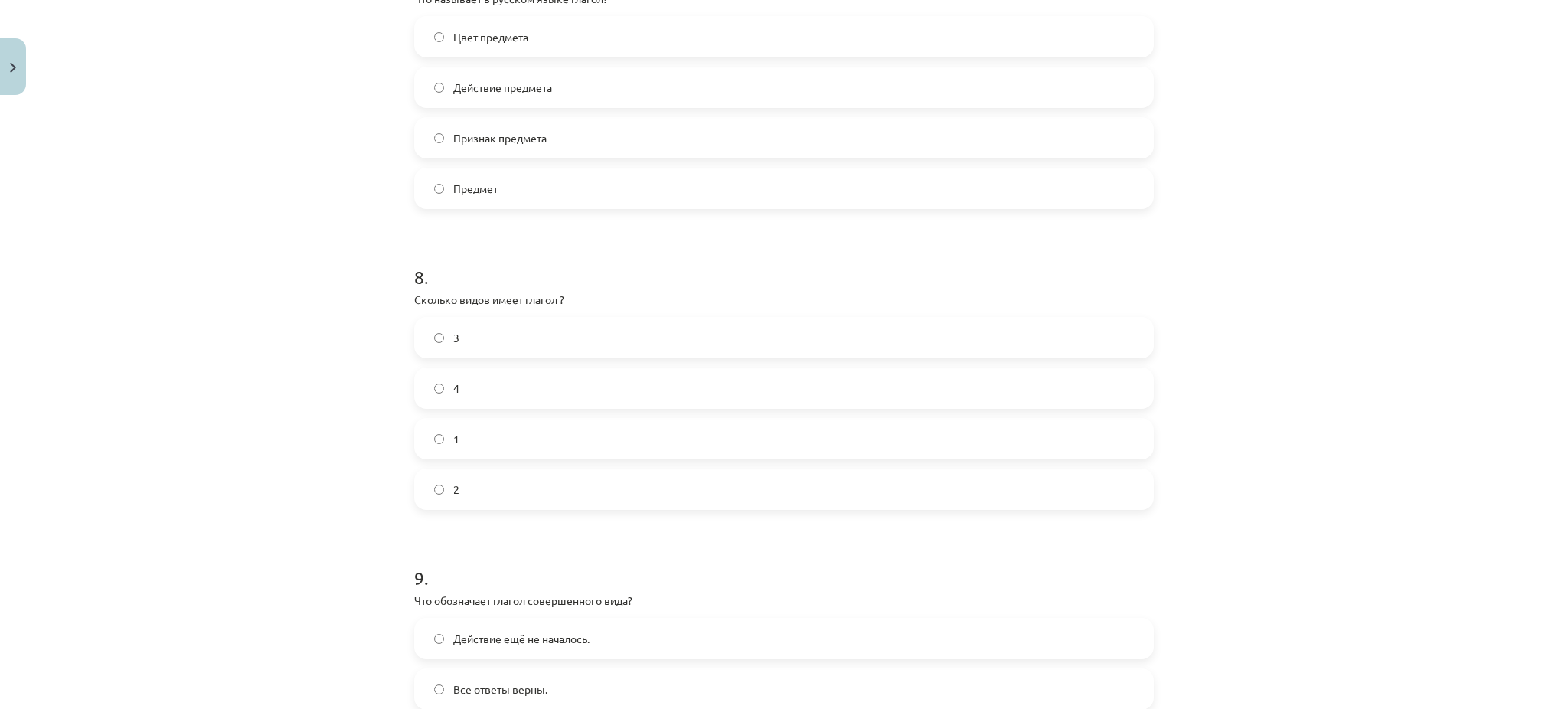
scroll to position [2203, 0]
drag, startPoint x: 393, startPoint y: 320, endPoint x: 549, endPoint y: 479, distance: 222.7
click at [549, 479] on div "Mācību tēma: Krievu valodas b1 - 11. klases 1.ieskaites mācību materiāls #13 ✅ …" at bounding box center [784, 354] width 1568 height 709
click at [527, 503] on label "2" at bounding box center [784, 490] width 737 height 38
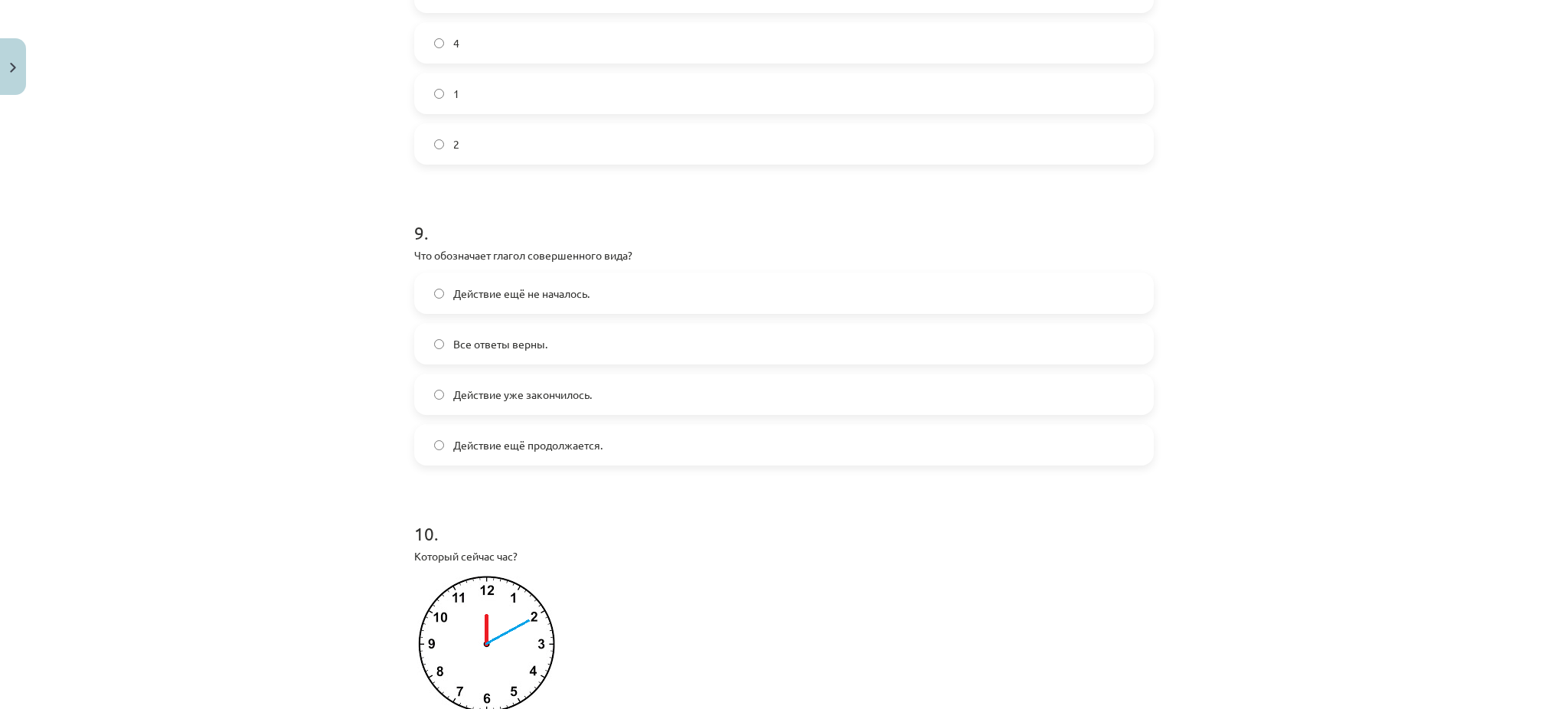
scroll to position [2539, 0]
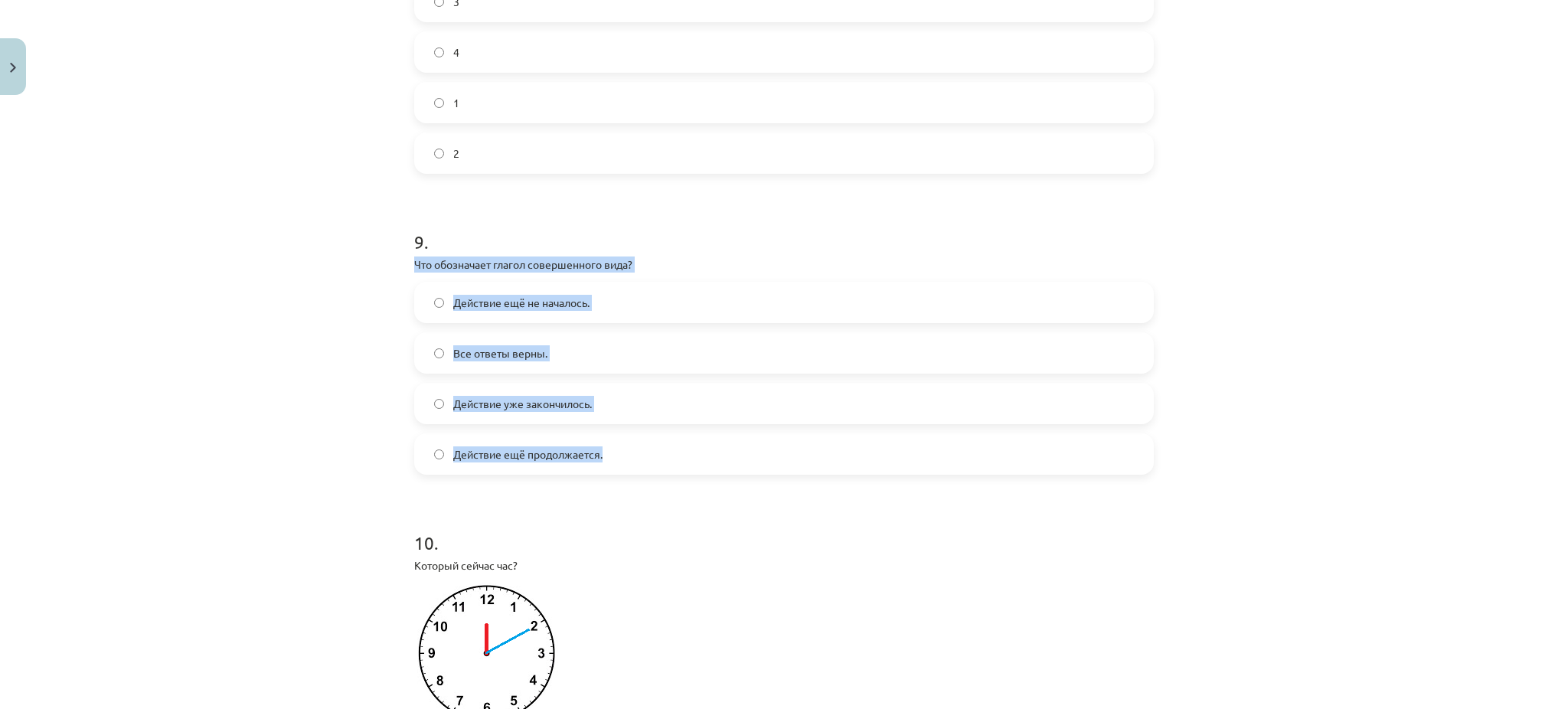
drag, startPoint x: 392, startPoint y: 281, endPoint x: 628, endPoint y: 464, distance: 298.6
click at [628, 464] on div "Mācību tēma: Krievu valodas b1 - 11. klases 1.ieskaites mācību materiāls #13 ✅ …" at bounding box center [784, 354] width 1568 height 709
click at [592, 397] on div "Действие ещё не началось. Все ответы верны. Действие уже закончилось. Действие …" at bounding box center [784, 378] width 740 height 193
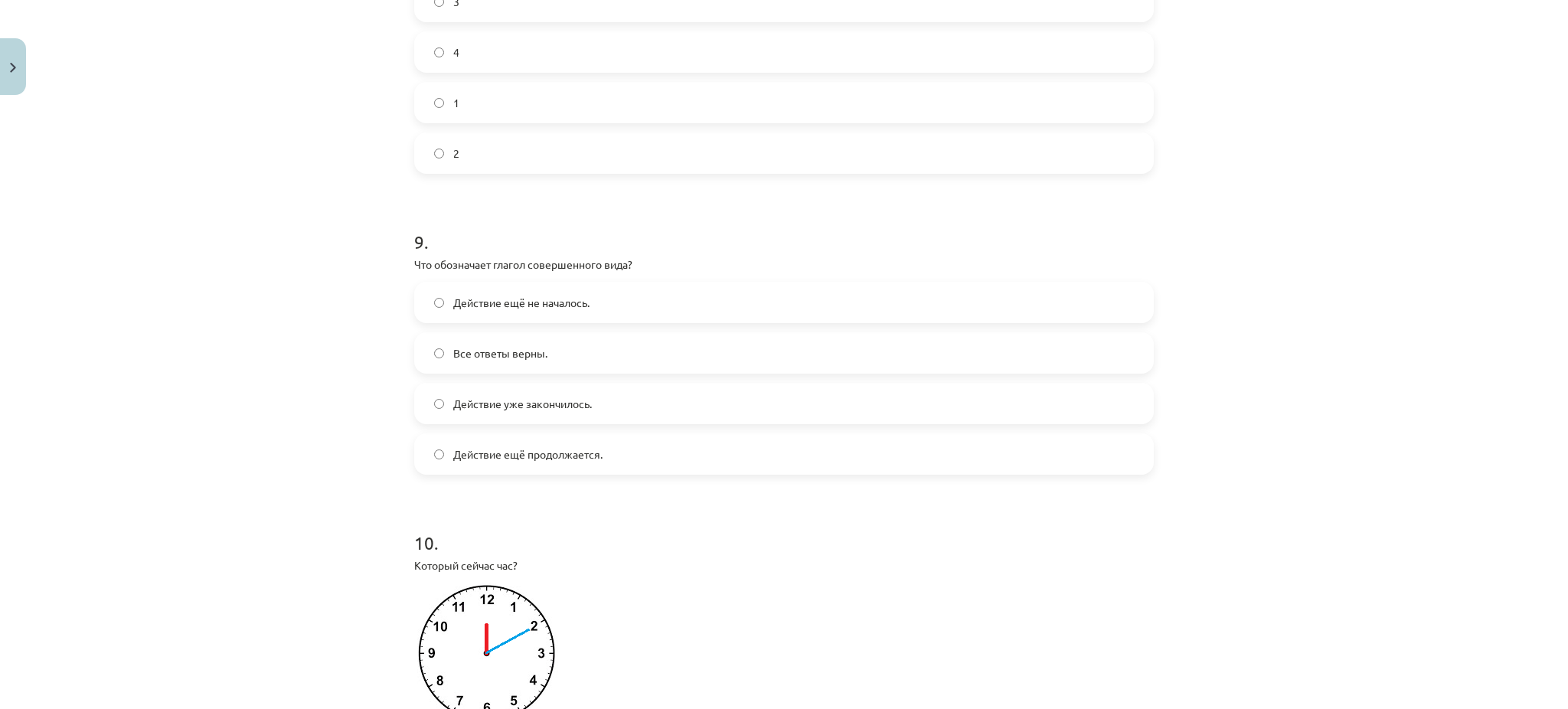
click at [595, 417] on label "Действие уже закончилось." at bounding box center [784, 403] width 737 height 38
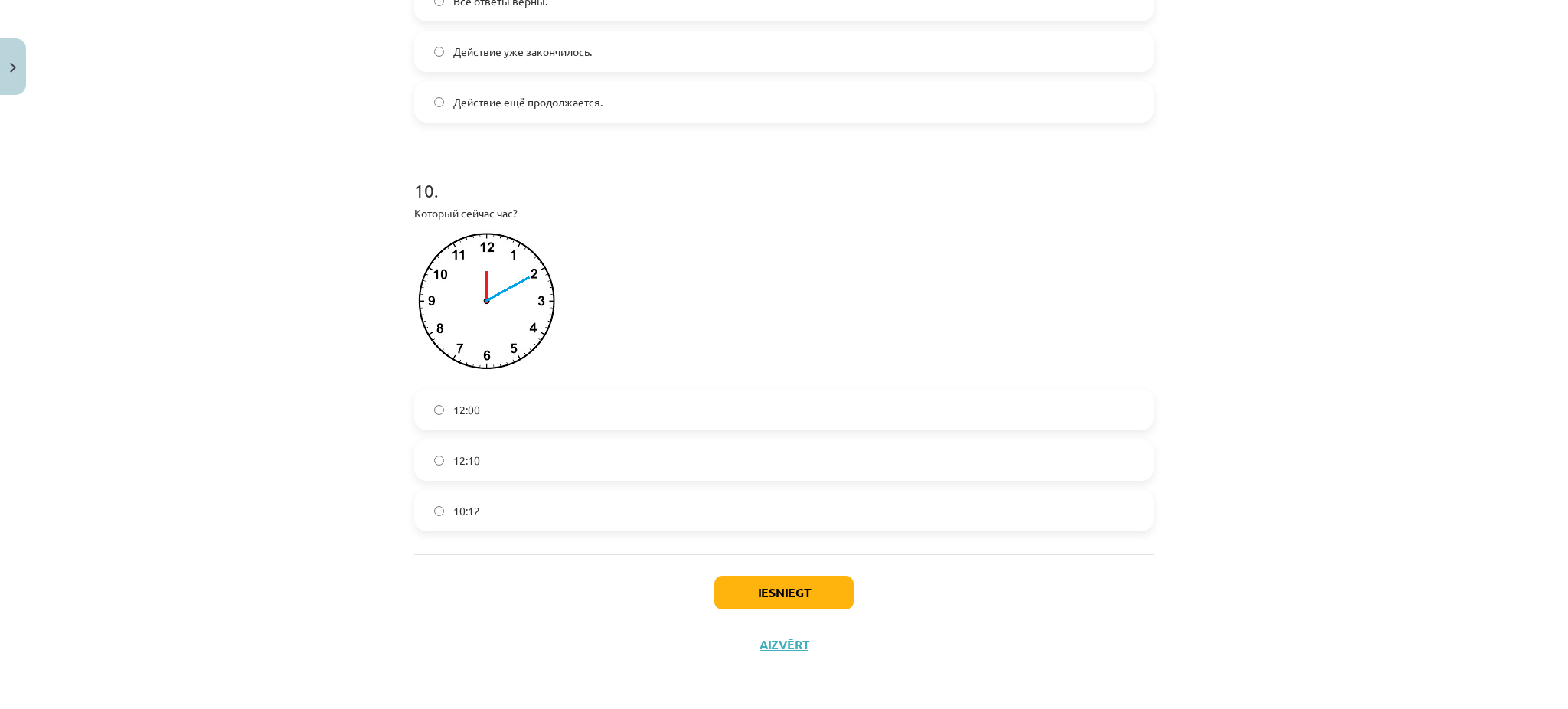
scroll to position [2905, 0]
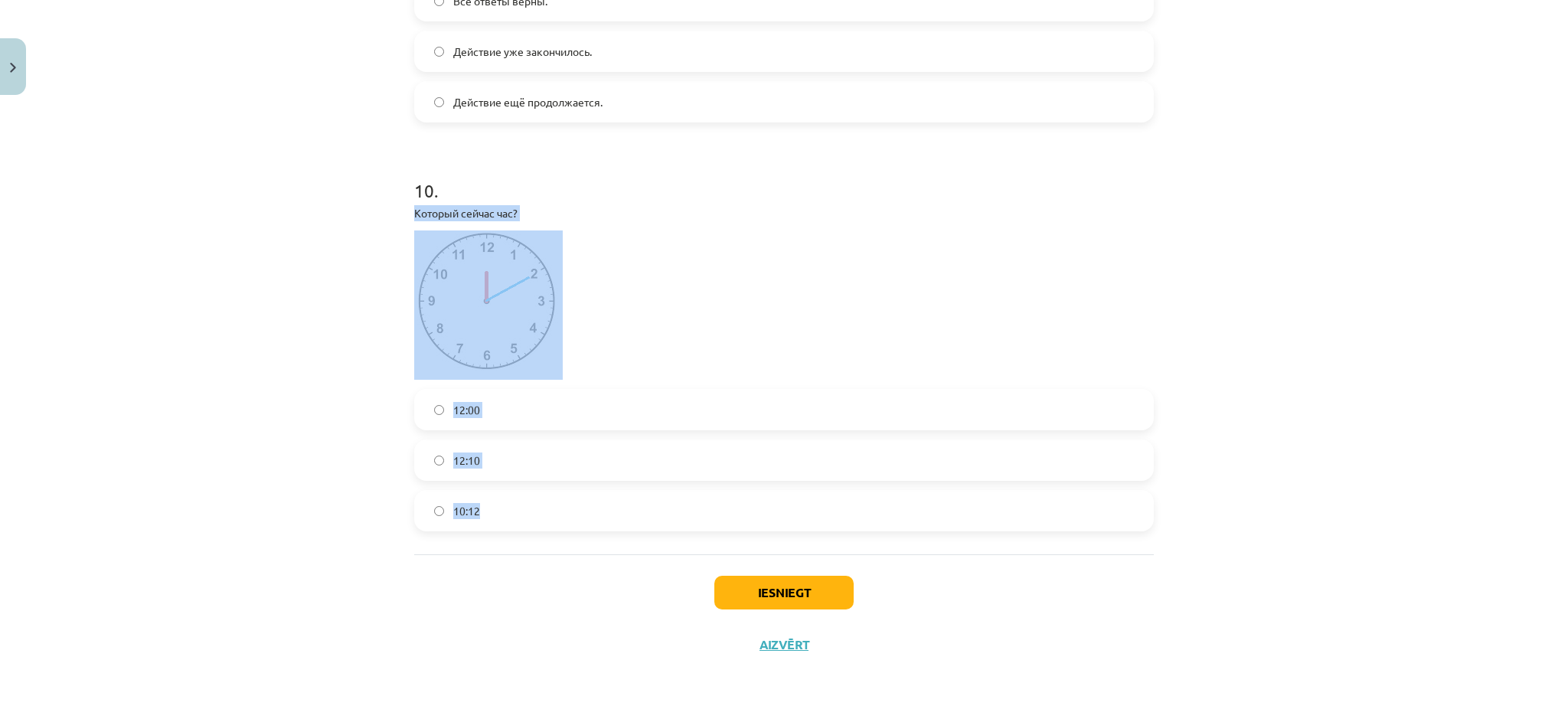
drag, startPoint x: 388, startPoint y: 216, endPoint x: 570, endPoint y: 490, distance: 328.9
click at [570, 490] on div "Mācību tēma: Krievu valodas b1 - 11. klases 1.ieskaites mācību materiāls #13 ✅ …" at bounding box center [784, 354] width 1568 height 709
click at [572, 454] on label "12:10" at bounding box center [784, 460] width 737 height 38
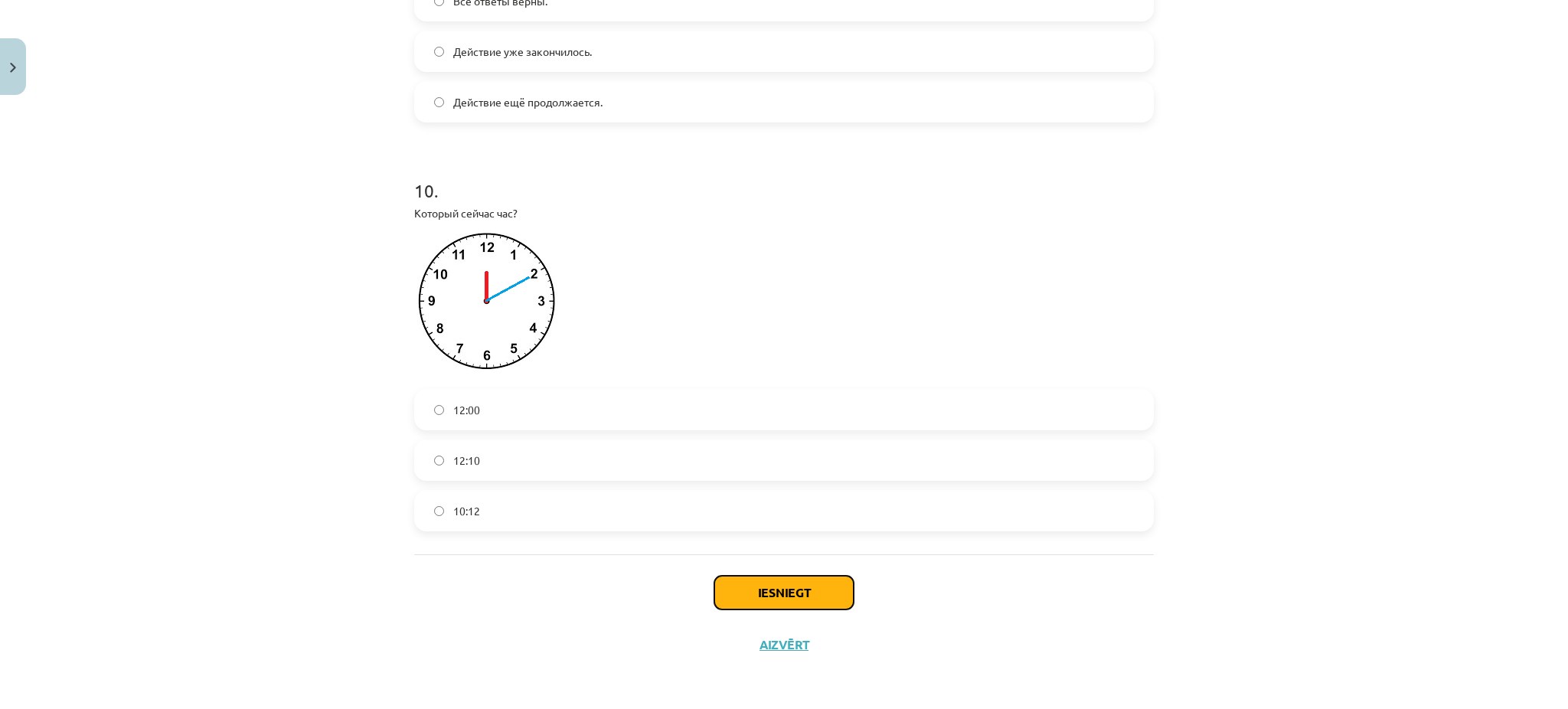
click at [831, 592] on button "Iesniegt" at bounding box center [784, 592] width 140 height 34
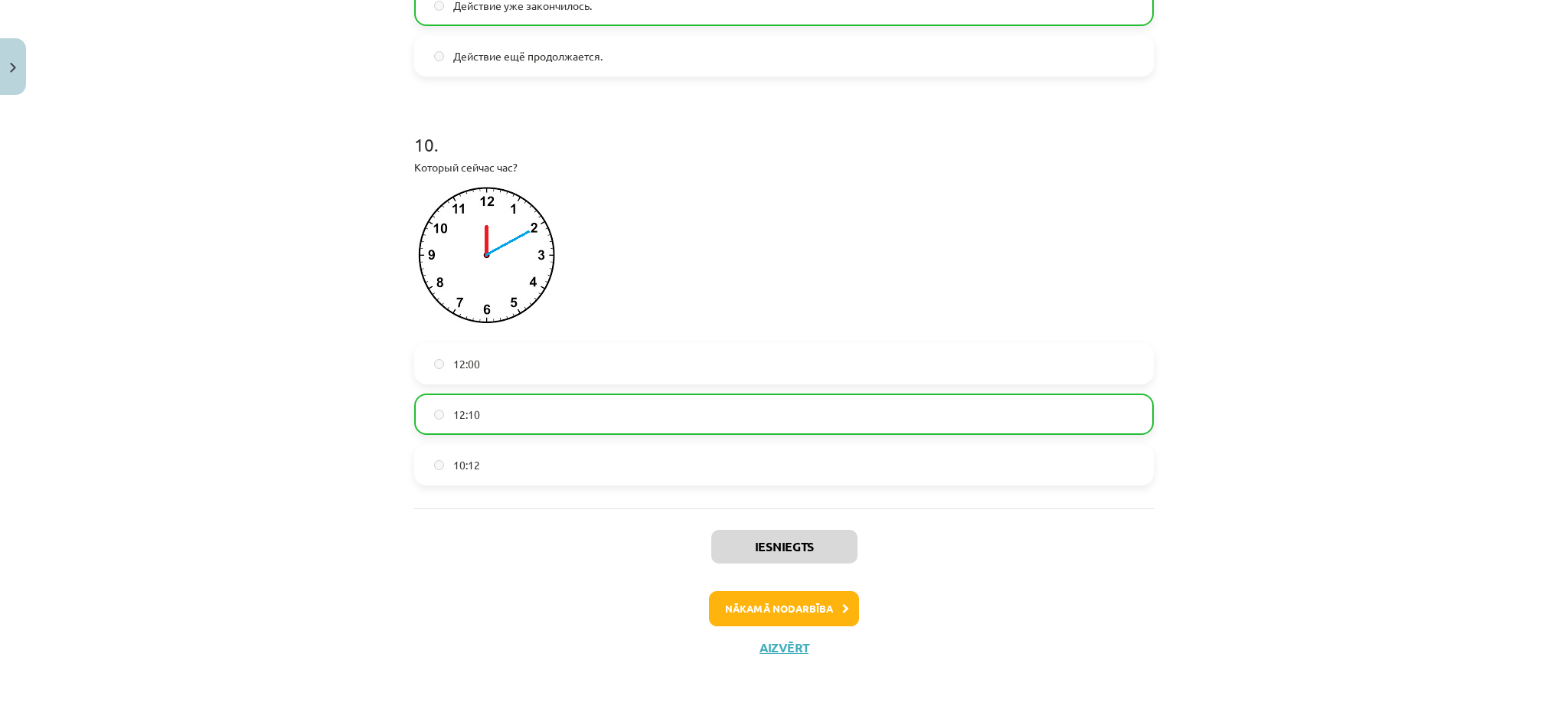
scroll to position [2956, 0]
click at [812, 602] on button "Nākamā nodarbība" at bounding box center [784, 605] width 150 height 36
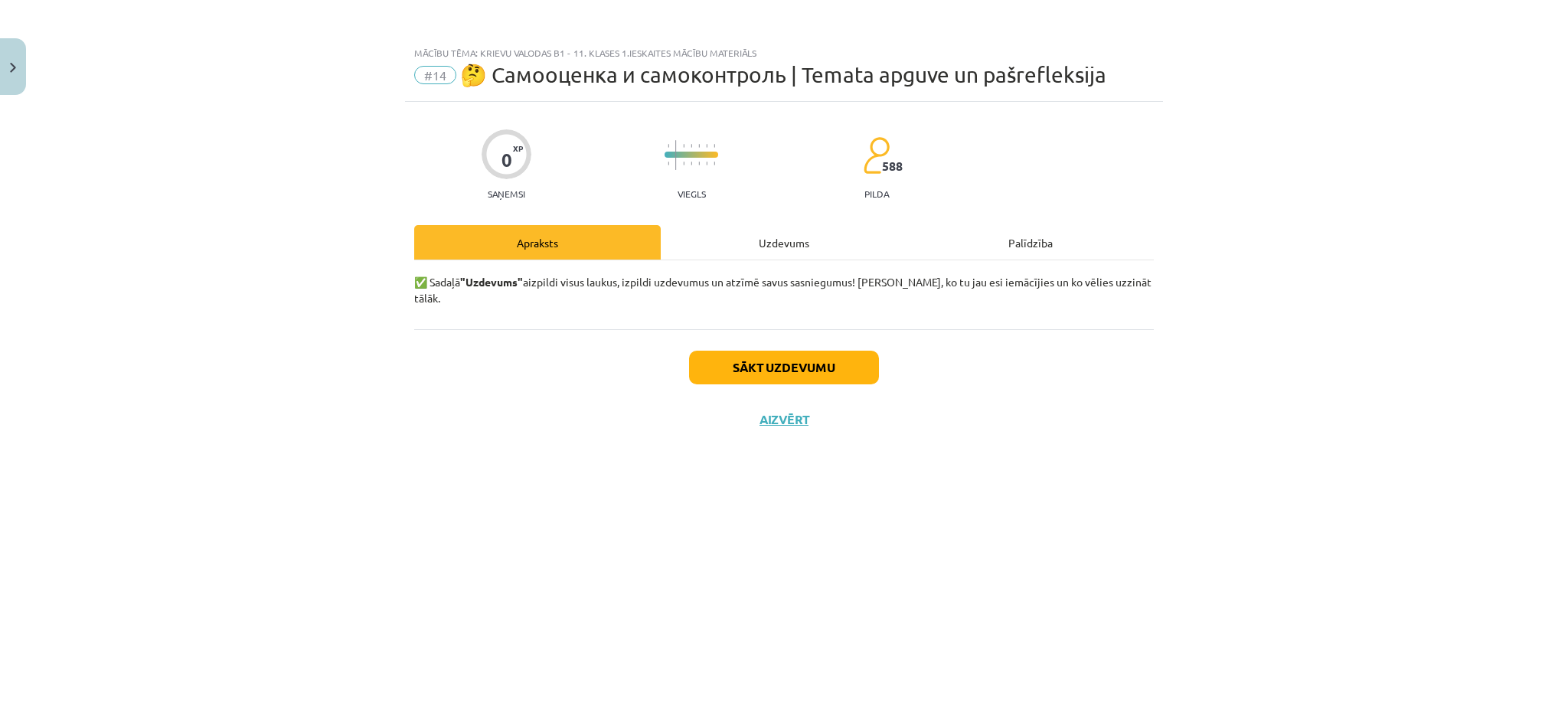
click at [831, 255] on div "Uzdevums" at bounding box center [784, 243] width 246 height 35
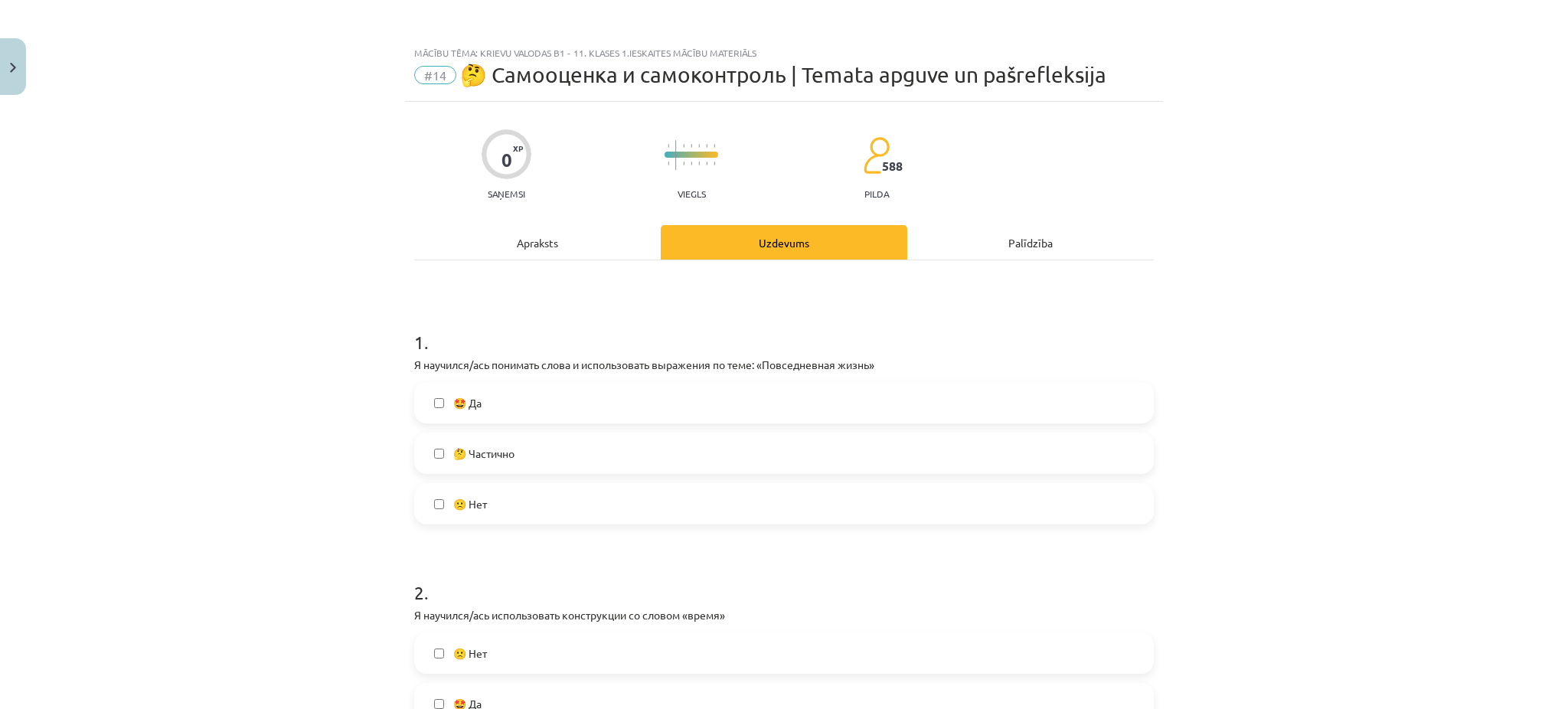
click at [565, 463] on label "🤔 Частично" at bounding box center [784, 454] width 737 height 38
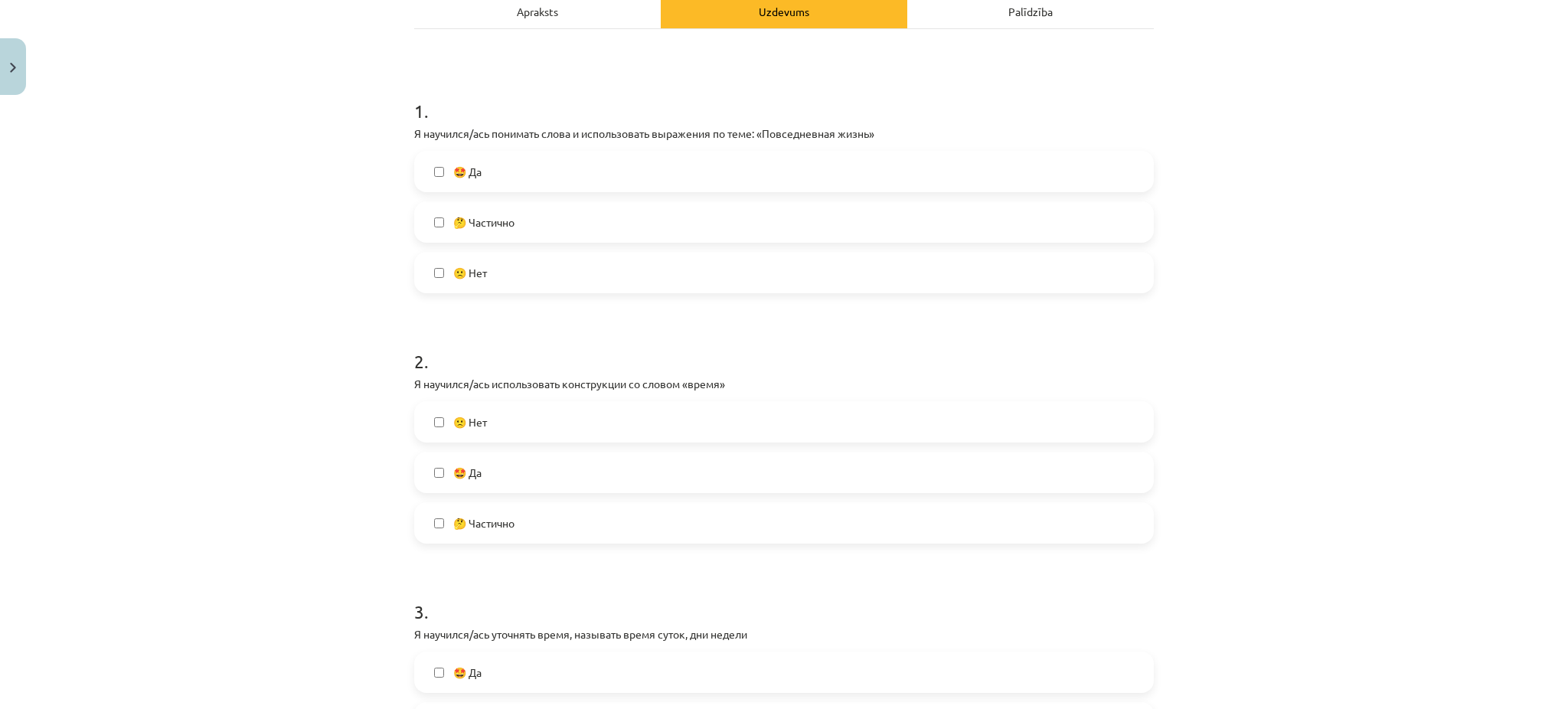
scroll to position [315, 0]
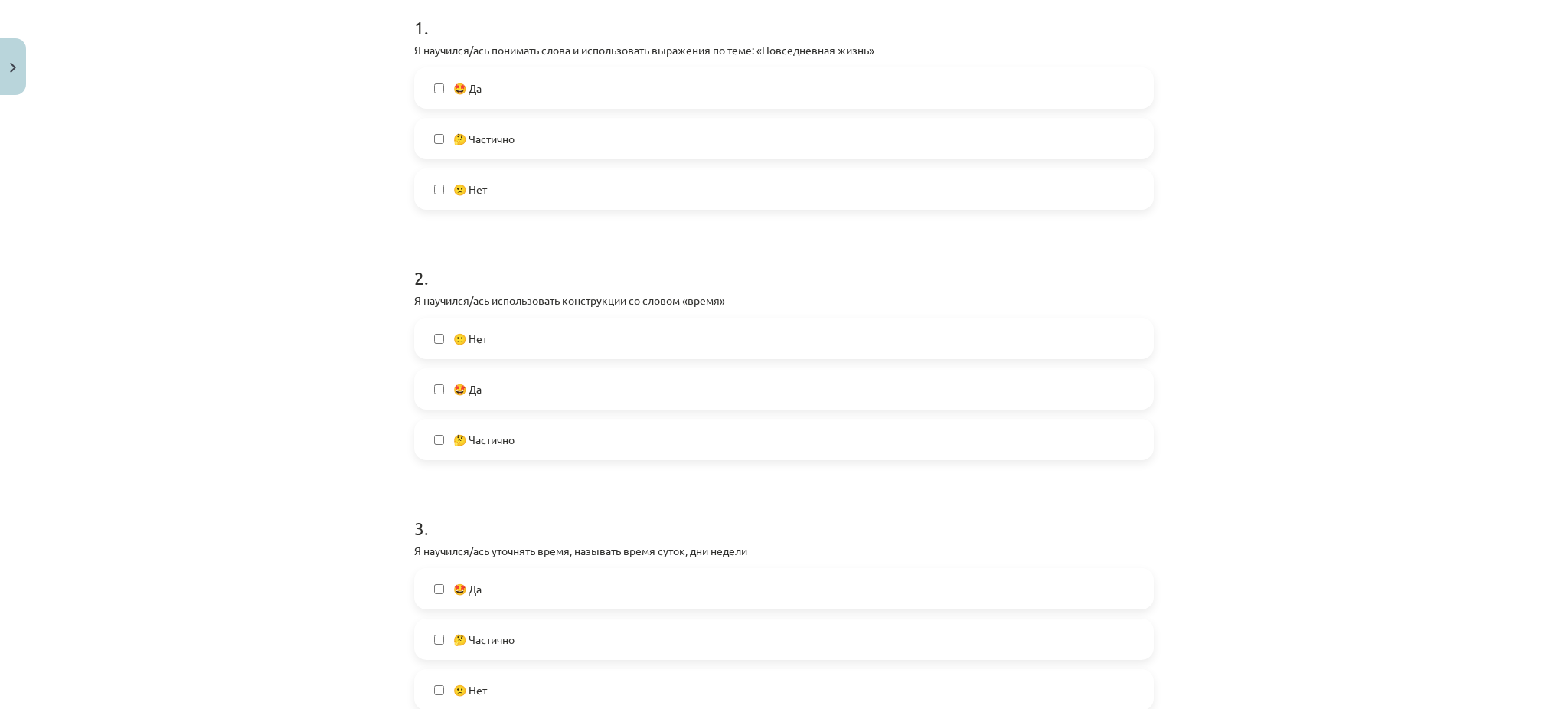
click at [483, 439] on span "🤔 Частично" at bounding box center [484, 440] width 61 height 16
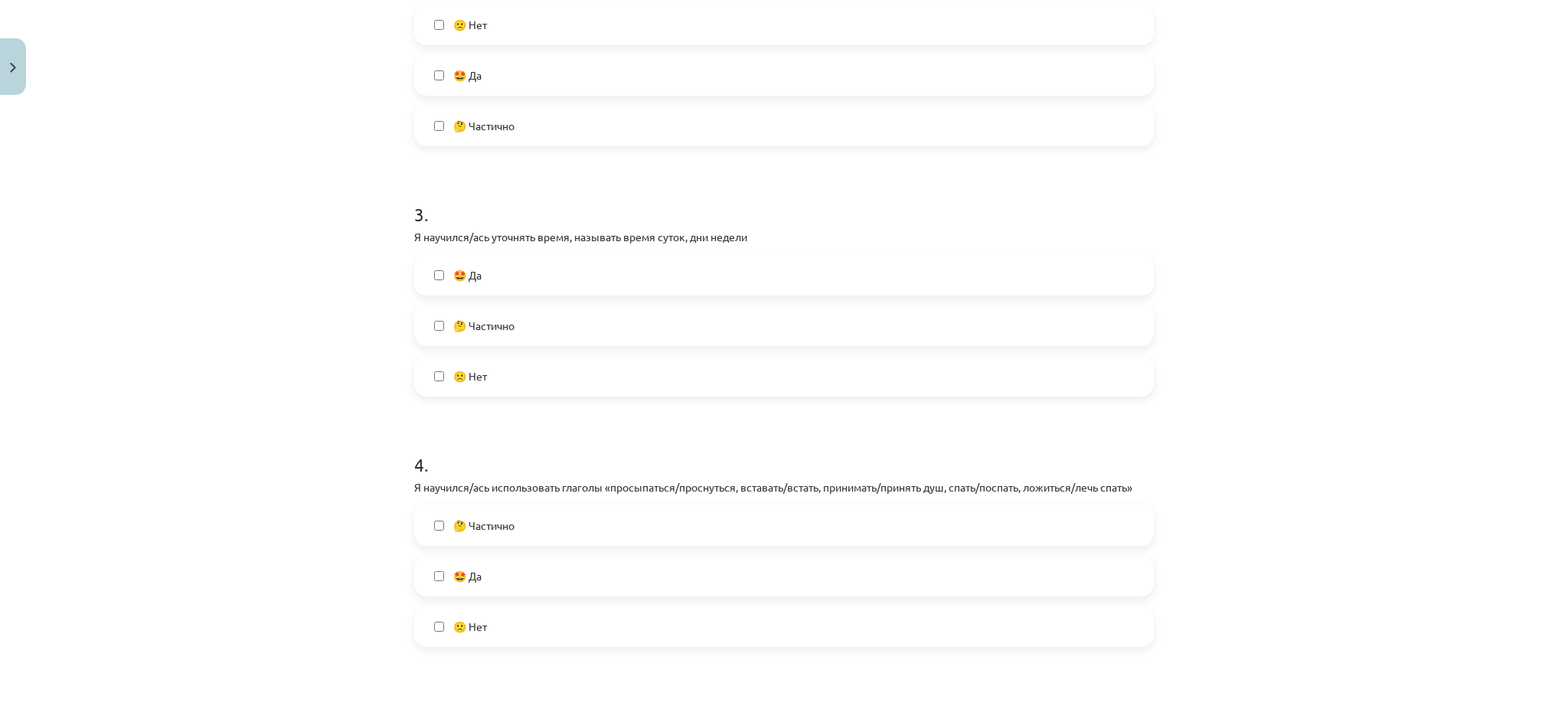
scroll to position [650, 0]
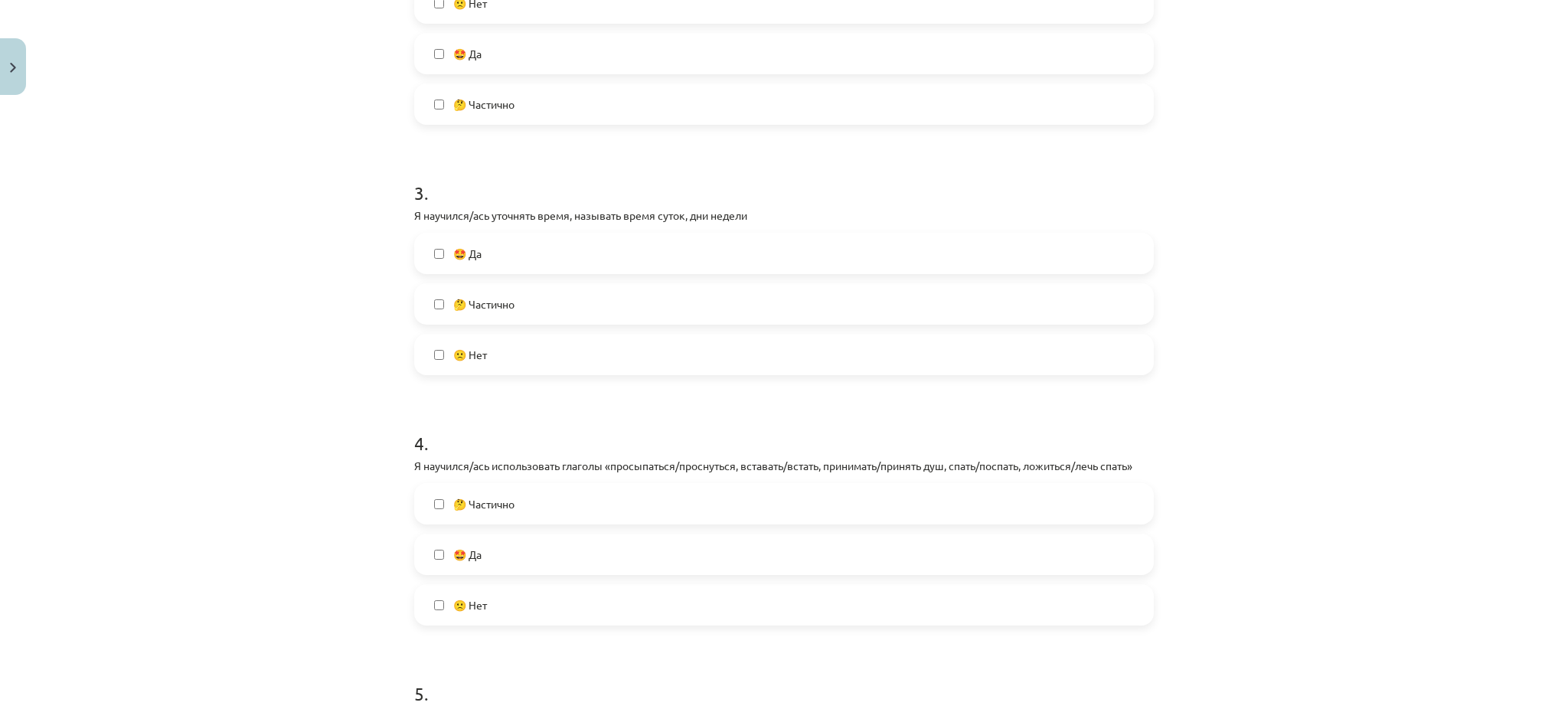
click at [523, 299] on label "🤔 Частично" at bounding box center [784, 304] width 737 height 38
click at [481, 506] on span "🤔 Частично" at bounding box center [484, 505] width 61 height 16
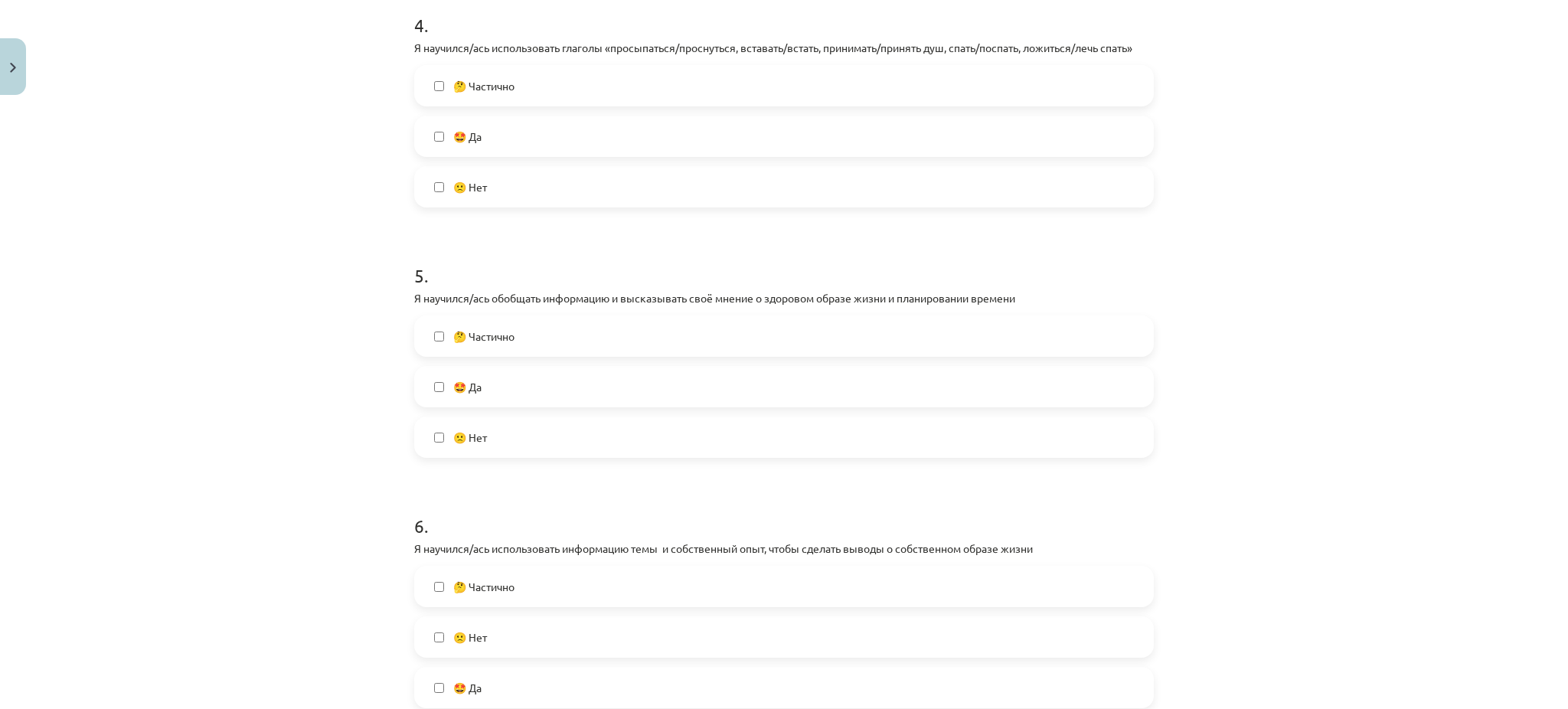
scroll to position [1069, 0]
click at [486, 335] on span "🤔 Частично" at bounding box center [484, 336] width 61 height 16
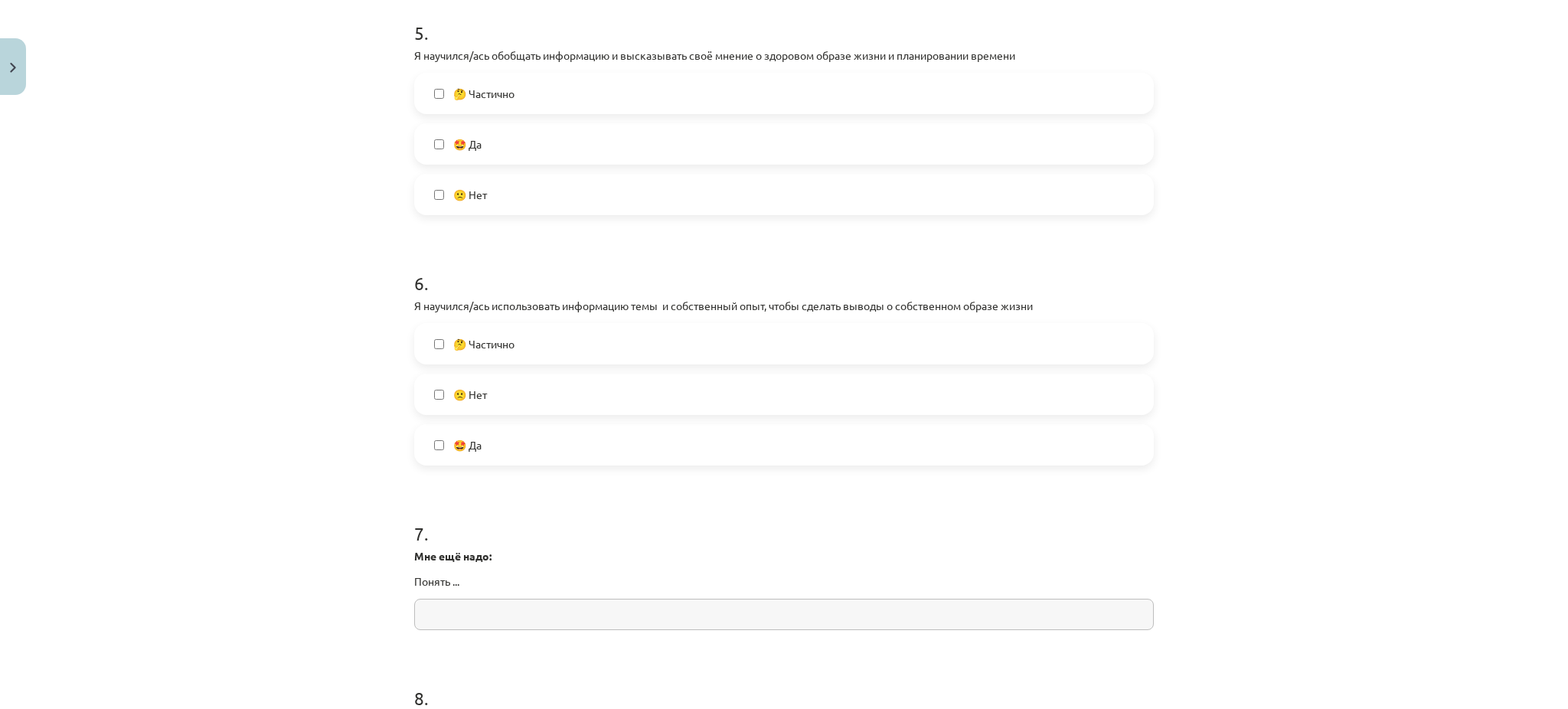
scroll to position [1389, 0]
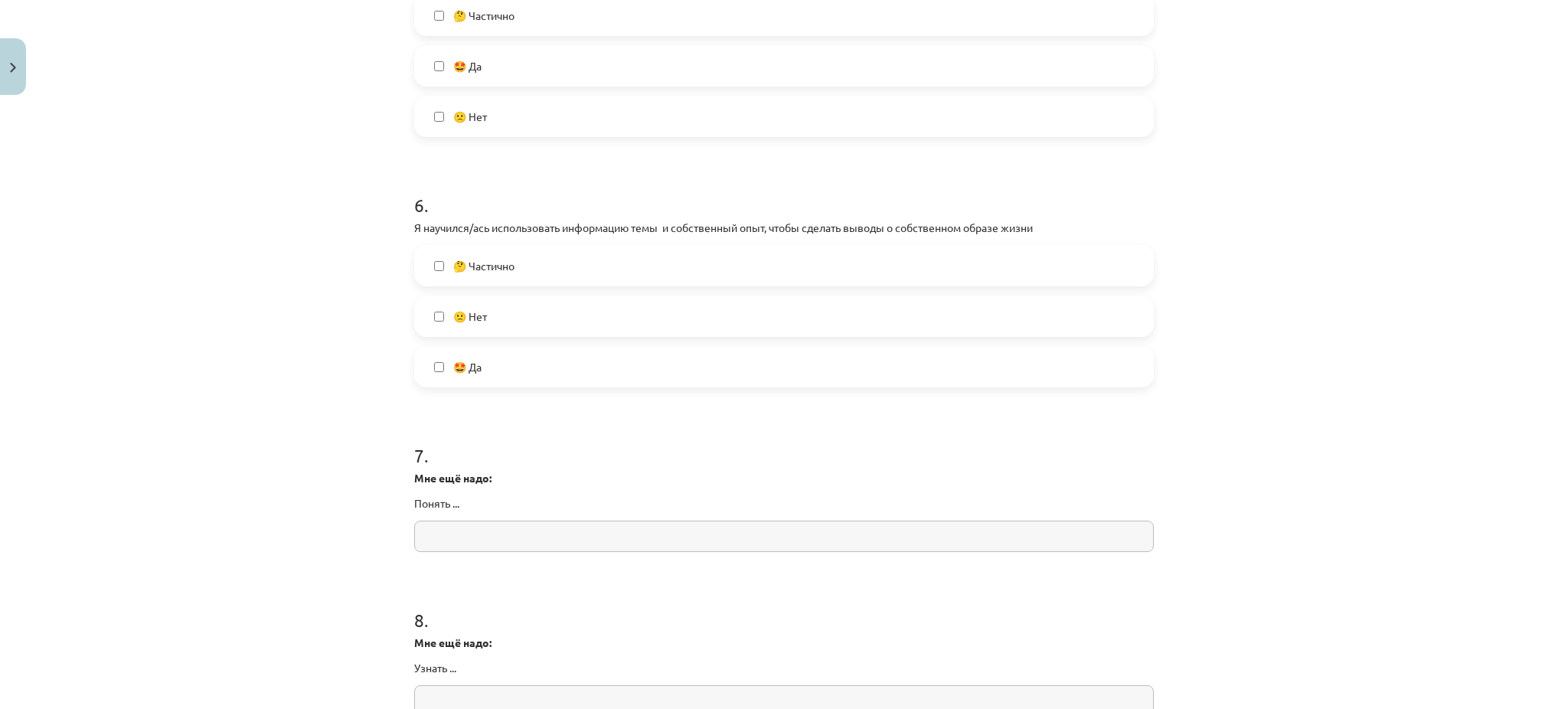
click at [562, 253] on label "🤔 Частично" at bounding box center [784, 266] width 737 height 38
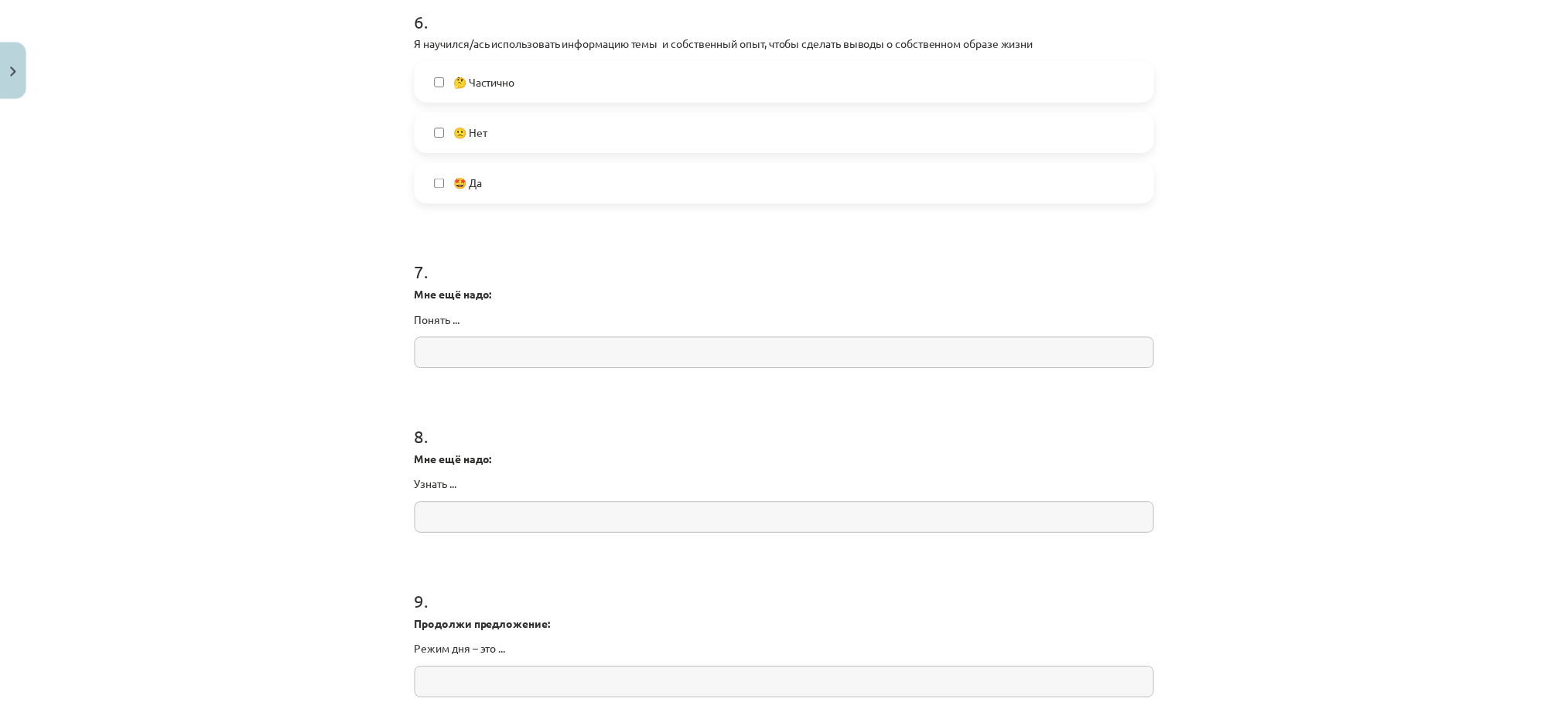
scroll to position [1912, 0]
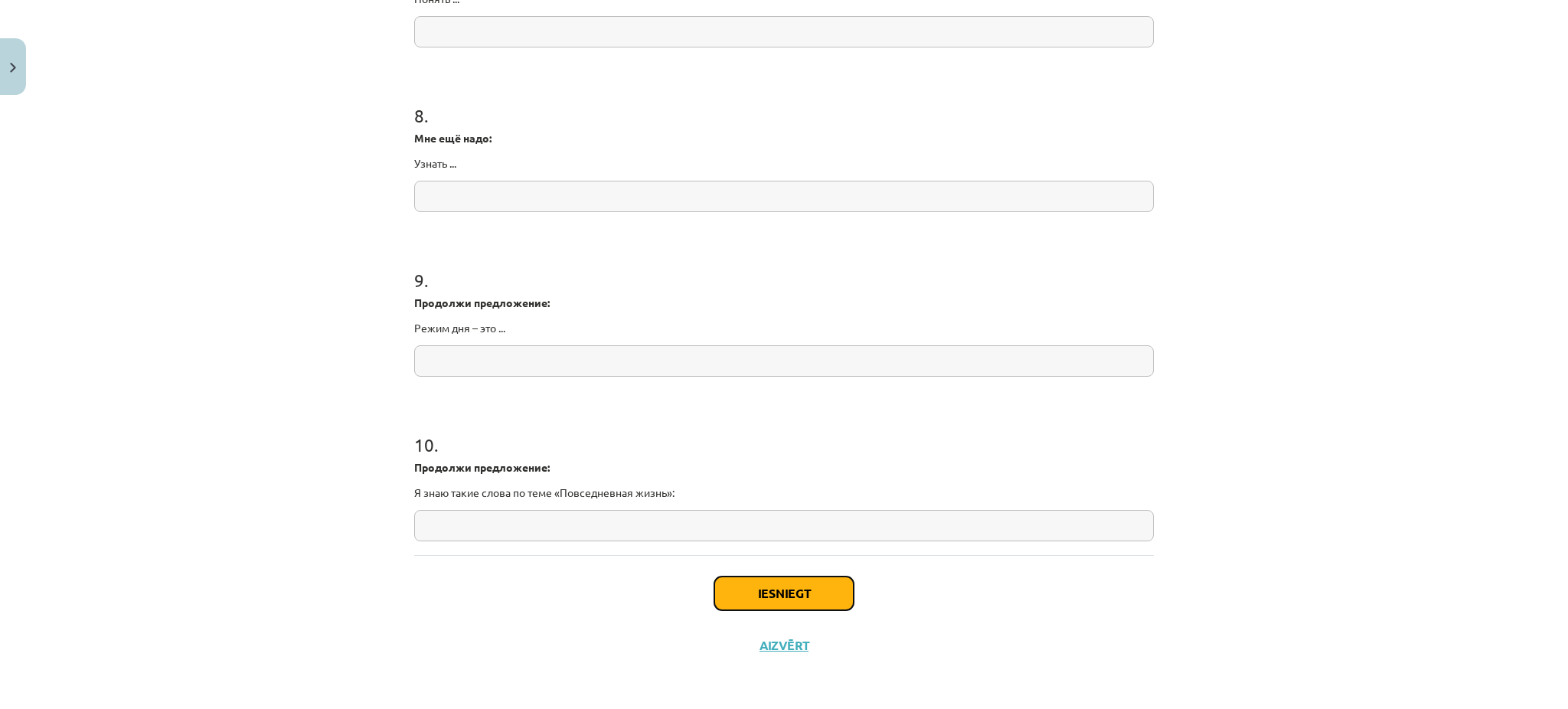
click at [805, 588] on button "Iesniegt" at bounding box center [784, 593] width 140 height 34
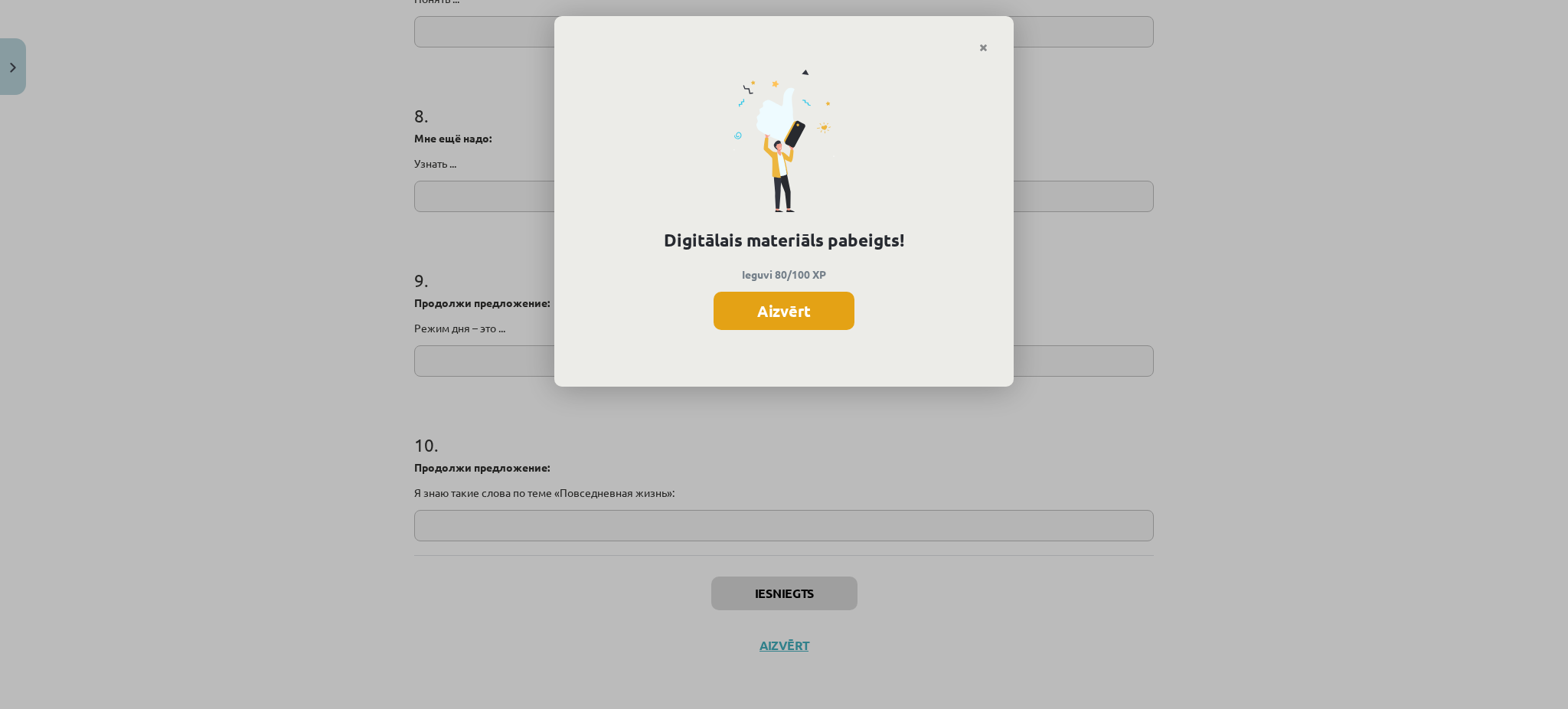
click at [842, 298] on button "Aizvērt" at bounding box center [784, 311] width 141 height 38
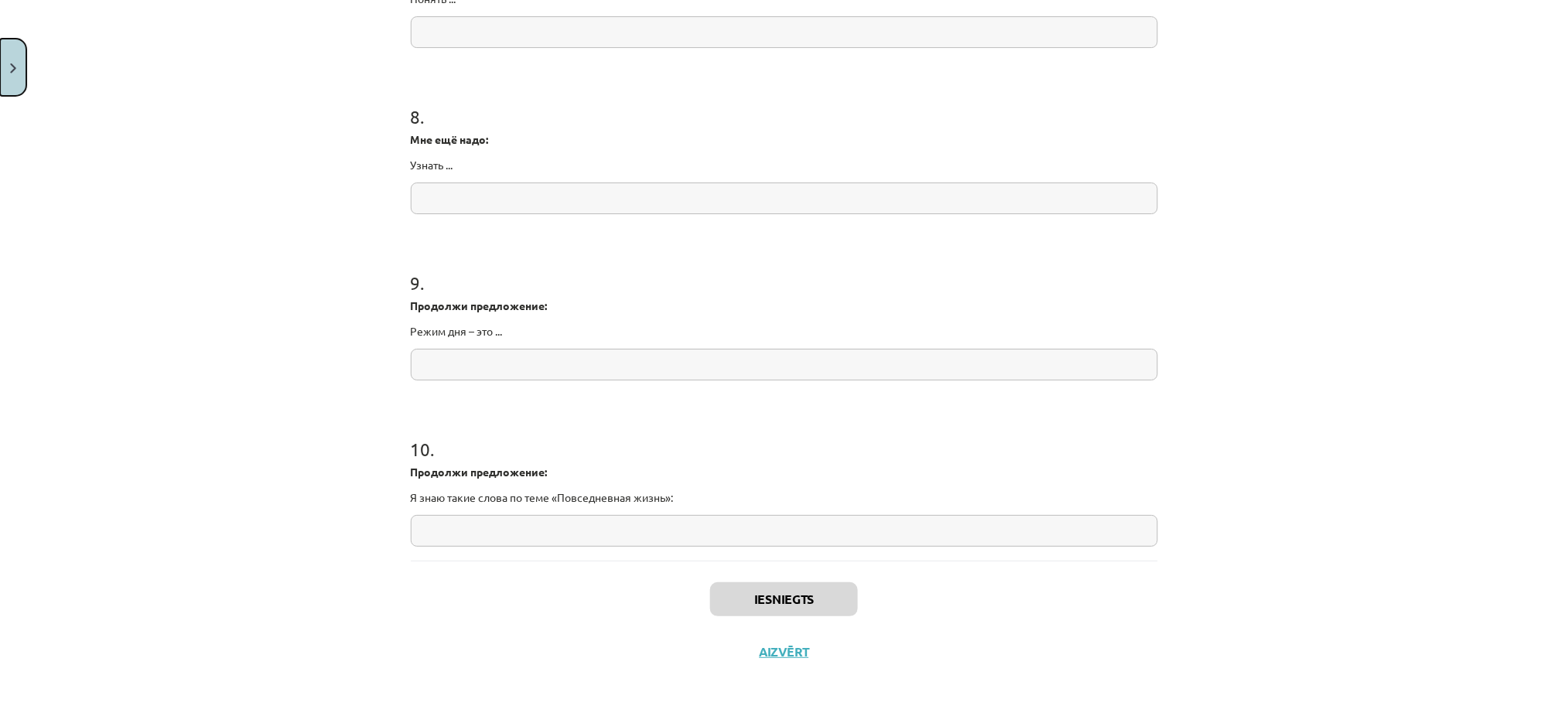
click at [11, 75] on button "Close" at bounding box center [13, 67] width 27 height 57
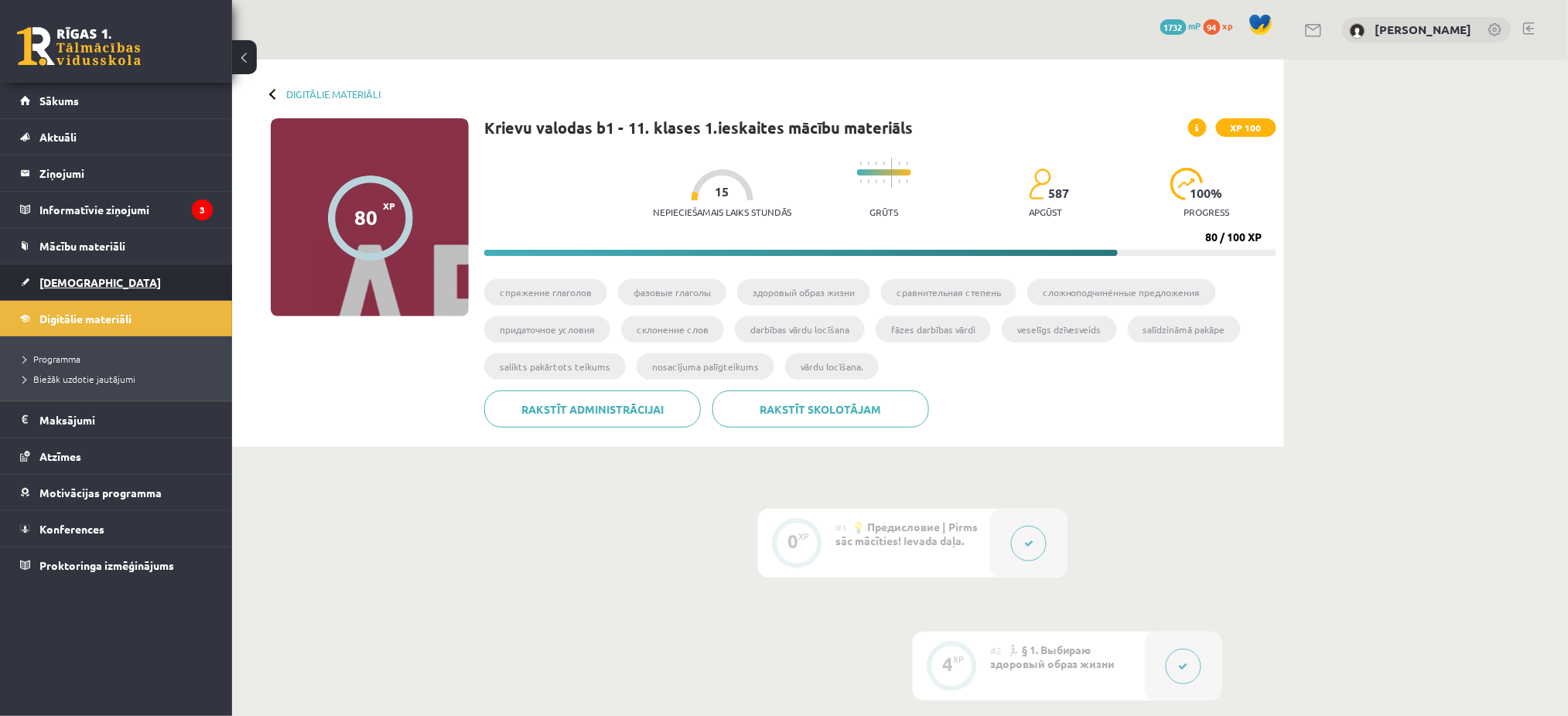
click at [68, 267] on link "[DEMOGRAPHIC_DATA]" at bounding box center [116, 282] width 193 height 36
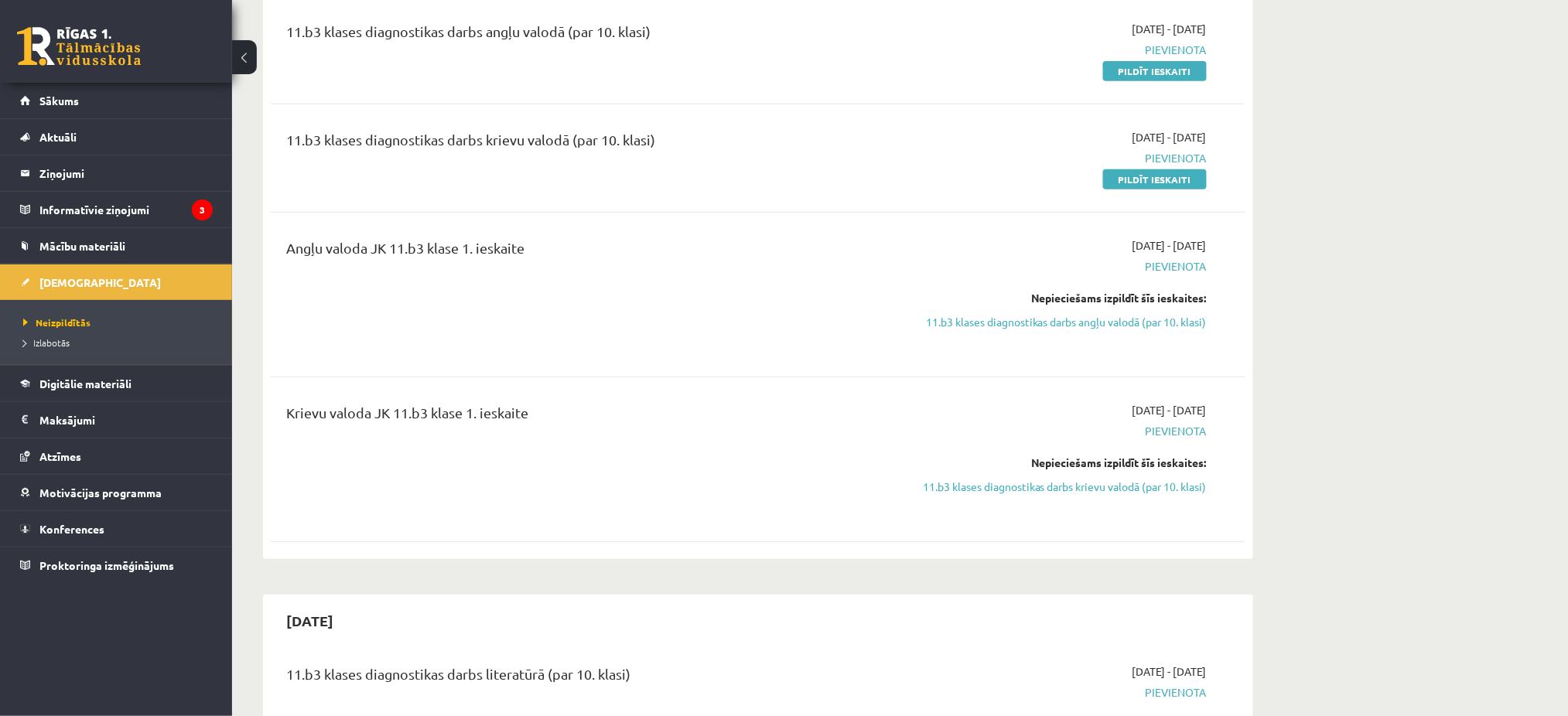
scroll to position [215, 0]
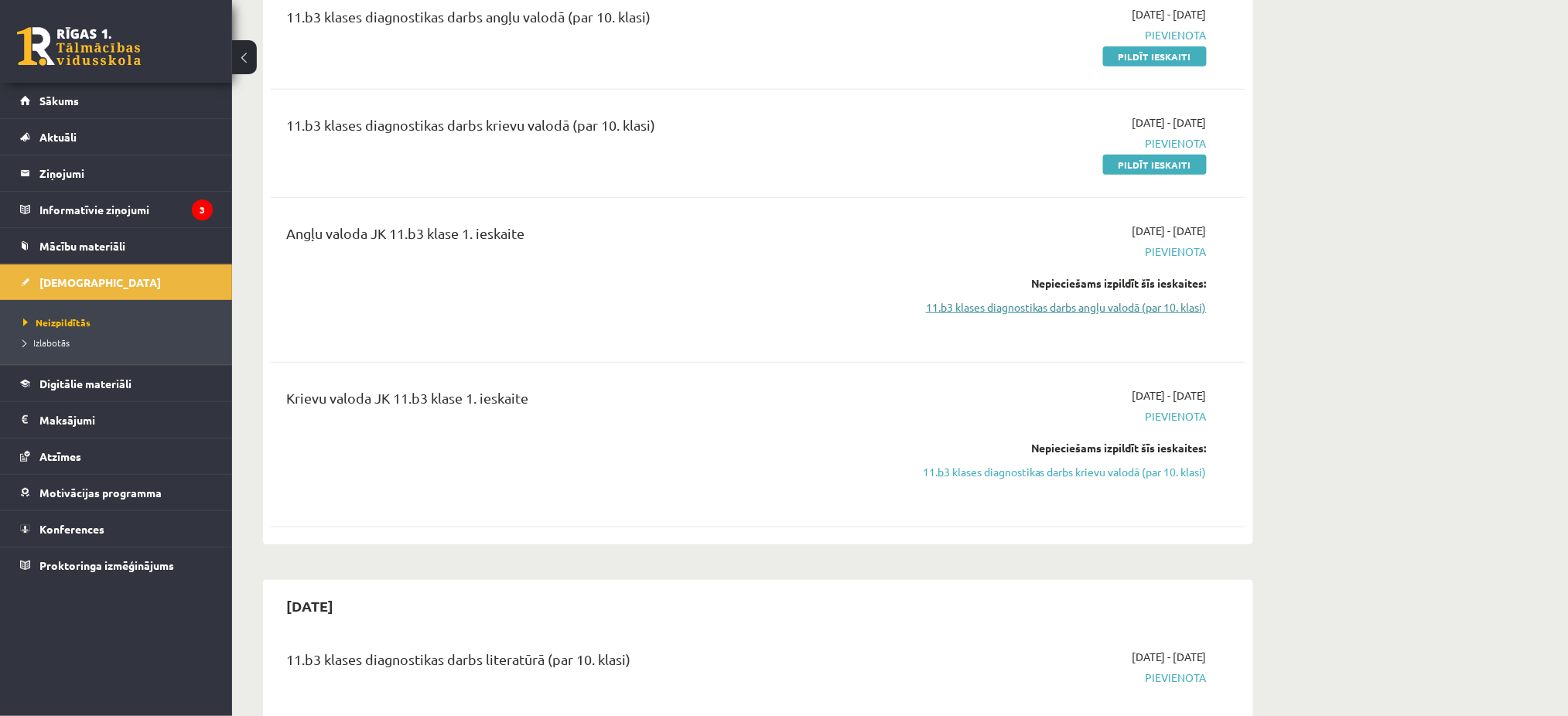
click at [1165, 302] on link "11.b3 klases diagnostikas darbs angļu valodā (par 10. klasi)" at bounding box center [1061, 308] width 291 height 17
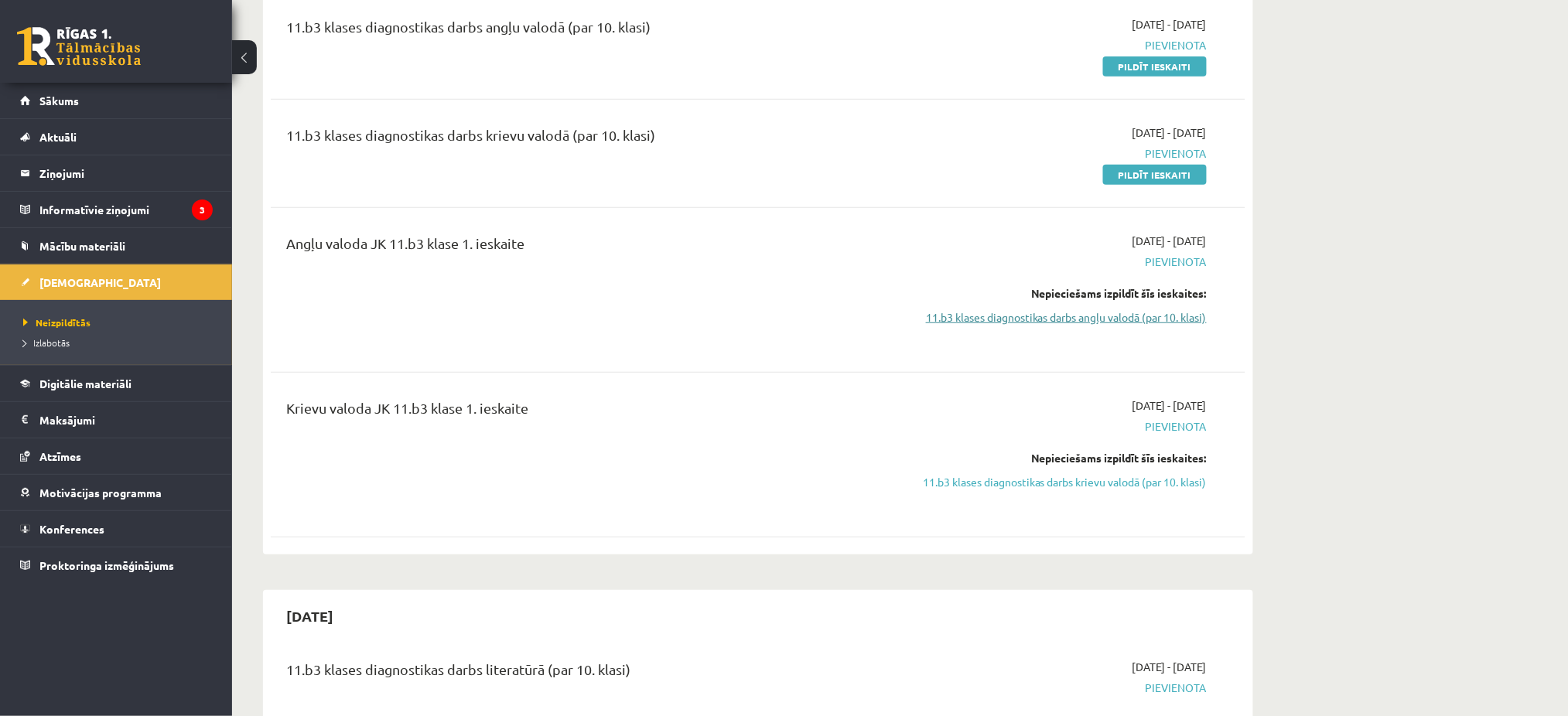
click at [1143, 310] on link "11.b3 klases diagnostikas darbs angļu valodā (par 10. klasi)" at bounding box center [1061, 318] width 291 height 17
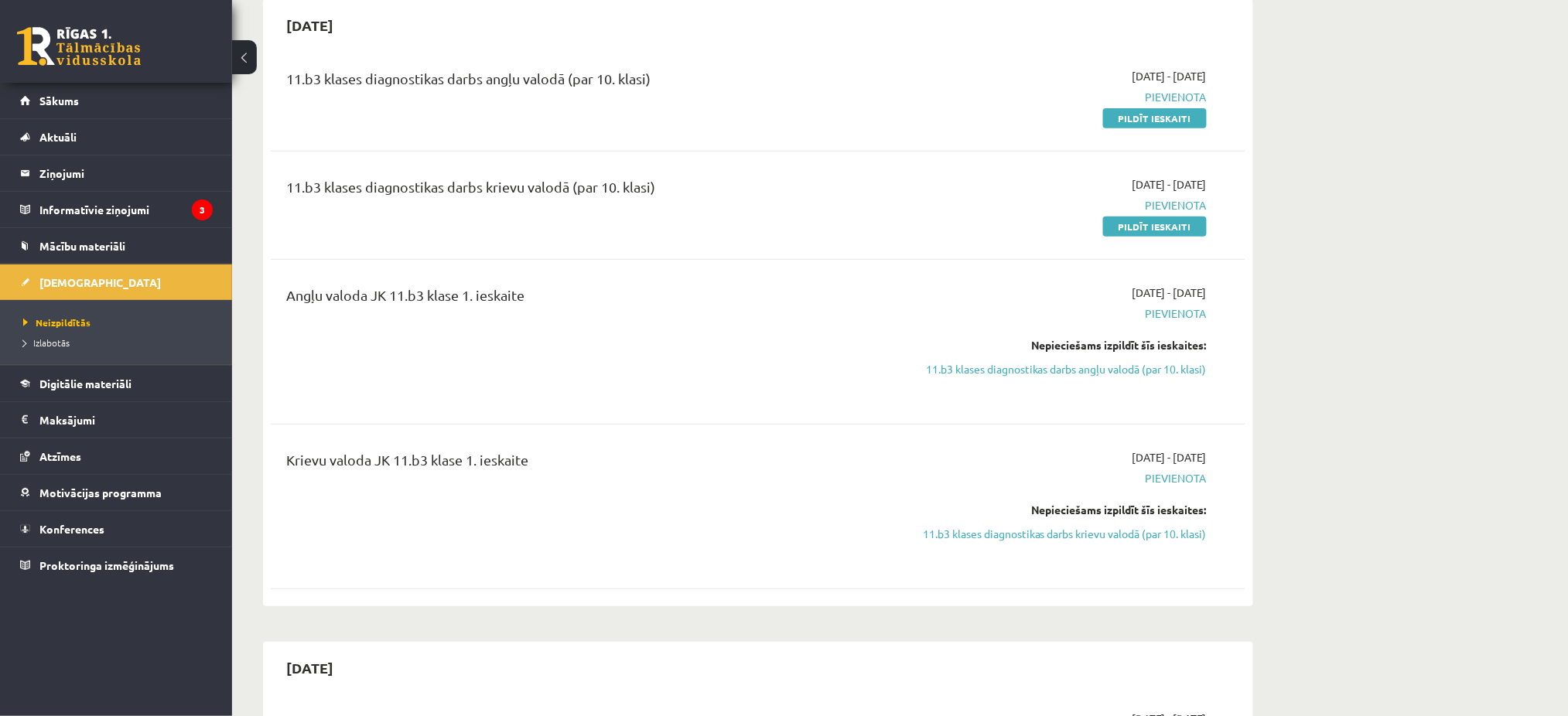
scroll to position [141, 0]
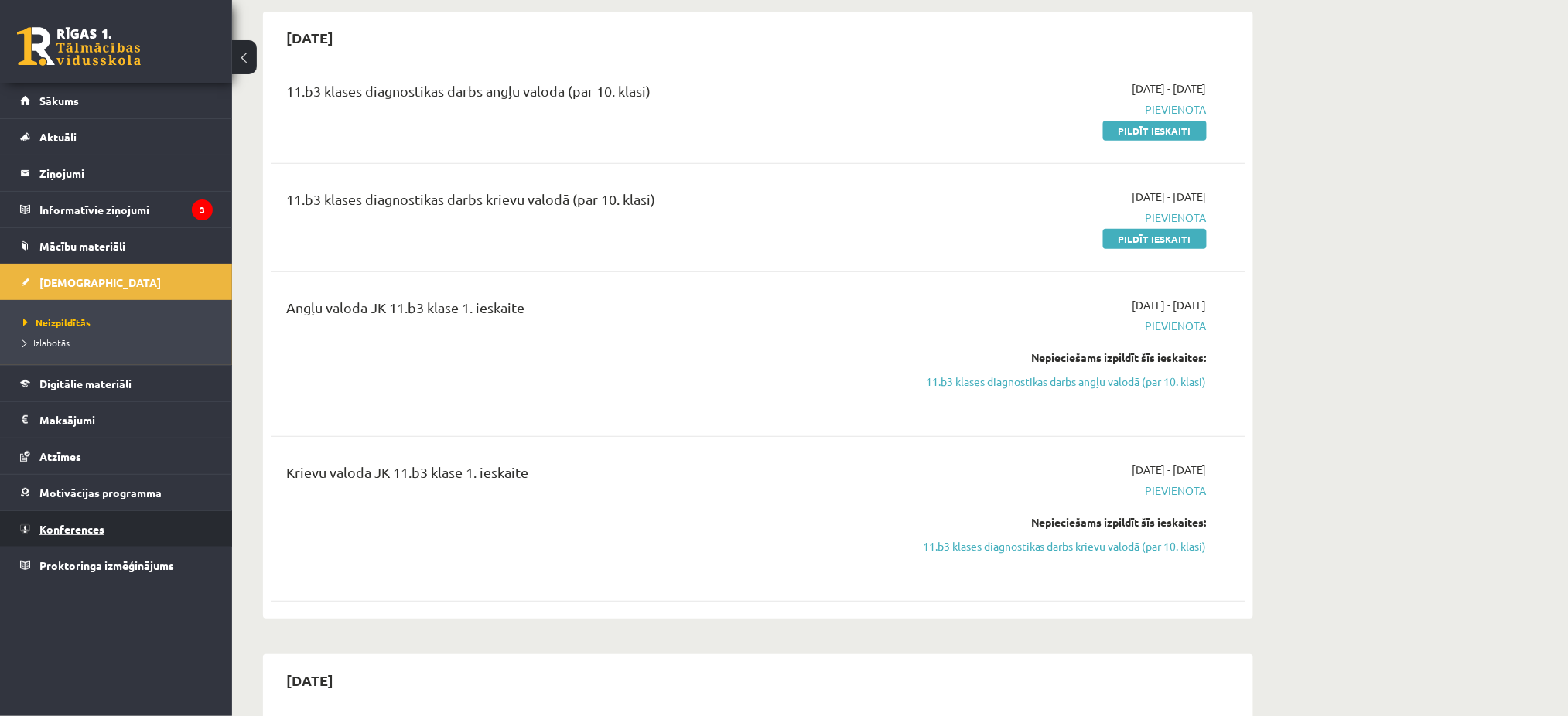
click at [100, 533] on span "Konferences" at bounding box center [72, 528] width 65 height 14
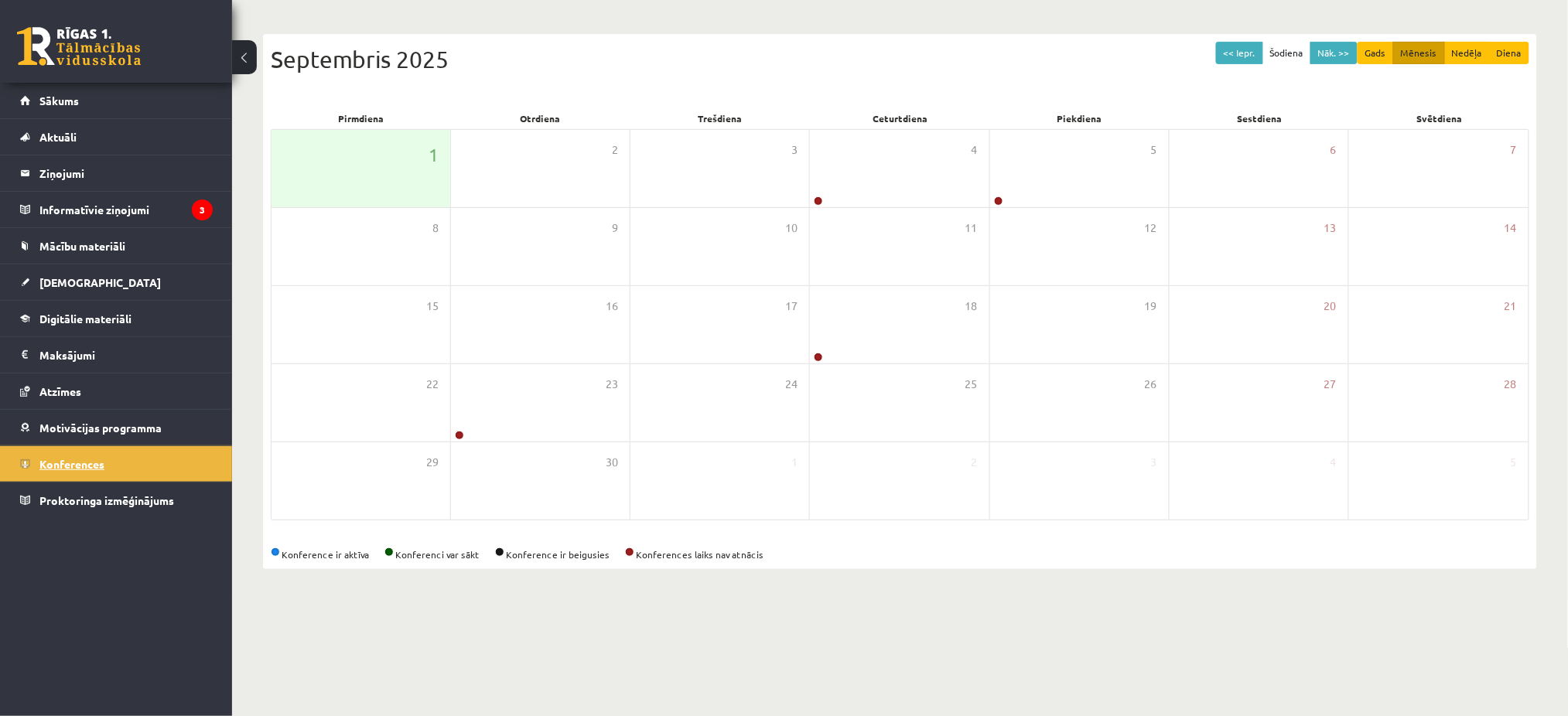
scroll to position [21, 0]
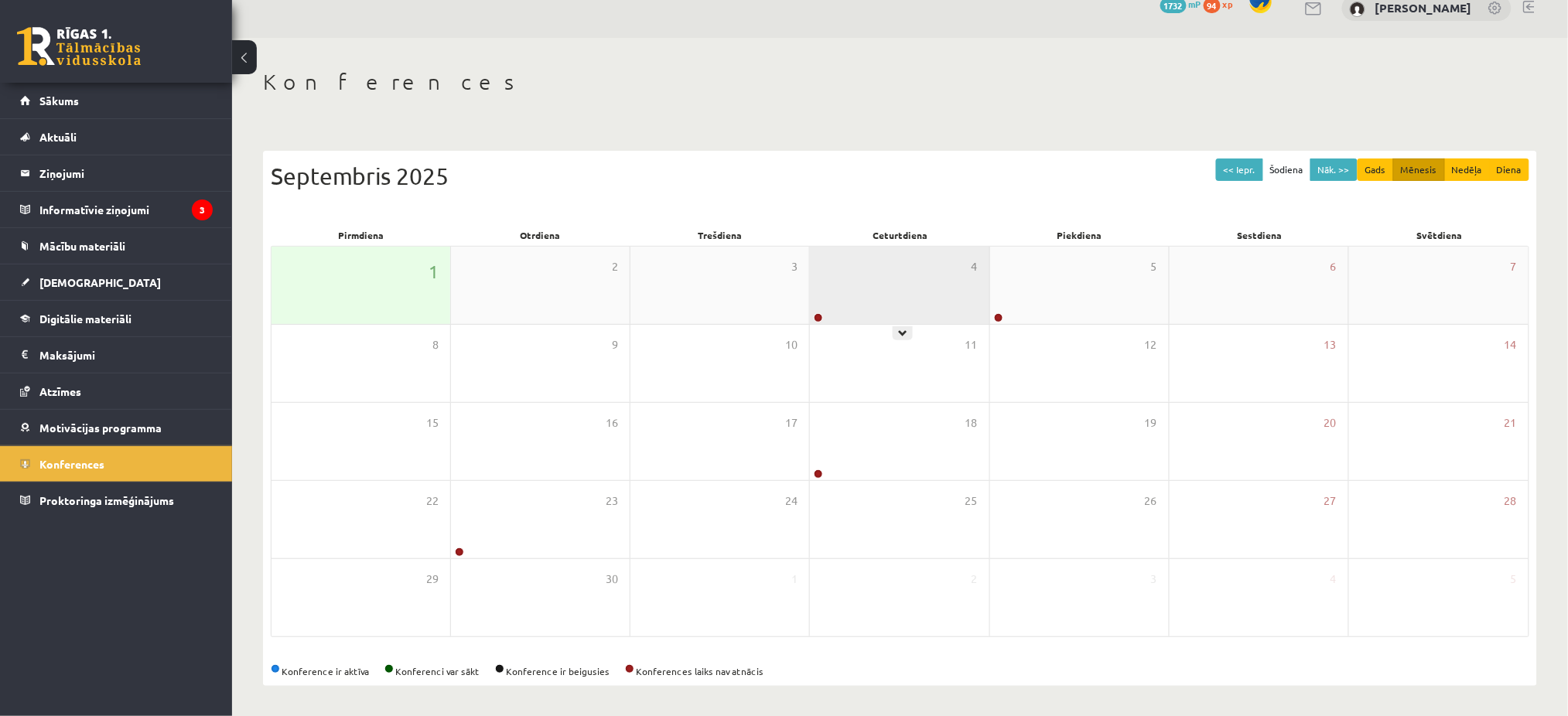
click at [880, 253] on div "4" at bounding box center [900, 286] width 179 height 77
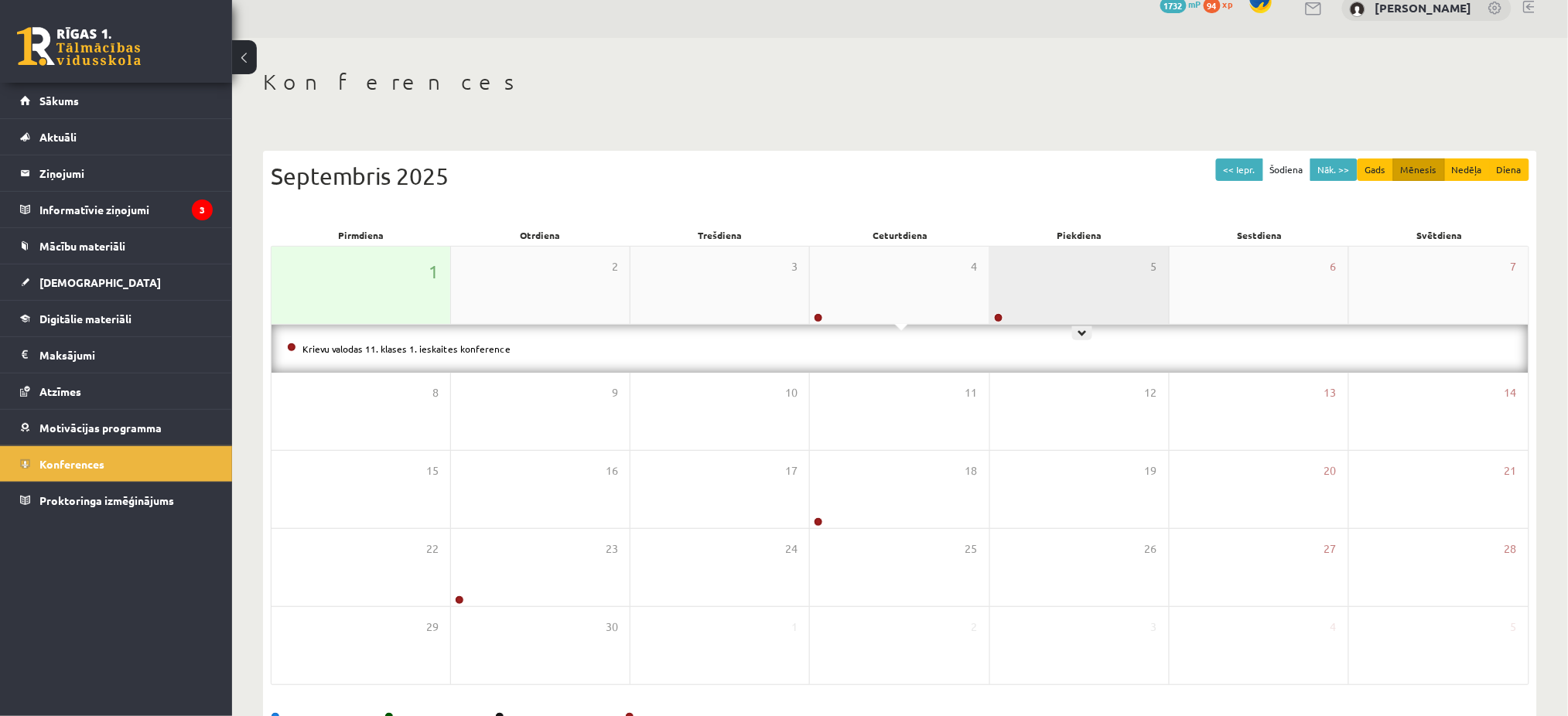
click at [1020, 277] on div "5" at bounding box center [1079, 286] width 179 height 77
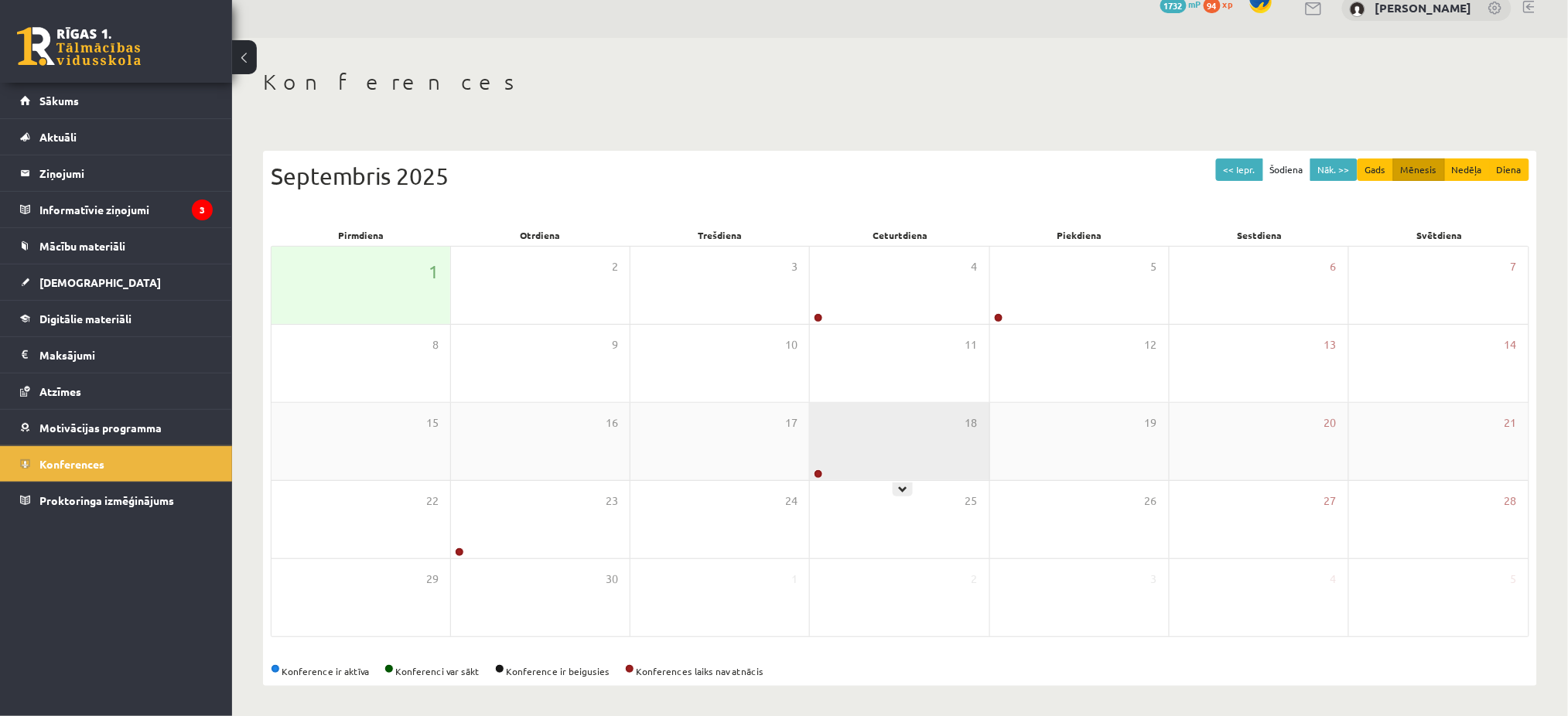
click at [834, 437] on div "18" at bounding box center [900, 441] width 179 height 77
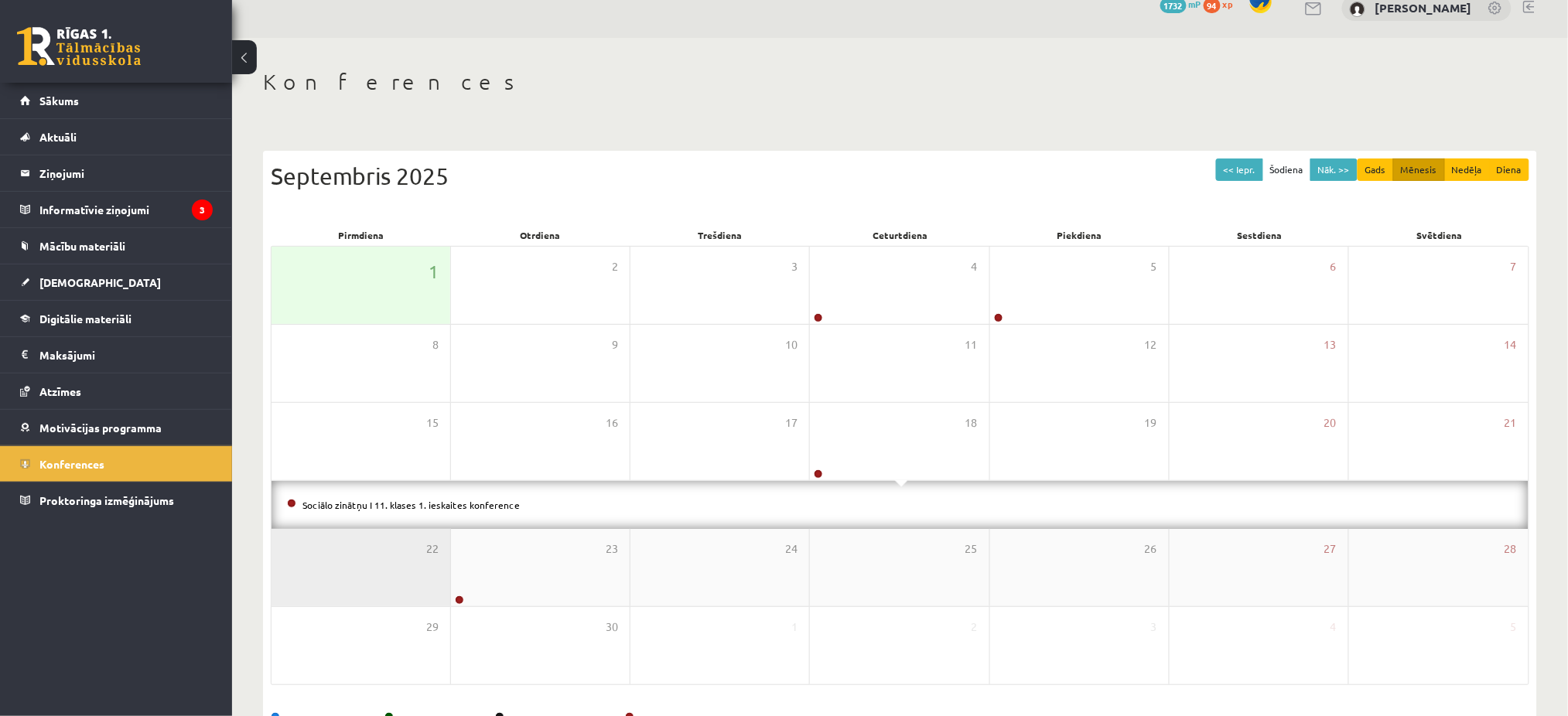
click at [351, 580] on div "22" at bounding box center [361, 568] width 179 height 77
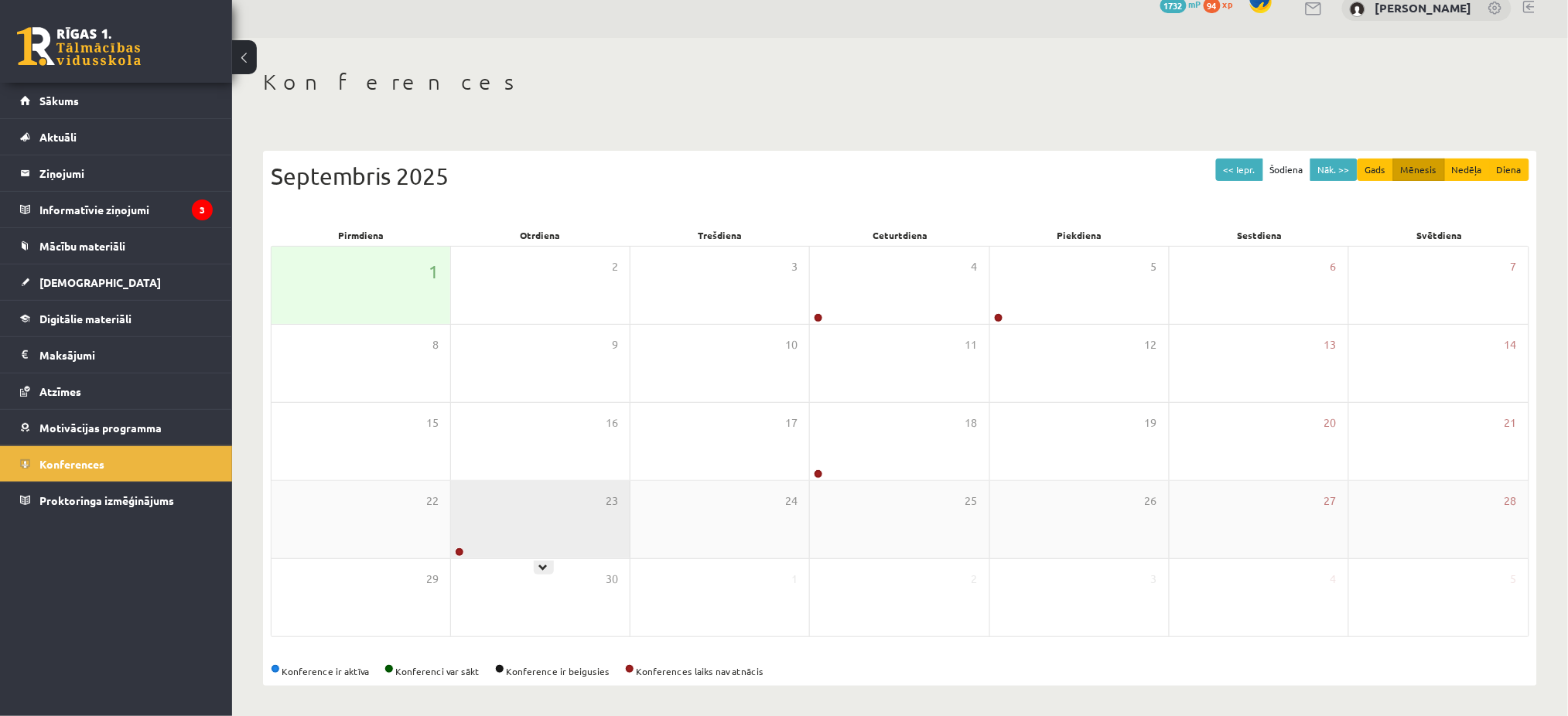
click at [474, 539] on div "23" at bounding box center [540, 520] width 179 height 77
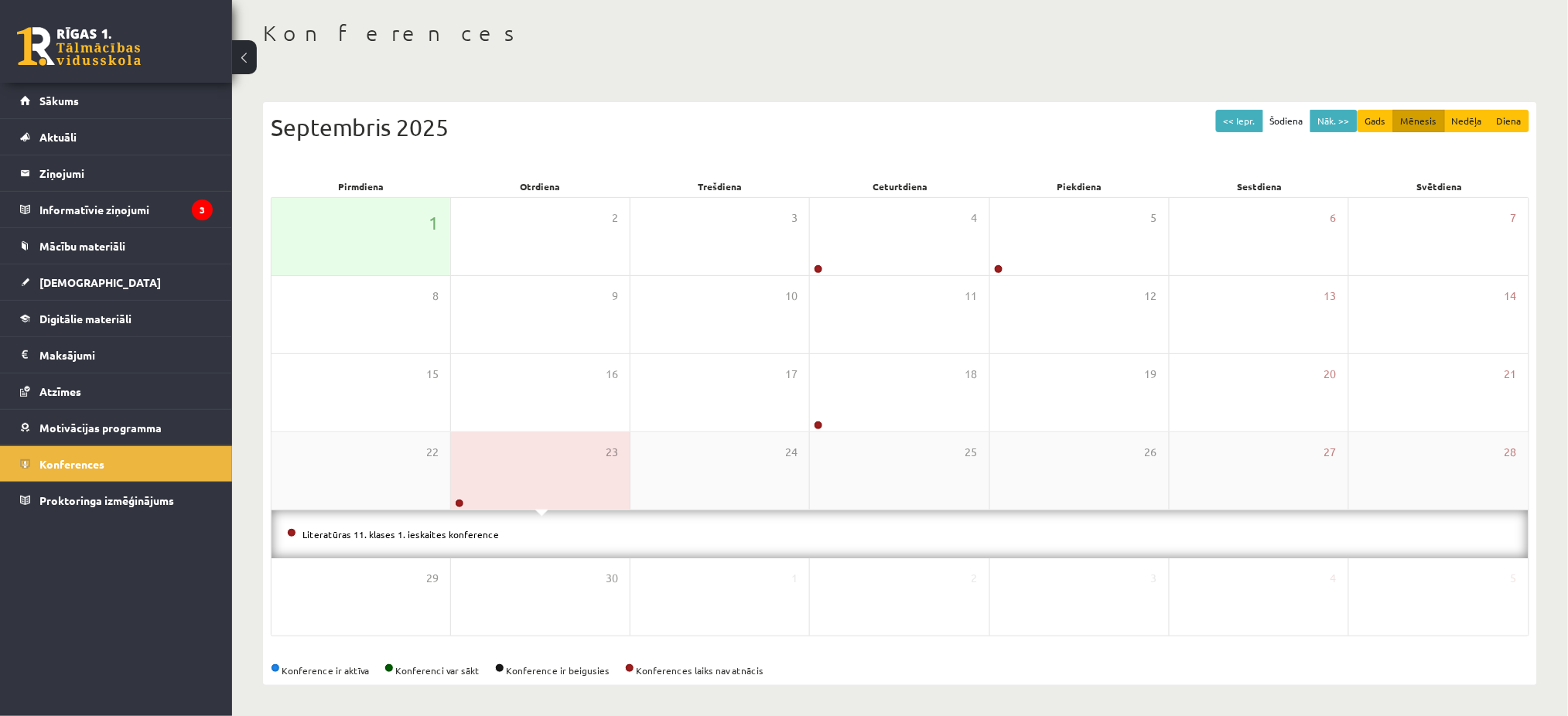
scroll to position [70, 0]
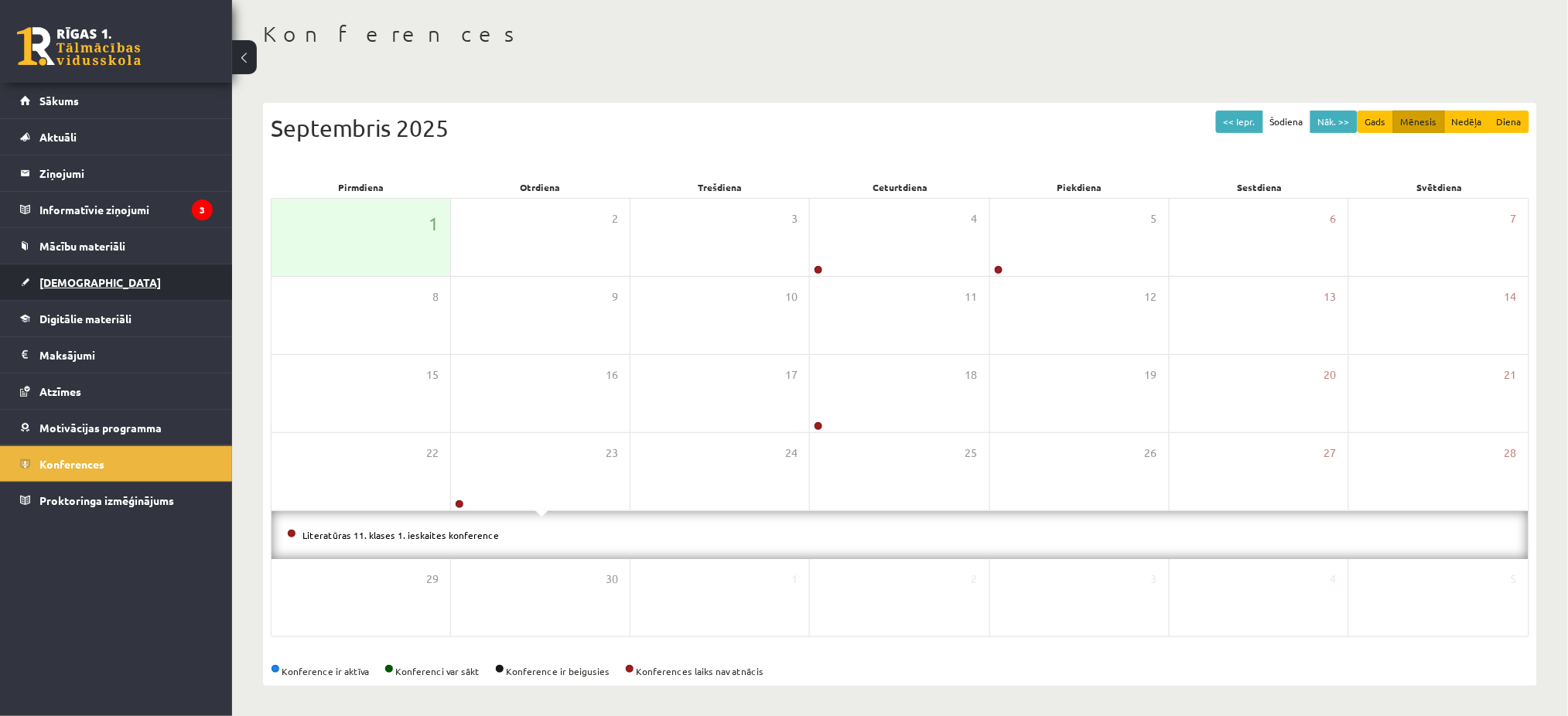
click at [156, 271] on link "[DEMOGRAPHIC_DATA]" at bounding box center [116, 282] width 193 height 36
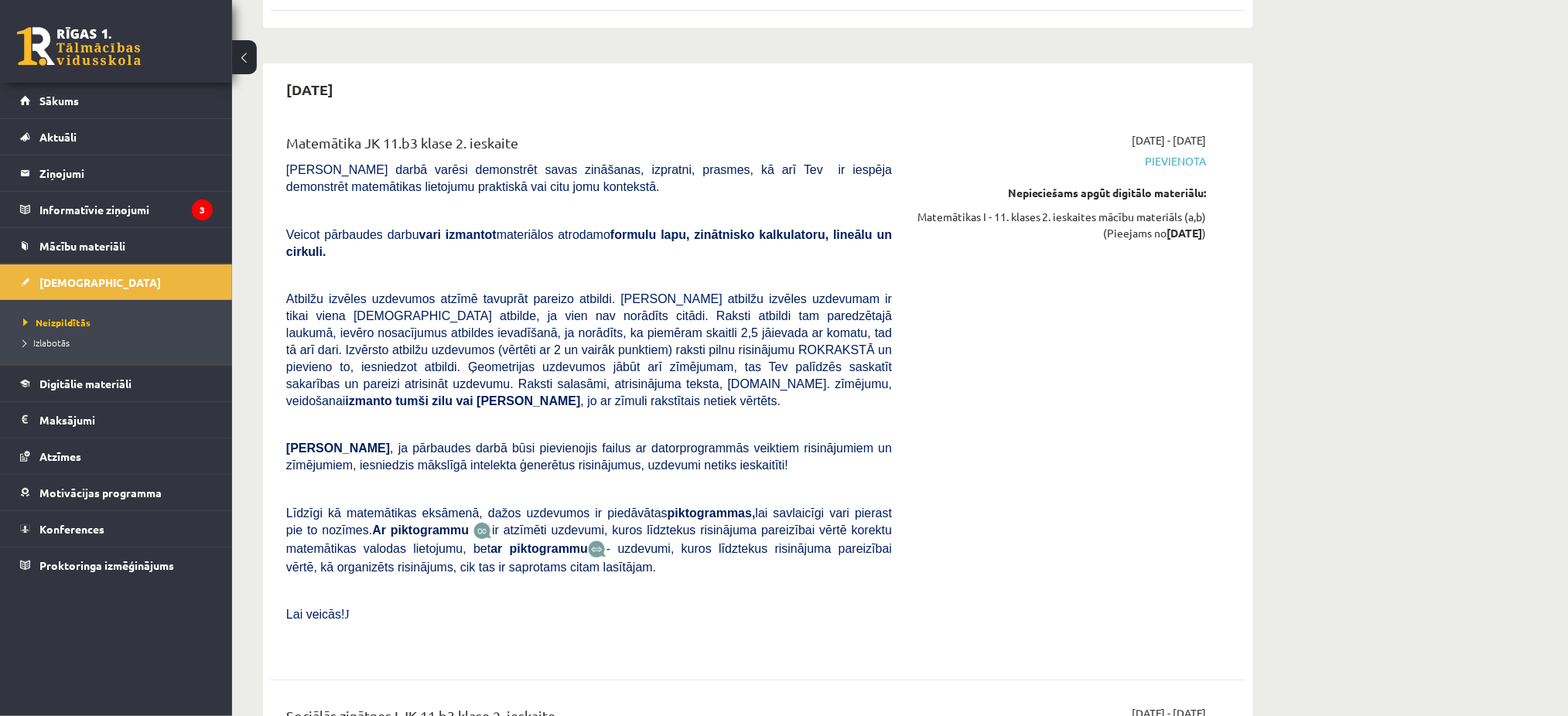
scroll to position [4053, 0]
click at [137, 94] on link "Sākums" at bounding box center [116, 100] width 193 height 36
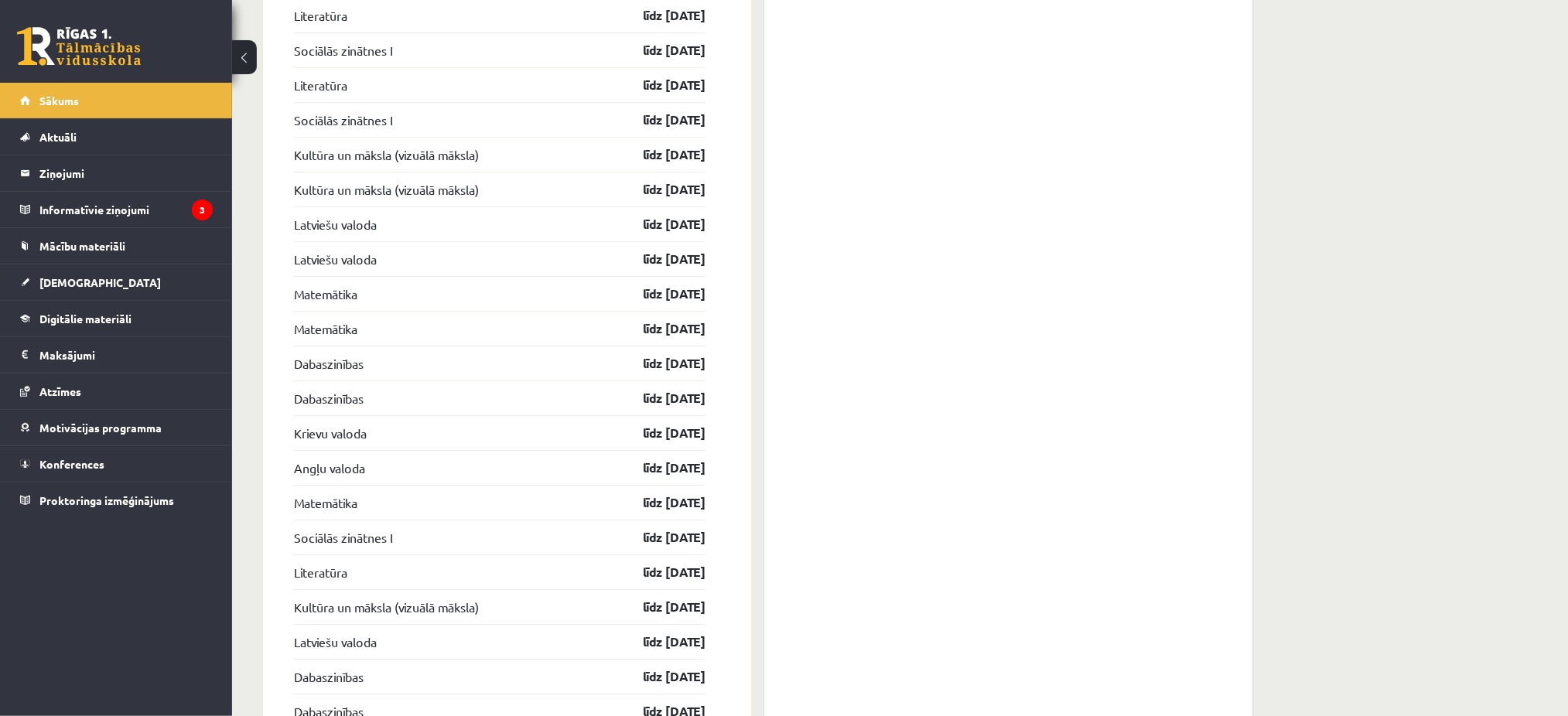
scroll to position [1524, 0]
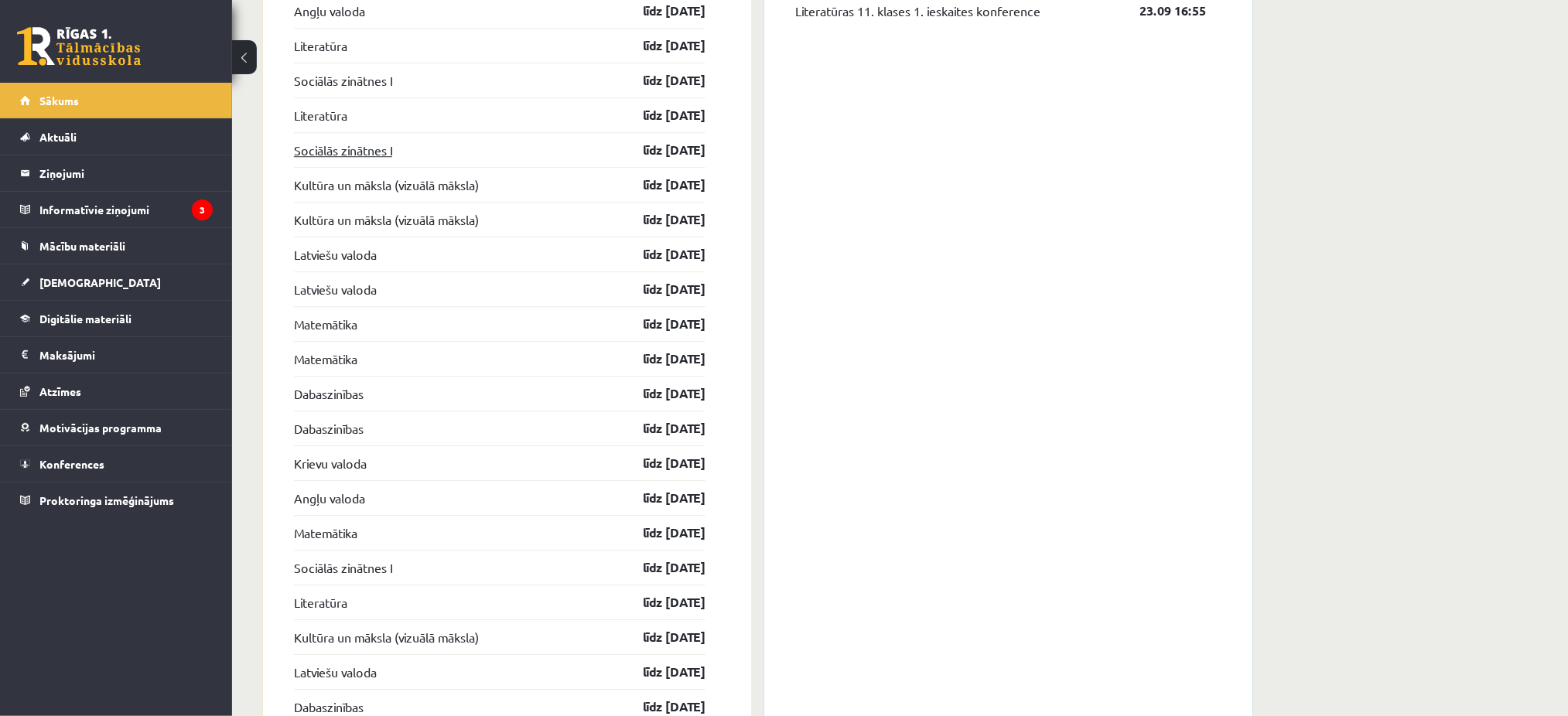
click at [365, 153] on link "Sociālās zinātnes I" at bounding box center [343, 150] width 99 height 18
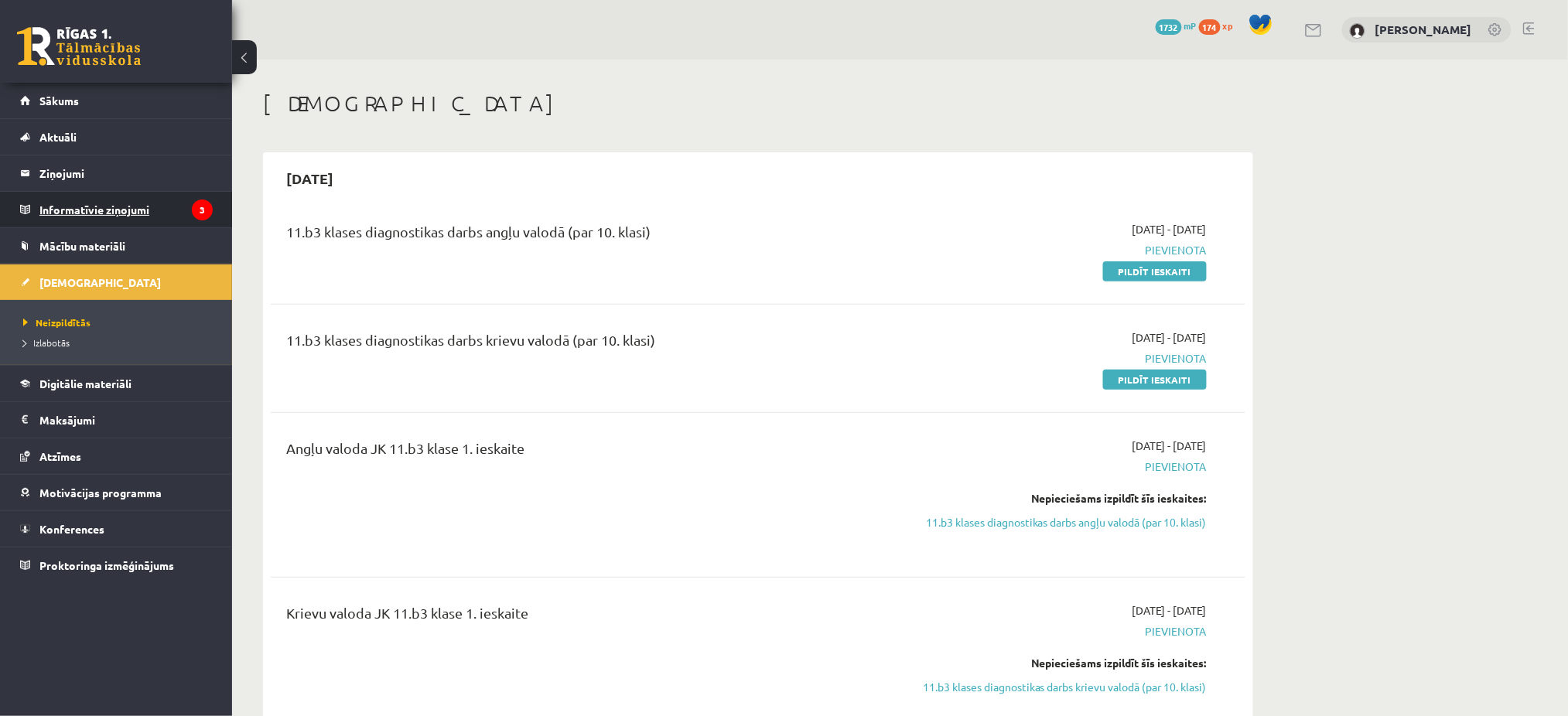
click at [208, 210] on icon "3" at bounding box center [202, 209] width 21 height 21
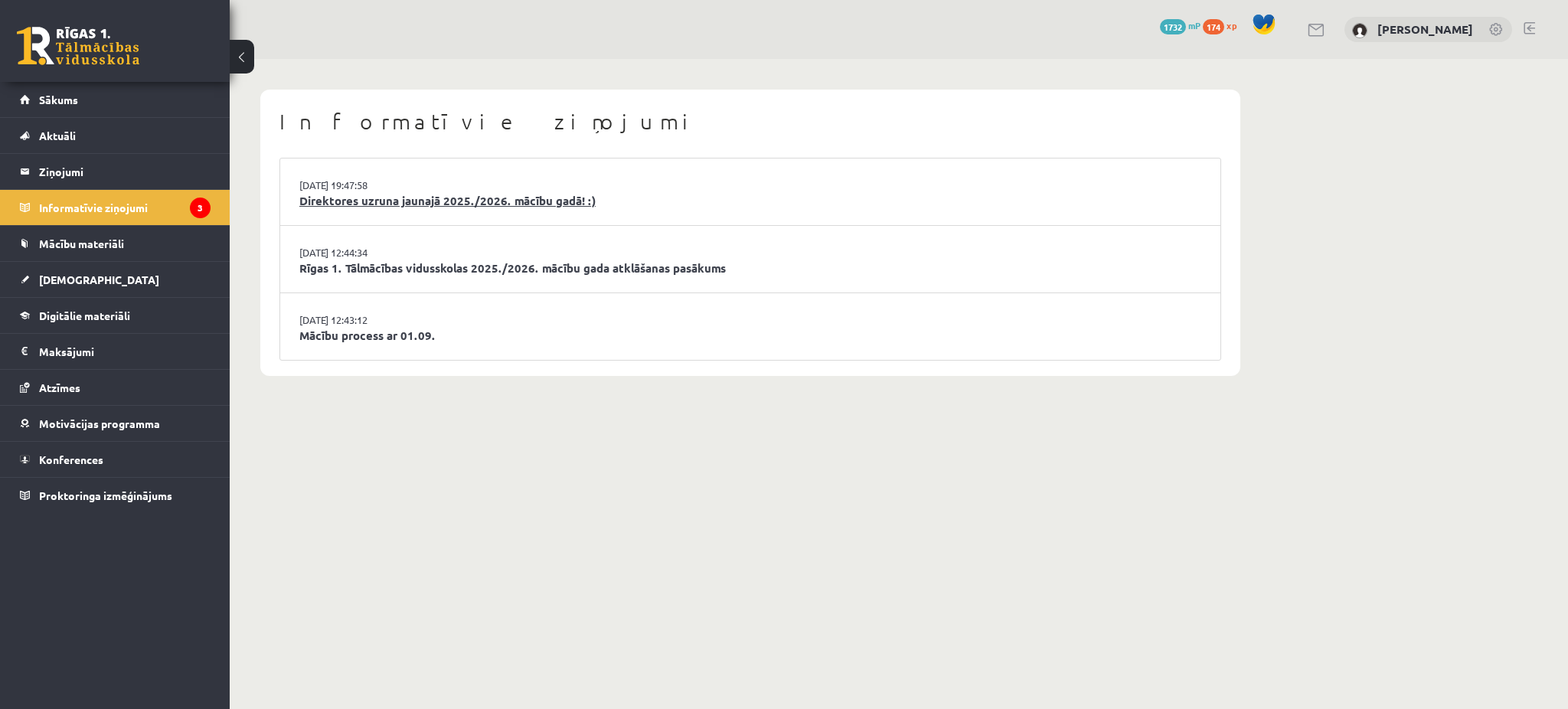
click at [377, 199] on link "Direktores uzruna jaunajā 2025./2026. mācību gadā! :)" at bounding box center [750, 201] width 902 height 17
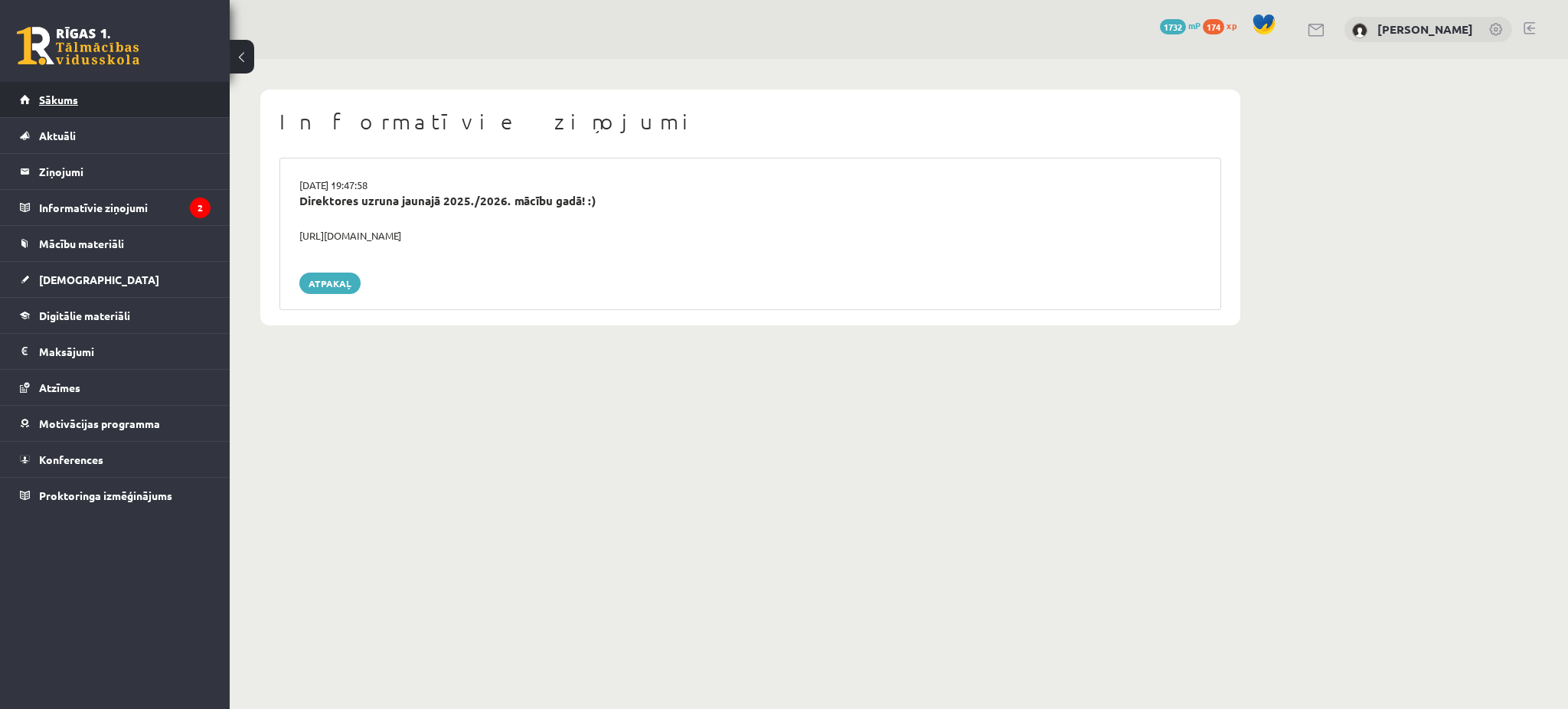
click at [160, 91] on link "Sākums" at bounding box center [115, 99] width 191 height 36
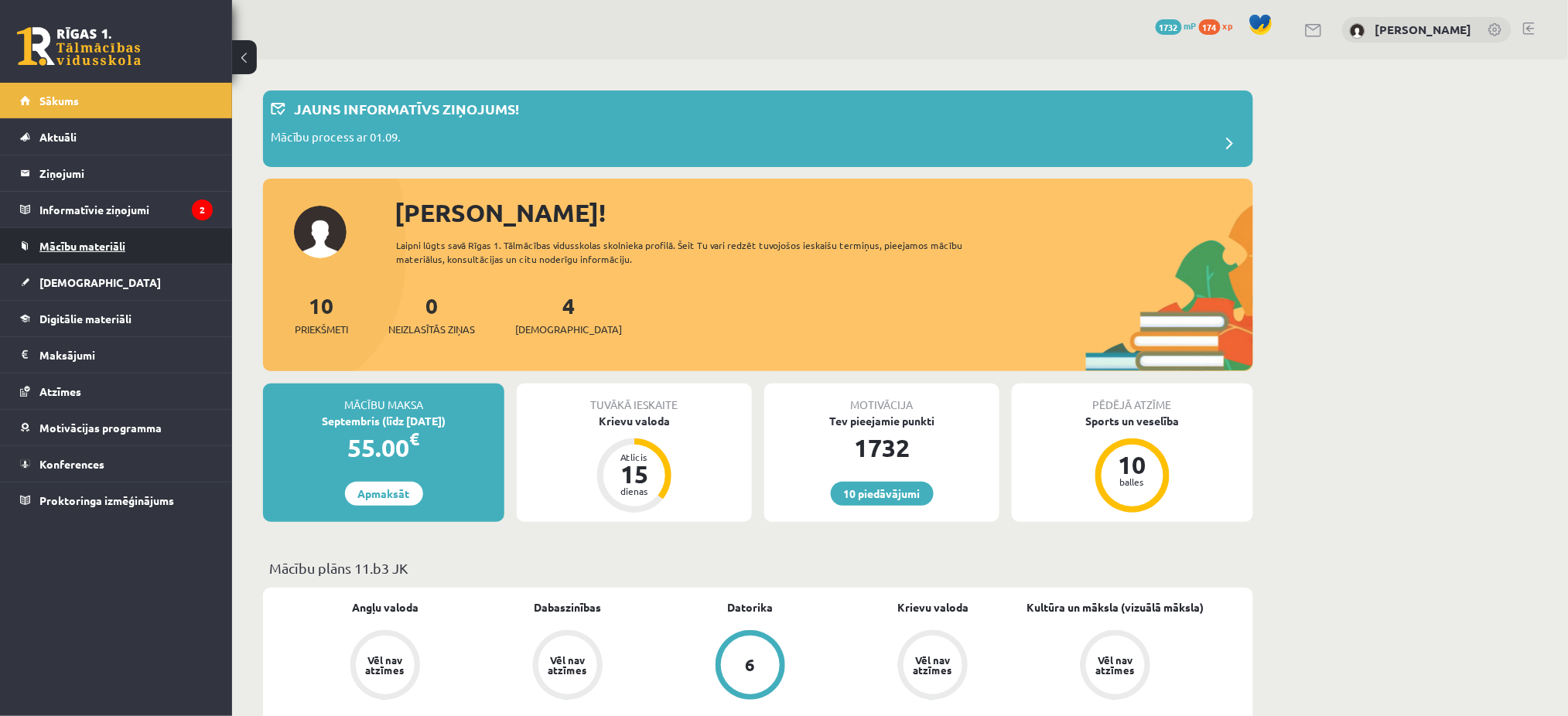
click at [112, 254] on link "Mācību materiāli" at bounding box center [116, 246] width 193 height 36
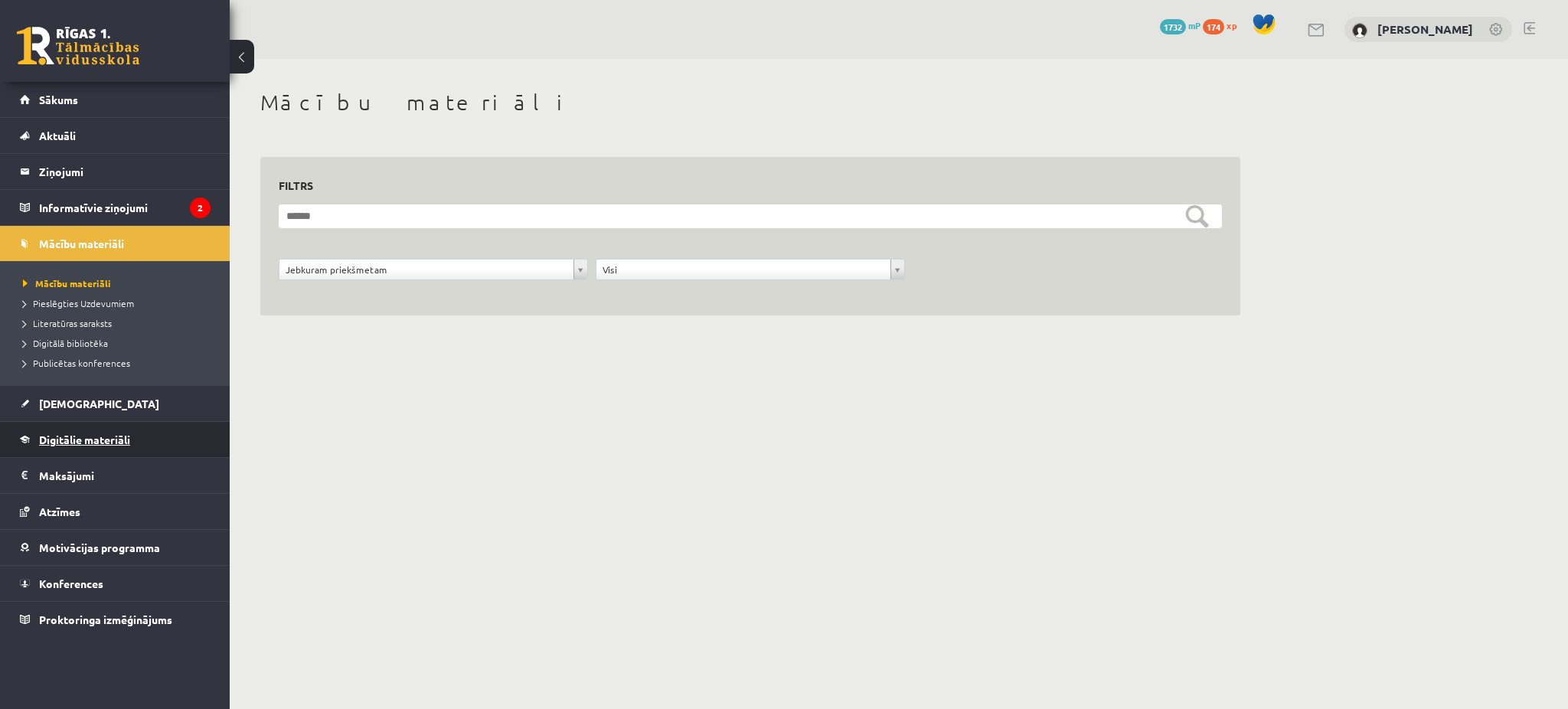
click at [99, 431] on link "Digitālie materiāli" at bounding box center [115, 439] width 191 height 36
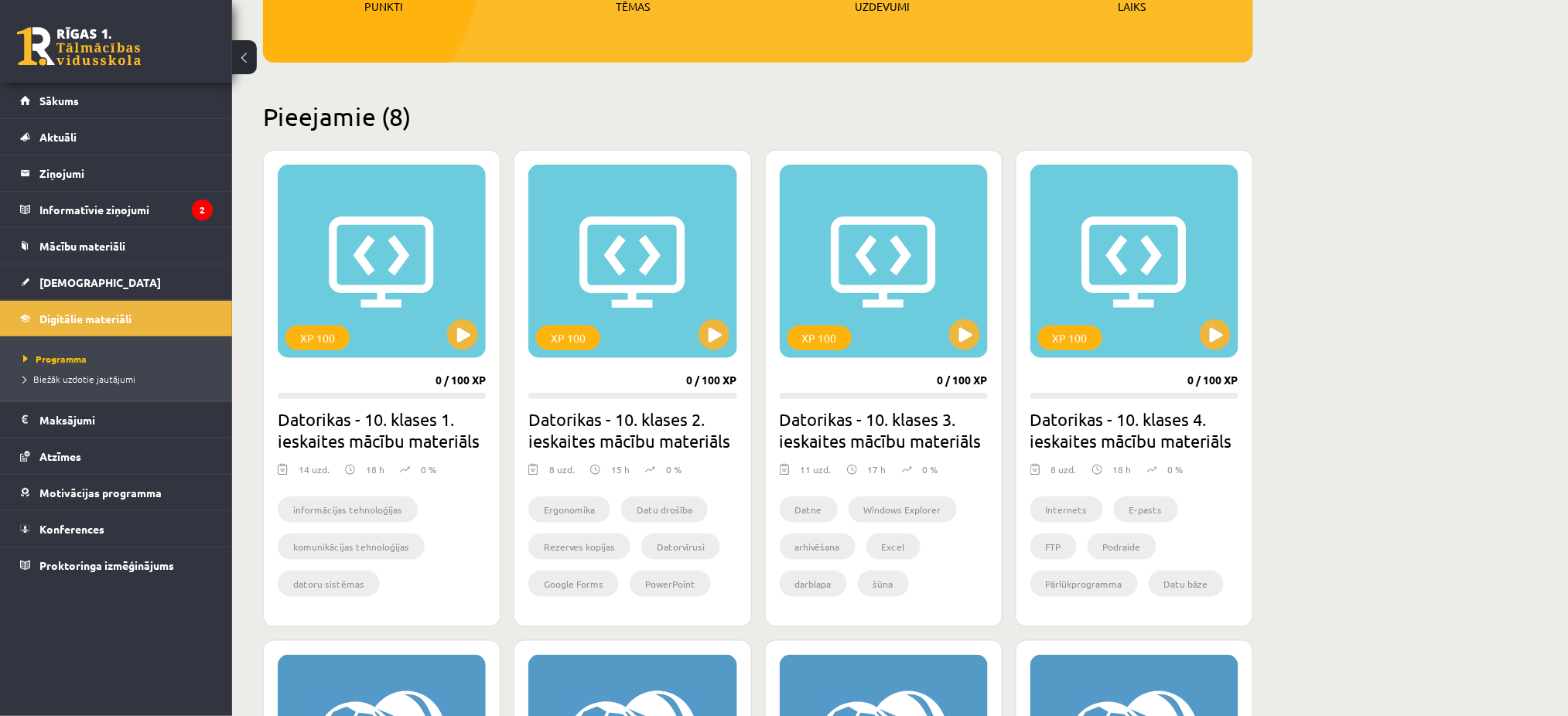
scroll to position [292, 0]
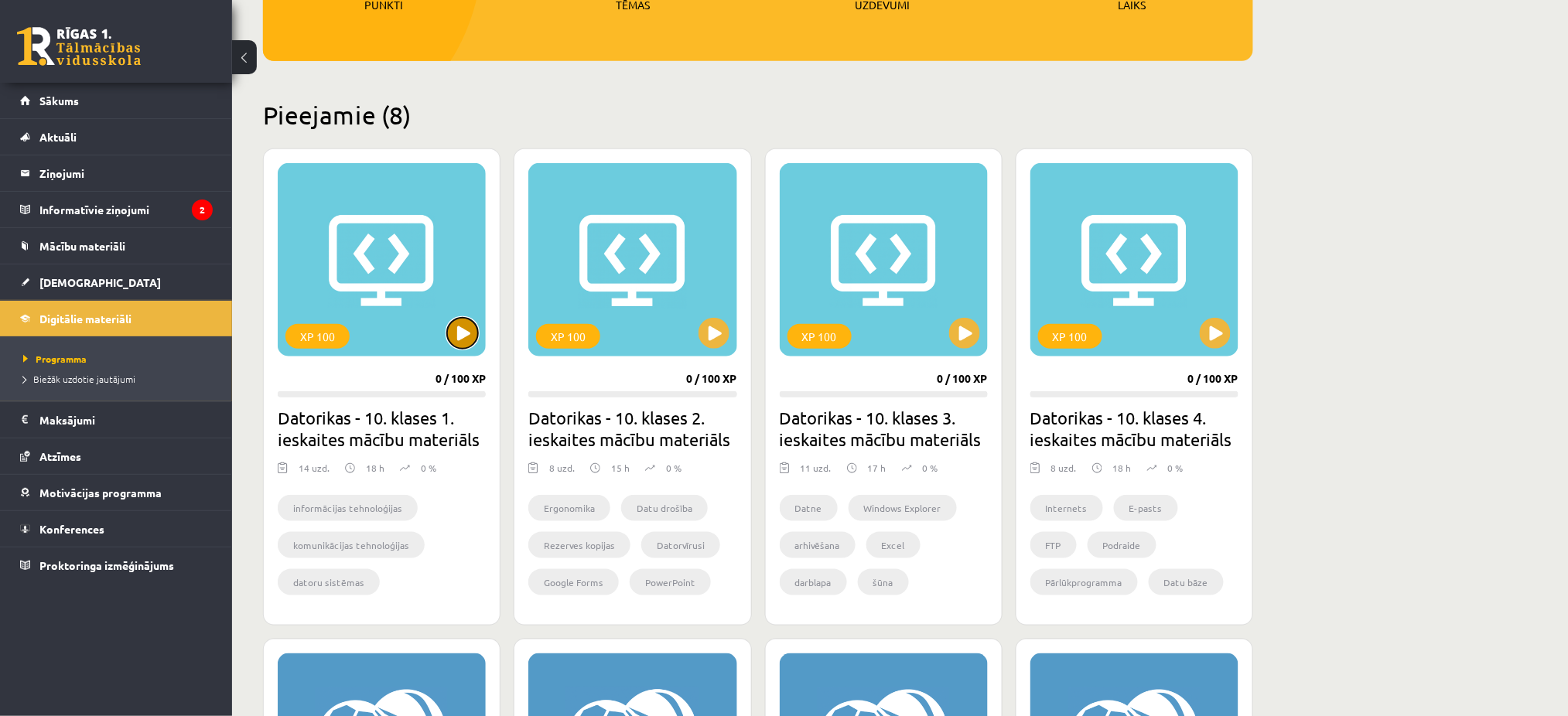
click at [476, 337] on button at bounding box center [463, 334] width 31 height 31
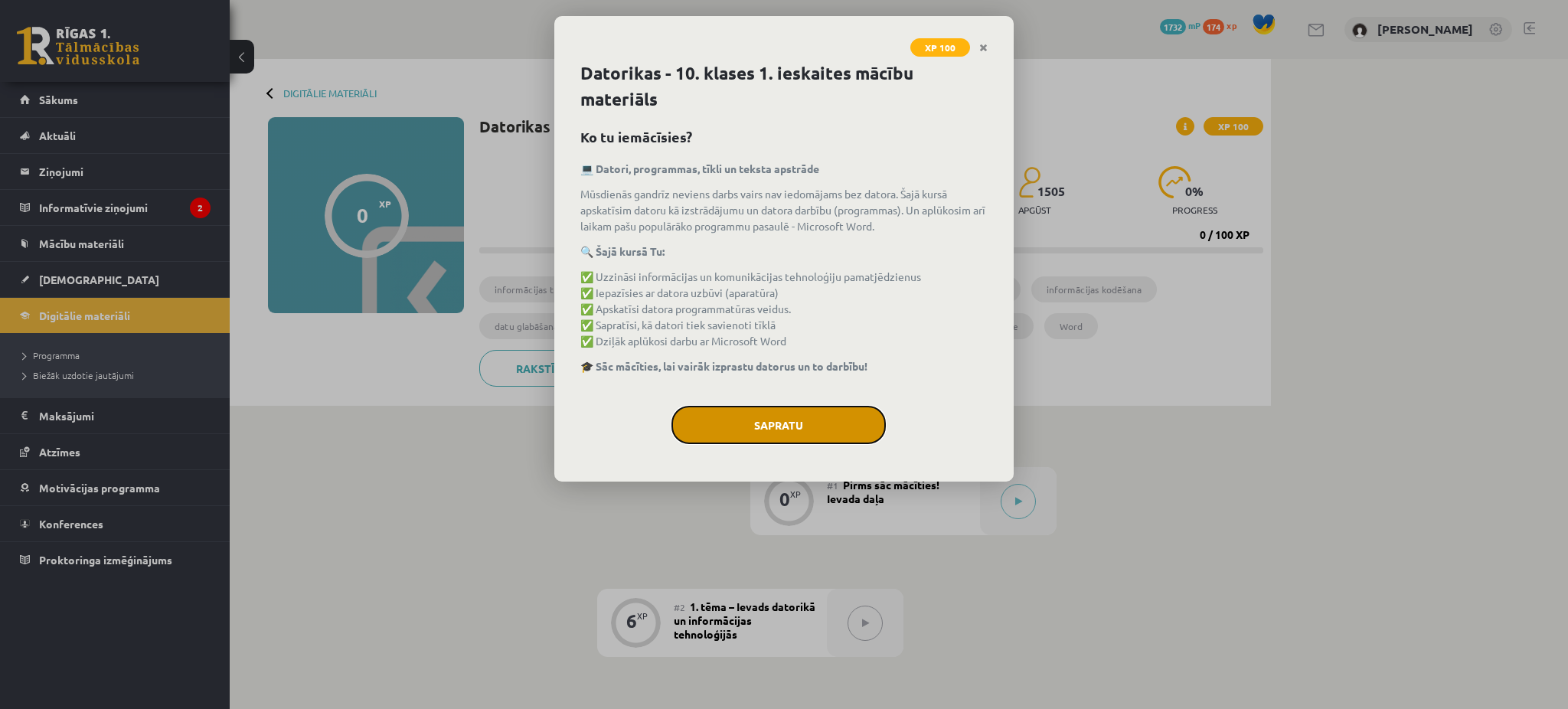
click at [830, 437] on button "Sapratu" at bounding box center [779, 425] width 214 height 38
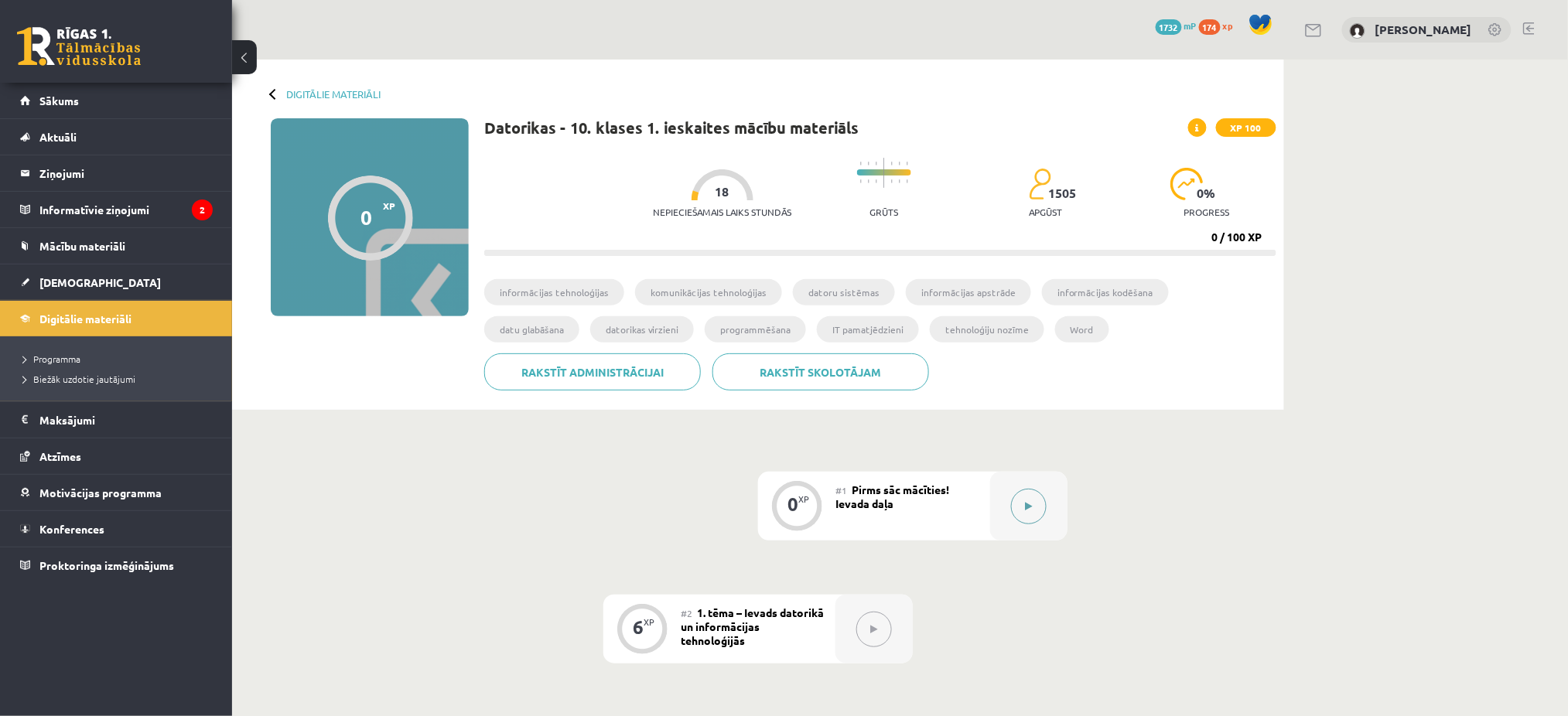
click at [1008, 514] on div at bounding box center [1029, 506] width 77 height 69
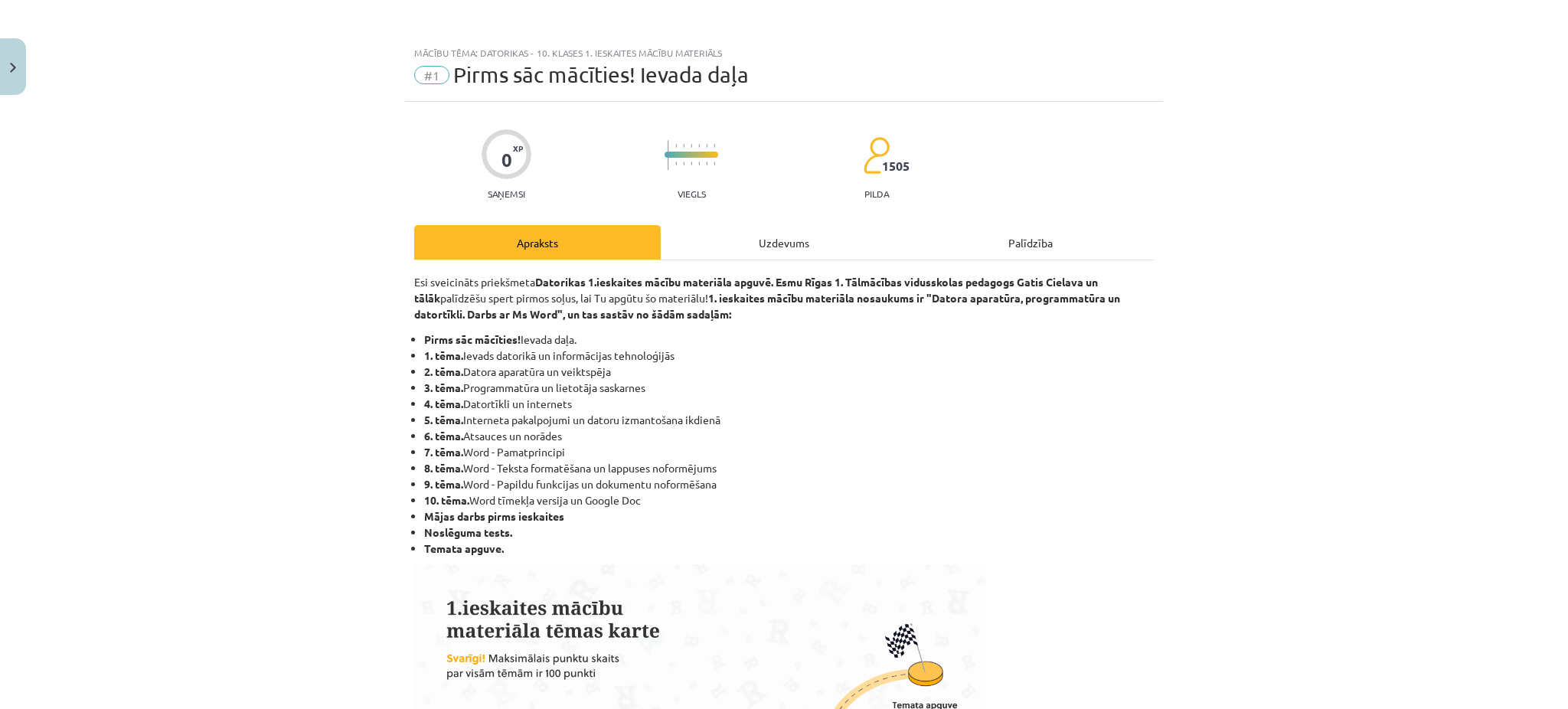
click at [745, 231] on div "Uzdevums" at bounding box center [784, 243] width 246 height 35
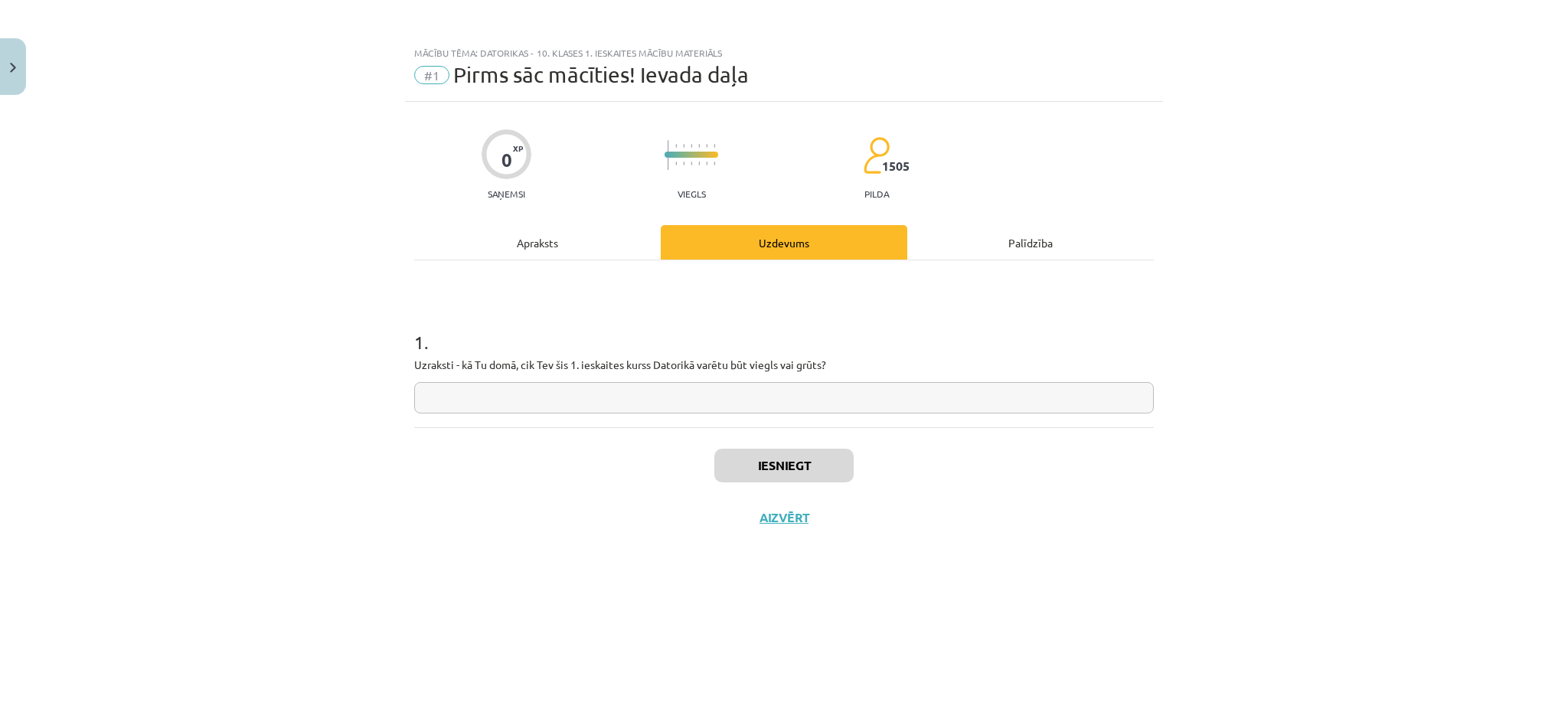
click at [654, 386] on input "text" at bounding box center [784, 398] width 740 height 31
click at [480, 397] on input "text" at bounding box center [784, 398] width 740 height 31
type input "******"
click at [810, 457] on button "Iesniegt" at bounding box center [784, 465] width 140 height 34
click at [766, 522] on button "Nākamā nodarbība" at bounding box center [784, 527] width 150 height 36
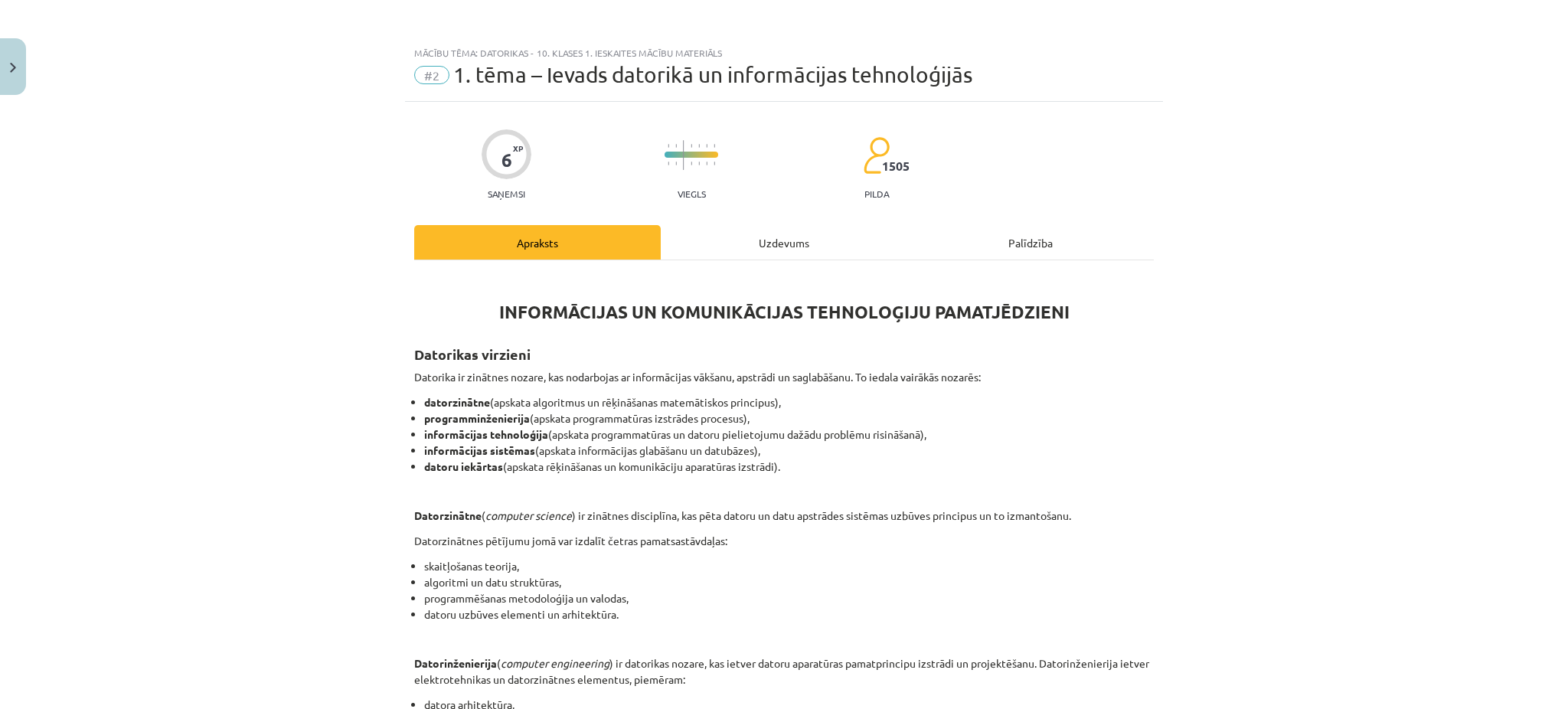
click at [773, 253] on div "Uzdevums" at bounding box center [784, 243] width 246 height 35
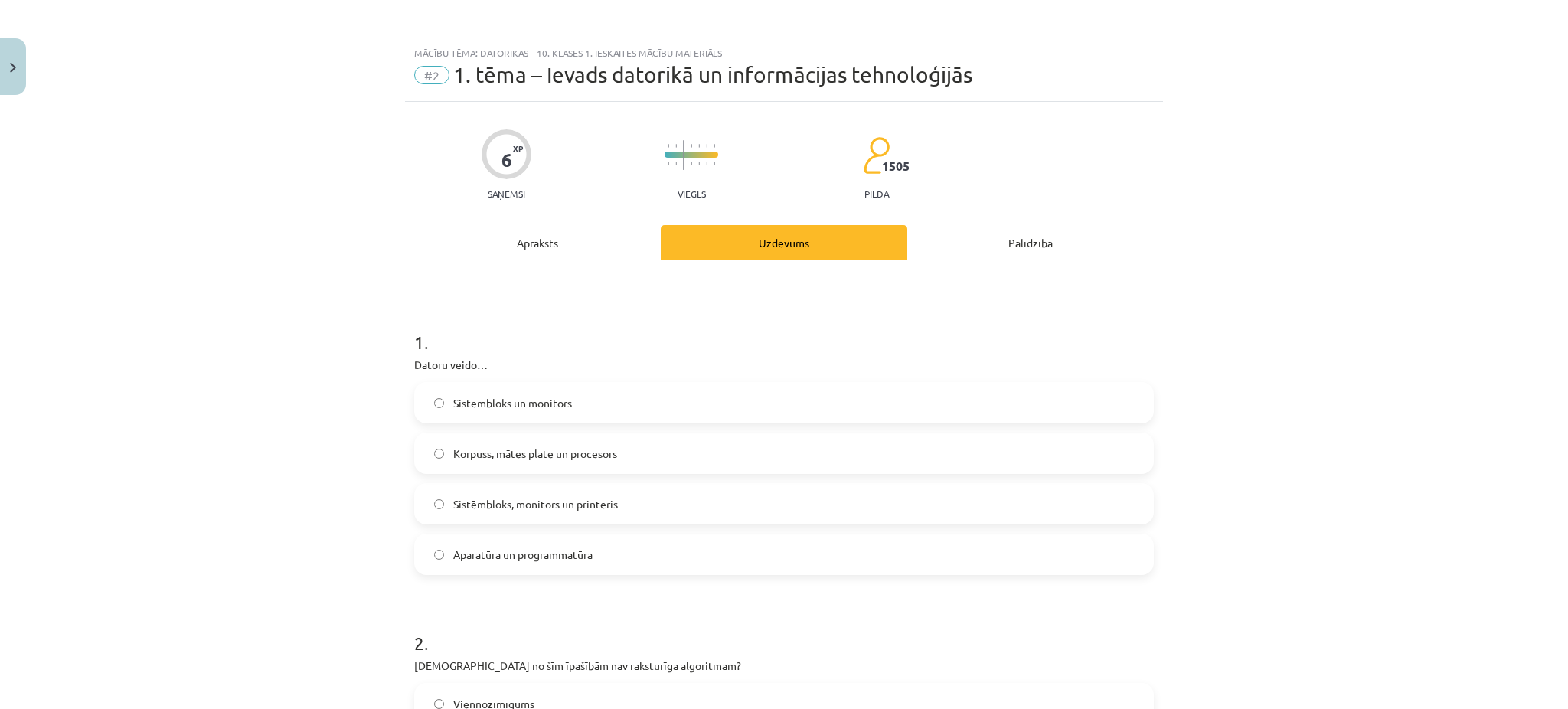
scroll to position [38, 0]
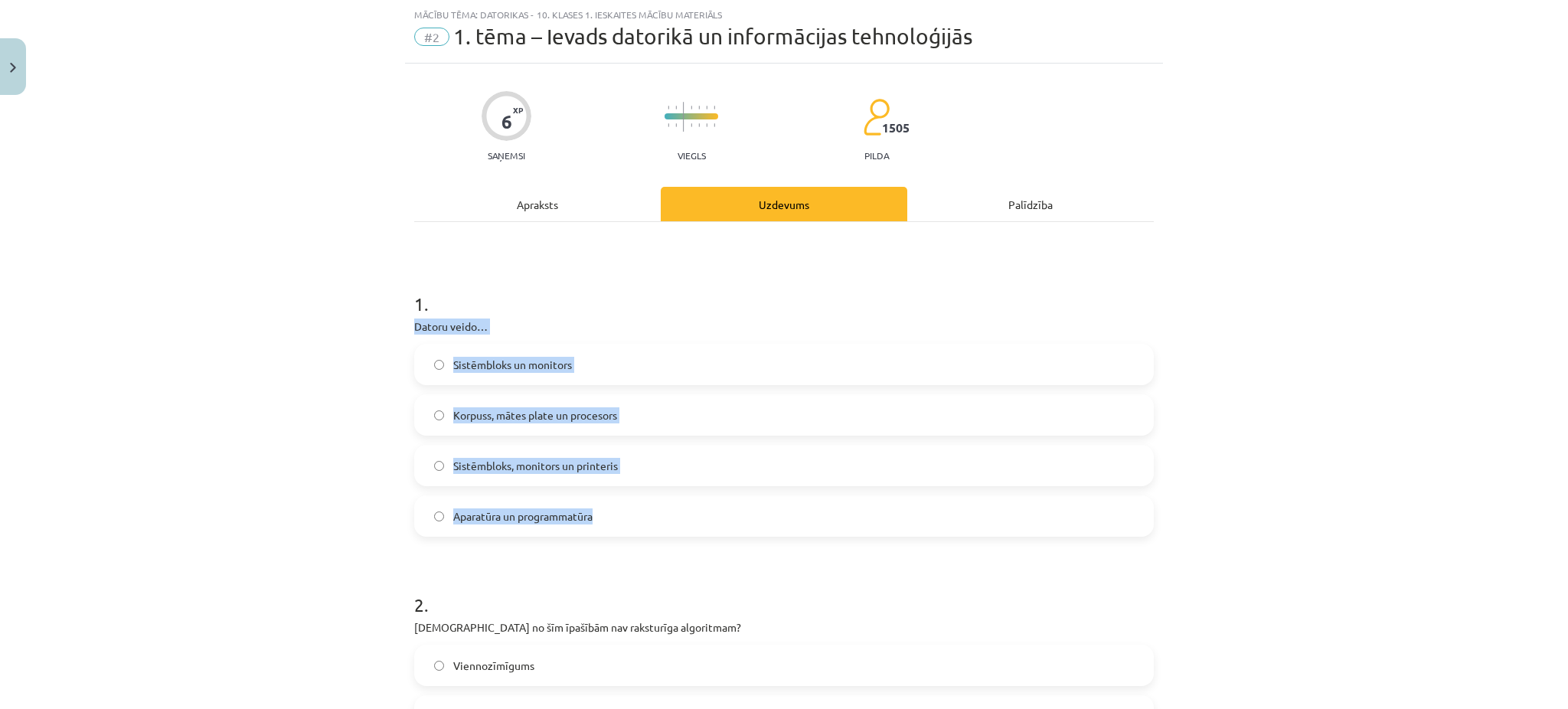
drag, startPoint x: 401, startPoint y: 328, endPoint x: 635, endPoint y: 527, distance: 307.2
copy div "Datoru veido… Sistēmbloks un monitors Korpuss, mātes plate un procesors Sistēmb…"
click at [381, 359] on div "Mācību tēma: Datorikas - 10. klases 1. ieskaites mācību materiāls #2 1. tēma – …" at bounding box center [784, 354] width 1568 height 709
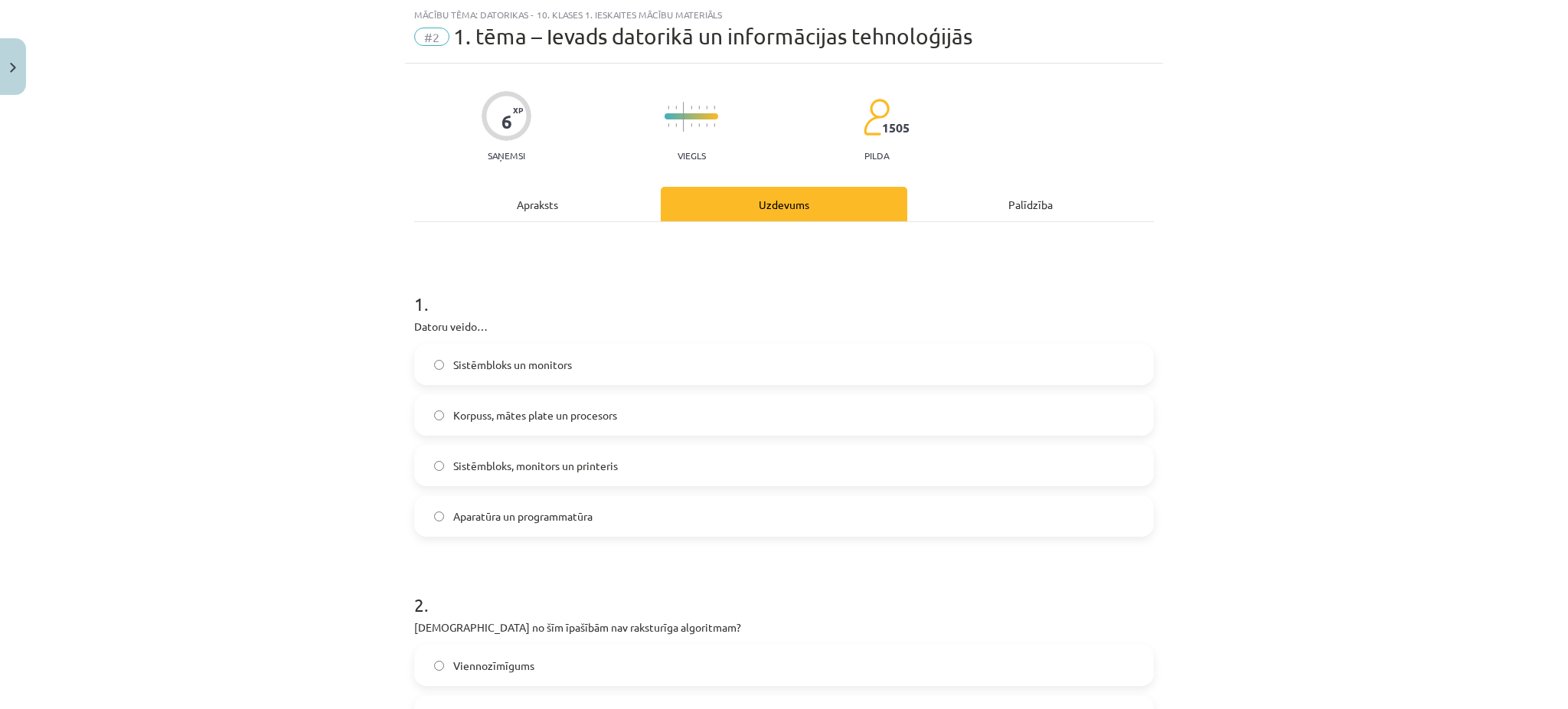
click at [506, 363] on span "Sistēmbloks un monitors" at bounding box center [513, 365] width 119 height 16
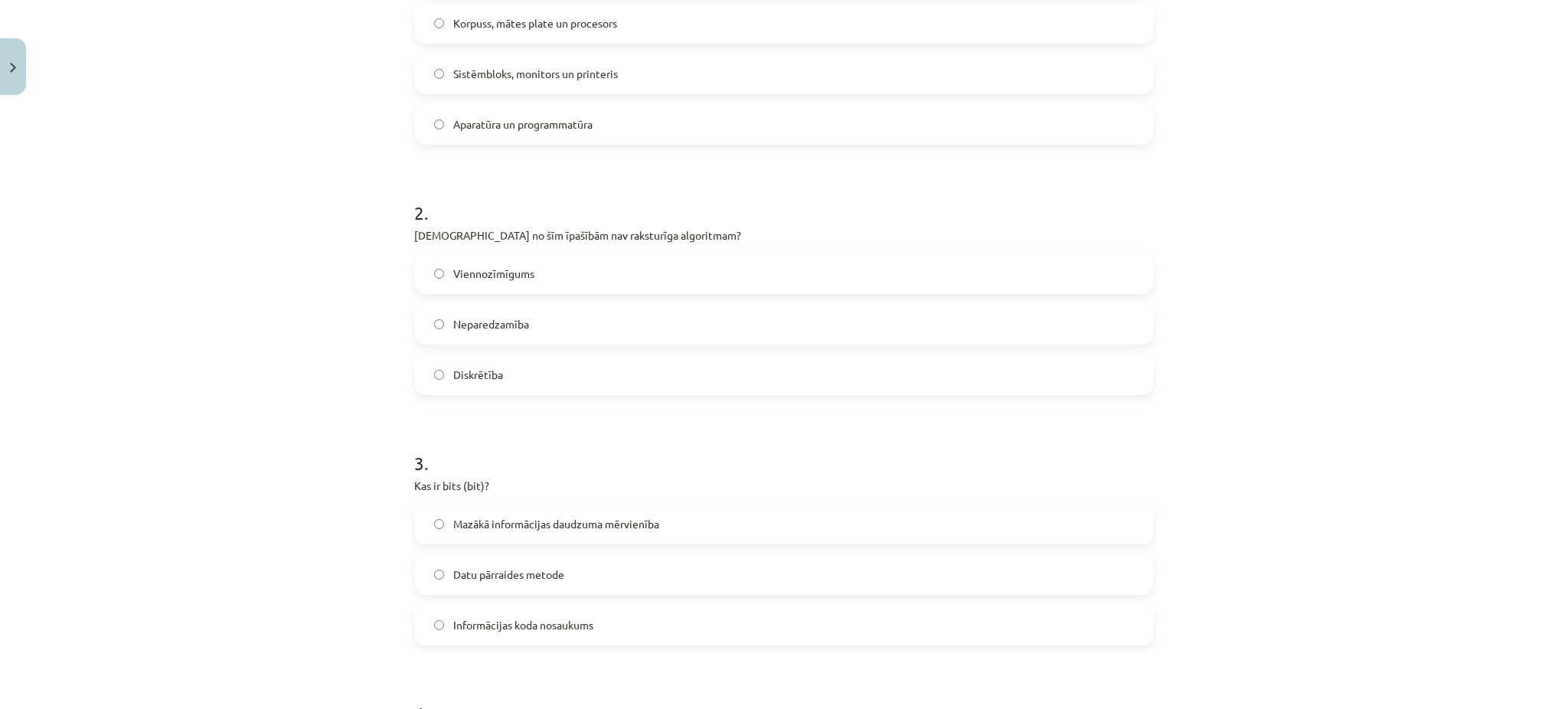
scroll to position [429, 0]
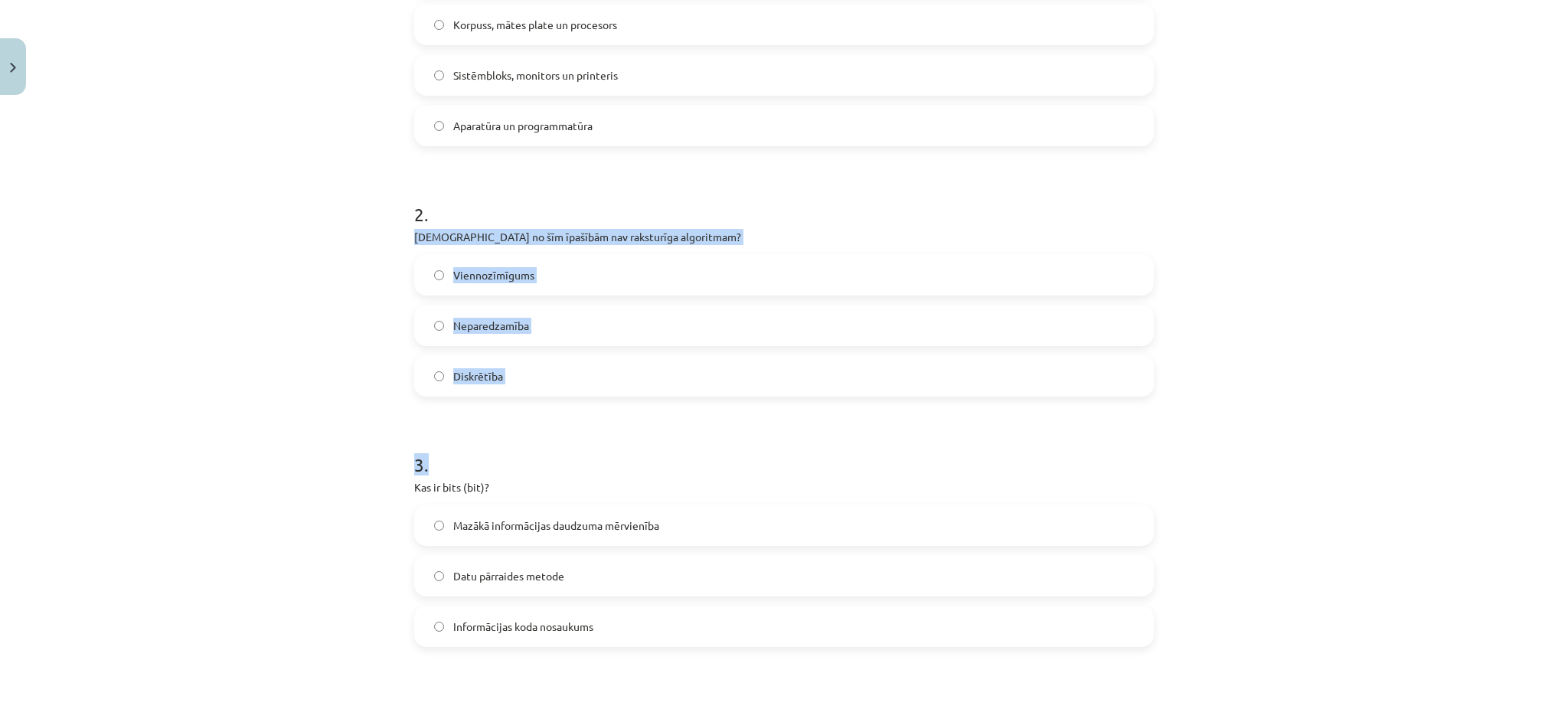
drag, startPoint x: 405, startPoint y: 234, endPoint x: 561, endPoint y: 401, distance: 228.5
click at [561, 401] on div "6 XP Saņemsi Viegls 1505 pilda Apraksts Uzdevums Palīdzība 1 . Datoru veido… Si…" at bounding box center [784, 631] width 758 height 1915
copy form "[DEMOGRAPHIC_DATA] no šīm īpašībām nav raksturīga algoritmam? Viennozīmīgums Ne…"
click at [482, 320] on span "Neparedzamība" at bounding box center [491, 326] width 76 height 16
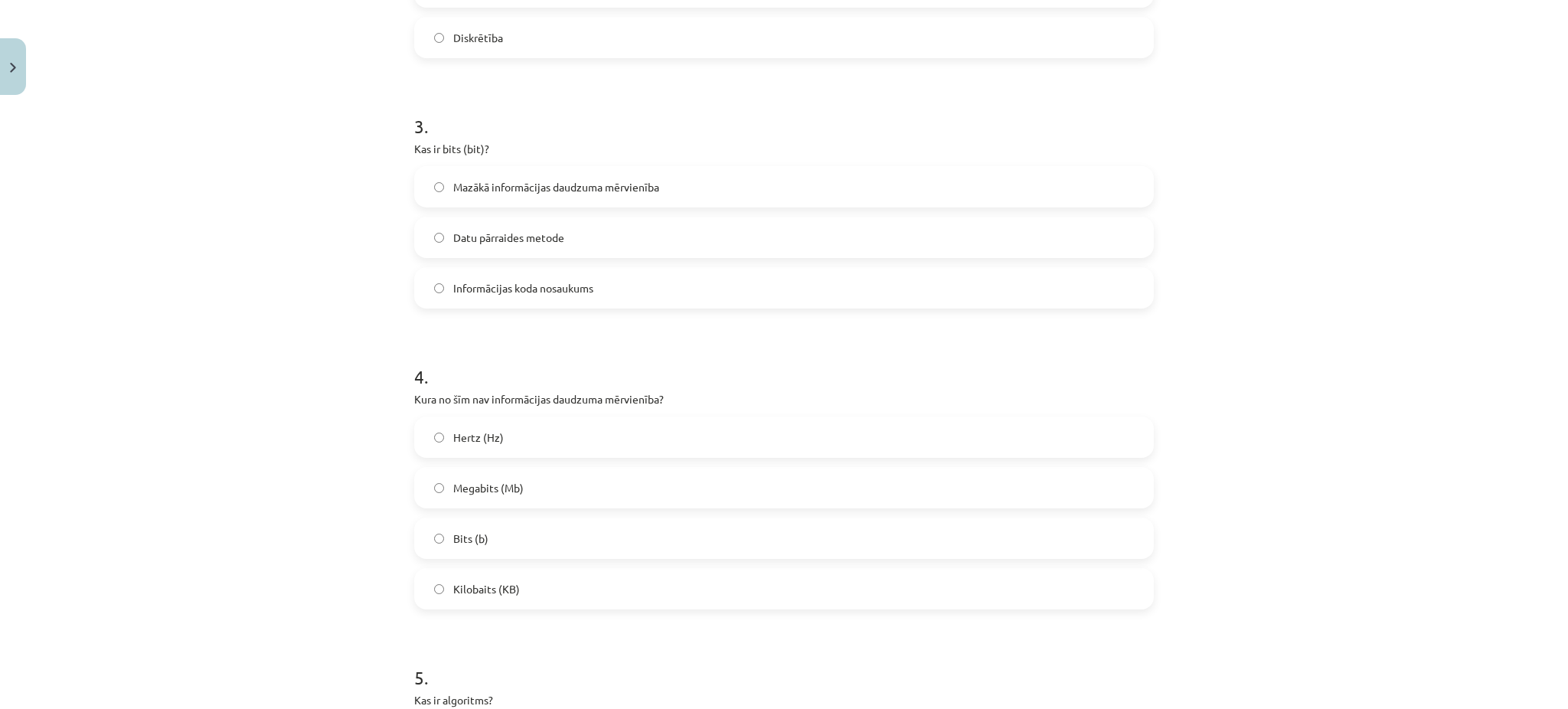
scroll to position [779, 0]
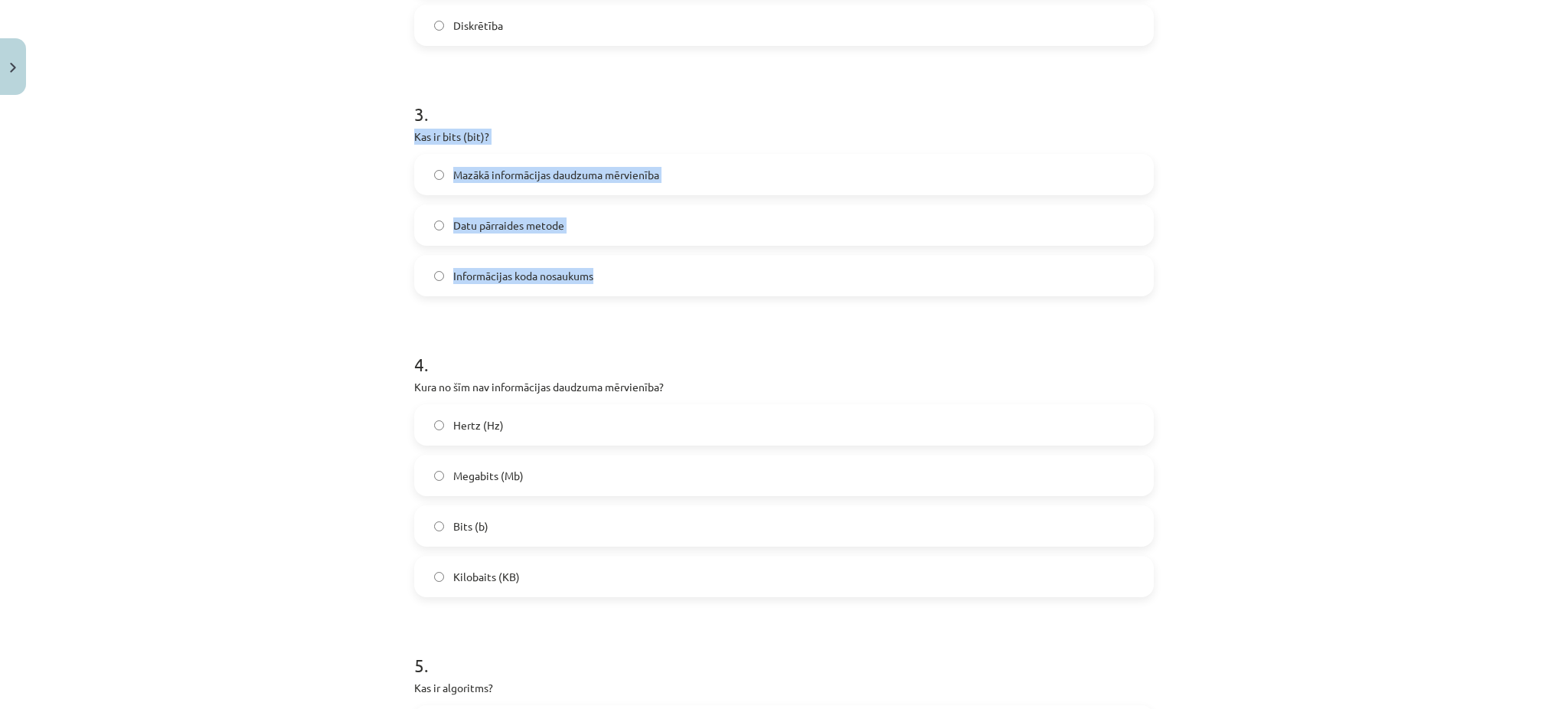
drag, startPoint x: 402, startPoint y: 140, endPoint x: 609, endPoint y: 273, distance: 246.0
click at [609, 273] on div "6 XP Saņemsi Viegls 1505 pilda Apraksts Uzdevums Palīdzība 1 . Datoru veido… Si…" at bounding box center [784, 279] width 758 height 1915
copy div "Kas ir bits (bit)? Mazākā informācijas daudzuma mērvienība Datu pārraides metod…"
click at [486, 164] on label "Mazākā informācijas daudzuma mērvienība" at bounding box center [784, 174] width 737 height 38
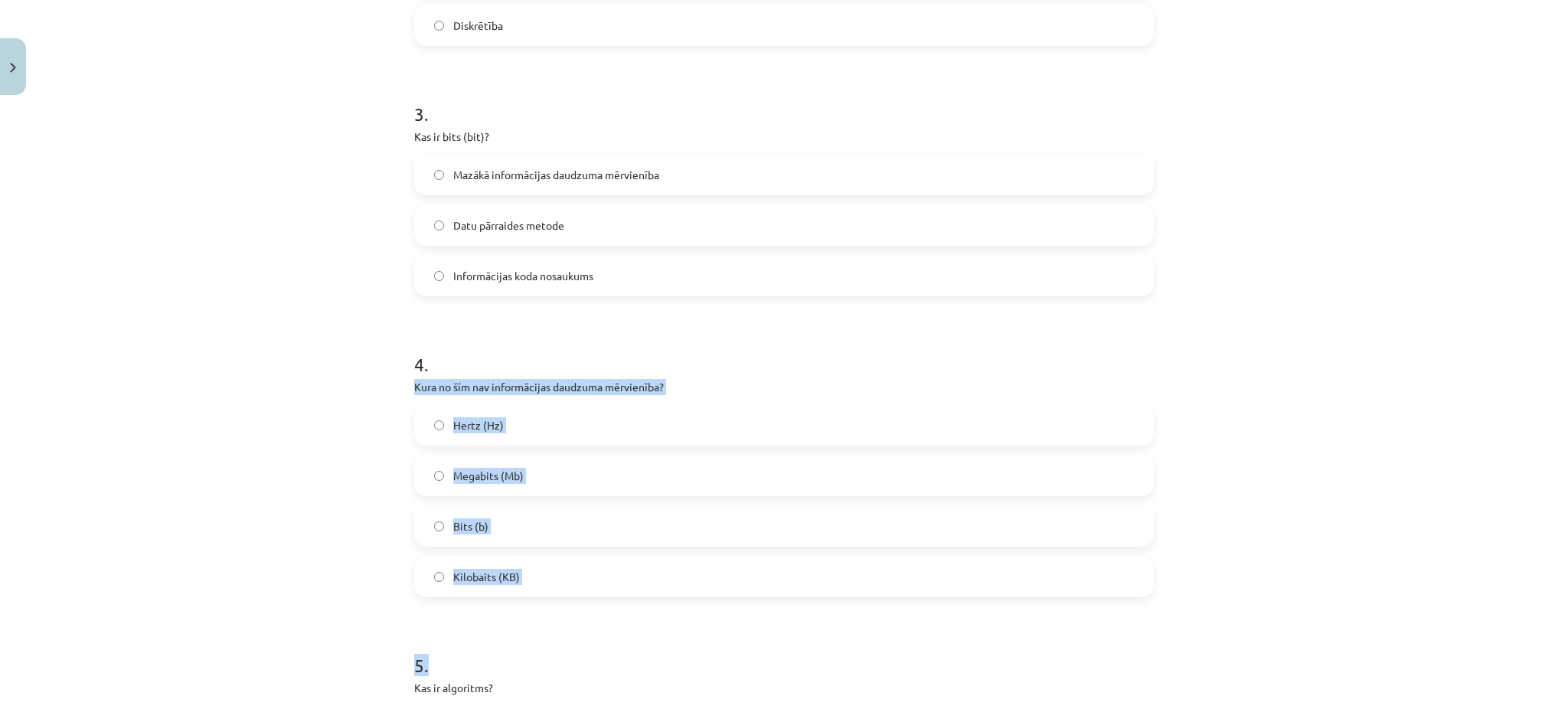
drag, startPoint x: 384, startPoint y: 379, endPoint x: 569, endPoint y: 622, distance: 305.4
click at [569, 622] on div "Mācību tēma: Datorikas - 10. klases 1. ieskaites mācību materiāls #2 1. tēma – …" at bounding box center [784, 354] width 1568 height 709
copy form "Kura no šīm nav informācijas daudzuma mērvienība? Hertz (Hz) Megabits (Mb) Bits…"
click at [437, 412] on label "Hertz (Hz)" at bounding box center [784, 425] width 737 height 38
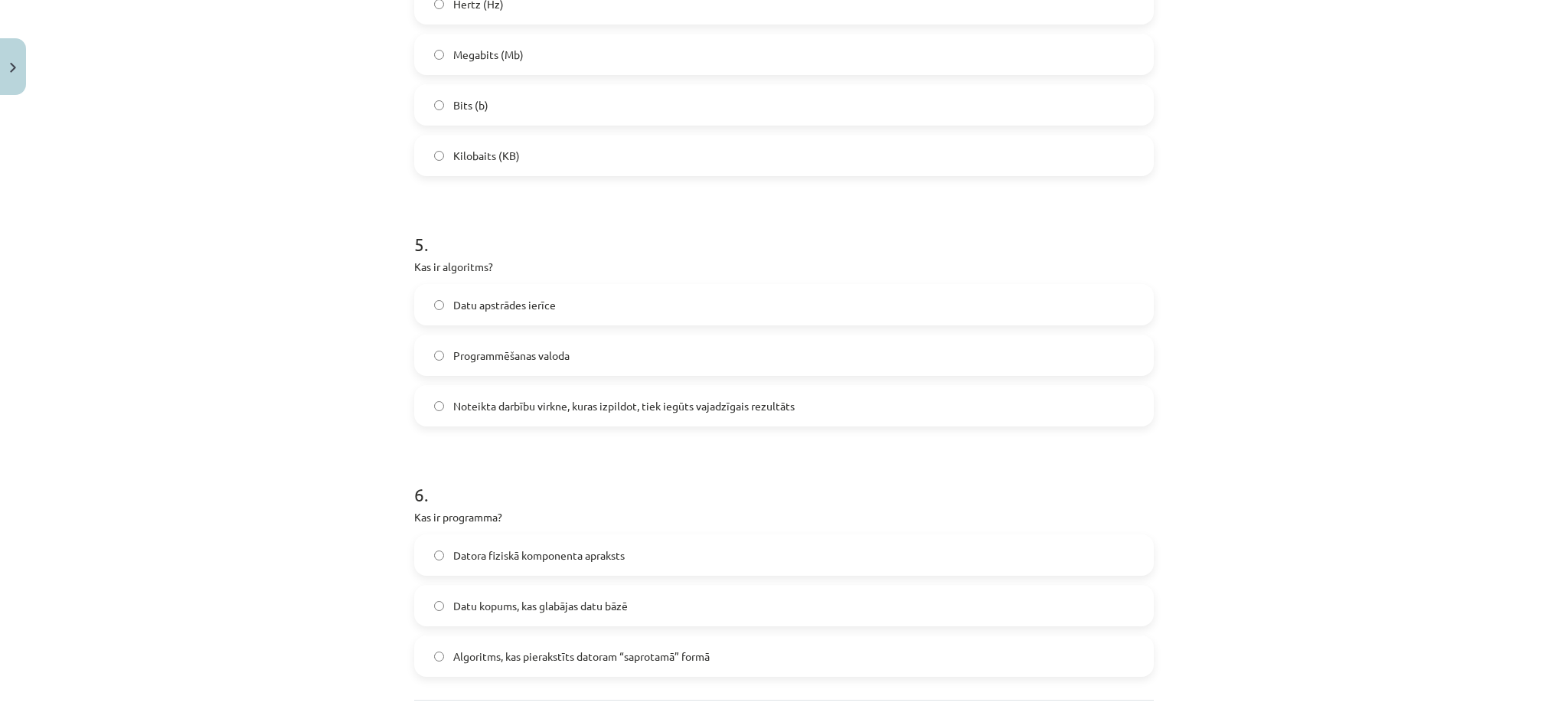
scroll to position [1205, 0]
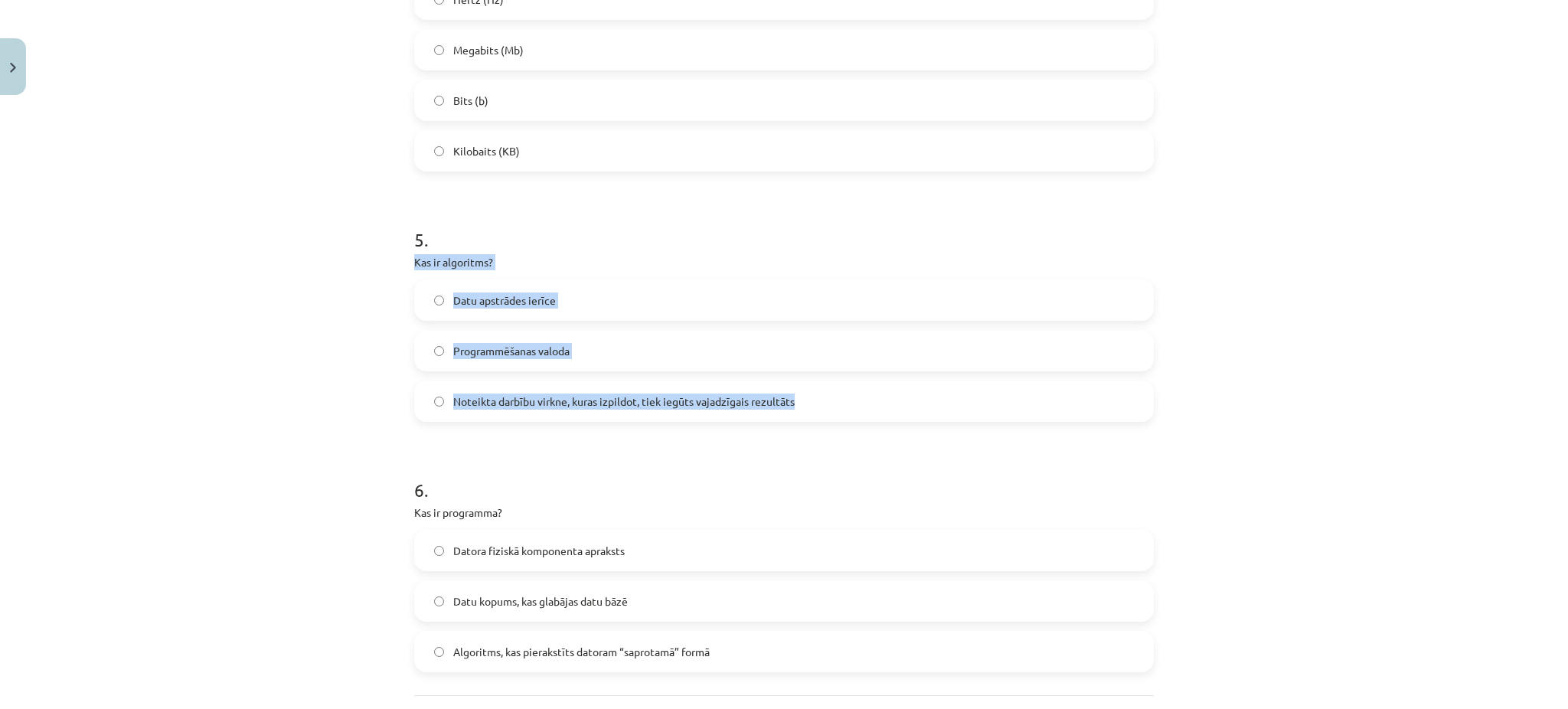
drag, startPoint x: 402, startPoint y: 258, endPoint x: 794, endPoint y: 402, distance: 417.6
copy div "Kas ir algoritms? Datu apstrādes ierīce Programmēšanas valoda Noteikta darbību …"
click at [451, 414] on label "Noteikta darbību virkne, kuras izpildot, tiek iegūts vajadzīgais rezultāts" at bounding box center [784, 401] width 737 height 38
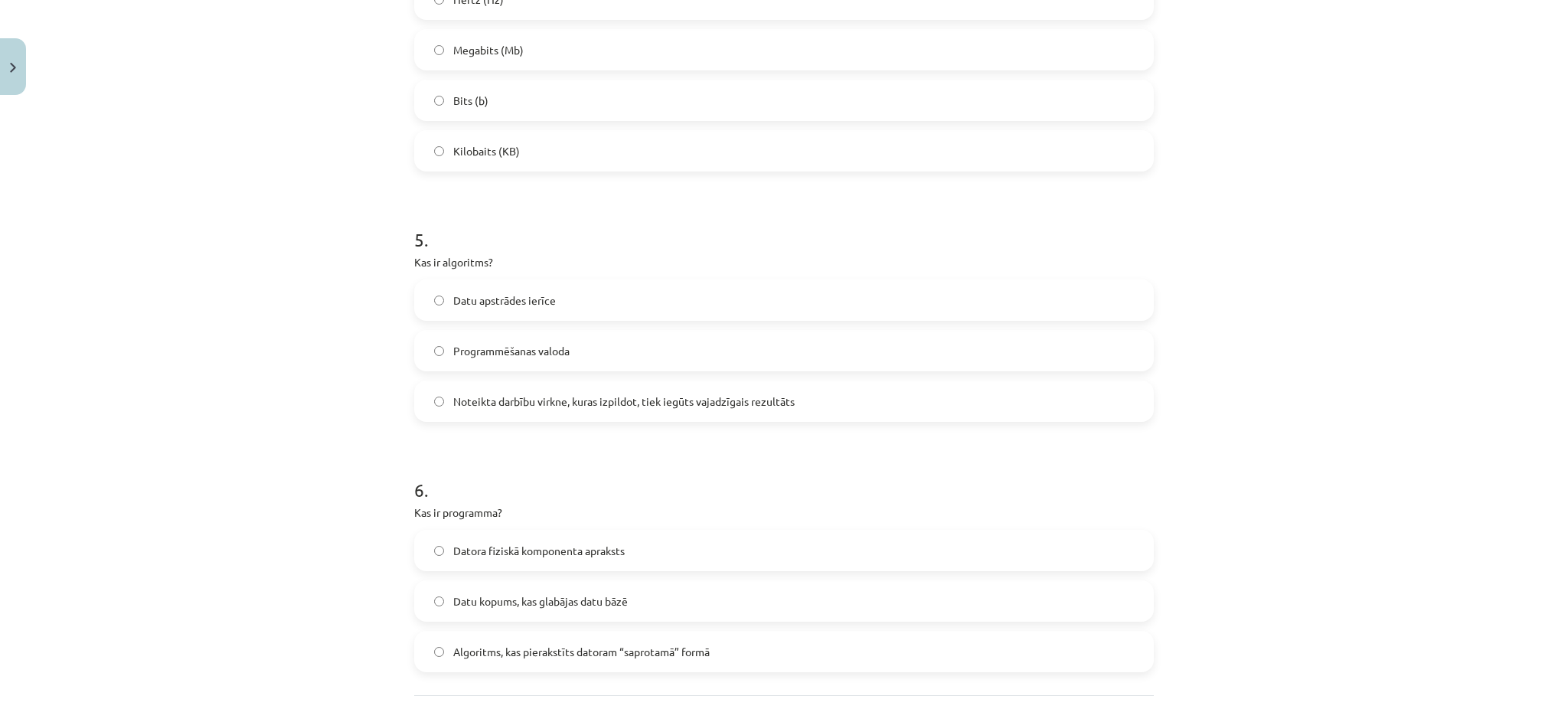
scroll to position [1344, 0]
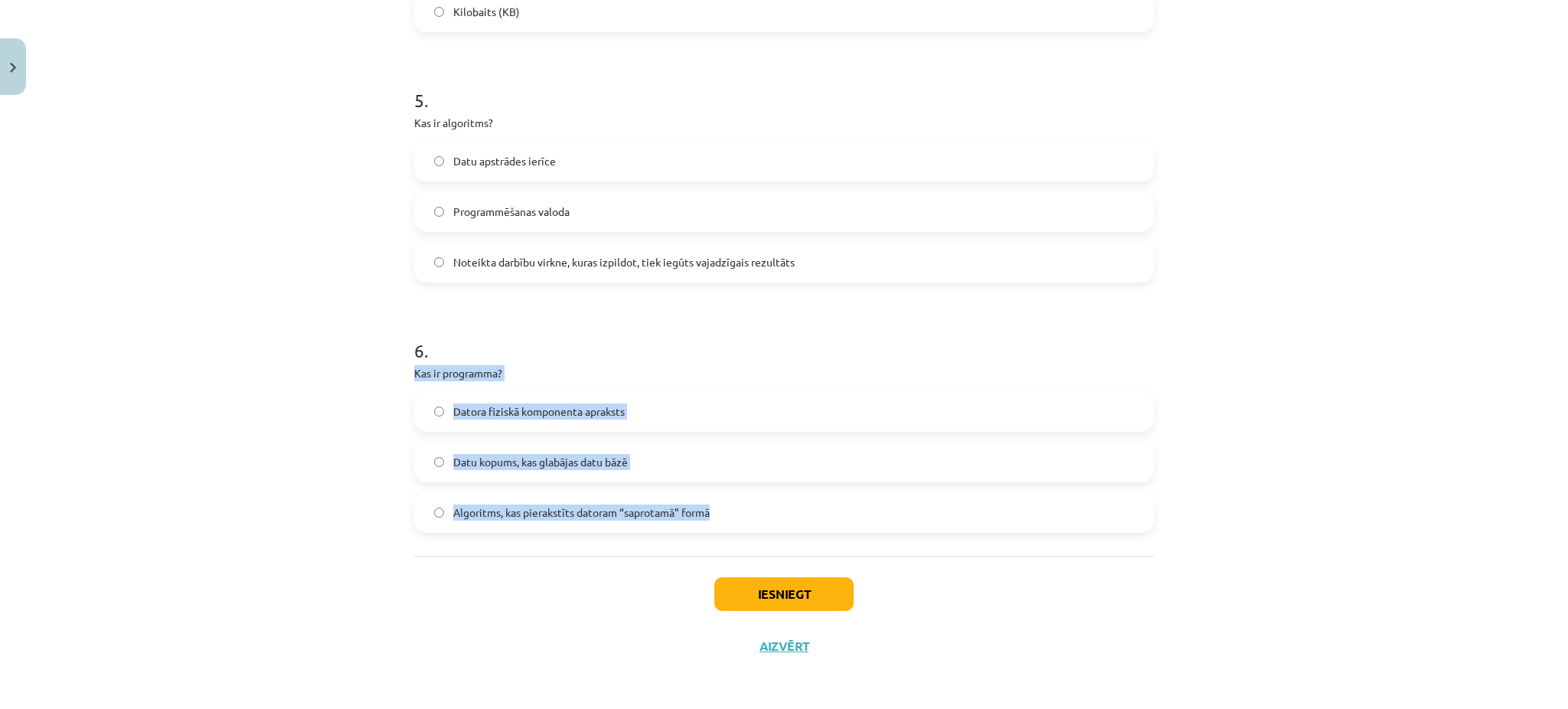
drag, startPoint x: 398, startPoint y: 371, endPoint x: 753, endPoint y: 509, distance: 380.9
copy div "Kas ir programma? Datora fiziskā komponenta apraksts Datu kopums, kas glabājas …"
click at [653, 525] on label "Algoritms, kas pierakstīts datoram “saprotamā” formā" at bounding box center [784, 512] width 737 height 38
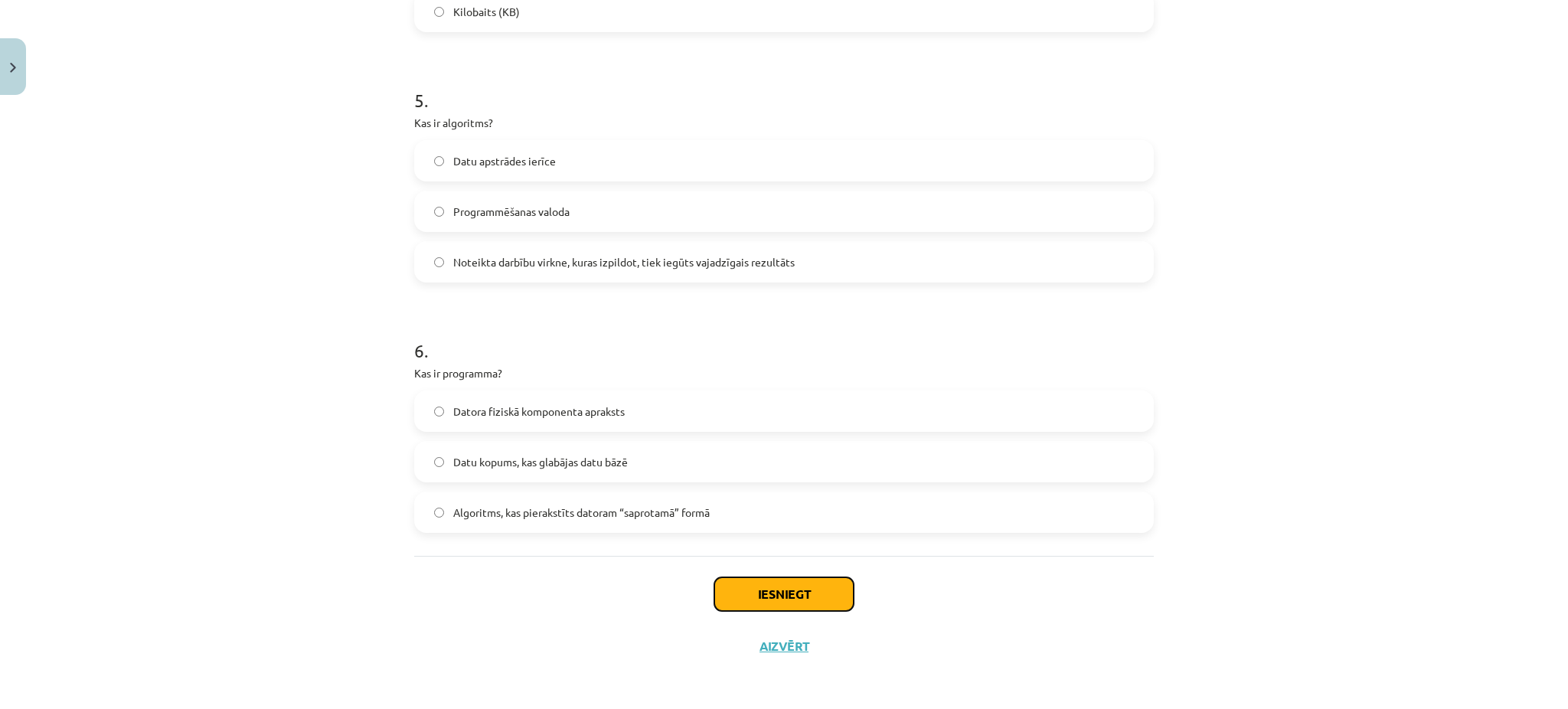
click at [759, 585] on button "Iesniegt" at bounding box center [784, 594] width 140 height 34
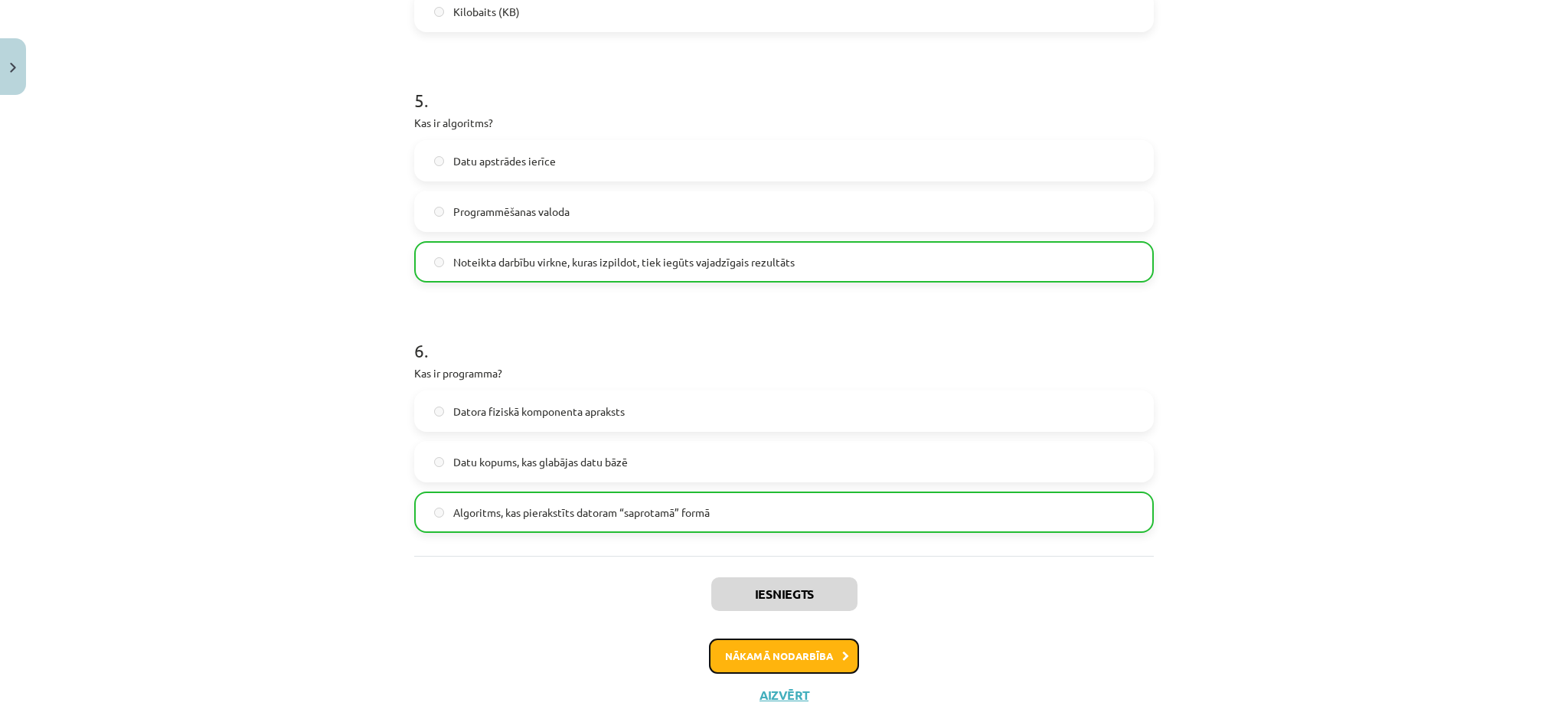
click at [792, 646] on button "Nākamā nodarbība" at bounding box center [784, 656] width 150 height 36
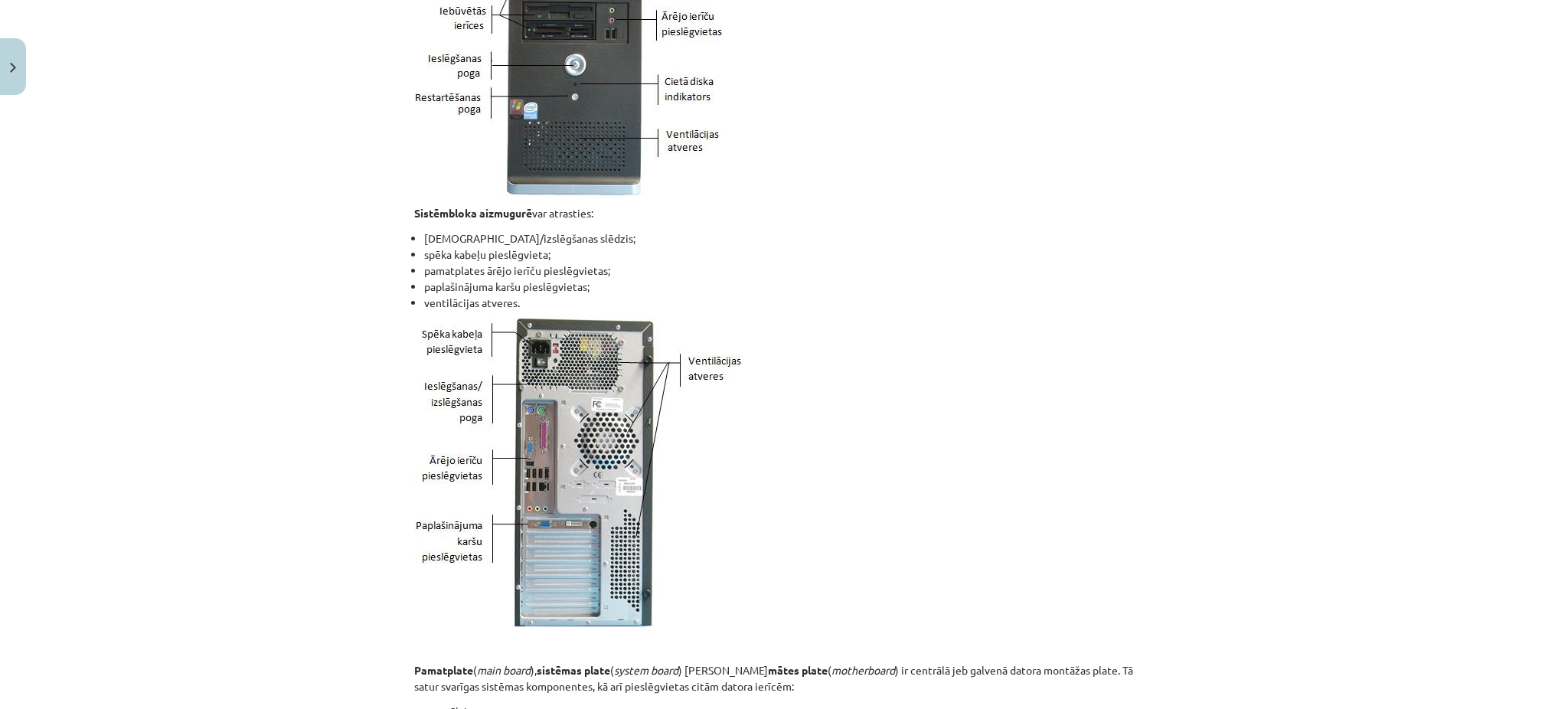
scroll to position [38, 0]
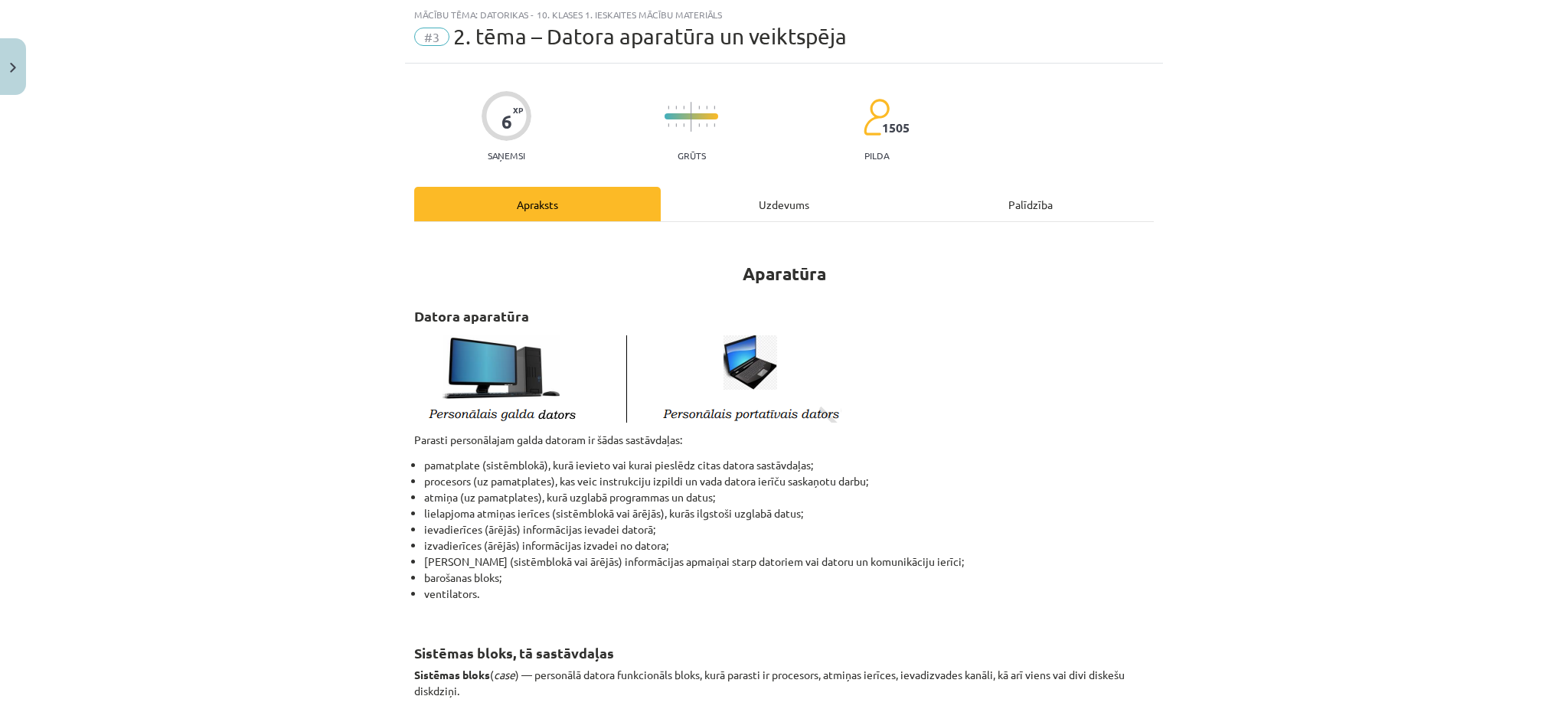
click at [749, 218] on div "Uzdevums" at bounding box center [784, 204] width 246 height 35
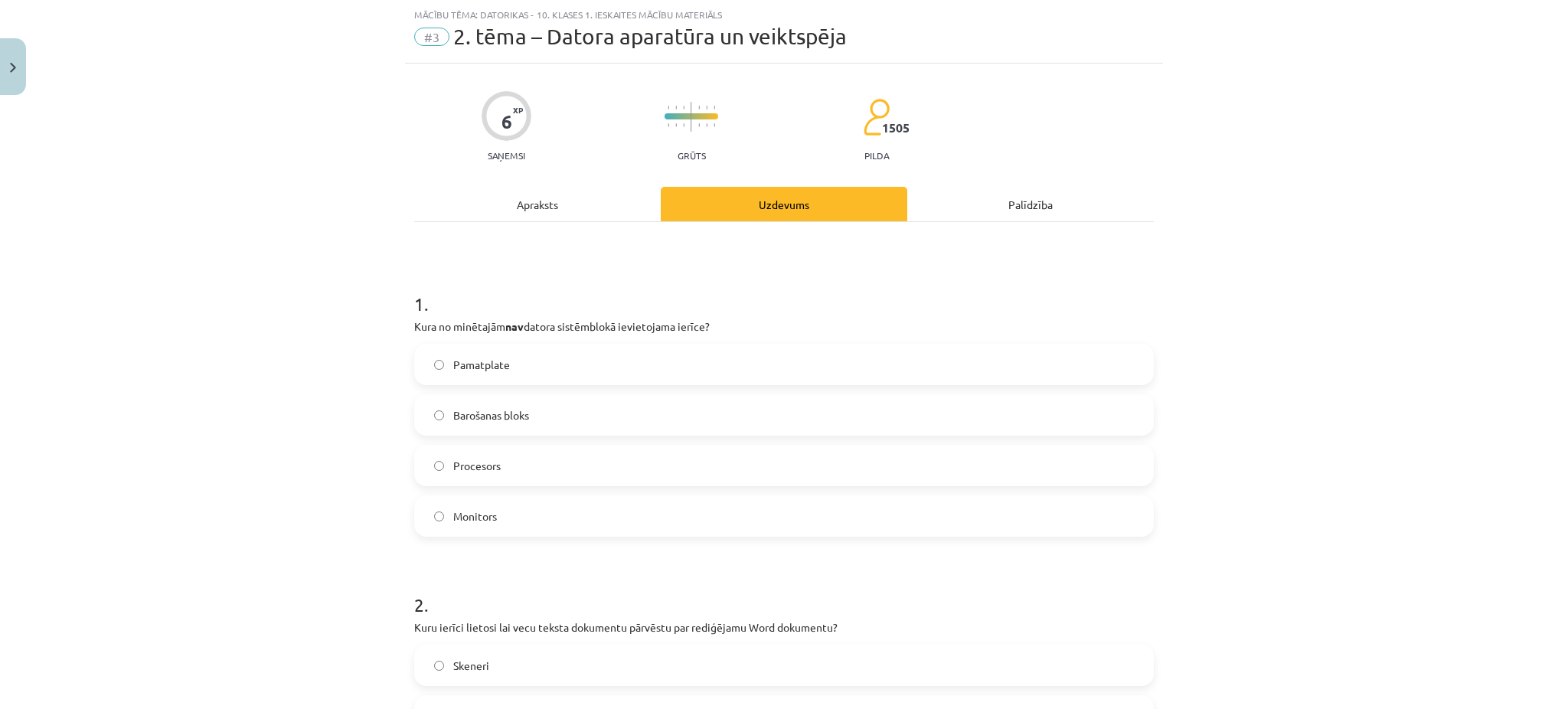
drag, startPoint x: 400, startPoint y: 328, endPoint x: 559, endPoint y: 508, distance: 240.2
copy div "Kura no minētajām nav datora sistēmblokā ievietojama ierīce? Pamatplate Barošan…"
click at [486, 527] on label "Monitors" at bounding box center [784, 516] width 737 height 38
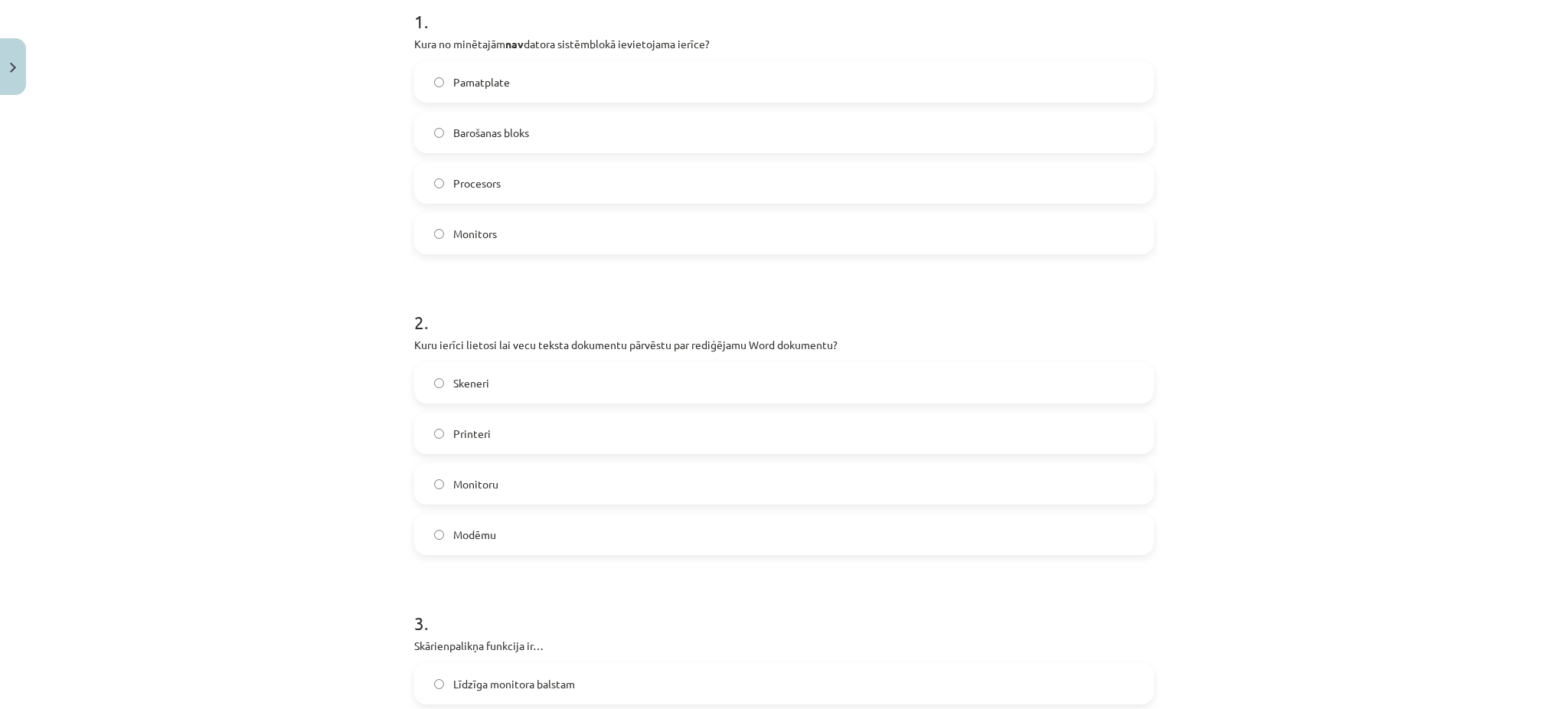
scroll to position [361, 0]
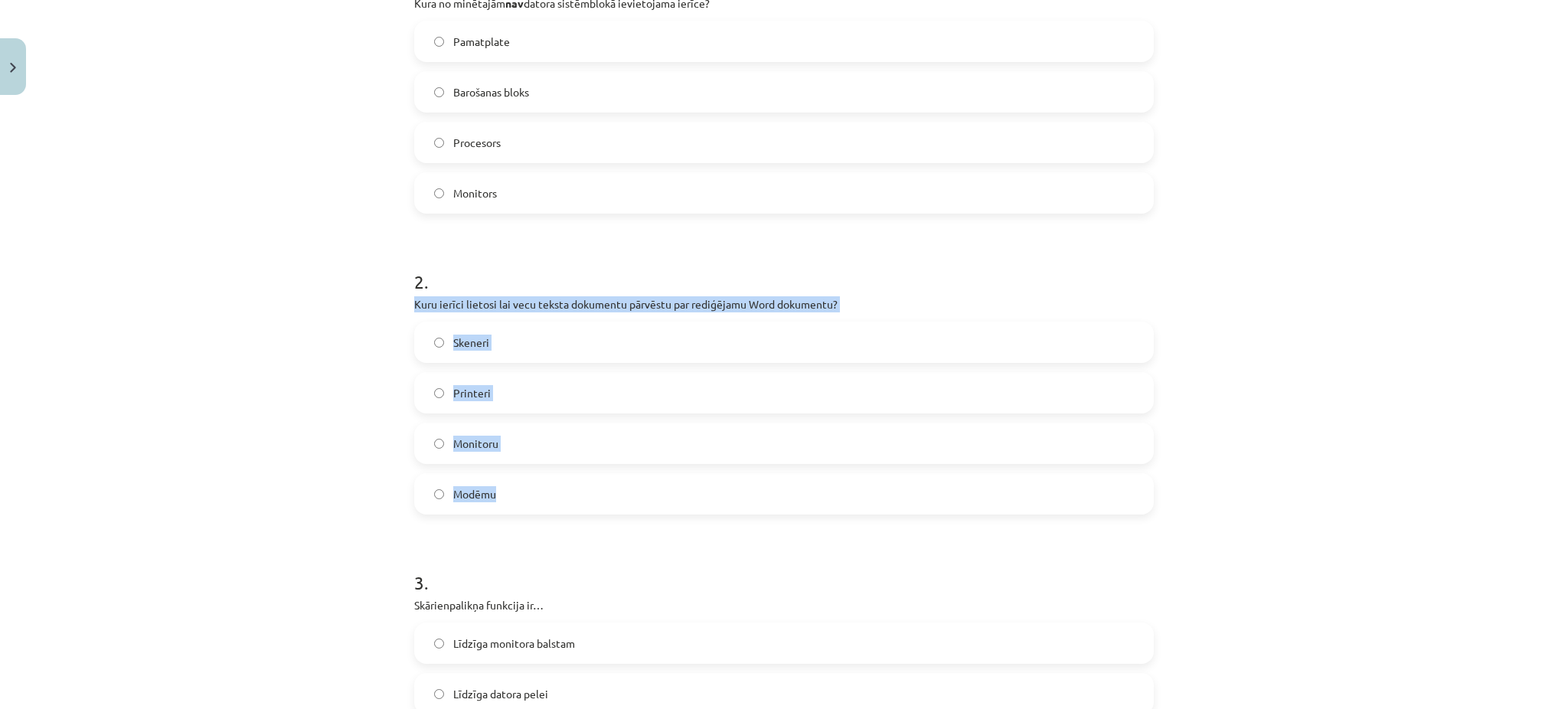
drag, startPoint x: 397, startPoint y: 299, endPoint x: 592, endPoint y: 472, distance: 260.7
copy div "Kuru ierīci lietosi lai vecu teksta dokumentu pārvēstu par rediģējamu Word doku…"
click at [491, 334] on label "Skeneri" at bounding box center [784, 342] width 737 height 38
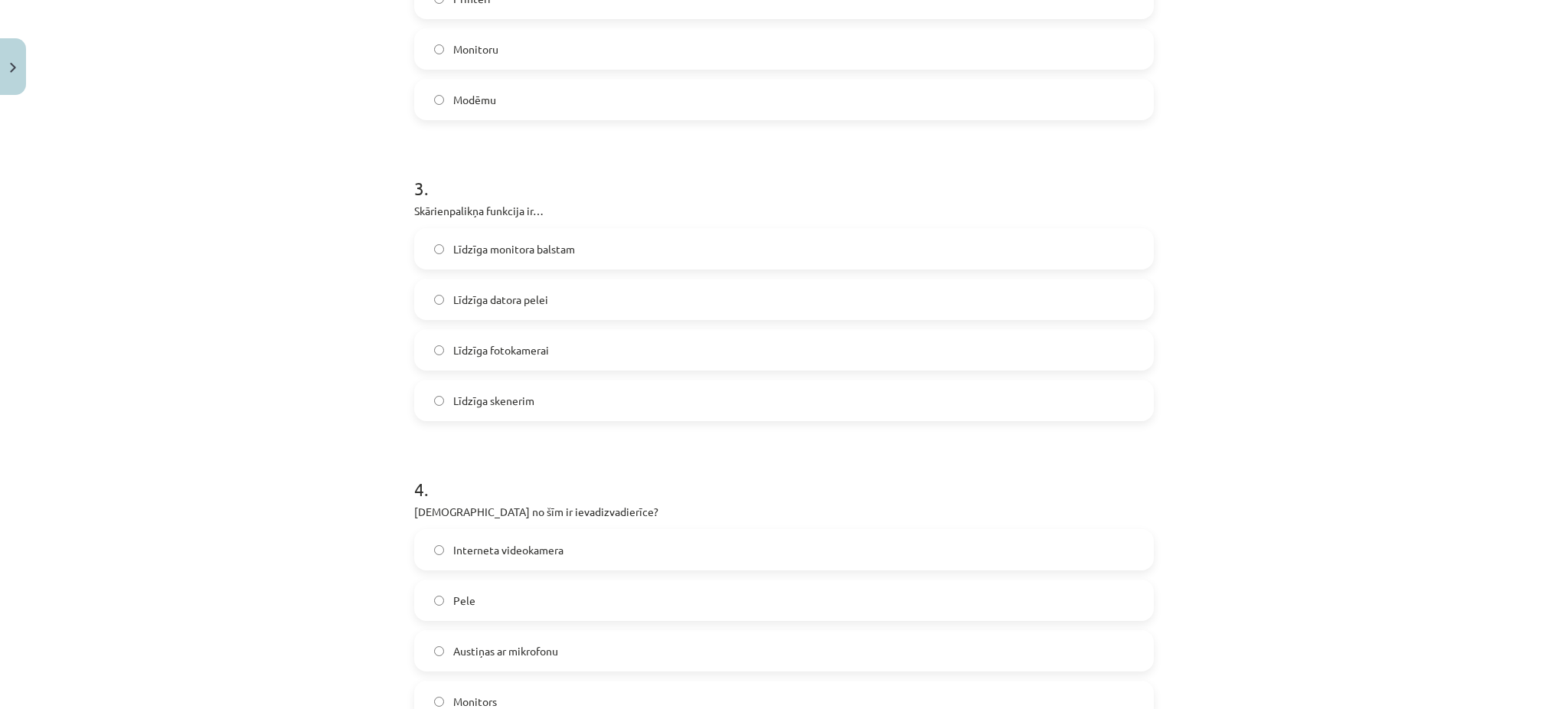
scroll to position [788, 0]
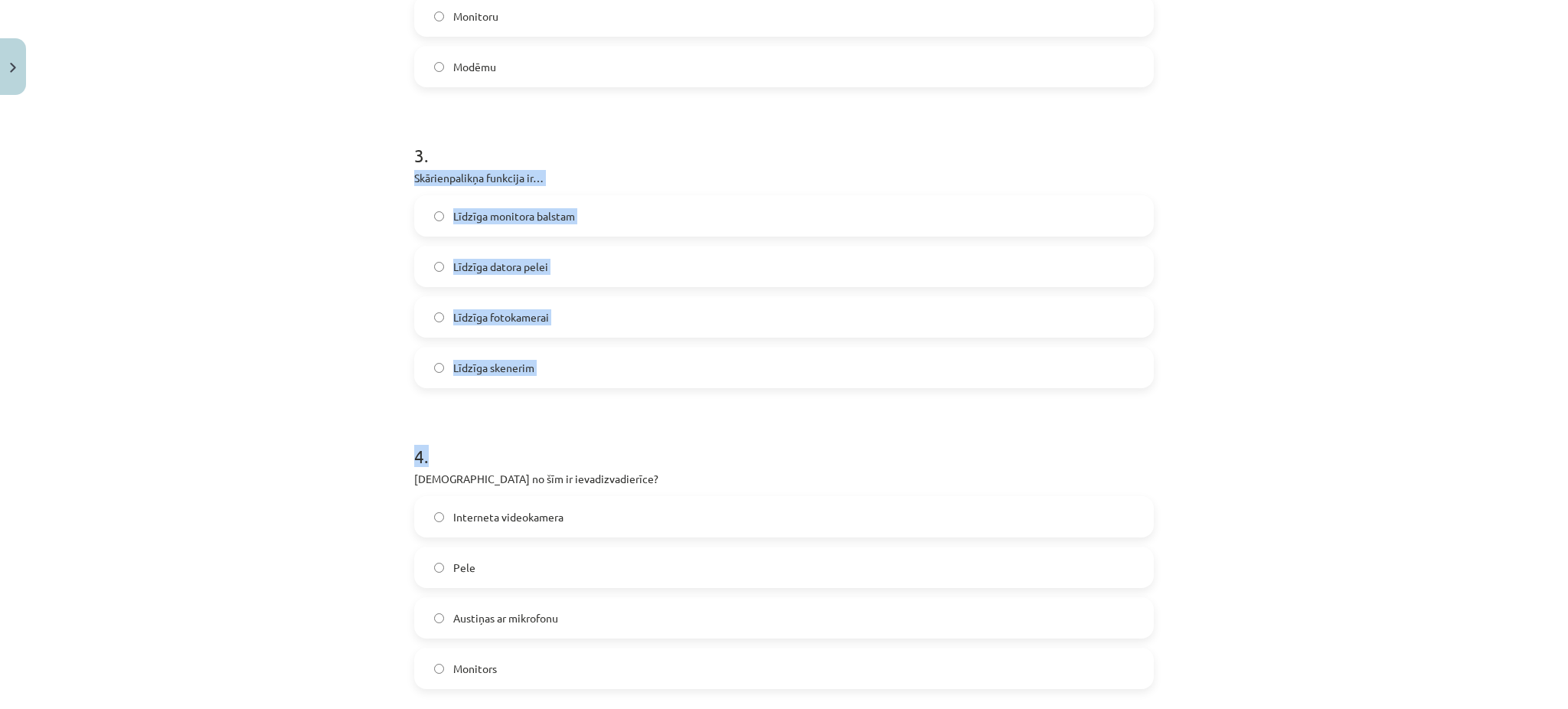
drag, startPoint x: 402, startPoint y: 171, endPoint x: 617, endPoint y: 395, distance: 310.5
click at [617, 395] on div "6 XP Saņemsi Grūts 1505 pilda Apraksts Uzdevums Palīdzība 1 . Kura no minētajām…" at bounding box center [784, 371] width 758 height 2117
copy form "Skārienpalikņa funkcija ir… Līdzīga monitora balstam Līdzīga datora pelei Līdzī…"
click at [617, 395] on form "1 . Kura no minētajām nav datora sistēmblokā ievietojama ierīce? Pamatplate Bar…" at bounding box center [784, 403] width 740 height 1775
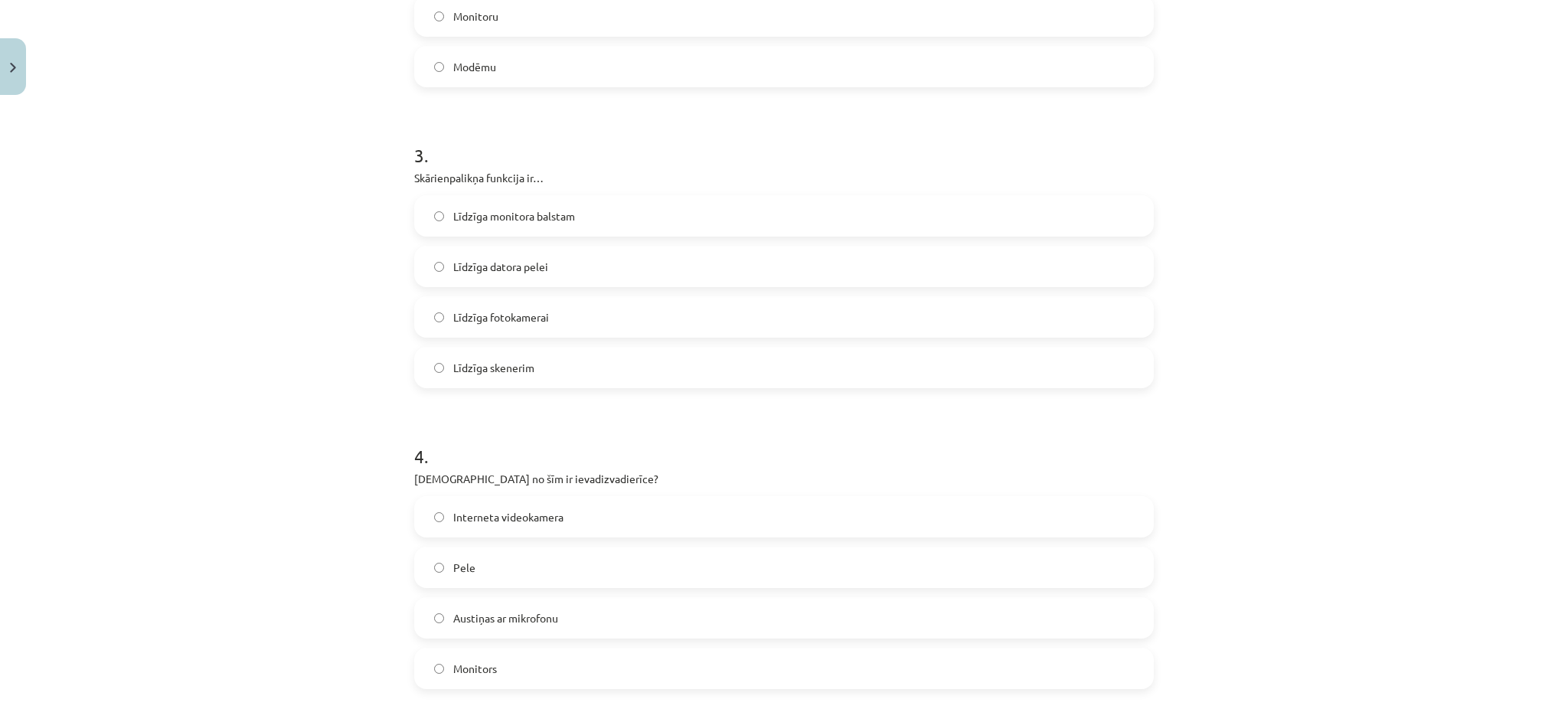
click at [530, 255] on label "Līdzīga datora pelei" at bounding box center [784, 266] width 737 height 38
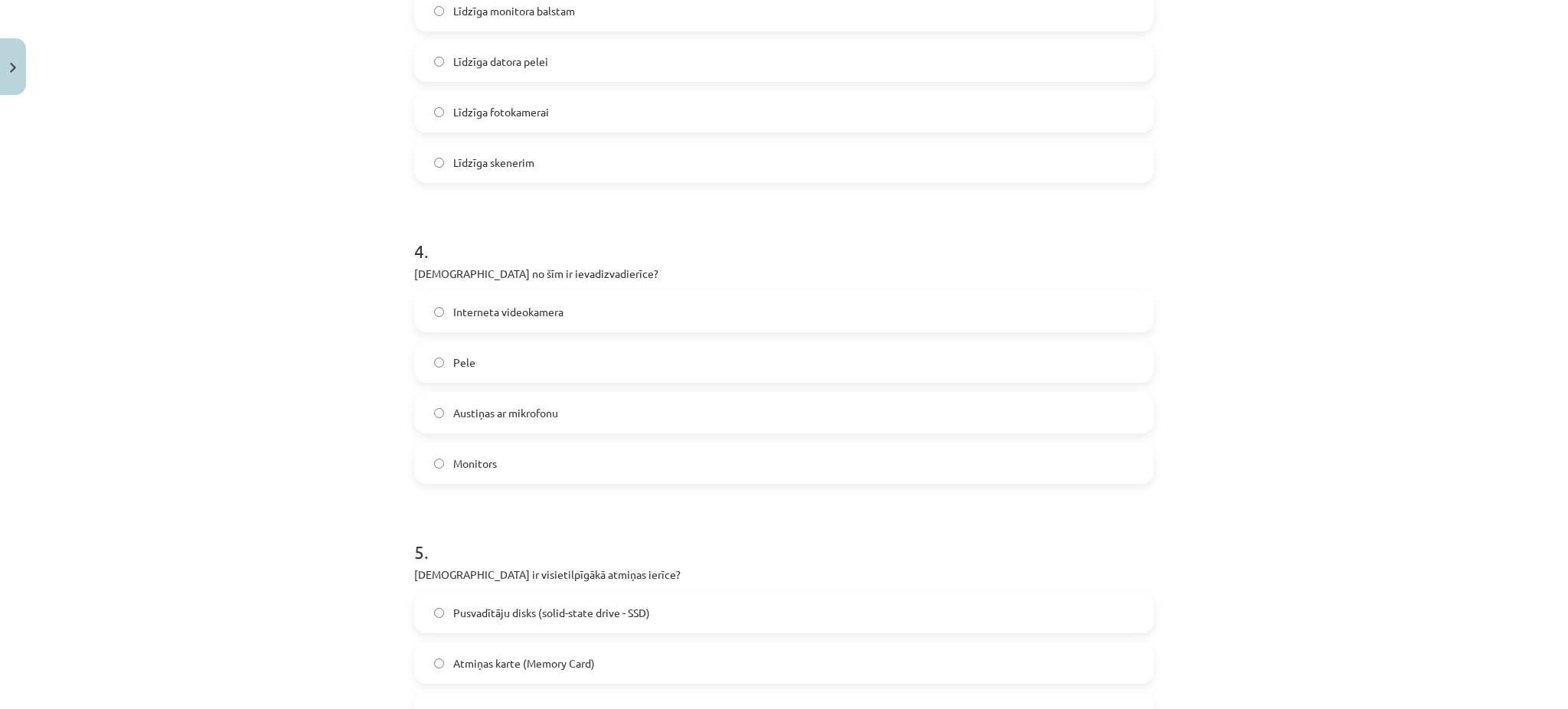
scroll to position [1046, 0]
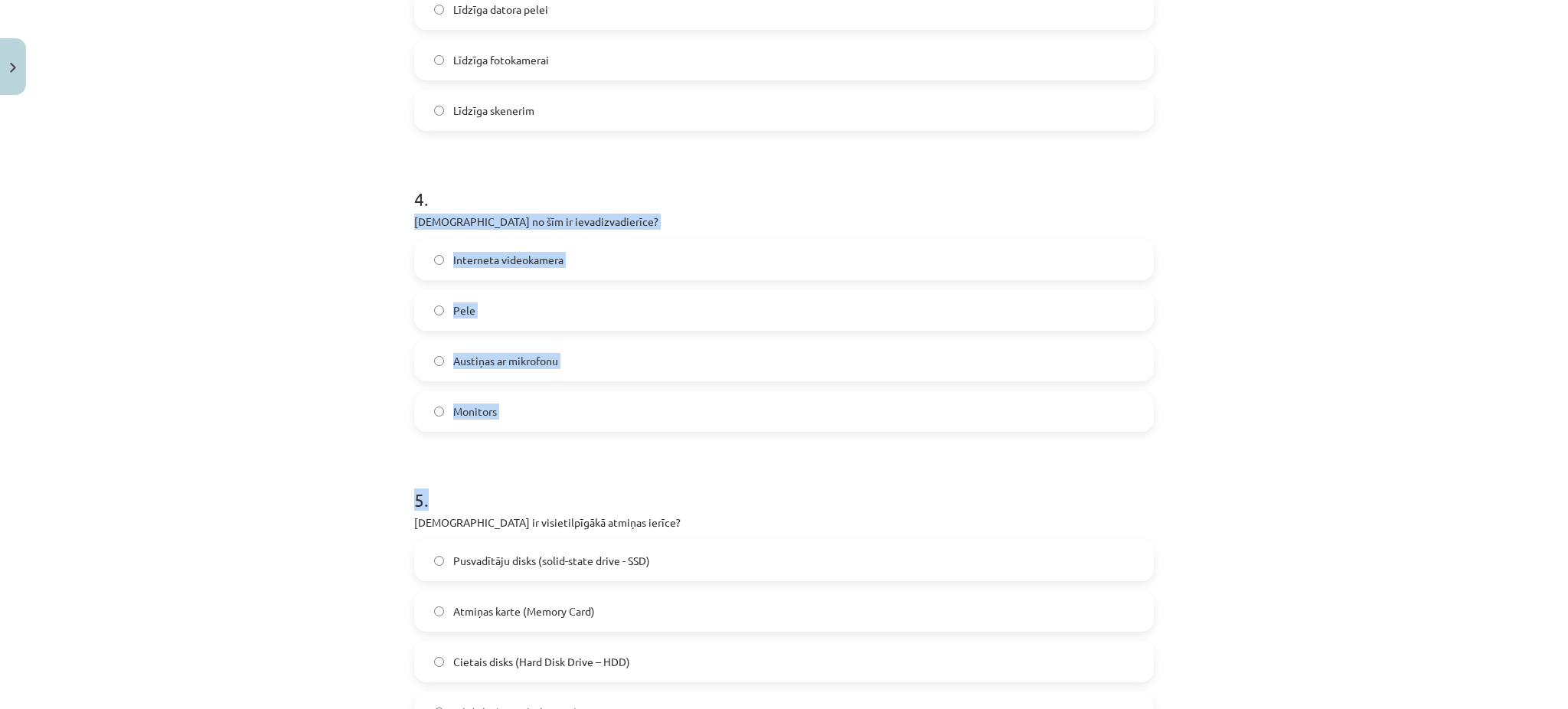
drag, startPoint x: 380, startPoint y: 226, endPoint x: 580, endPoint y: 436, distance: 290.0
click at [580, 436] on div "Mācību tēma: Datorikas - 10. klases 1. ieskaites mācību materiāls #3 2. tēma – …" at bounding box center [784, 354] width 1568 height 709
copy form "[DEMOGRAPHIC_DATA] no šīm ir ievadizvadierīce? Interneta videokamera Pele Austi…"
click at [500, 363] on span "Austiņas ar mikrofonu" at bounding box center [506, 361] width 105 height 16
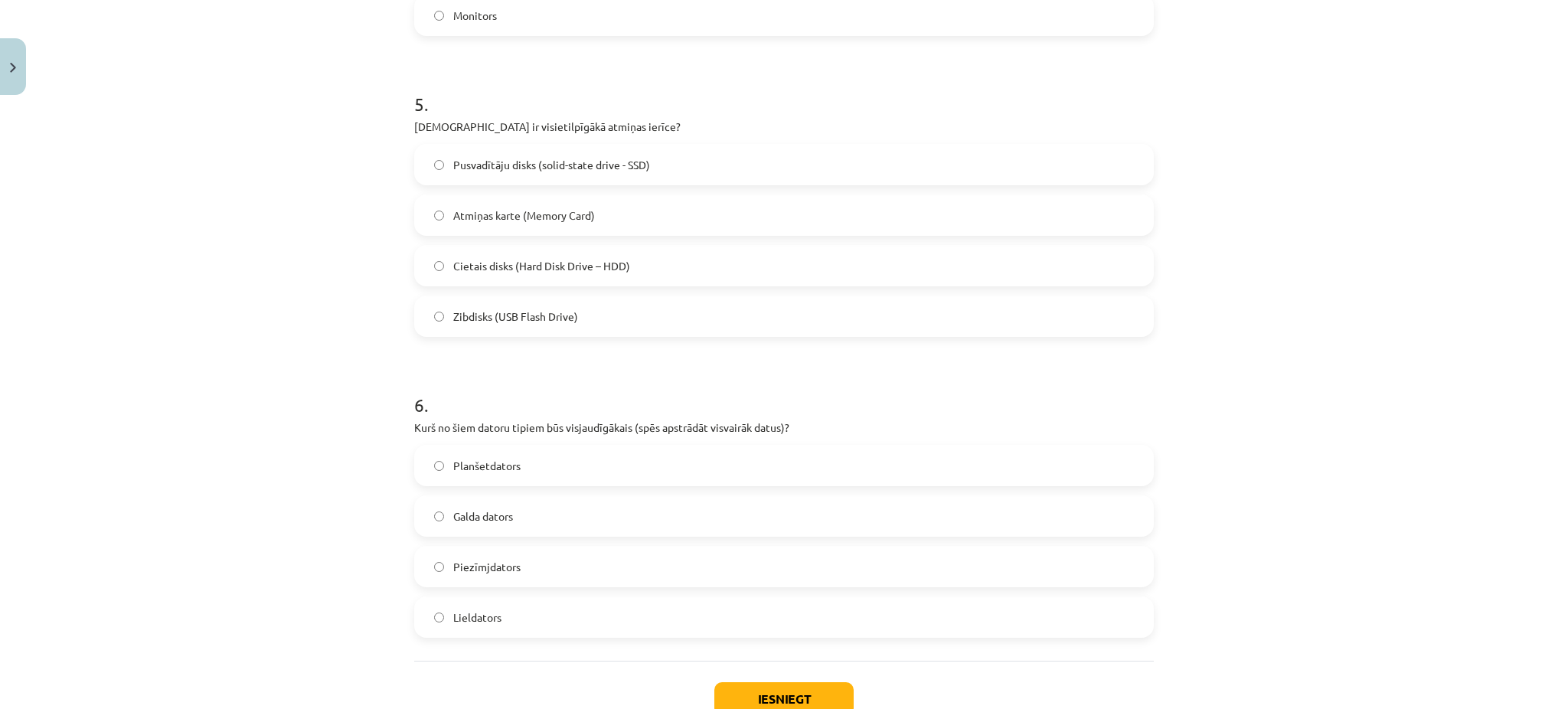
scroll to position [1441, 0]
drag, startPoint x: 394, startPoint y: 131, endPoint x: 581, endPoint y: 321, distance: 266.6
click at [581, 321] on div "Mācību tēma: Datorikas - 10. klases 1. ieskaites mācību materiāls #3 2. tēma – …" at bounding box center [784, 354] width 1568 height 709
click at [507, 255] on label "Cietais disks (Hard Disk Drive – HDD)" at bounding box center [784, 266] width 737 height 38
drag, startPoint x: 398, startPoint y: 425, endPoint x: 556, endPoint y: 604, distance: 238.8
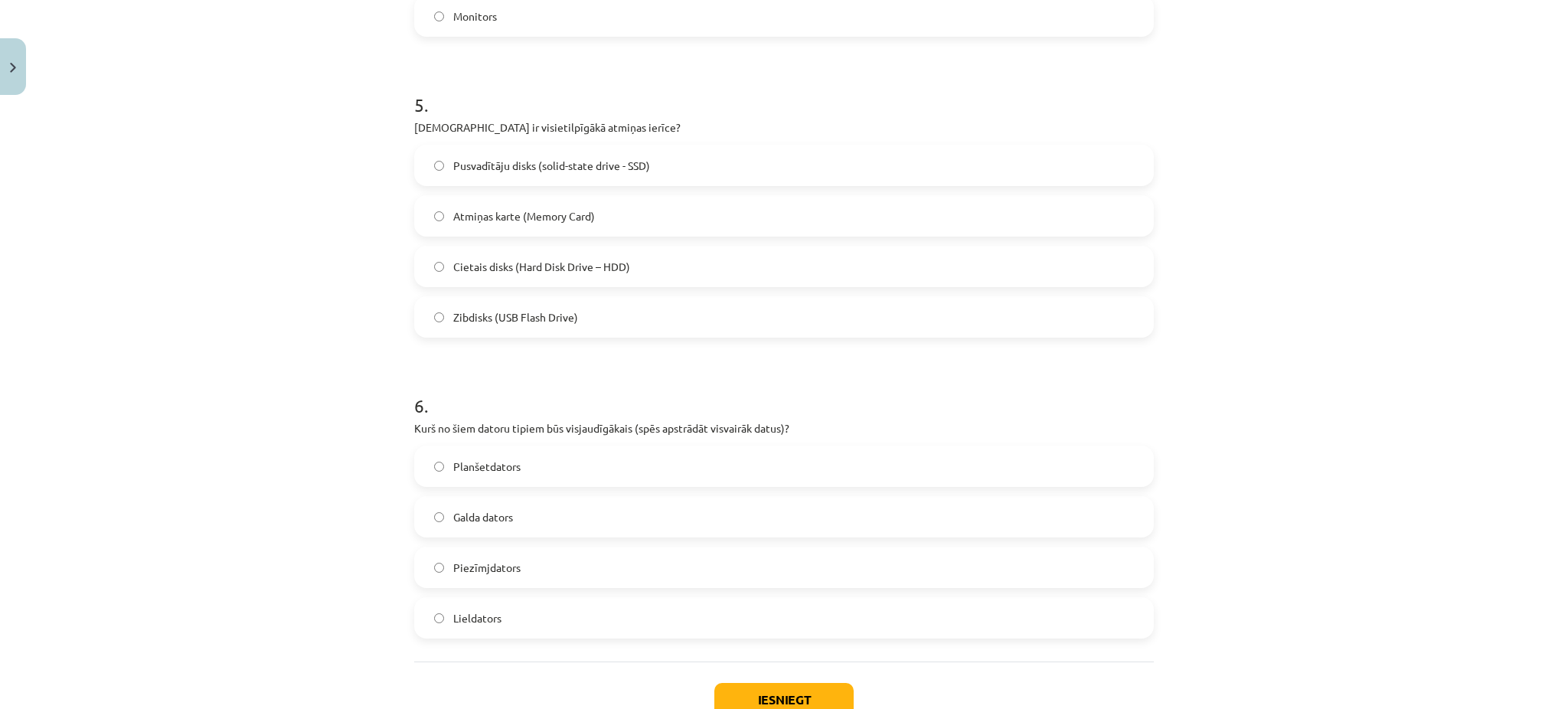
click at [515, 620] on label "Lieldators" at bounding box center [784, 618] width 737 height 38
click at [726, 693] on button "Iesniegt" at bounding box center [784, 699] width 140 height 34
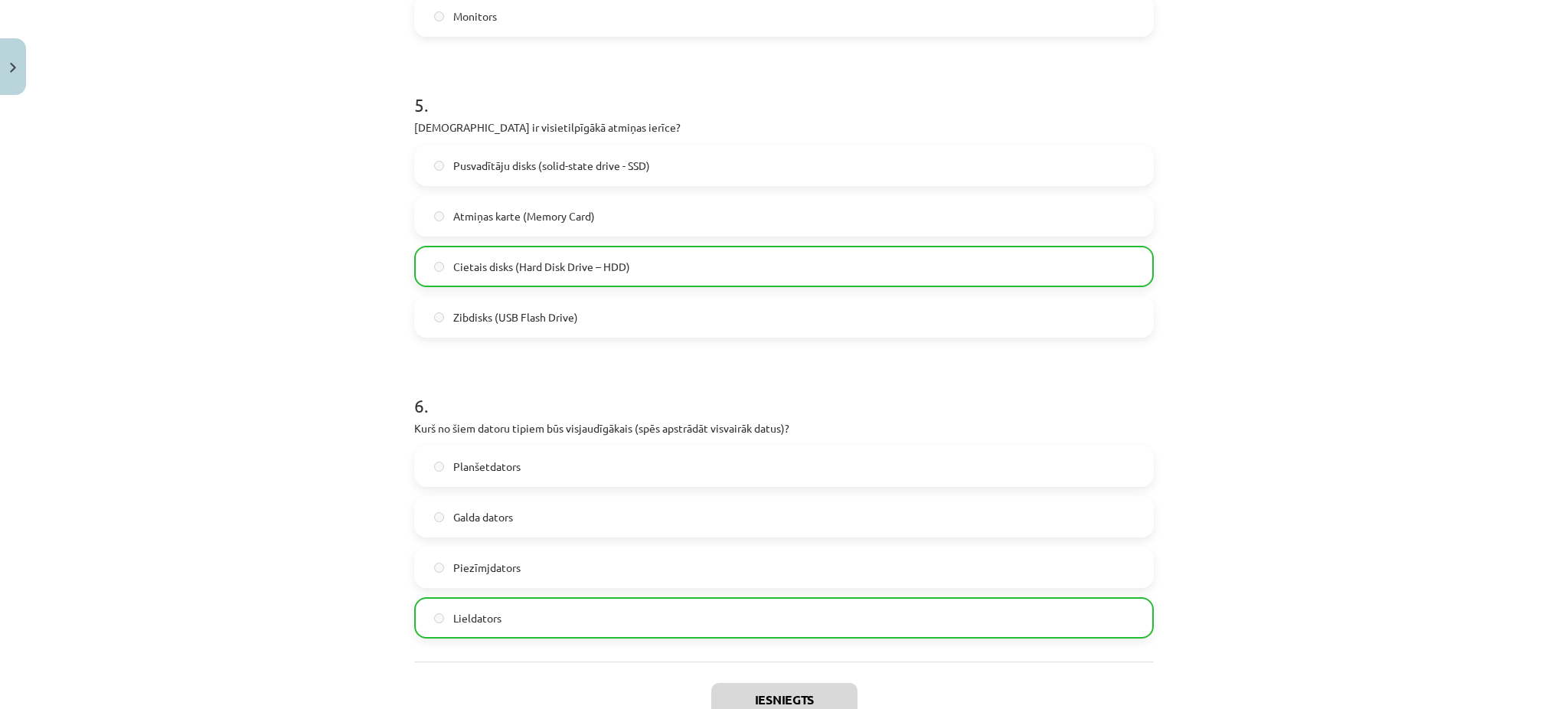
scroll to position [1597, 0]
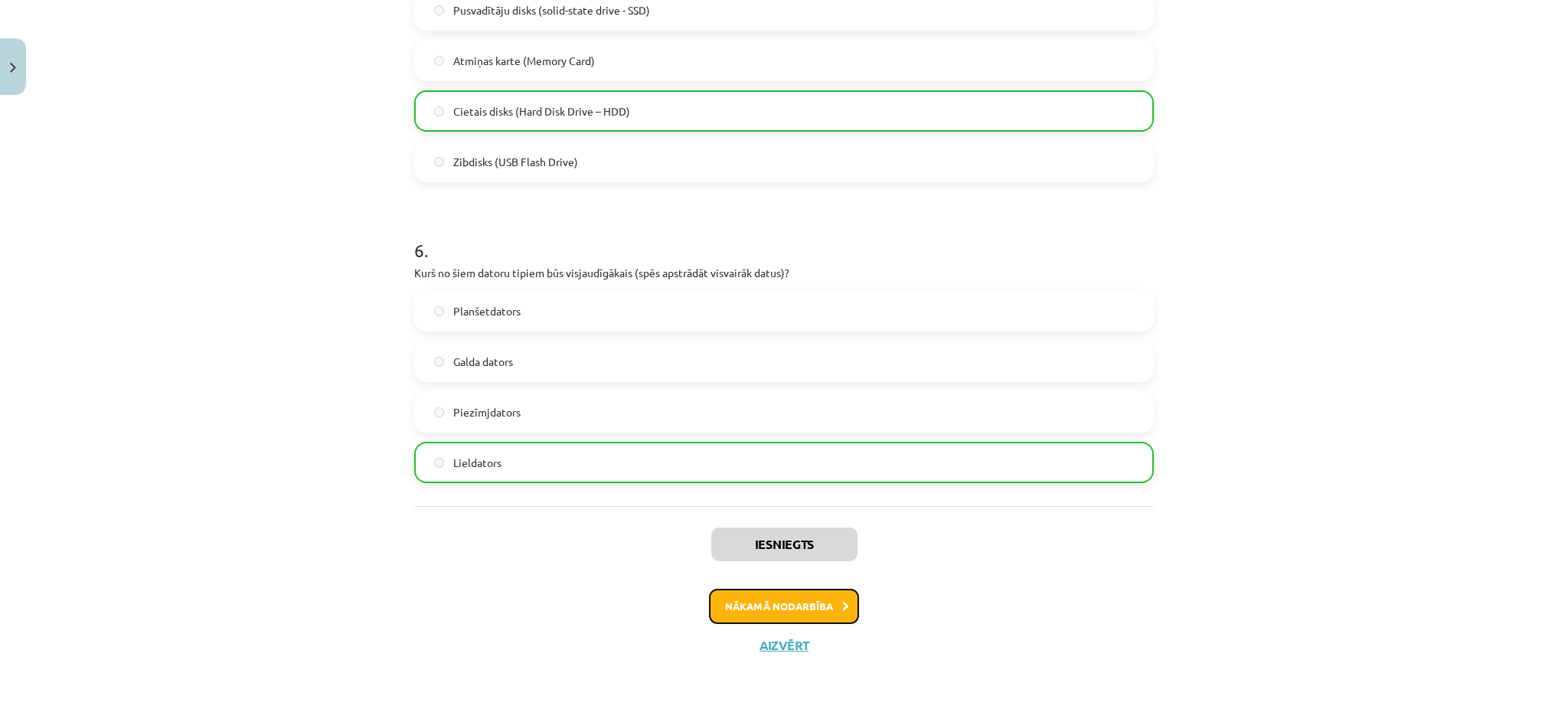
click at [782, 605] on button "Nākamā nodarbība" at bounding box center [784, 606] width 150 height 36
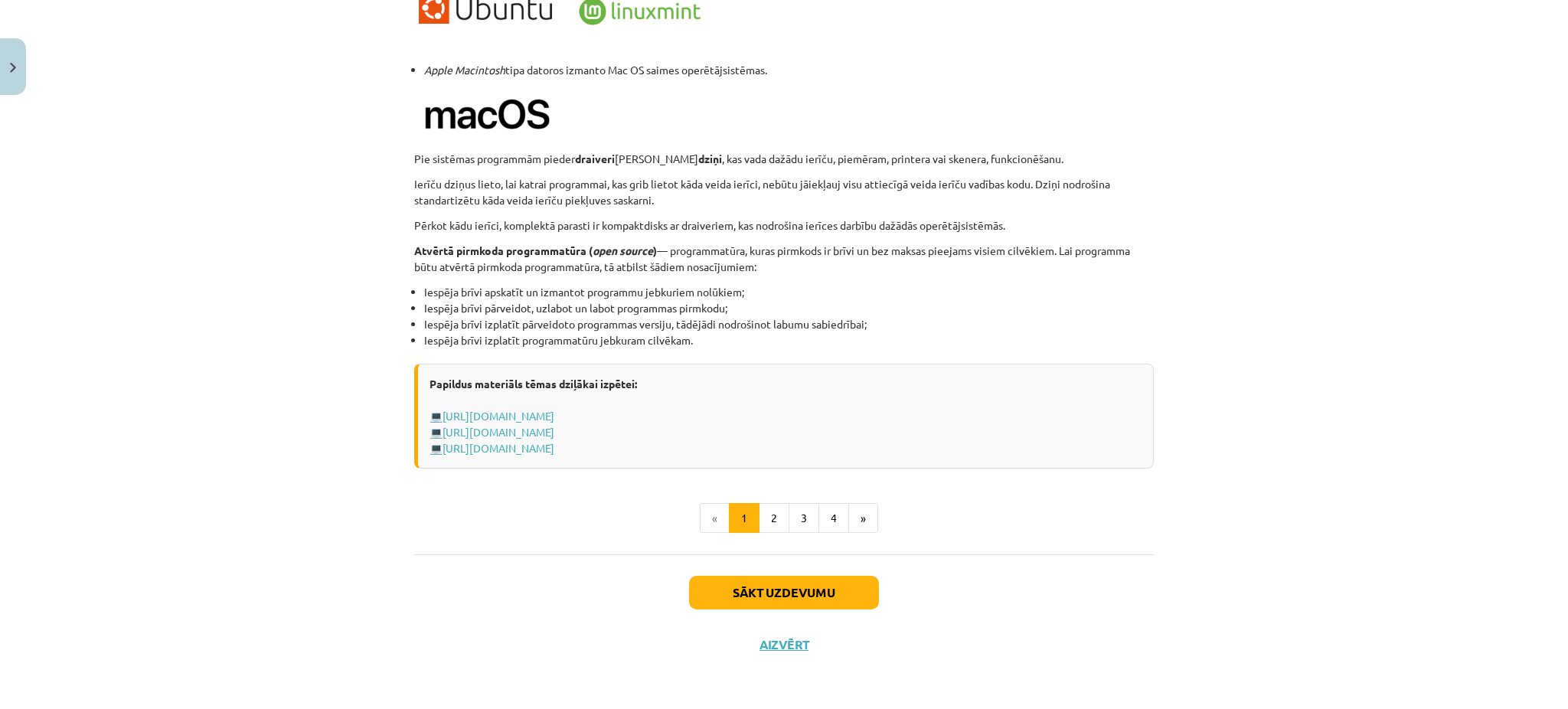
scroll to position [38, 0]
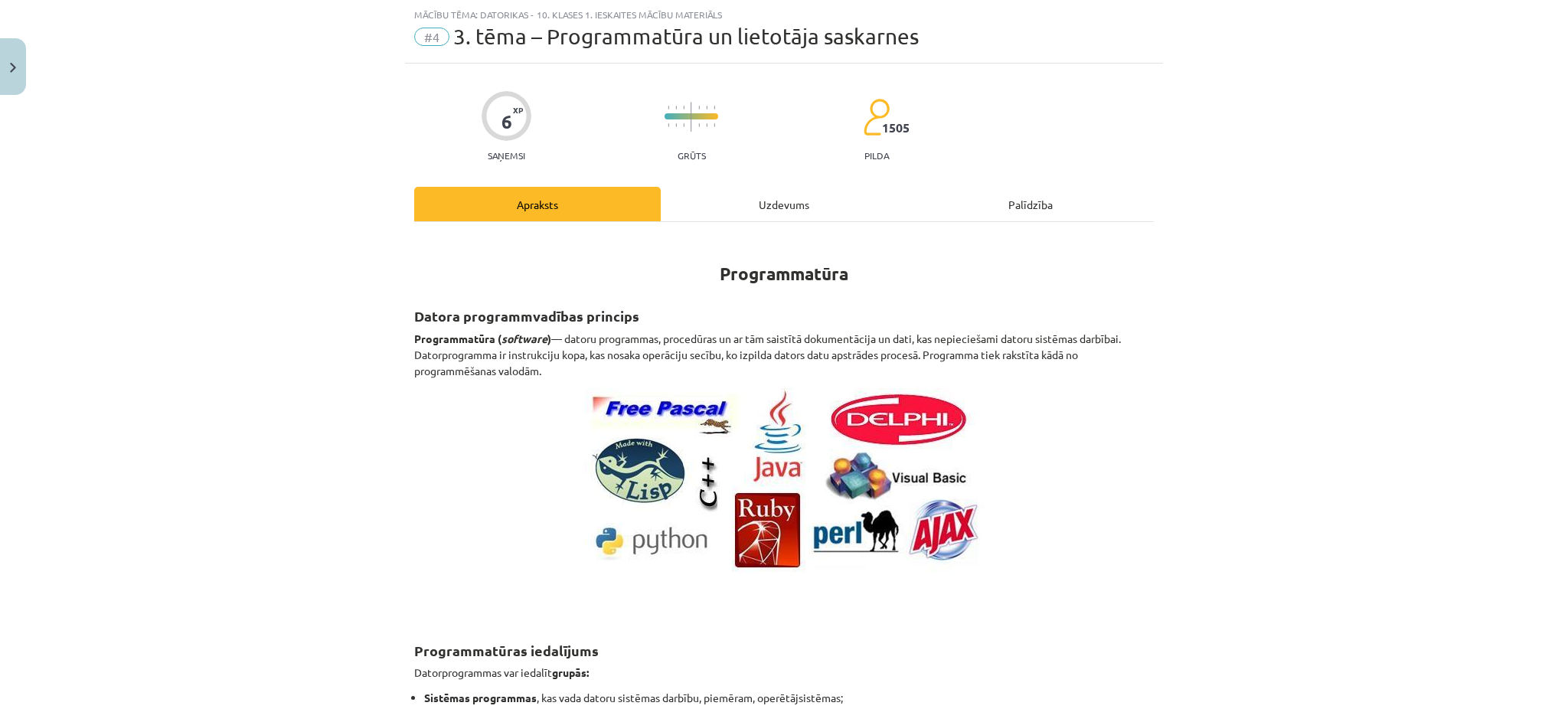
click at [745, 196] on div "Uzdevums" at bounding box center [784, 204] width 246 height 35
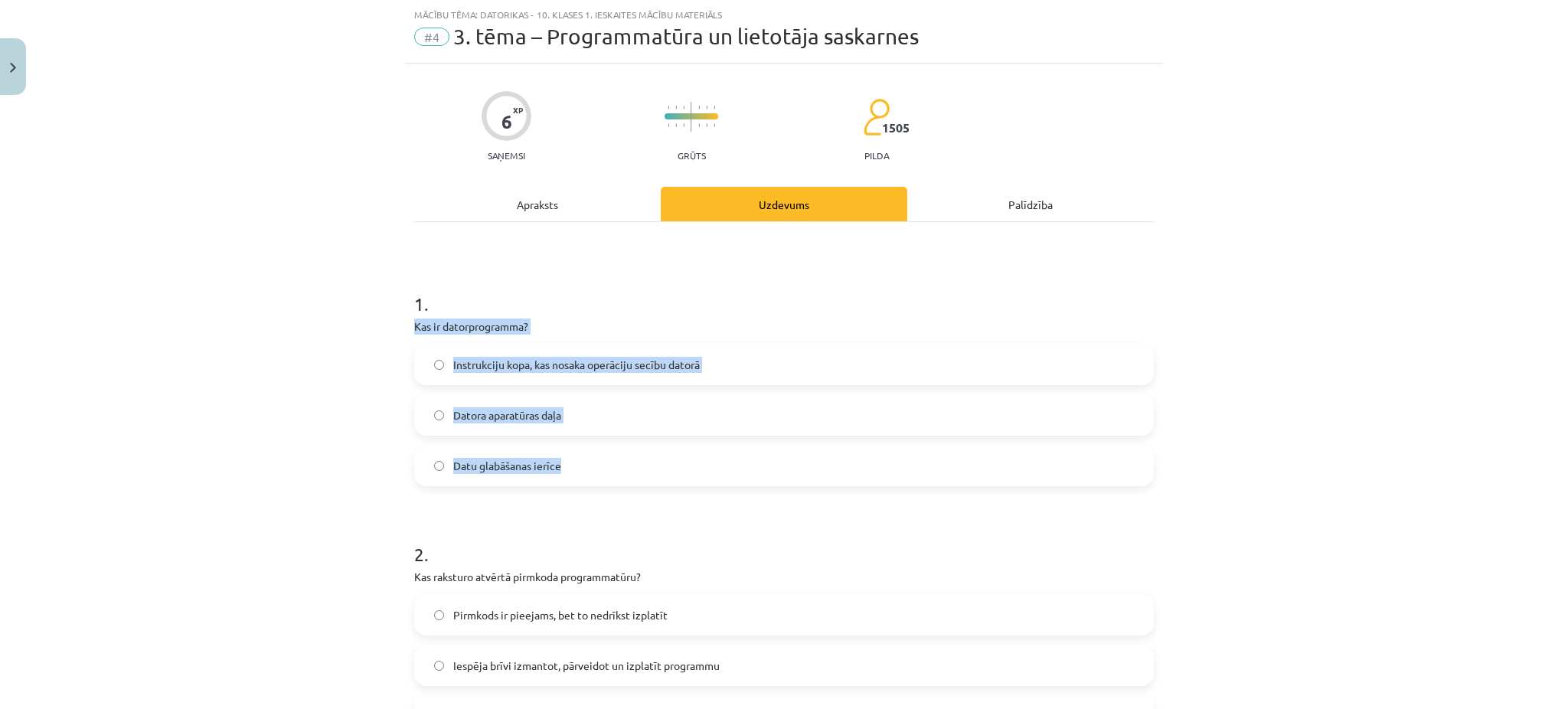
drag, startPoint x: 395, startPoint y: 329, endPoint x: 622, endPoint y: 453, distance: 258.7
click at [622, 453] on div "Mācību tēma: Datorikas - 10. klases 1. ieskaites mācību materiāls #4 3. tēma – …" at bounding box center [784, 354] width 1568 height 709
click at [463, 367] on span "Instrukciju kopa, kas nosaka operāciju secību datorā" at bounding box center [577, 365] width 246 height 16
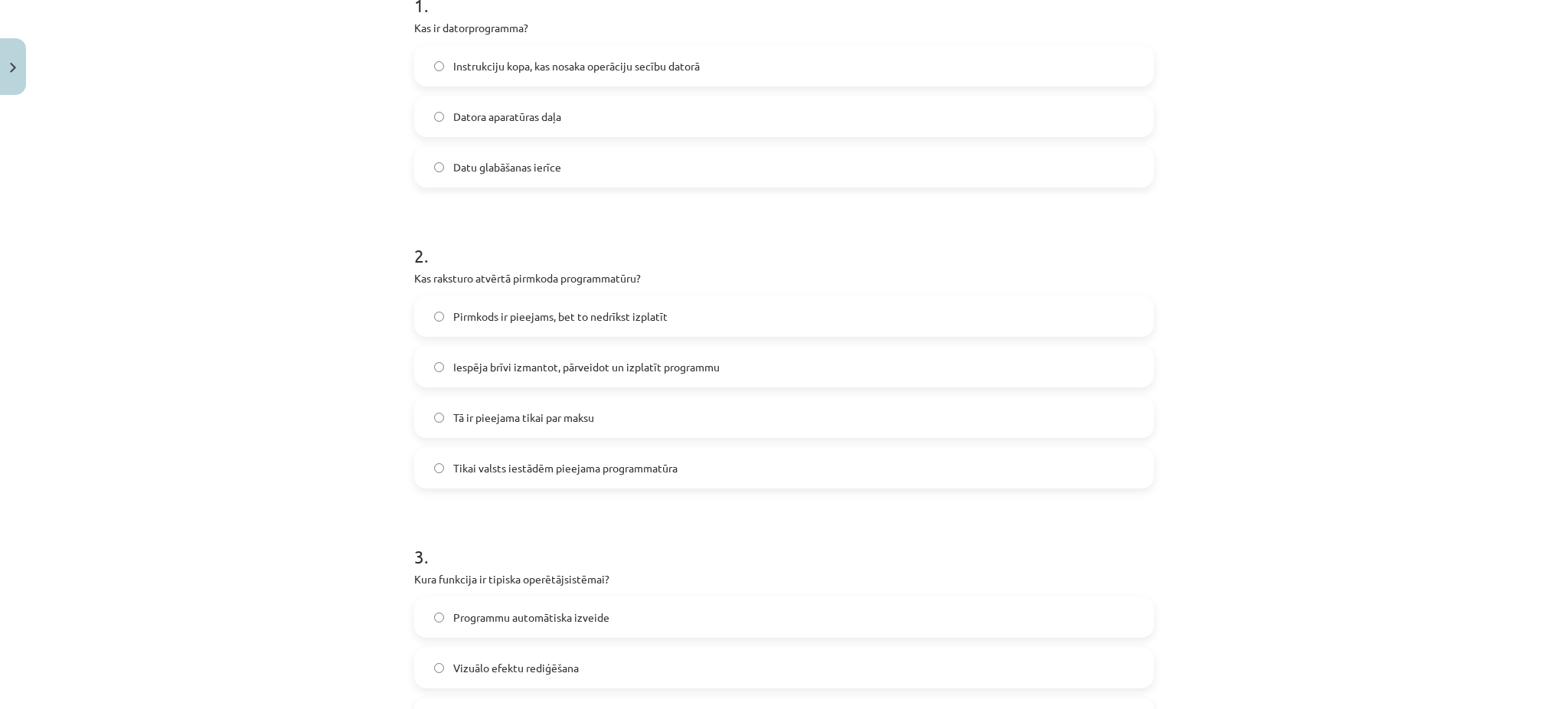
scroll to position [339, 0]
drag, startPoint x: 390, startPoint y: 280, endPoint x: 688, endPoint y: 472, distance: 354.5
click at [688, 472] on div "Mācību tēma: Datorikas - 10. klases 1. ieskaites mācību materiāls #4 3. tēma – …" at bounding box center [784, 354] width 1568 height 709
click at [496, 369] on span "Iespēja brīvi izmantot, pārveidot un izplatīt programmu" at bounding box center [587, 366] width 267 height 16
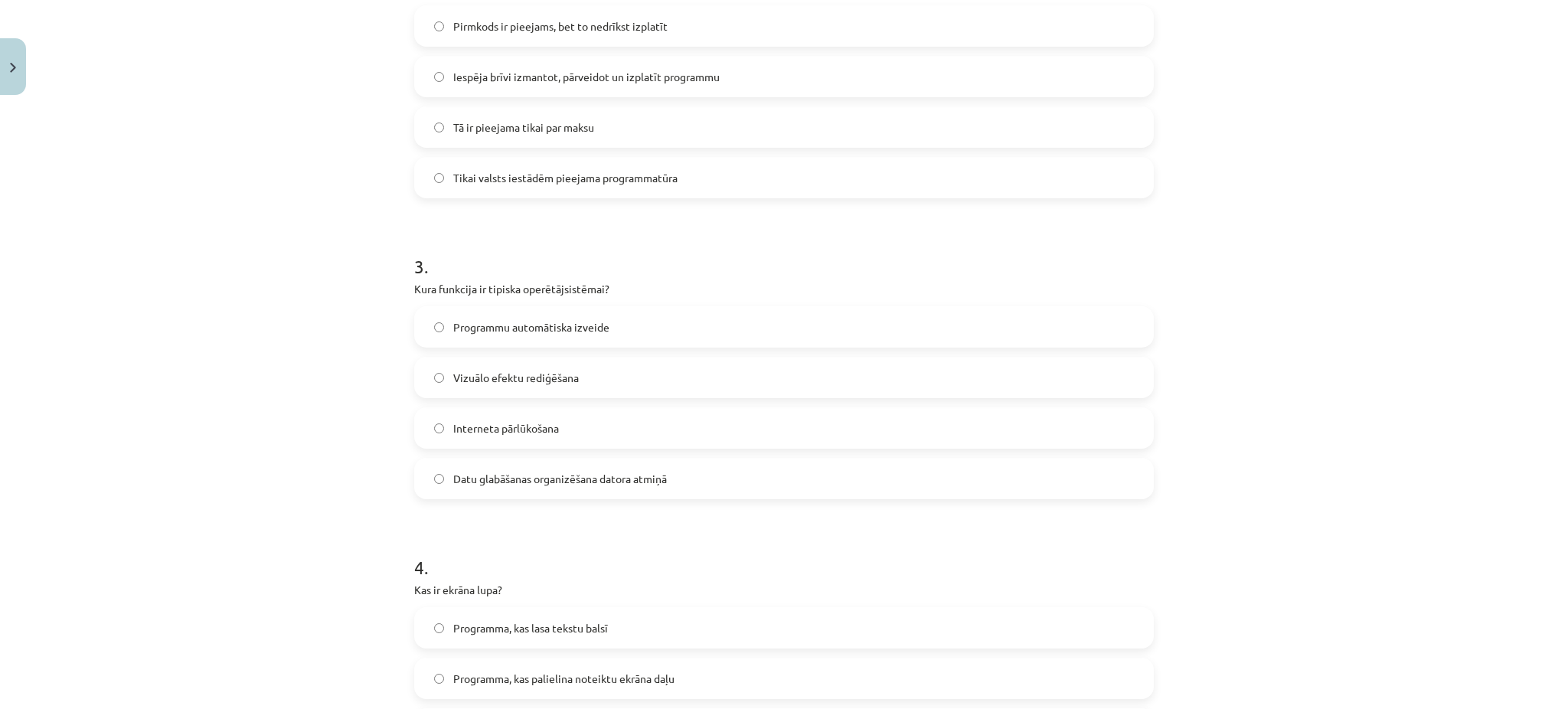
scroll to position [629, 0]
drag, startPoint x: 397, startPoint y: 281, endPoint x: 706, endPoint y: 464, distance: 359.1
click at [706, 464] on div "Mācību tēma: Datorikas - 10. klases 1. ieskaites mācību materiāls #4 3. tēma – …" at bounding box center [784, 354] width 1568 height 709
click at [503, 474] on span "Datu glabāšanas organizēšana datora atmiņā" at bounding box center [560, 477] width 214 height 16
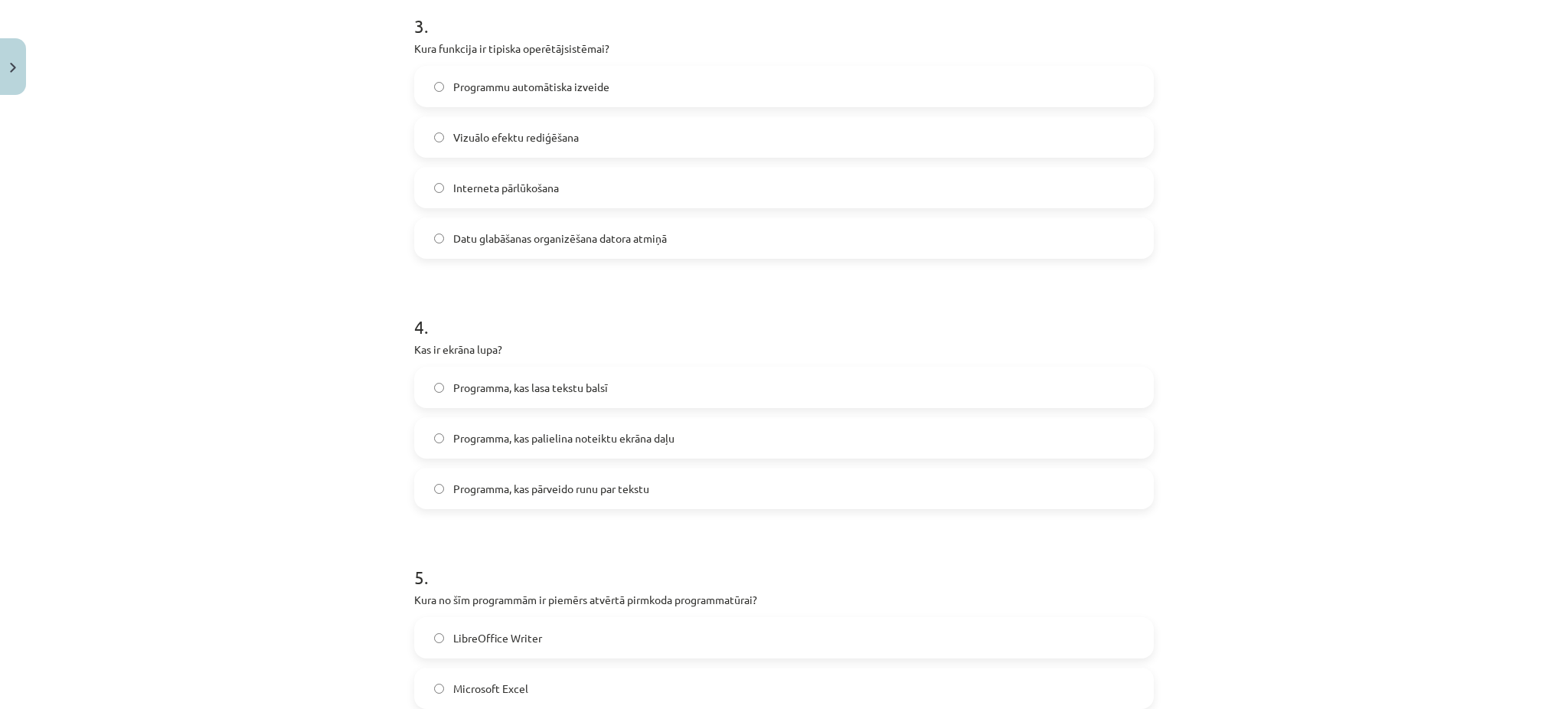
scroll to position [899, 0]
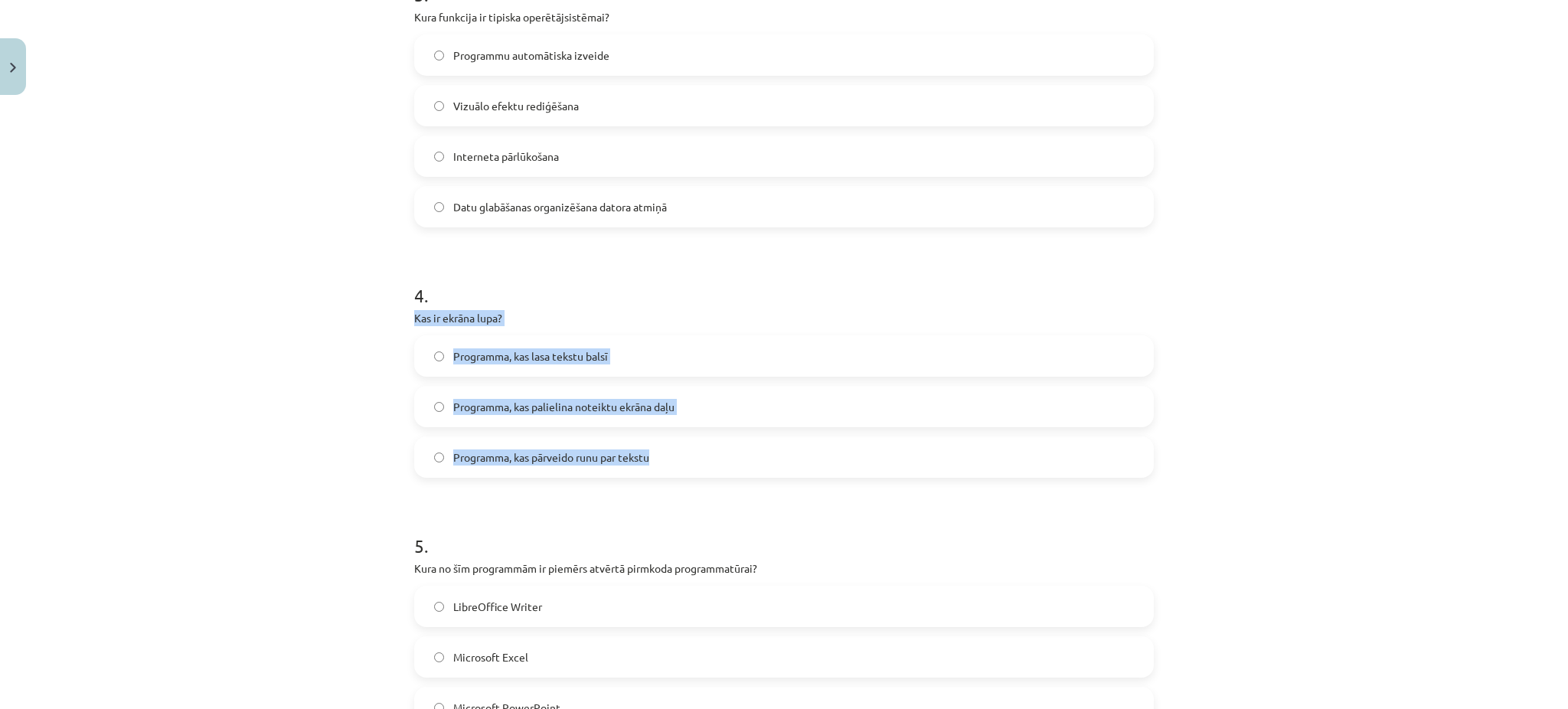
drag, startPoint x: 397, startPoint y: 319, endPoint x: 650, endPoint y: 464, distance: 291.6
click at [650, 464] on div "6 XP Saņemsi Grūts 1505 pilda Apraksts Uzdevums Palīdzība 1 . Kas ir datorprogr…" at bounding box center [784, 211] width 758 height 2016
click at [483, 399] on span "Programma, kas palielina noteiktu ekrāna daļu" at bounding box center [564, 407] width 221 height 16
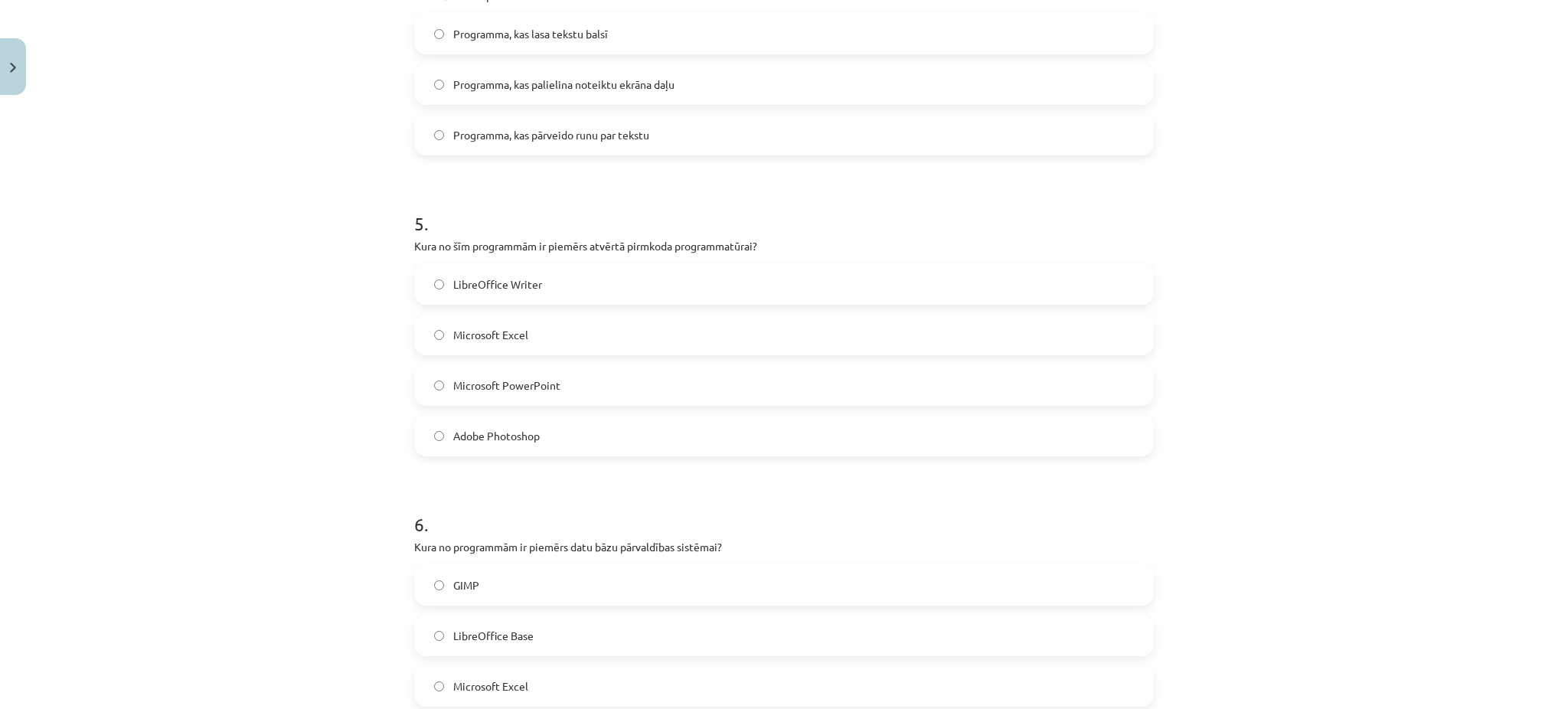
scroll to position [1222, 0]
drag, startPoint x: 402, startPoint y: 243, endPoint x: 565, endPoint y: 438, distance: 254.2
click at [520, 276] on span "LibreOffice Writer" at bounding box center [497, 284] width 89 height 16
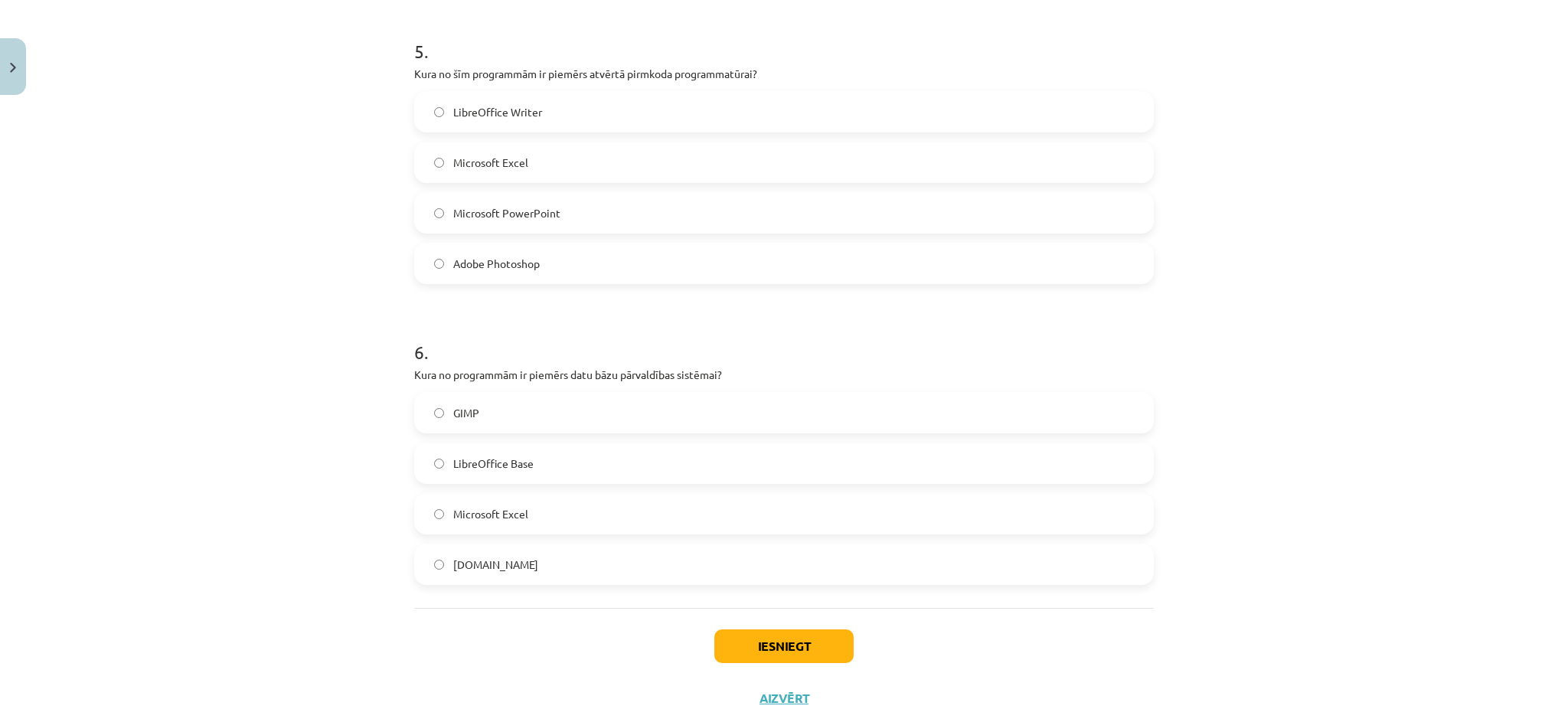
scroll to position [1446, 0]
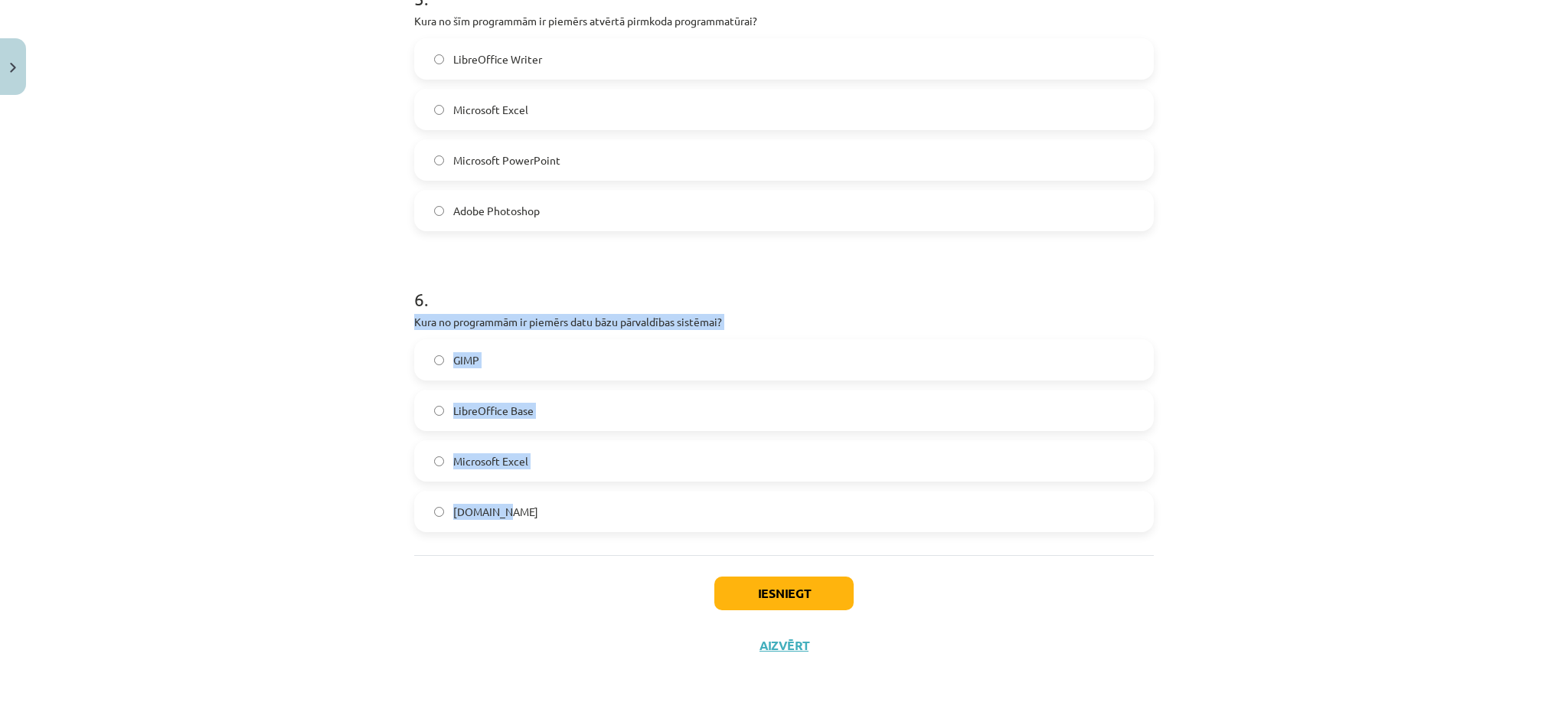
drag, startPoint x: 390, startPoint y: 319, endPoint x: 567, endPoint y: 490, distance: 246.1
click at [567, 490] on div "Mācību tēma: Datorikas - 10. klases 1. ieskaites mācību materiāls #4 3. tēma – …" at bounding box center [784, 354] width 1568 height 709
click at [552, 392] on label "LibreOffice Base" at bounding box center [784, 411] width 737 height 38
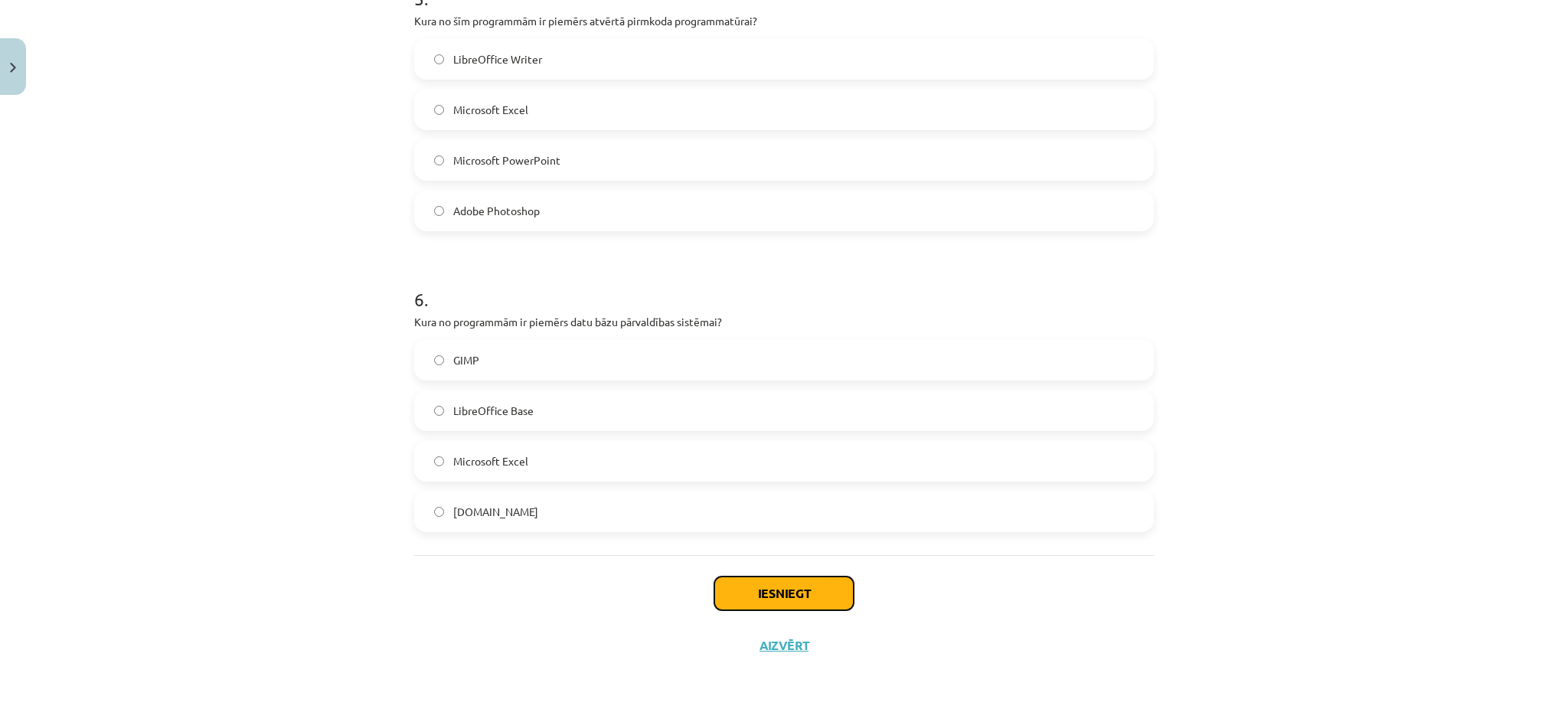
click at [727, 593] on button "Iesniegt" at bounding box center [784, 593] width 140 height 34
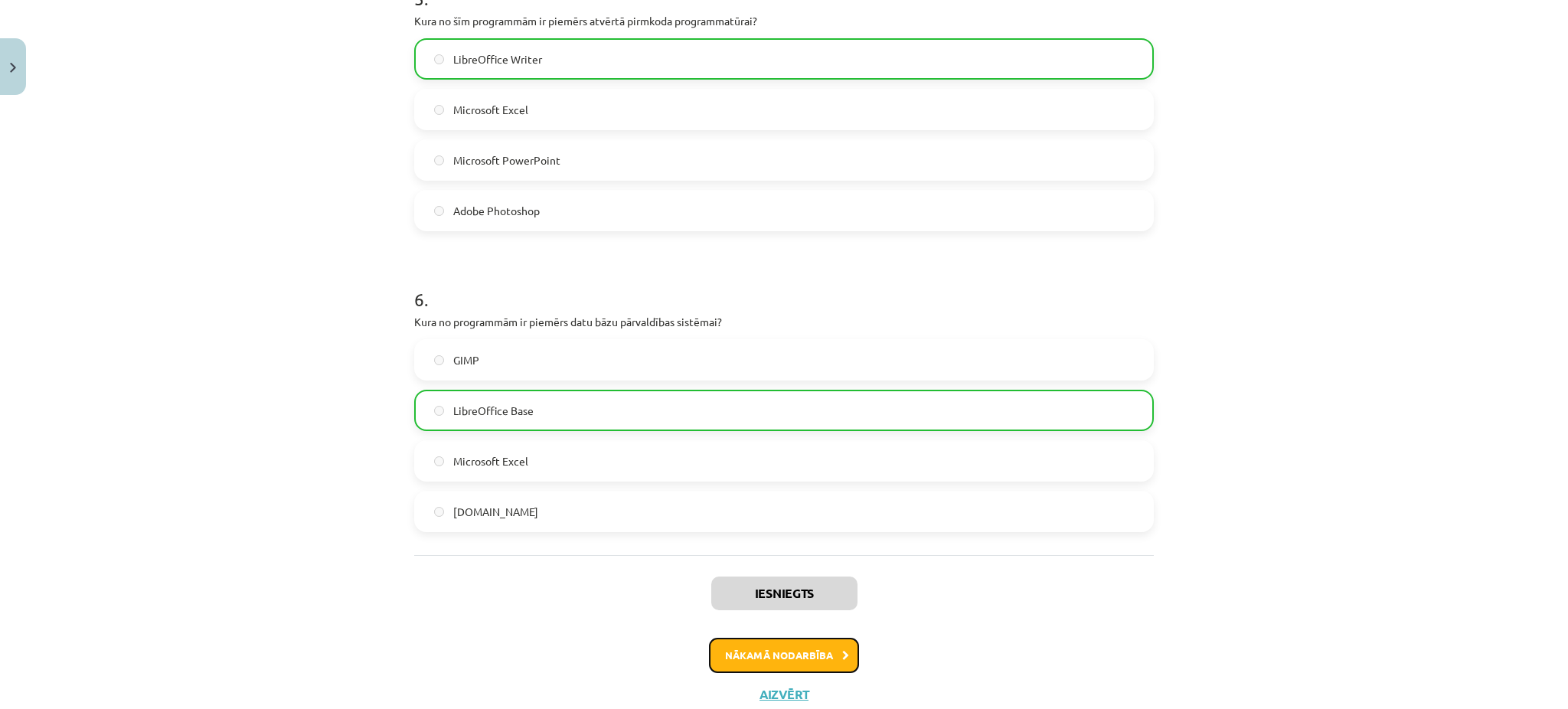
click at [766, 664] on button "Nākamā nodarbība" at bounding box center [784, 655] width 150 height 36
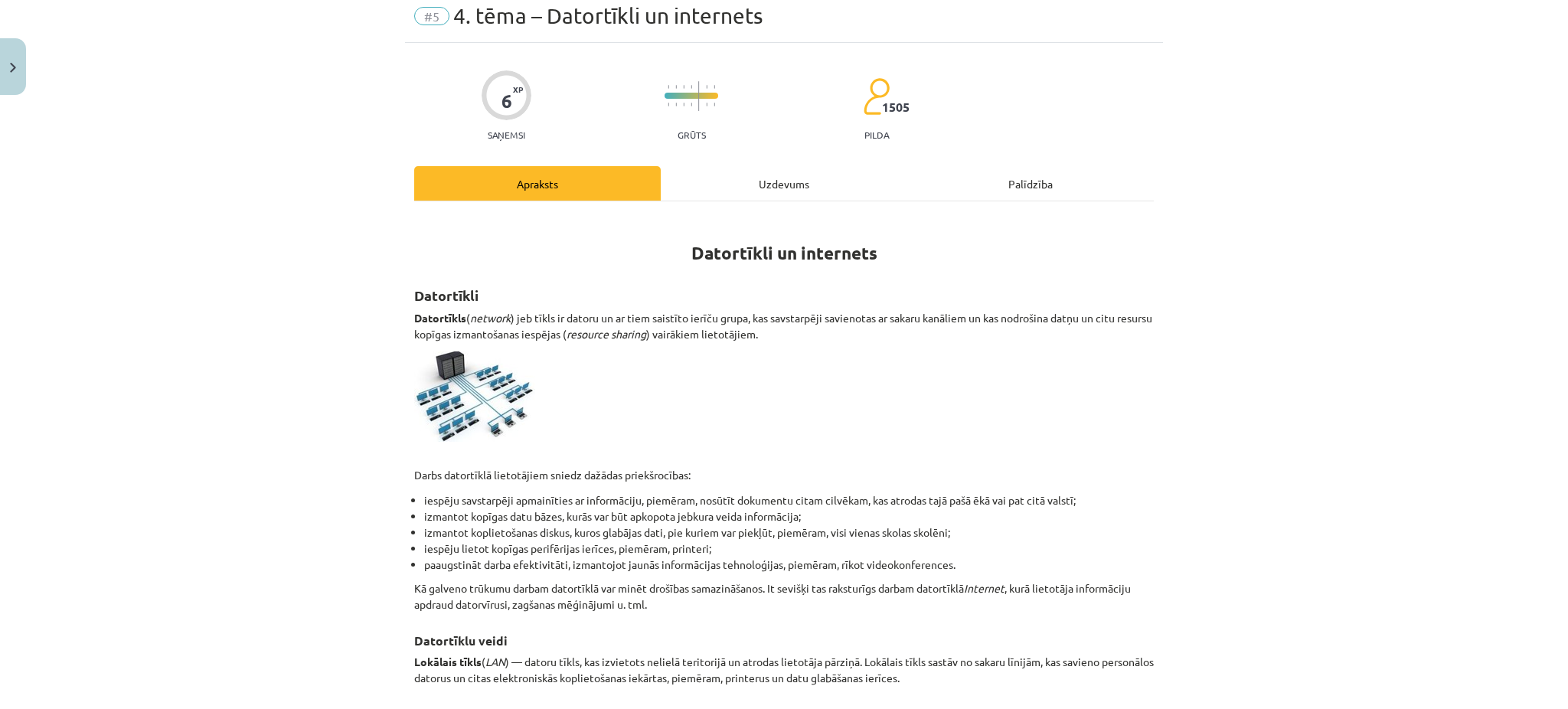
scroll to position [58, 0]
click at [768, 188] on div "Uzdevums" at bounding box center [784, 184] width 246 height 35
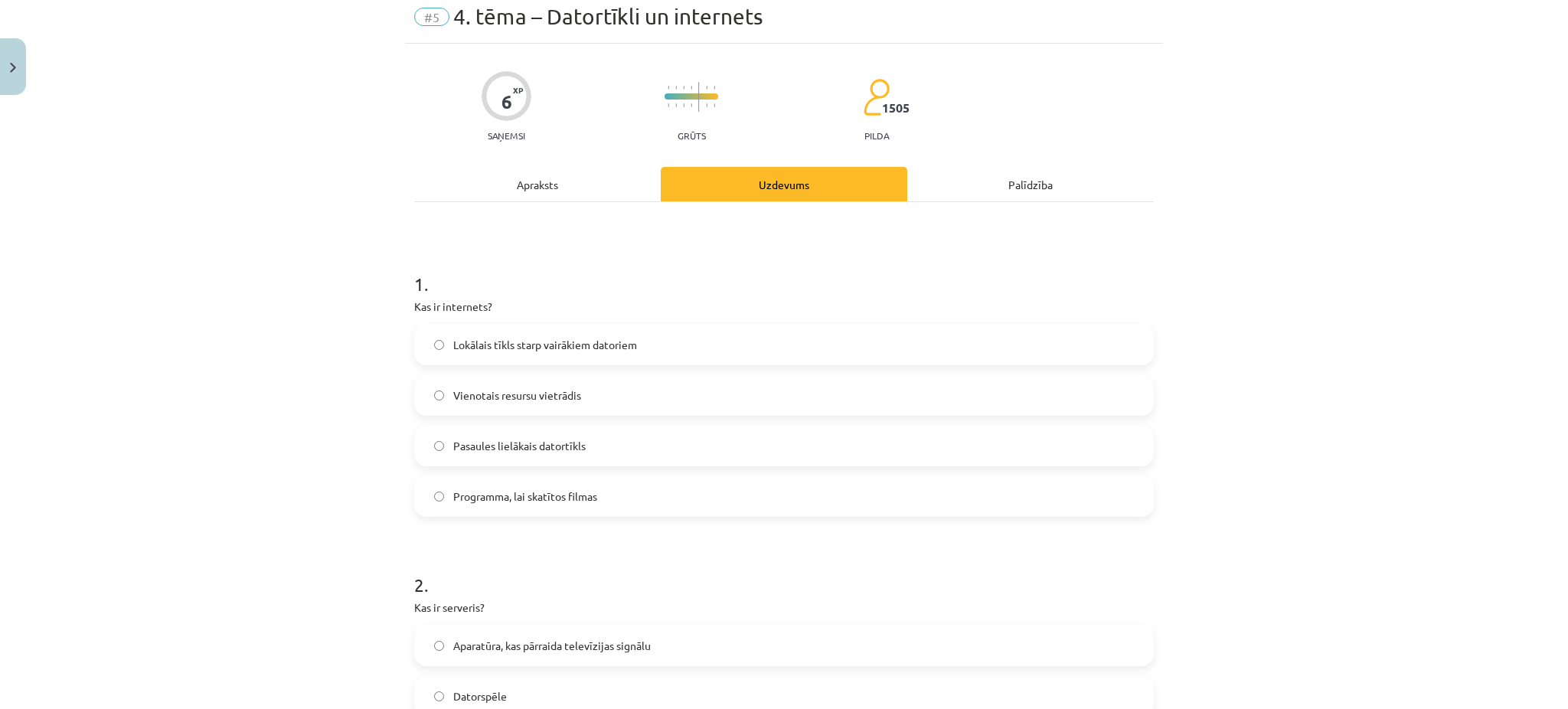
scroll to position [38, 0]
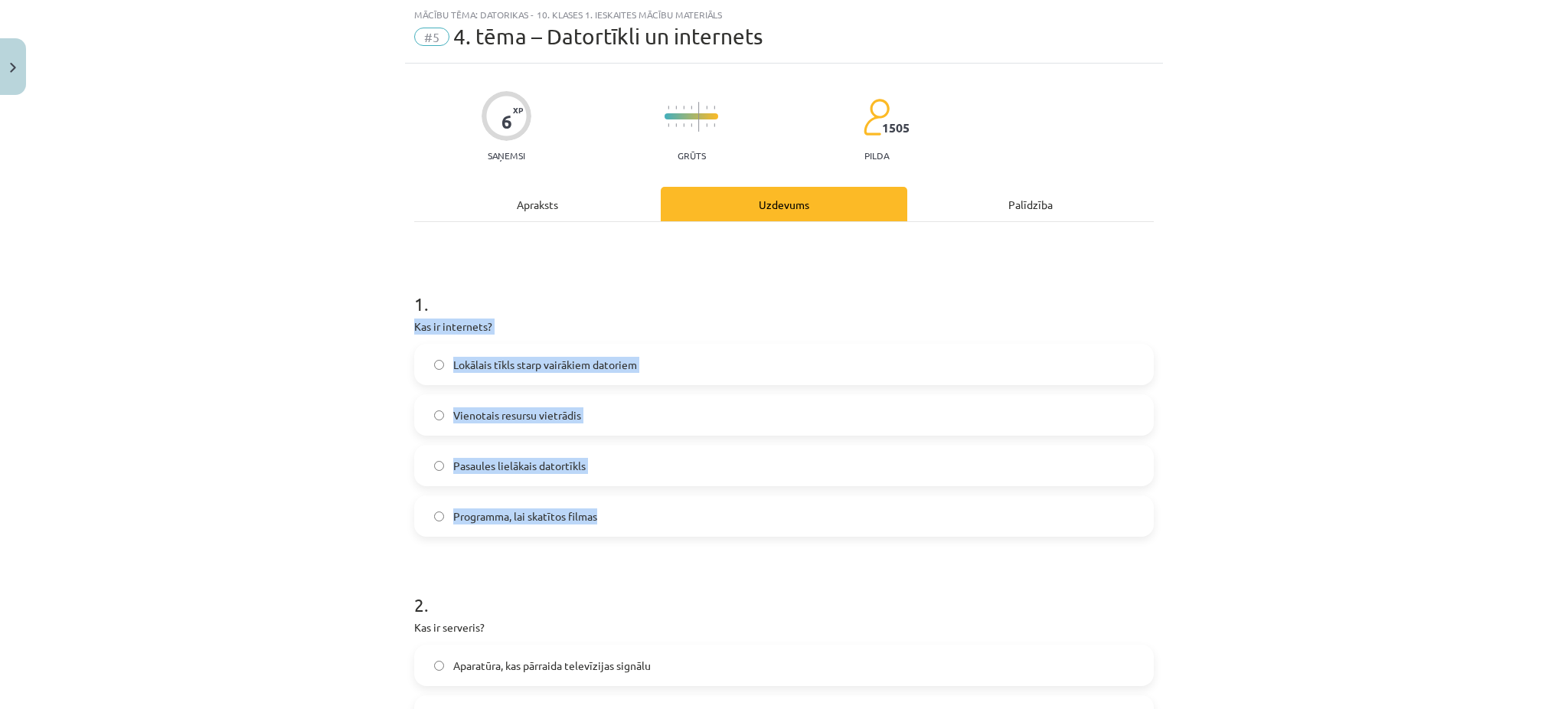
drag, startPoint x: 397, startPoint y: 321, endPoint x: 630, endPoint y: 493, distance: 289.6
click at [511, 459] on span "Pasaules lielākais datortīkls" at bounding box center [519, 466] width 132 height 16
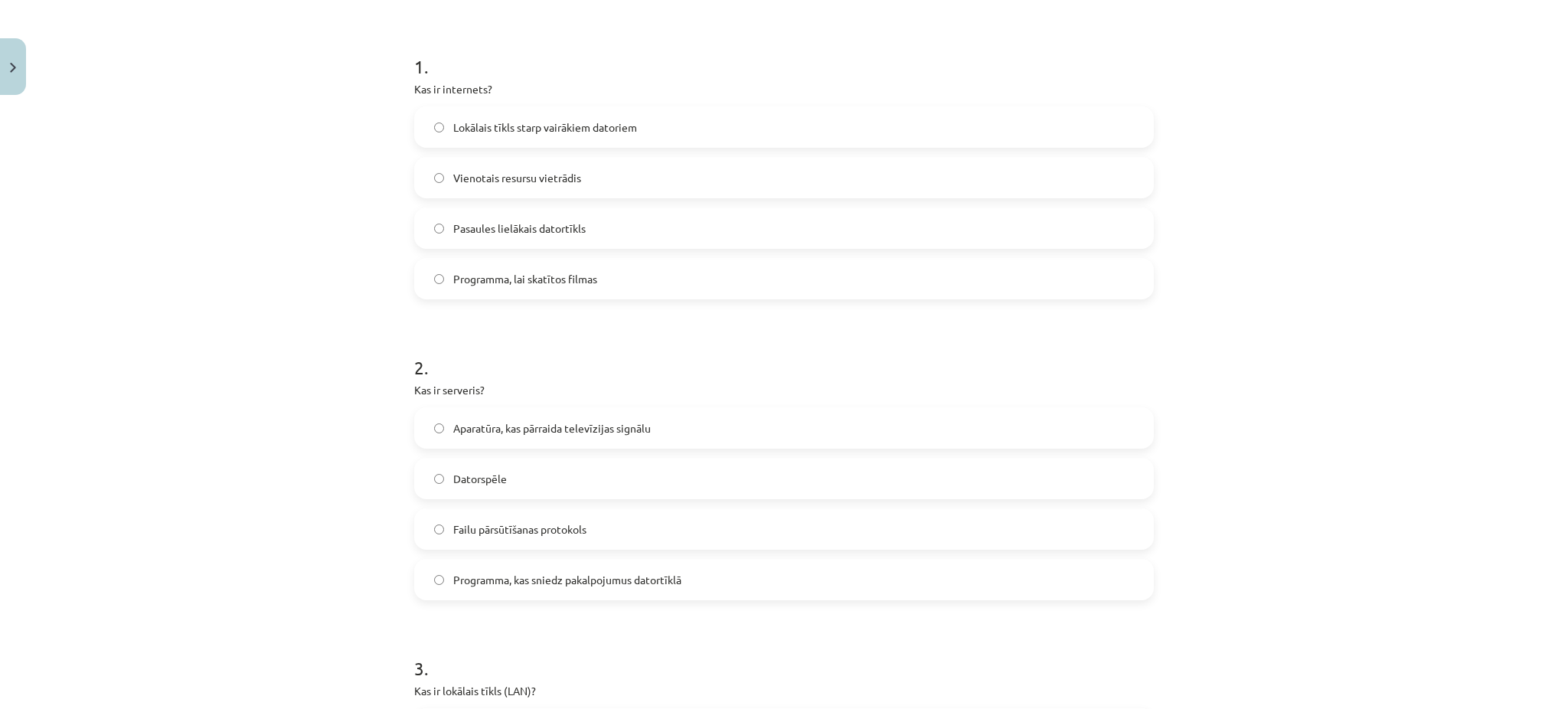
scroll to position [278, 0]
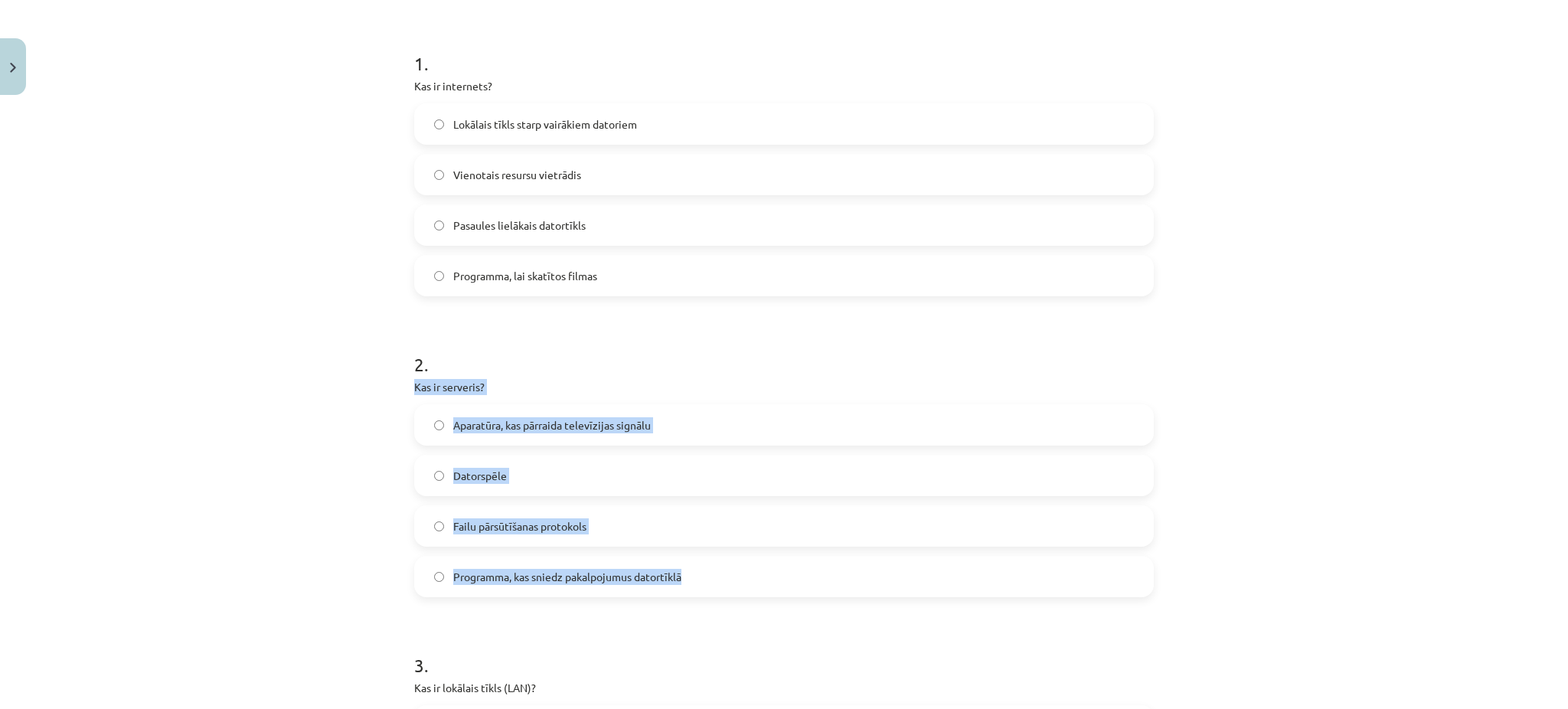
drag, startPoint x: 405, startPoint y: 384, endPoint x: 679, endPoint y: 568, distance: 330.0
click at [530, 583] on span "Programma, kas sniedz pakalpojumus datortīklā" at bounding box center [568, 577] width 228 height 16
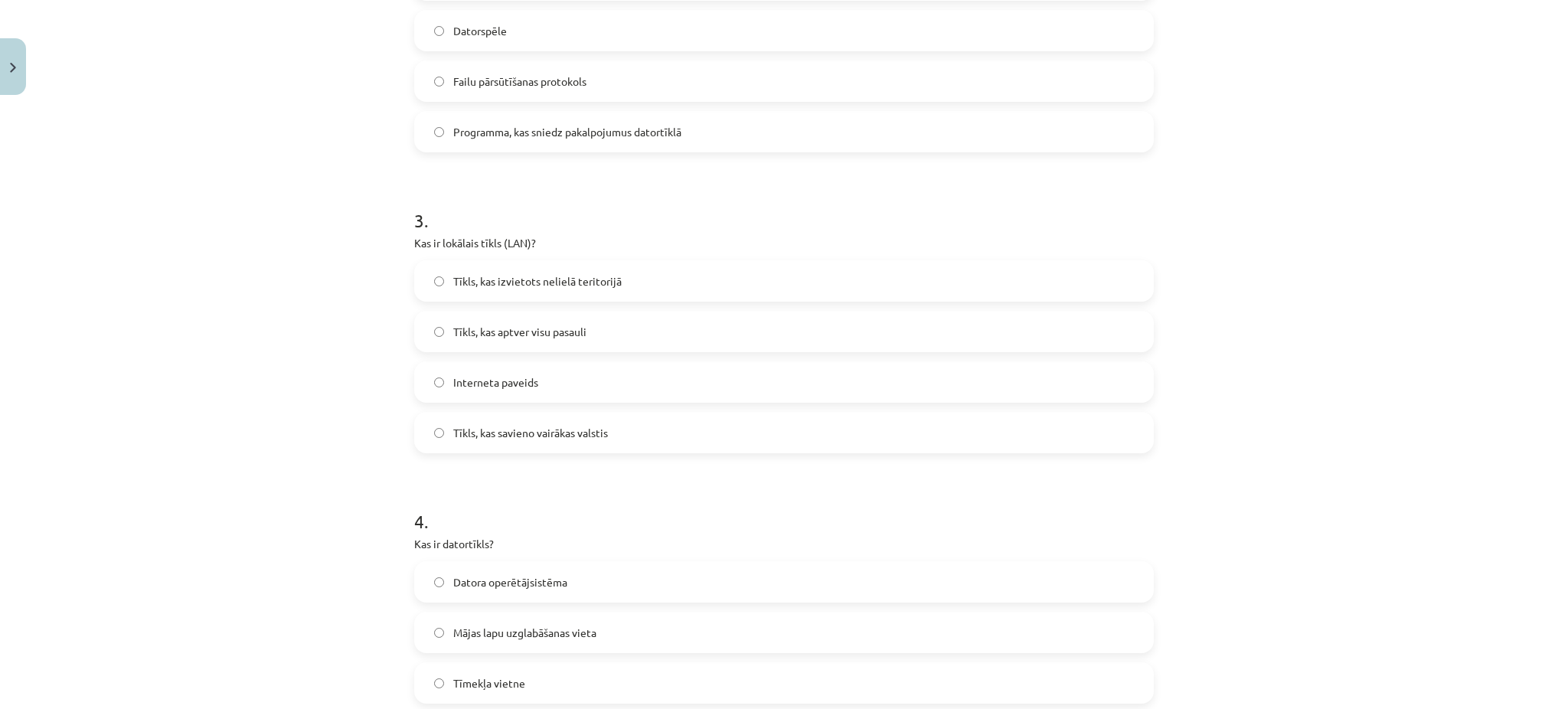
scroll to position [728, 0]
drag, startPoint x: 410, startPoint y: 245, endPoint x: 391, endPoint y: 248, distance: 19.2
click at [391, 248] on div "Mācību tēma: Datorikas - 10. klases 1. ieskaites mācību materiāls #5 4. tēma – …" at bounding box center [784, 354] width 1568 height 709
drag, startPoint x: 391, startPoint y: 248, endPoint x: 498, endPoint y: 275, distance: 110.4
click at [498, 275] on div "Mācību tēma: Datorikas - 10. klases 1. ieskaites mācību materiāls #5 4. tēma – …" at bounding box center [784, 354] width 1568 height 709
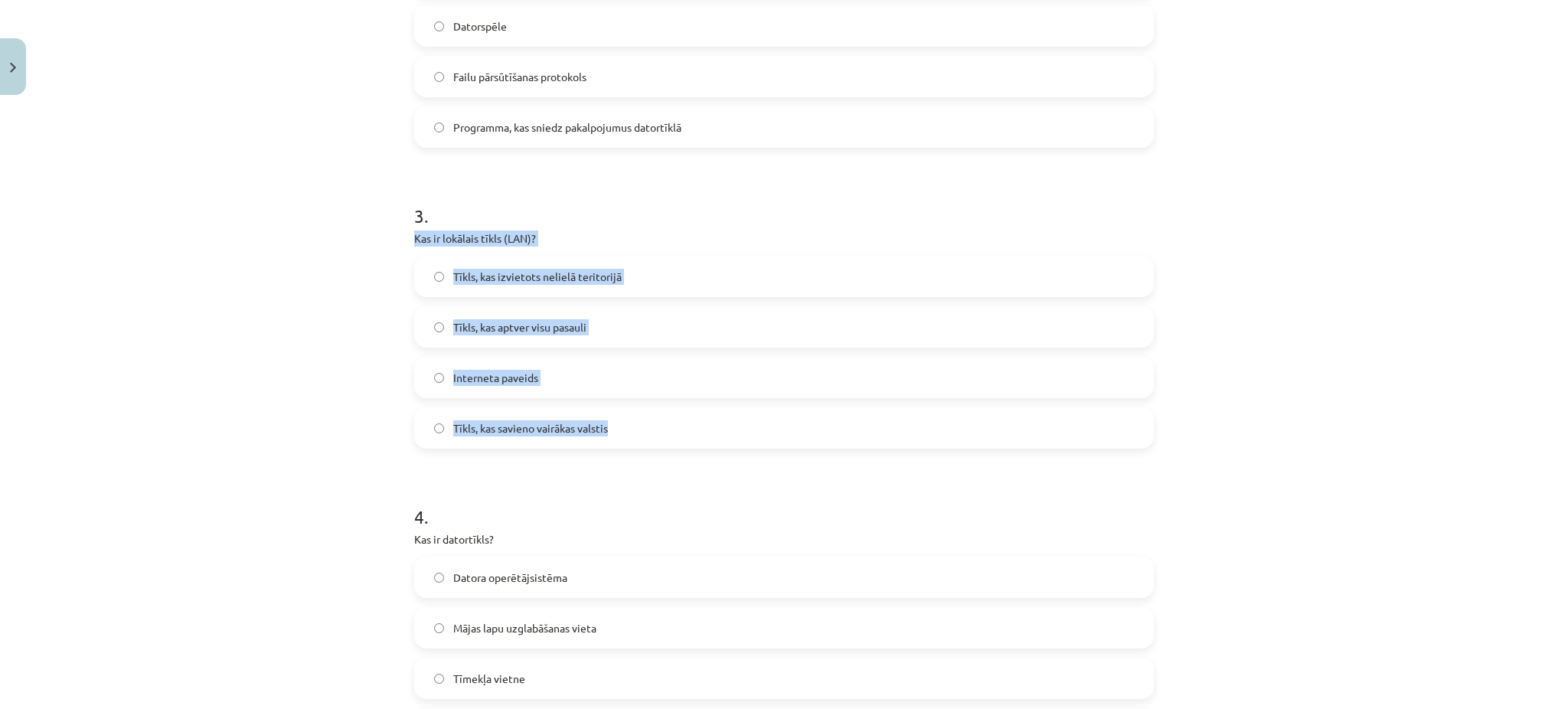
drag, startPoint x: 402, startPoint y: 235, endPoint x: 680, endPoint y: 422, distance: 335.0
click at [680, 422] on div "6 XP Saņemsi Grūts 1505 pilda Apraksts Uzdevums Palīdzība 1 . Kas ir internets?…" at bounding box center [784, 433] width 758 height 2117
click at [470, 264] on label "Tīkls, kas izvietots nelielā teritorijā" at bounding box center [784, 276] width 737 height 38
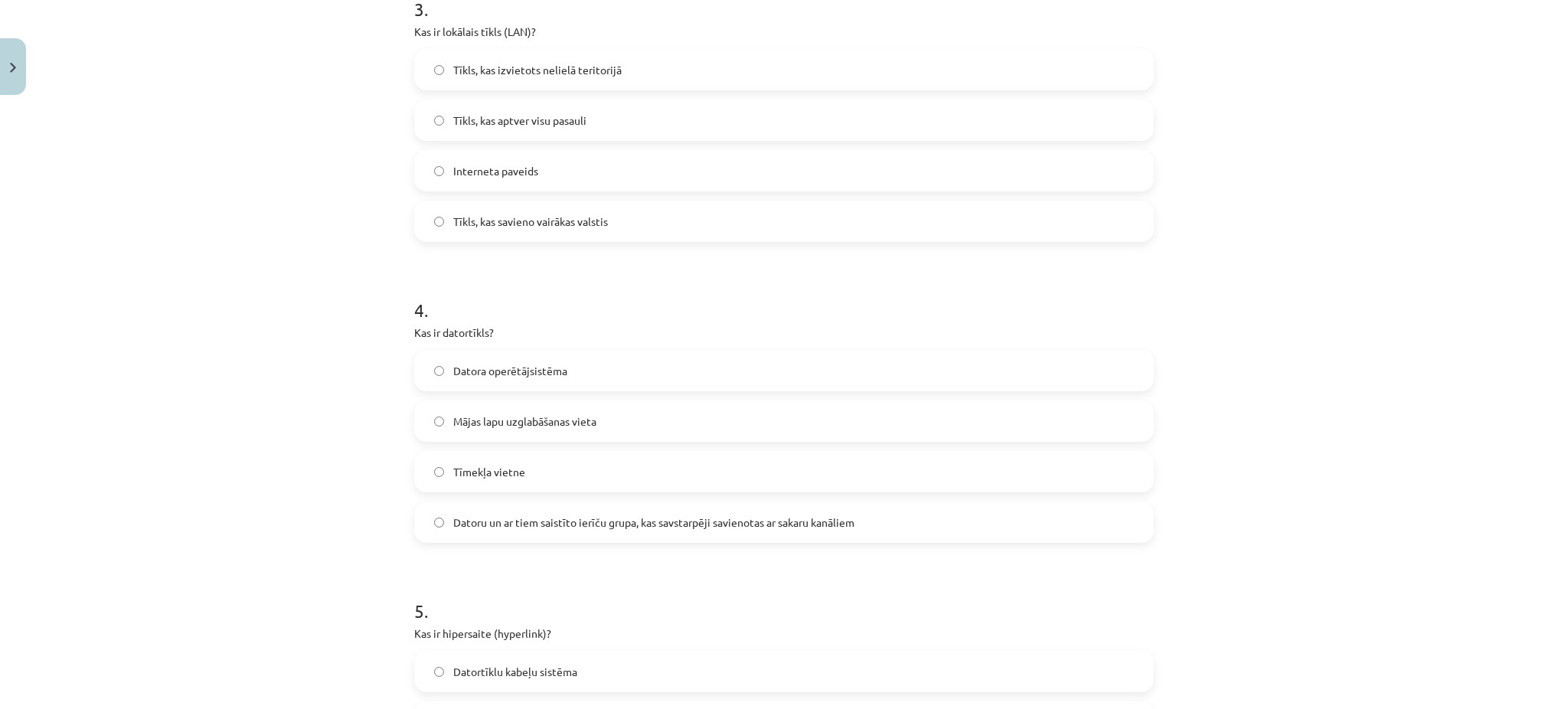
scroll to position [1049, 0]
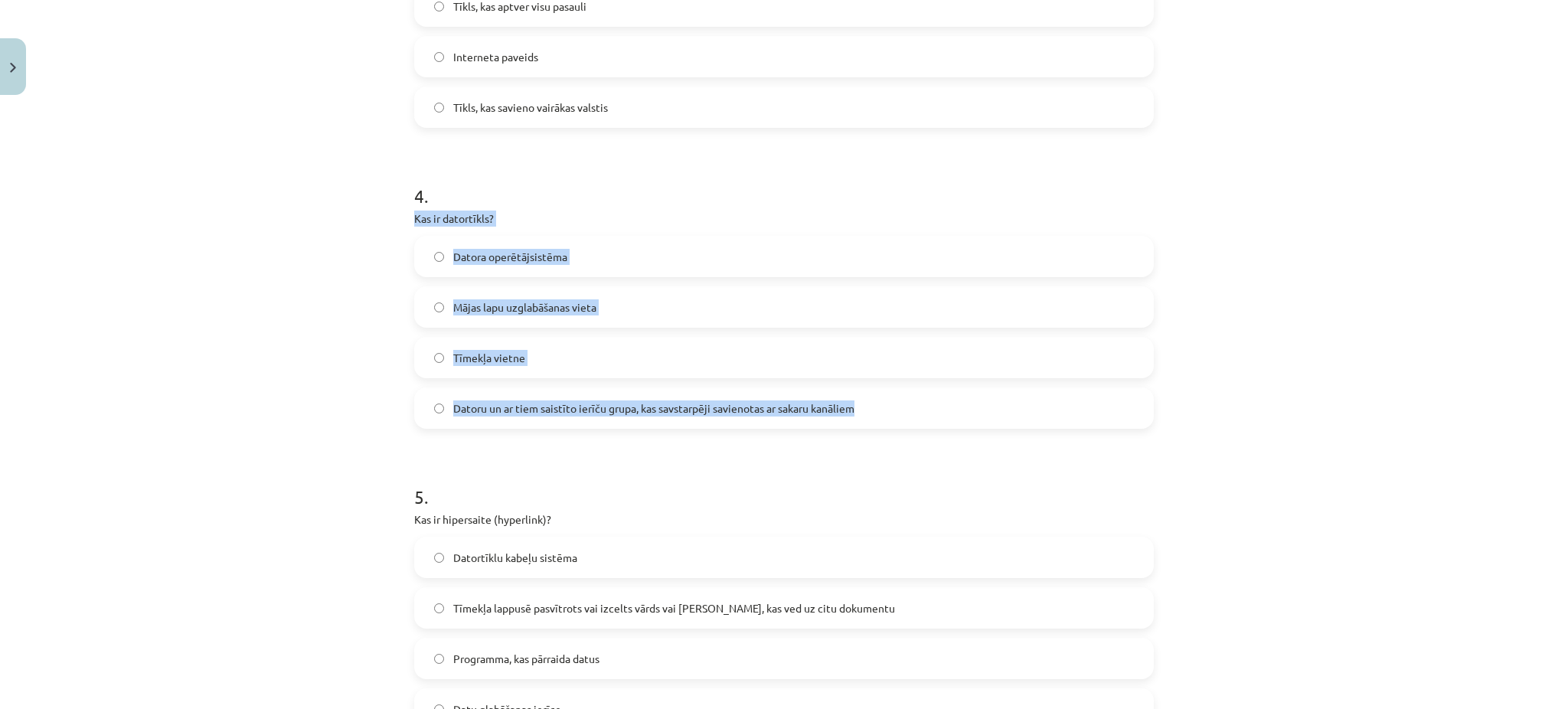
drag, startPoint x: 402, startPoint y: 220, endPoint x: 853, endPoint y: 420, distance: 493.4
click at [853, 420] on div "6 XP Saņemsi Grūts 1505 pilda Apraksts Uzdevums Palīdzība 1 . Kas ir internets?…" at bounding box center [784, 111] width 758 height 2117
click at [461, 402] on span "Datoru un ar tiem saistīto ierīču grupa, kas savstarpēji savienotas ar sakaru k…" at bounding box center [654, 409] width 402 height 16
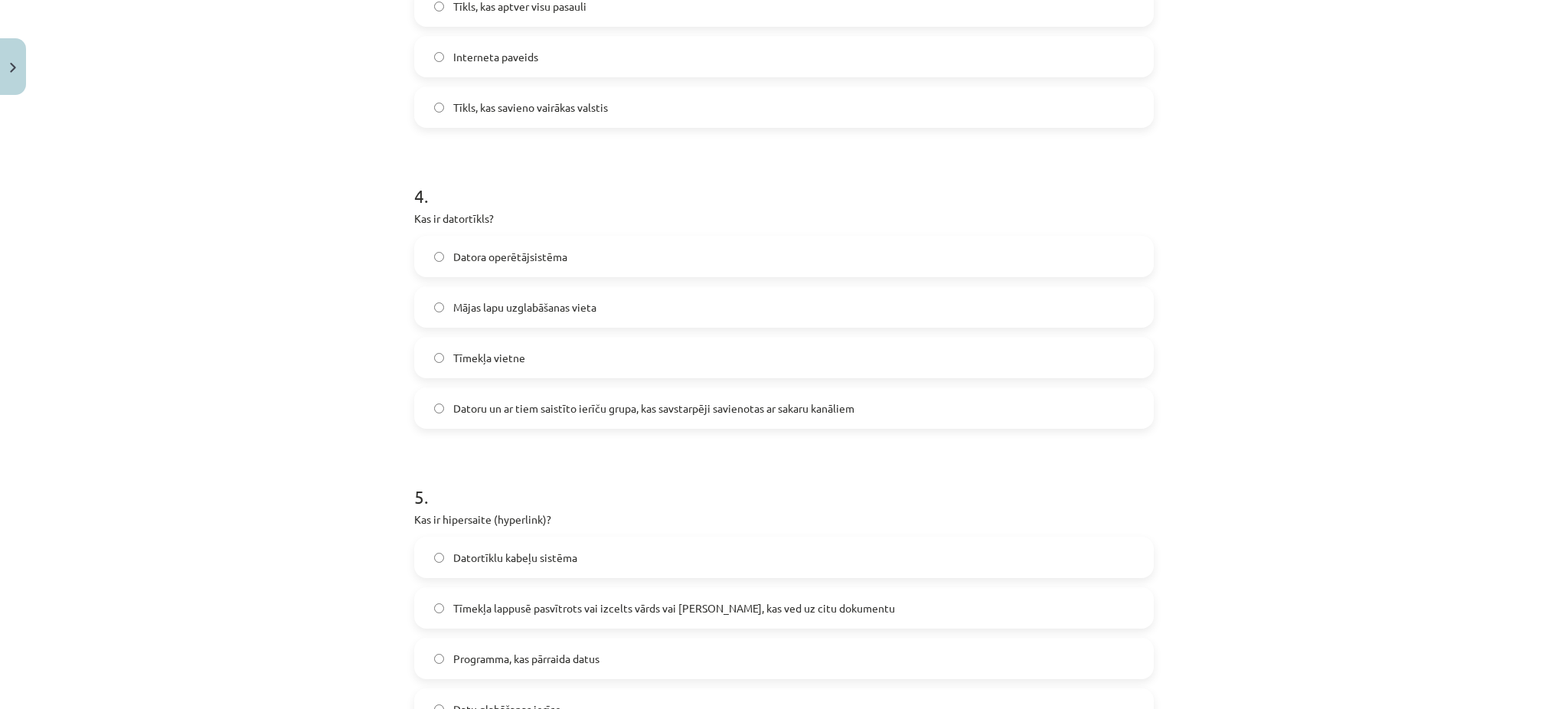
scroll to position [1226, 0]
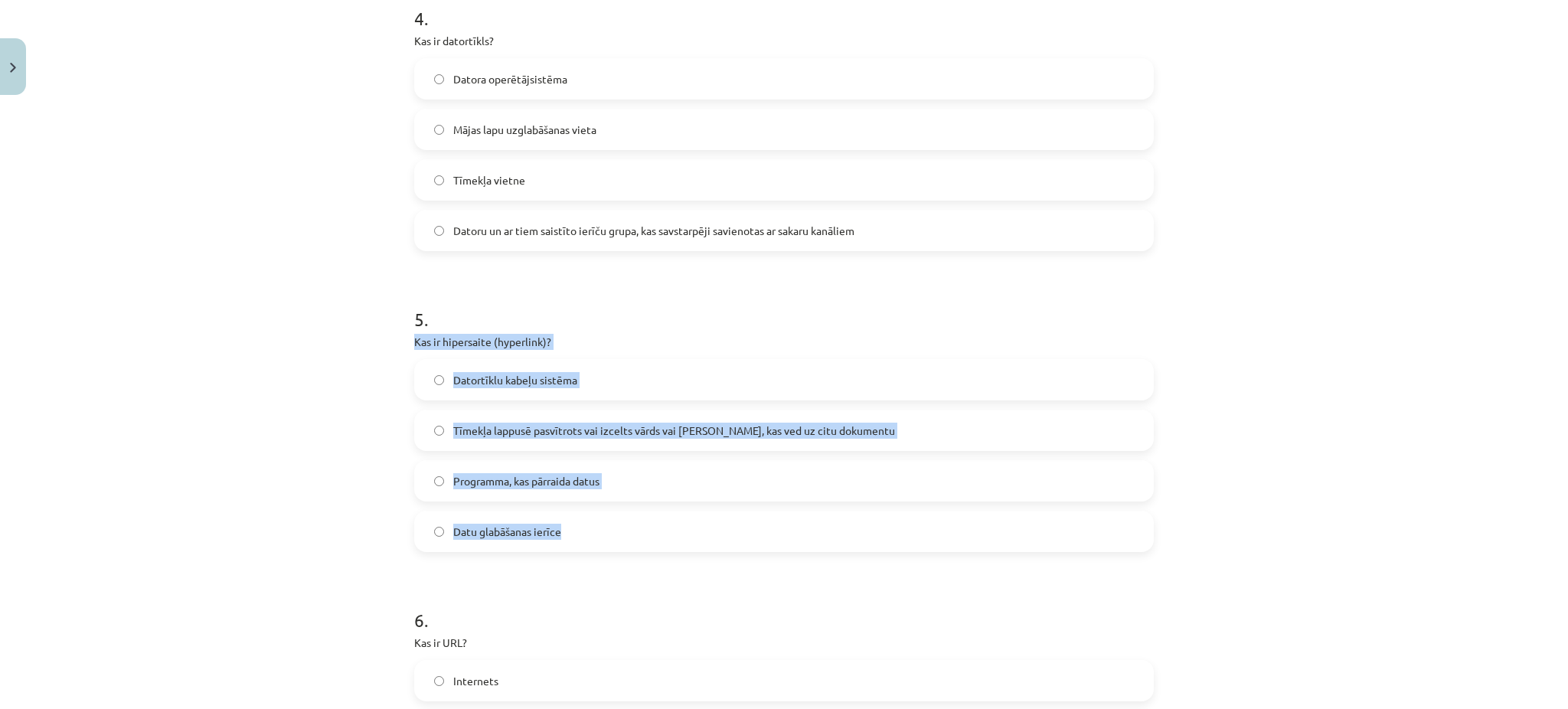
drag, startPoint x: 398, startPoint y: 348, endPoint x: 626, endPoint y: 513, distance: 281.4
click at [535, 423] on span "Tīmekļa lappusē pasvītrots vai izcelts vārds vai [PERSON_NAME], kas ved uz citu…" at bounding box center [674, 431] width 442 height 16
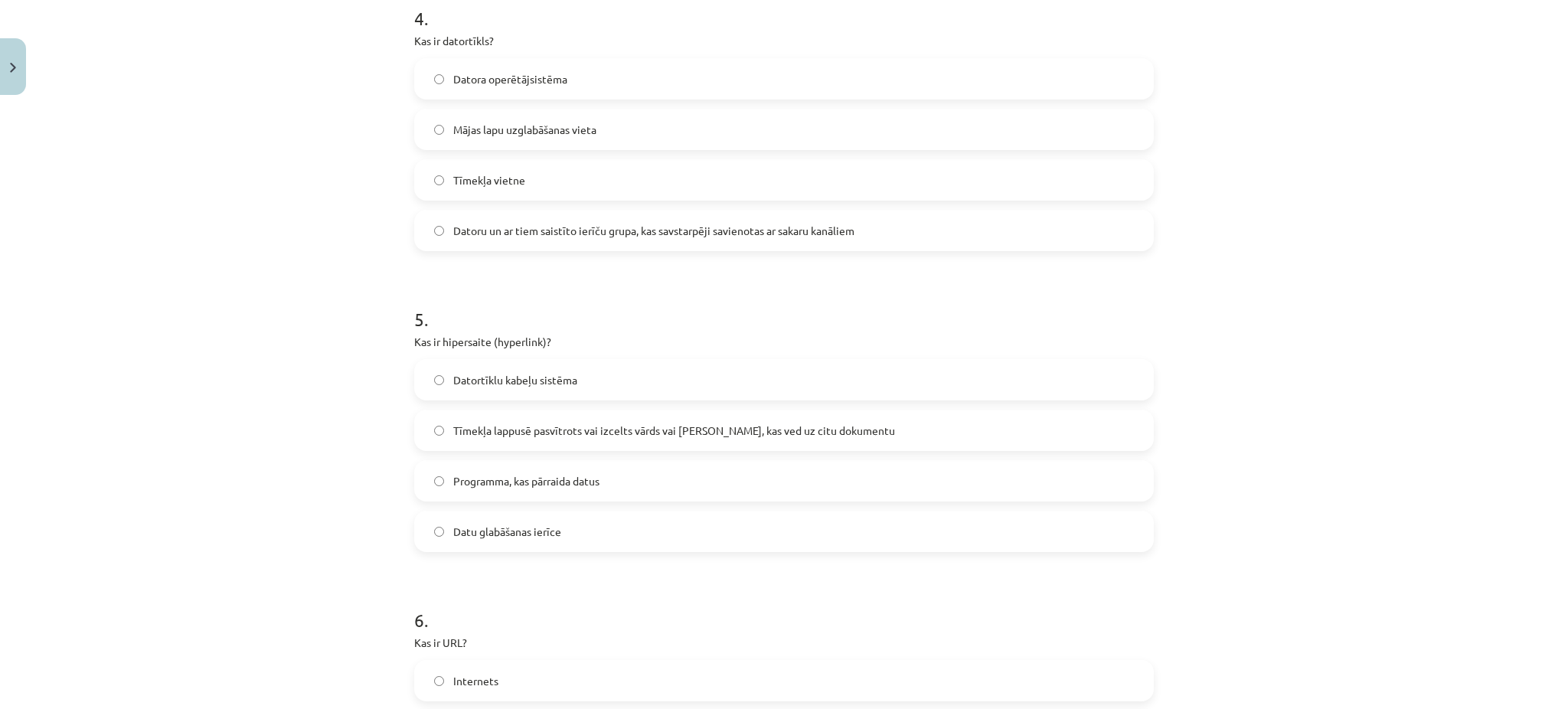
scroll to position [1548, 0]
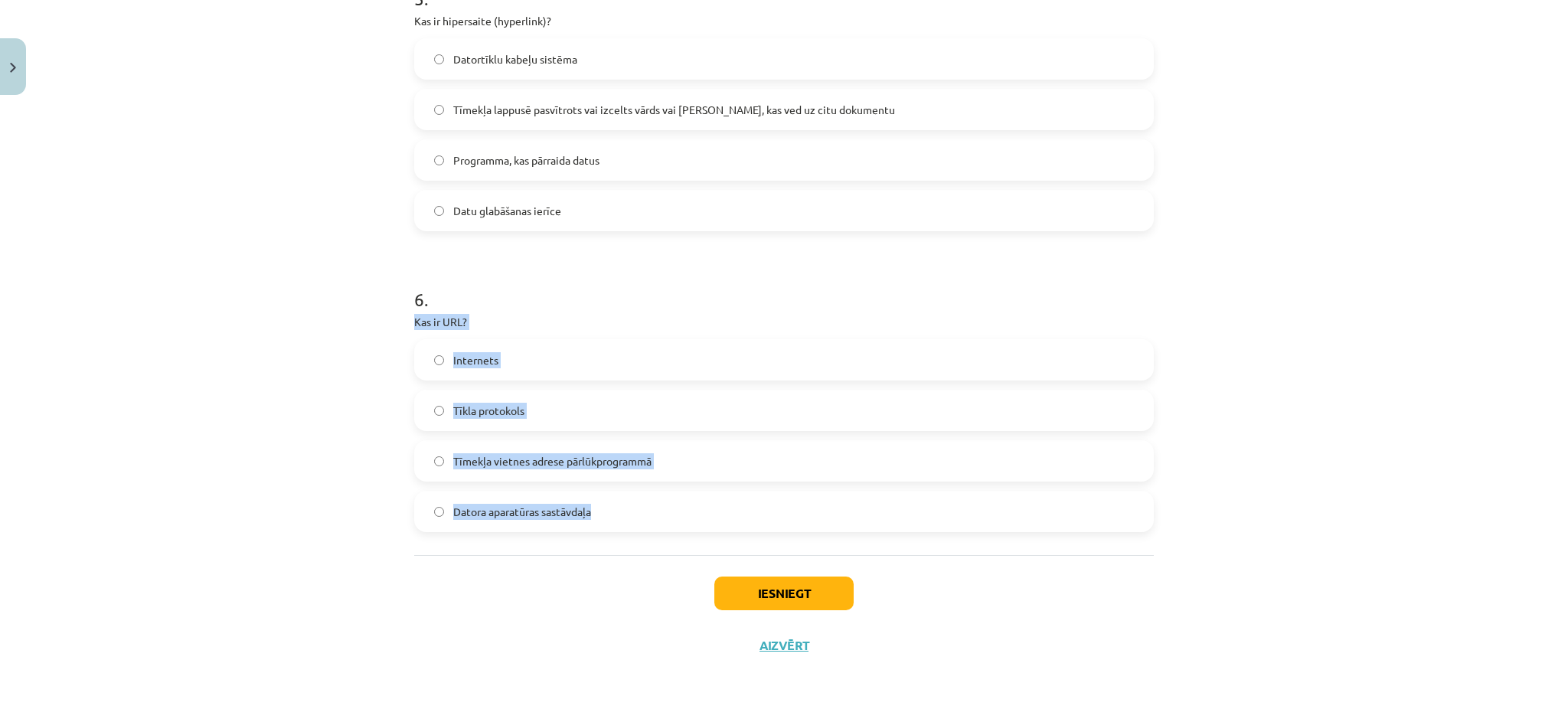
drag, startPoint x: 401, startPoint y: 314, endPoint x: 664, endPoint y: 501, distance: 322.7
click at [546, 464] on span "Tīmekļa vietnes adrese pārlūkprogrammā" at bounding box center [552, 462] width 198 height 16
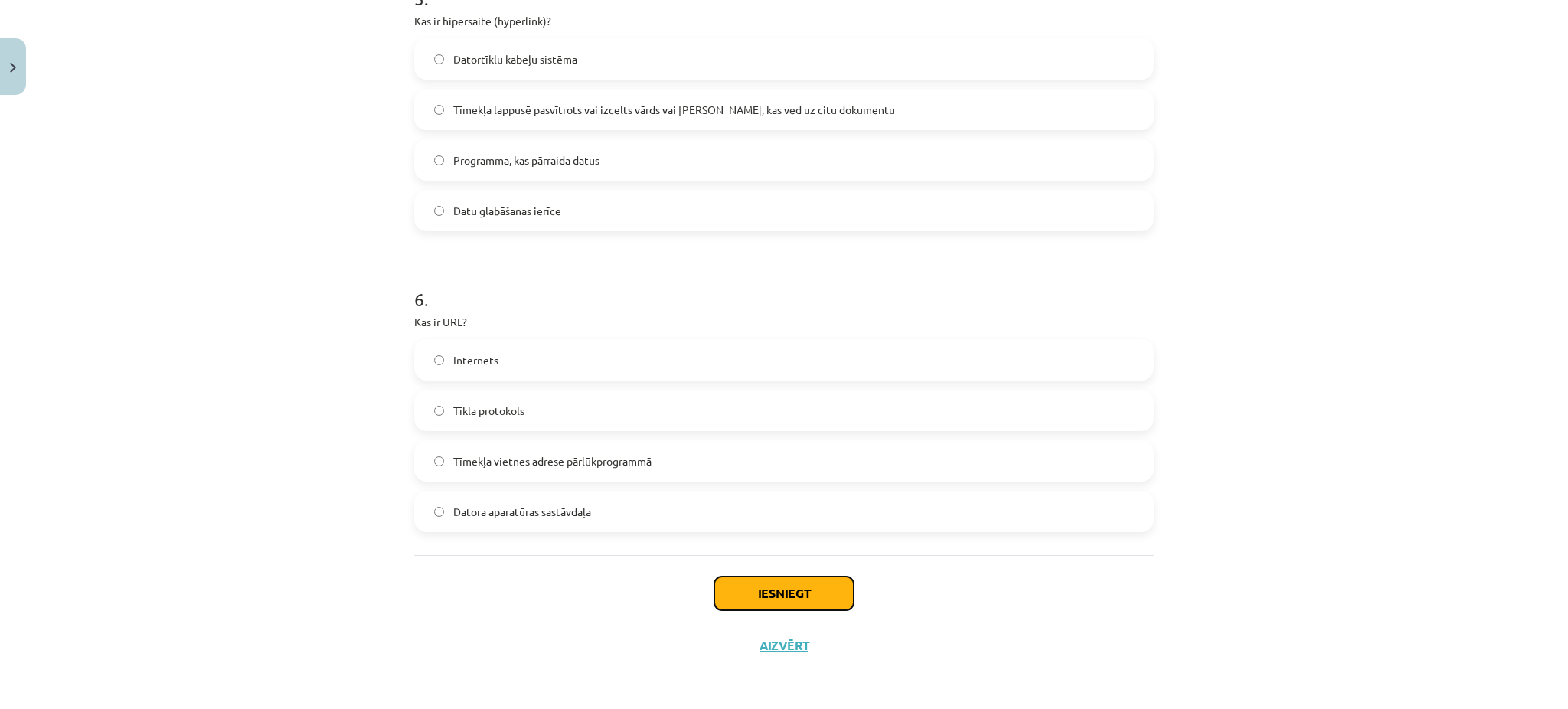
click at [764, 589] on button "Iesniegt" at bounding box center [784, 593] width 140 height 34
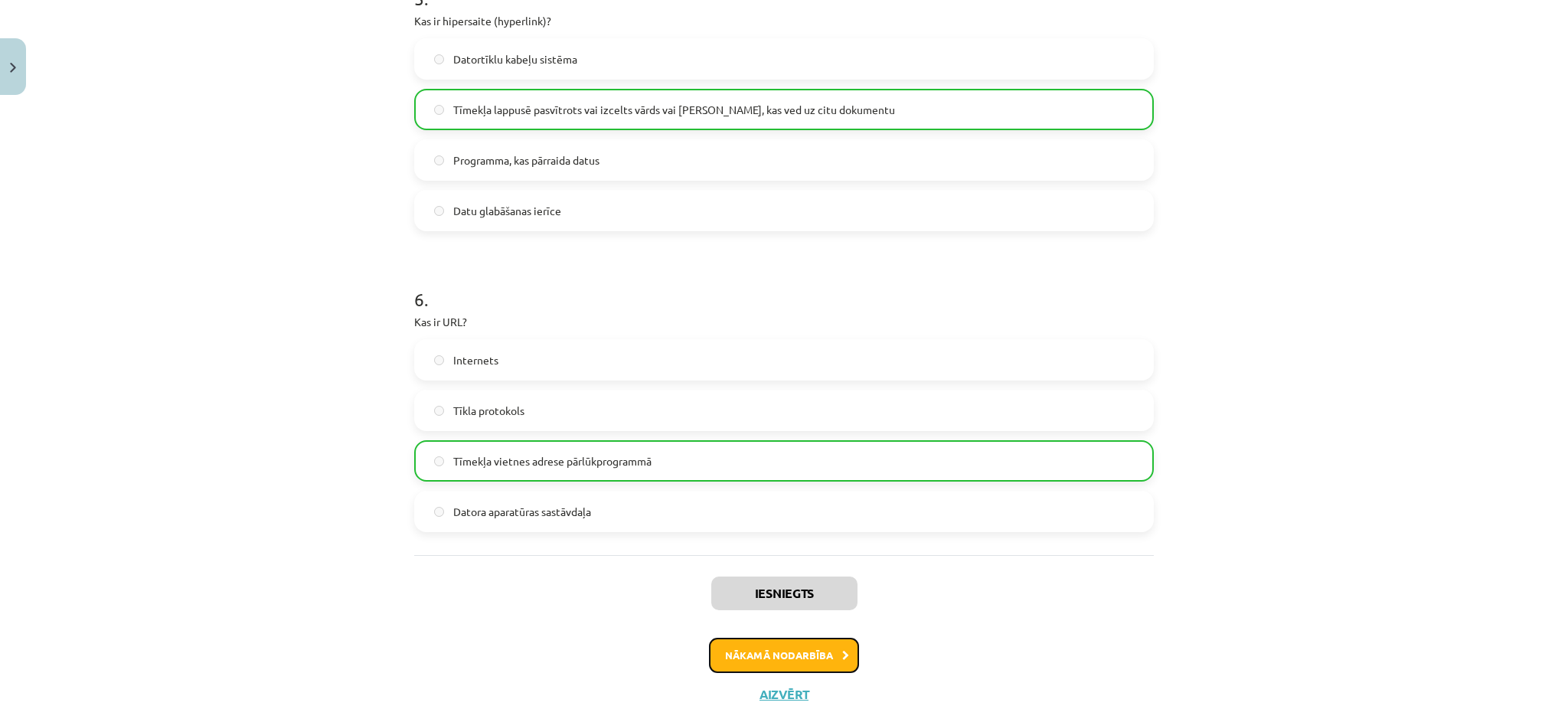
click at [737, 648] on button "Nākamā nodarbība" at bounding box center [784, 655] width 150 height 36
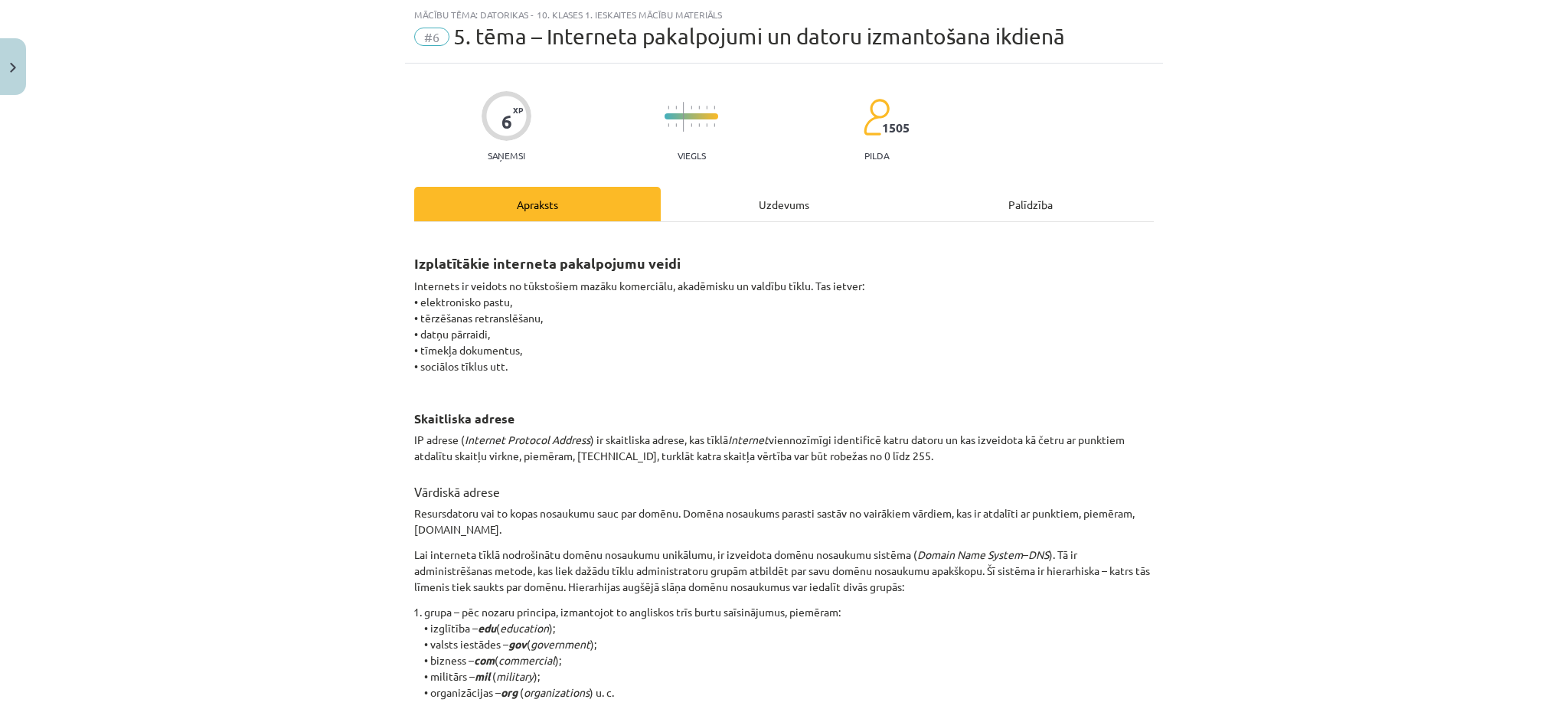
click at [786, 207] on div "Uzdevums" at bounding box center [784, 204] width 246 height 35
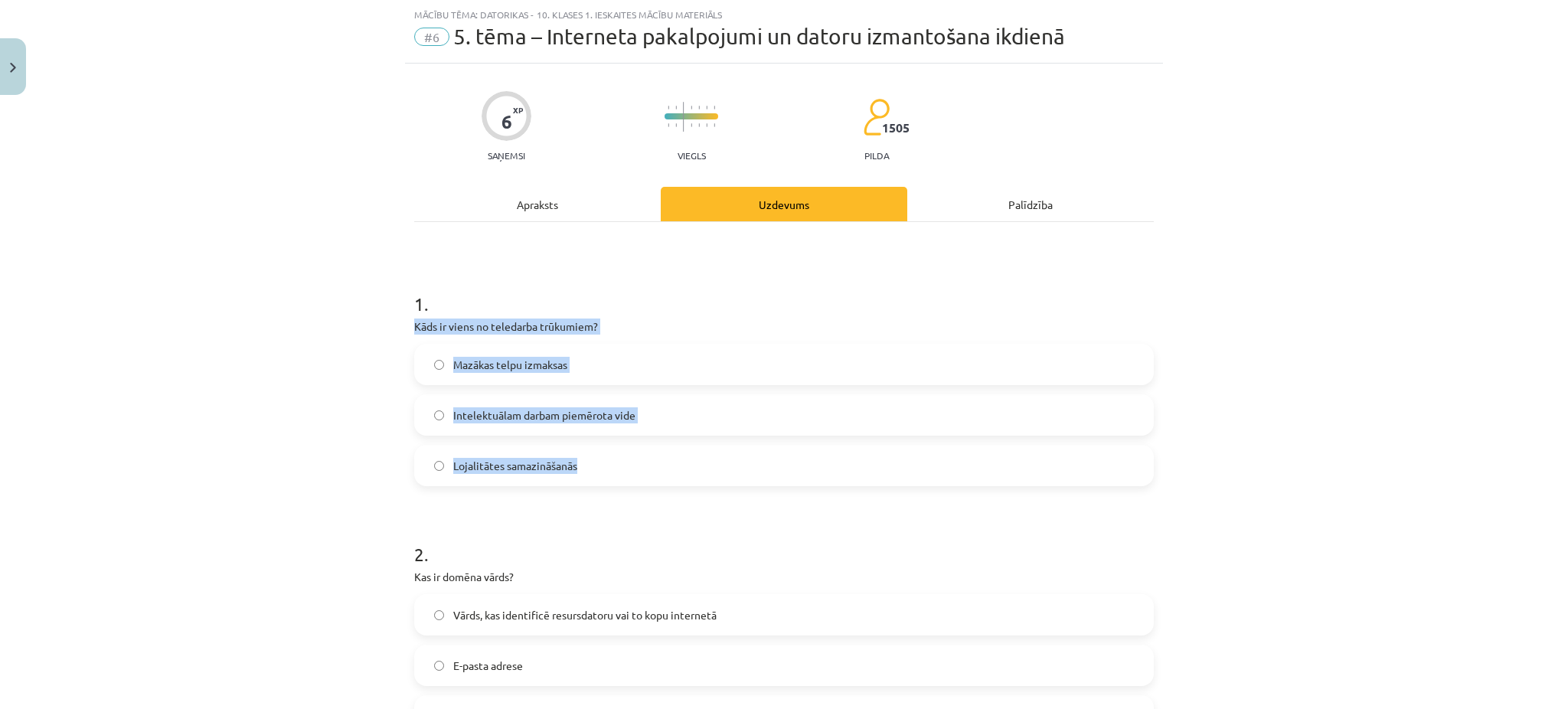
drag, startPoint x: 399, startPoint y: 317, endPoint x: 631, endPoint y: 464, distance: 274.7
click at [494, 460] on span "Lojalitātes samazināšanās" at bounding box center [516, 466] width 124 height 16
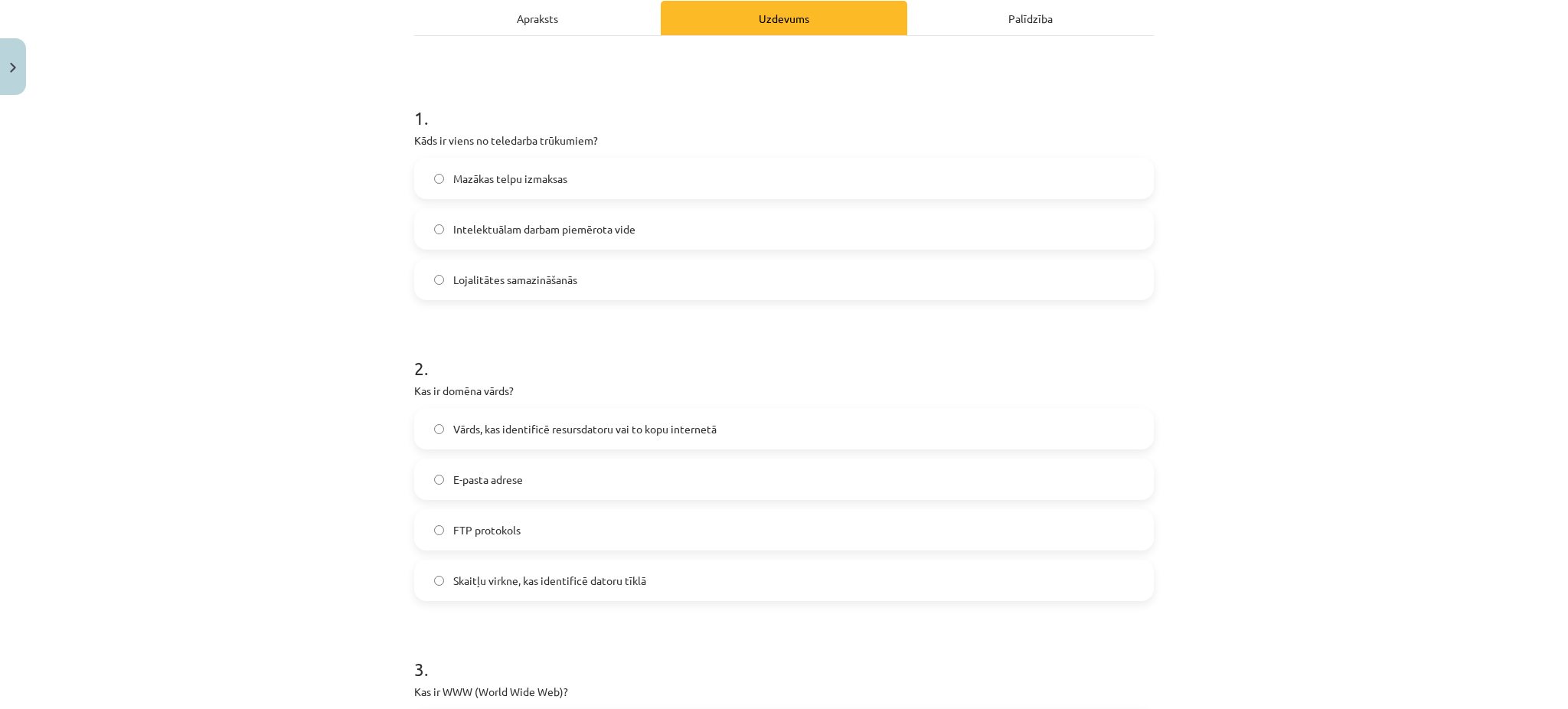
scroll to position [275, 0]
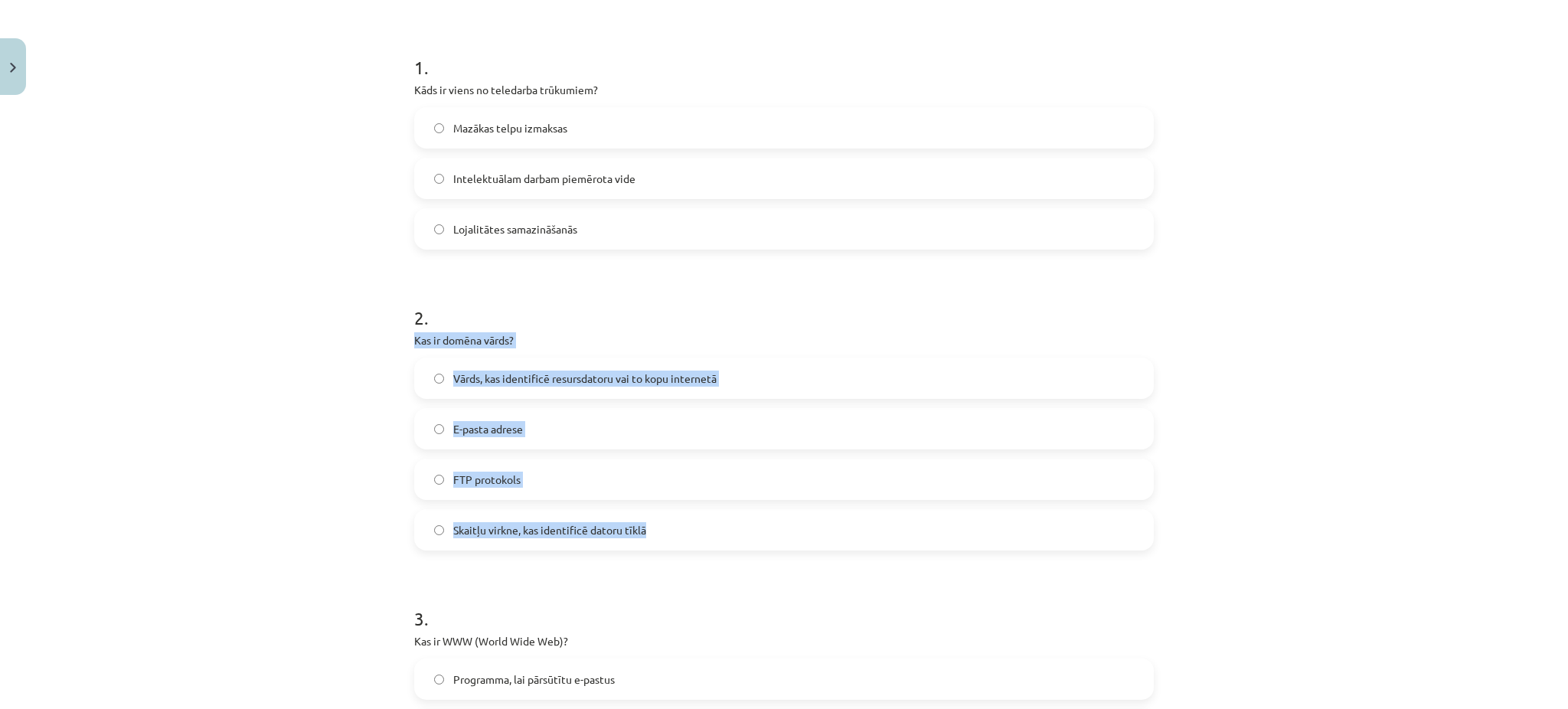
drag, startPoint x: 407, startPoint y: 336, endPoint x: 668, endPoint y: 521, distance: 319.9
click at [668, 521] on div "2 . Kas ir domēna vārds? Vārds, kas identificē resursdatoru vai to kopu interne…" at bounding box center [784, 415] width 740 height 270
click at [570, 375] on span "Vārds, kas identificē resursdatoru vai to kopu internetā" at bounding box center [585, 379] width 264 height 16
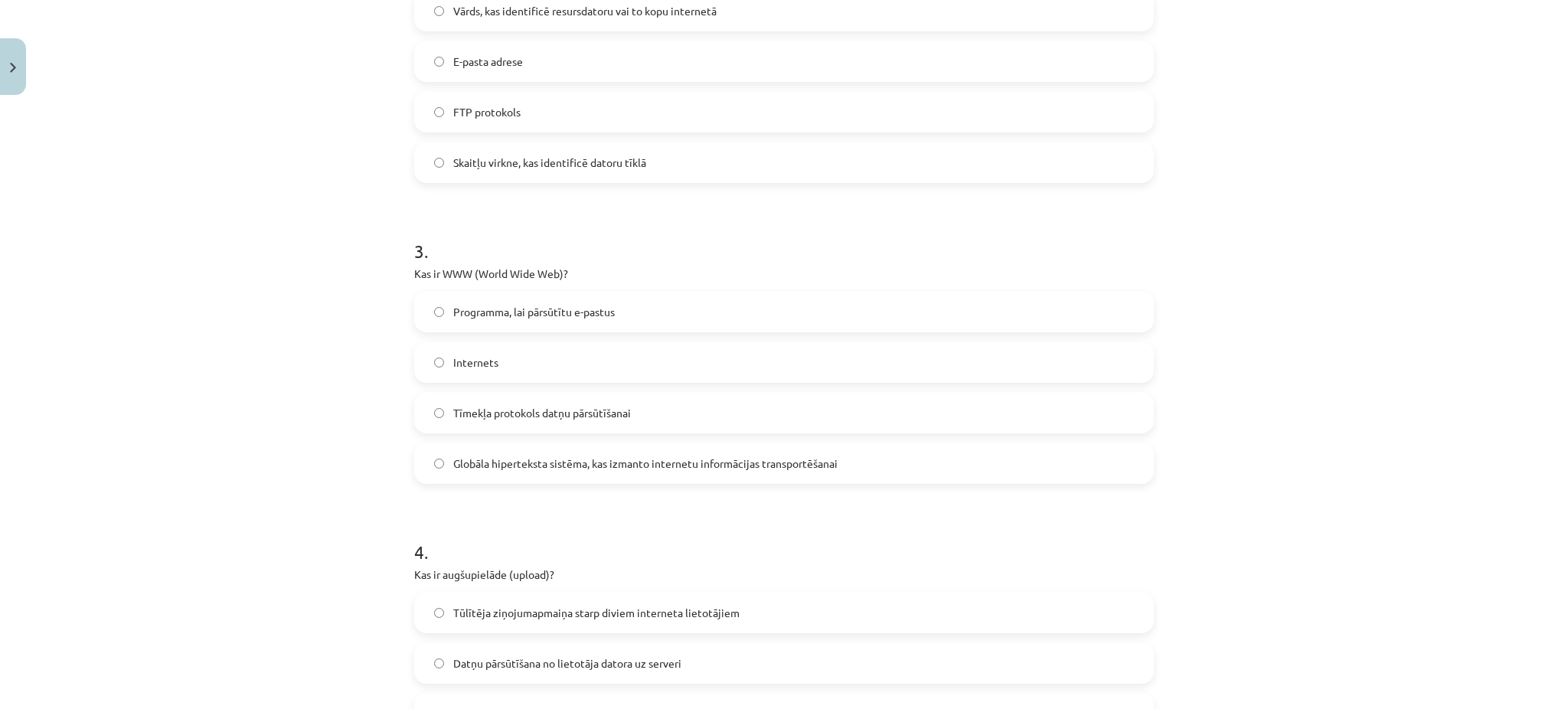
scroll to position [645, 0]
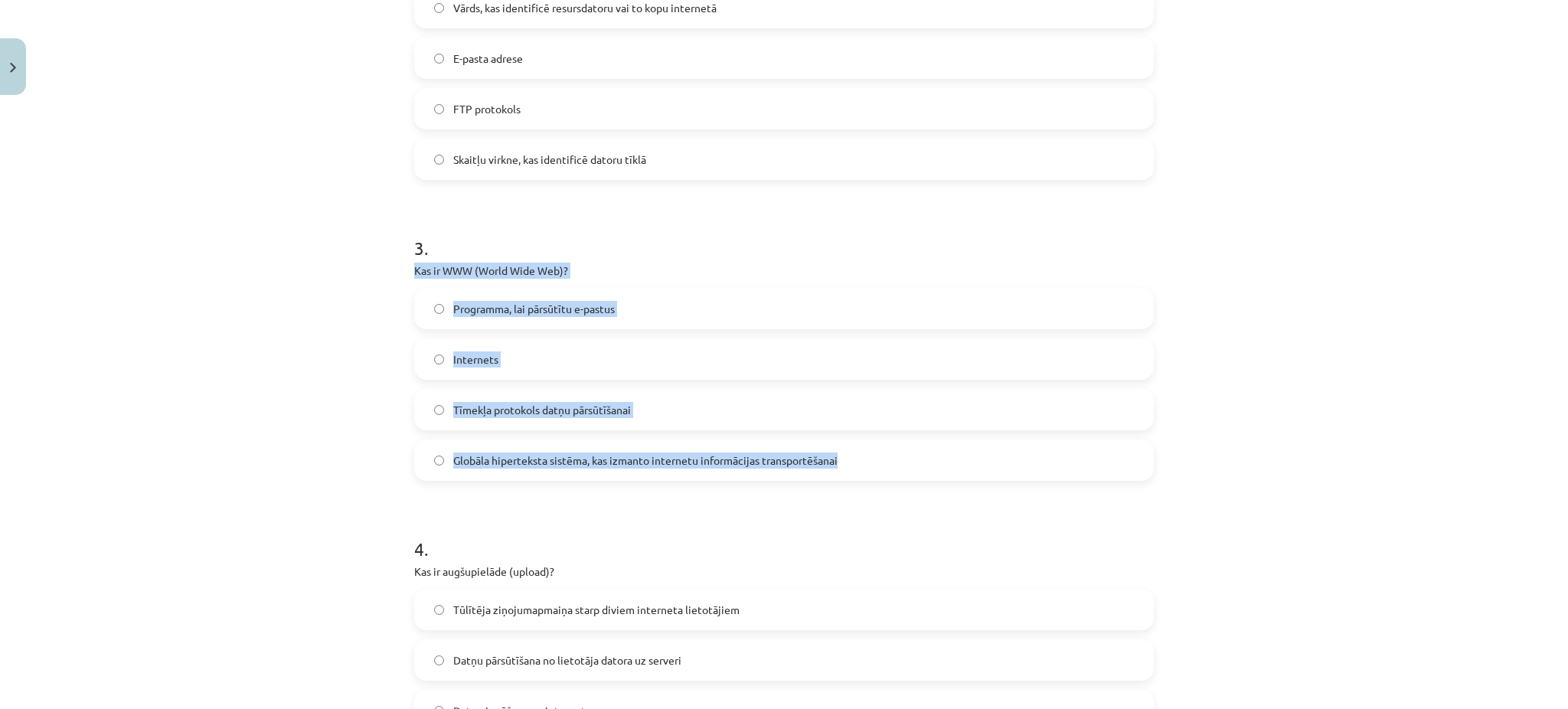
drag, startPoint x: 409, startPoint y: 265, endPoint x: 852, endPoint y: 457, distance: 482.8
click at [852, 457] on div "3 . Kas ir WWW (World Wide Web)? Programma, lai pārsūtītu e-pastus Internets Tī…" at bounding box center [784, 346] width 740 height 270
click at [517, 462] on span "Globāla hiperteksta sistēma, kas izmanto internetu informācijas transportēšanai" at bounding box center [645, 461] width 384 height 16
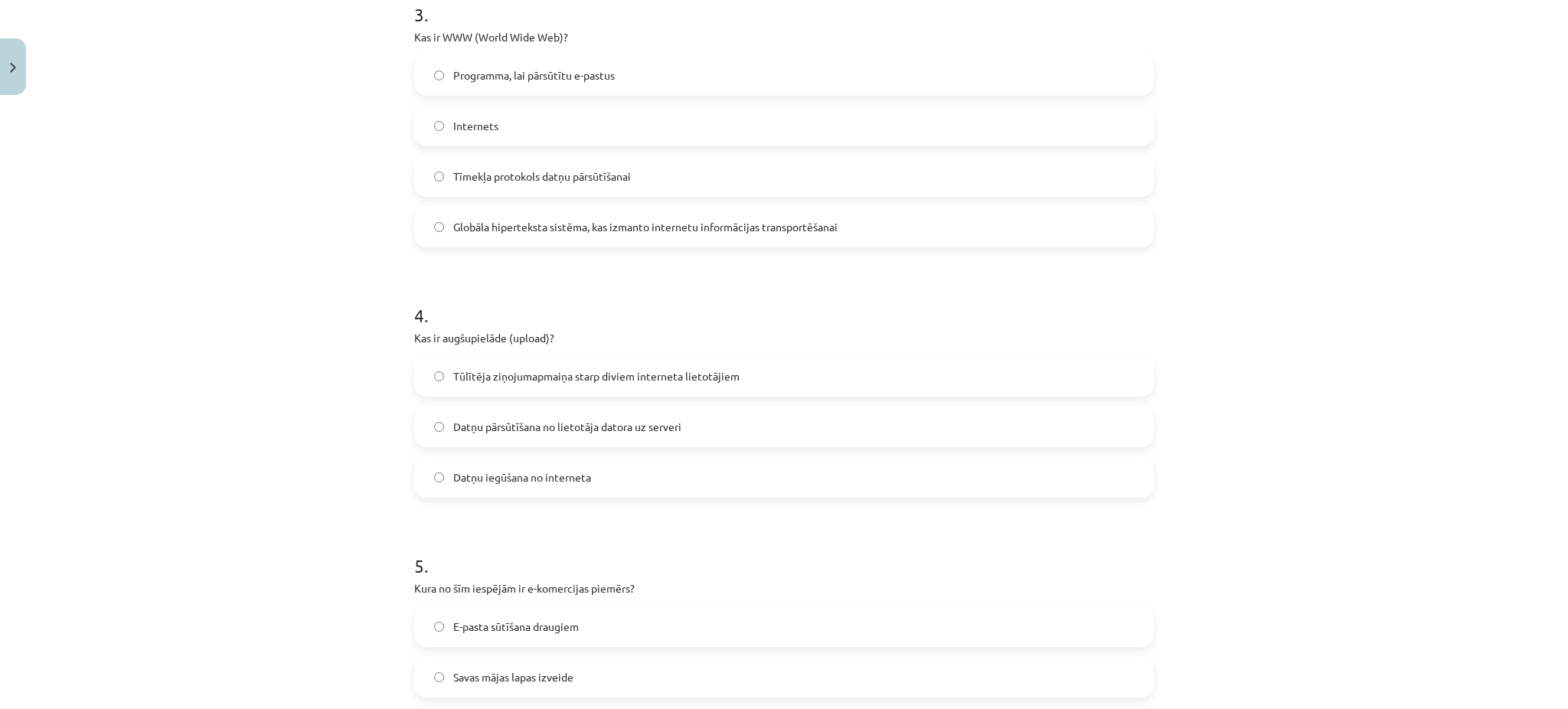
scroll to position [873, 0]
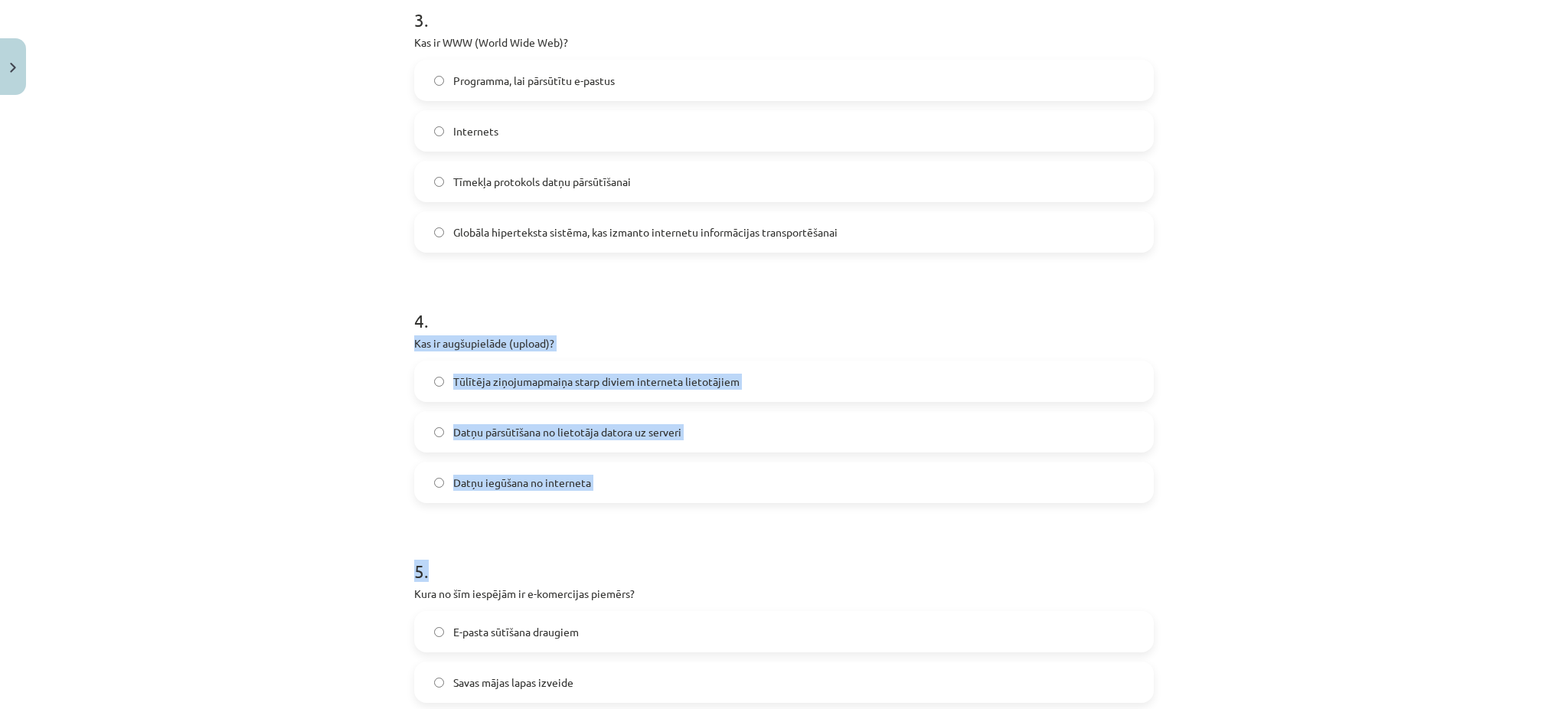
drag, startPoint x: 402, startPoint y: 336, endPoint x: 658, endPoint y: 506, distance: 307.3
click at [658, 506] on div "6 XP Saņemsi Viegls 1505 pilda Apraksts Uzdevums Palīdzība 1 . Kāds ir viens no…" at bounding box center [784, 235] width 758 height 2016
click at [432, 475] on label "Datņu iegūšana no interneta" at bounding box center [784, 483] width 737 height 38
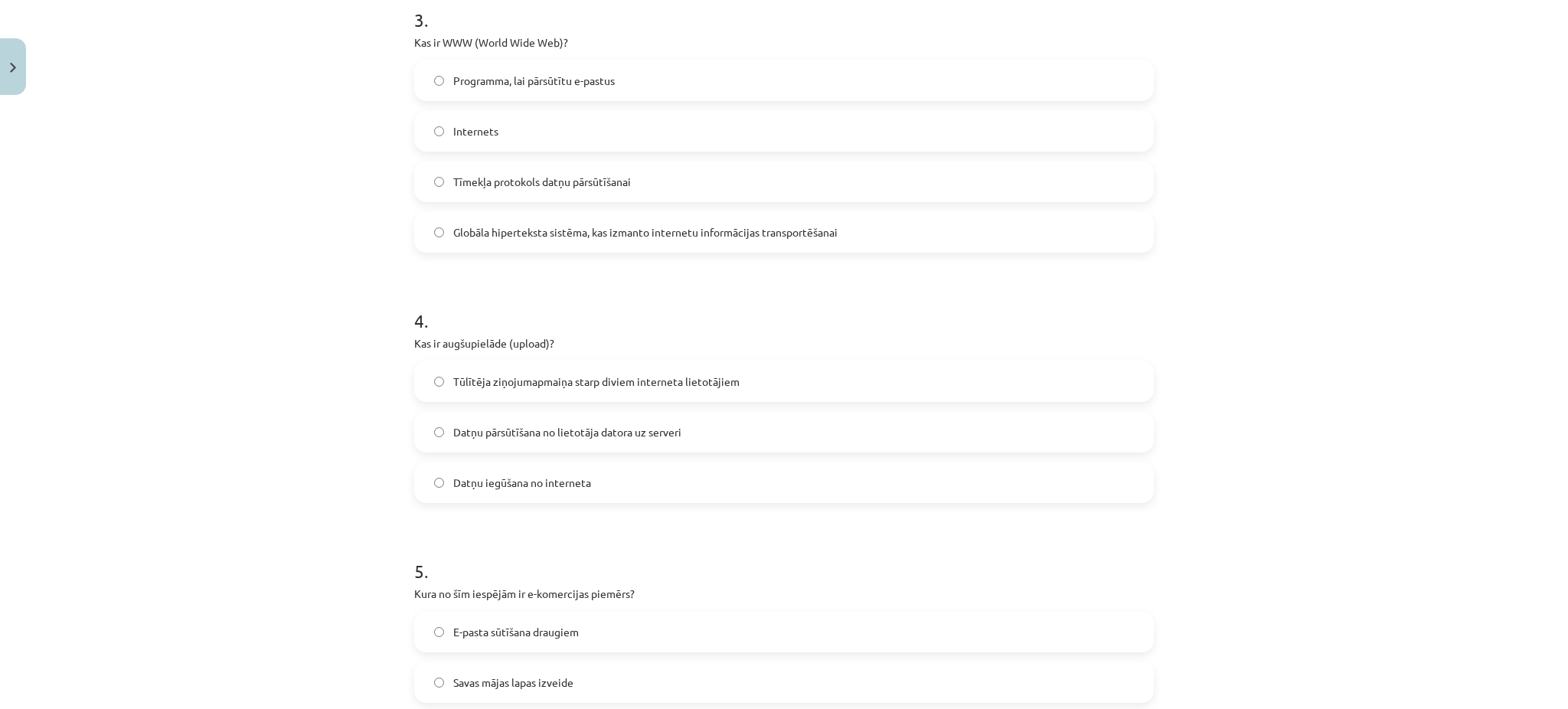
scroll to position [1062, 0]
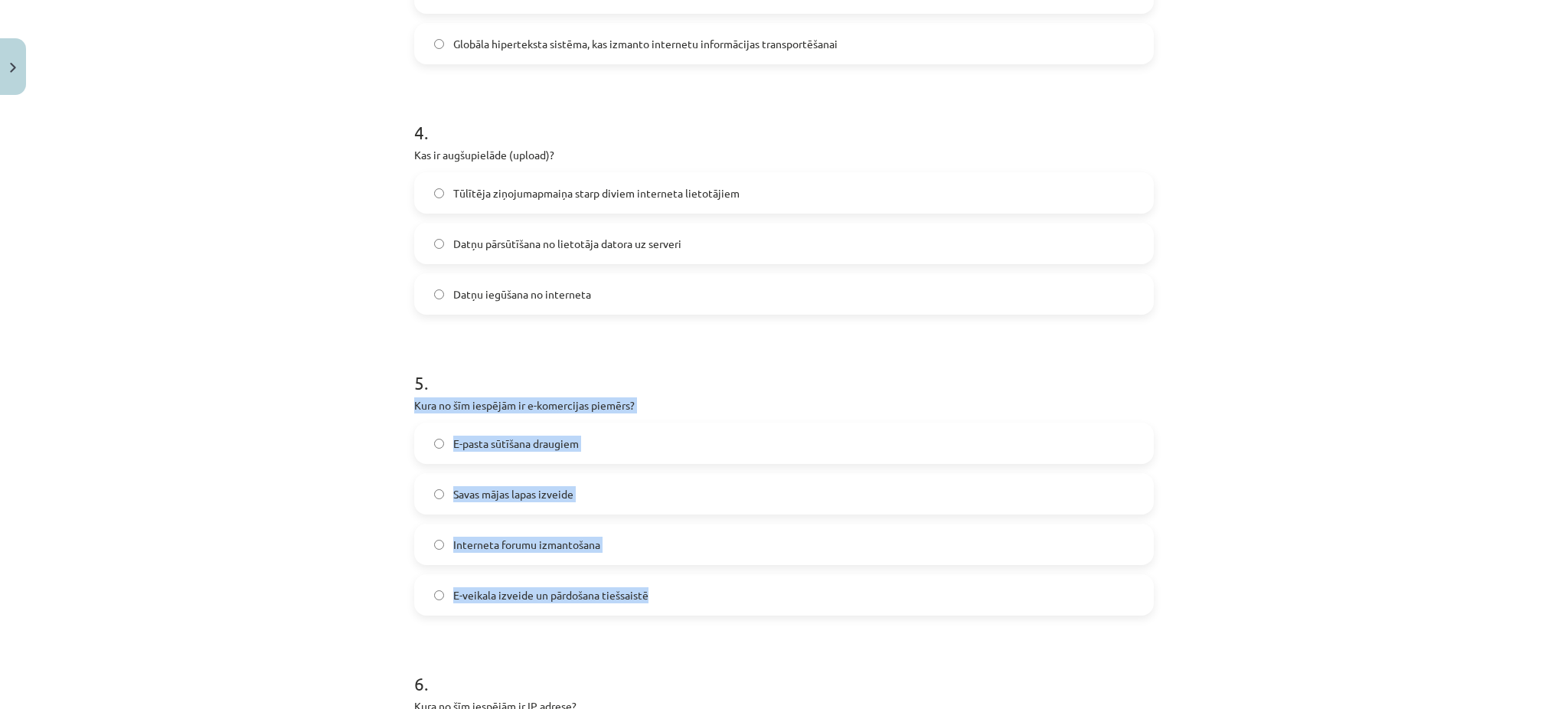
drag, startPoint x: 400, startPoint y: 396, endPoint x: 655, endPoint y: 586, distance: 318.0
click at [655, 586] on div "6 XP Saņemsi Viegls 1505 pilda Apraksts Uzdevums Palīdzība 1 . Kāds ir viens no…" at bounding box center [784, 47] width 758 height 2016
click at [707, 587] on label "E-veikala izveide un pārdošana tiešsaistē" at bounding box center [784, 595] width 737 height 38
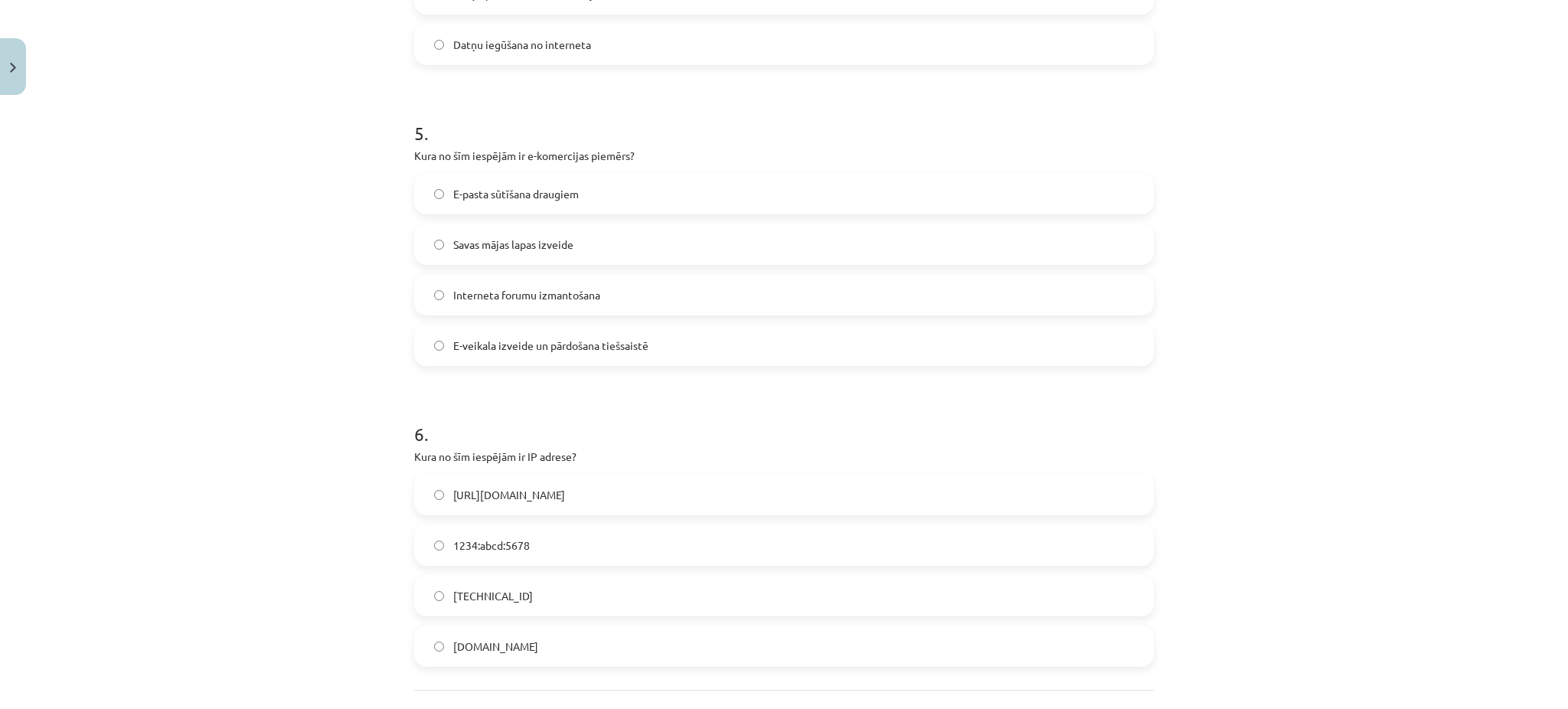
scroll to position [1446, 0]
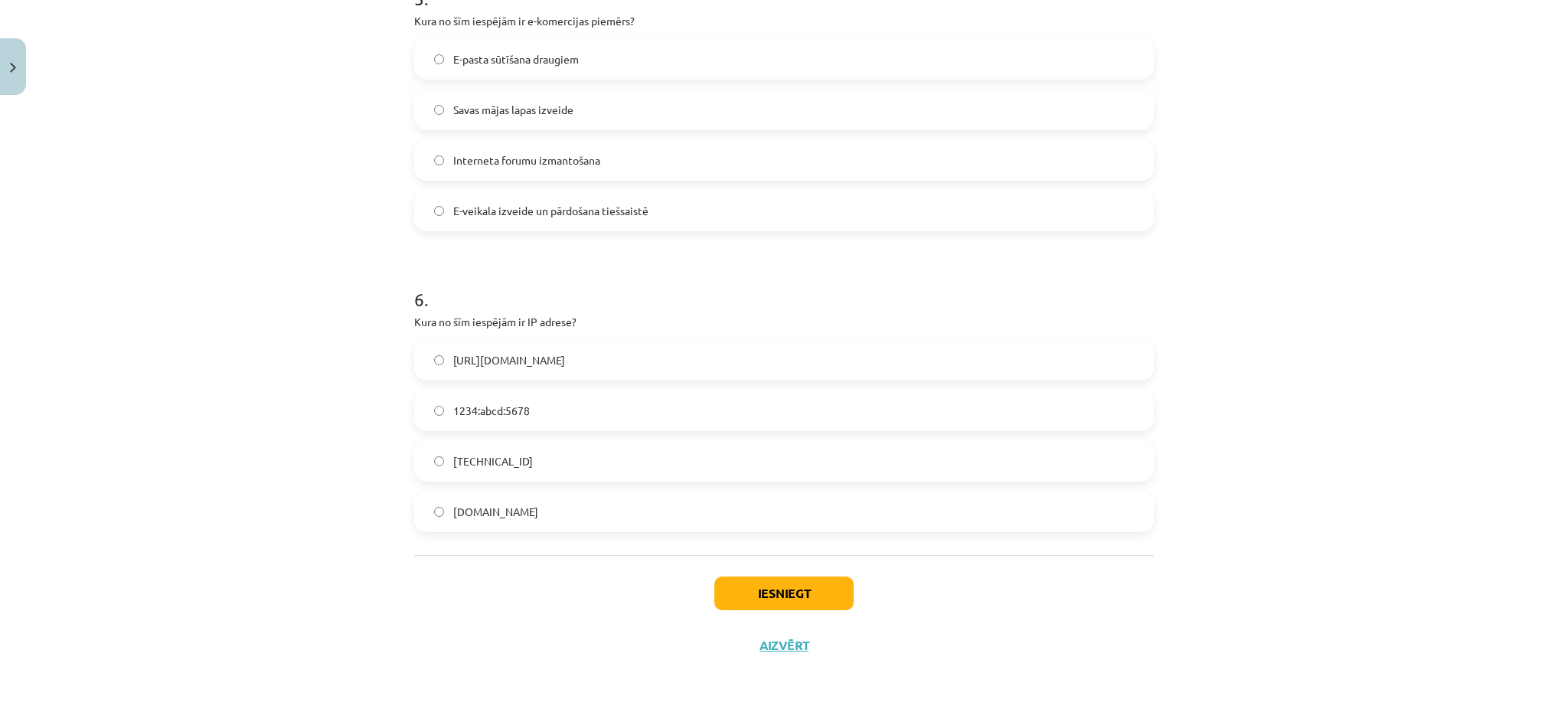
drag, startPoint x: 391, startPoint y: 315, endPoint x: 580, endPoint y: 485, distance: 254.2
click at [580, 485] on div "Mācību tēma: Datorikas - 10. klases 1. ieskaites mācību materiāls #6 5. tēma – …" at bounding box center [784, 354] width 1568 height 709
click at [506, 461] on span "[TECHNICAL_ID]" at bounding box center [493, 462] width 79 height 16
click at [751, 585] on button "Iesniegt" at bounding box center [784, 593] width 140 height 34
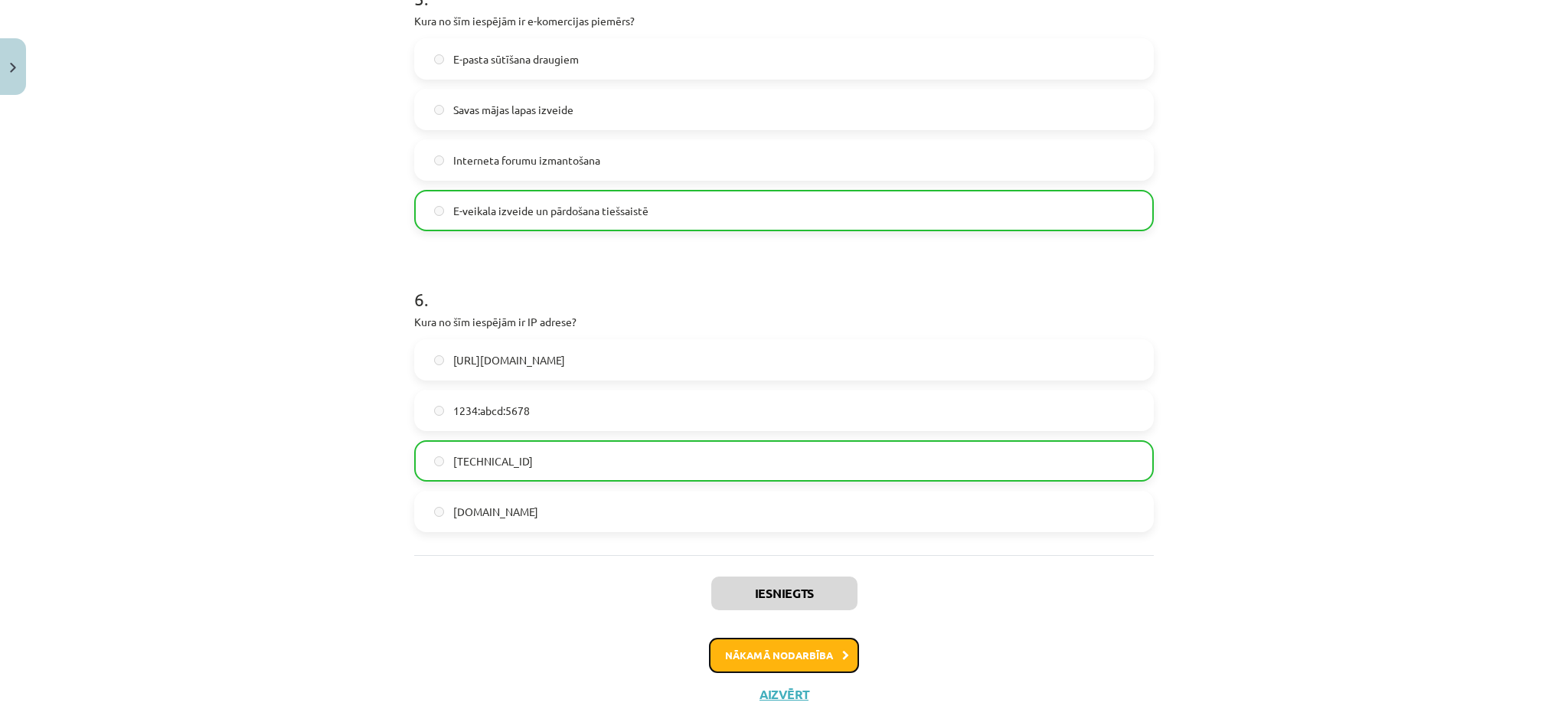
click at [755, 646] on button "Nākamā nodarbība" at bounding box center [784, 655] width 150 height 36
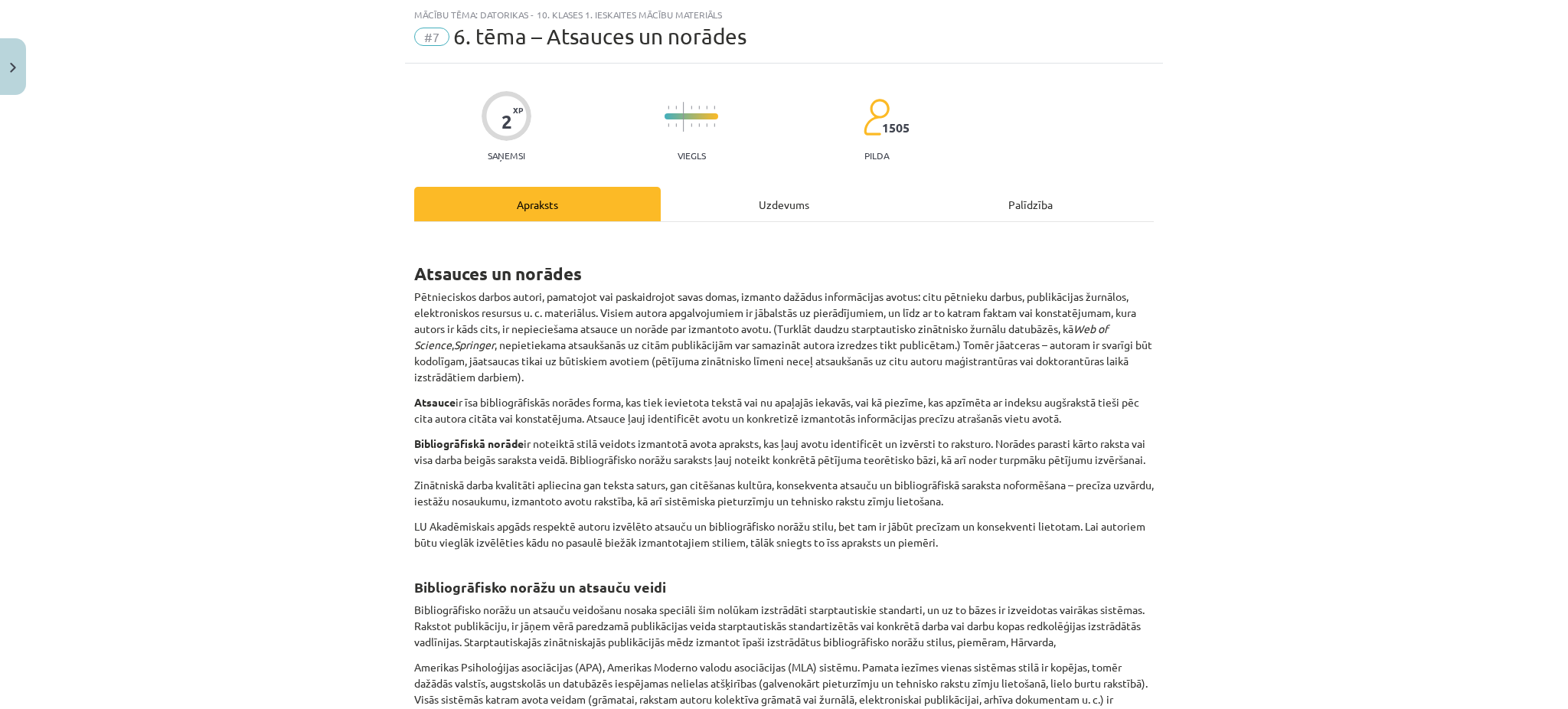
click at [792, 221] on div "Uzdevums" at bounding box center [784, 204] width 246 height 35
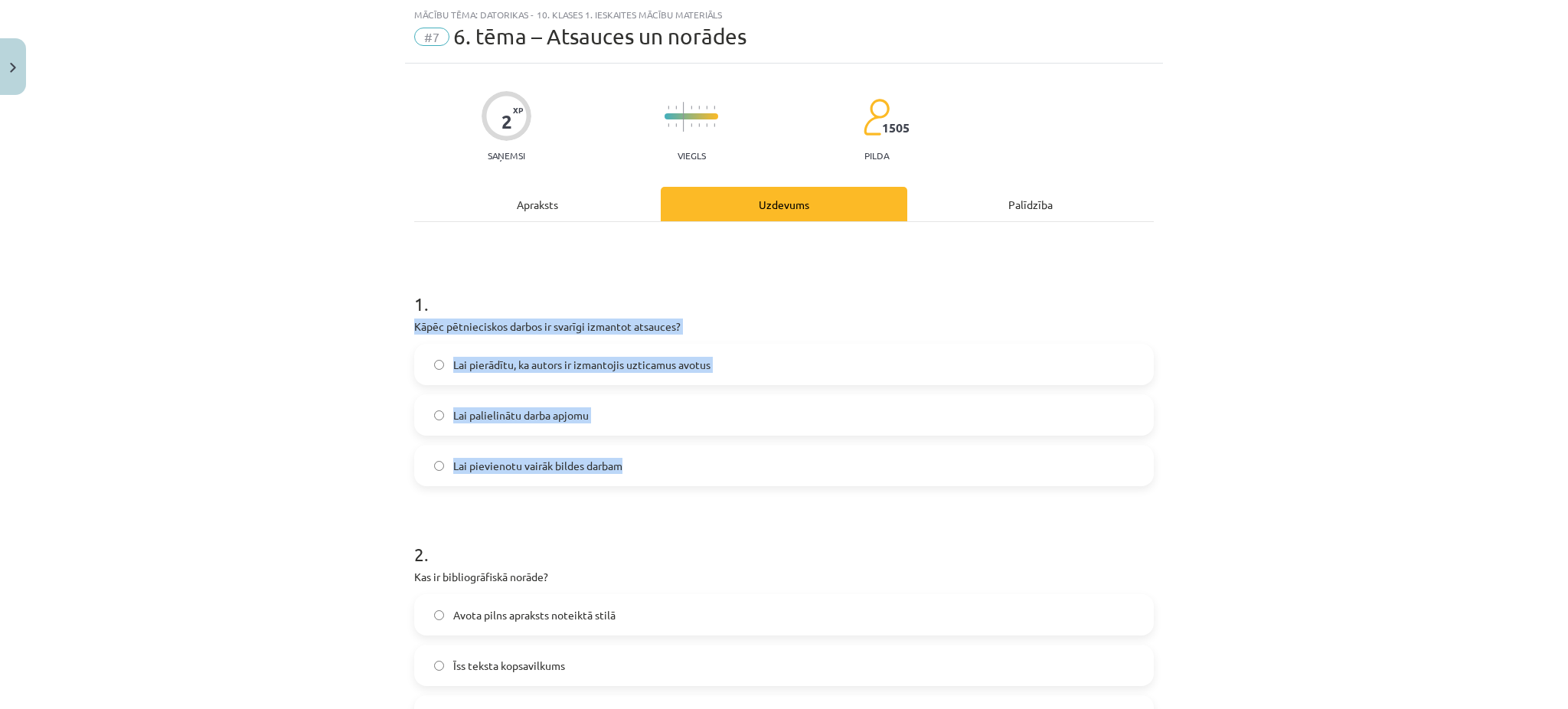
drag, startPoint x: 400, startPoint y: 328, endPoint x: 622, endPoint y: 459, distance: 257.8
click at [622, 459] on div "2 XP Saņemsi Viegls 1505 pilda Apraksts Uzdevums Palīdzība 1 . Kāpēc pētniecisk…" at bounding box center [784, 470] width 758 height 812
click at [466, 377] on label "Lai pierādītu, ka autors ir izmantojis uzticamus avotus" at bounding box center [784, 364] width 737 height 38
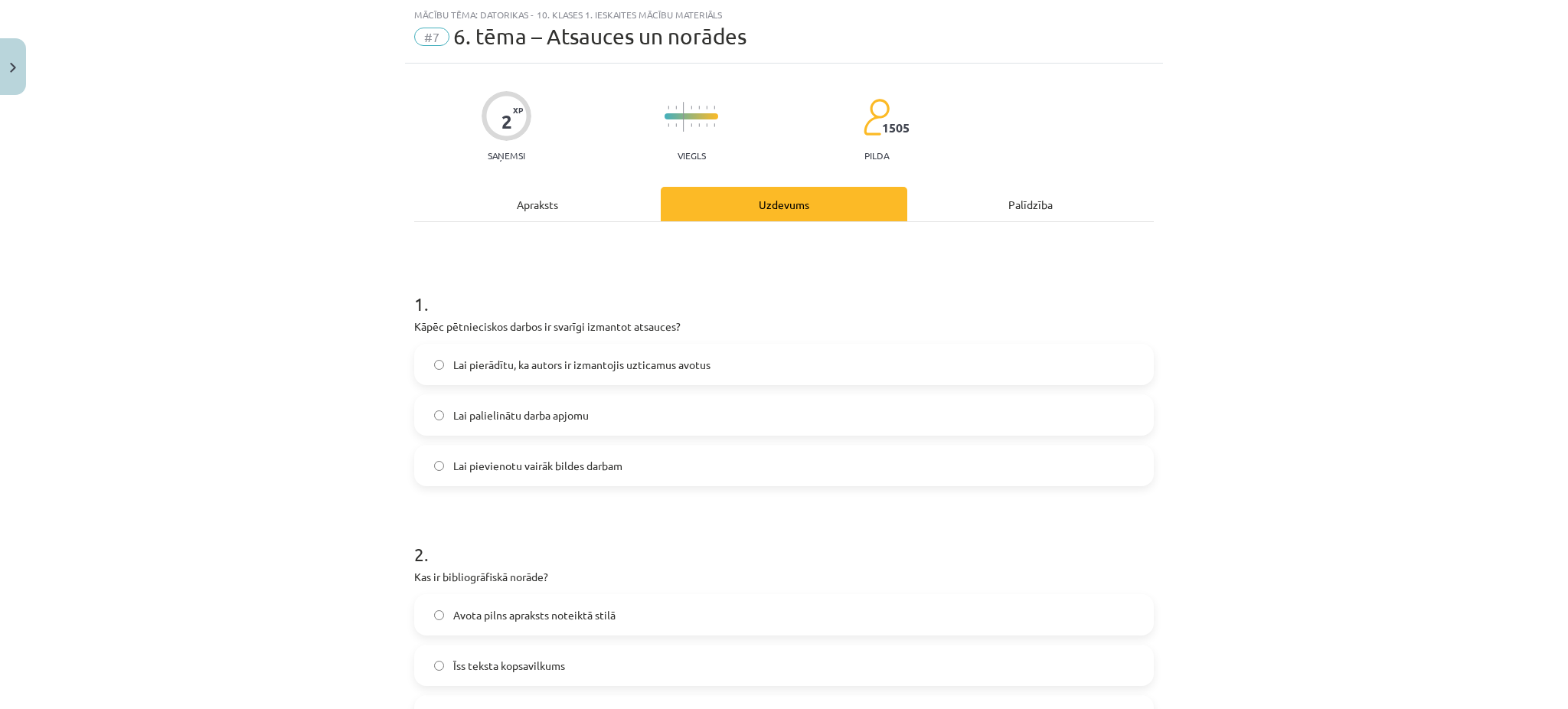
scroll to position [242, 0]
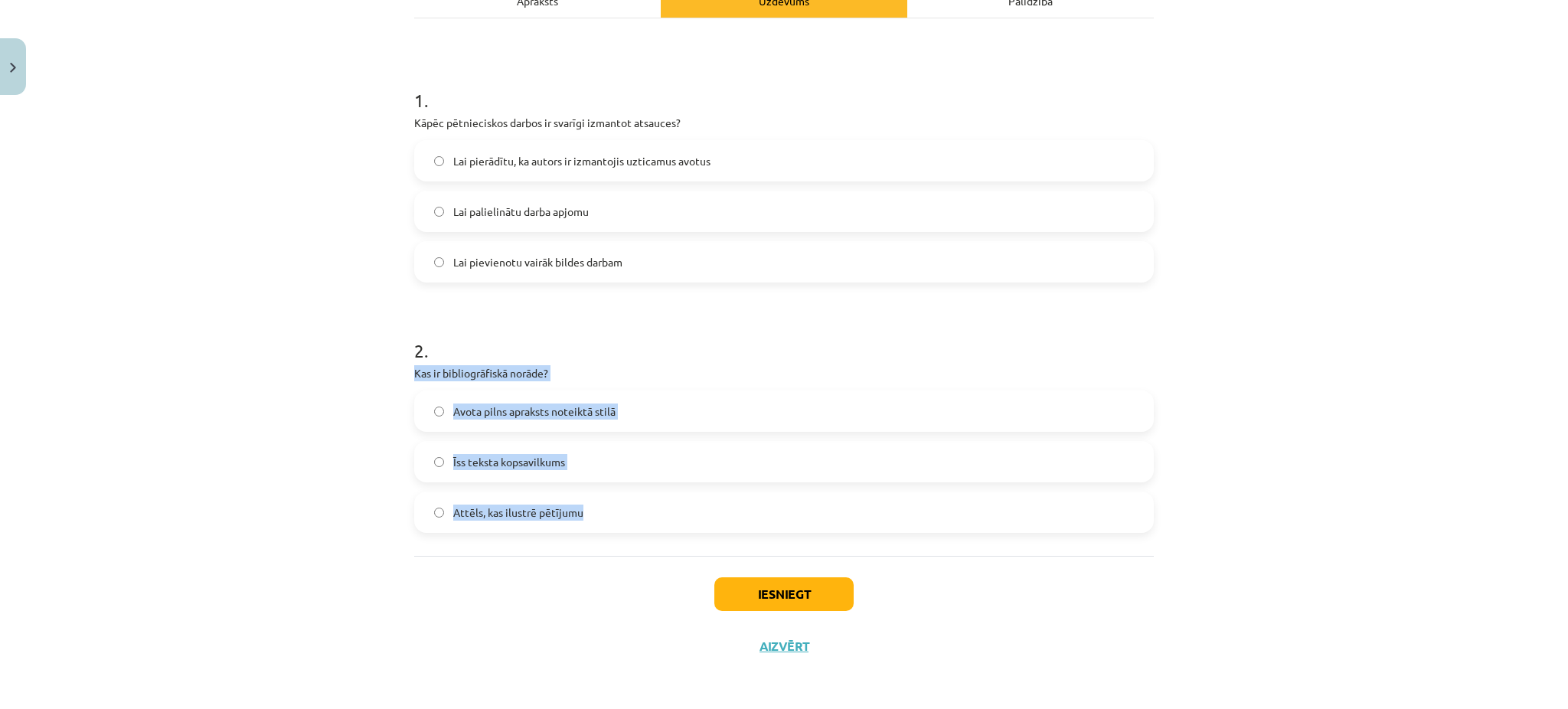
drag, startPoint x: 390, startPoint y: 371, endPoint x: 591, endPoint y: 517, distance: 248.4
click at [591, 517] on div "Mācību tēma: Datorikas - 10. klases 1. ieskaites mācību materiāls #7 6. tēma – …" at bounding box center [784, 354] width 1568 height 709
click at [497, 415] on span "Avota pilns apraksts noteiktā stilā" at bounding box center [535, 412] width 162 height 16
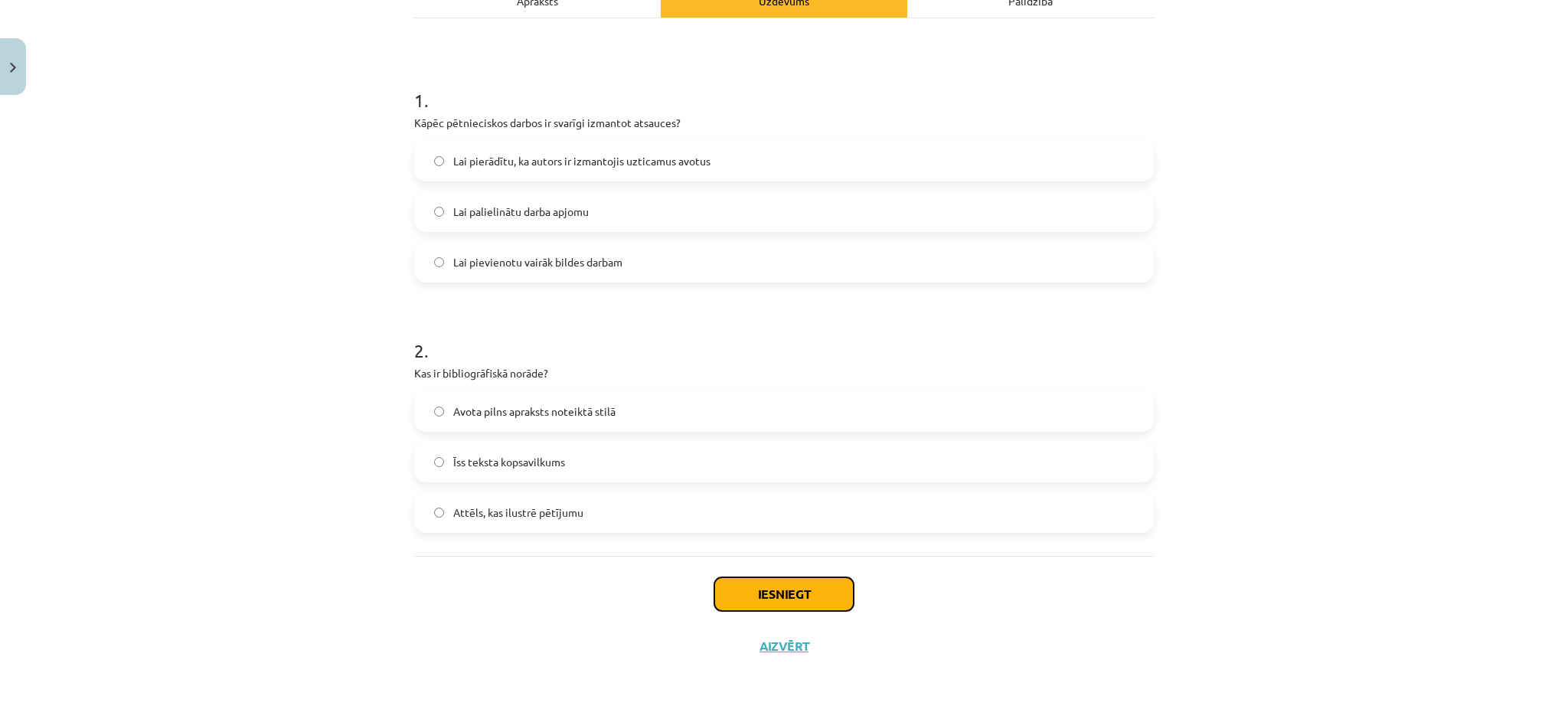
click at [725, 589] on button "Iesniegt" at bounding box center [784, 594] width 140 height 34
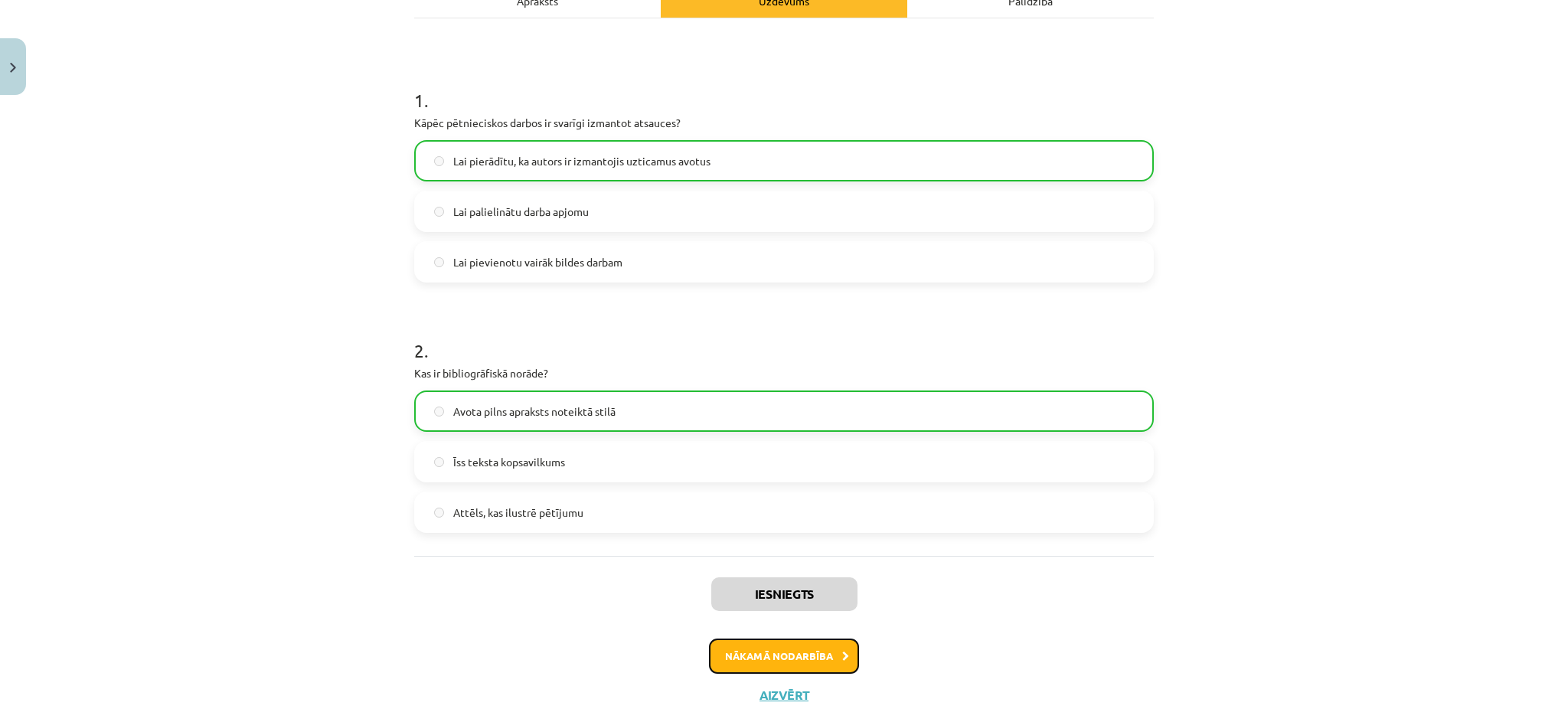
click at [819, 649] on button "Nākamā nodarbība" at bounding box center [784, 656] width 150 height 36
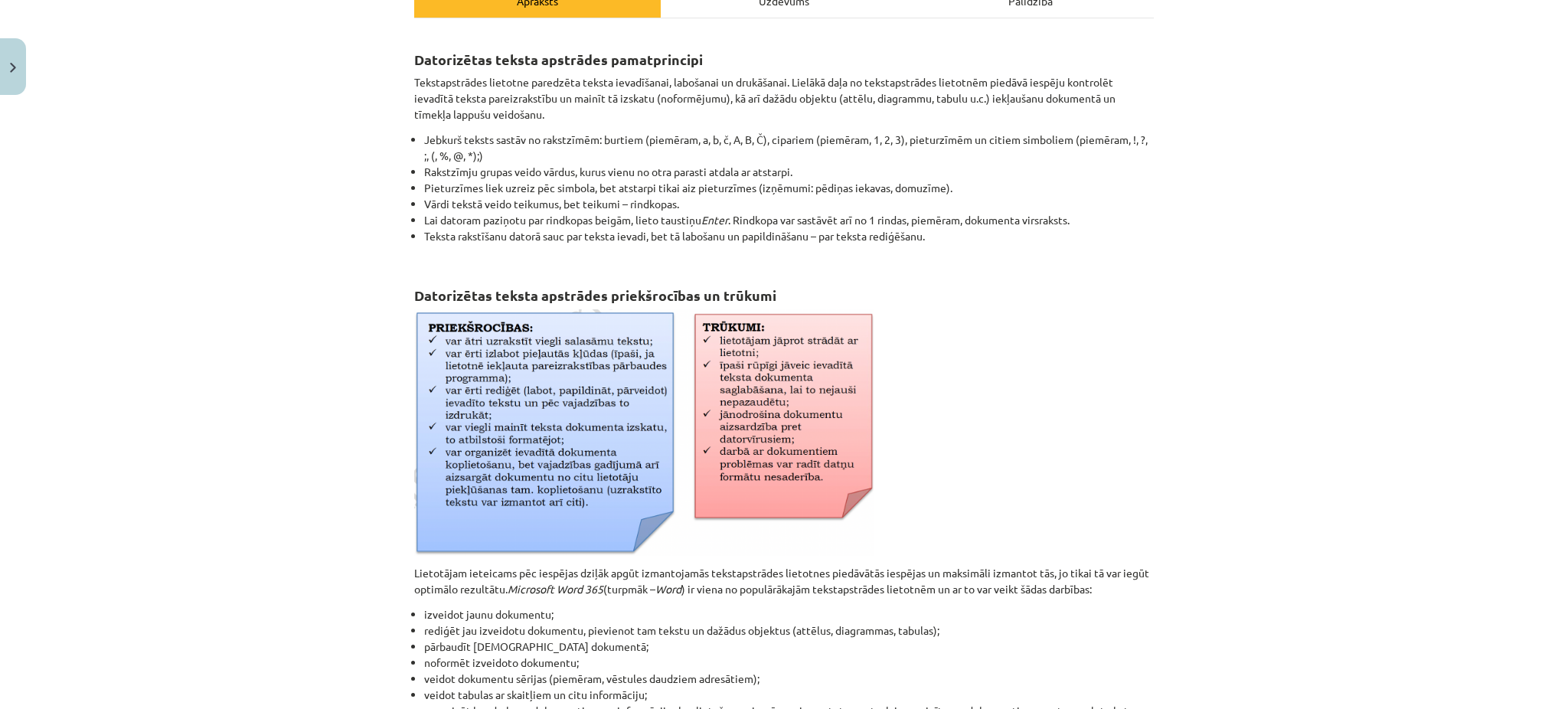
scroll to position [38, 0]
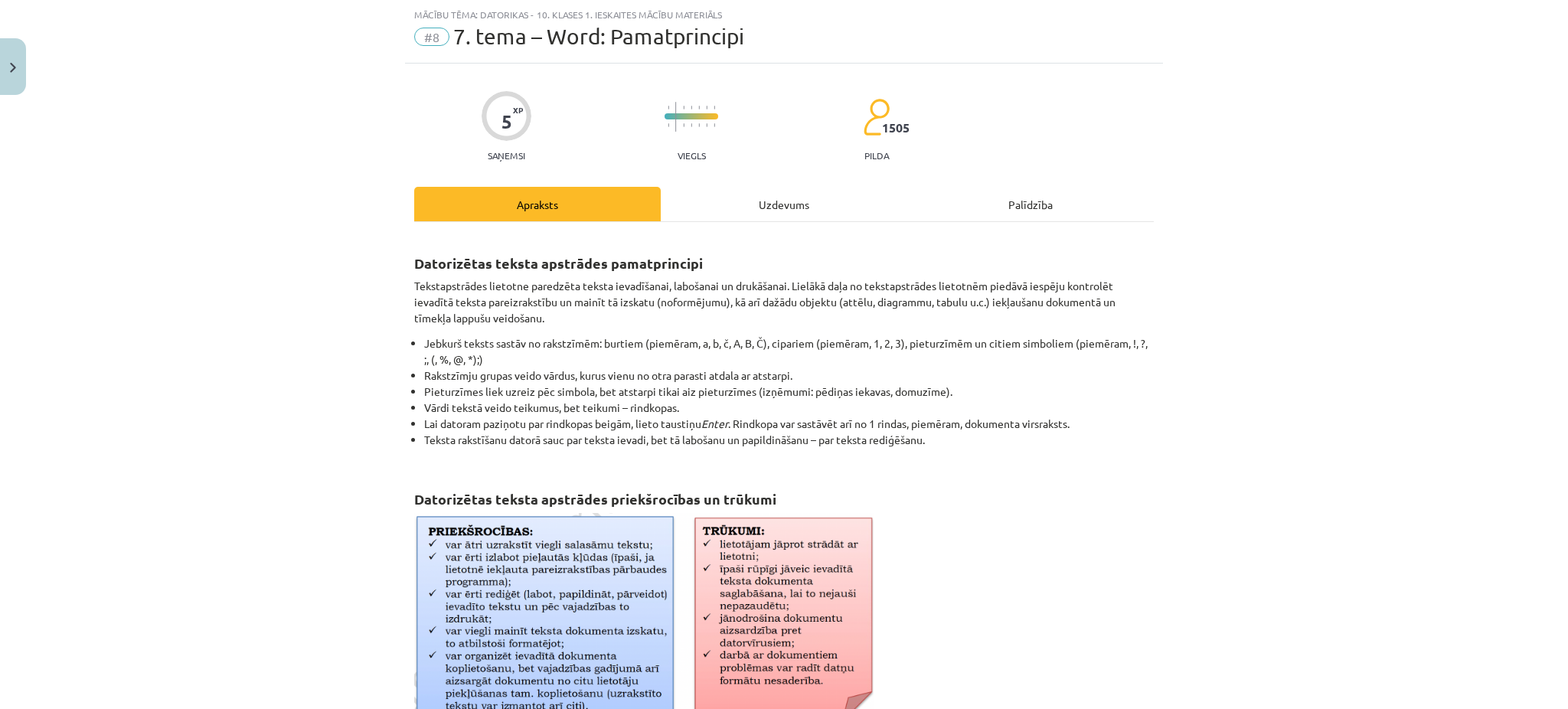
click at [777, 212] on div "Uzdevums" at bounding box center [784, 204] width 246 height 35
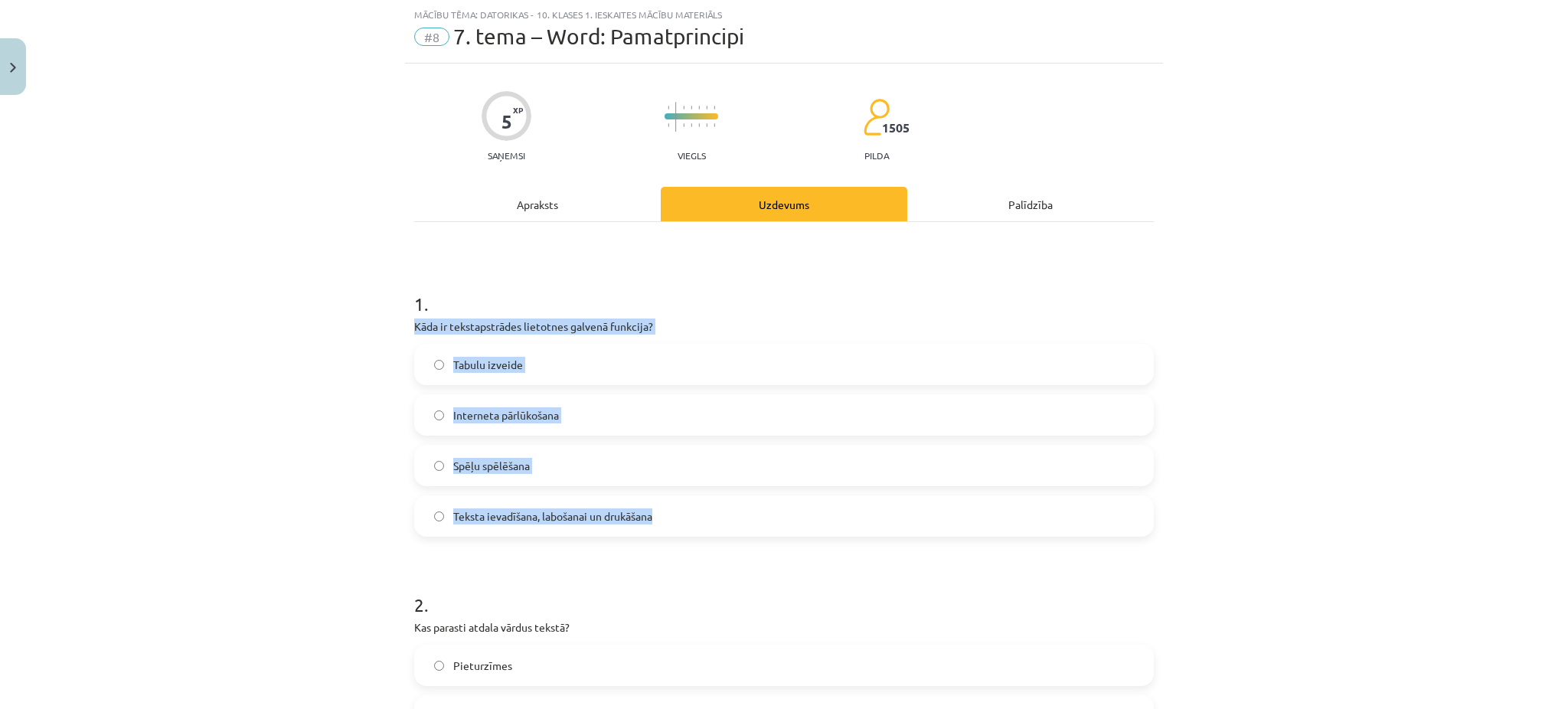
drag, startPoint x: 398, startPoint y: 327, endPoint x: 681, endPoint y: 502, distance: 332.7
click at [474, 521] on span "Teksta ievadīšana, labošanai un drukāšana" at bounding box center [553, 516] width 199 height 16
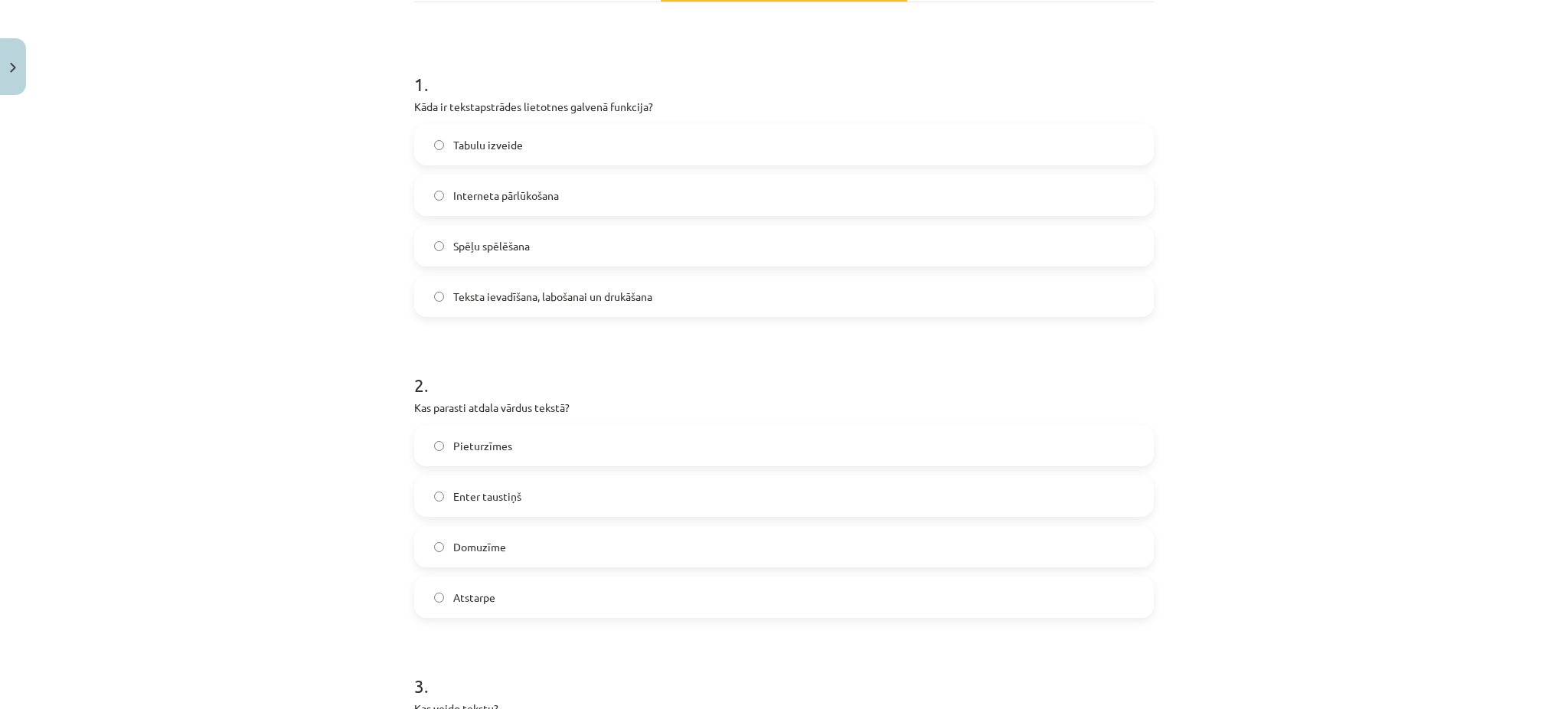
scroll to position [266, 0]
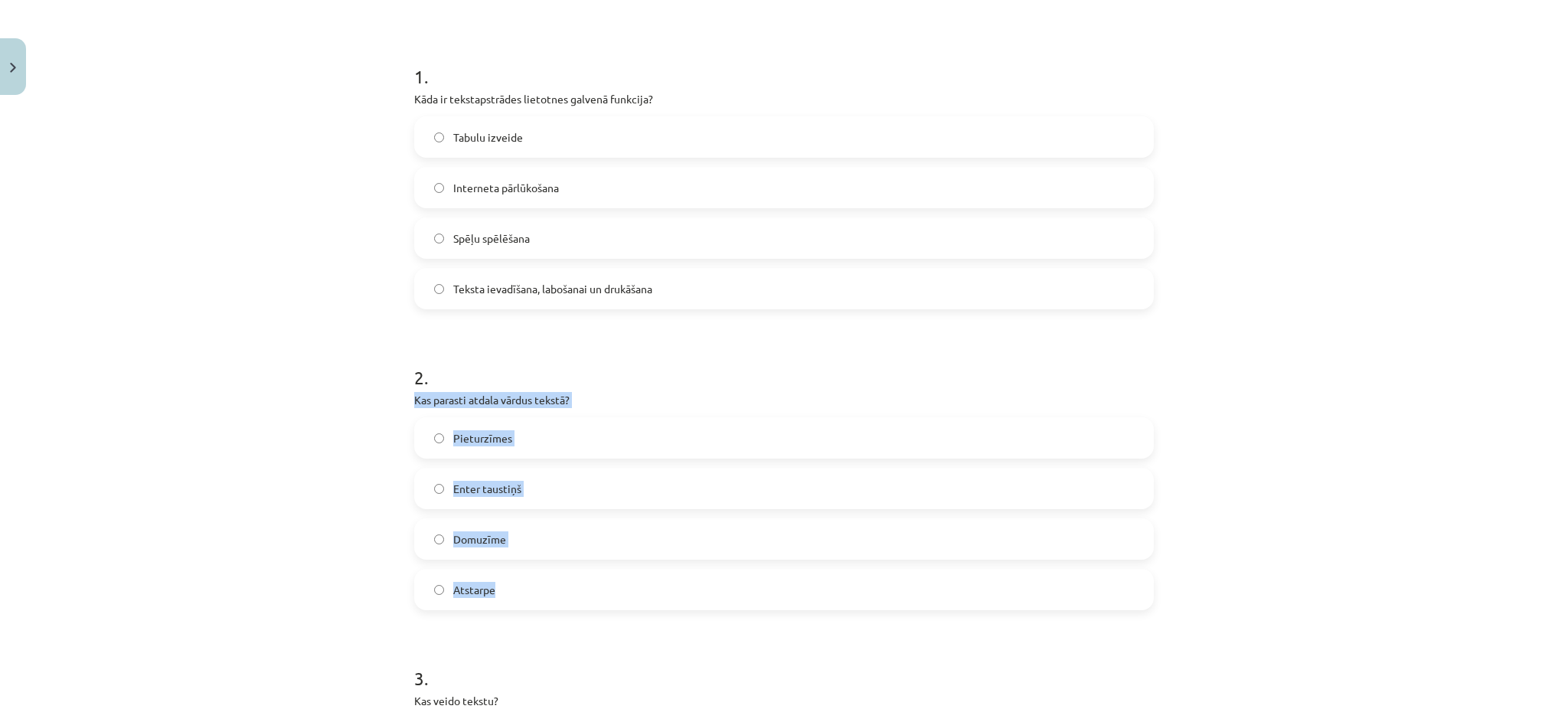
drag, startPoint x: 400, startPoint y: 406, endPoint x: 556, endPoint y: 579, distance: 232.9
click at [556, 579] on div "5 XP Saņemsi Viegls 1505 pilda Apraksts Uzdevums Palīdzība 1 . Kāda ir tekstaps…" at bounding box center [784, 718] width 758 height 1766
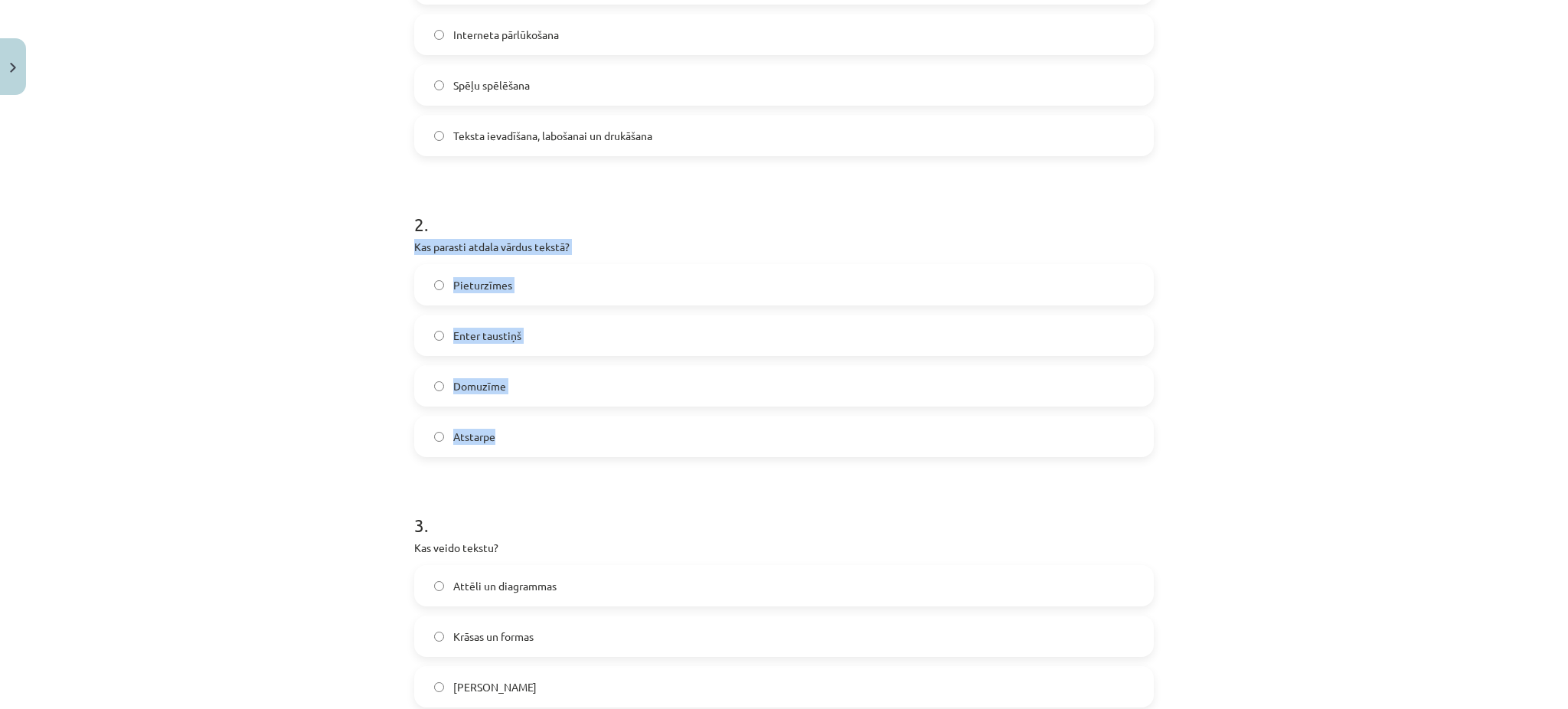
scroll to position [421, 0]
click at [500, 433] on label "Atstarpe" at bounding box center [784, 435] width 737 height 38
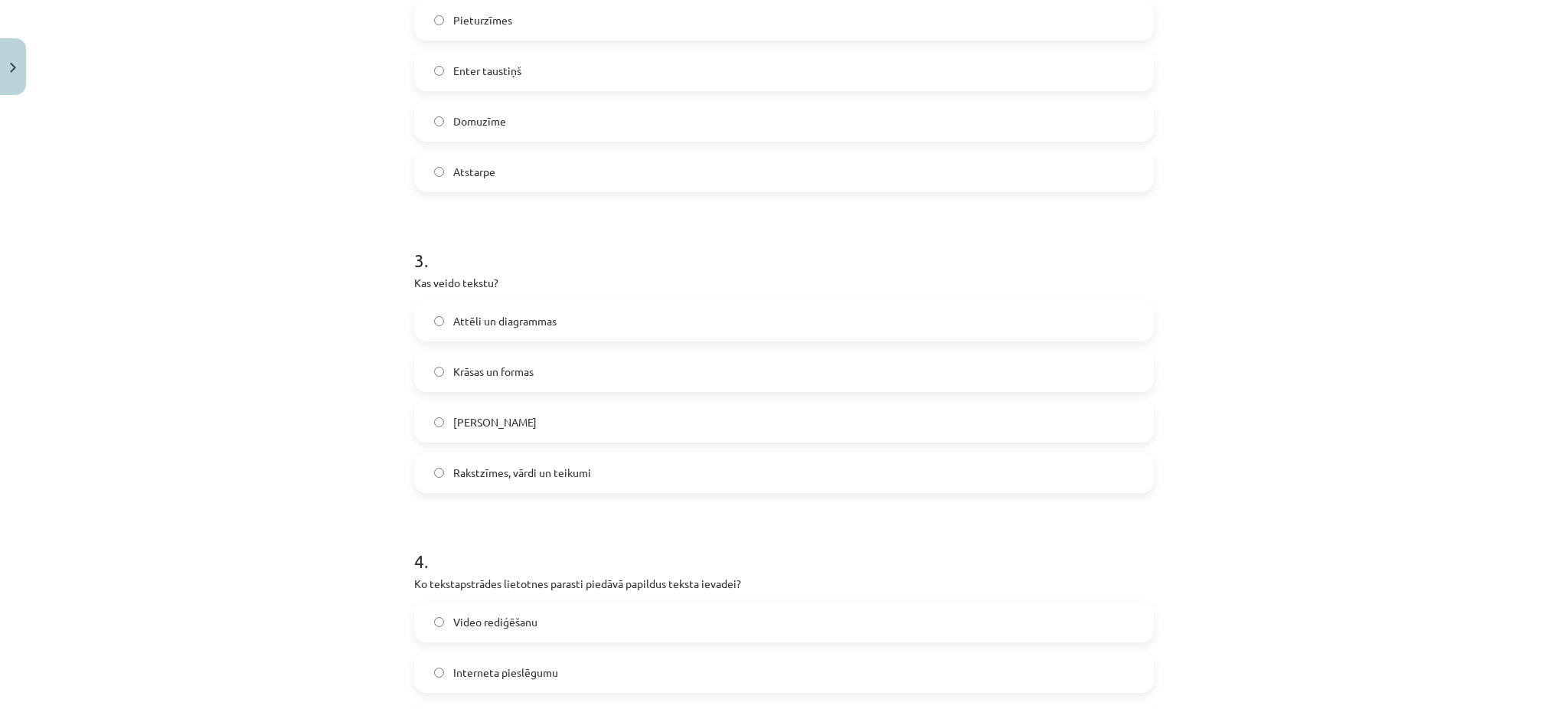
scroll to position [688, 0]
drag, startPoint x: 396, startPoint y: 274, endPoint x: 643, endPoint y: 420, distance: 286.9
click at [643, 420] on div "Mācību tēma: Datorikas - 10. klases 1. ieskaites mācību materiāls #8 7. tema – …" at bounding box center [784, 354] width 1568 height 709
click at [423, 327] on label "Attēli un diagrammas" at bounding box center [784, 317] width 737 height 38
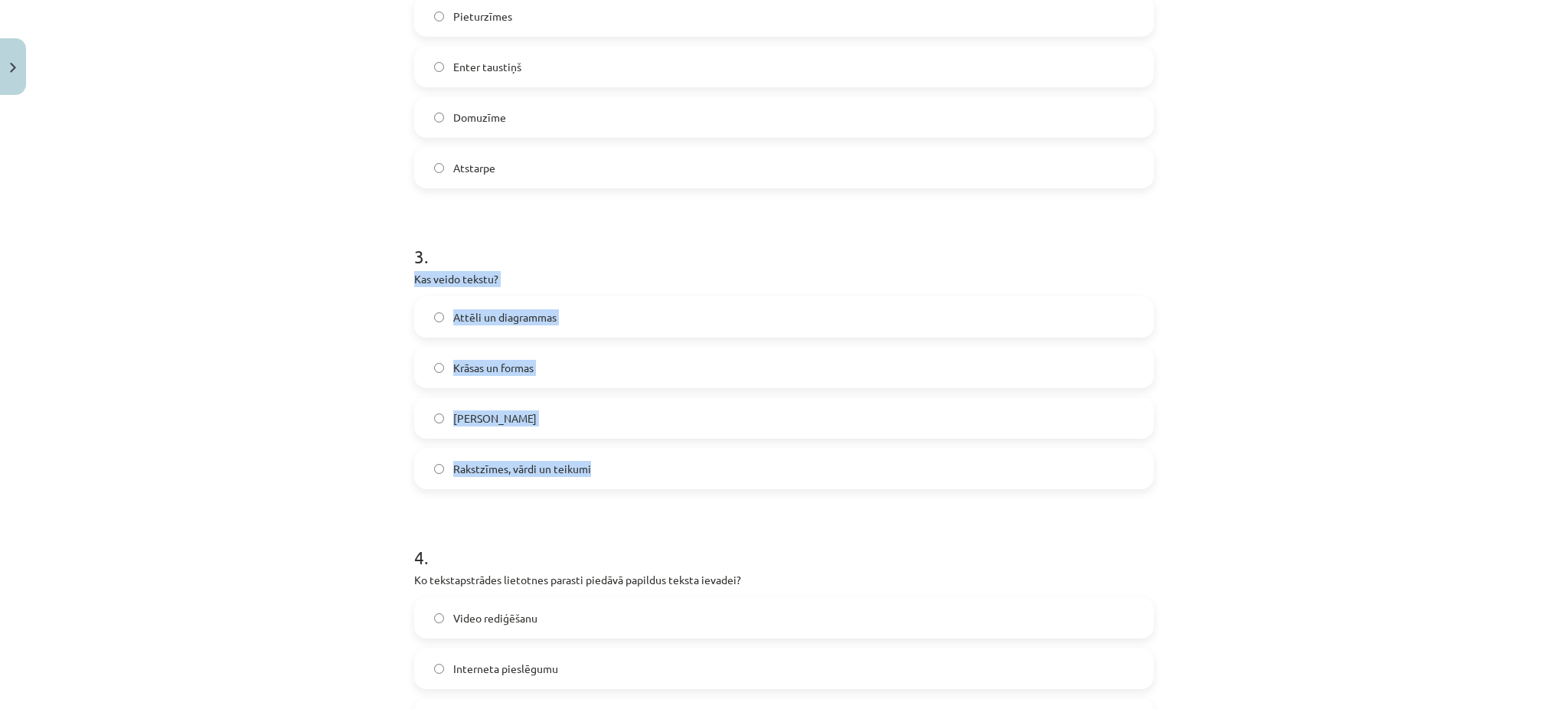
drag, startPoint x: 409, startPoint y: 269, endPoint x: 592, endPoint y: 461, distance: 265.2
click at [592, 461] on div "3 . Kas veido tekstu? Attēli un diagrammas Krāsas un formas Tikai burti Rakstzī…" at bounding box center [784, 354] width 740 height 270
click at [507, 469] on span "Rakstzīmes, vārdi un teikumi" at bounding box center [522, 469] width 138 height 16
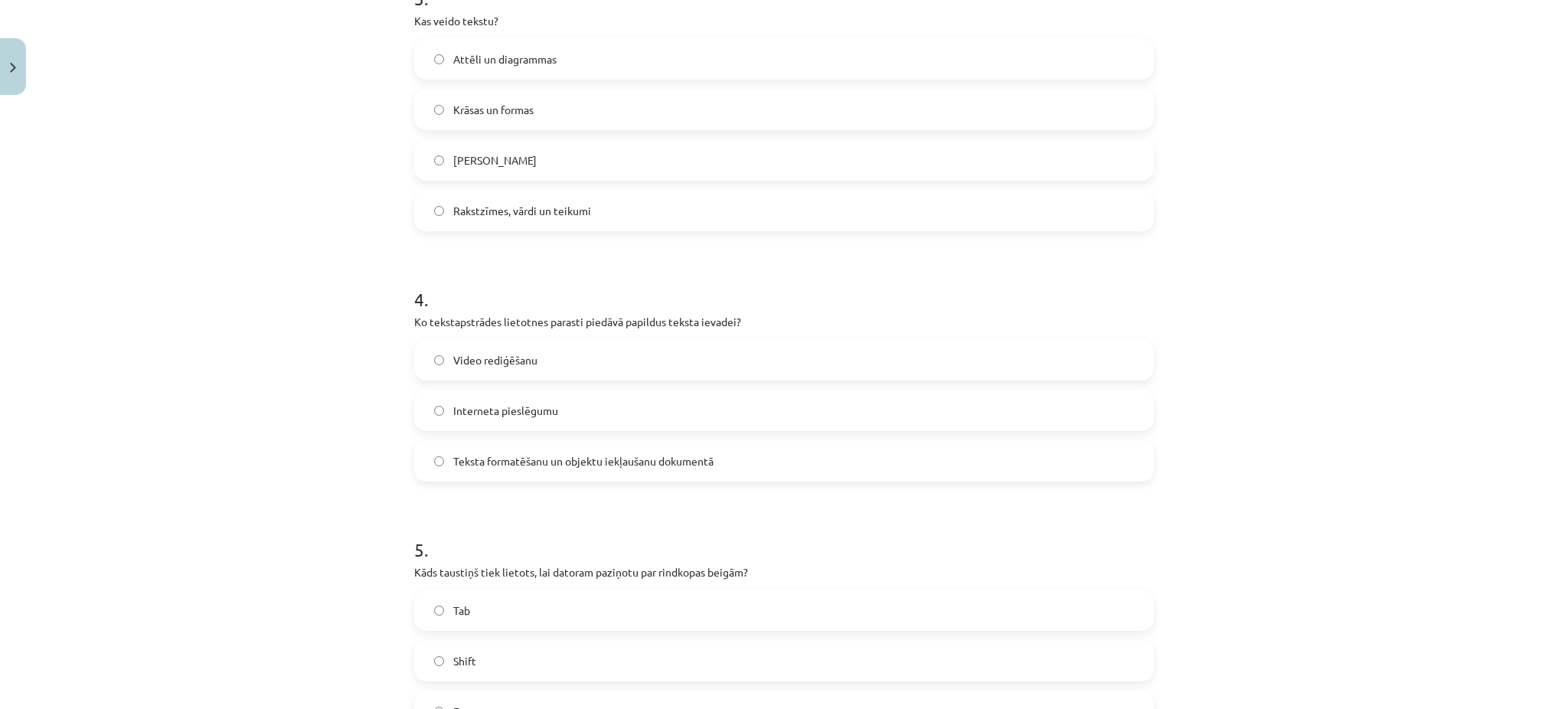
scroll to position [949, 0]
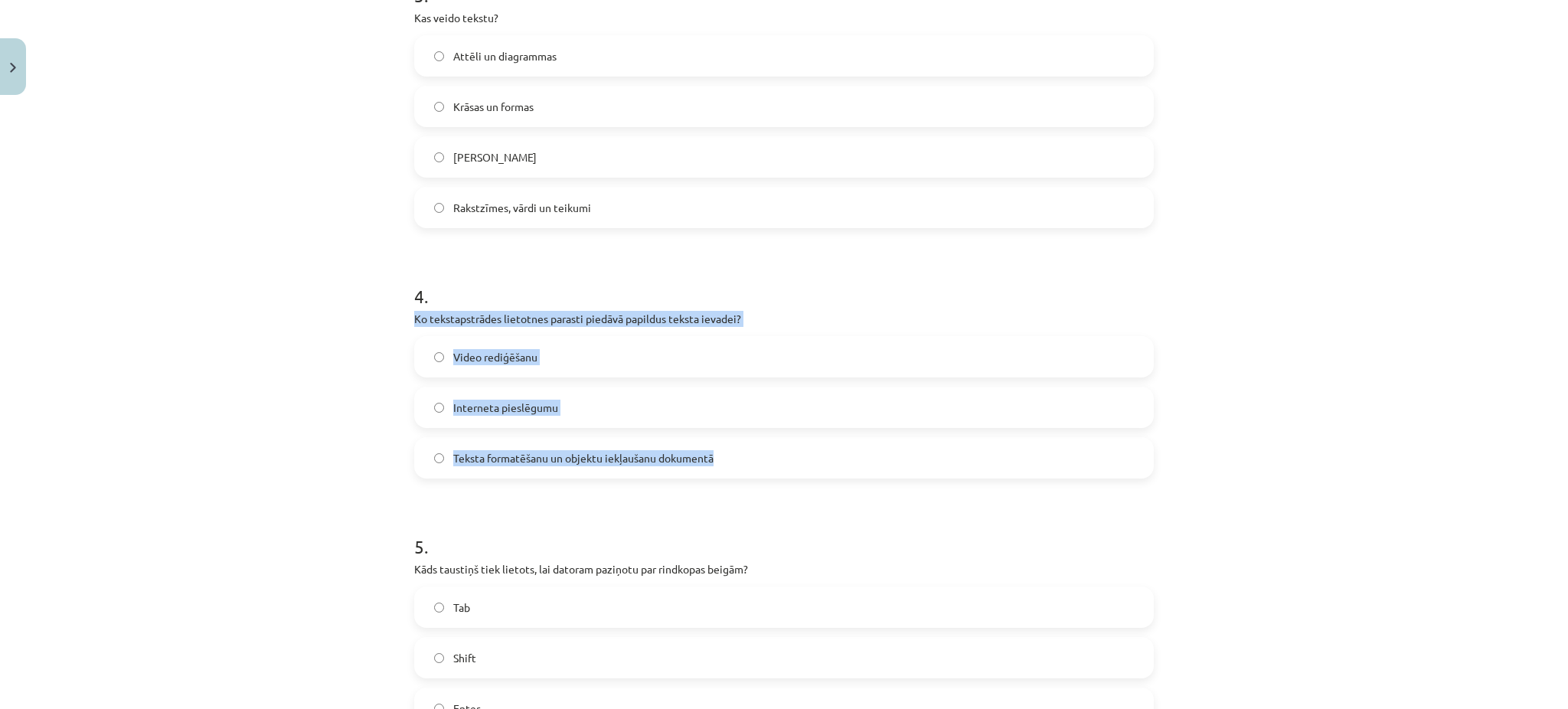
drag, startPoint x: 399, startPoint y: 312, endPoint x: 716, endPoint y: 458, distance: 349.0
click at [716, 458] on div "5 XP Saņemsi Viegls 1505 pilda Apraksts Uzdevums Palīdzība 1 . Kāda ir tekstaps…" at bounding box center [784, 36] width 758 height 1766
click at [454, 450] on span "Teksta formatēšanu un objektu iekļaušanu dokumentā" at bounding box center [583, 458] width 260 height 16
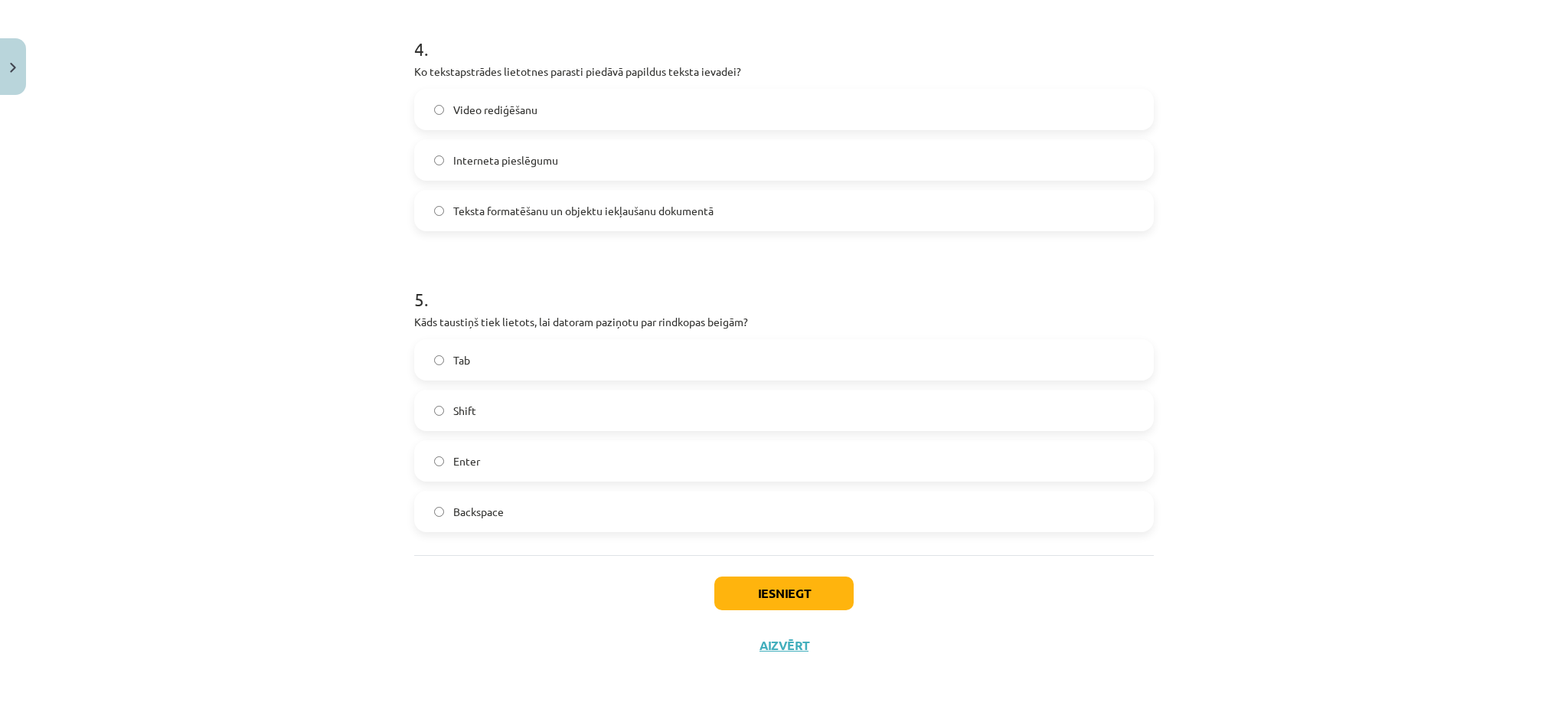
scroll to position [1195, 0]
drag, startPoint x: 402, startPoint y: 317, endPoint x: 539, endPoint y: 527, distance: 250.7
click at [454, 454] on span "Enter" at bounding box center [466, 463] width 26 height 16
click at [731, 603] on button "Iesniegt" at bounding box center [784, 594] width 140 height 34
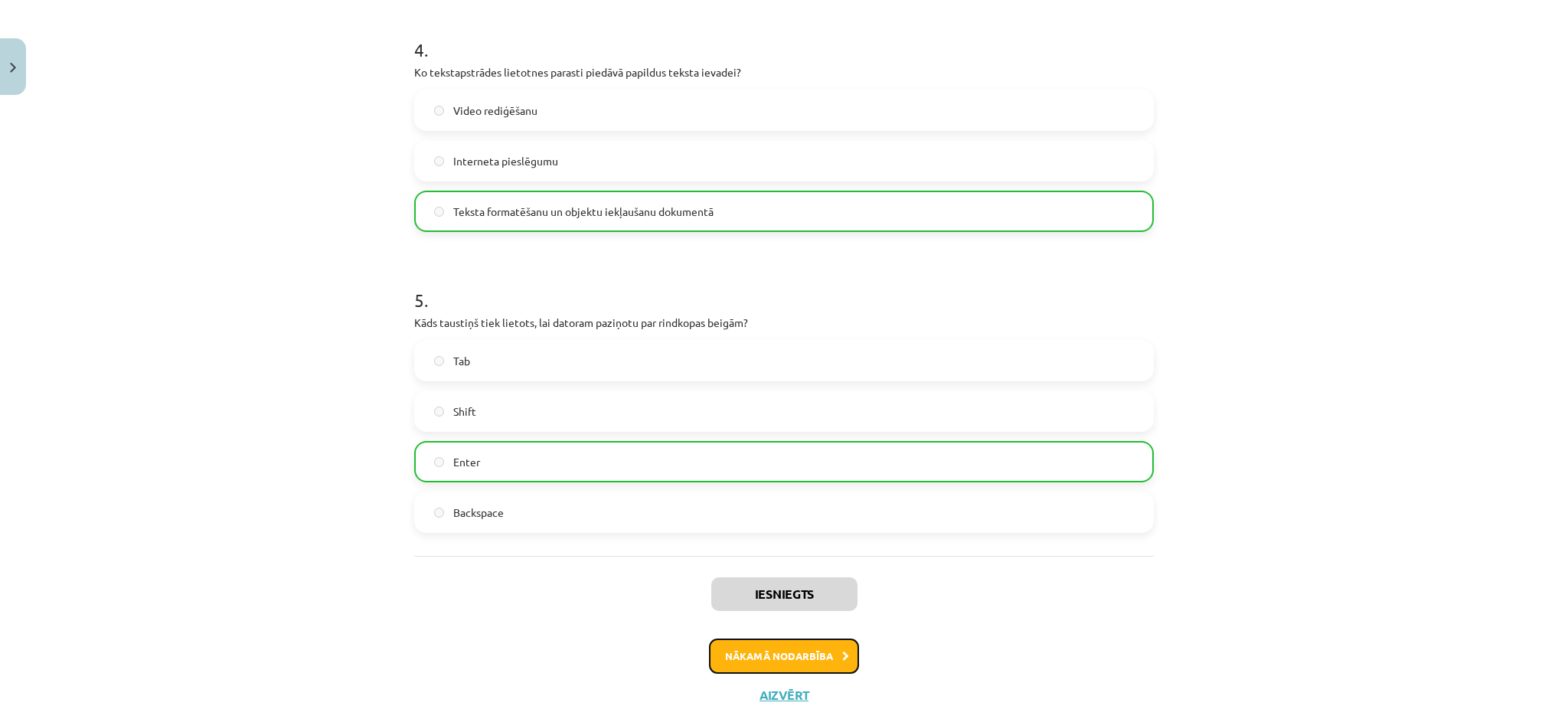
click at [778, 645] on button "Nākamā nodarbība" at bounding box center [784, 656] width 150 height 36
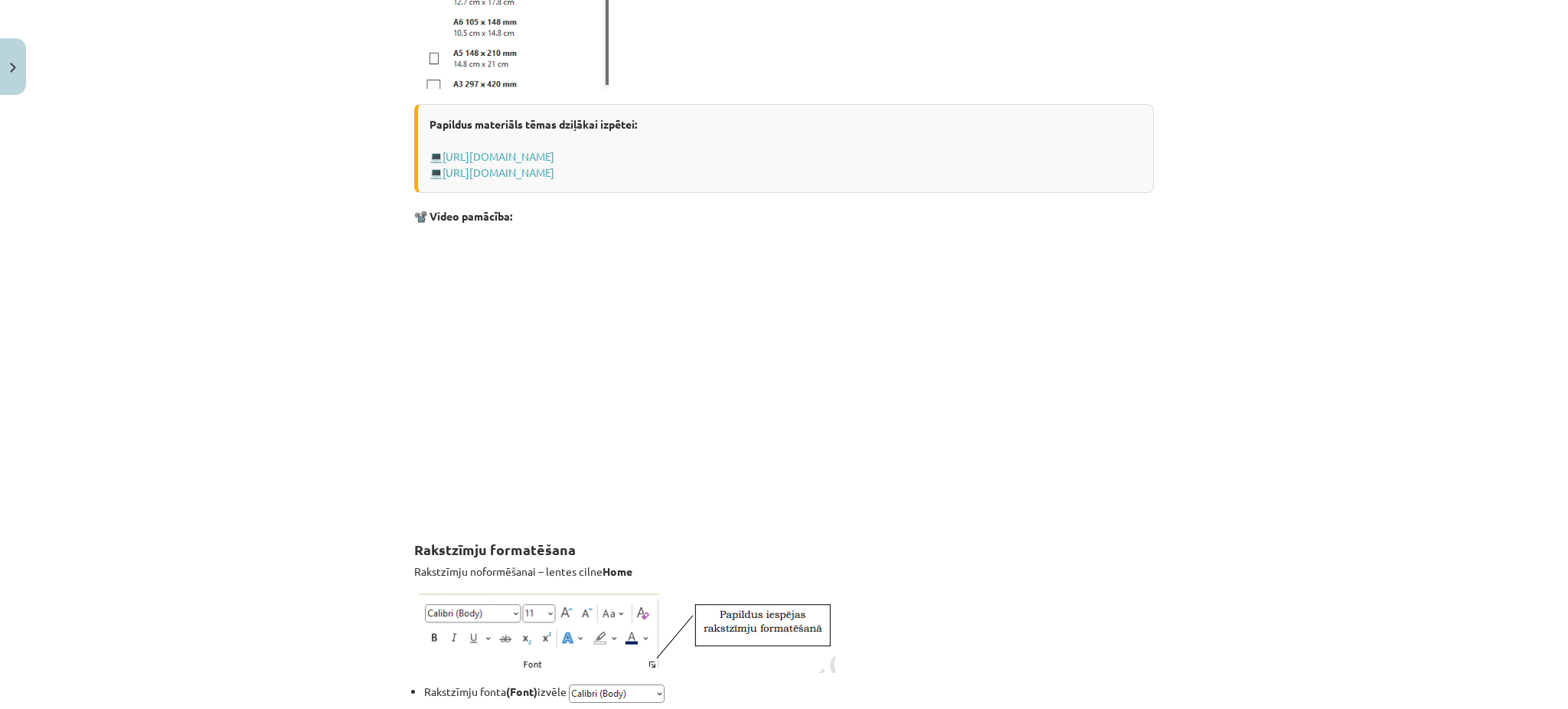
scroll to position [38, 0]
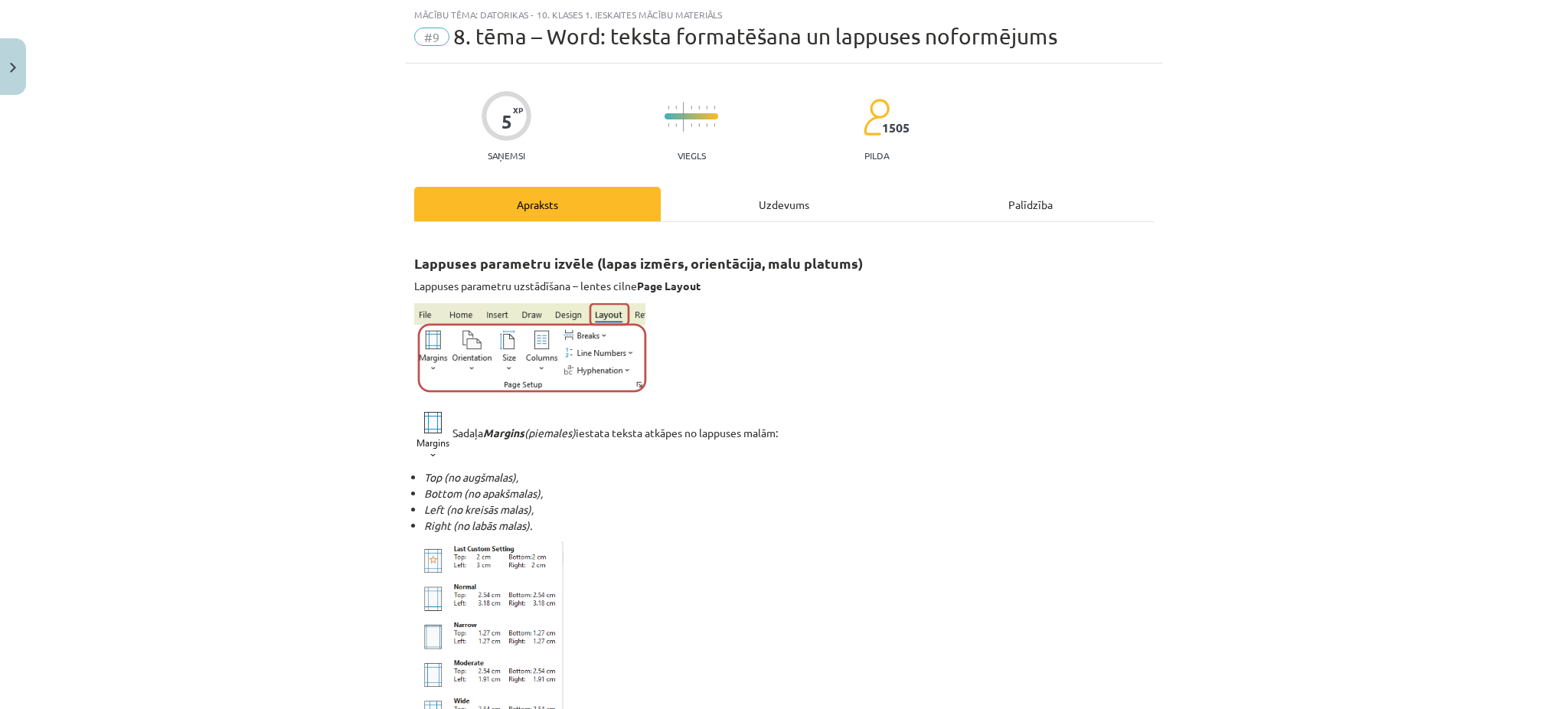
click at [785, 208] on div "Uzdevums" at bounding box center [784, 204] width 246 height 35
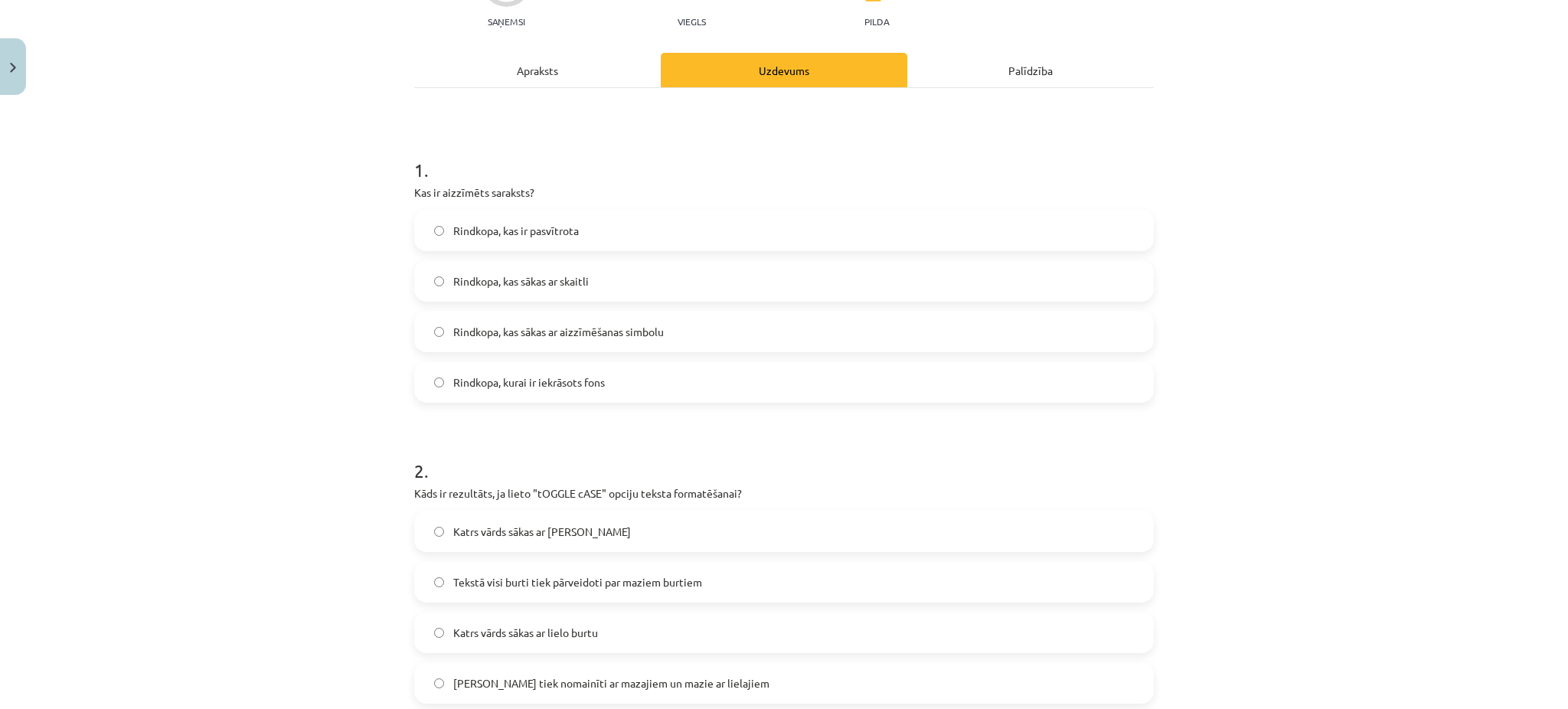
scroll to position [173, 0]
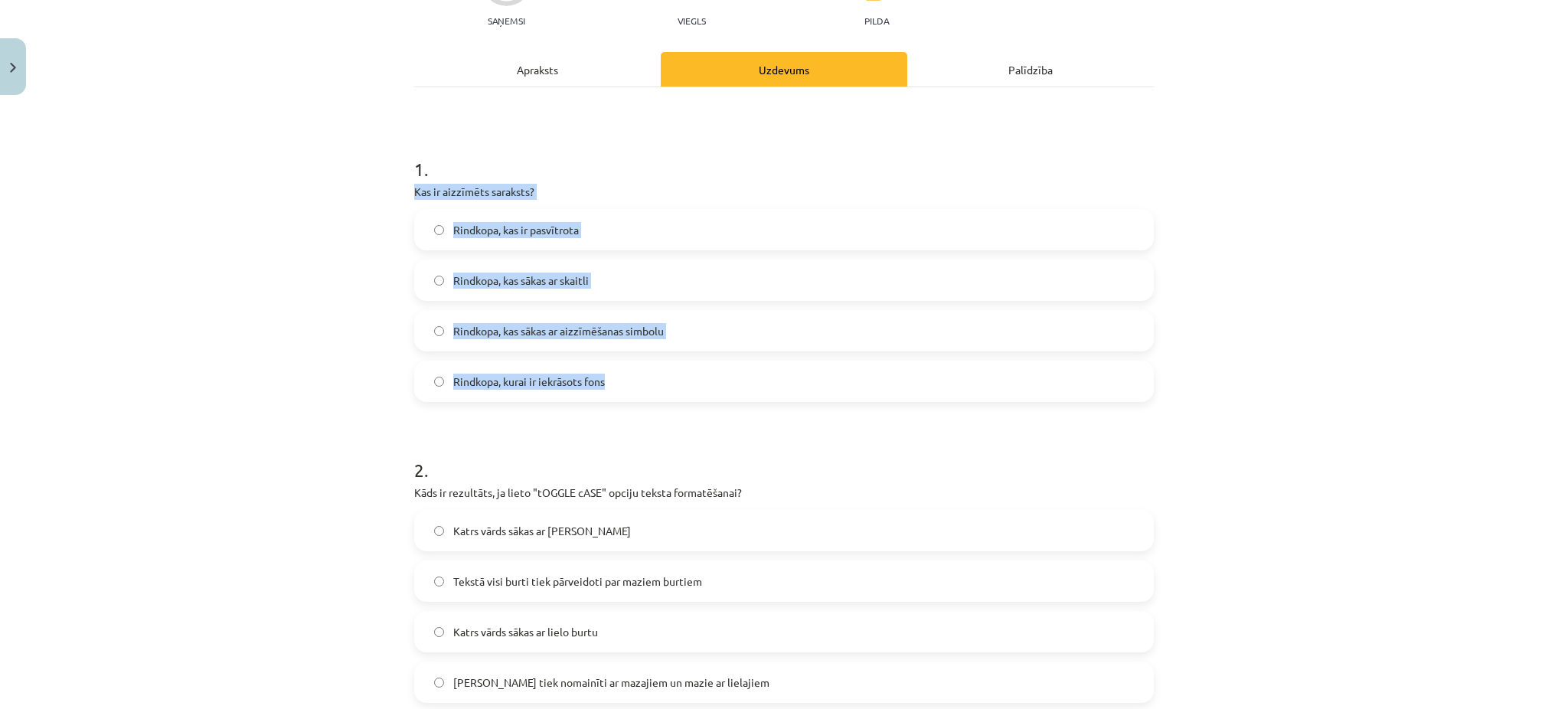
drag, startPoint x: 408, startPoint y: 193, endPoint x: 644, endPoint y: 392, distance: 308.7
click at [644, 392] on div "1 . Kas ir aizzīmēts saraksts? Rindkopa, kas ir pasvītrota Rindkopa, kas sākas …" at bounding box center [784, 266] width 740 height 270
click at [540, 338] on span "Rindkopa, kas sākas ar aizzīmēšanas simbolu" at bounding box center [559, 331] width 211 height 16
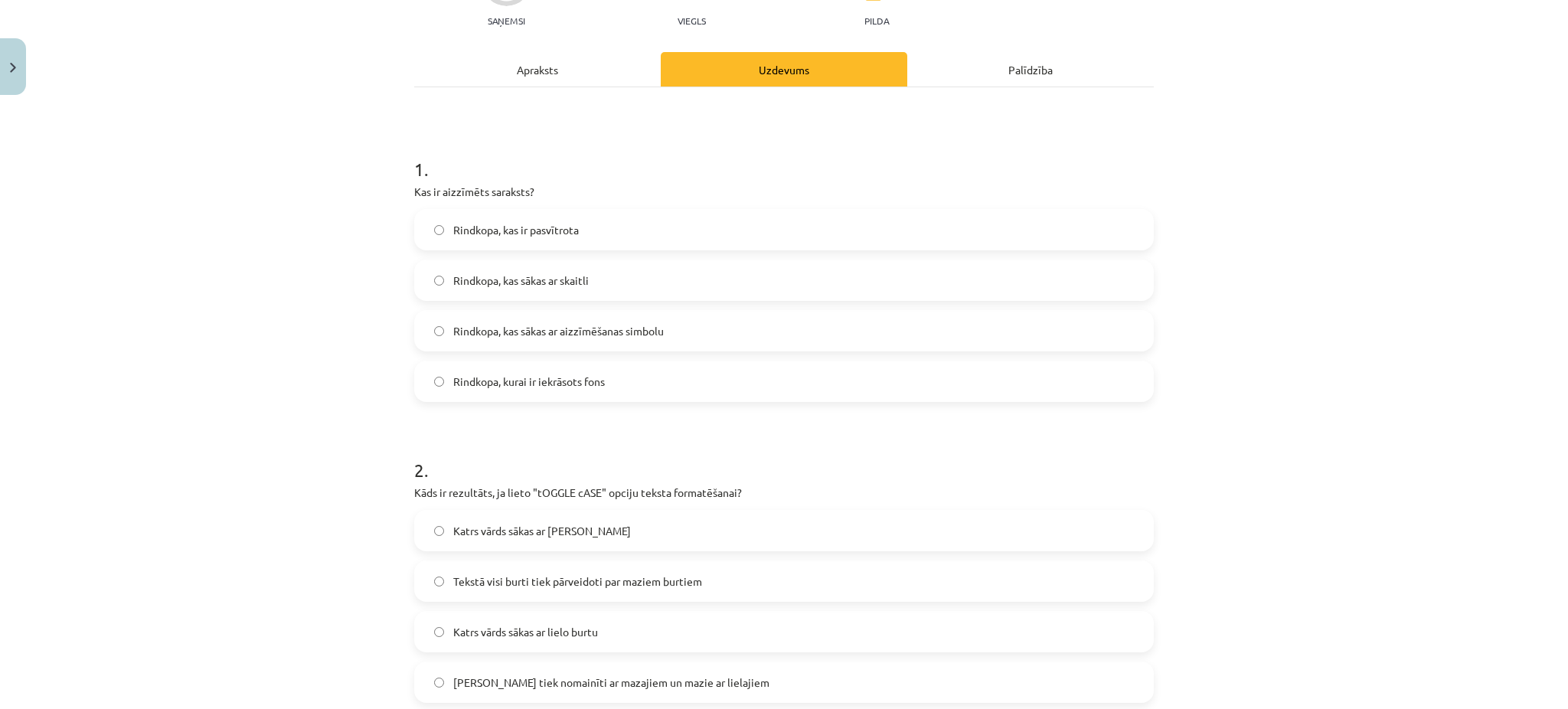
scroll to position [364, 0]
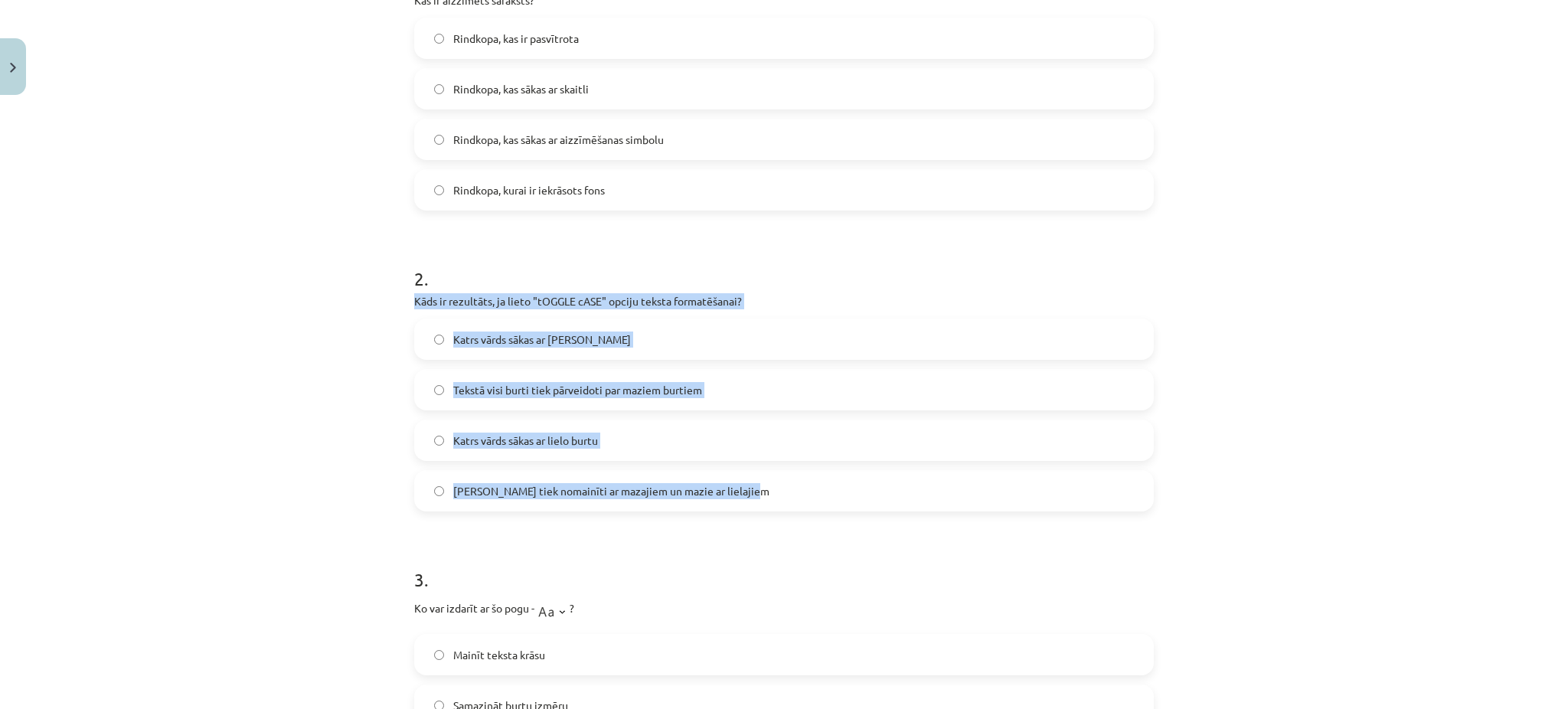
drag, startPoint x: 402, startPoint y: 292, endPoint x: 751, endPoint y: 479, distance: 395.9
click at [751, 479] on div "5 XP Saņemsi Viegls 1505 pilda Apraksts Uzdevums Palīdzība 1 . Kas ir aizzīmēts…" at bounding box center [784, 652] width 758 height 1830
click at [464, 511] on form "1 . Kas ir aizzīmēts saraksts? Rindkopa, kas ir pasvītrota Rindkopa, kas sākas …" at bounding box center [784, 684] width 740 height 1488
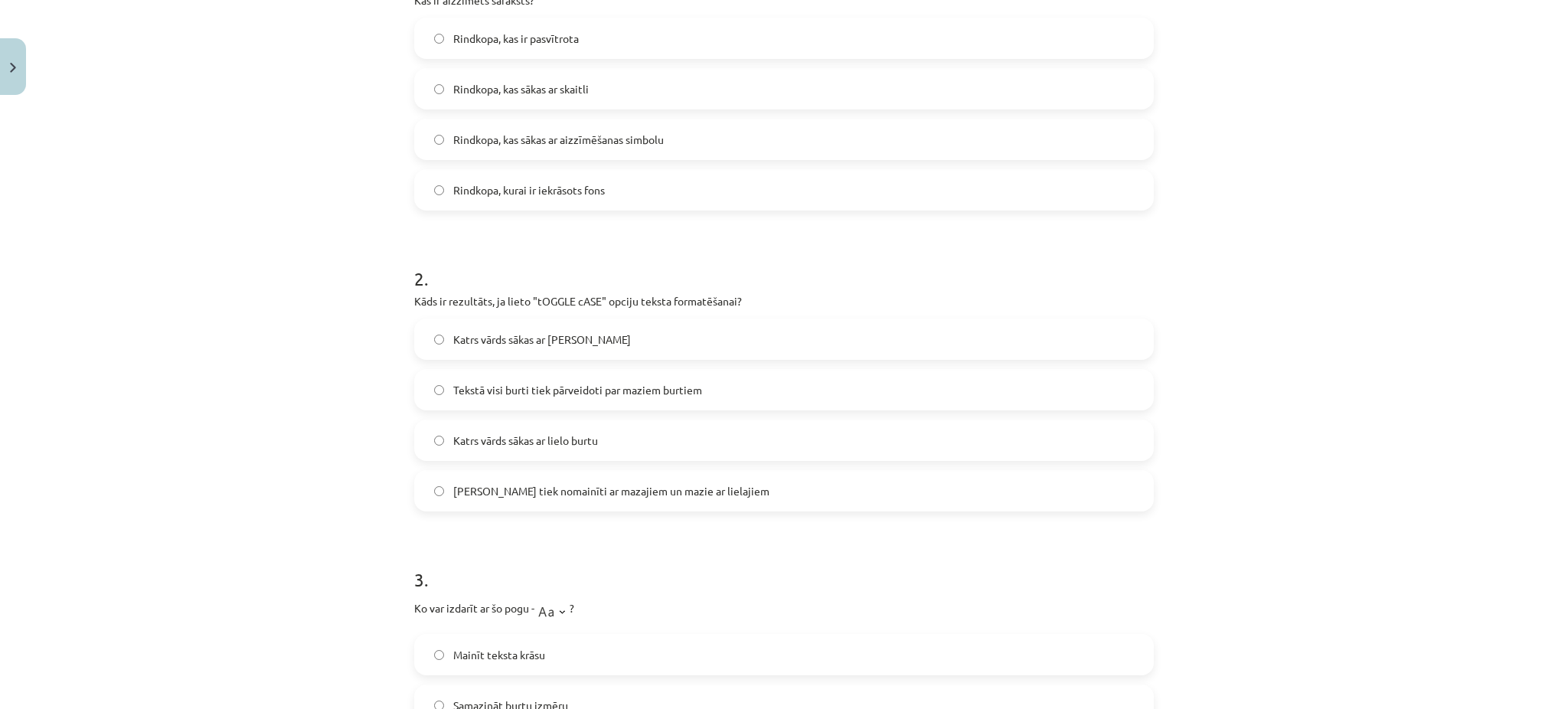
click at [454, 485] on span "[PERSON_NAME] tiek nomainīti ar mazajiem un mazie ar lielajiem" at bounding box center [612, 491] width 317 height 16
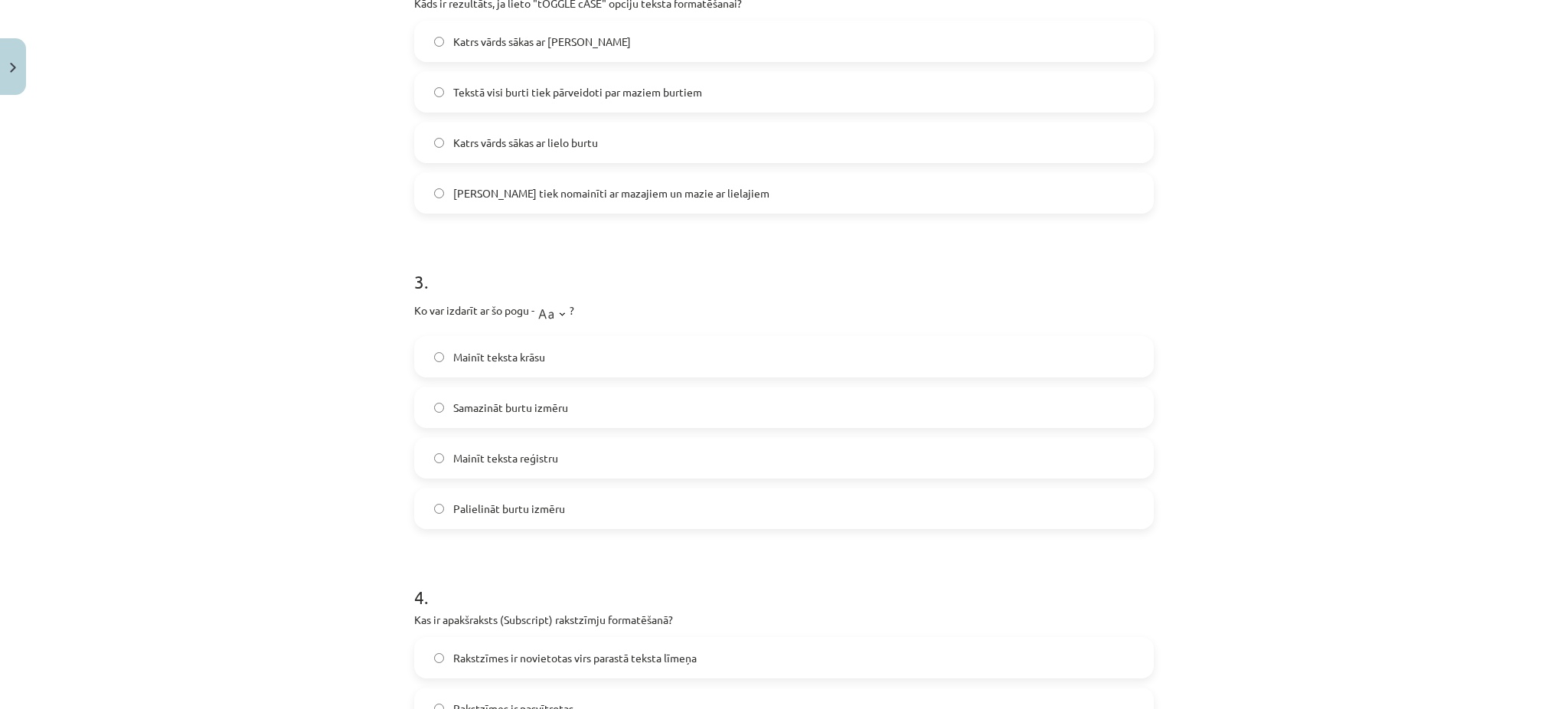
scroll to position [666, 0]
drag, startPoint x: 402, startPoint y: 302, endPoint x: 597, endPoint y: 493, distance: 273.0
click at [597, 493] on div "5 XP Saņemsi Viegls 1505 pilda Apraksts Uzdevums Palīdzība 1 . Kas ir aizzīmēts…" at bounding box center [784, 351] width 758 height 1830
click at [492, 485] on label "Palielināt burtu izmēru" at bounding box center [784, 505] width 737 height 38
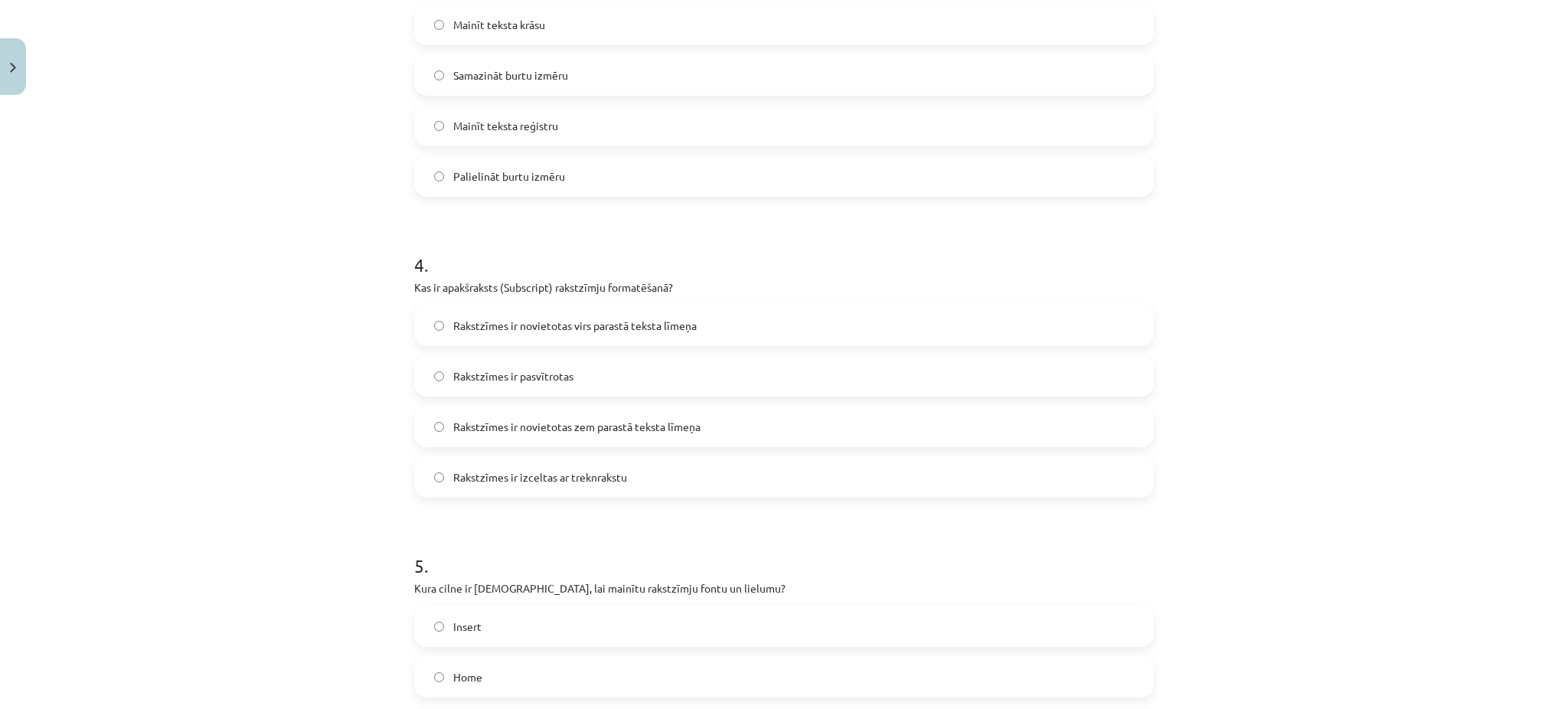
scroll to position [996, 0]
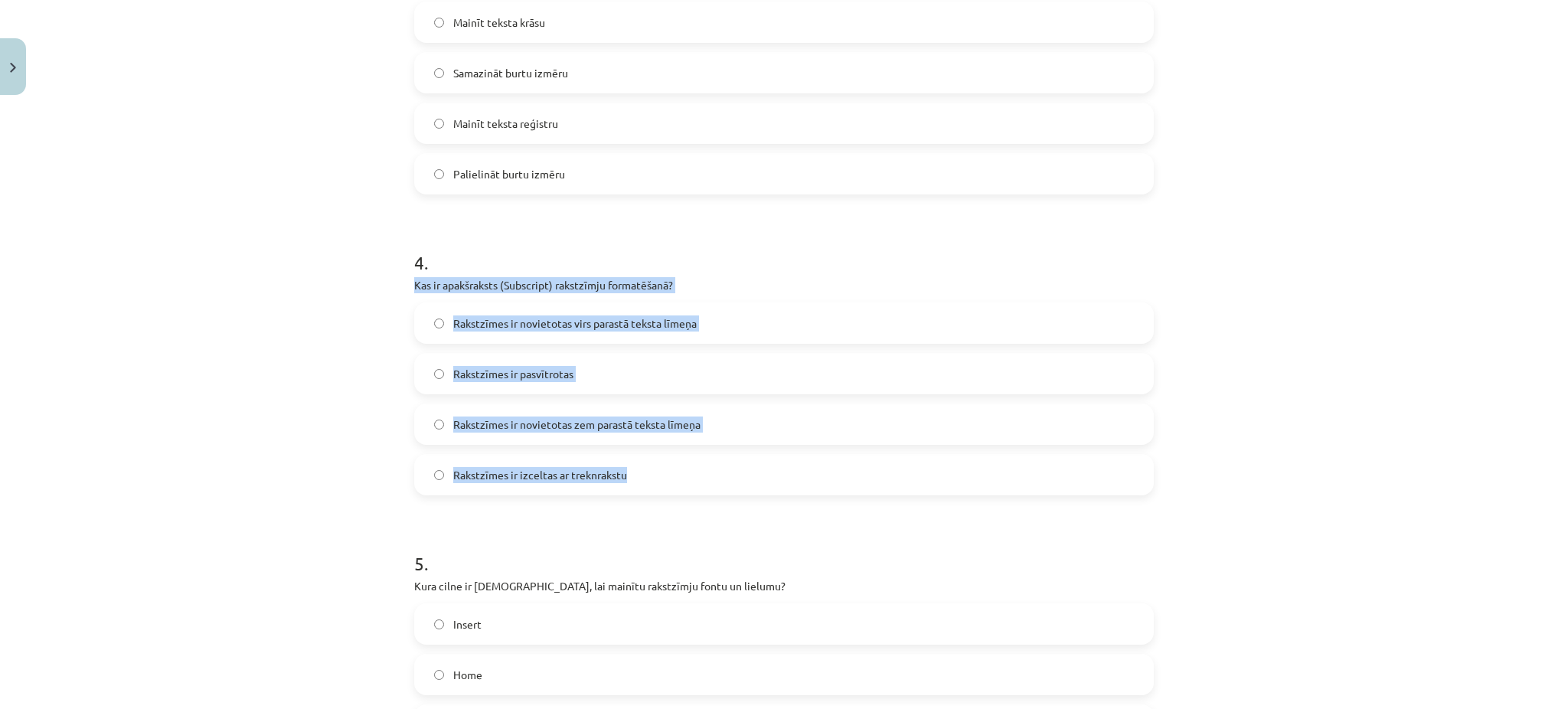
drag, startPoint x: 404, startPoint y: 281, endPoint x: 644, endPoint y: 464, distance: 301.8
click at [644, 464] on div "5 XP Saņemsi Viegls 1505 pilda Apraksts Uzdevums Palīdzība 1 . Kas ir aizzīmēts…" at bounding box center [784, 20] width 758 height 1830
click at [339, 456] on div "Mācību tēma: Datorikas - 10. klases 1. ieskaites mācību materiāls #9 8. tēma – …" at bounding box center [784, 354] width 1568 height 709
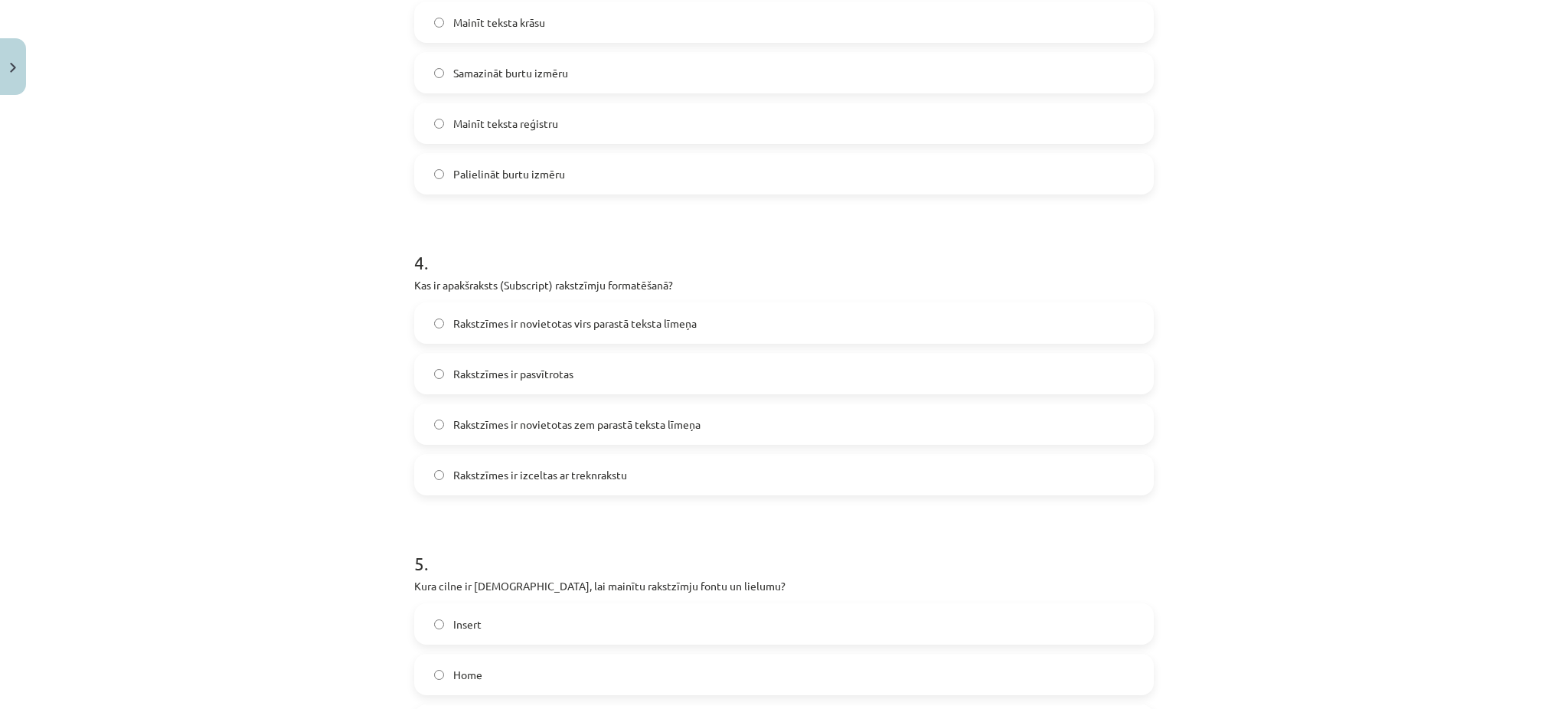
click at [606, 443] on label "Rakstzīmes ir novietotas zem parastā teksta līmeņa" at bounding box center [784, 424] width 737 height 38
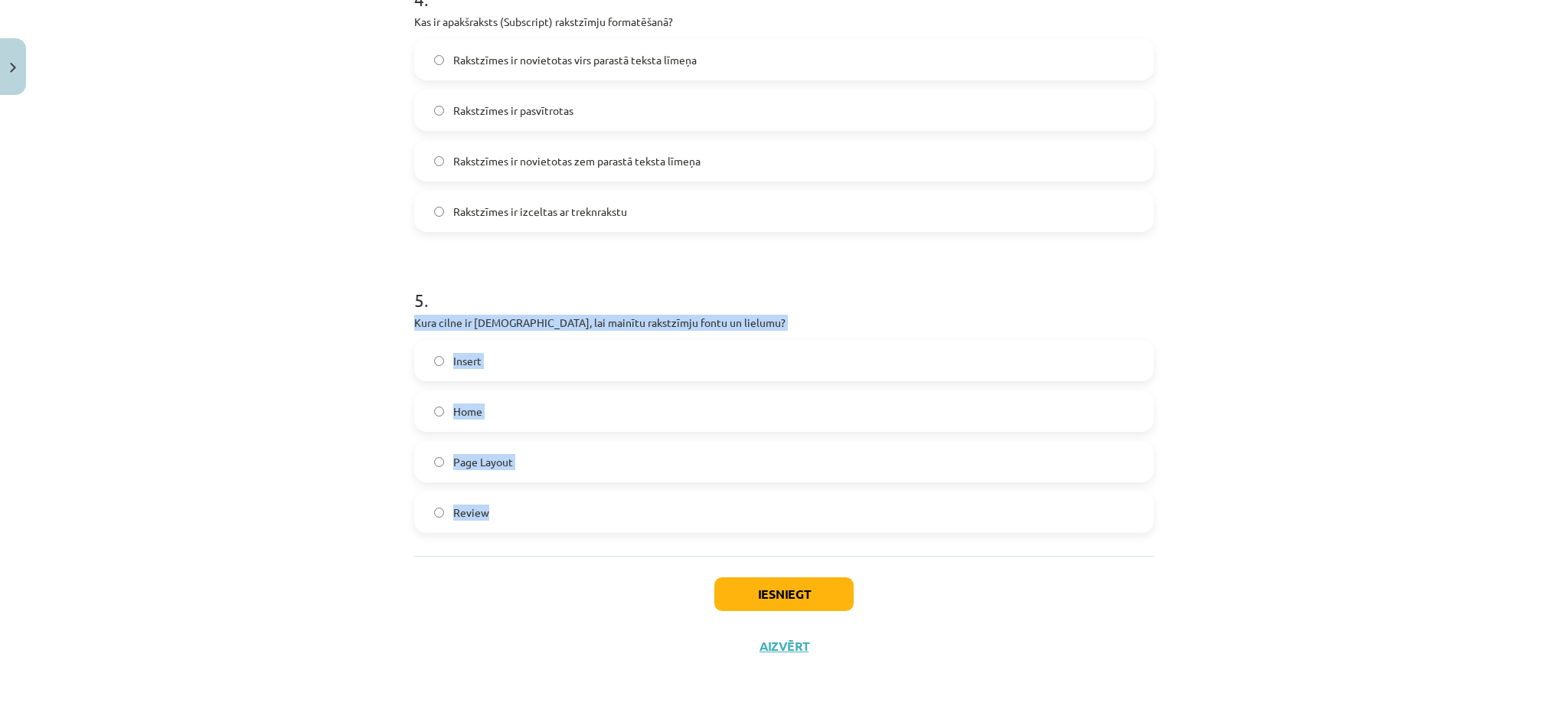
drag, startPoint x: 401, startPoint y: 318, endPoint x: 549, endPoint y: 495, distance: 230.7
click at [454, 409] on span "Home" at bounding box center [468, 412] width 29 height 16
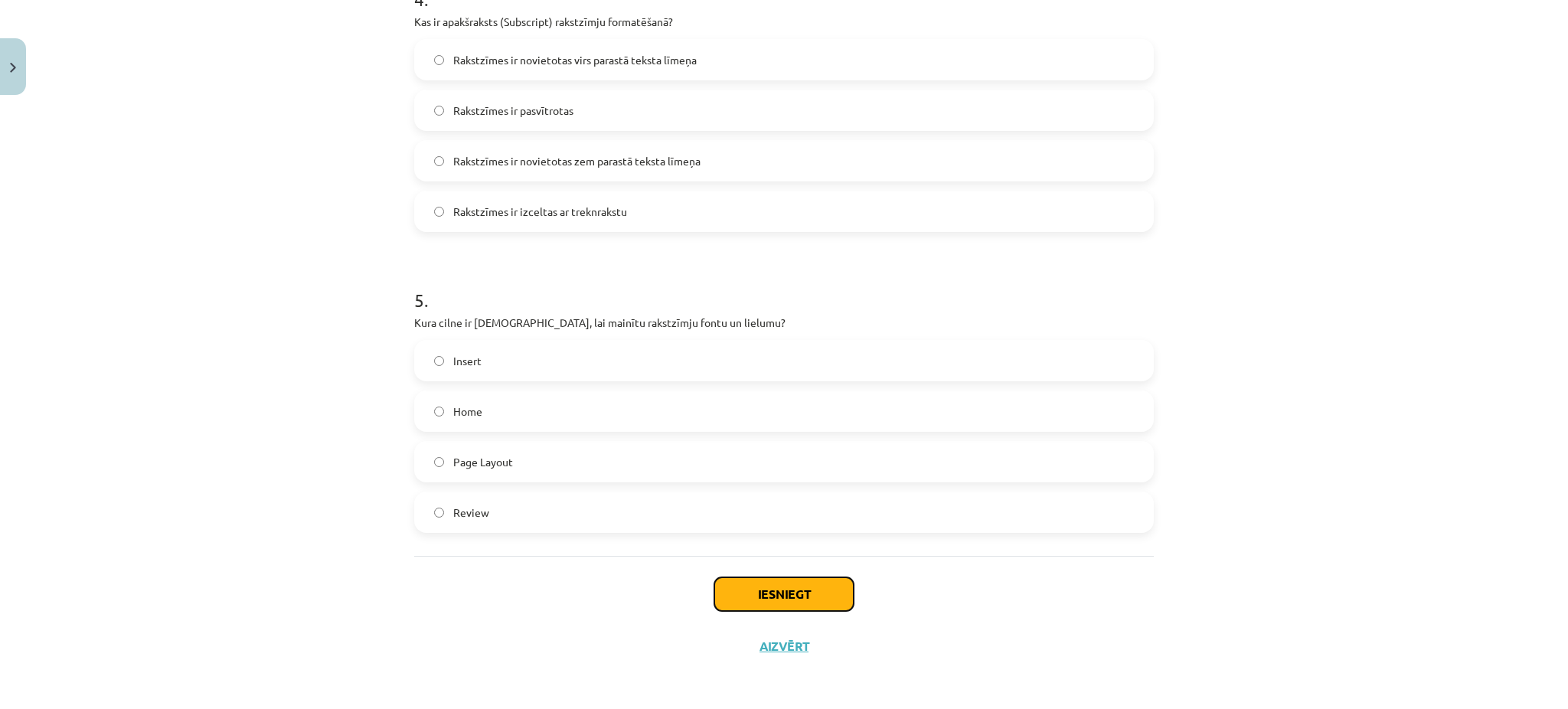
click at [790, 589] on button "Iesniegt" at bounding box center [784, 594] width 140 height 34
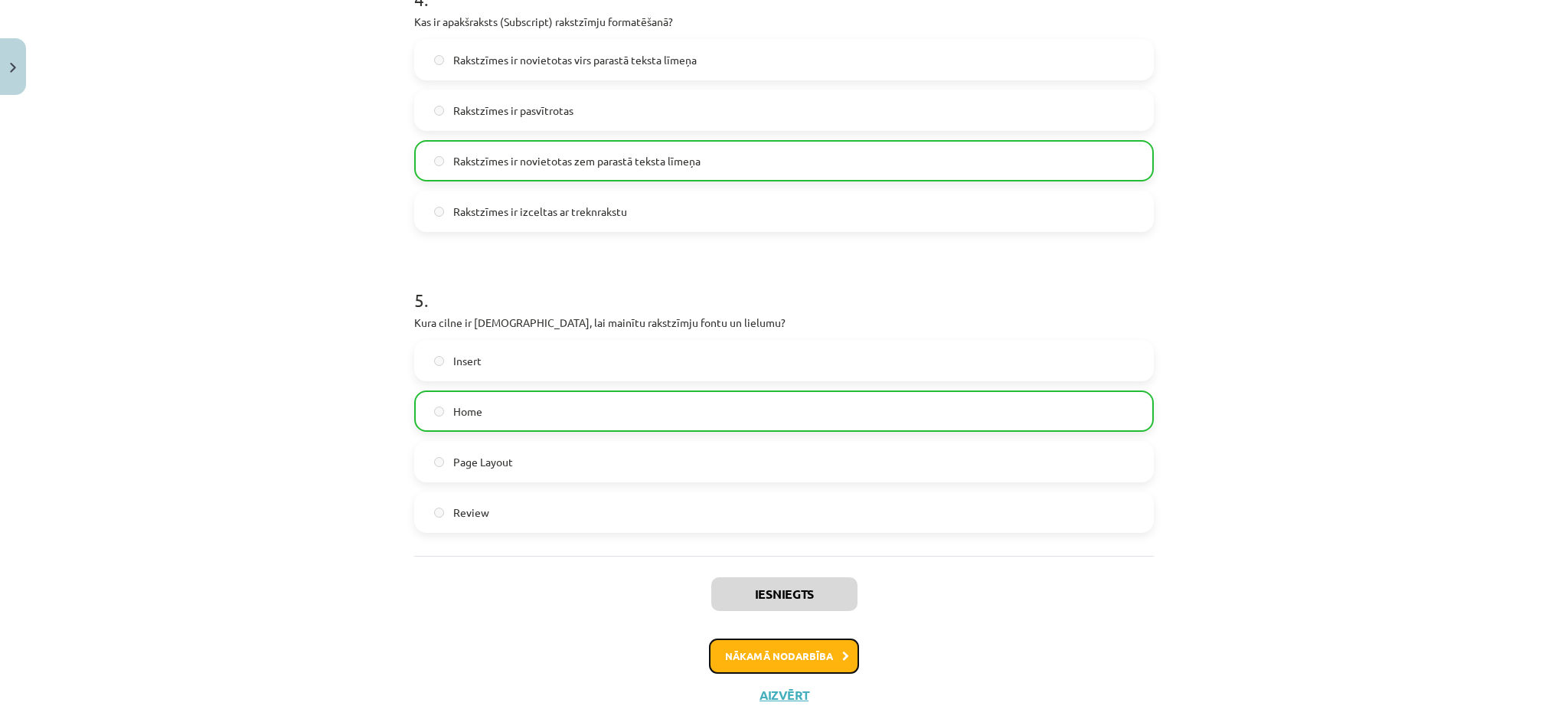
click at [734, 653] on button "Nākamā nodarbība" at bounding box center [784, 656] width 150 height 36
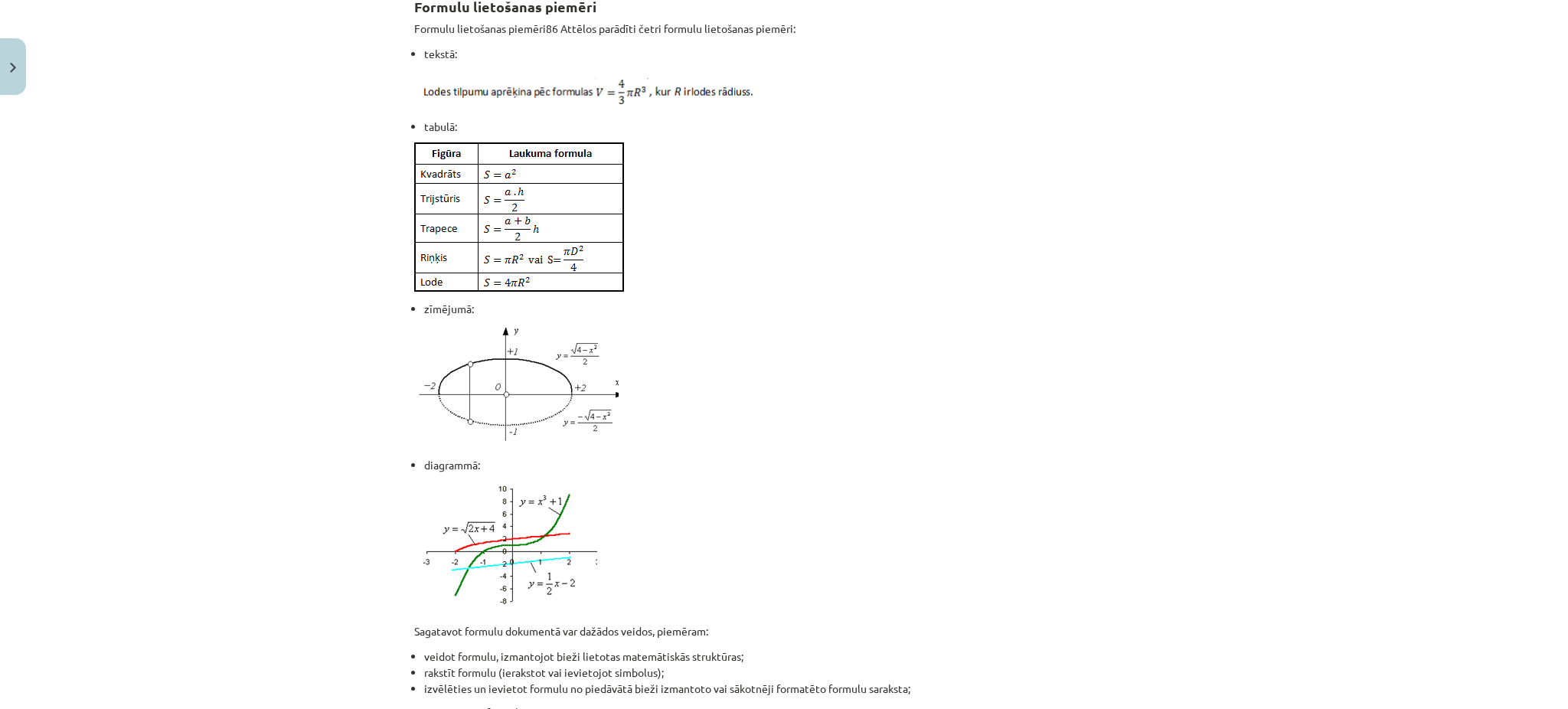
scroll to position [38, 0]
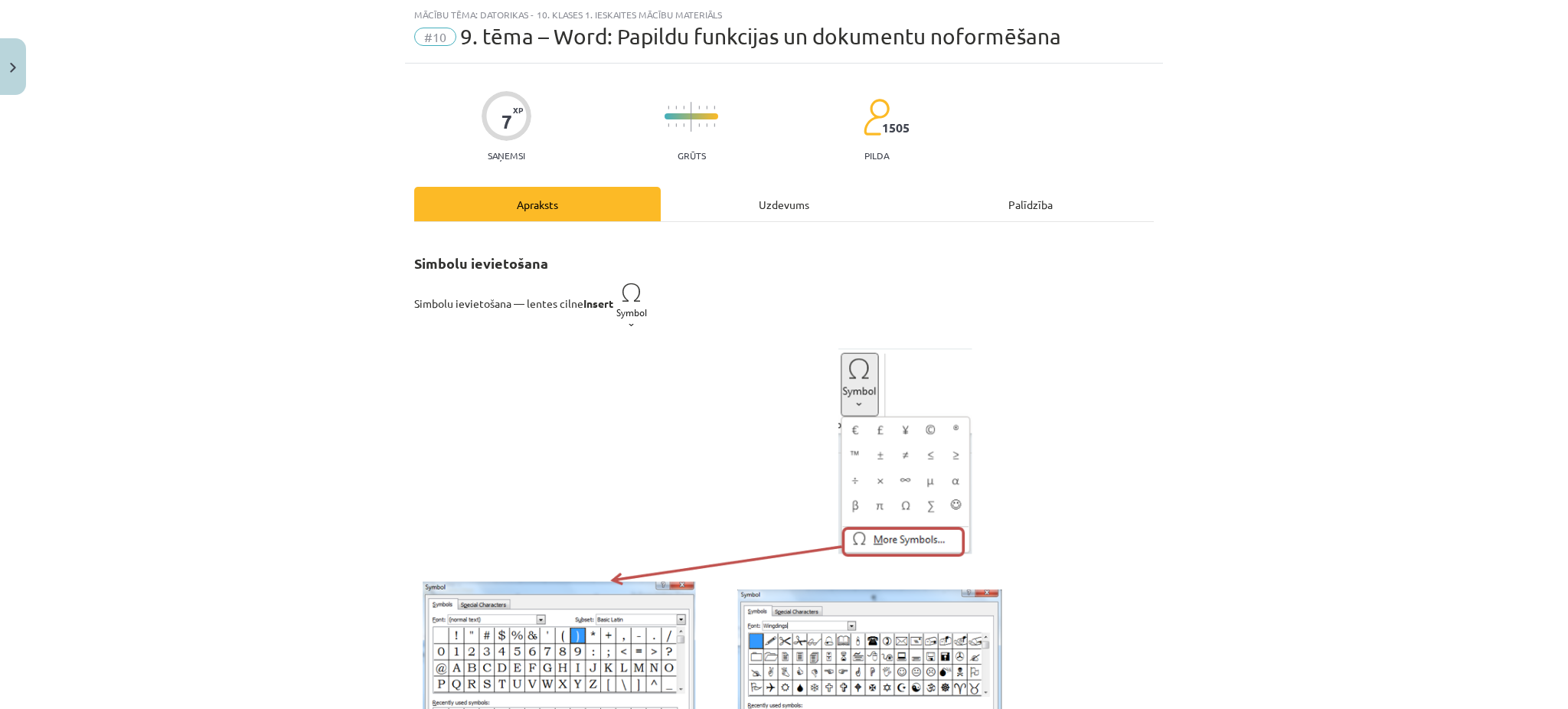
click at [754, 196] on div "Uzdevums" at bounding box center [784, 204] width 246 height 35
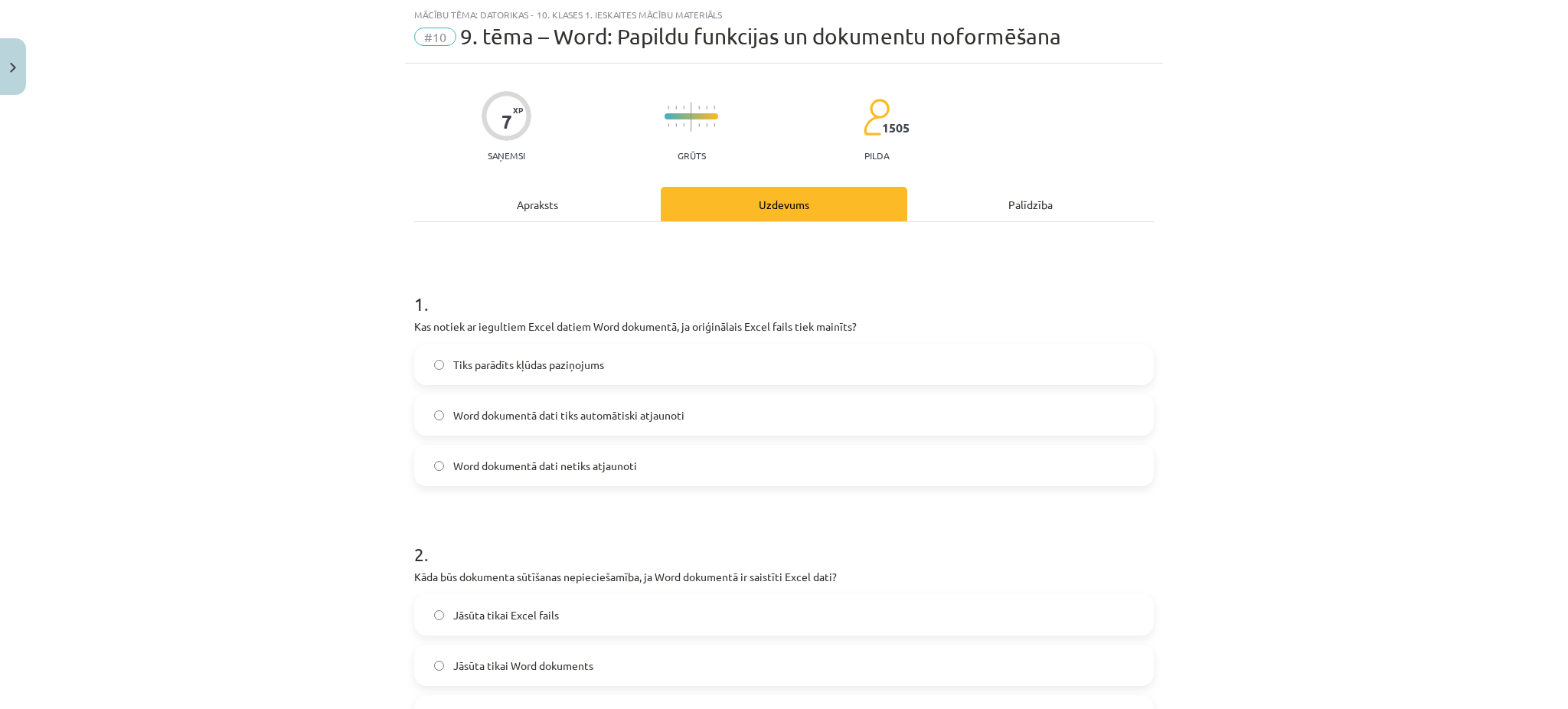
scroll to position [203, 0]
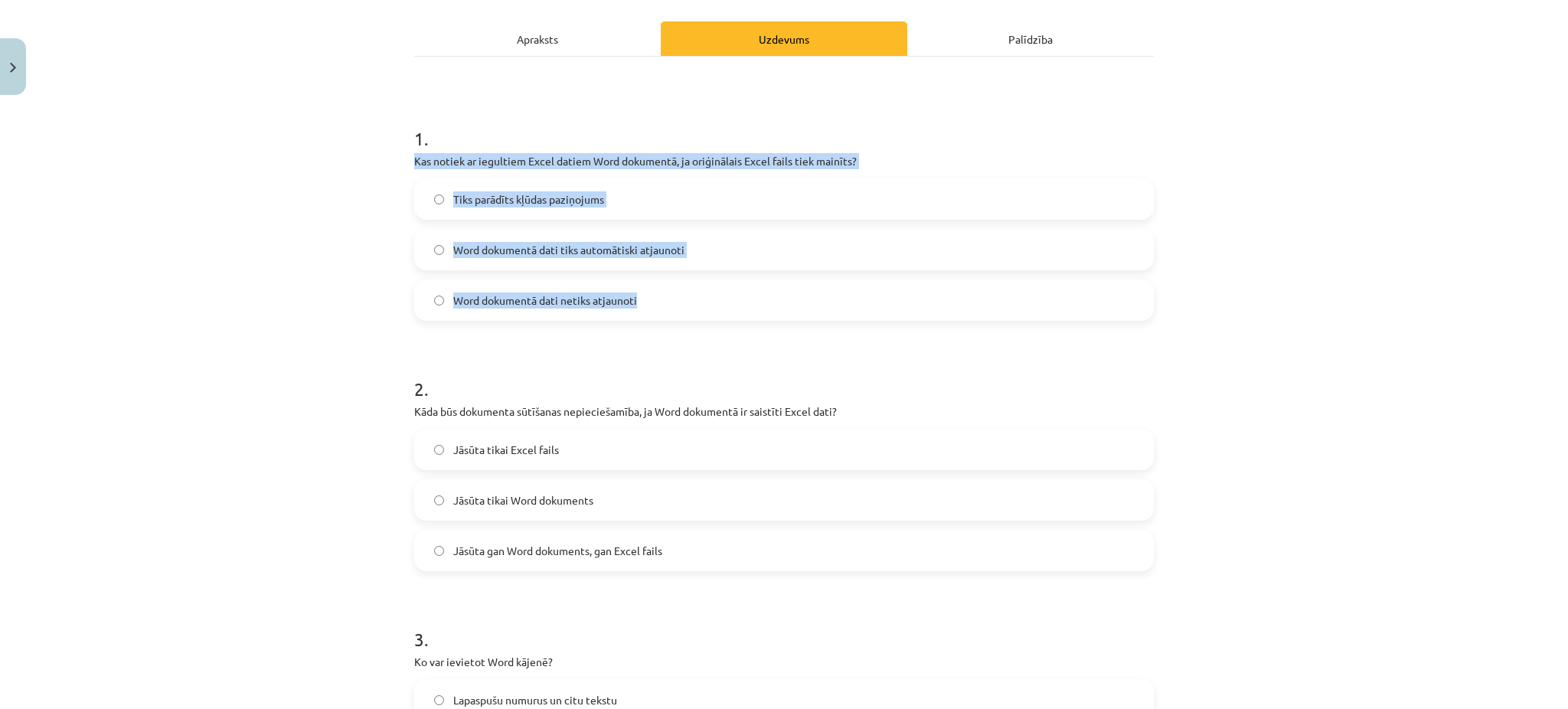
drag, startPoint x: 397, startPoint y: 151, endPoint x: 648, endPoint y: 301, distance: 292.4
click at [547, 244] on span "Word dokumentā dati tiks automātiski atjaunoti" at bounding box center [569, 250] width 231 height 16
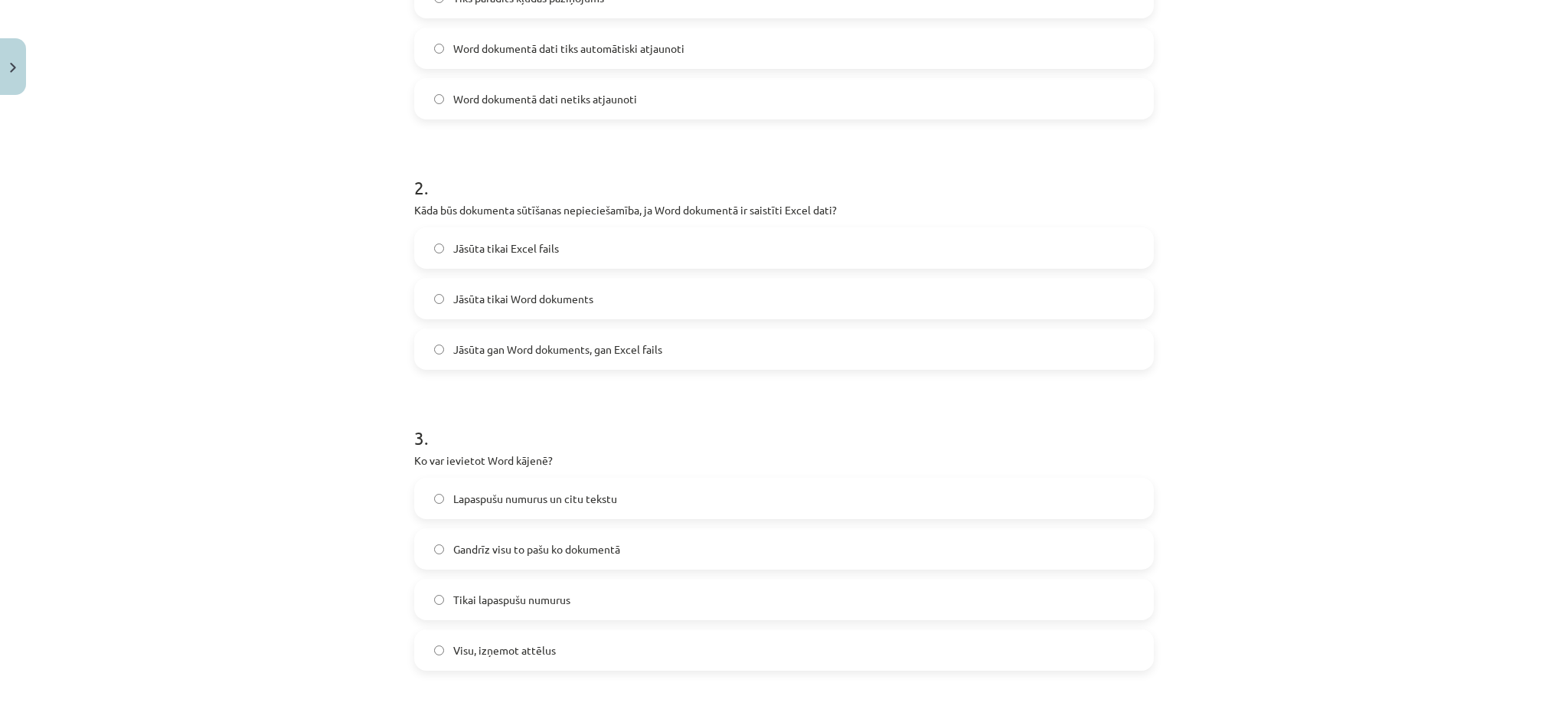
scroll to position [406, 0]
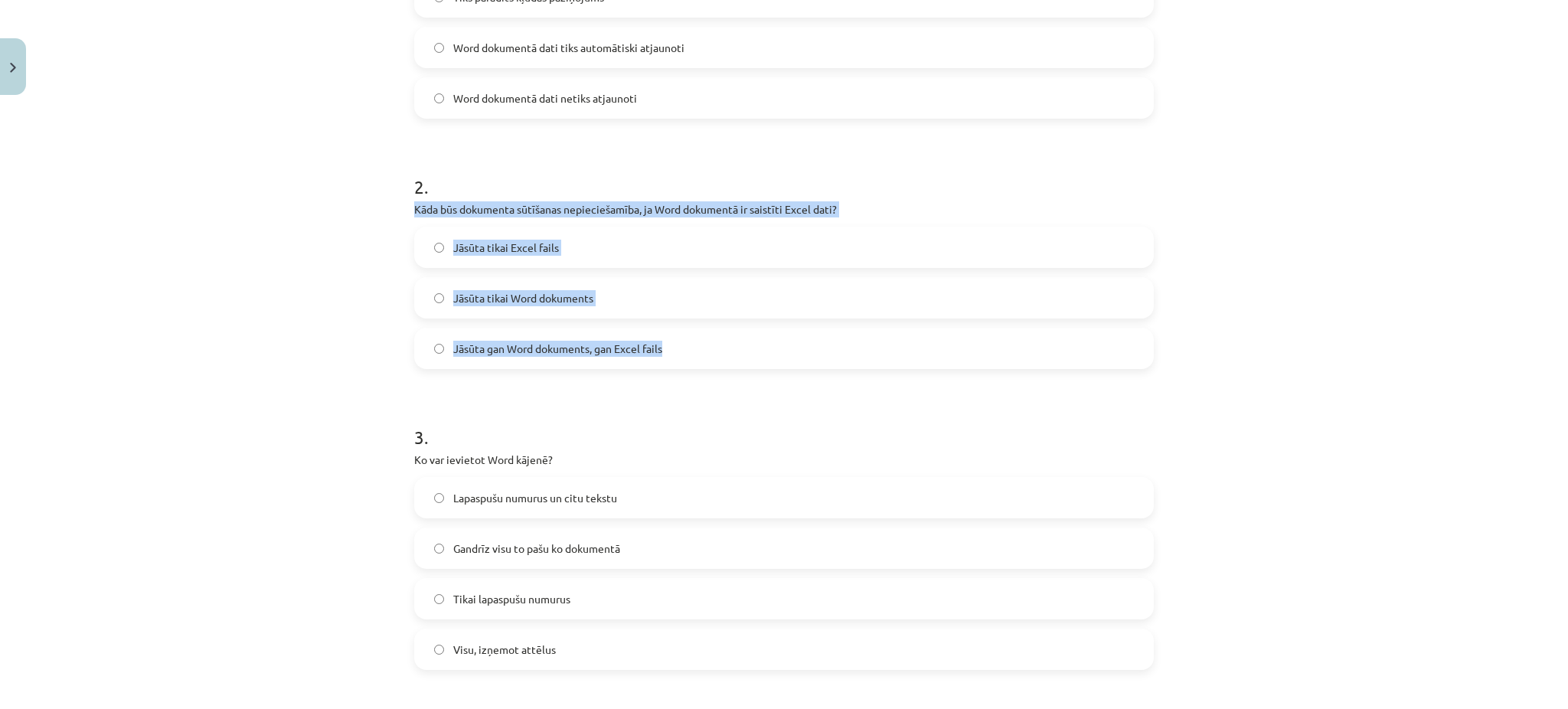
drag, startPoint x: 397, startPoint y: 206, endPoint x: 683, endPoint y: 339, distance: 315.4
click at [543, 340] on span "Jāsūta gan Word dokuments, gan Excel fails" at bounding box center [558, 349] width 209 height 16
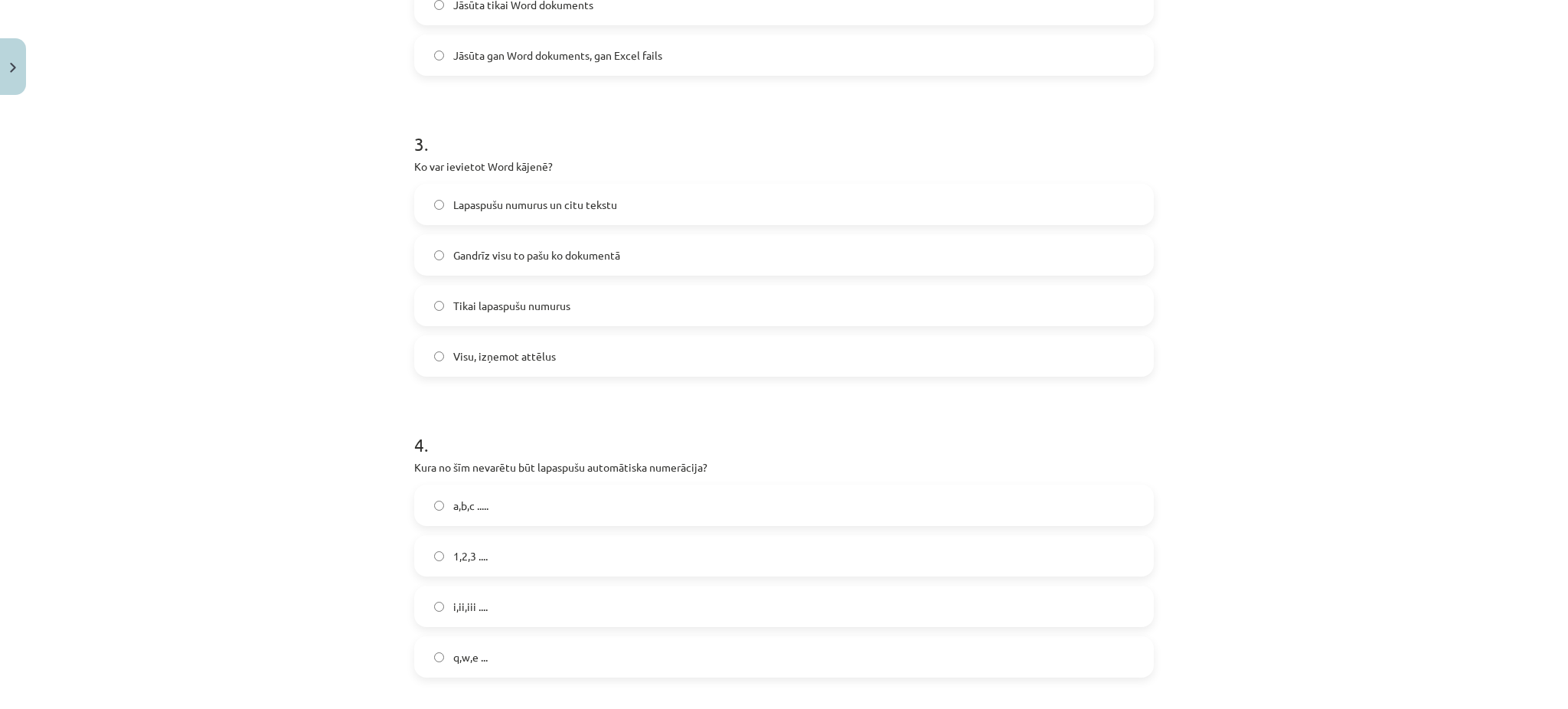
scroll to position [701, 0]
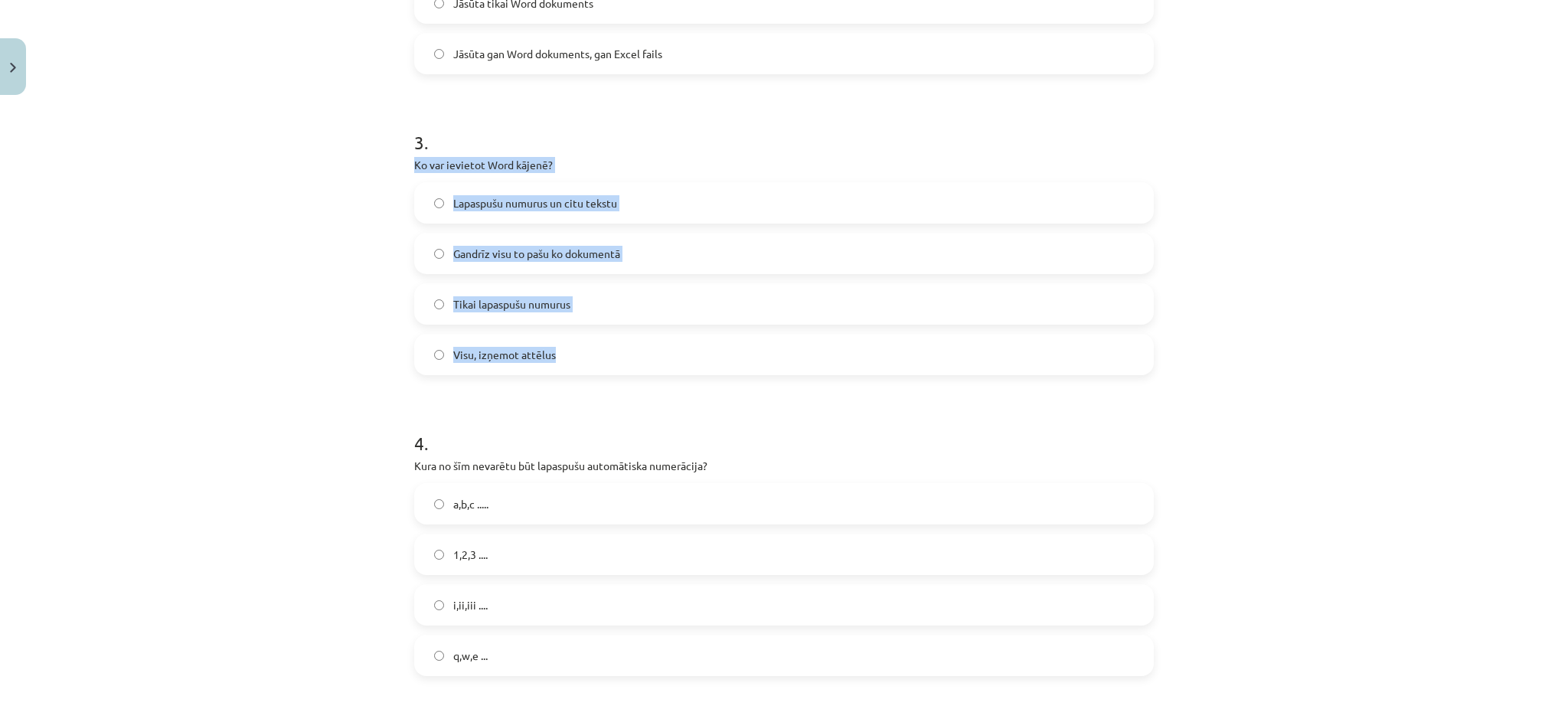
drag, startPoint x: 392, startPoint y: 164, endPoint x: 591, endPoint y: 355, distance: 275.8
click at [591, 355] on div "Mācību tēma: Datorikas - 10. klases 1. ieskaites mācību materiāls #10 9. tēma –…" at bounding box center [784, 354] width 1568 height 709
click at [517, 212] on label "Lapaspušu numurus un citu tekstu" at bounding box center [784, 203] width 737 height 38
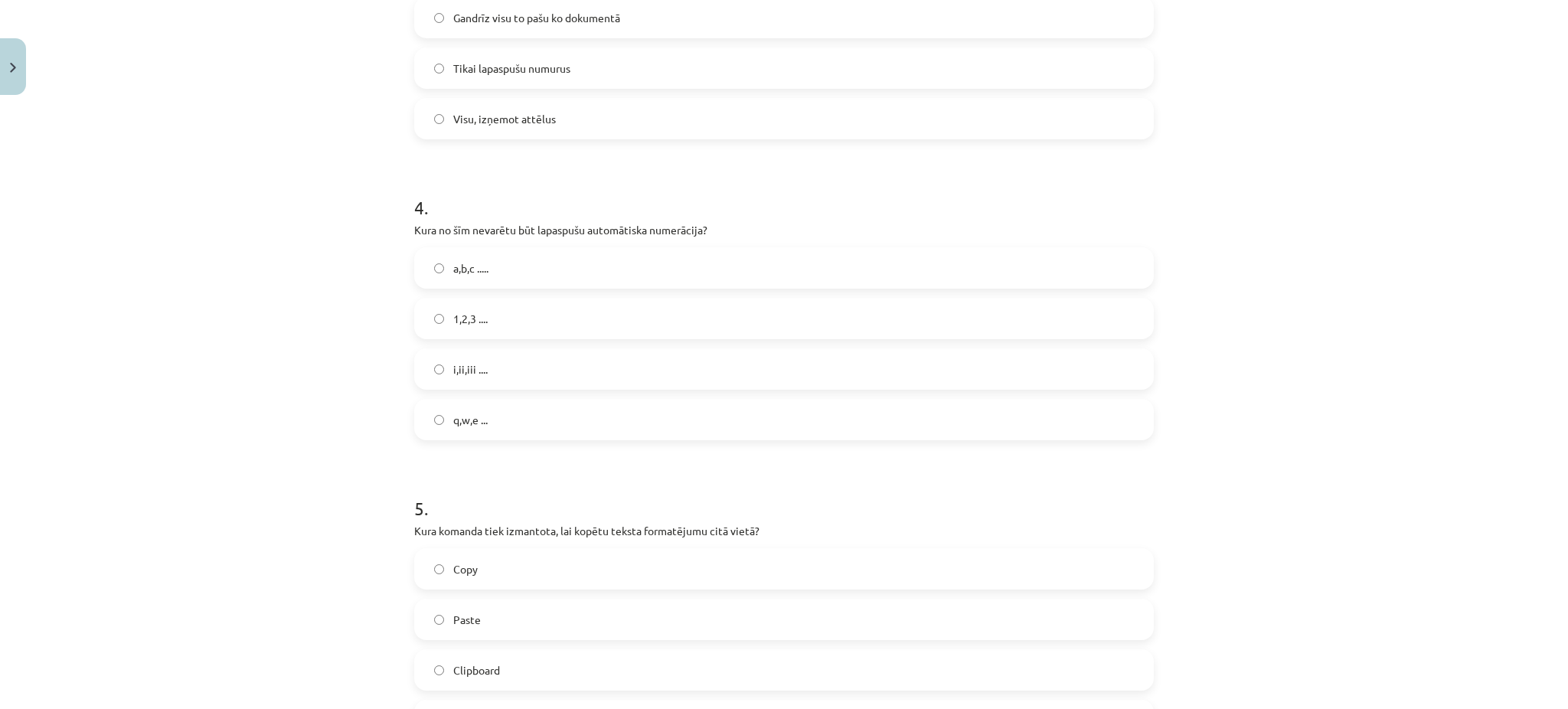
scroll to position [937, 0]
drag, startPoint x: 401, startPoint y: 235, endPoint x: 519, endPoint y: 398, distance: 201.2
click at [519, 398] on div "7 XP Saņemsi Grūts 1505 pilda Apraksts Uzdevums Palīdzība 1 . Kas notiek ar ieg…" at bounding box center [784, 323] width 758 height 2317
click at [468, 408] on label "q,w,e ..." at bounding box center [784, 419] width 737 height 38
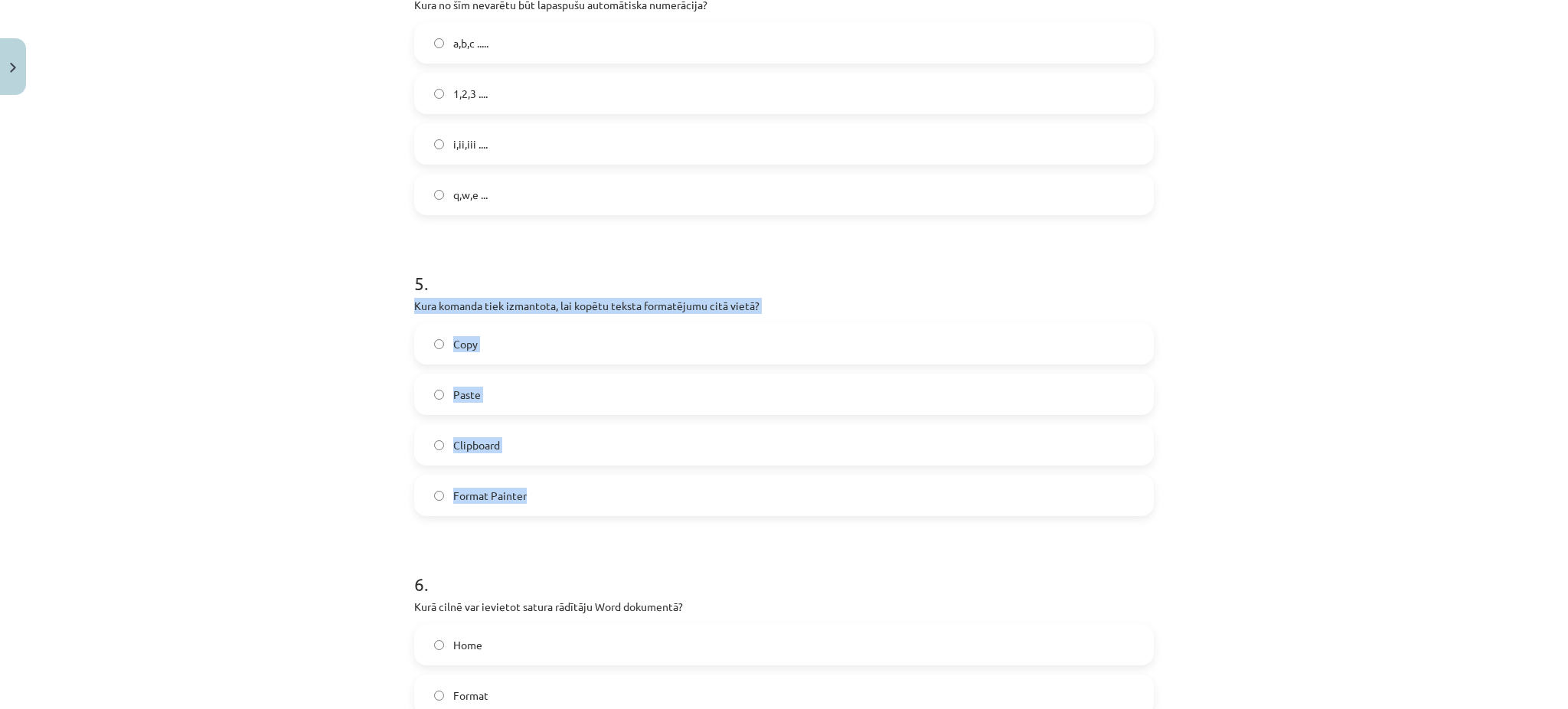
drag, startPoint x: 396, startPoint y: 309, endPoint x: 554, endPoint y: 482, distance: 234.3
click at [554, 482] on div "7 XP Saņemsi Grūts 1505 pilda Apraksts Uzdevums Palīdzība 1 . Kas notiek ar ieg…" at bounding box center [784, 99] width 758 height 2317
click at [474, 498] on span "Format Painter" at bounding box center [490, 496] width 74 height 16
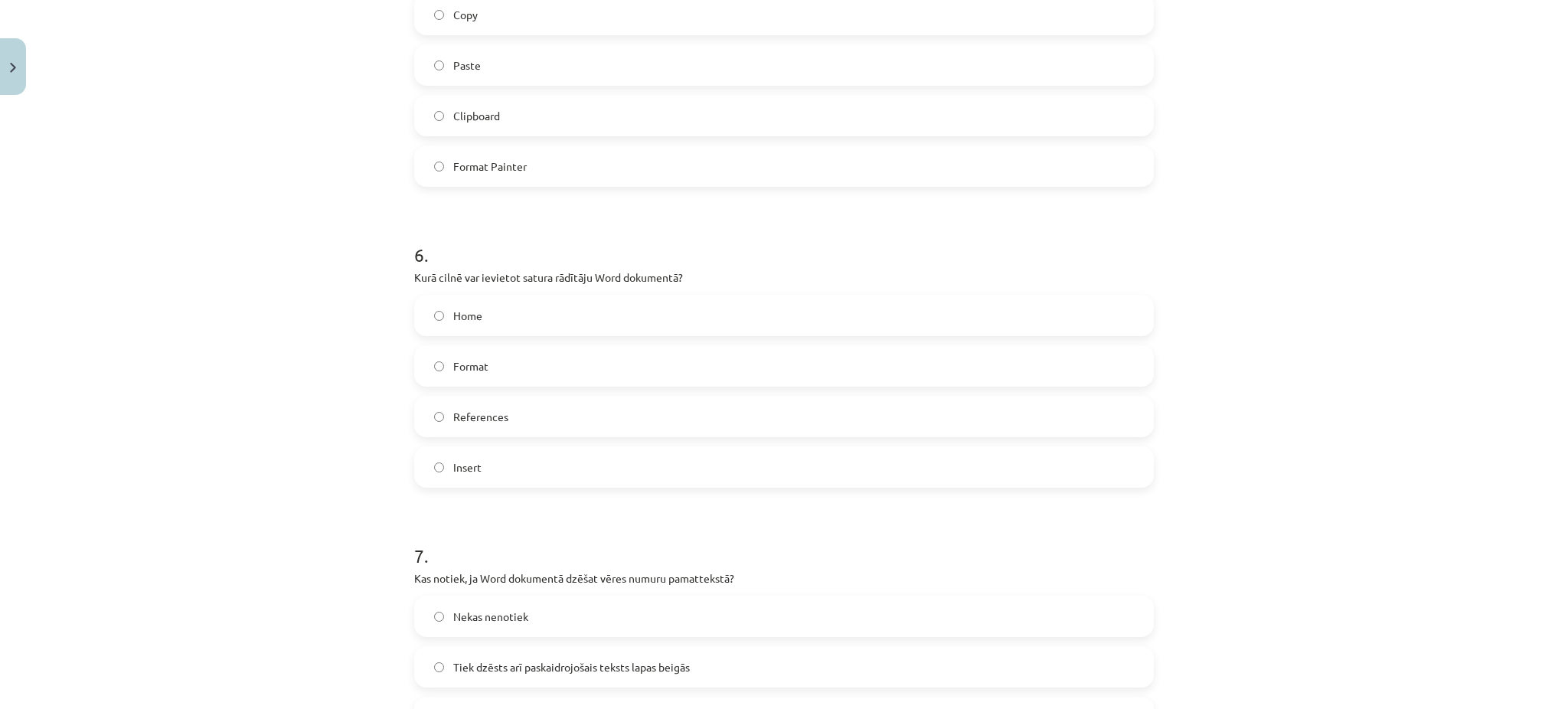
scroll to position [1492, 0]
drag, startPoint x: 407, startPoint y: 274, endPoint x: 585, endPoint y: 499, distance: 286.9
click at [472, 423] on label "References" at bounding box center [784, 416] width 737 height 38
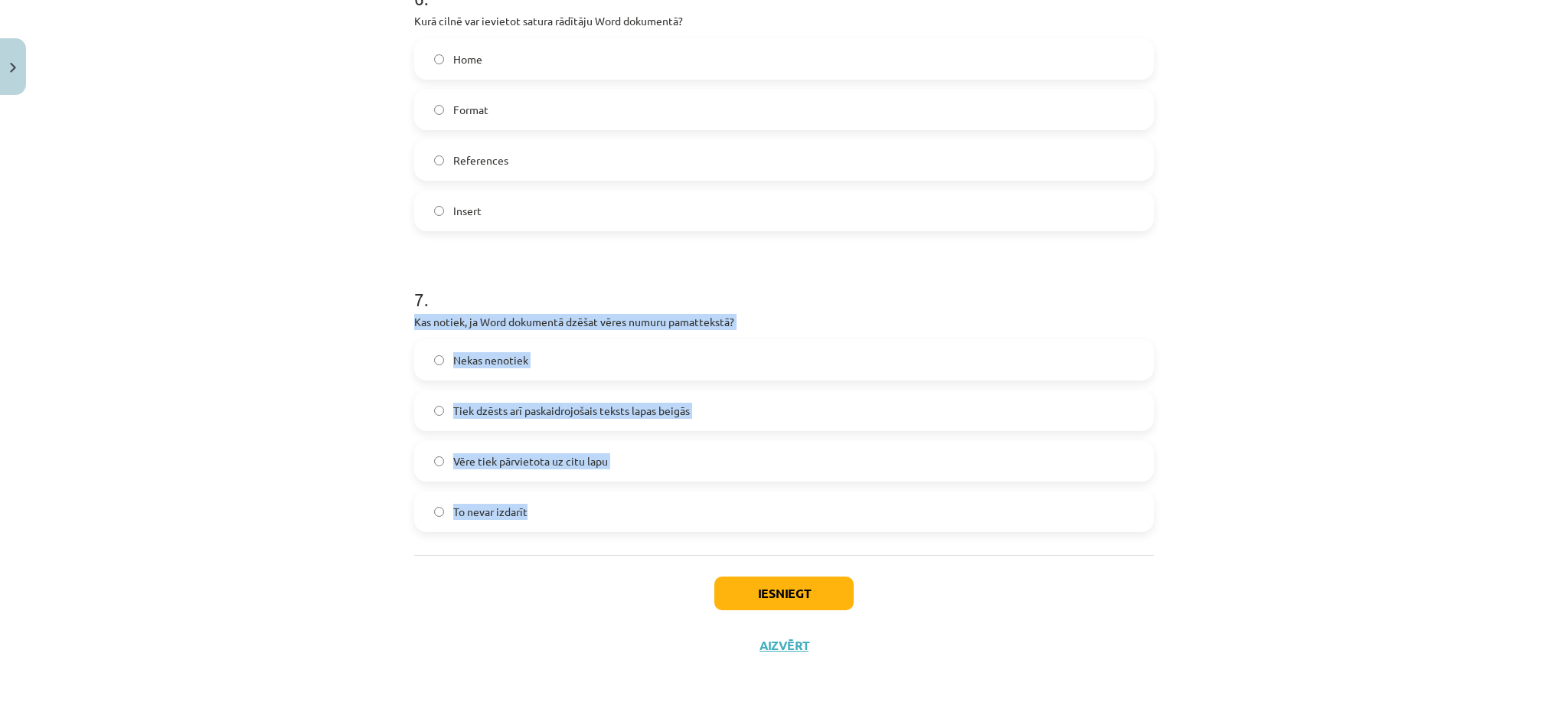
drag, startPoint x: 402, startPoint y: 325, endPoint x: 570, endPoint y: 503, distance: 244.8
click at [464, 406] on span "Tiek dzēsts arī paskaidrojošais teksts lapas beigās" at bounding box center [571, 411] width 236 height 16
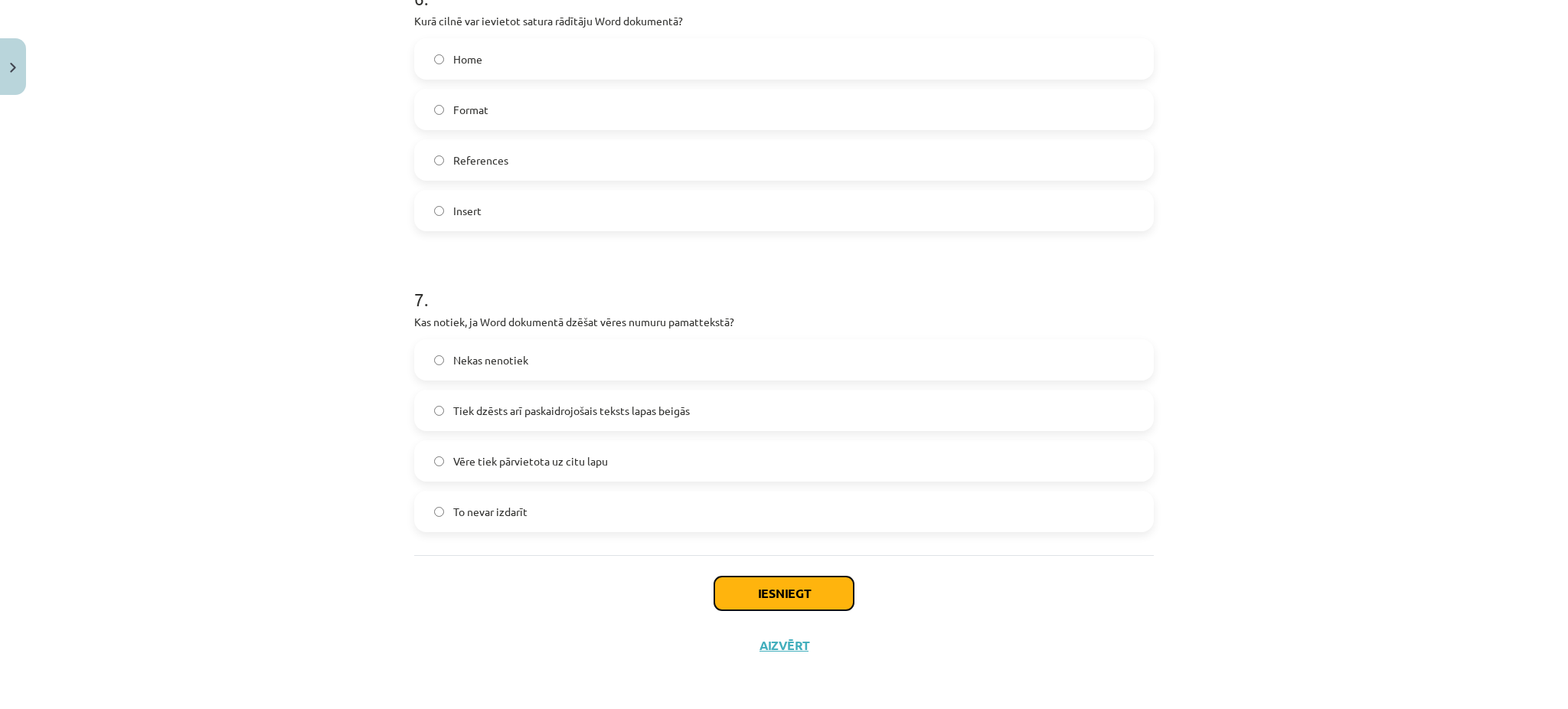
click at [755, 586] on button "Iesniegt" at bounding box center [784, 593] width 140 height 34
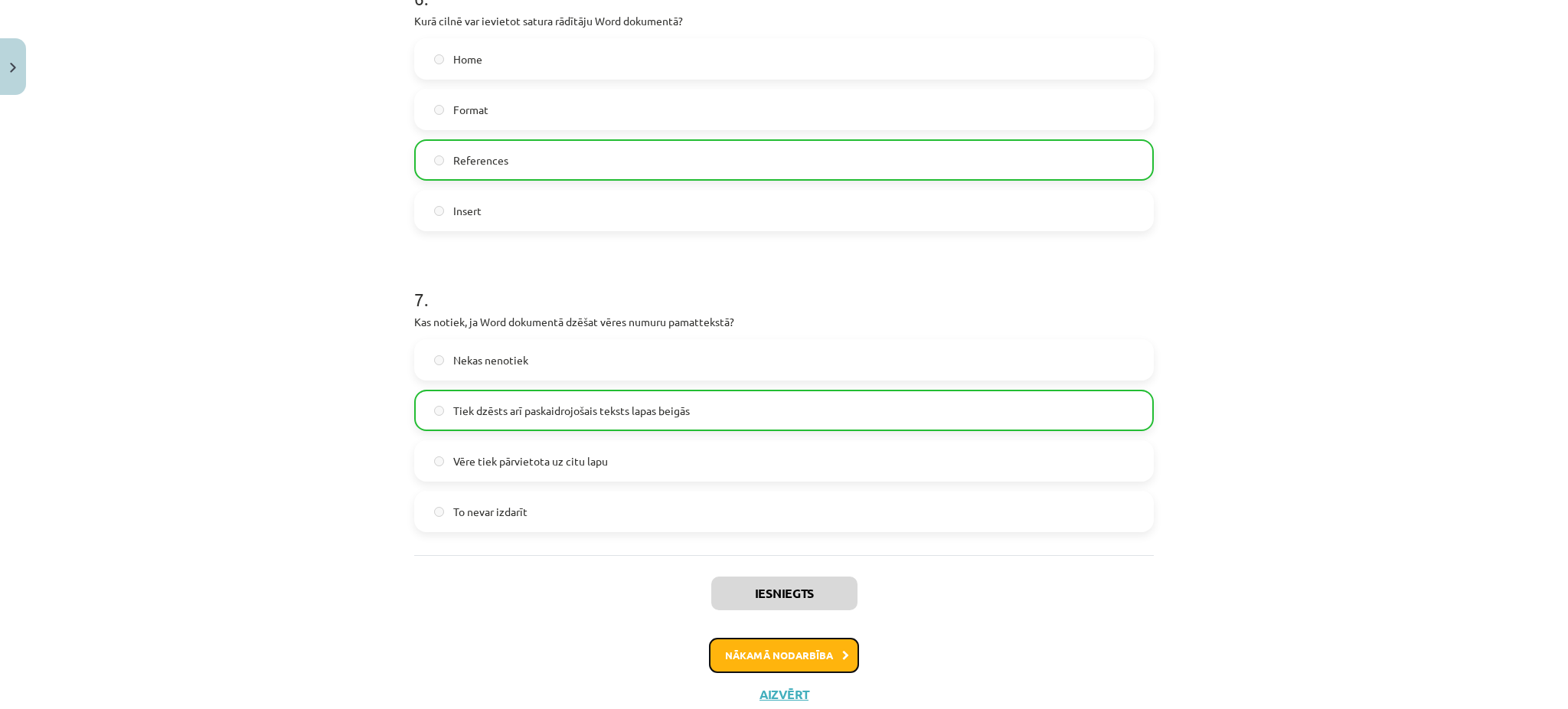
click at [795, 641] on button "Nākamā nodarbība" at bounding box center [784, 655] width 150 height 36
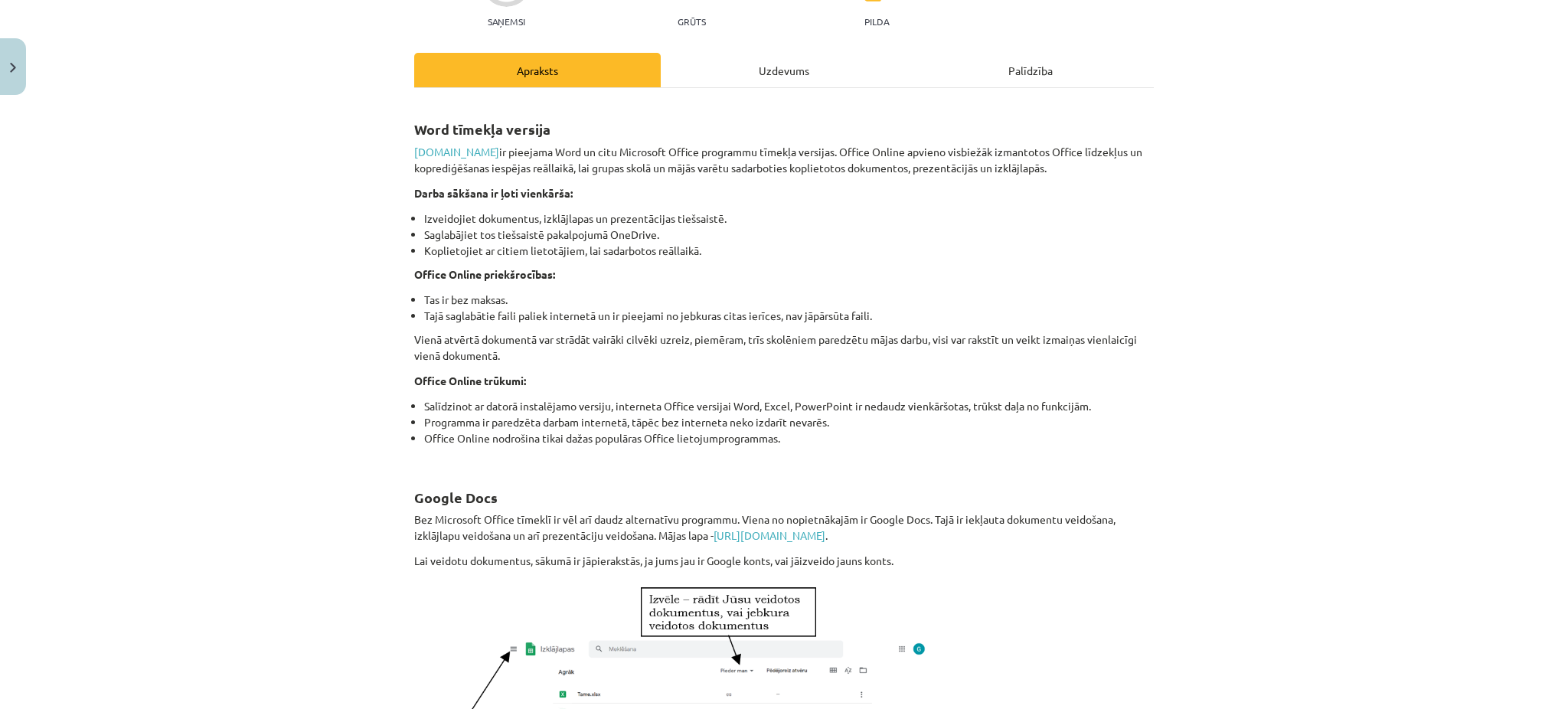
scroll to position [168, 0]
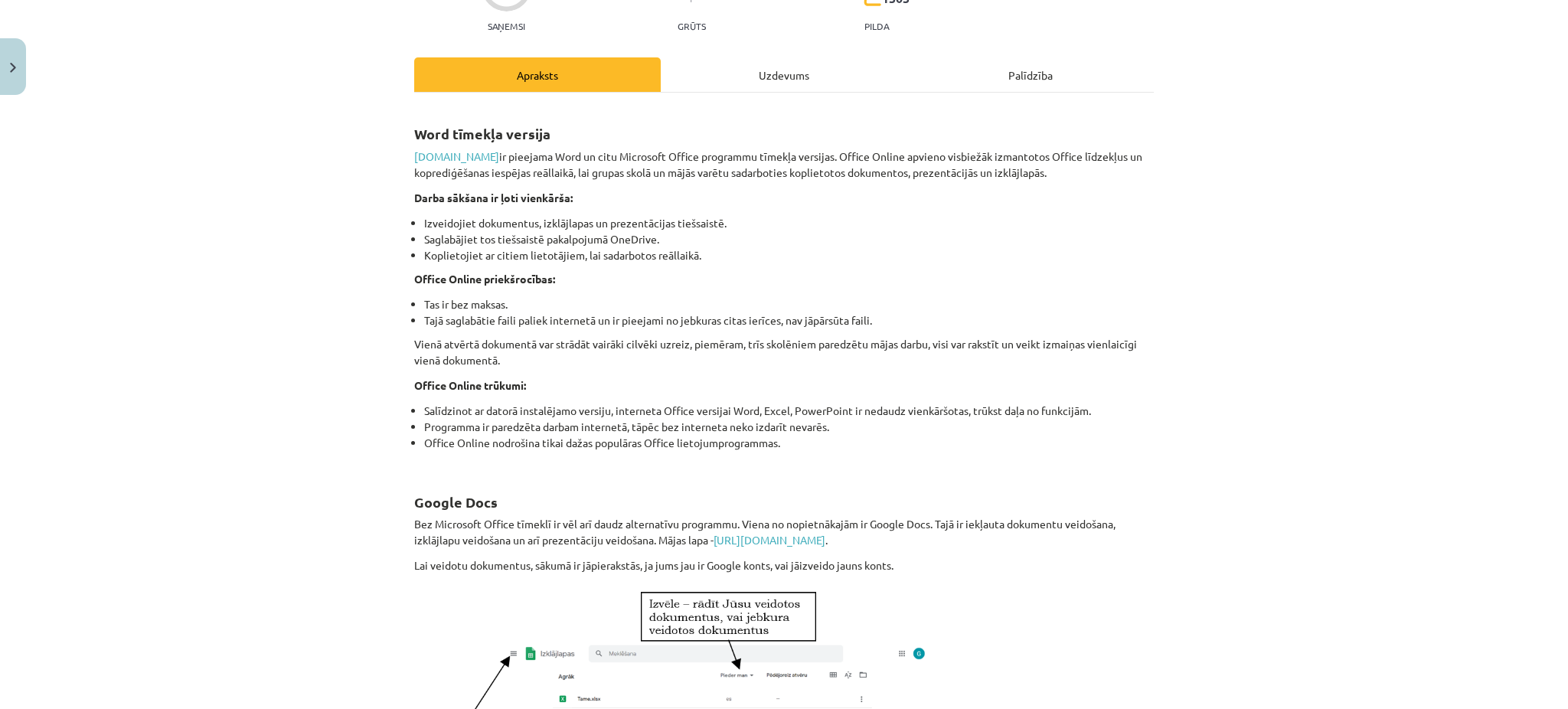
click at [819, 74] on div "Uzdevums" at bounding box center [784, 75] width 246 height 35
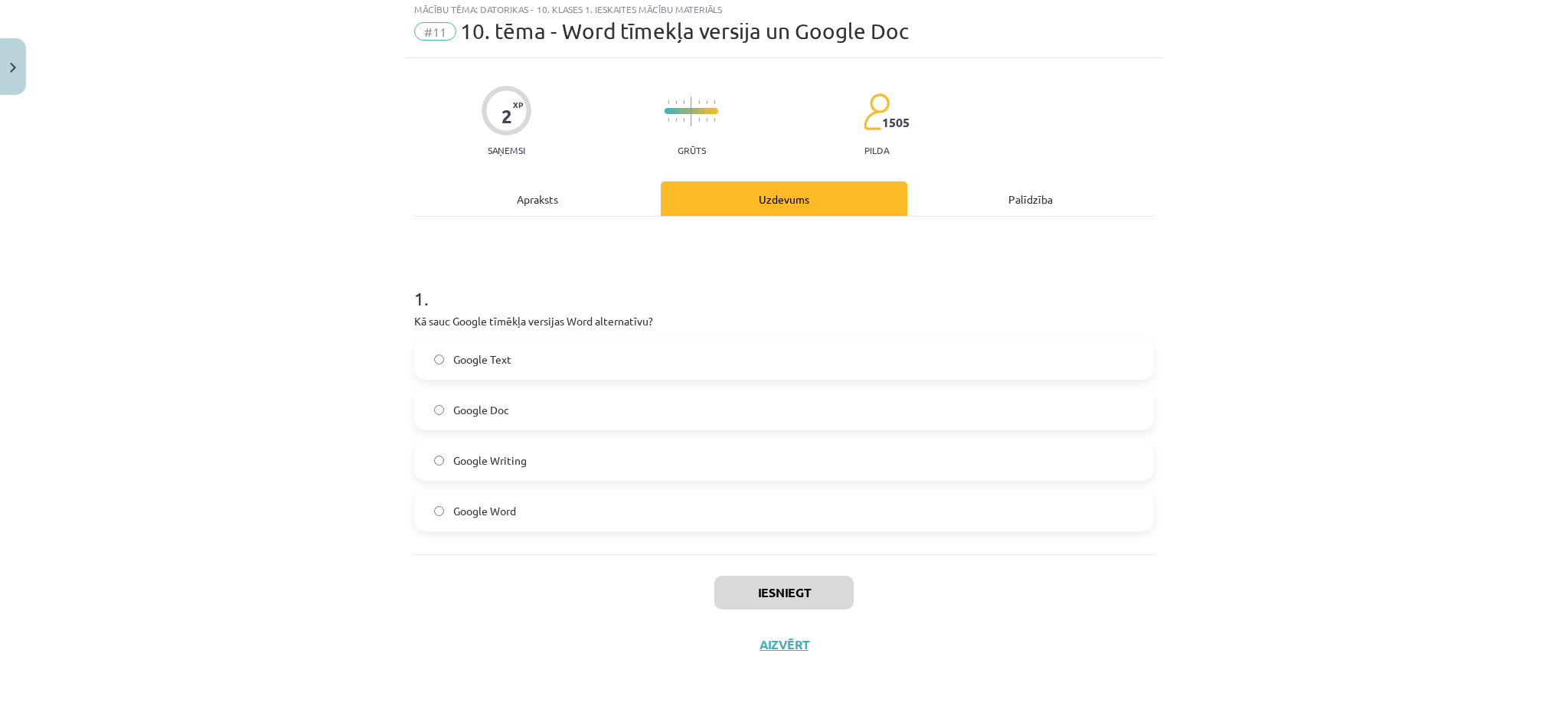
scroll to position [38, 0]
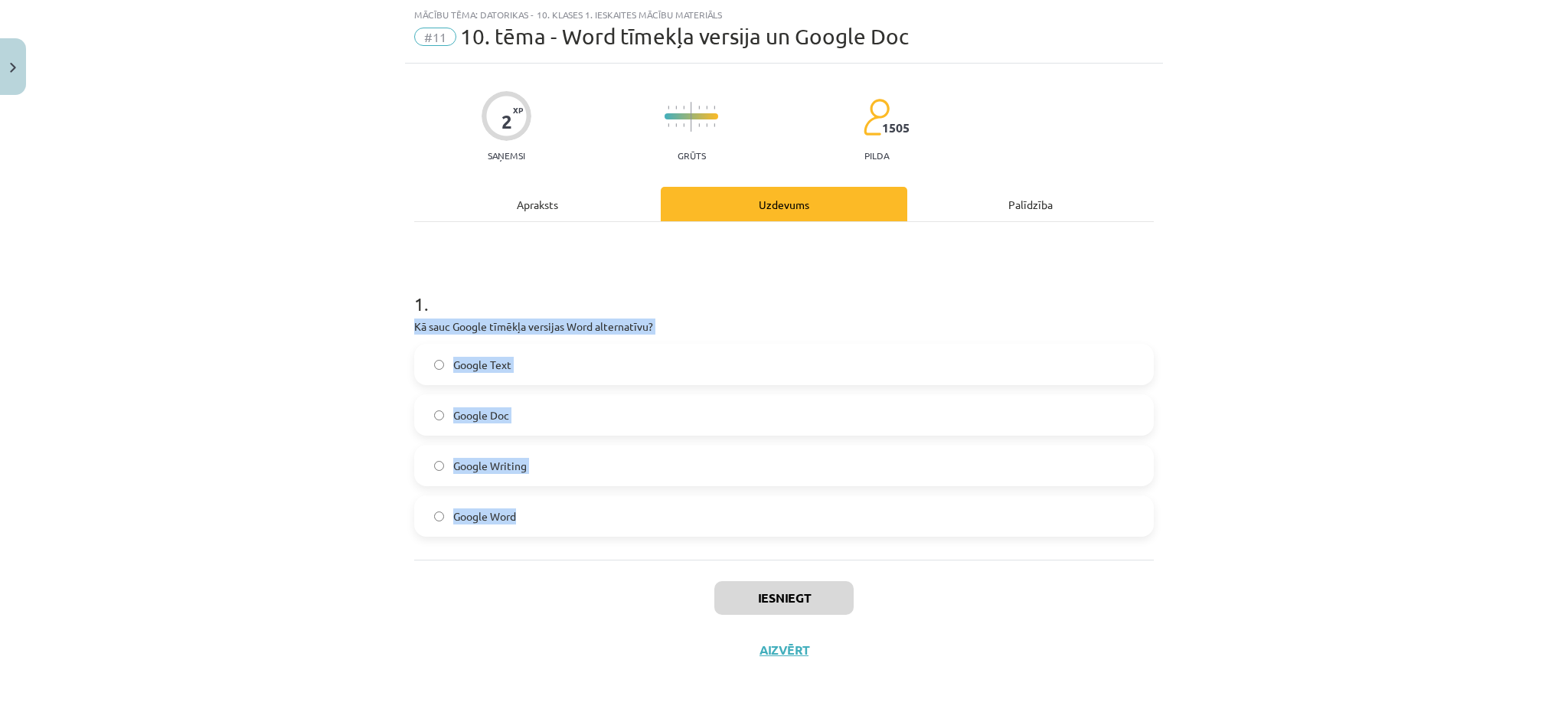
drag, startPoint x: 406, startPoint y: 318, endPoint x: 528, endPoint y: 496, distance: 215.8
click at [528, 496] on div "1 . Kā sauc Google tīmēkļa versijas Word alternatīvu? Google Text Google Doc Go…" at bounding box center [784, 401] width 740 height 270
click at [515, 416] on label "Google Doc" at bounding box center [784, 415] width 737 height 38
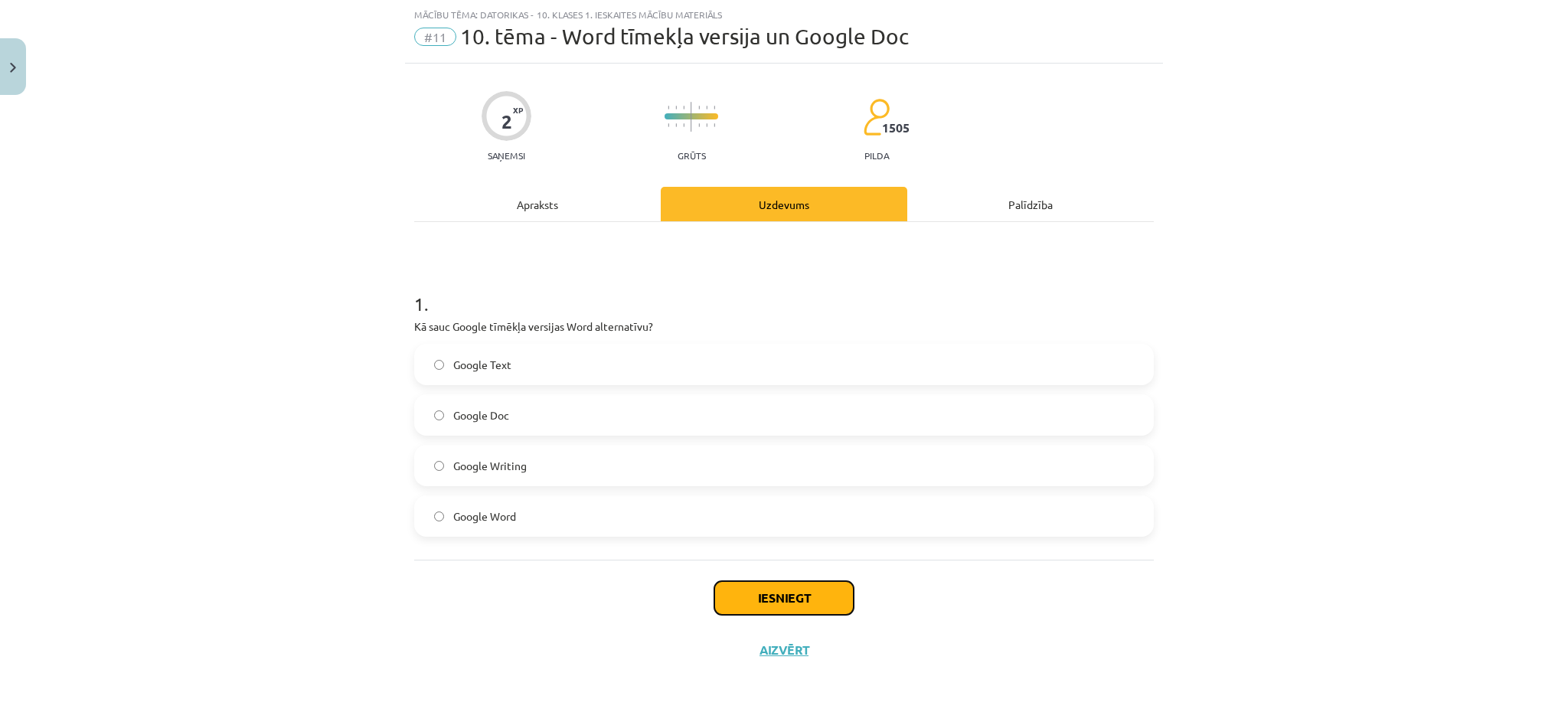
click at [716, 599] on button "Iesniegt" at bounding box center [784, 598] width 140 height 34
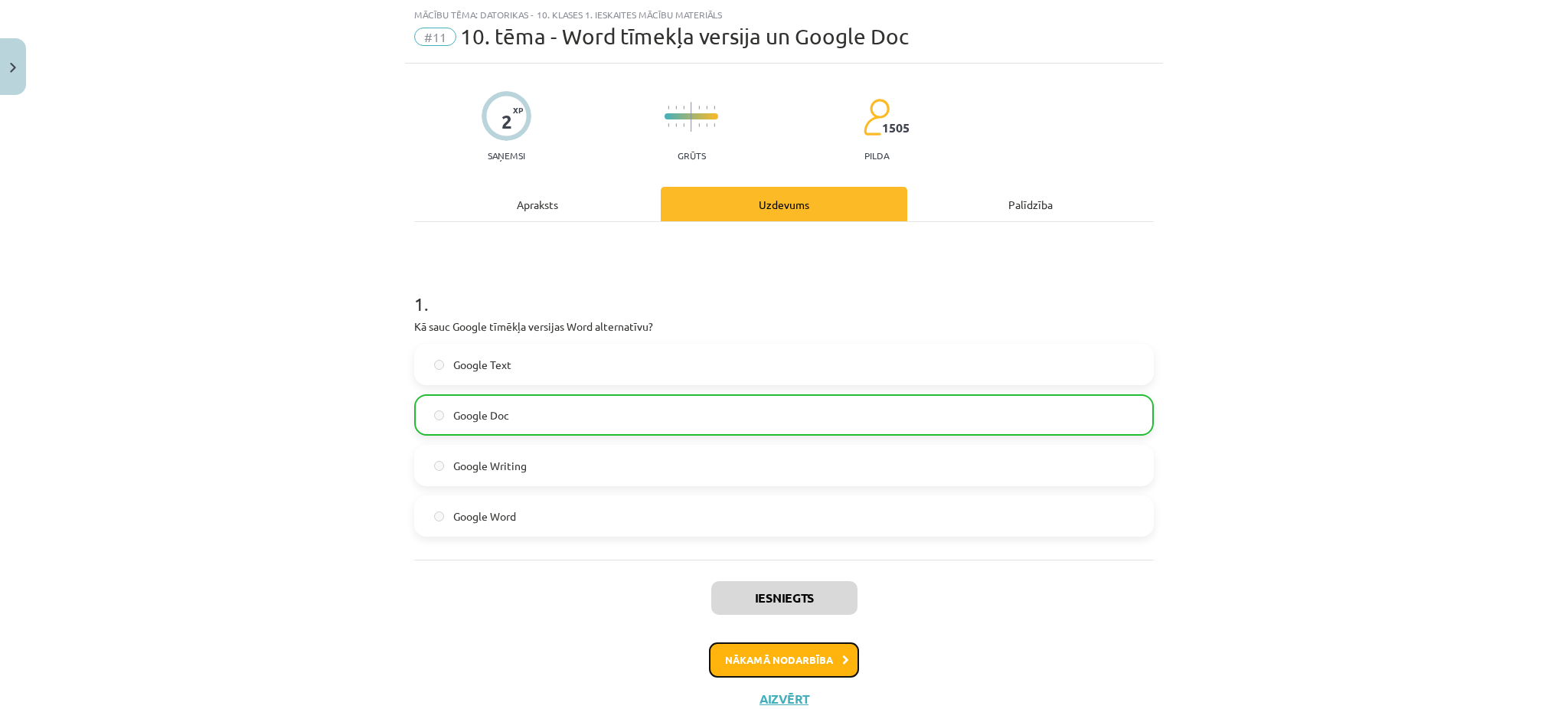
click at [737, 645] on button "Nākamā nodarbība" at bounding box center [784, 660] width 150 height 36
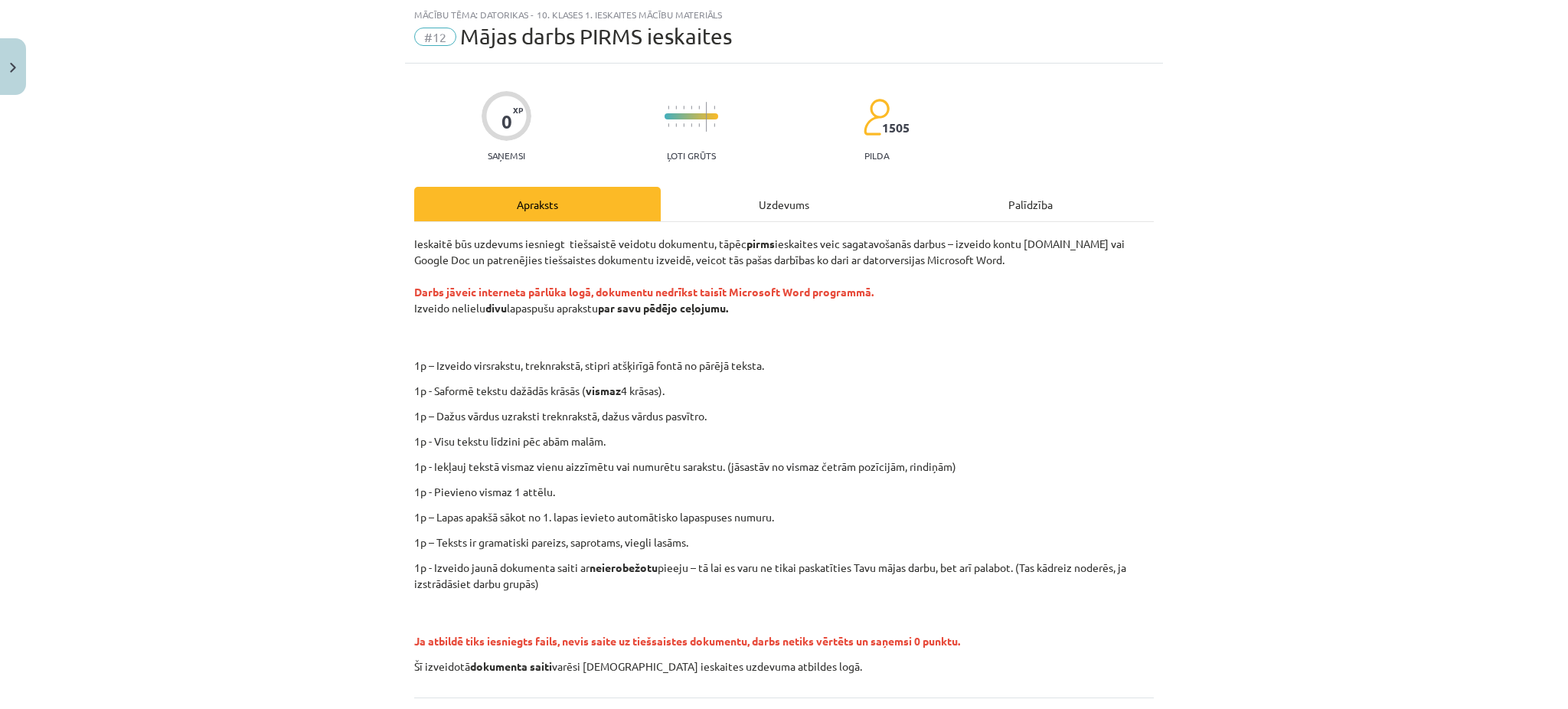
click at [810, 227] on div "Ieskaitē būs uzdevums iesniegt tiešsaistē veidotu dokumentu, tāpēc pirms ieskai…" at bounding box center [784, 459] width 740 height 475
click at [779, 200] on div "Uzdevums" at bounding box center [784, 204] width 246 height 35
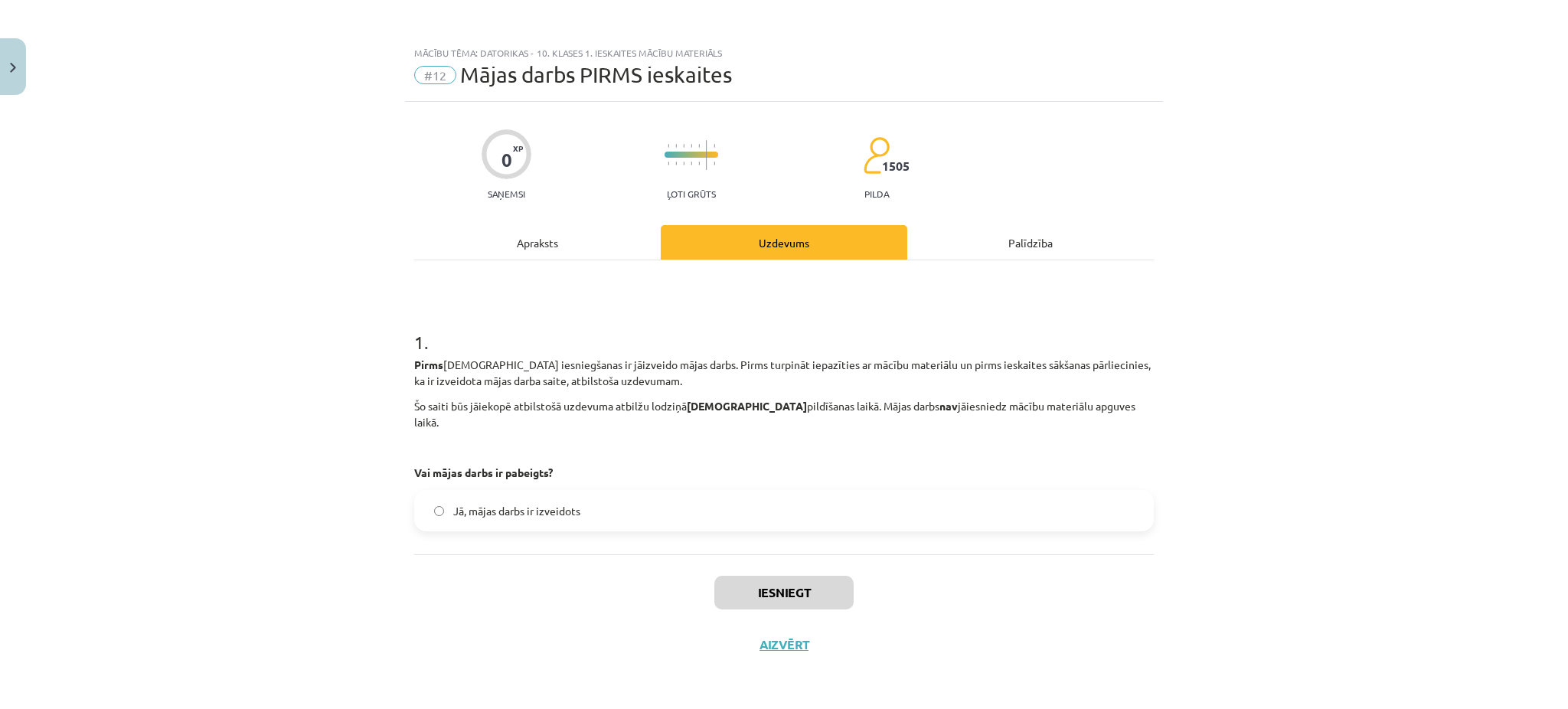
scroll to position [0, 0]
click at [491, 503] on span "Jā, mājas darbs ir izveidots" at bounding box center [517, 511] width 127 height 16
click at [758, 589] on button "Iesniegt" at bounding box center [784, 592] width 140 height 34
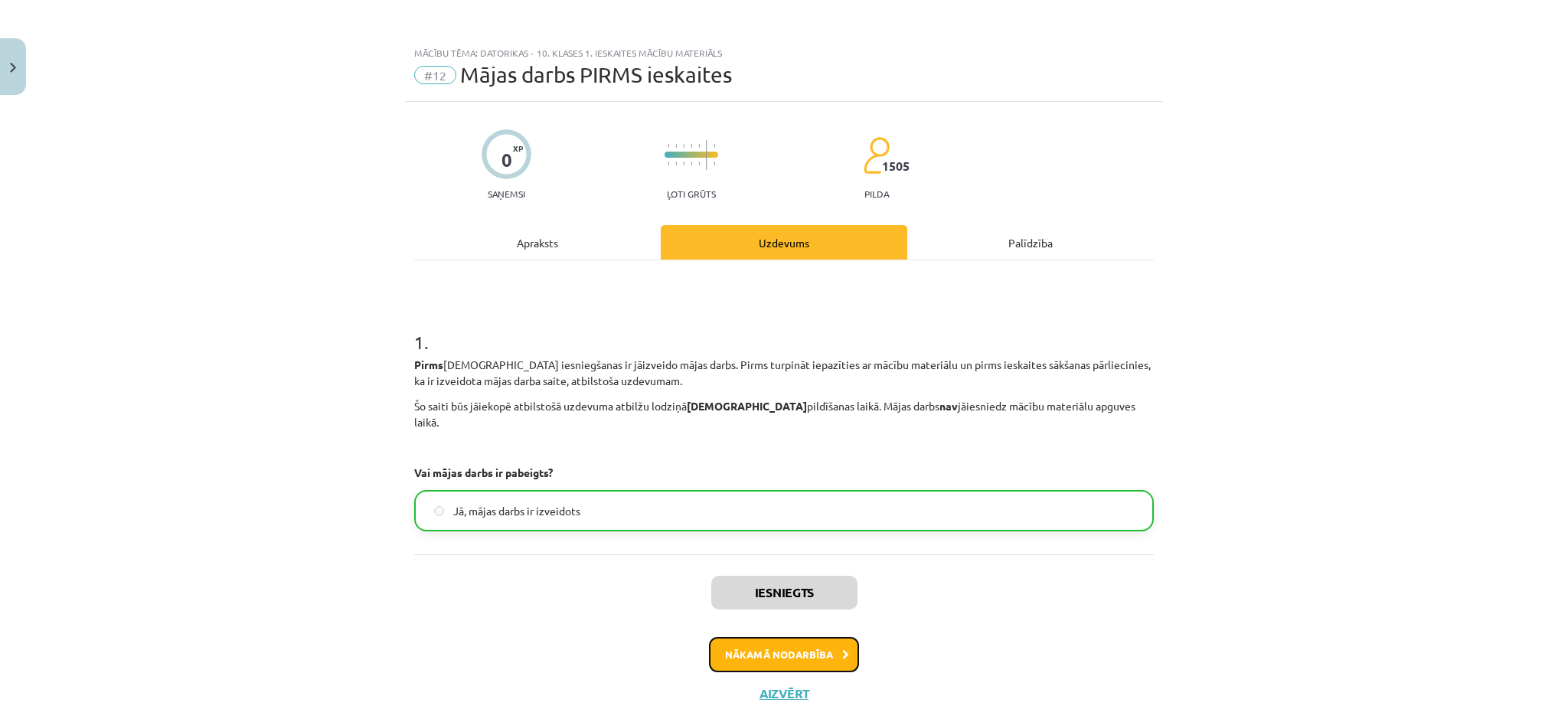
click at [788, 637] on button "Nākamā nodarbība" at bounding box center [784, 654] width 150 height 36
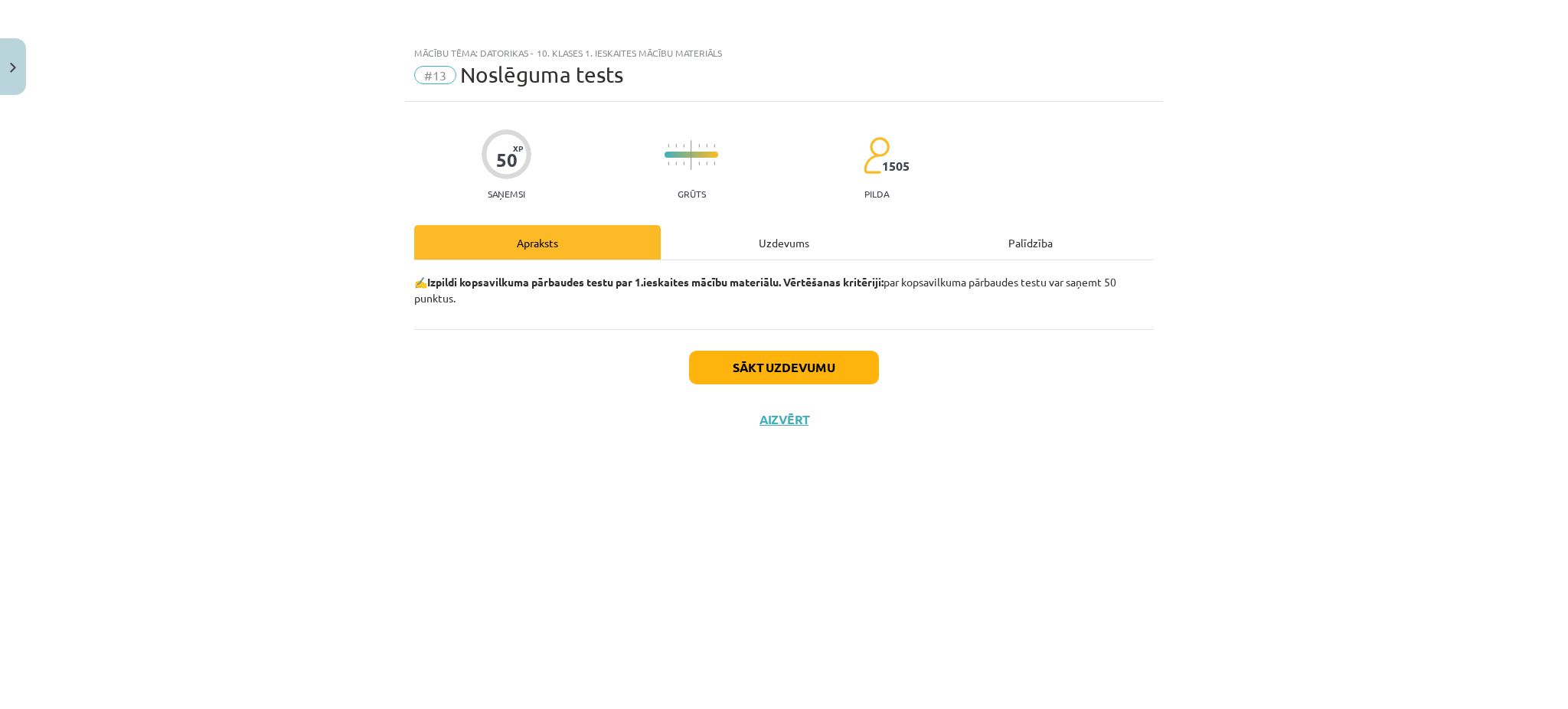
click at [779, 245] on div "Uzdevums" at bounding box center [784, 243] width 246 height 35
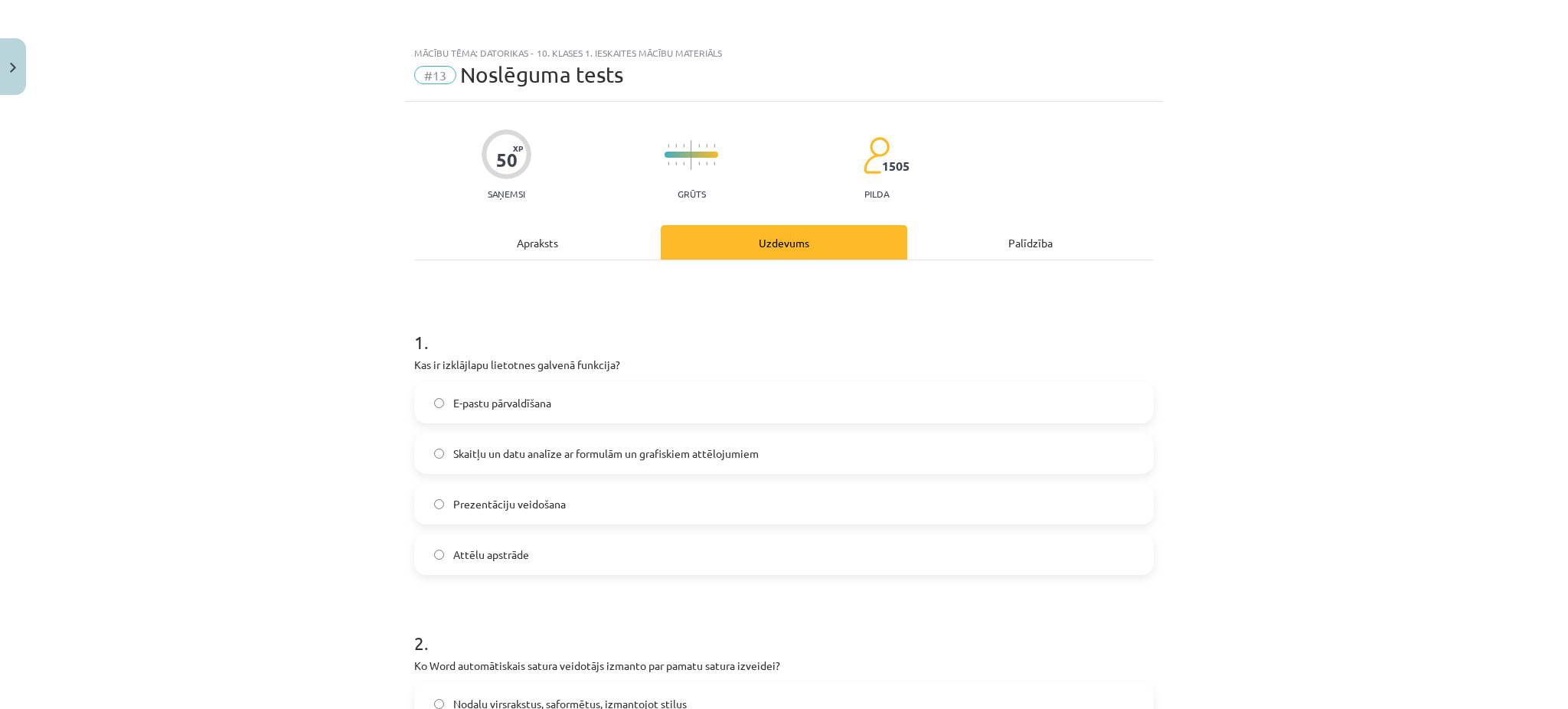
scroll to position [50, 0]
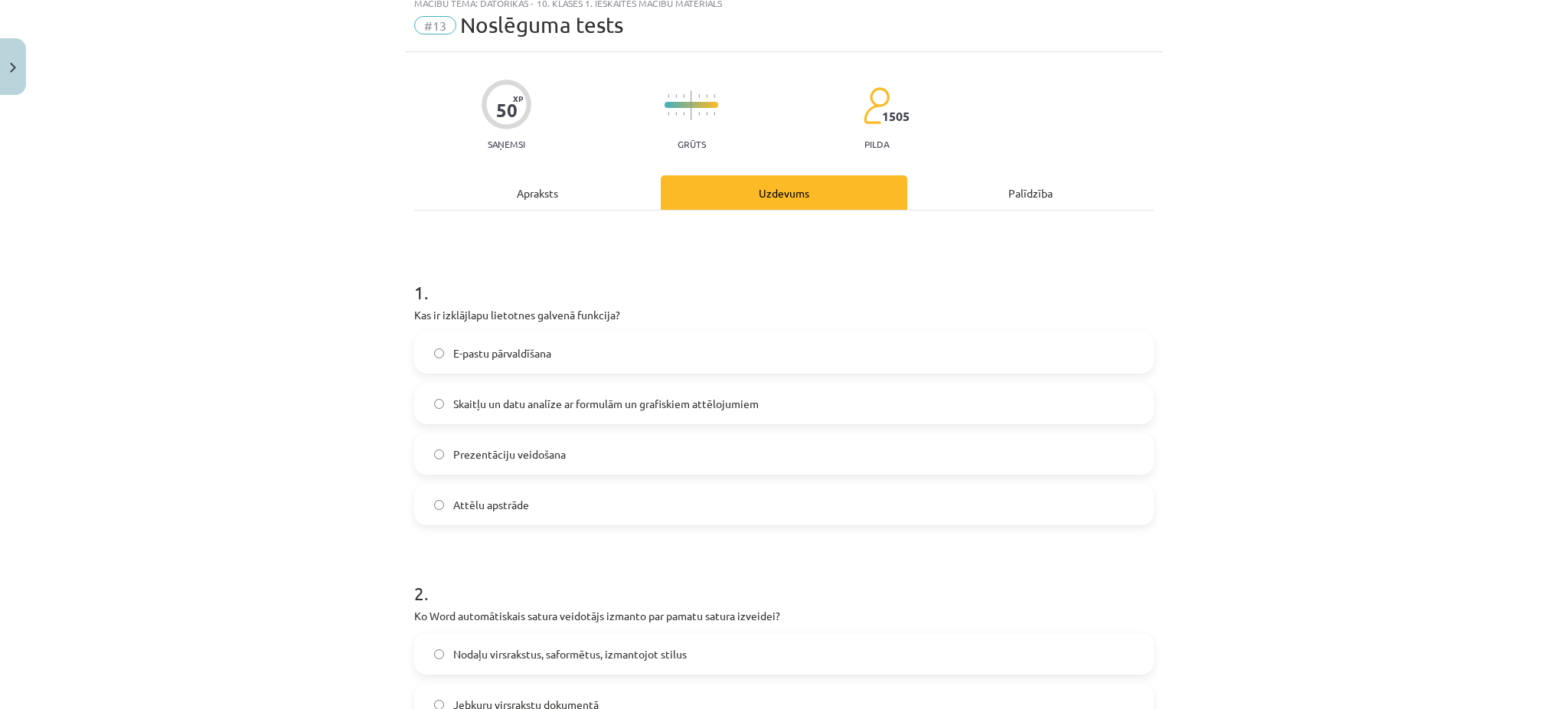
drag, startPoint x: 404, startPoint y: 315, endPoint x: 621, endPoint y: 488, distance: 277.5
click at [456, 389] on label "Skaitļu un datu analīze ar formulām un grafiskiem attēlojumiem" at bounding box center [784, 403] width 737 height 38
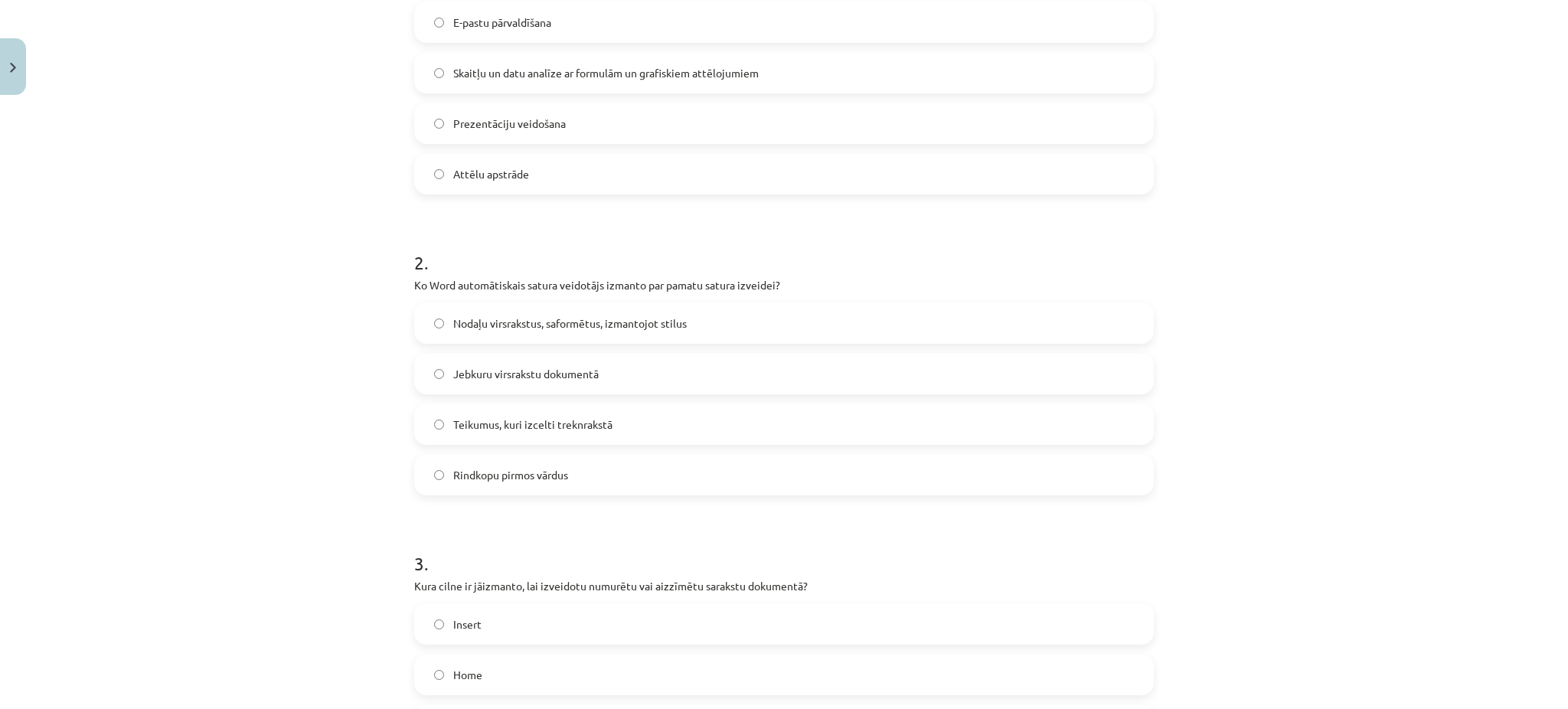
scroll to position [397, 0]
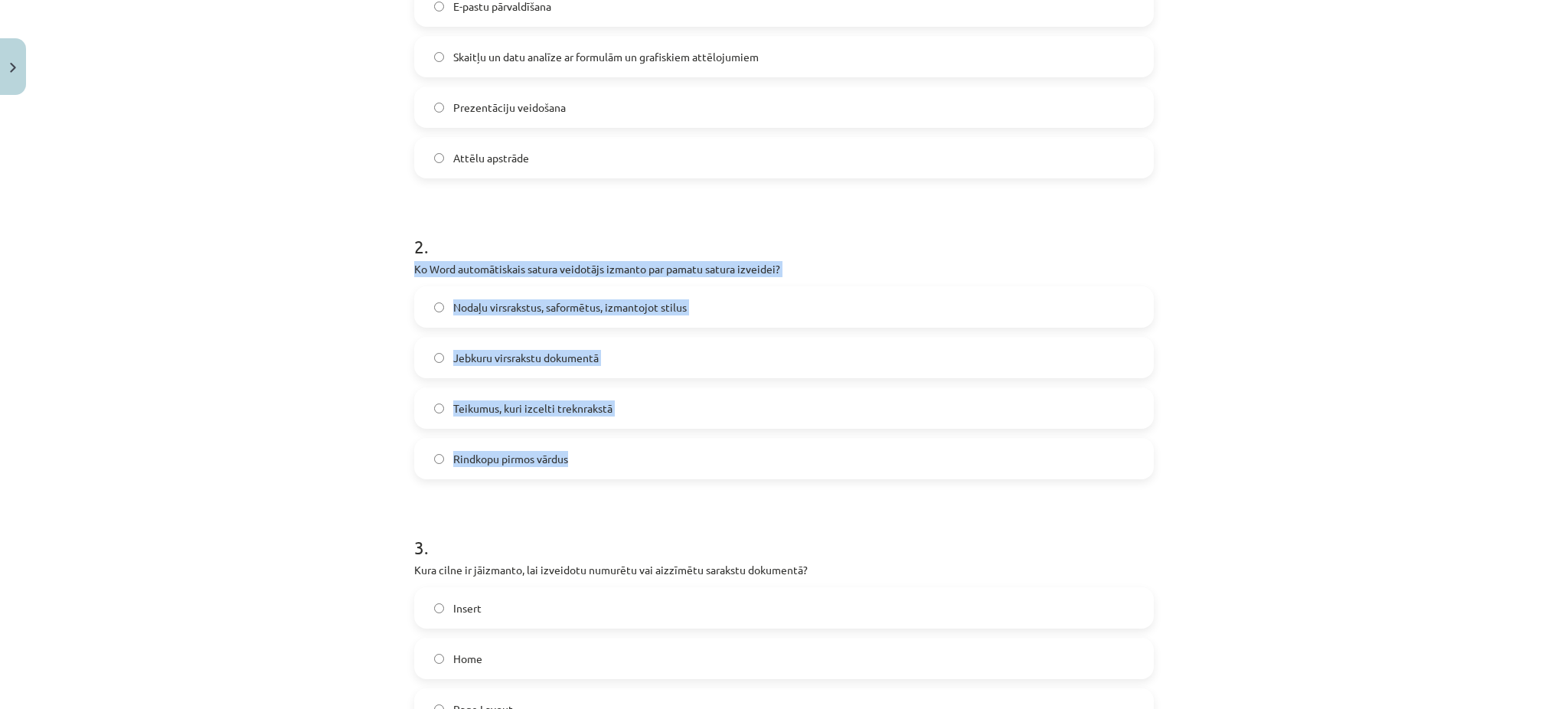
drag, startPoint x: 393, startPoint y: 269, endPoint x: 588, endPoint y: 473, distance: 282.2
click at [588, 473] on div "Mācību tēma: Datorikas - 10. klases 1. ieskaites mācību materiāls #13 Noslēguma…" at bounding box center [784, 354] width 1568 height 709
click at [483, 302] on span "Nodaļu virsrakstus, saformētus, izmantojot stilus" at bounding box center [570, 308] width 234 height 16
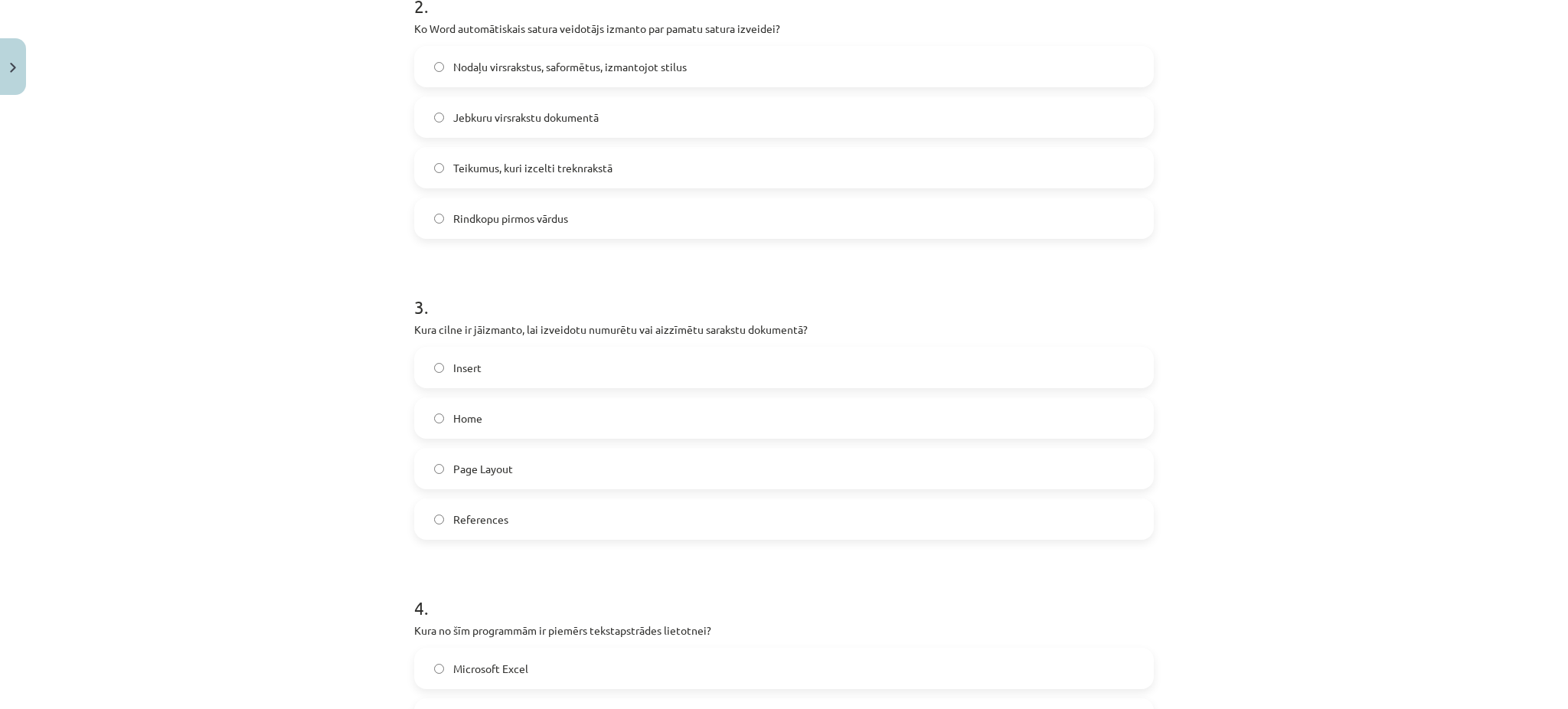
scroll to position [674, 0]
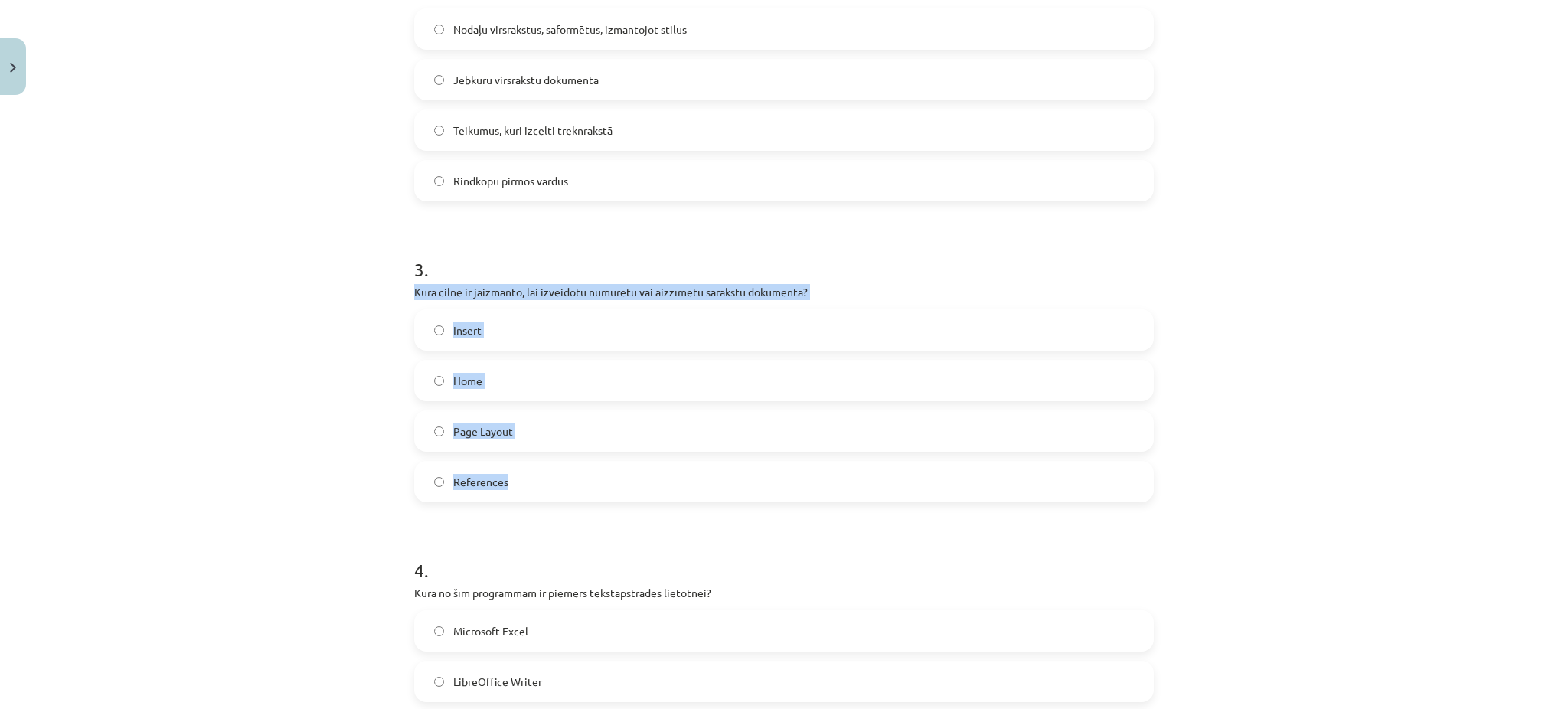
drag, startPoint x: 393, startPoint y: 288, endPoint x: 549, endPoint y: 481, distance: 248.2
click at [549, 481] on div "Mācību tēma: Datorikas - 10. klases 1. ieskaites mācību materiāls #13 Noslēguma…" at bounding box center [784, 354] width 1568 height 709
click at [435, 362] on label "Home" at bounding box center [784, 381] width 737 height 38
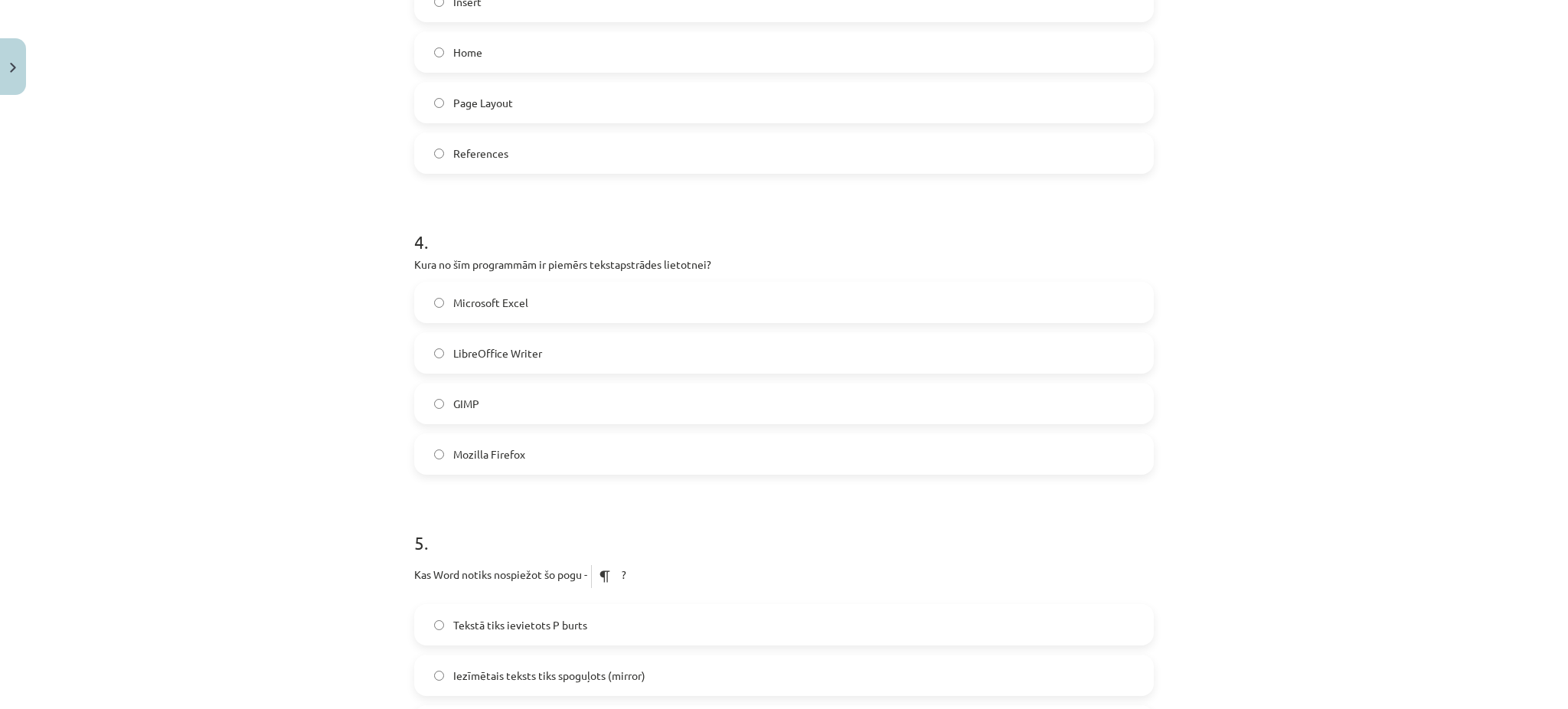
scroll to position [1017, 0]
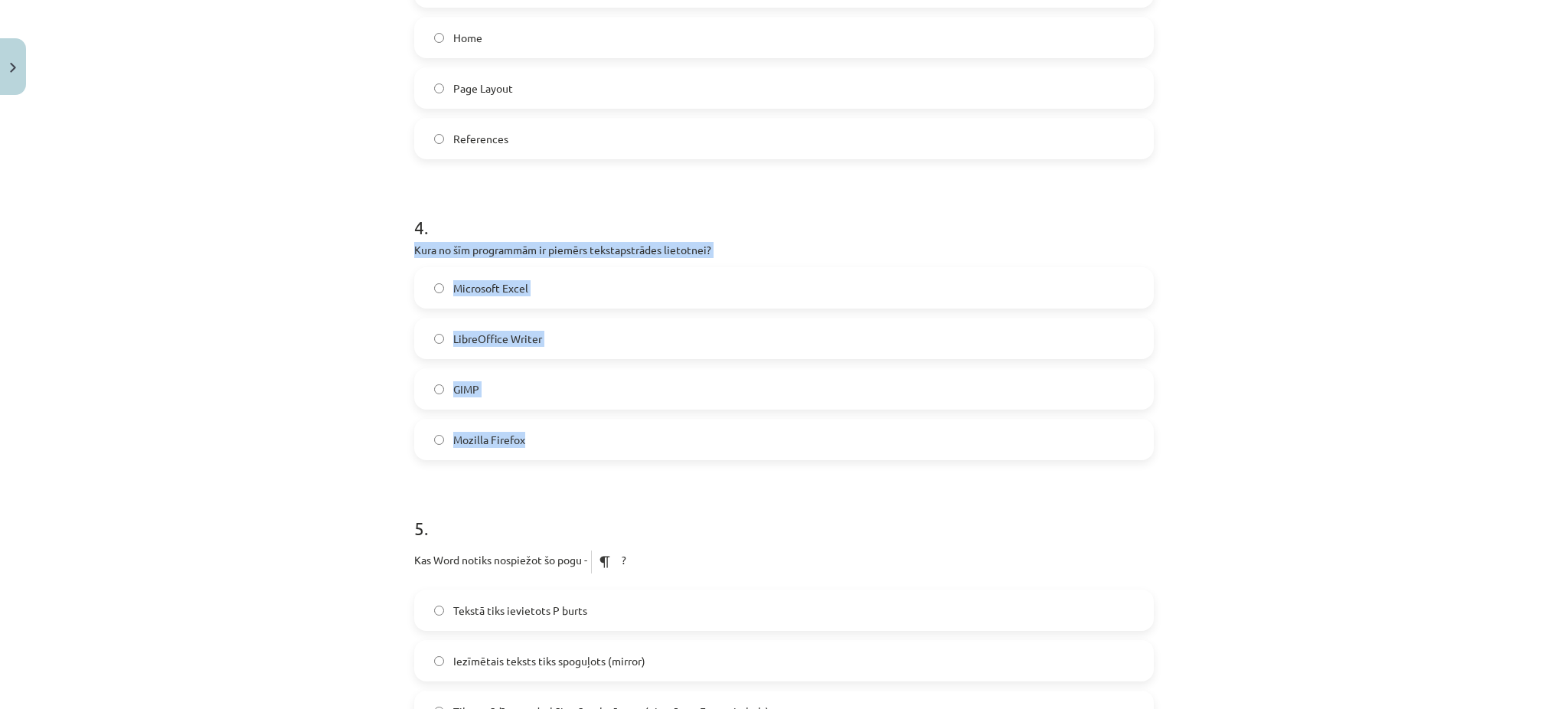
drag, startPoint x: 408, startPoint y: 254, endPoint x: 549, endPoint y: 443, distance: 235.8
click at [549, 443] on div "4 . Kura no šīm programmām ir piemērs tekstapstrādes lietotnei? Microsoft Excel…" at bounding box center [784, 325] width 740 height 270
click at [462, 352] on label "LibreOffice Writer" at bounding box center [784, 339] width 737 height 38
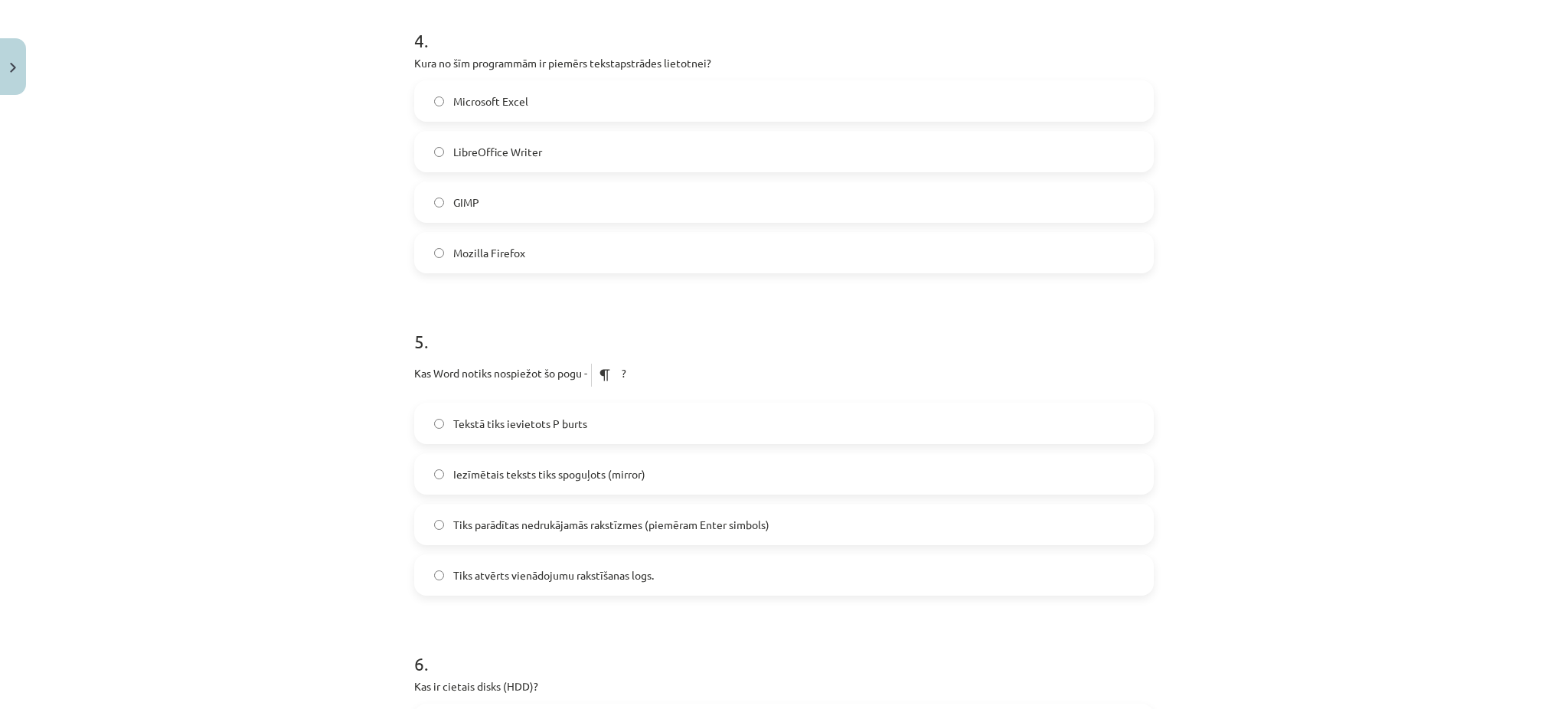
scroll to position [1342, 0]
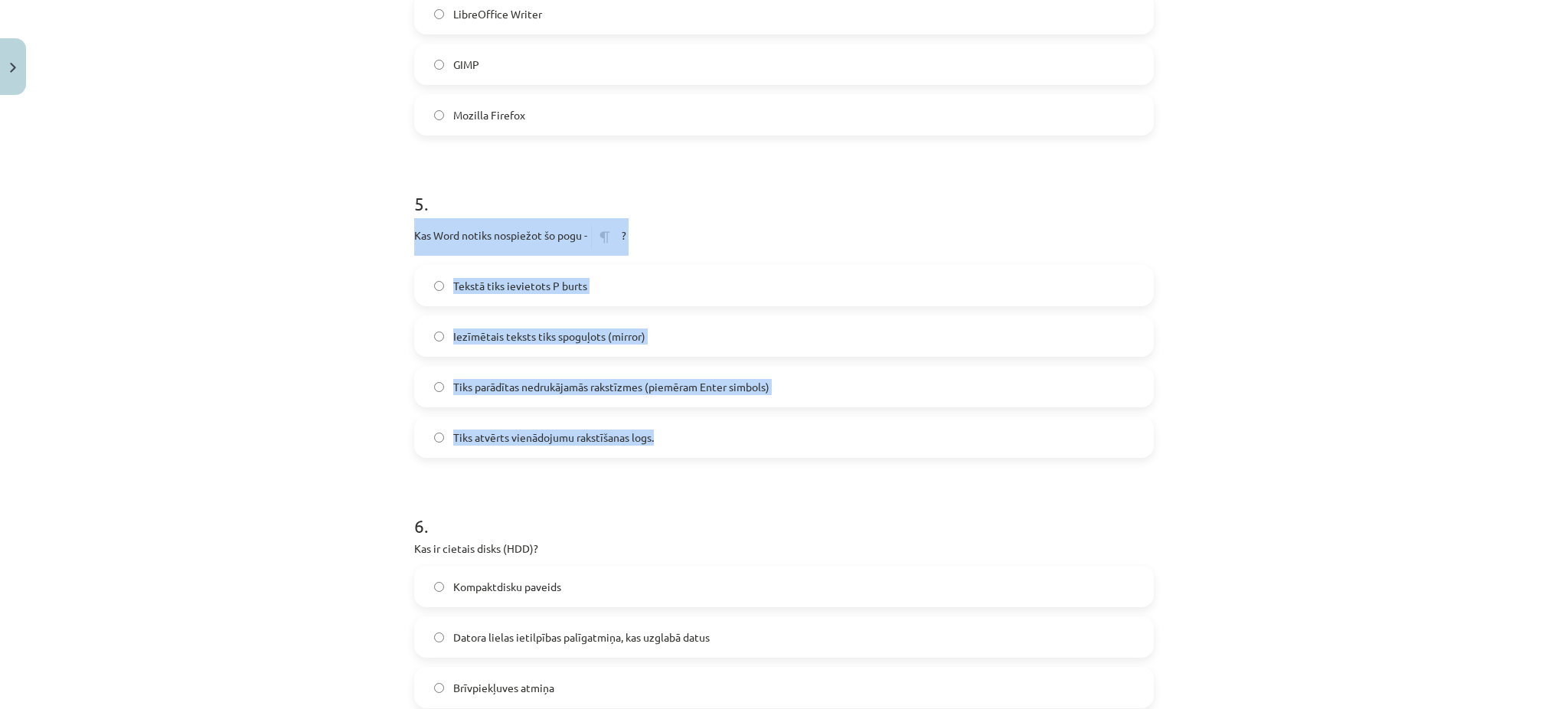
drag, startPoint x: 395, startPoint y: 226, endPoint x: 703, endPoint y: 454, distance: 383.2
click at [703, 454] on div "Mācību tēma: Datorikas - 10. klases 1. ieskaites mācību materiāls #13 Noslēguma…" at bounding box center [784, 354] width 1568 height 709
click at [433, 392] on label "Tiks parādītas nedrukājamās rakstīzmes (piemēram Enter simbols)" at bounding box center [784, 387] width 737 height 38
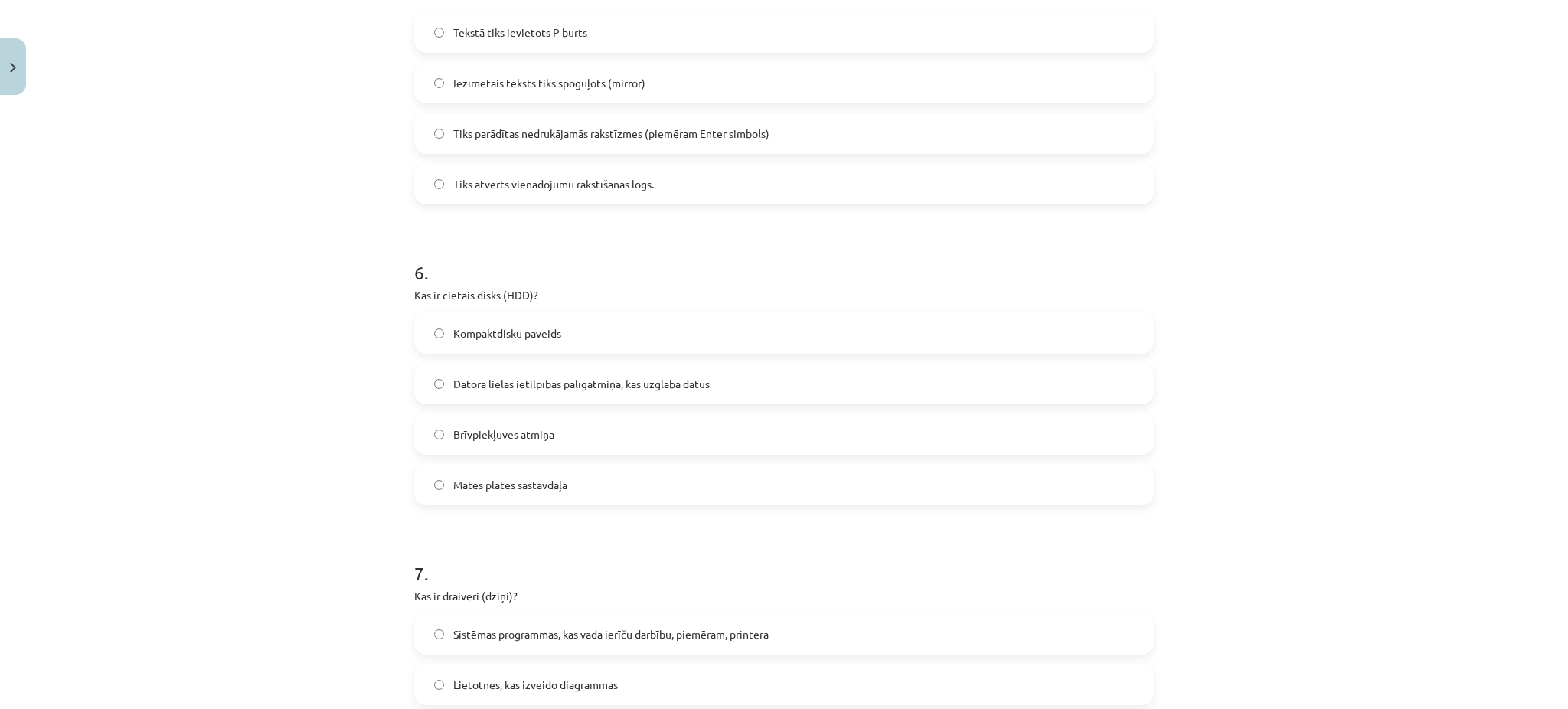
scroll to position [1596, 0]
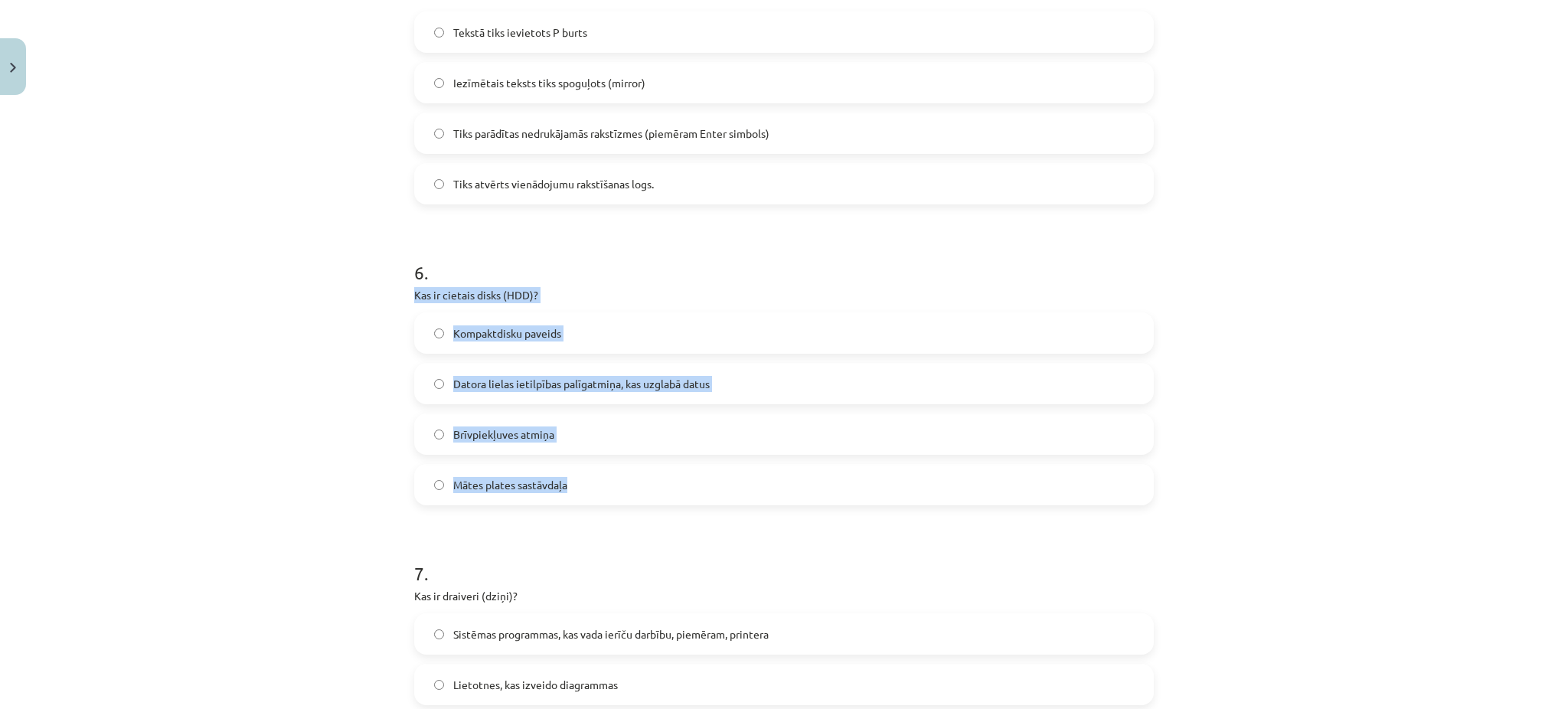
drag, startPoint x: 397, startPoint y: 293, endPoint x: 590, endPoint y: 465, distance: 258.5
click at [590, 465] on div "50 XP Saņemsi Grūts 1505 pilda Apraksts Uzdevums Palīdzība 1 . Kas ir izklājlap…" at bounding box center [784, 151] width 758 height 3291
click at [465, 381] on span "Datora lielas ietilpības palīgatmiņa, kas uzglabā datus" at bounding box center [581, 384] width 256 height 16
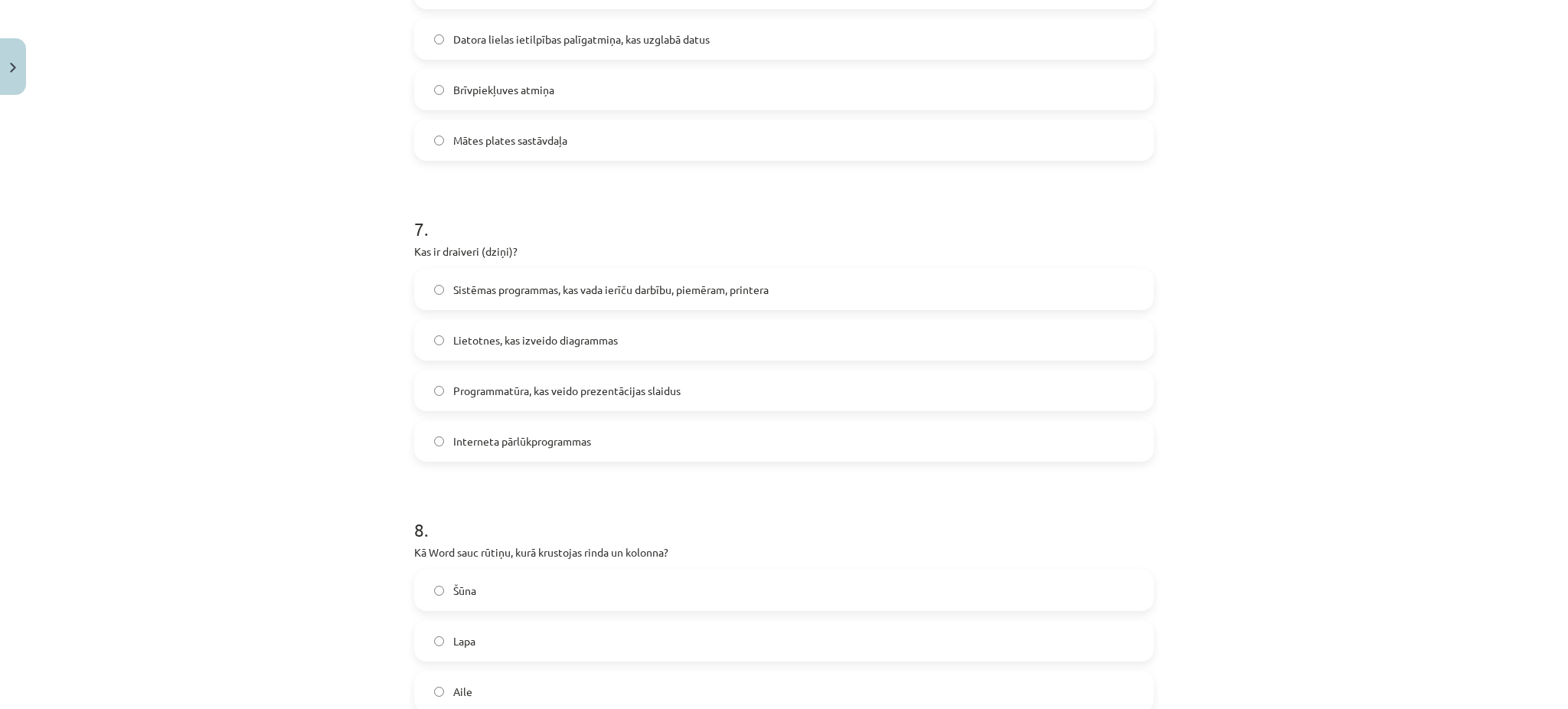
scroll to position [1964, 0]
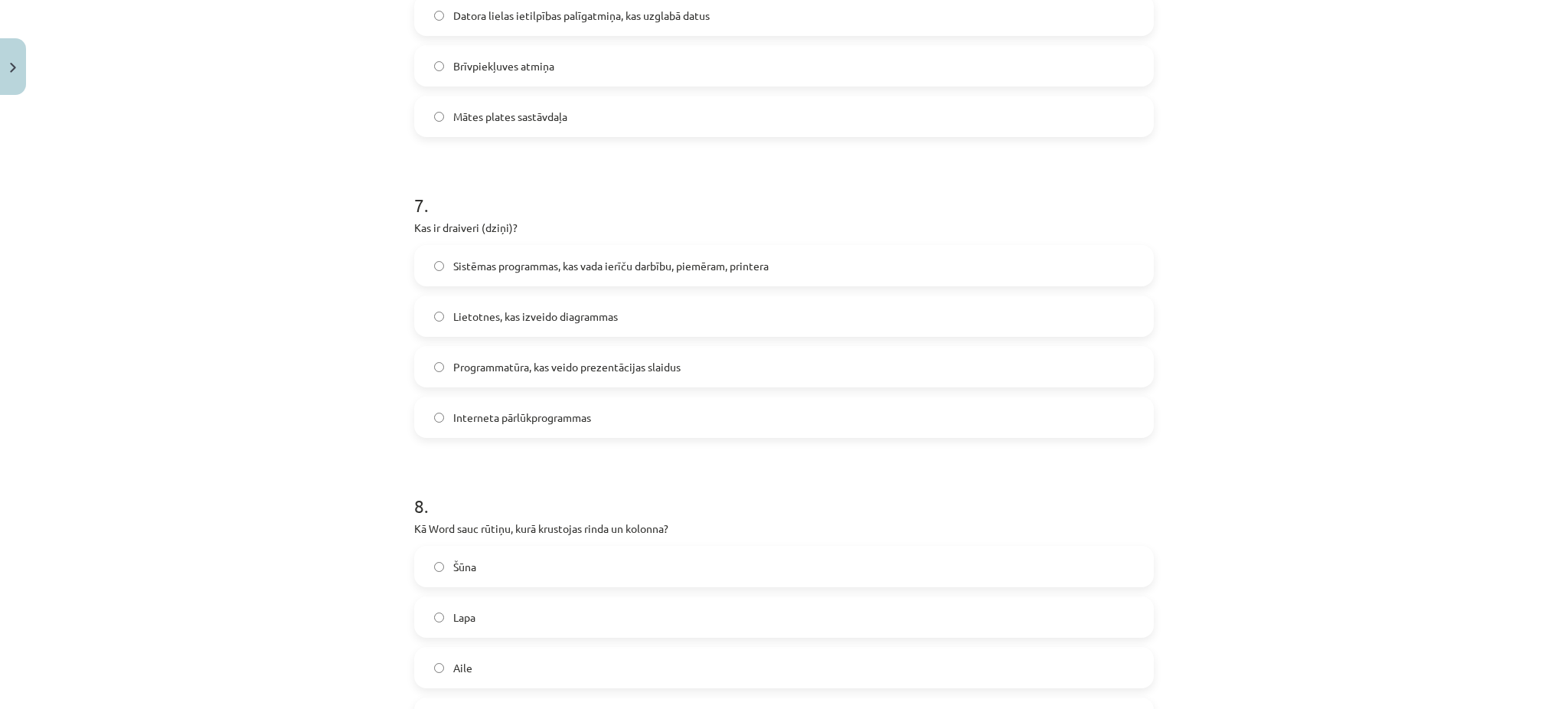
drag, startPoint x: 396, startPoint y: 228, endPoint x: 621, endPoint y: 411, distance: 290.0
click at [500, 255] on label "Sistēmas programmas, kas vada ierīču darbību, piemēram, printera" at bounding box center [784, 266] width 737 height 38
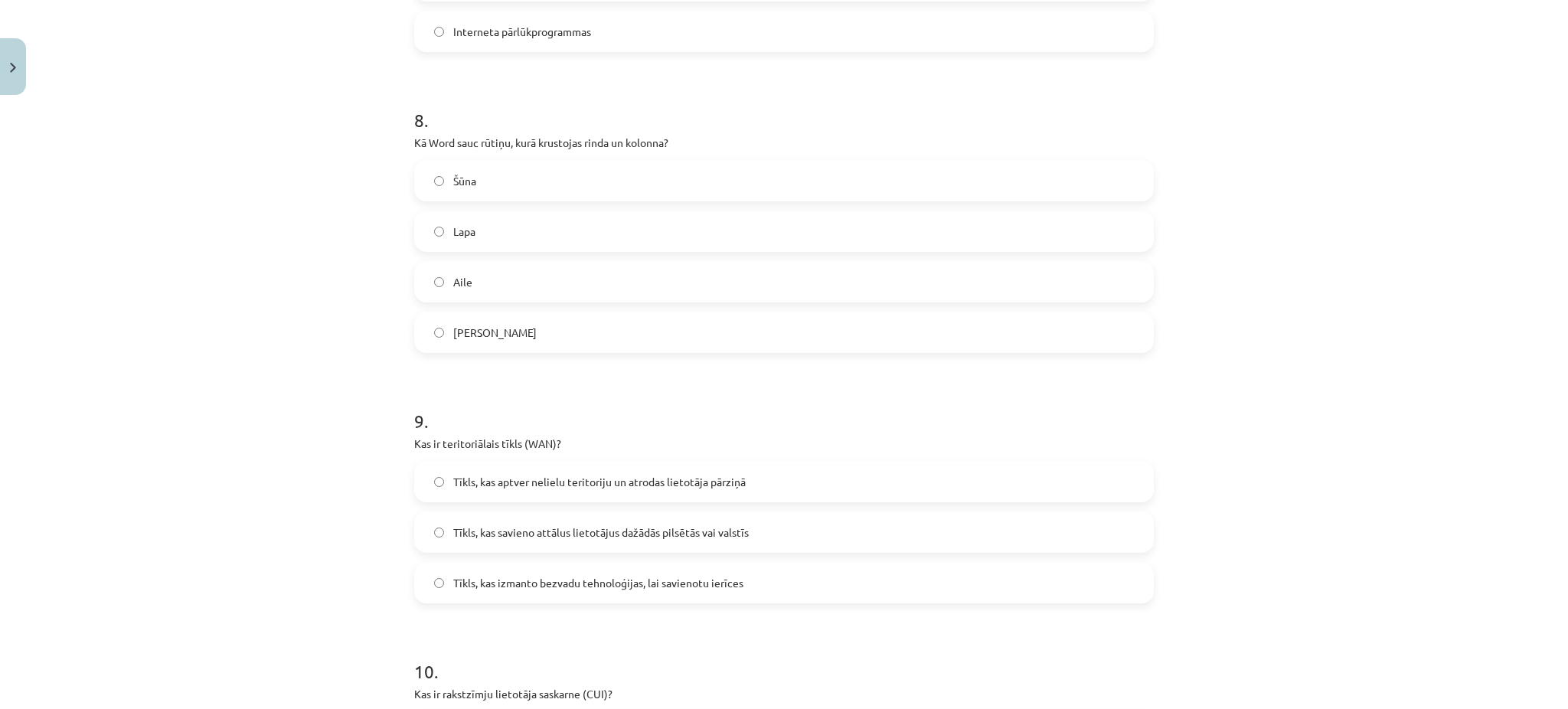
scroll to position [2351, 0]
drag, startPoint x: 401, startPoint y: 145, endPoint x: 566, endPoint y: 338, distance: 253.9
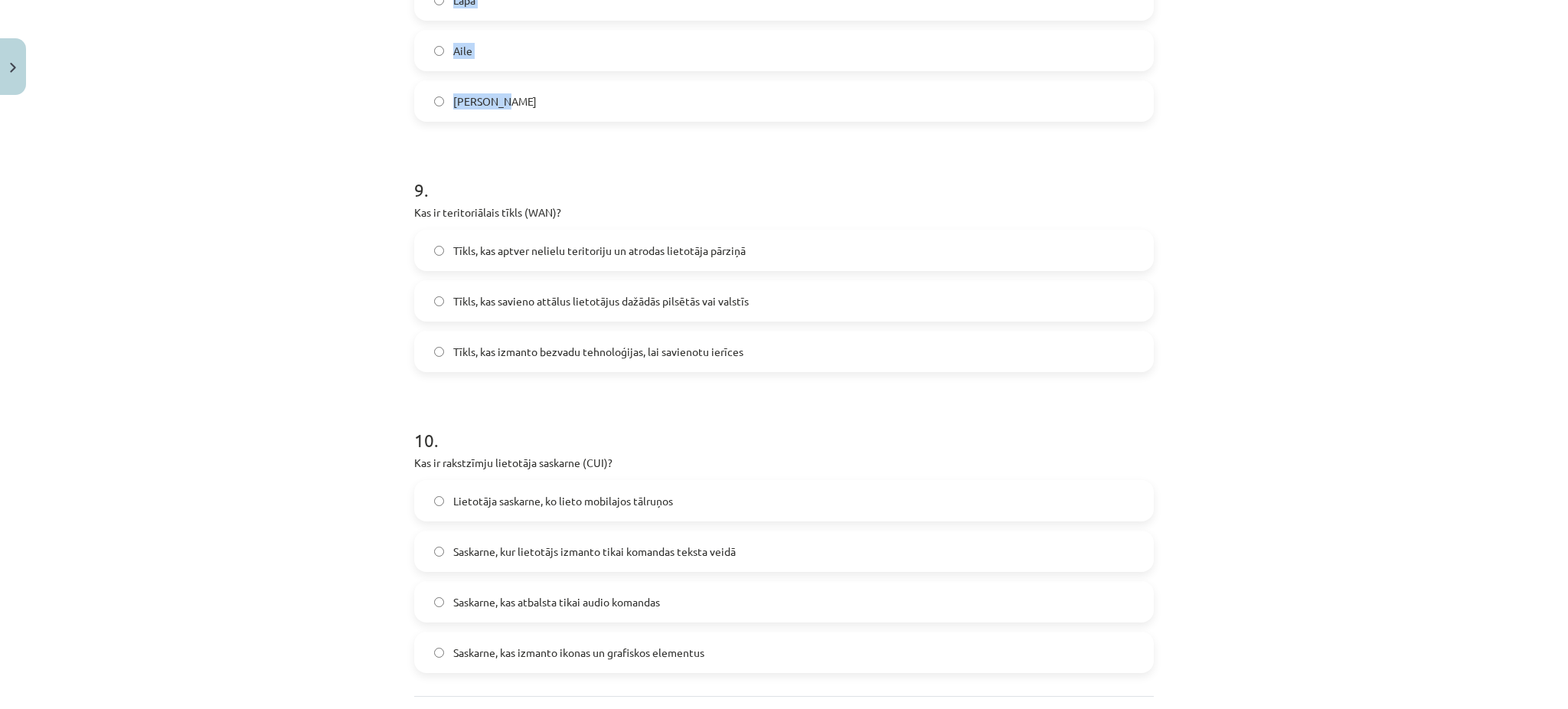
scroll to position [2581, 0]
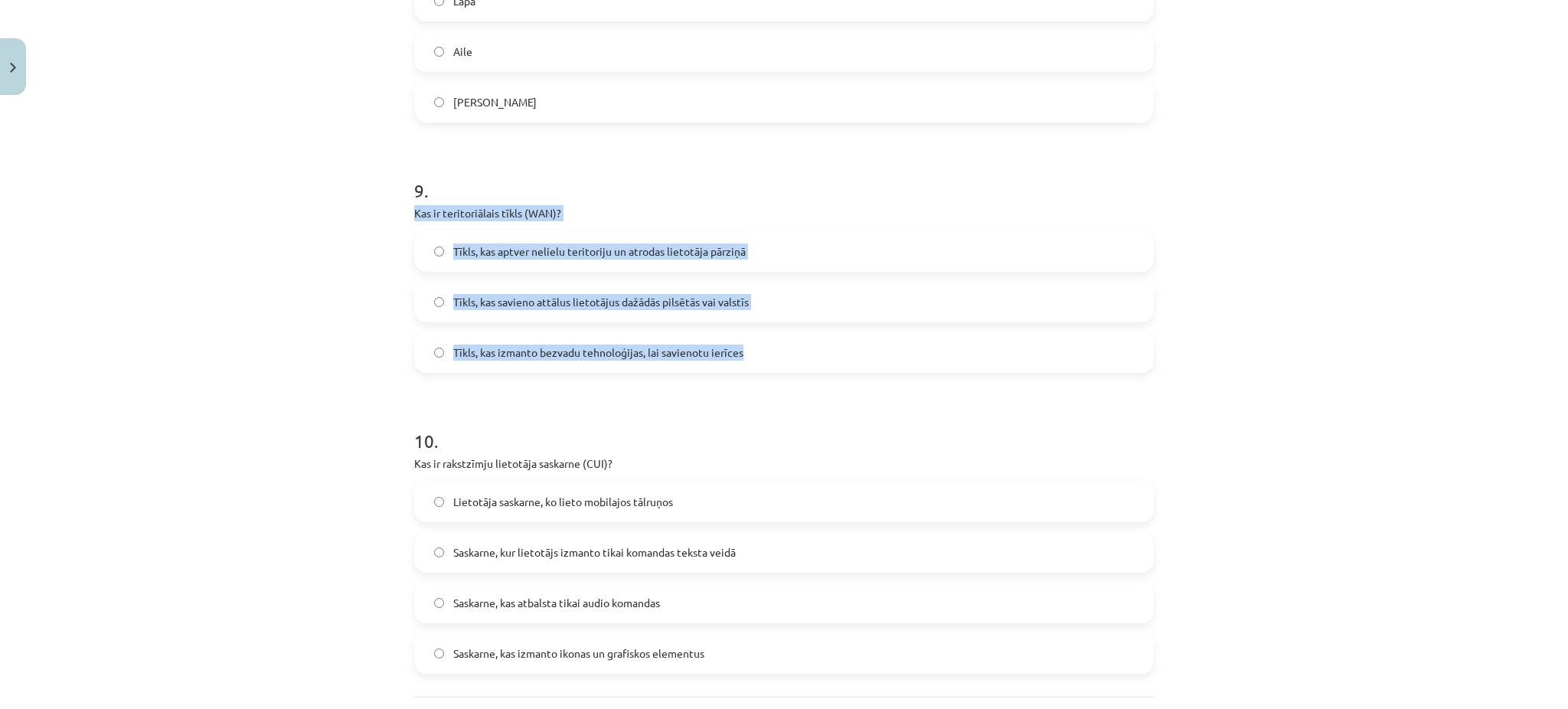
drag, startPoint x: 401, startPoint y: 212, endPoint x: 753, endPoint y: 337, distance: 373.5
click at [753, 337] on label "Tīkls, kas izmanto bezvadu tehnoloģijas, lai savienotu ierīces" at bounding box center [784, 352] width 737 height 38
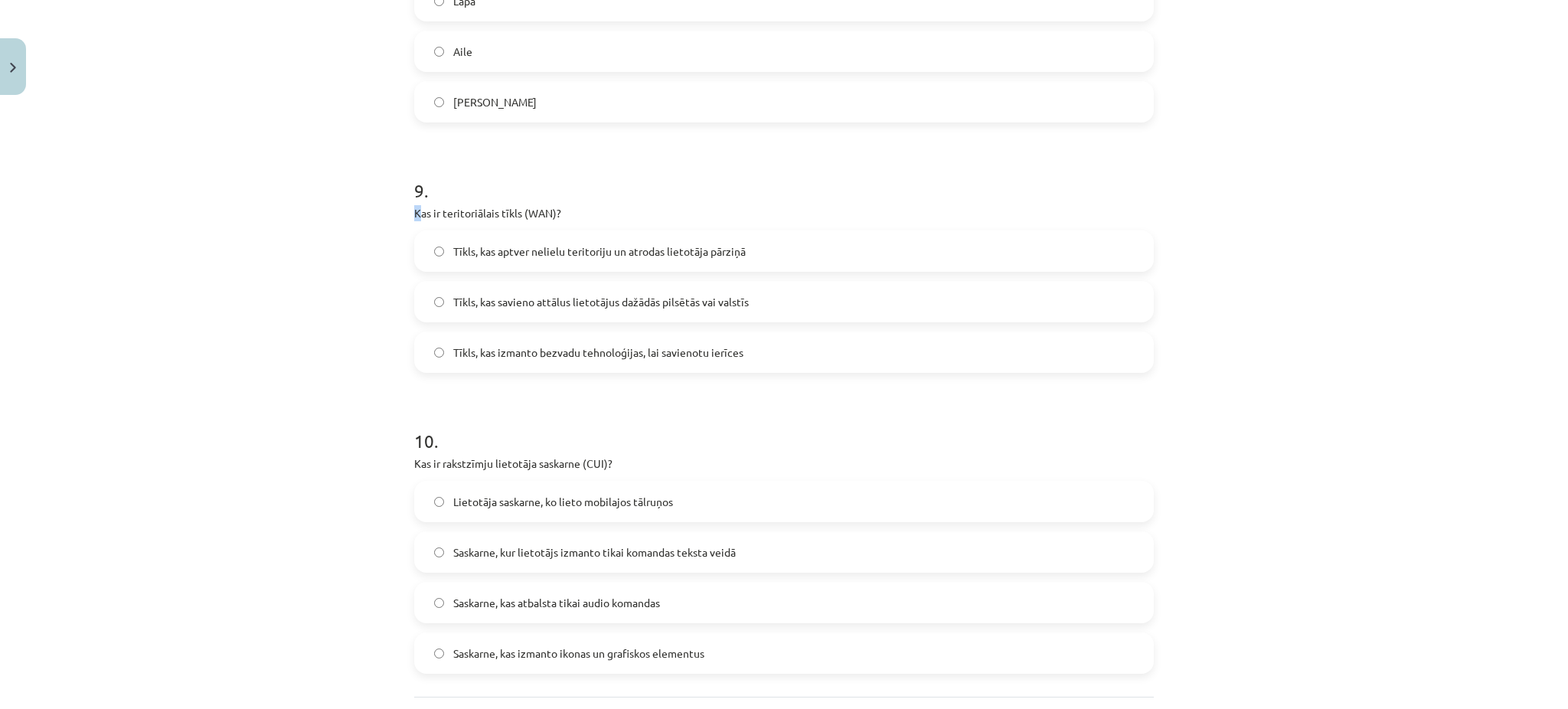
drag, startPoint x: 411, startPoint y: 216, endPoint x: 612, endPoint y: 197, distance: 201.9
click at [612, 197] on div "9 . Kas ir teritoriālais tīkls (WAN)? Tīkls, kas aptver nelielu teritoriju un a…" at bounding box center [784, 263] width 740 height 220
click at [349, 190] on div "Mācību tēma: Datorikas - 10. klases 1. ieskaites mācību materiāls #13 Noslēguma…" at bounding box center [784, 354] width 1568 height 709
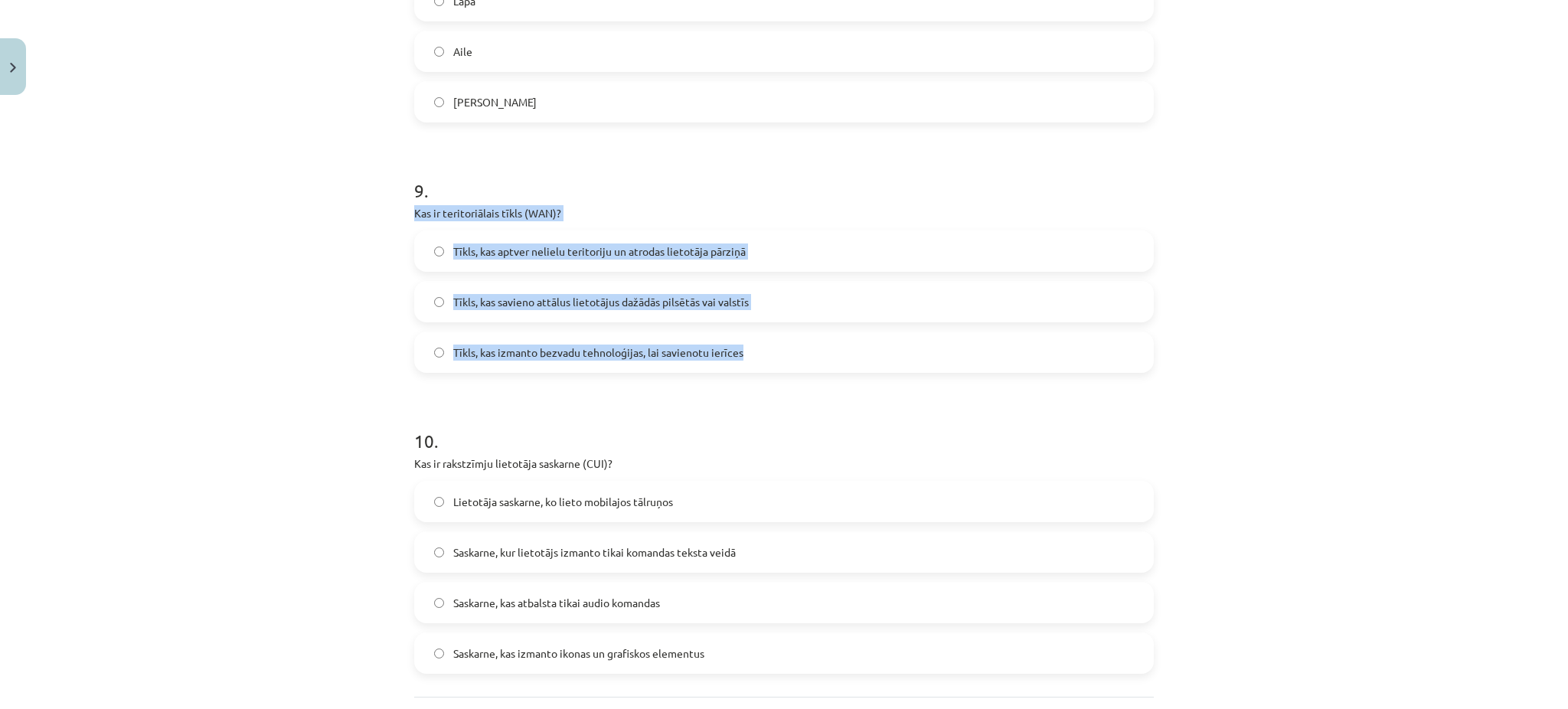
drag, startPoint x: 402, startPoint y: 213, endPoint x: 748, endPoint y: 342, distance: 369.3
click at [582, 301] on span "Tīkls, kas savieno attālus lietotājus dažādās pilsētās vai valstīs" at bounding box center [601, 302] width 296 height 16
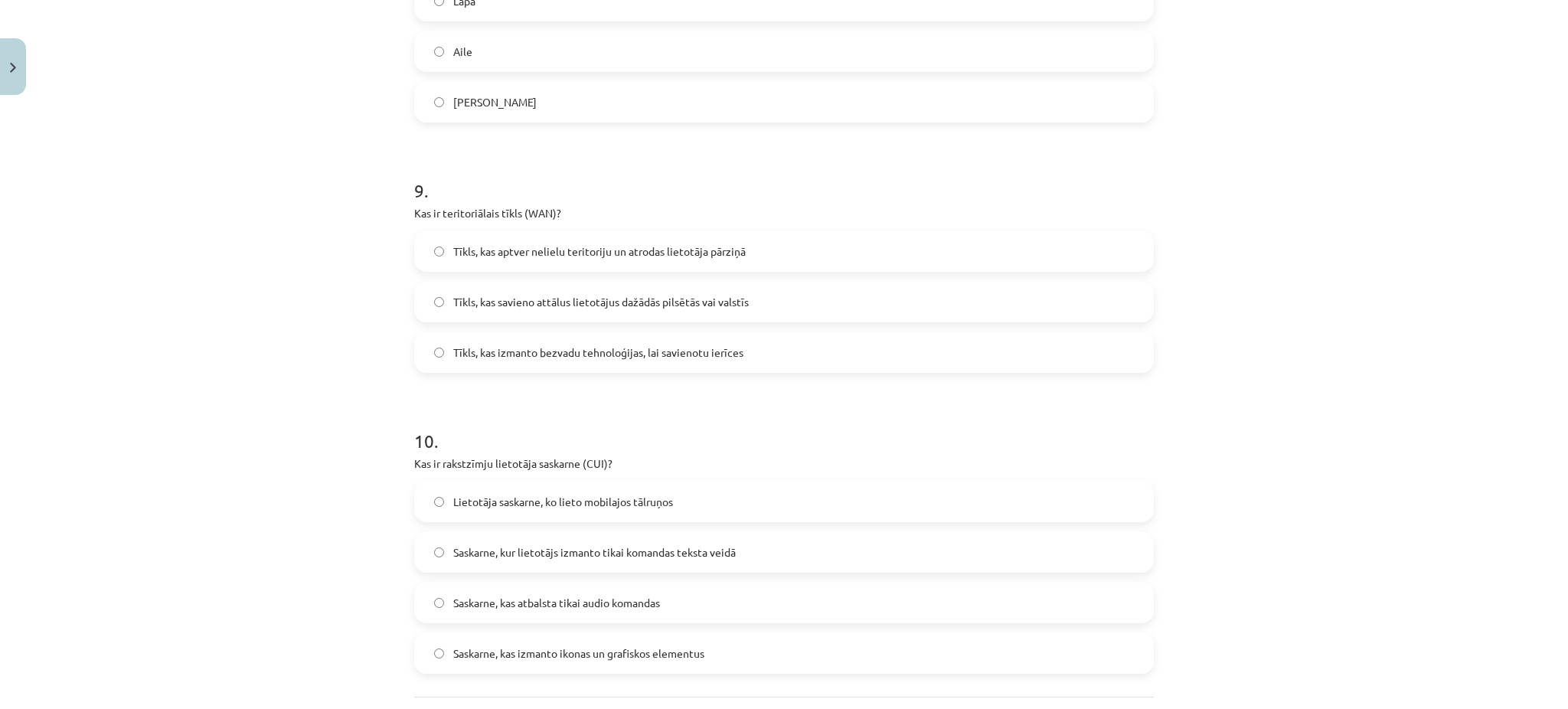
scroll to position [2722, 0]
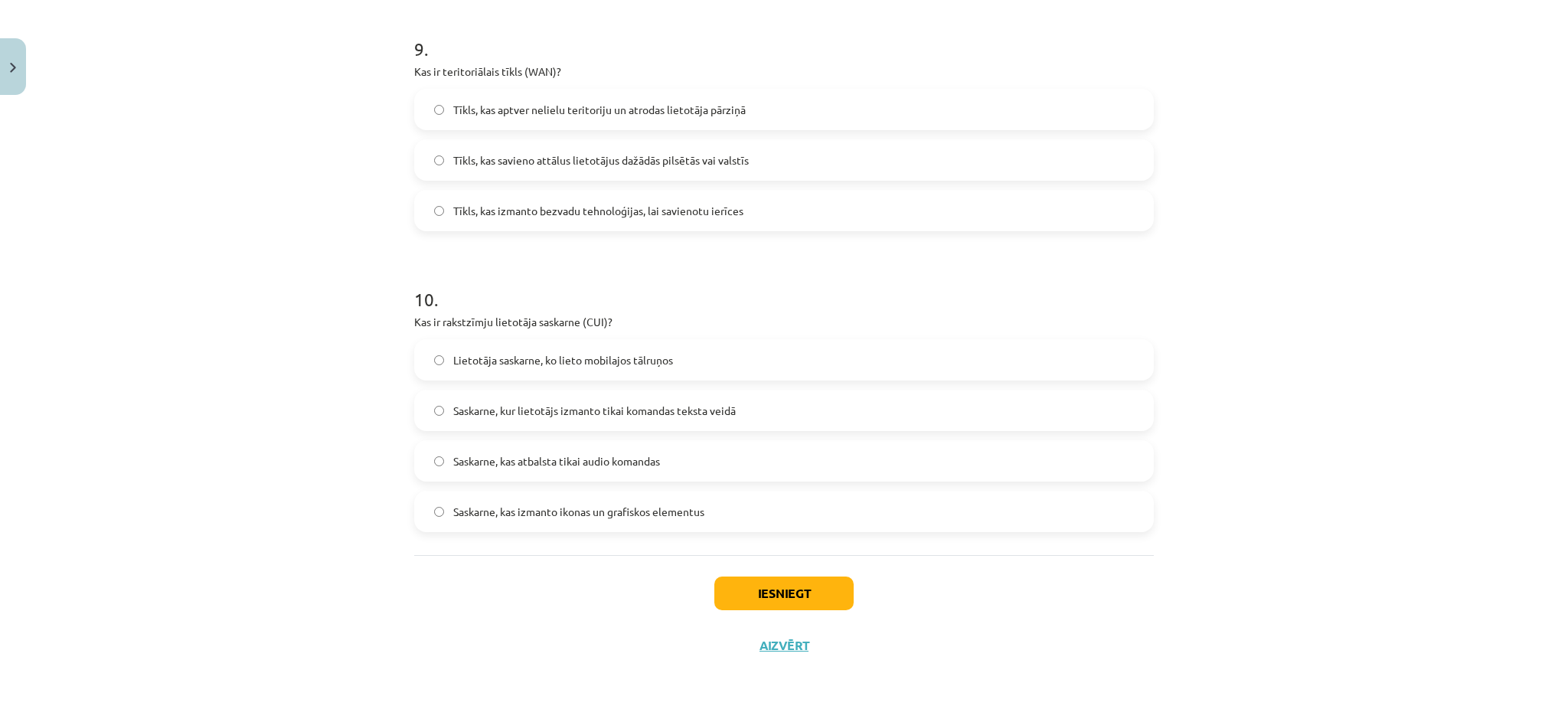
drag, startPoint x: 398, startPoint y: 322, endPoint x: 707, endPoint y: 497, distance: 355.1
click at [591, 412] on span "Saskarne, kur lietotājs izmanto tikai komandas teksta veidā" at bounding box center [595, 411] width 283 height 16
click at [757, 599] on button "Iesniegt" at bounding box center [784, 593] width 140 height 34
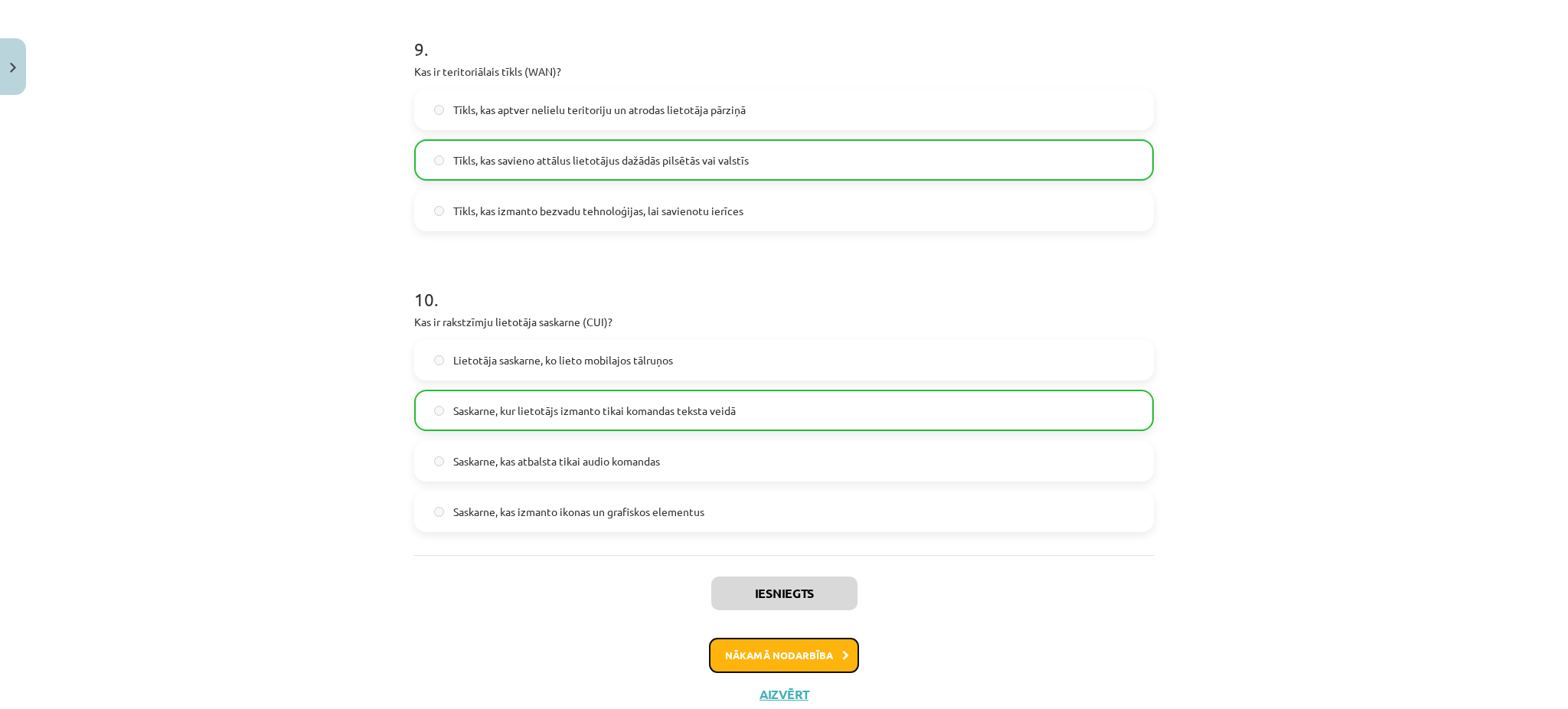
click at [752, 654] on button "Nākamā nodarbība" at bounding box center [784, 655] width 150 height 36
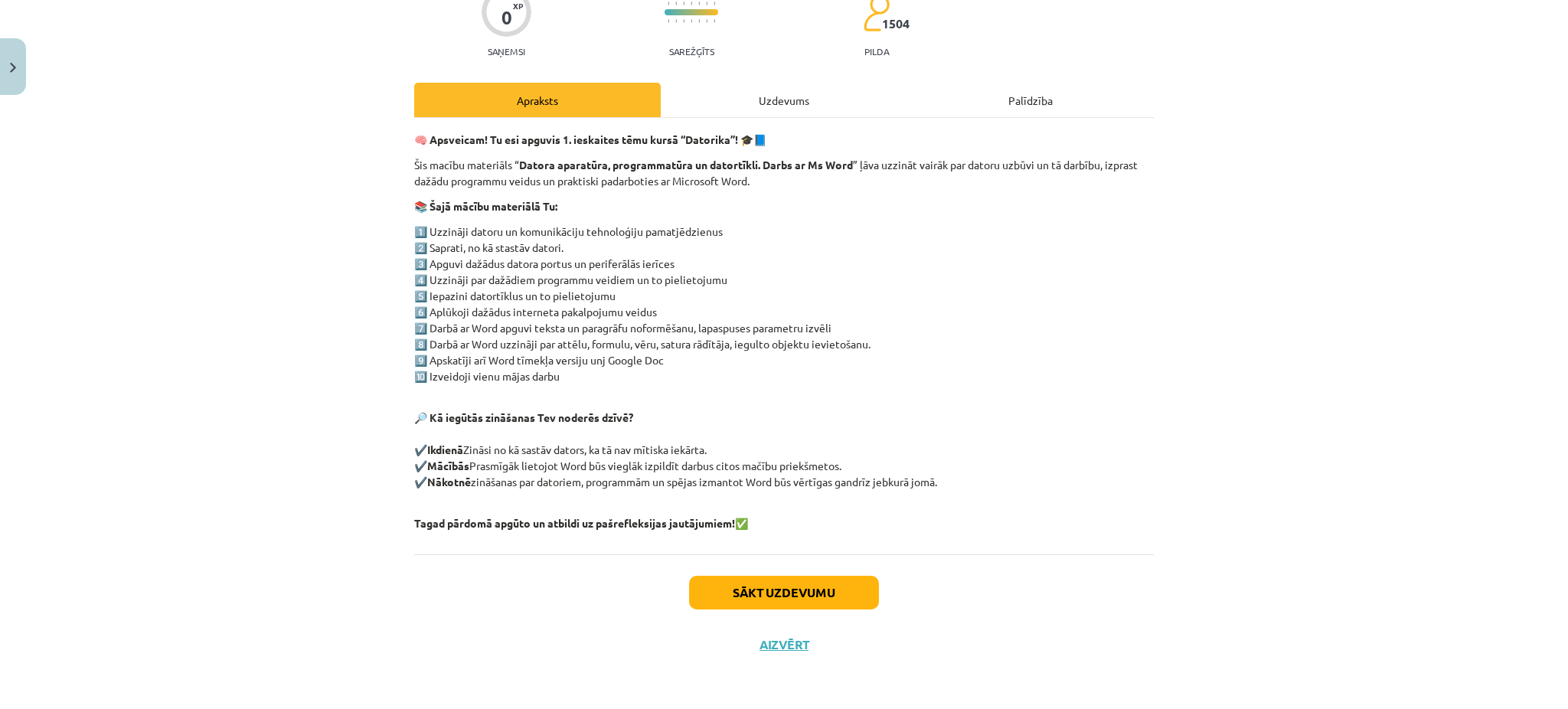
scroll to position [38, 0]
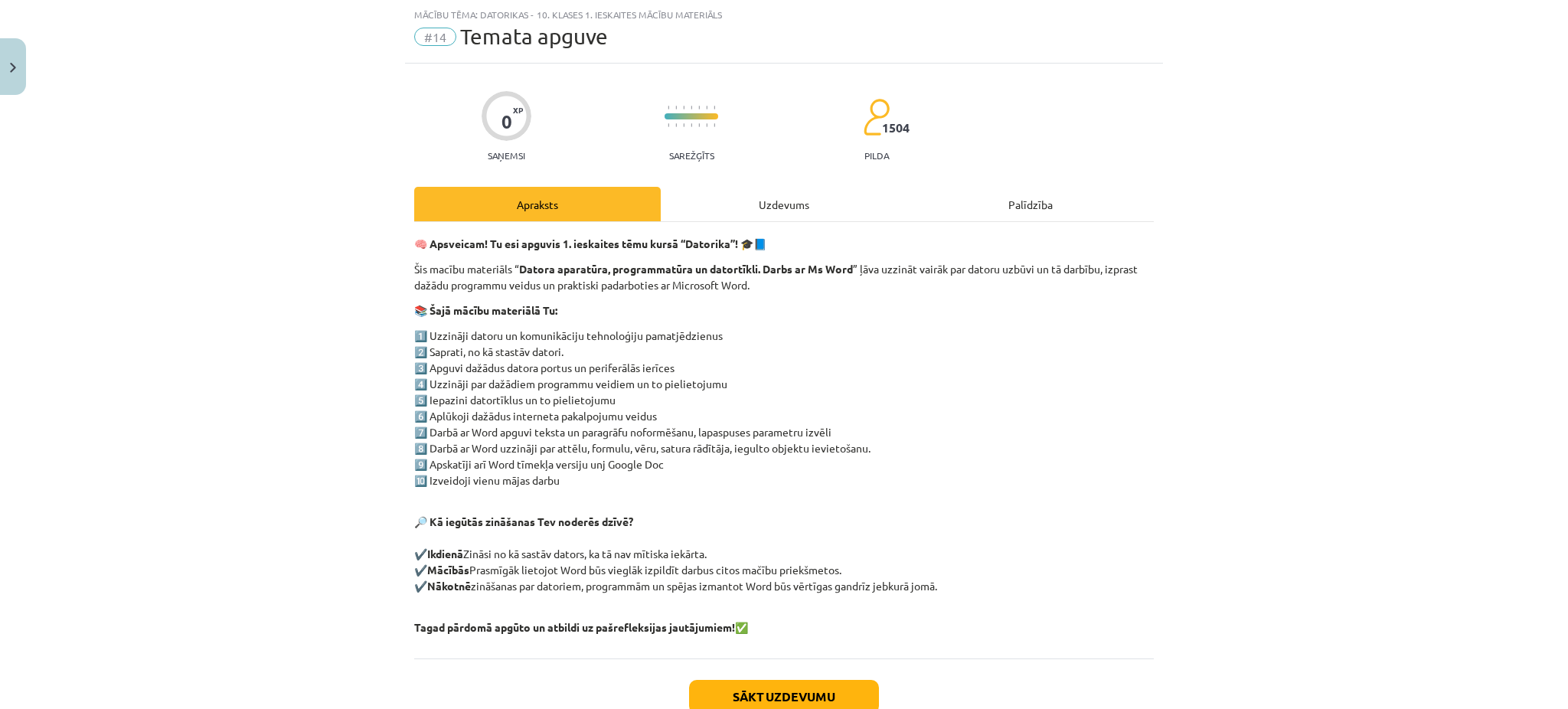
click at [797, 189] on div "Uzdevums" at bounding box center [784, 204] width 246 height 35
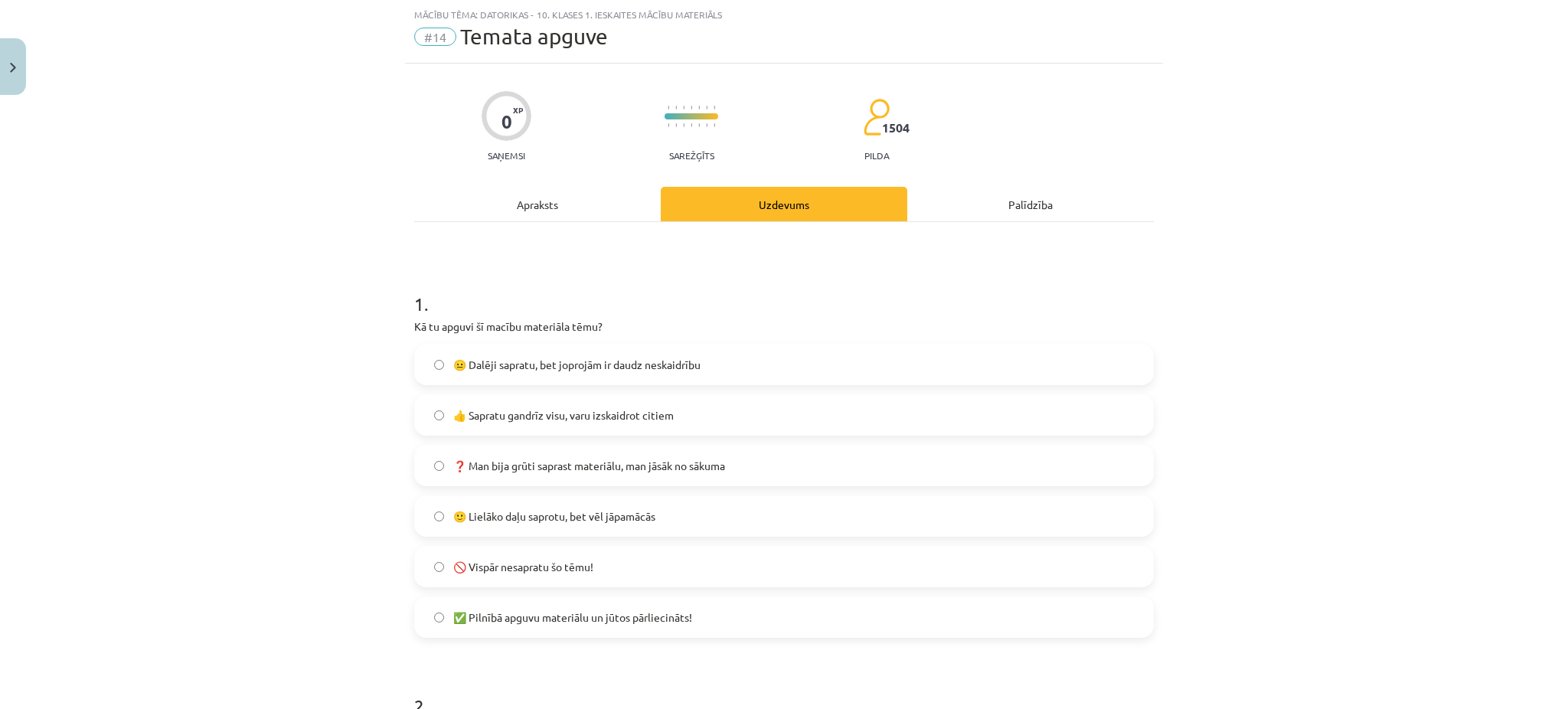
click at [626, 423] on label "👍 Sapratu gandrīz visu, varu izskaidrot citiem" at bounding box center [784, 415] width 737 height 38
click at [608, 460] on span "❓ Man bija grūti saprast materiālu, man jāsāk no sākuma" at bounding box center [590, 466] width 272 height 16
click at [612, 506] on label "🙂 Lielāko daļu saprotu, bet vēl jāpamācās" at bounding box center [784, 516] width 737 height 38
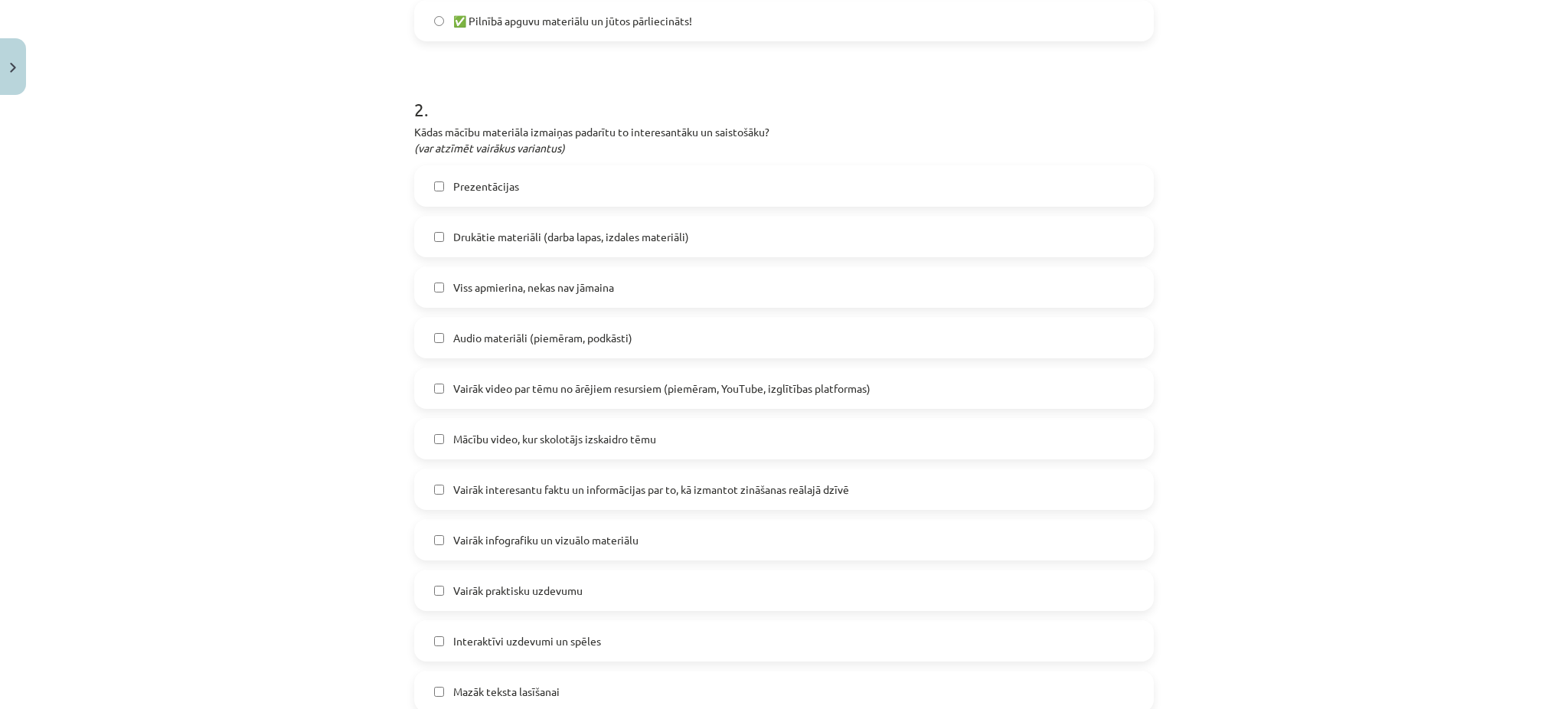
scroll to position [639, 0]
click at [454, 289] on span "Viss apmierina, nekas nav jāmaina" at bounding box center [534, 284] width 161 height 16
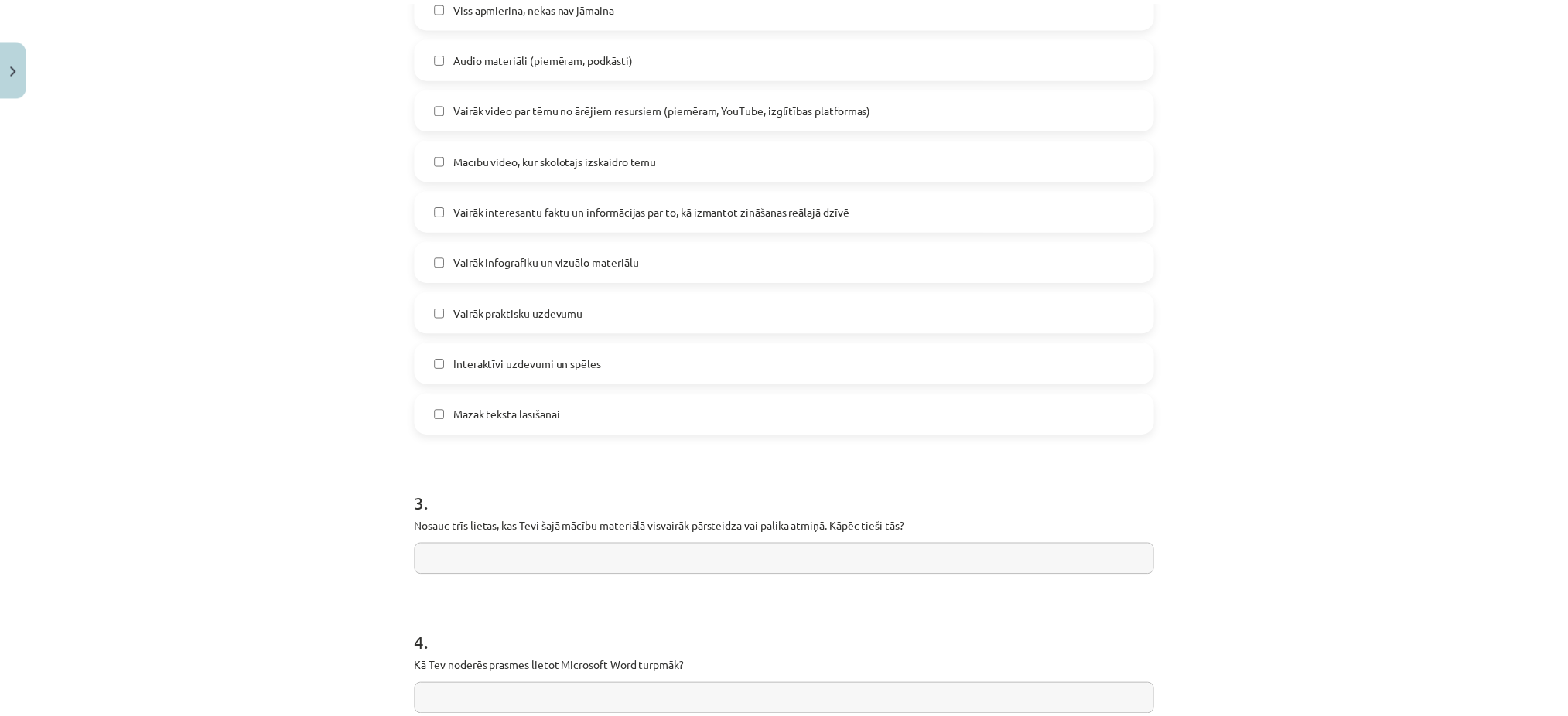
scroll to position [1095, 0]
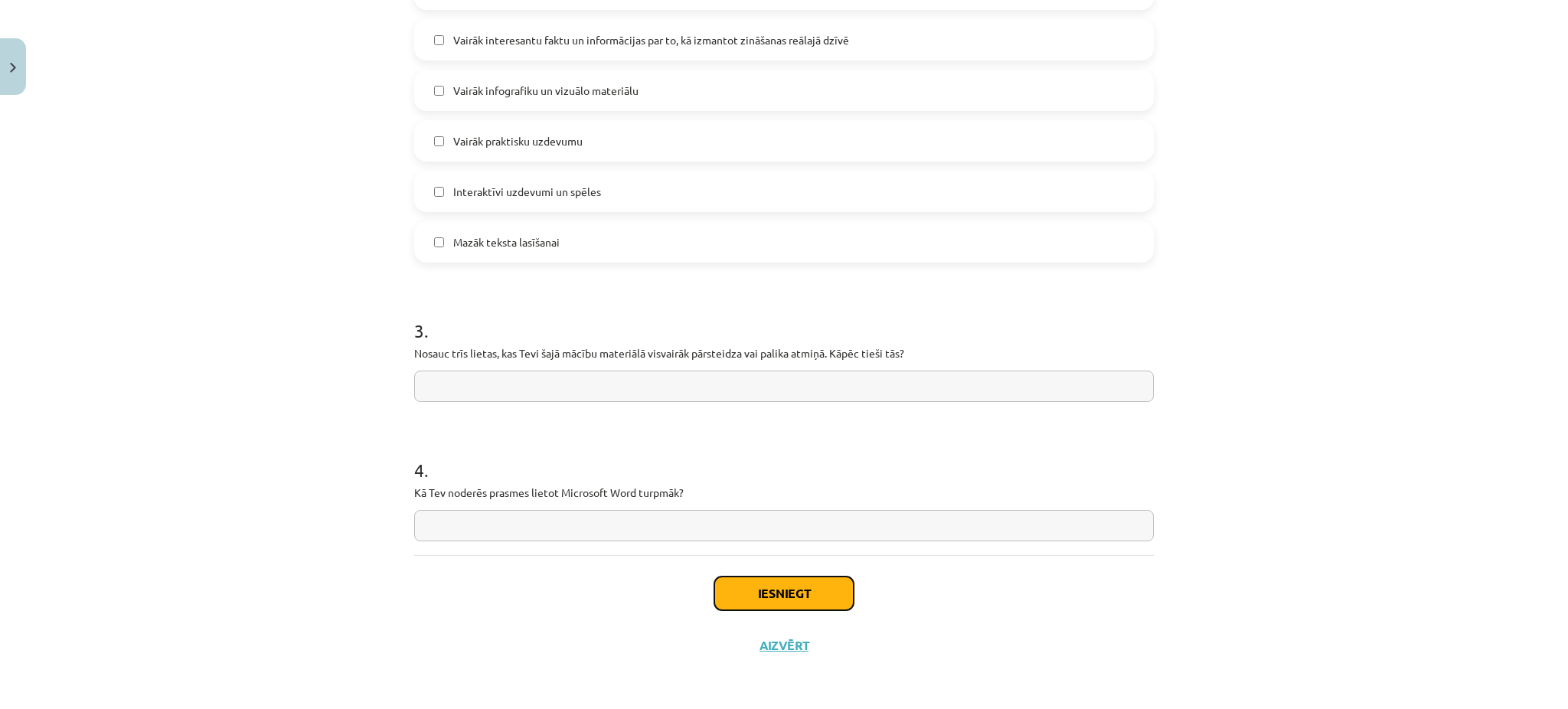
click at [758, 580] on button "Iesniegt" at bounding box center [784, 593] width 140 height 34
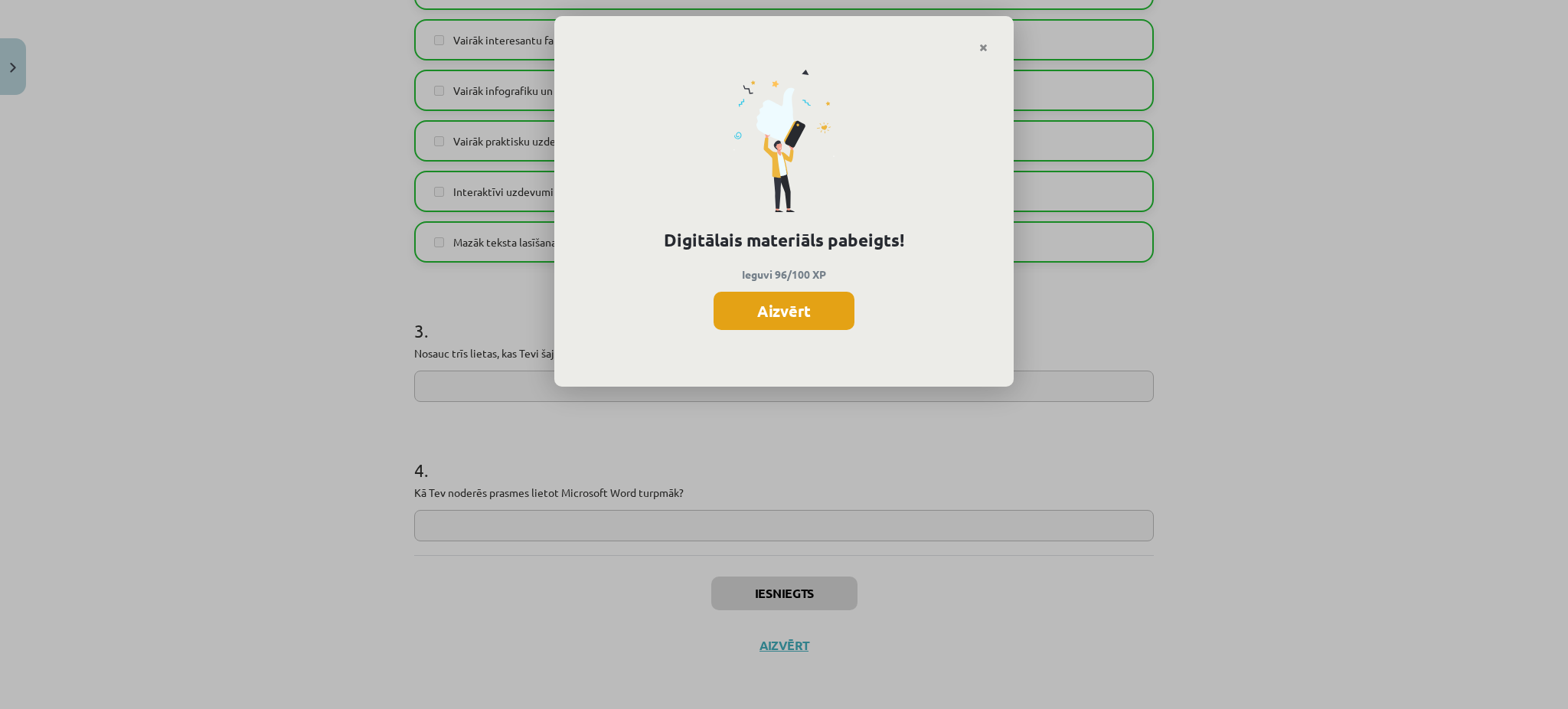
click at [778, 302] on button "Aizvērt" at bounding box center [784, 311] width 141 height 38
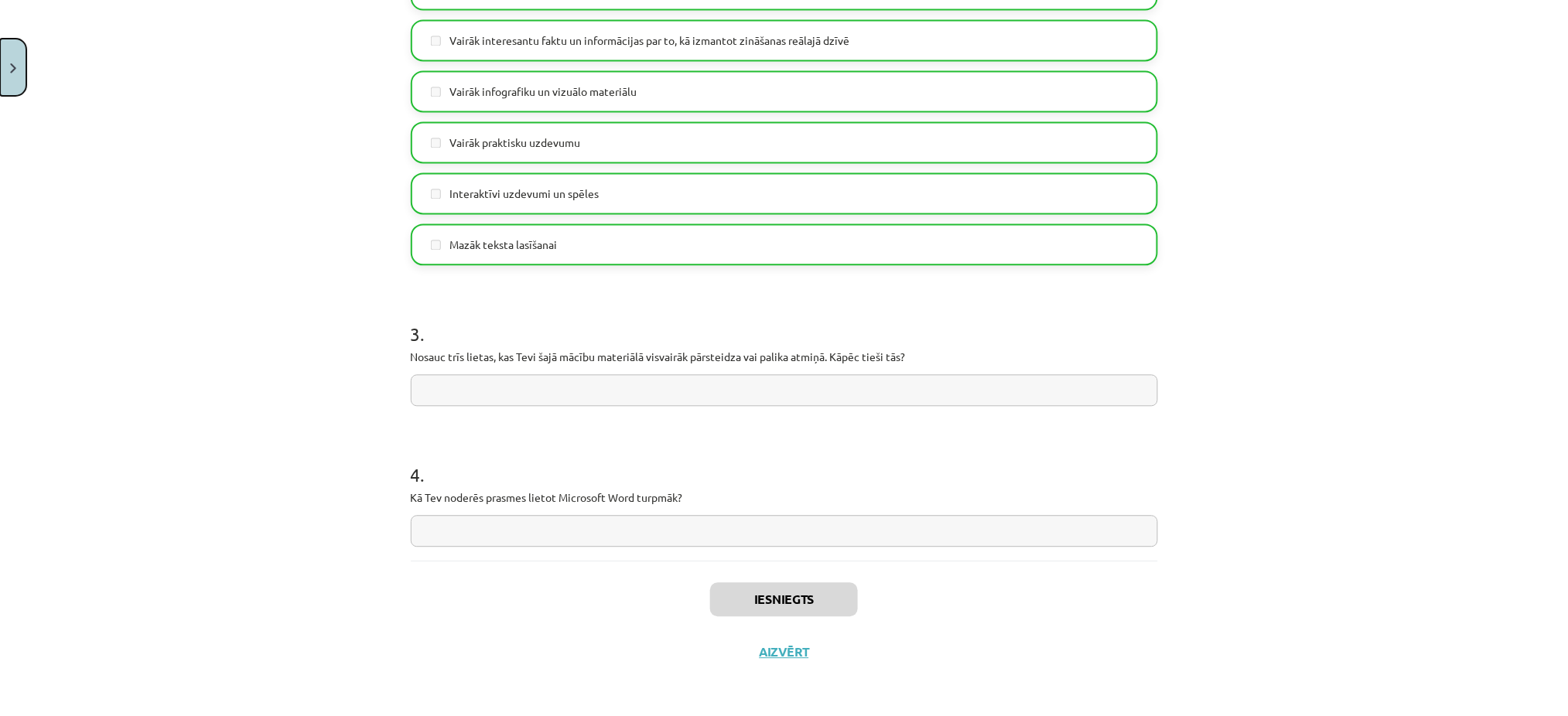
click at [16, 64] on img "Close" at bounding box center [13, 68] width 6 height 10
